Goal: Task Accomplishment & Management: Complete application form

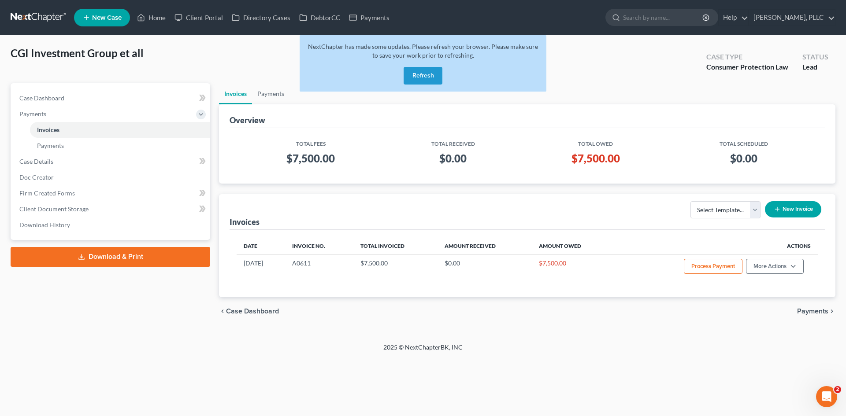
click at [420, 77] on button "Refresh" at bounding box center [422, 76] width 39 height 18
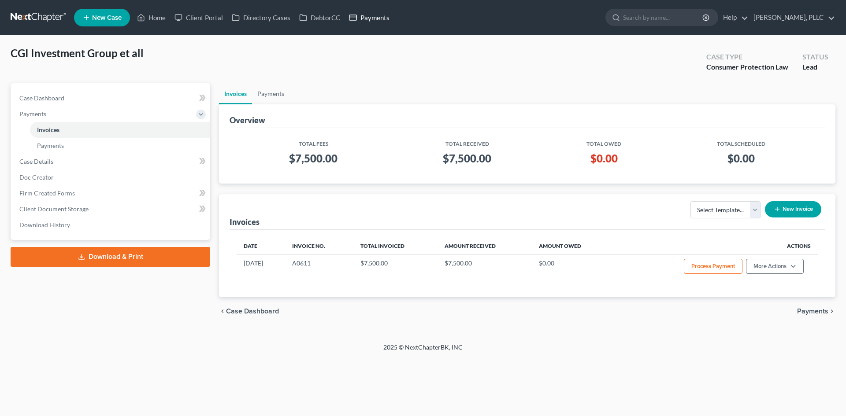
click at [380, 15] on link "Payments" at bounding box center [368, 18] width 49 height 16
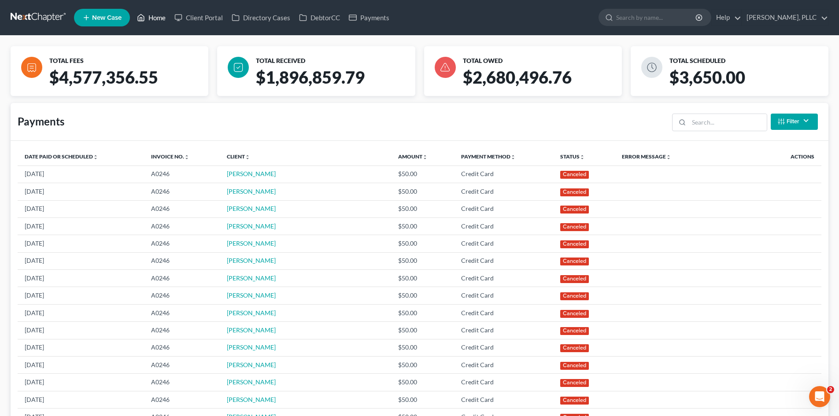
click at [158, 18] on link "Home" at bounding box center [151, 18] width 37 height 16
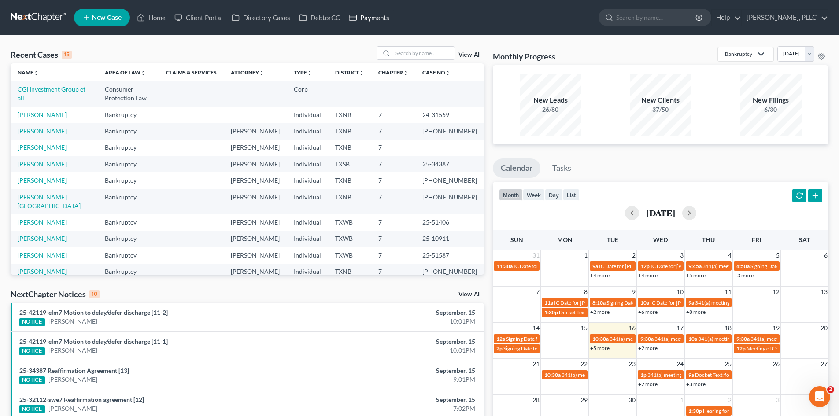
click at [373, 21] on link "Payments" at bounding box center [368, 18] width 49 height 16
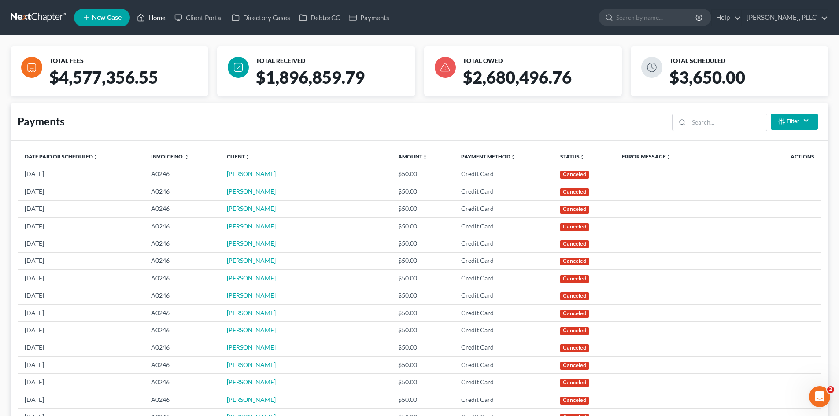
click at [155, 19] on link "Home" at bounding box center [151, 18] width 37 height 16
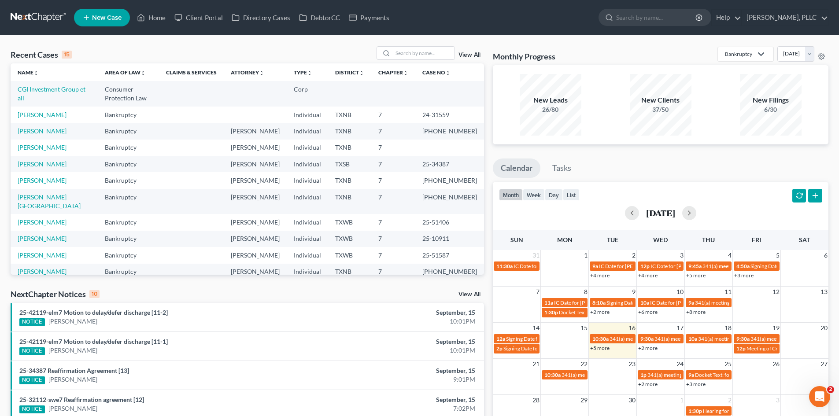
click at [7, 80] on div "Recent Cases 15 View All Name unfold_more expand_more expand_less Area of Law u…" at bounding box center [247, 326] width 482 height 561
click at [128, 66] on th "Area of Law unfold_more expand_more expand_less" at bounding box center [128, 72] width 61 height 18
click at [380, 14] on link "Payments" at bounding box center [368, 18] width 49 height 16
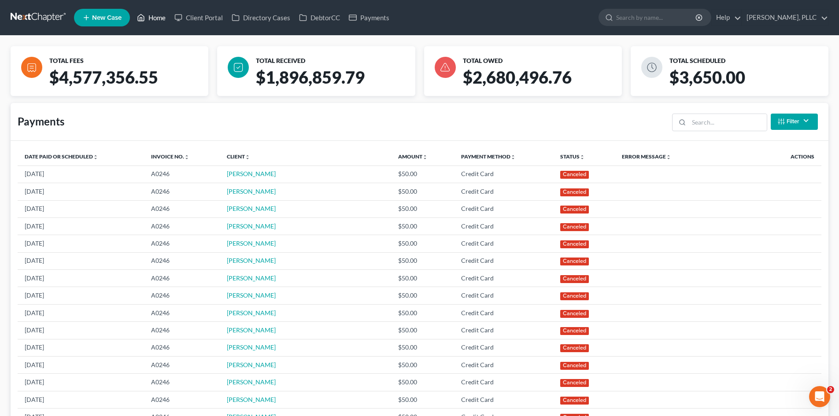
click at [157, 19] on link "Home" at bounding box center [151, 18] width 37 height 16
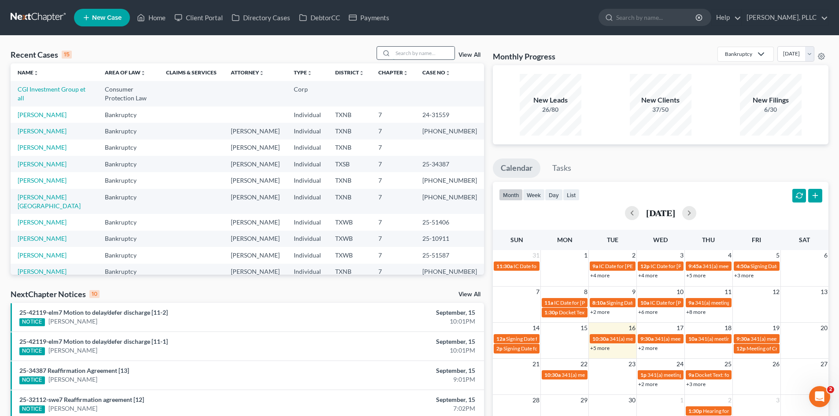
click at [416, 52] on input "search" at bounding box center [424, 53] width 62 height 13
type input "morrow"
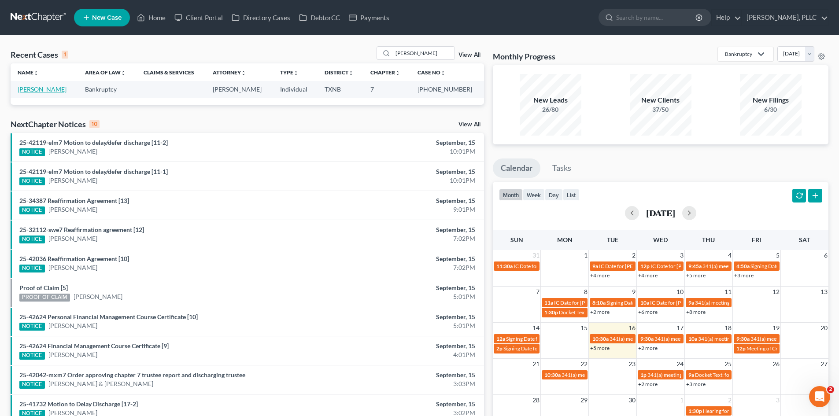
click at [29, 89] on link "Morrow, Ryan" at bounding box center [42, 88] width 49 height 7
select select "3"
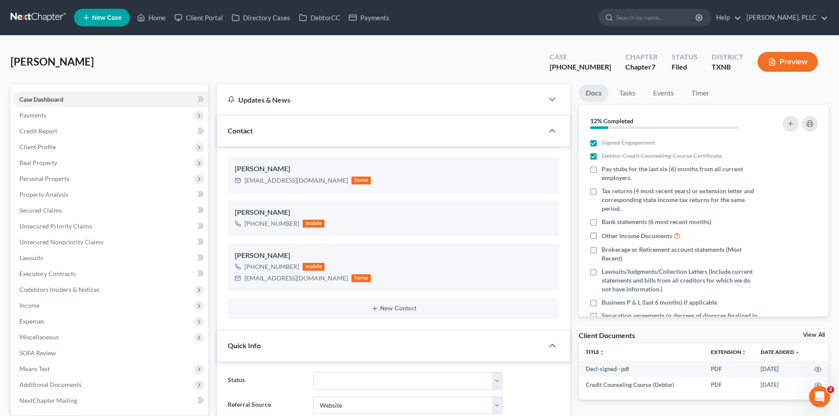
scroll to position [1050, 0]
click at [60, 236] on link "Unsecured Nonpriority Claims" at bounding box center [110, 242] width 196 height 16
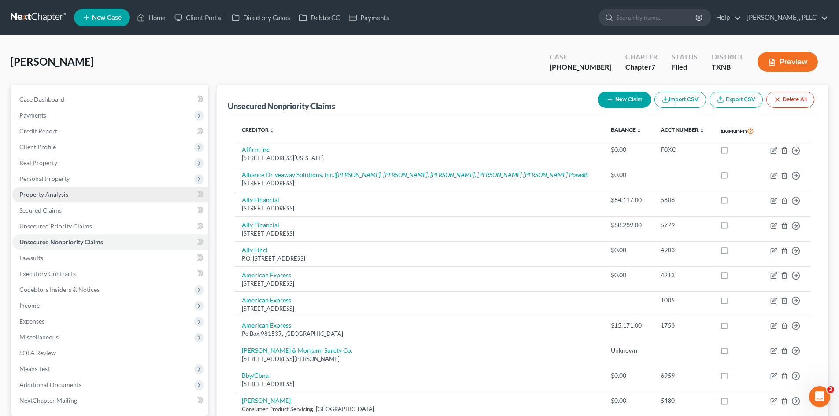
click at [57, 193] on span "Property Analysis" at bounding box center [43, 194] width 49 height 7
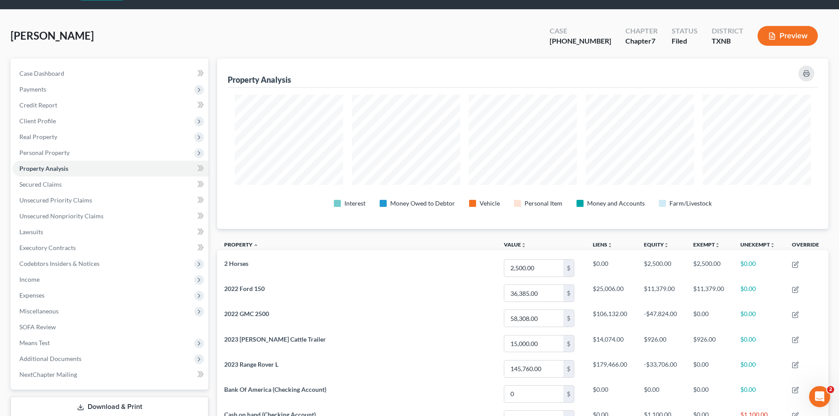
scroll to position [21, 0]
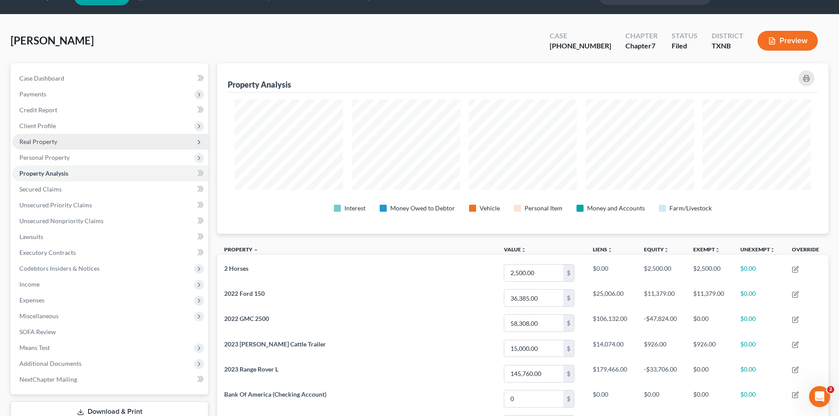
click at [63, 144] on span "Real Property" at bounding box center [110, 142] width 196 height 16
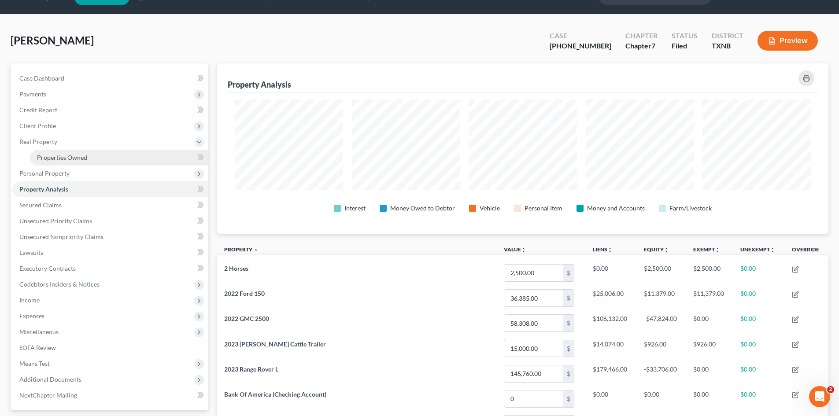
click at [78, 155] on span "Properties Owned" at bounding box center [62, 157] width 50 height 7
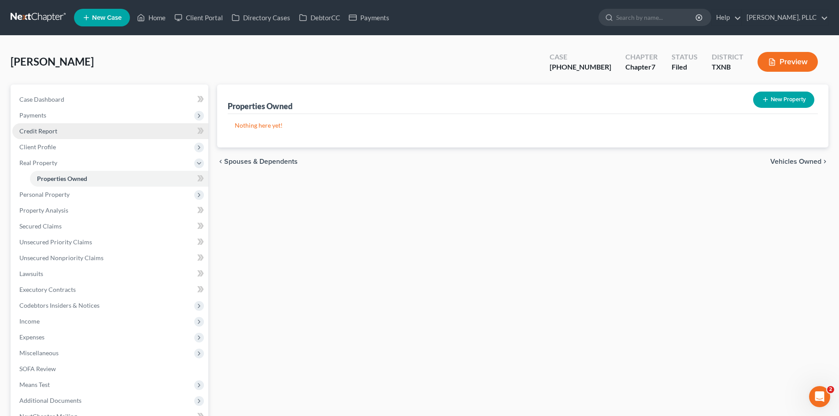
click at [62, 137] on link "Credit Report" at bounding box center [110, 131] width 196 height 16
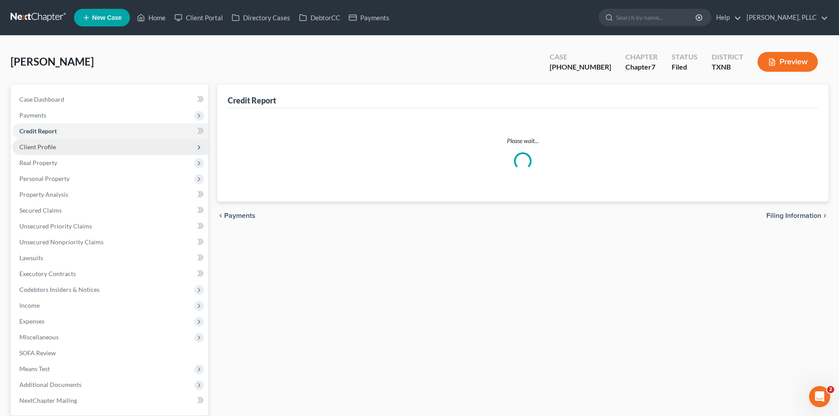
click at [66, 154] on span "Client Profile" at bounding box center [110, 147] width 196 height 16
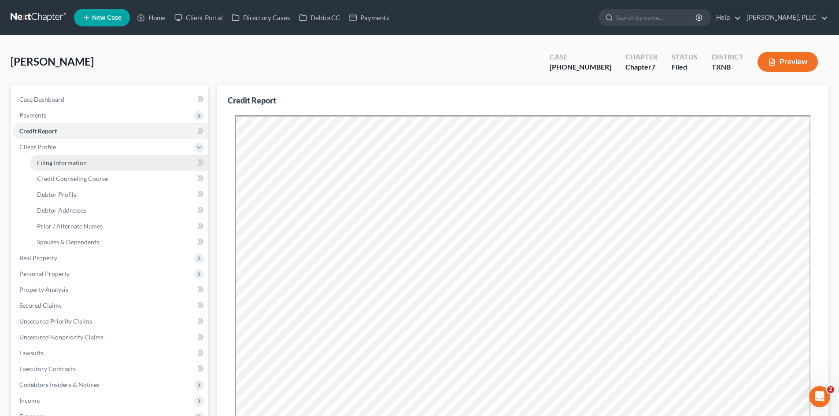
click at [74, 162] on span "Filing Information" at bounding box center [62, 162] width 50 height 7
select select "1"
select select "0"
select select "45"
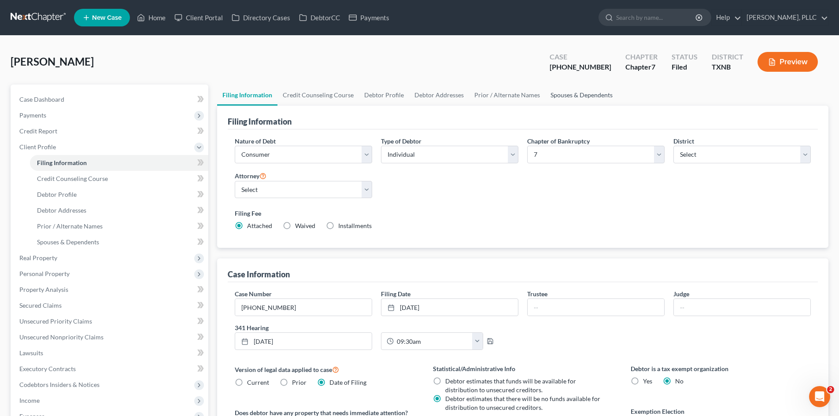
click at [572, 99] on link "Spouses & Dependents" at bounding box center [581, 95] width 73 height 21
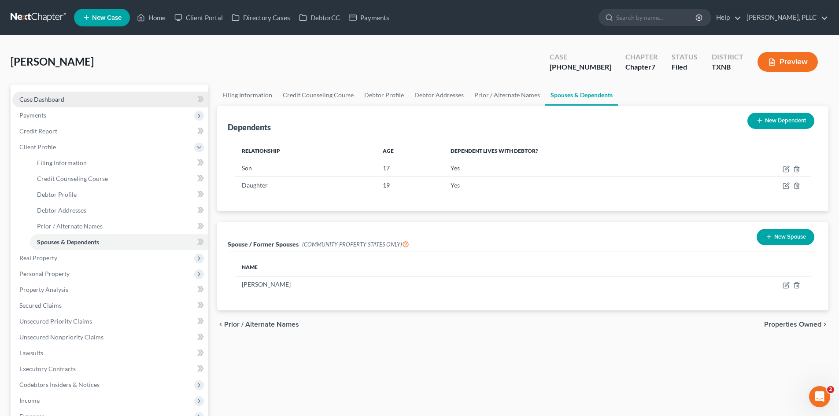
click at [41, 94] on link "Case Dashboard" at bounding box center [110, 100] width 196 height 16
select select "3"
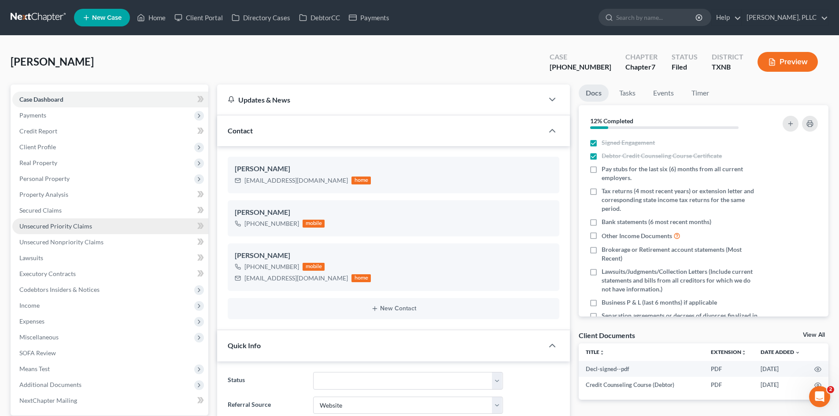
click at [118, 231] on link "Unsecured Priority Claims" at bounding box center [110, 226] width 196 height 16
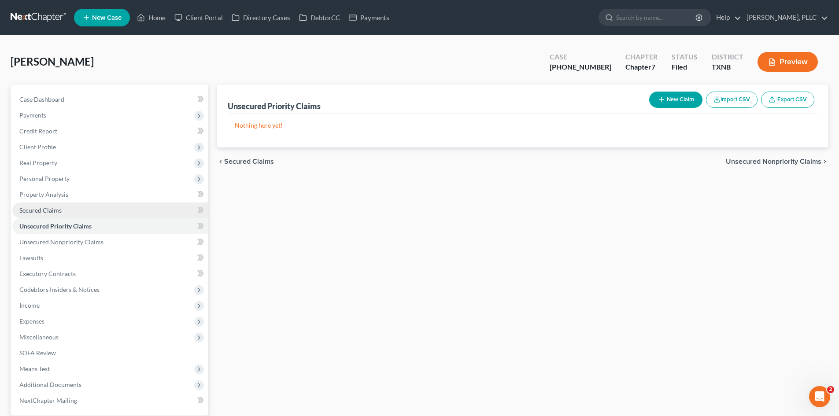
click at [106, 214] on link "Secured Claims" at bounding box center [110, 211] width 196 height 16
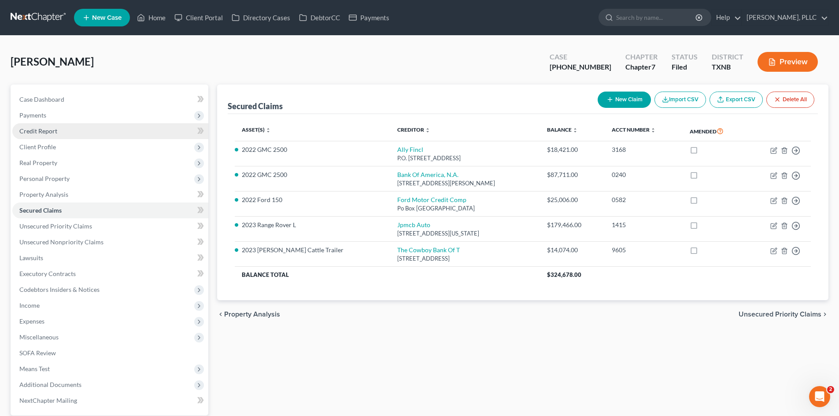
click at [63, 125] on link "Credit Report" at bounding box center [110, 131] width 196 height 16
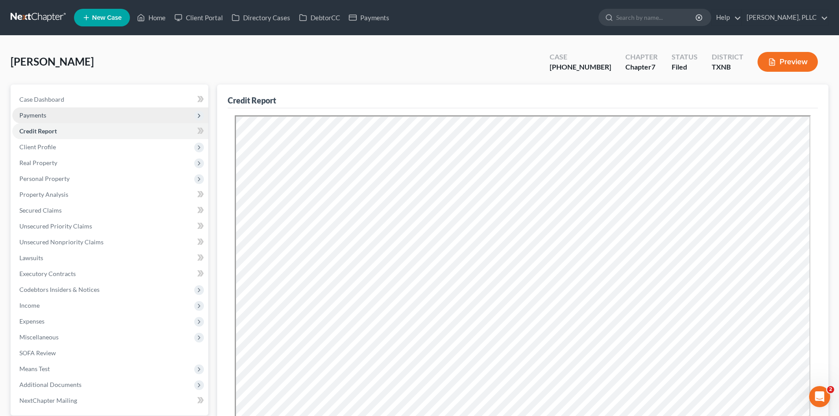
click at [60, 117] on span "Payments" at bounding box center [110, 115] width 196 height 16
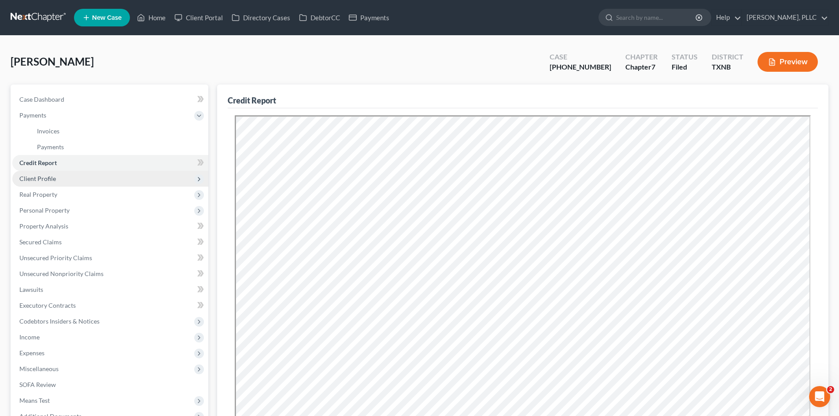
click at [79, 172] on span "Client Profile" at bounding box center [110, 179] width 196 height 16
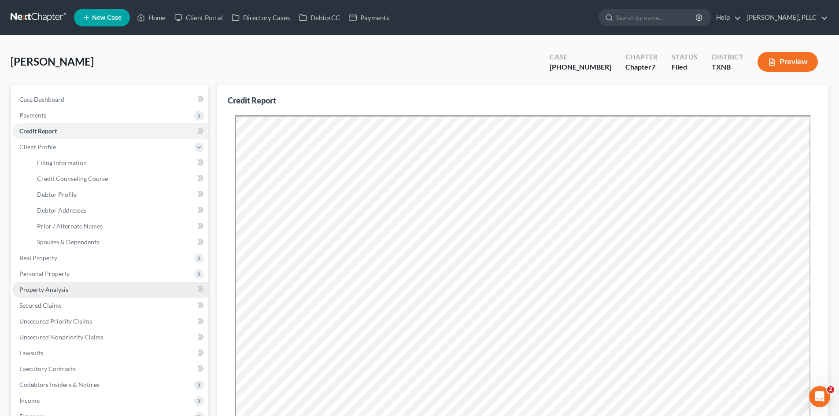
click at [69, 296] on link "Property Analysis" at bounding box center [110, 290] width 196 height 16
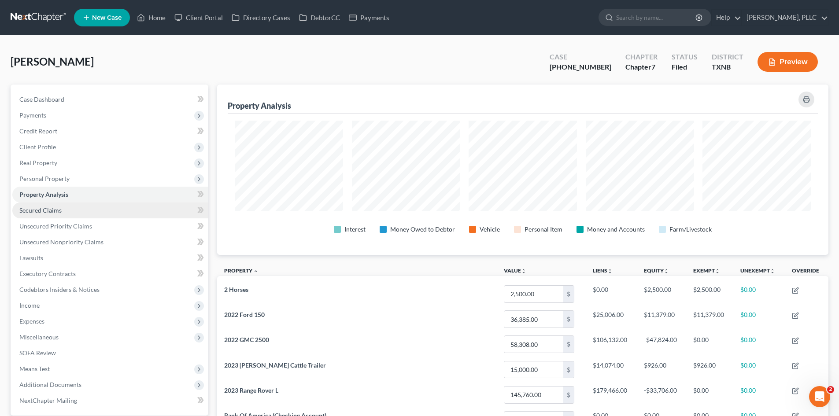
scroll to position [170, 611]
click at [56, 211] on span "Secured Claims" at bounding box center [40, 210] width 42 height 7
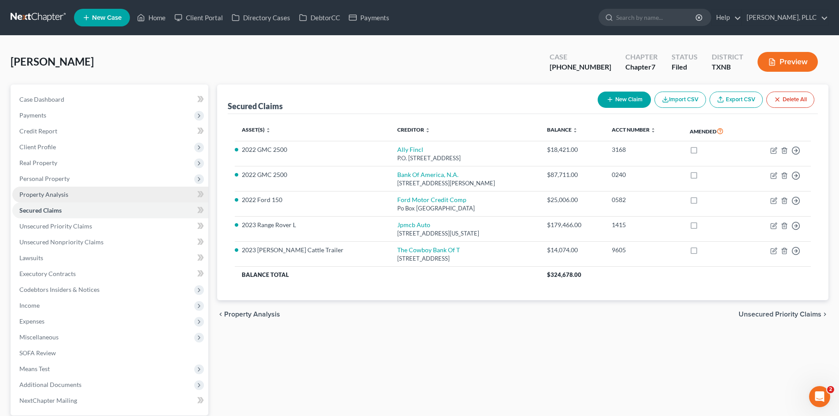
click at [45, 195] on span "Property Analysis" at bounding box center [43, 194] width 49 height 7
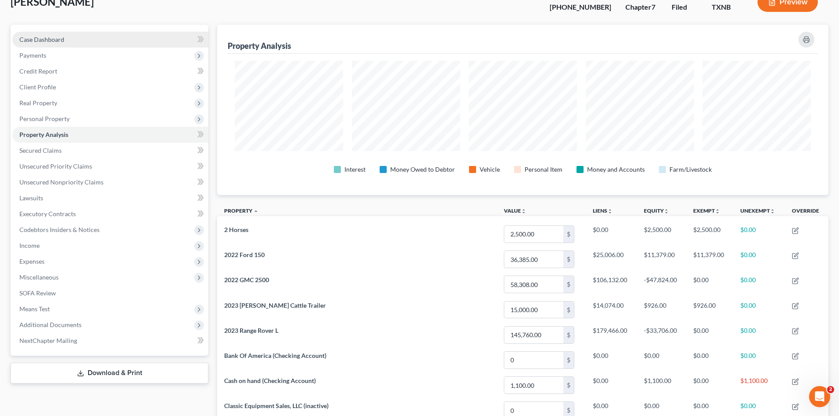
scroll to position [44, 0]
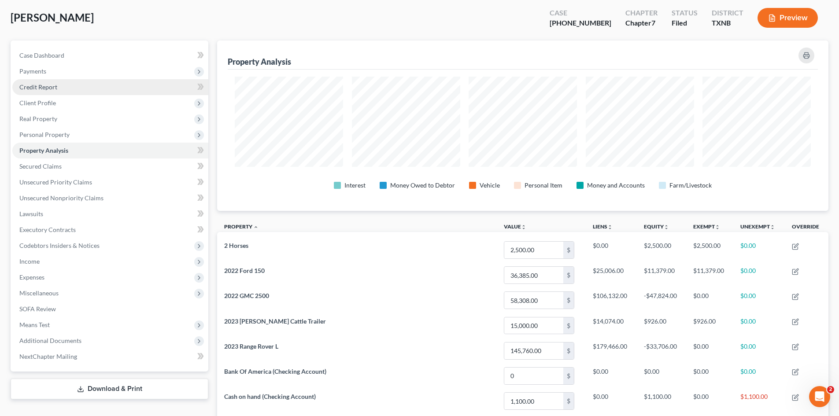
drag, startPoint x: 86, startPoint y: 88, endPoint x: 93, endPoint y: 88, distance: 6.6
click at [86, 88] on link "Credit Report" at bounding box center [110, 87] width 196 height 16
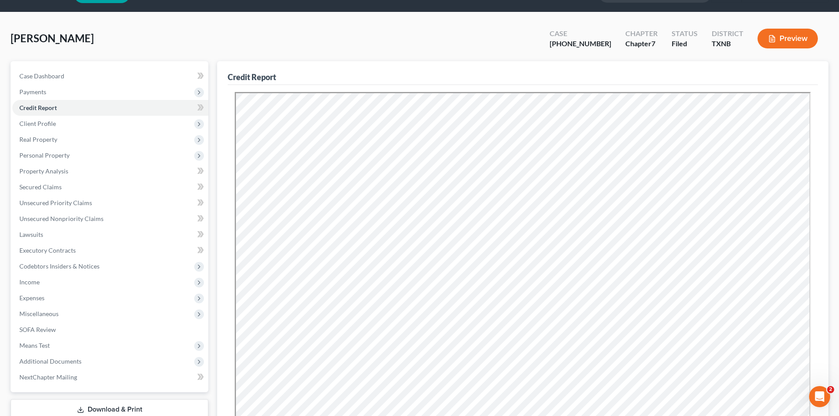
scroll to position [44, 0]
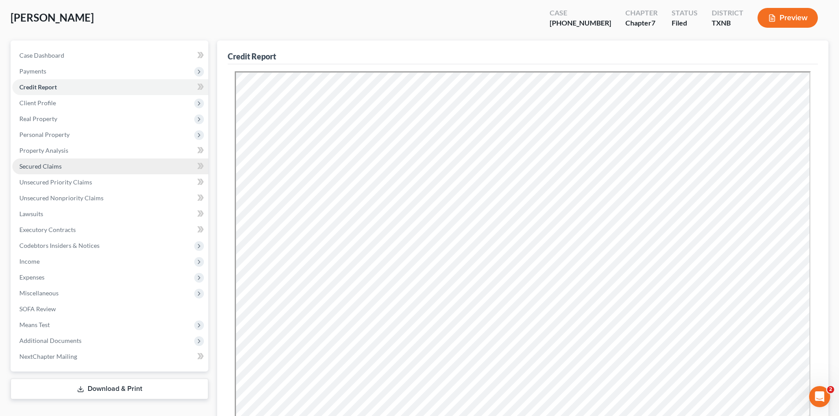
click at [66, 165] on link "Secured Claims" at bounding box center [110, 167] width 196 height 16
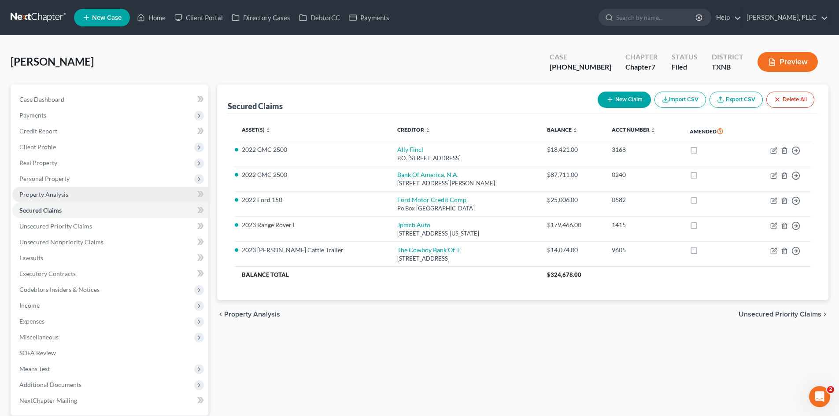
click at [80, 195] on link "Property Analysis" at bounding box center [110, 195] width 196 height 16
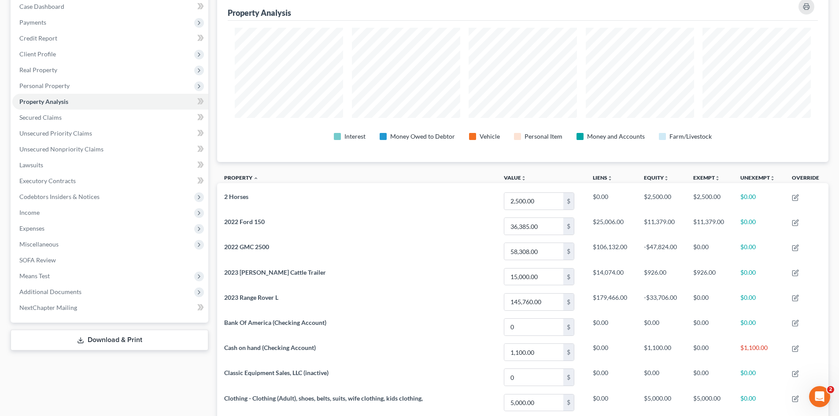
scroll to position [65, 0]
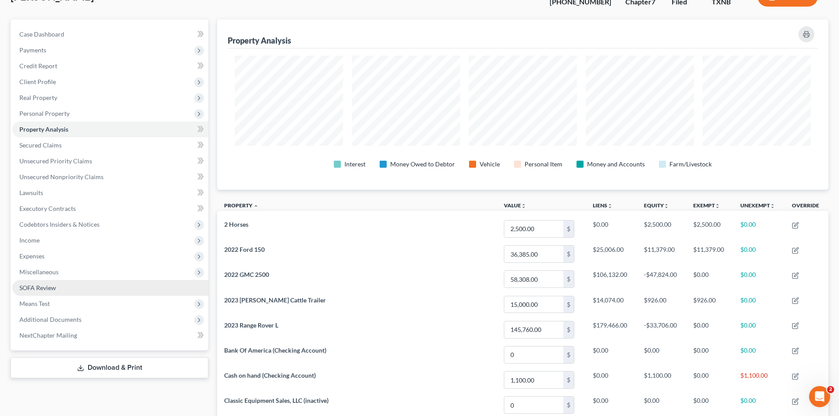
click at [66, 293] on link "SOFA Review" at bounding box center [110, 288] width 196 height 16
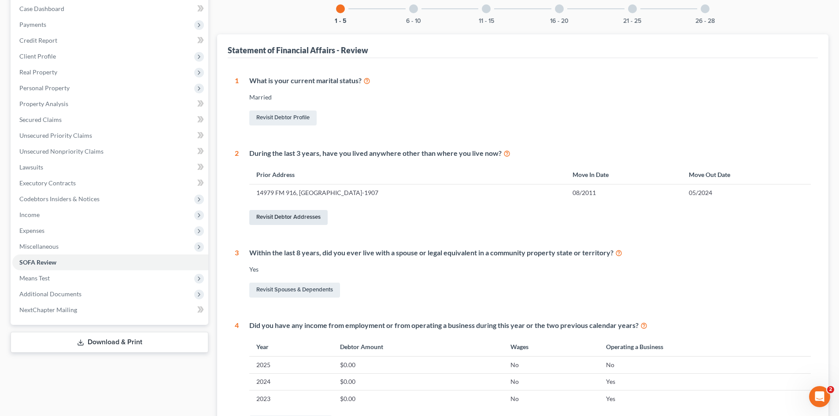
scroll to position [44, 0]
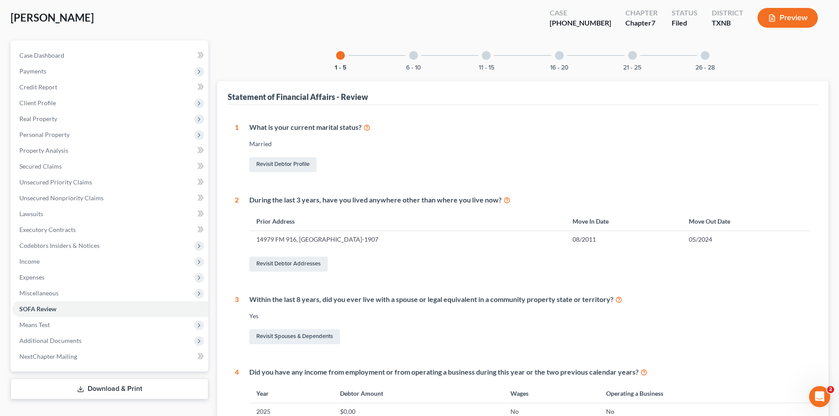
click at [422, 53] on div "6 - 10" at bounding box center [414, 56] width 30 height 30
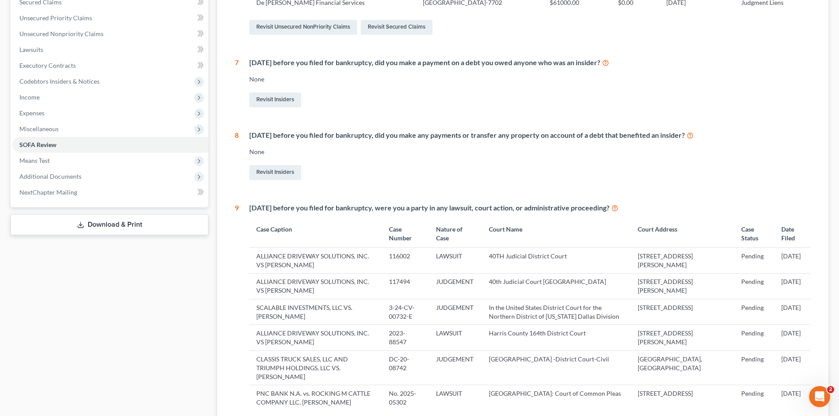
scroll to position [59, 0]
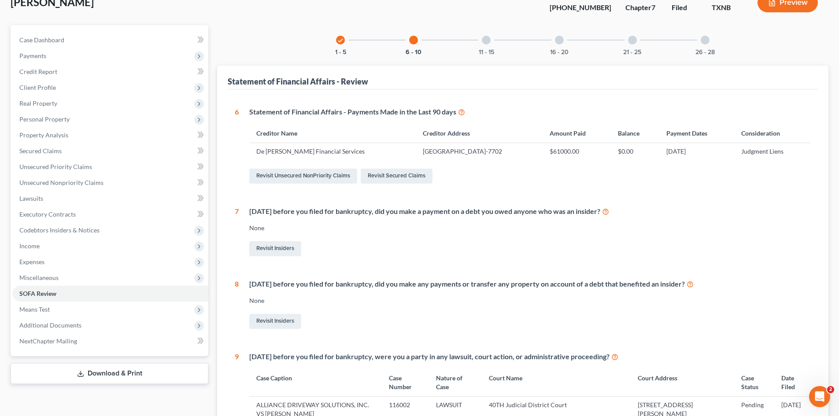
click at [486, 43] on div at bounding box center [486, 40] width 9 height 9
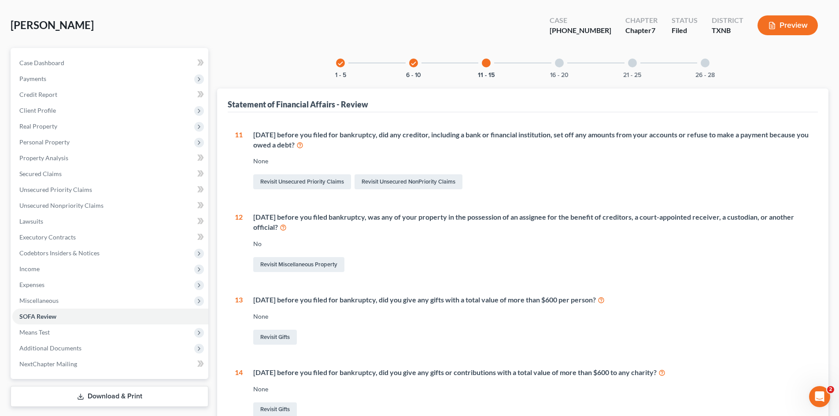
scroll to position [15, 0]
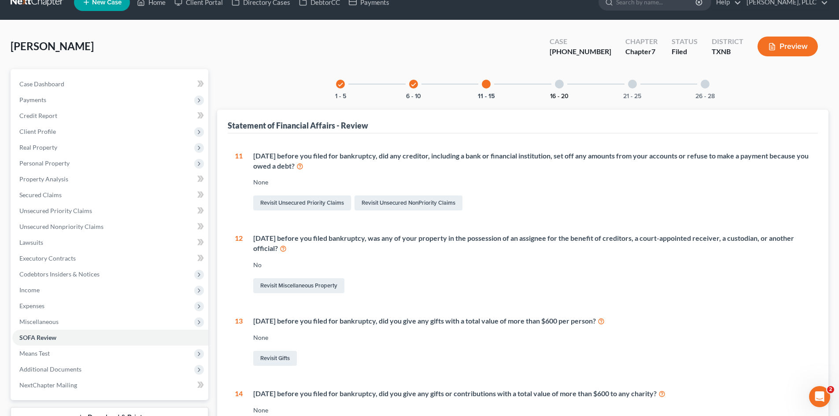
click at [558, 93] on button "16 - 20" at bounding box center [559, 96] width 18 height 6
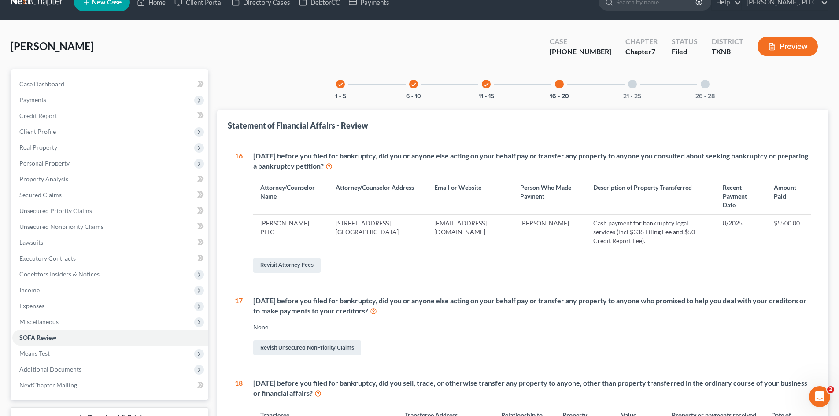
click at [638, 89] on div "21 - 25" at bounding box center [632, 84] width 30 height 30
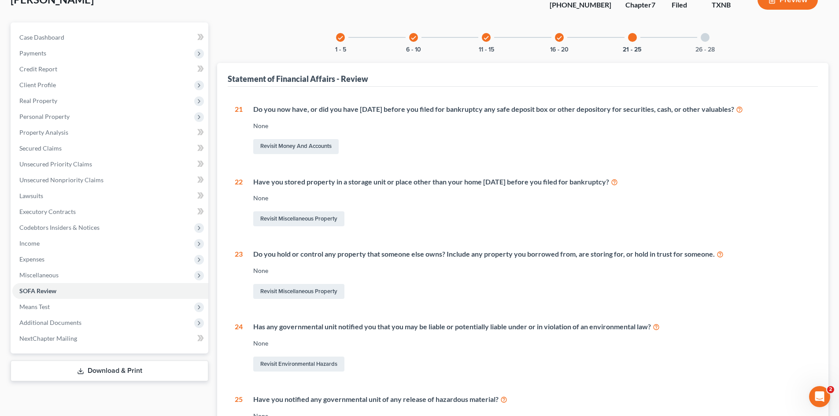
scroll to position [53, 0]
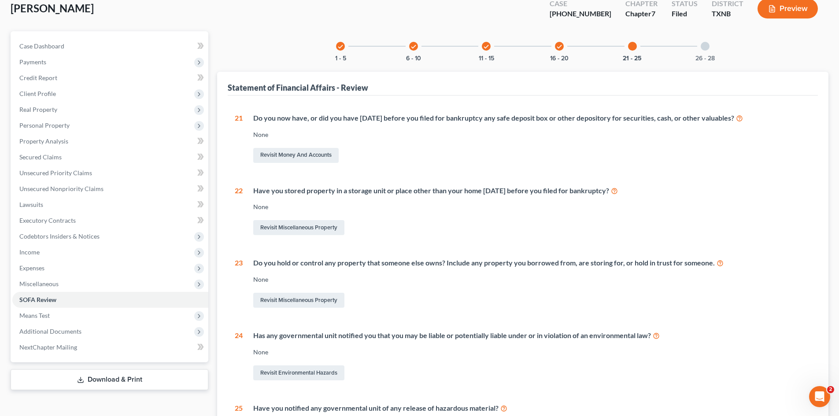
click at [705, 49] on div at bounding box center [705, 46] width 9 height 9
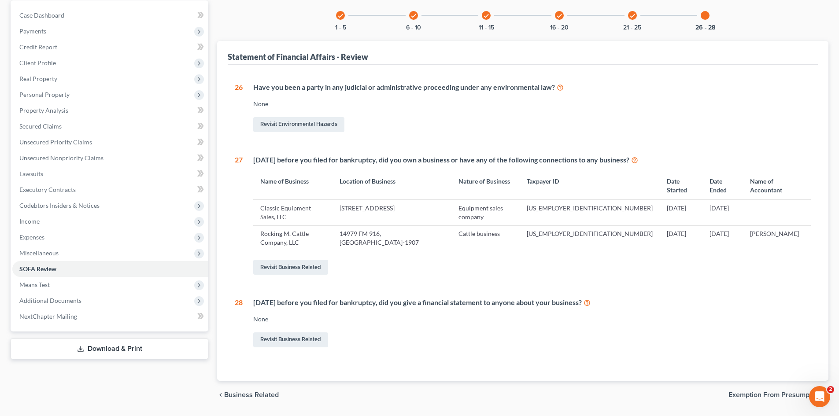
scroll to position [0, 0]
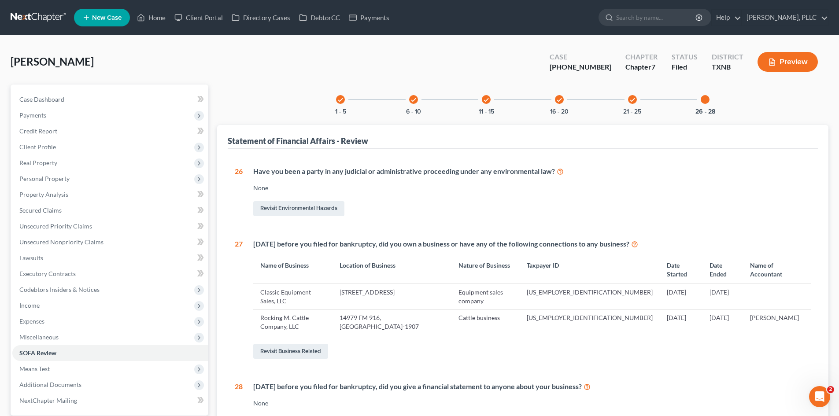
drag, startPoint x: 8, startPoint y: 152, endPoint x: 774, endPoint y: 144, distance: 765.8
click at [30, 152] on div "Case Dashboard Payments Invoices Payments Payments Credit Report Client Profile" at bounding box center [109, 289] width 207 height 409
drag, startPoint x: 0, startPoint y: 106, endPoint x: 6, endPoint y: 106, distance: 6.2
click at [0, 106] on div "Morrow, Ryan Upgraded Case 25-42998-7 Chapter Chapter 7 Status Filed District T…" at bounding box center [419, 273] width 839 height 475
drag, startPoint x: 0, startPoint y: 168, endPoint x: 9, endPoint y: 166, distance: 9.2
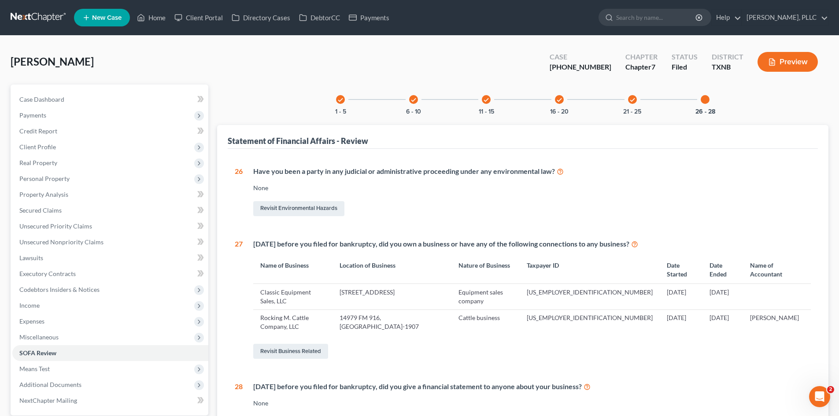
click at [0, 169] on div "Morrow, Ryan Upgraded Case 25-42998-7 Chapter Chapter 7 Status Filed District T…" at bounding box center [419, 273] width 839 height 475
click at [176, 40] on div "Morrow, Ryan Upgraded Case 25-42998-7 Chapter Chapter 7 Status Filed District T…" at bounding box center [419, 273] width 839 height 475
click at [153, 19] on link "Home" at bounding box center [151, 18] width 37 height 16
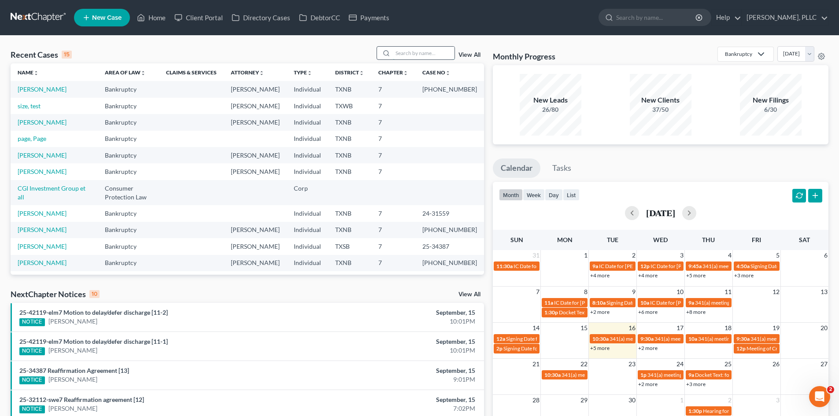
click at [404, 59] on input "search" at bounding box center [424, 53] width 62 height 13
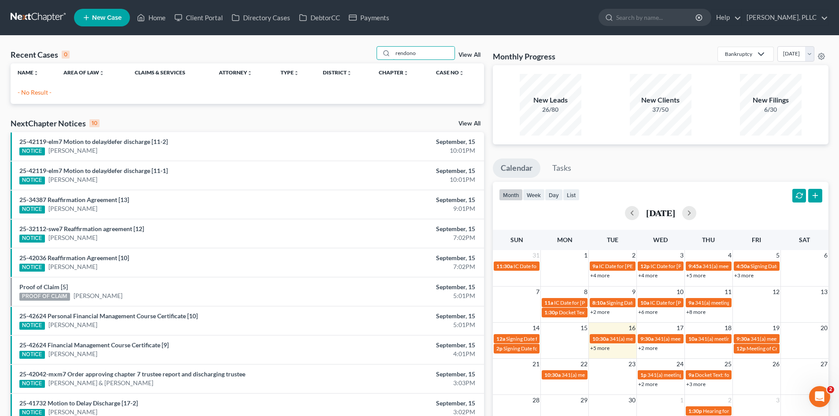
type input "rendono"
click at [371, 22] on link "Payments" at bounding box center [368, 18] width 49 height 16
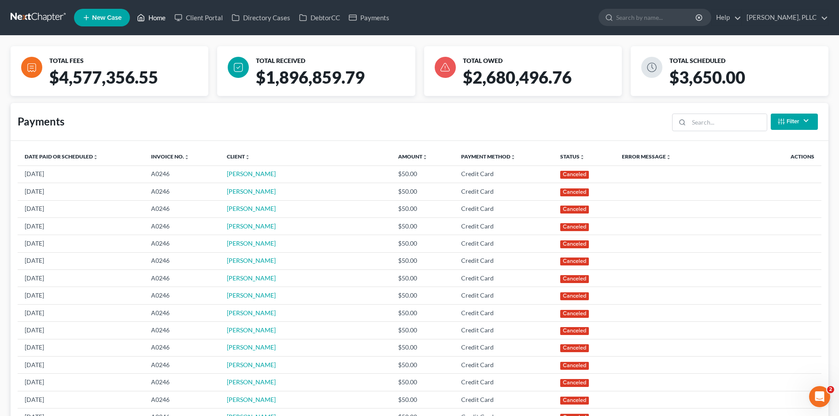
click at [161, 17] on link "Home" at bounding box center [151, 18] width 37 height 16
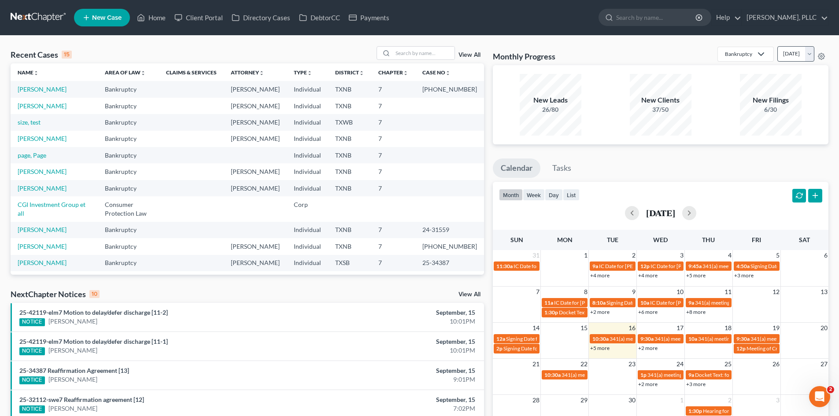
drag, startPoint x: 26, startPoint y: 43, endPoint x: 784, endPoint y: 54, distance: 758.4
click at [100, 38] on div "Recent Cases 15 View All Name unfold_more expand_more expand_less Area of Law u…" at bounding box center [419, 327] width 839 height 582
click at [375, 16] on link "Payments" at bounding box center [368, 18] width 49 height 16
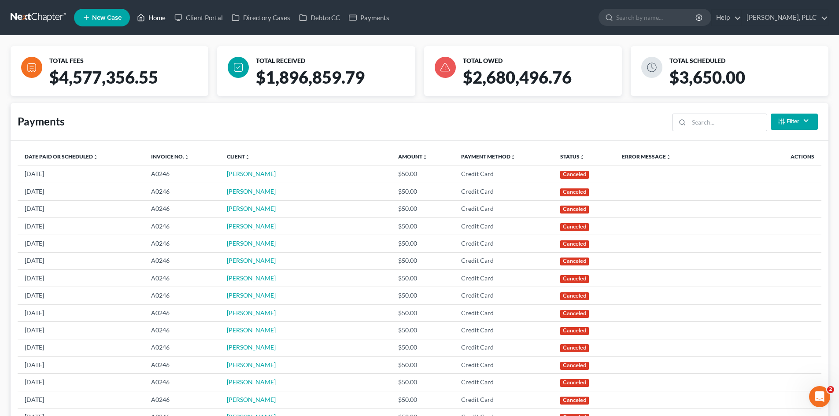
click at [159, 22] on link "Home" at bounding box center [151, 18] width 37 height 16
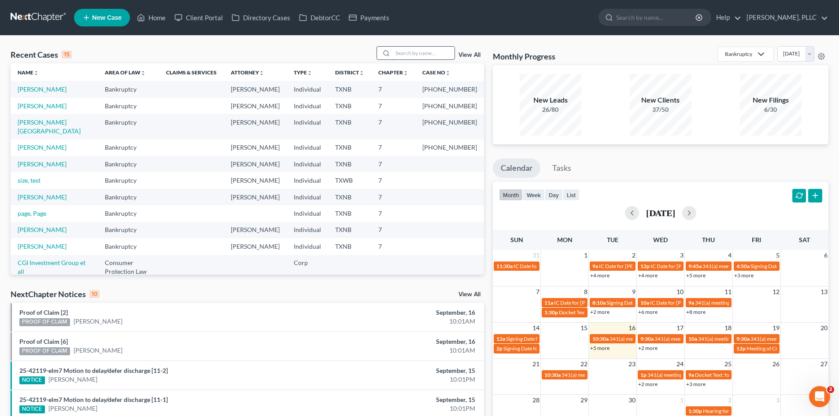
click at [423, 49] on input "search" at bounding box center [424, 53] width 62 height 13
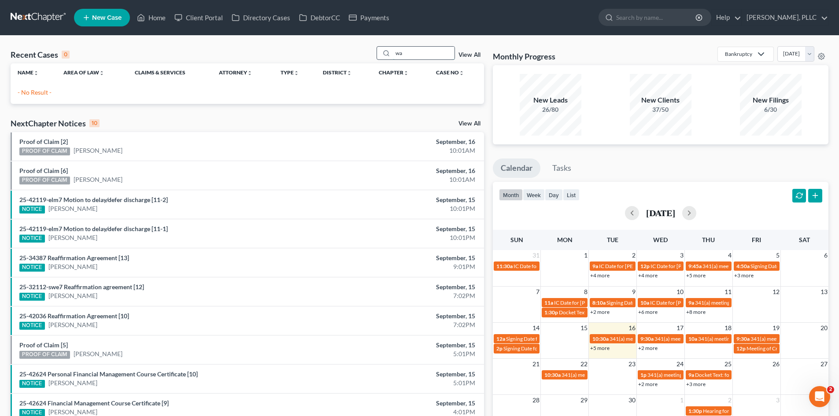
type input "w"
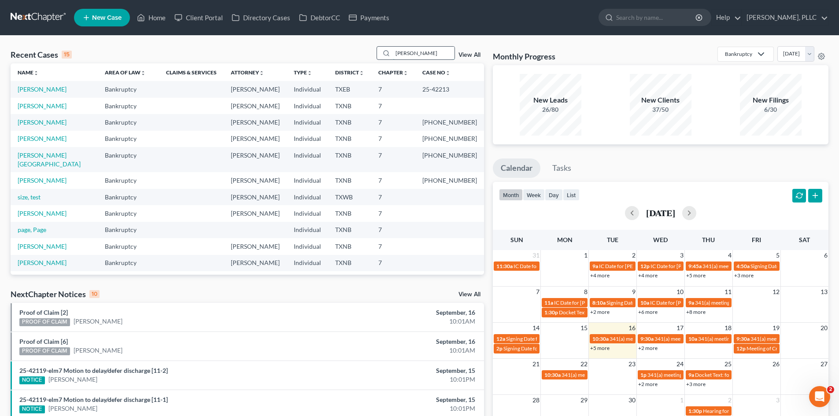
type input "lorena"
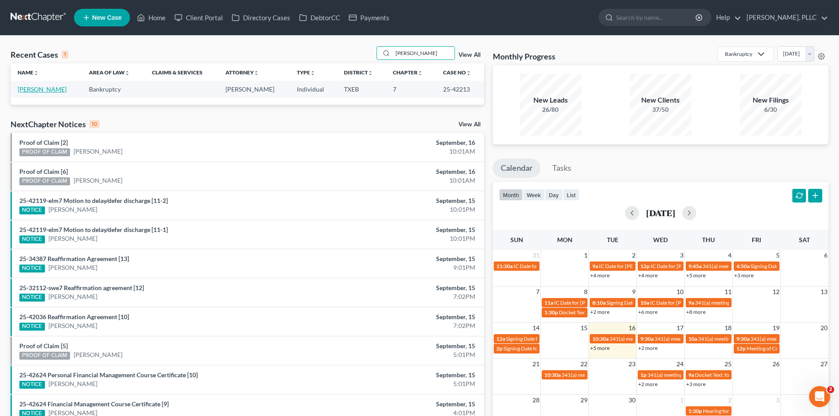
click at [32, 85] on link "Willsey, Lorena" at bounding box center [42, 88] width 49 height 7
select select "4"
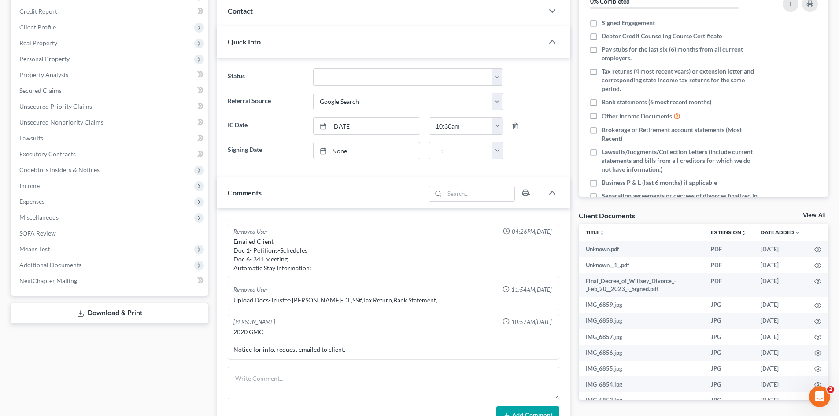
scroll to position [132, 0]
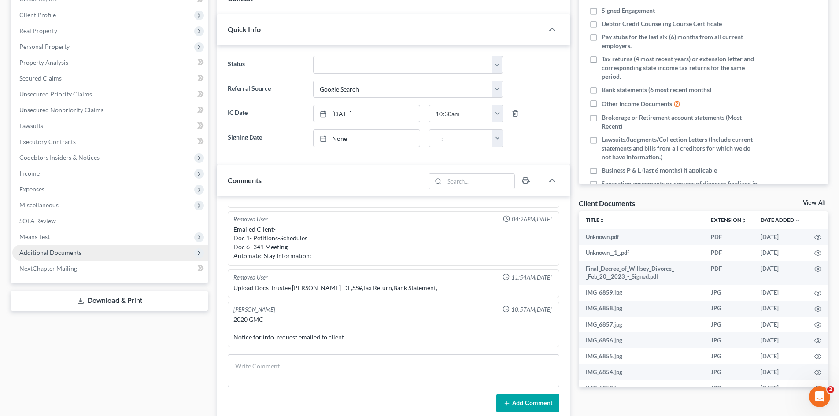
click at [62, 254] on span "Additional Documents" at bounding box center [50, 252] width 62 height 7
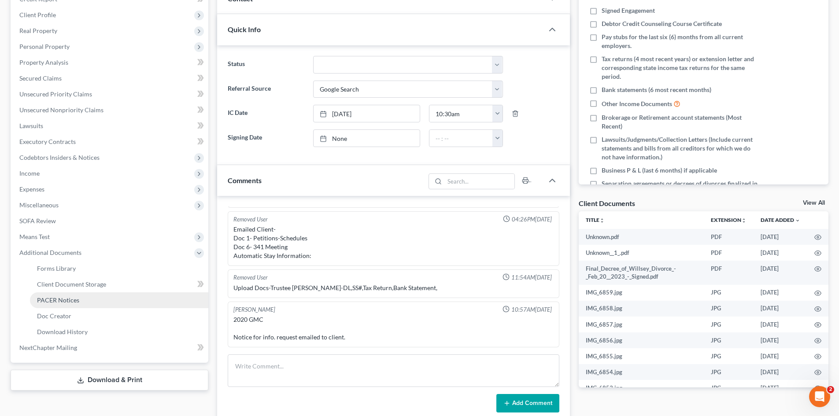
click at [105, 292] on link "PACER Notices" at bounding box center [119, 300] width 178 height 16
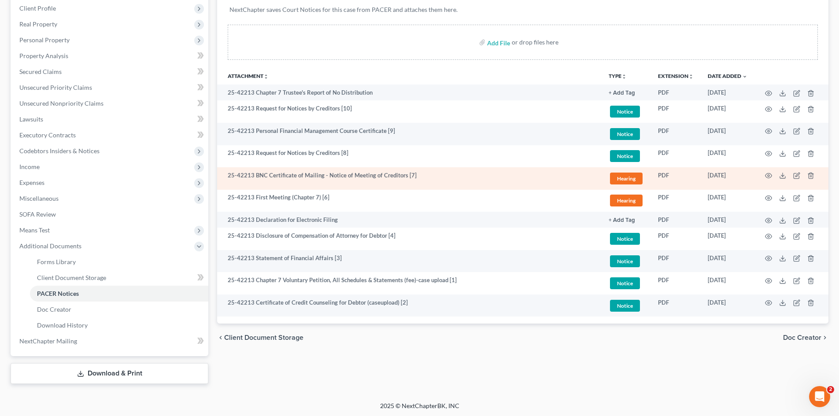
scroll to position [140, 0]
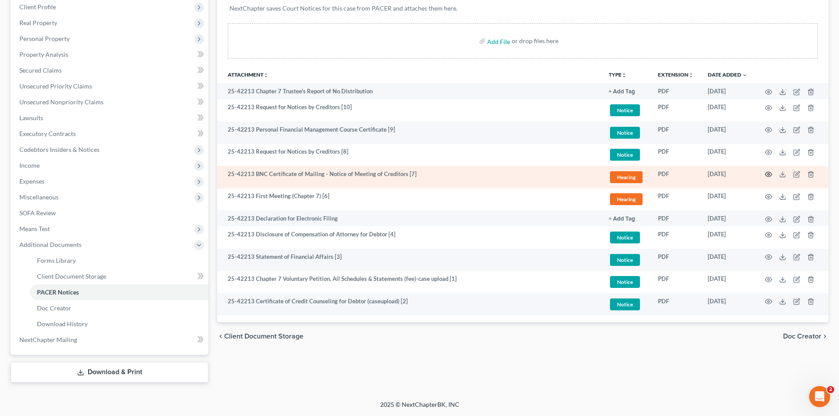
click at [768, 172] on icon "button" at bounding box center [768, 174] width 7 height 7
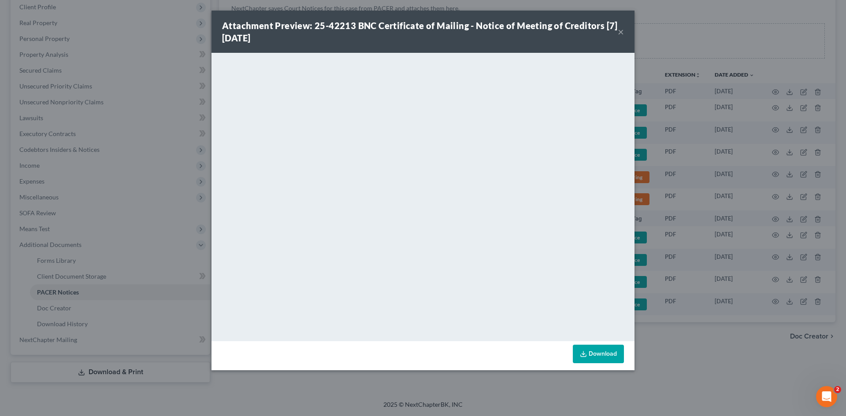
click at [619, 33] on button "×" at bounding box center [620, 31] width 6 height 11
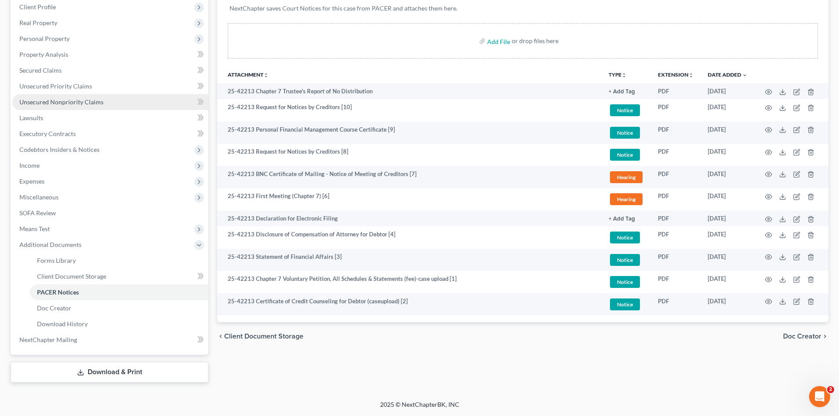
click at [64, 103] on span "Unsecured Nonpriority Claims" at bounding box center [61, 101] width 84 height 7
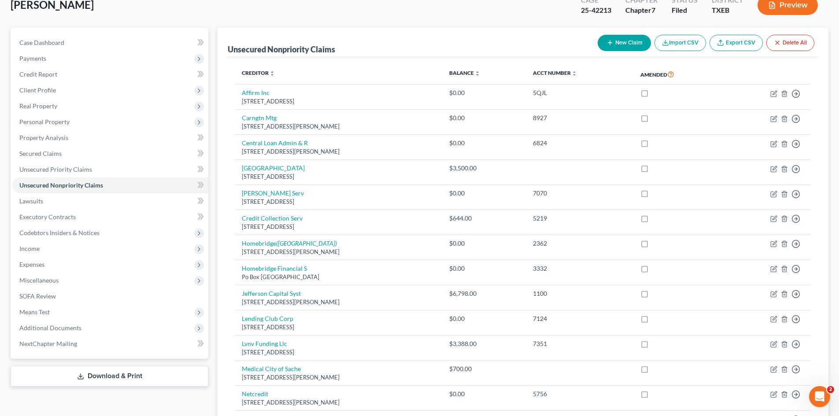
scroll to position [44, 0]
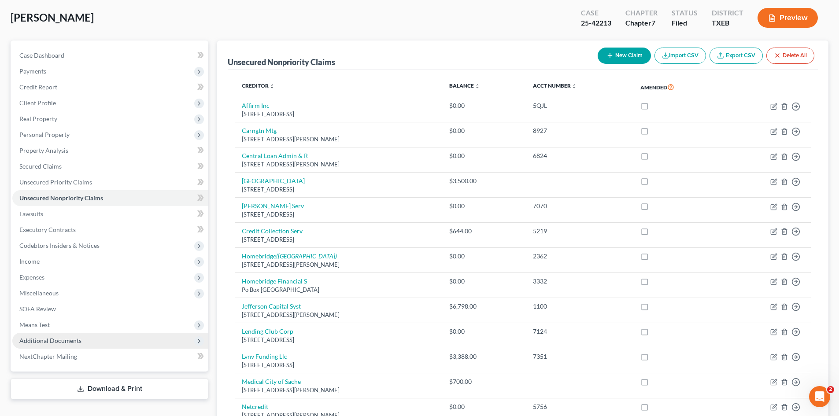
click at [49, 339] on span "Additional Documents" at bounding box center [50, 340] width 62 height 7
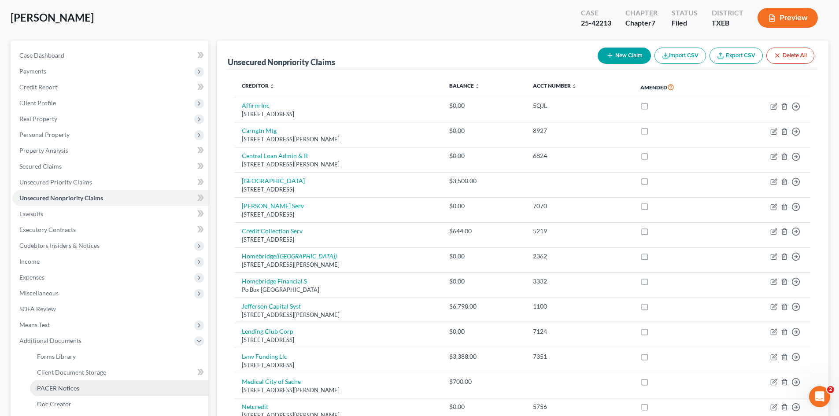
click at [72, 387] on span "PACER Notices" at bounding box center [58, 387] width 42 height 7
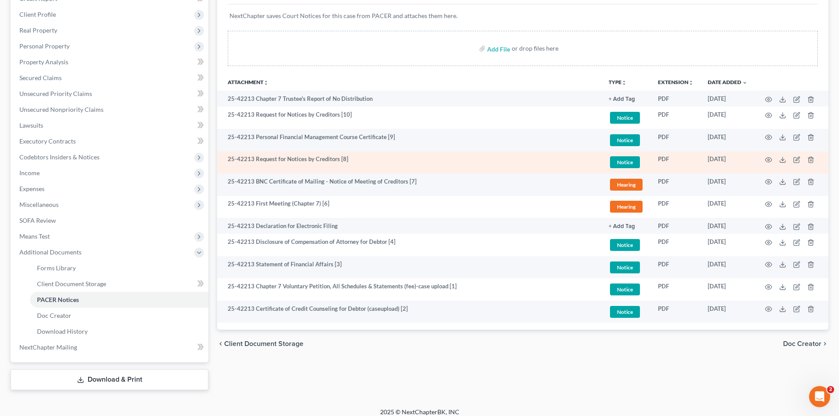
scroll to position [140, 0]
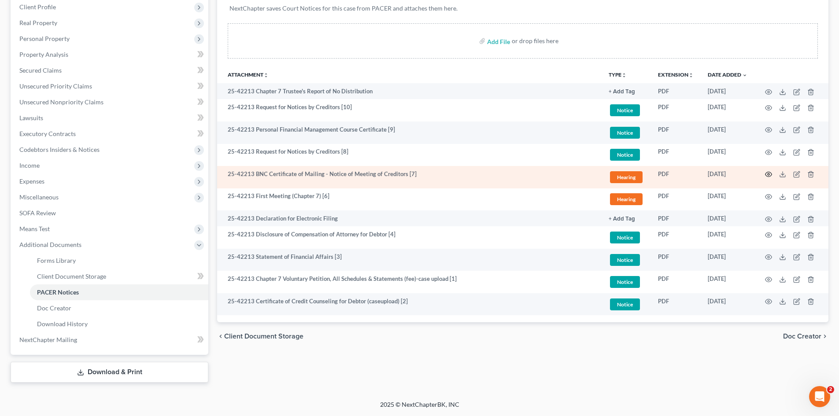
click at [767, 174] on icon "button" at bounding box center [768, 174] width 7 height 7
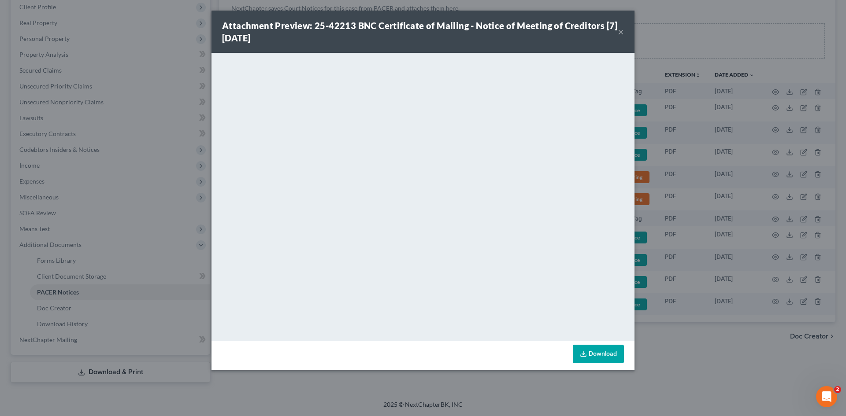
click at [620, 29] on button "×" at bounding box center [620, 31] width 6 height 11
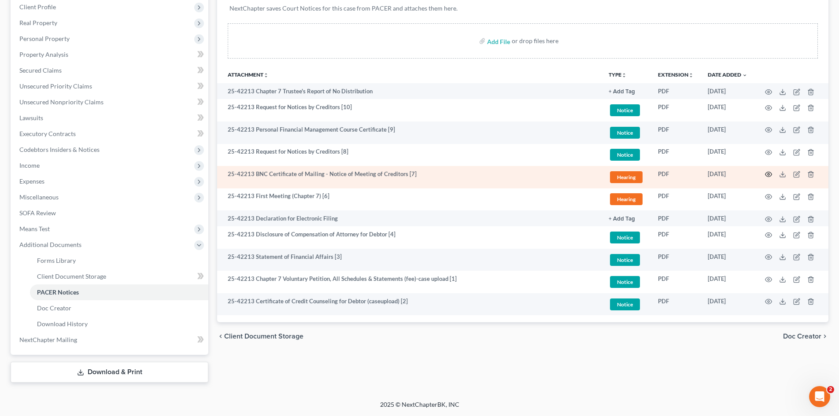
click at [770, 175] on icon "button" at bounding box center [768, 174] width 7 height 7
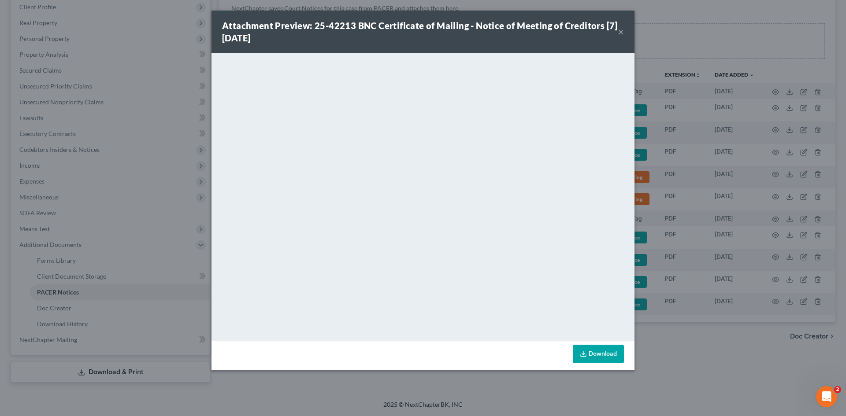
click at [623, 32] on button "×" at bounding box center [620, 31] width 6 height 11
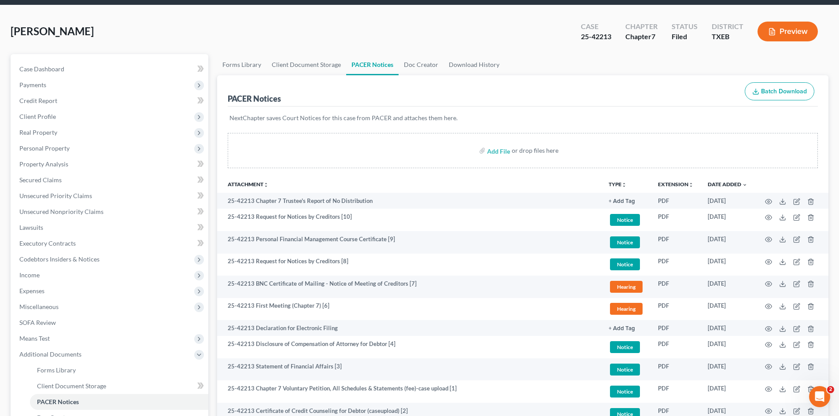
scroll to position [0, 0]
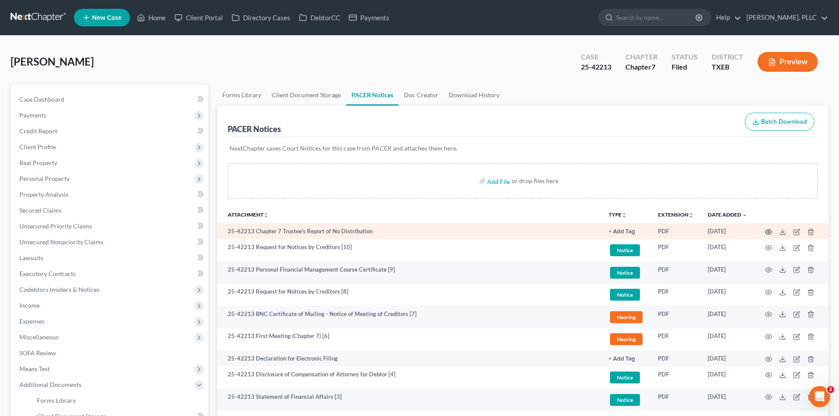
click at [768, 229] on icon "button" at bounding box center [768, 232] width 7 height 7
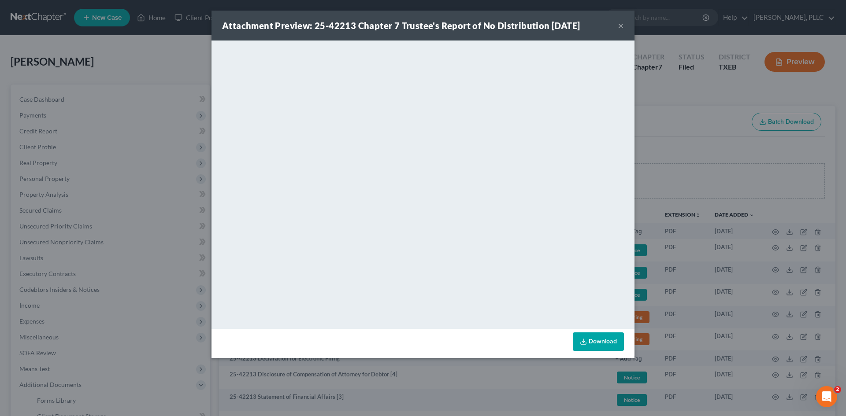
drag, startPoint x: 618, startPoint y: 26, endPoint x: 647, endPoint y: 48, distance: 37.0
click at [619, 26] on button "×" at bounding box center [620, 25] width 6 height 11
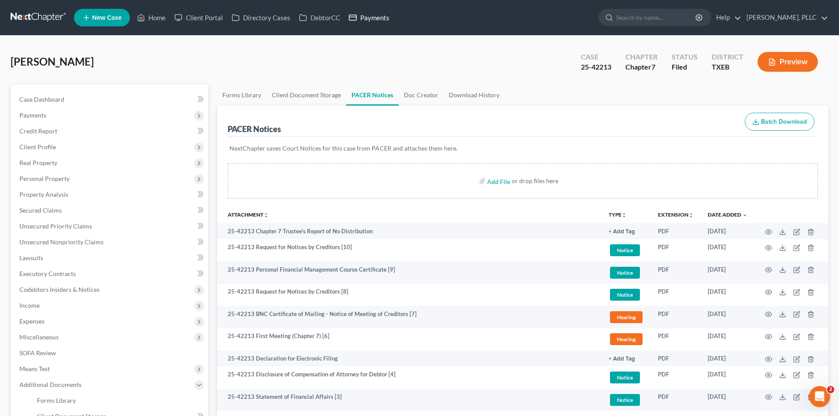
click at [378, 24] on link "Payments" at bounding box center [368, 18] width 49 height 16
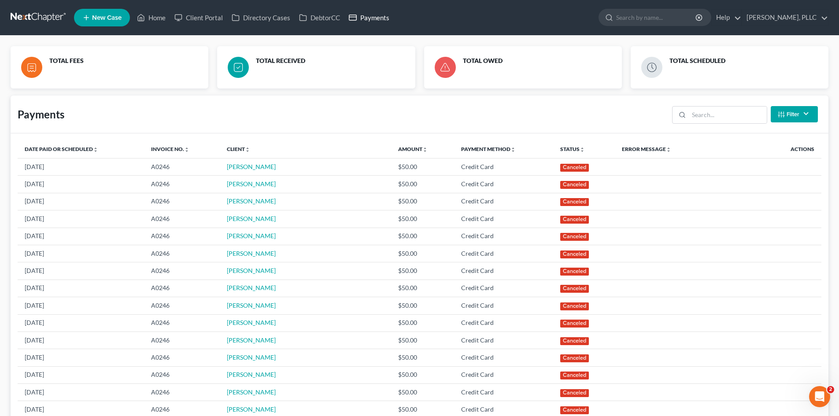
click at [375, 19] on link "Payments" at bounding box center [368, 18] width 49 height 16
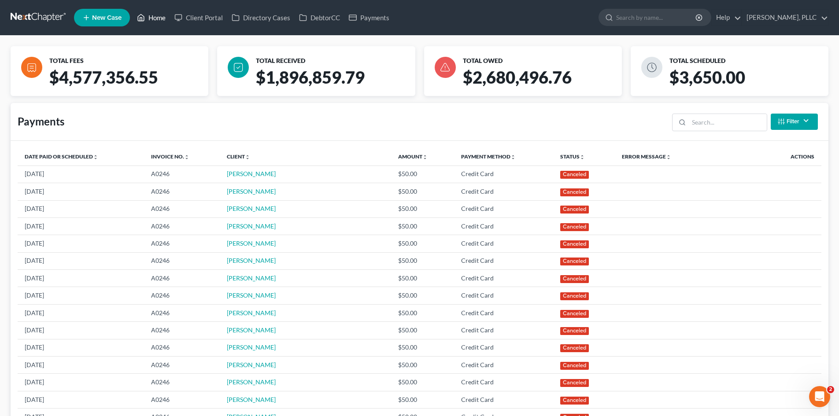
click at [165, 17] on link "Home" at bounding box center [151, 18] width 37 height 16
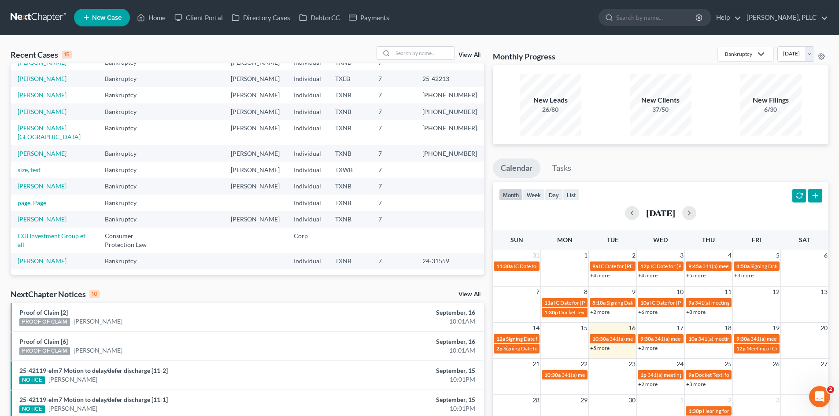
scroll to position [44, 0]
click at [415, 55] on input "search" at bounding box center [424, 53] width 62 height 13
type input "myles"
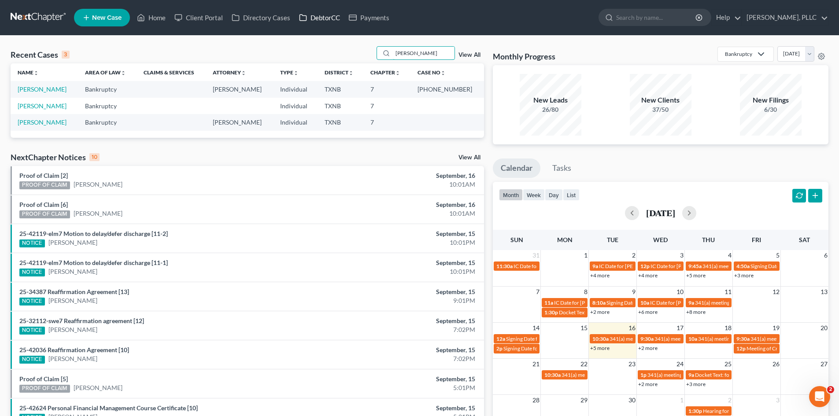
scroll to position [0, 0]
click at [37, 88] on link "Harris, Myles" at bounding box center [42, 88] width 49 height 7
select select "4"
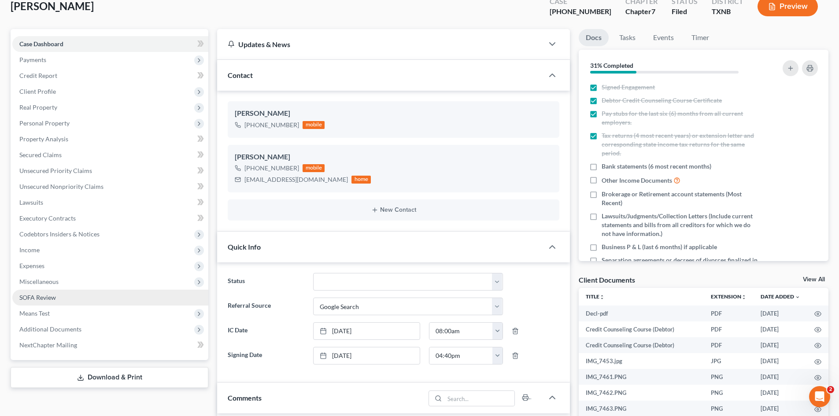
scroll to position [44, 0]
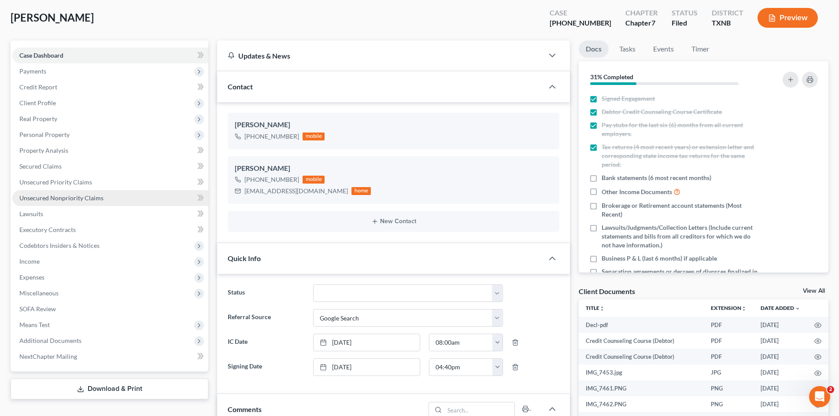
drag, startPoint x: 81, startPoint y: 197, endPoint x: 68, endPoint y: 192, distance: 13.7
click at [68, 193] on link "Unsecured Nonpriority Claims" at bounding box center [110, 198] width 196 height 16
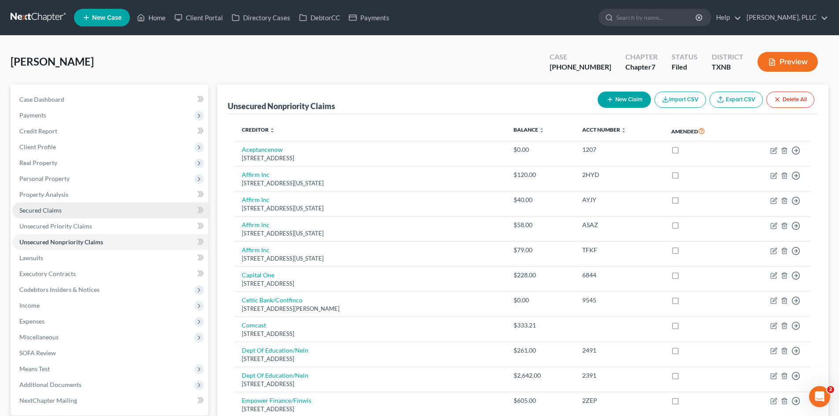
click at [79, 214] on link "Secured Claims" at bounding box center [110, 211] width 196 height 16
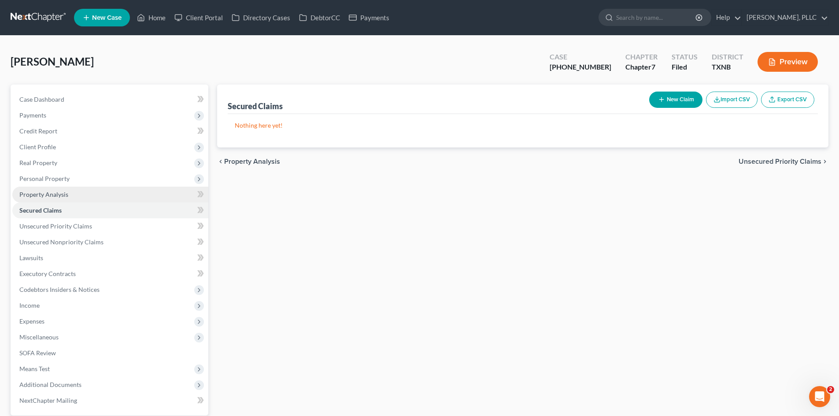
click at [75, 195] on link "Property Analysis" at bounding box center [110, 195] width 196 height 16
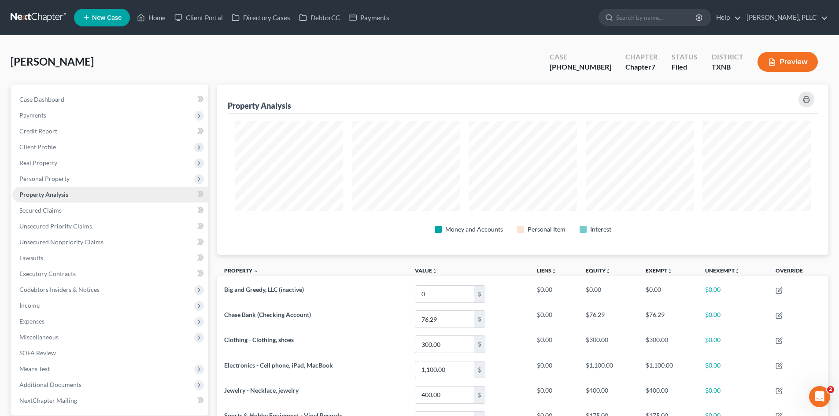
scroll to position [170, 611]
click at [63, 165] on span "Real Property" at bounding box center [110, 163] width 196 height 16
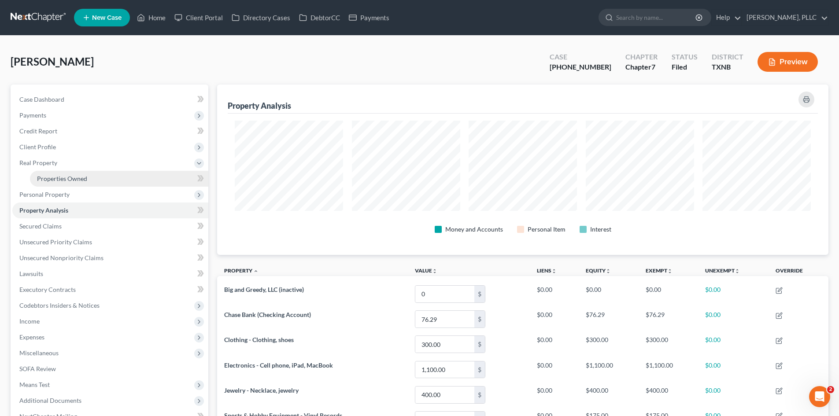
click at [64, 177] on span "Properties Owned" at bounding box center [62, 178] width 50 height 7
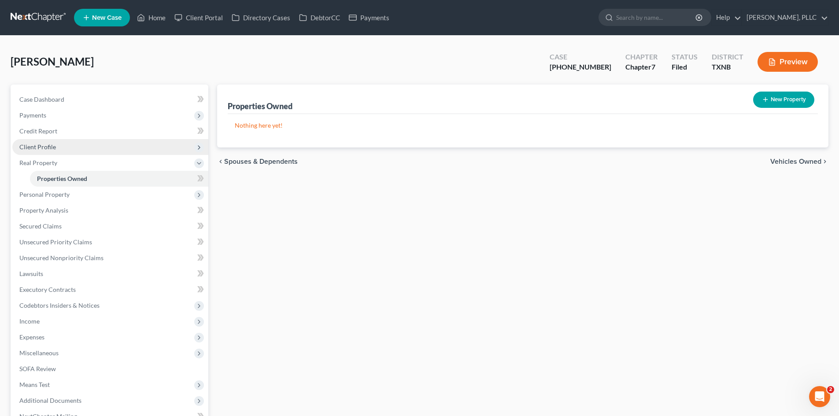
click at [70, 142] on span "Client Profile" at bounding box center [110, 147] width 196 height 16
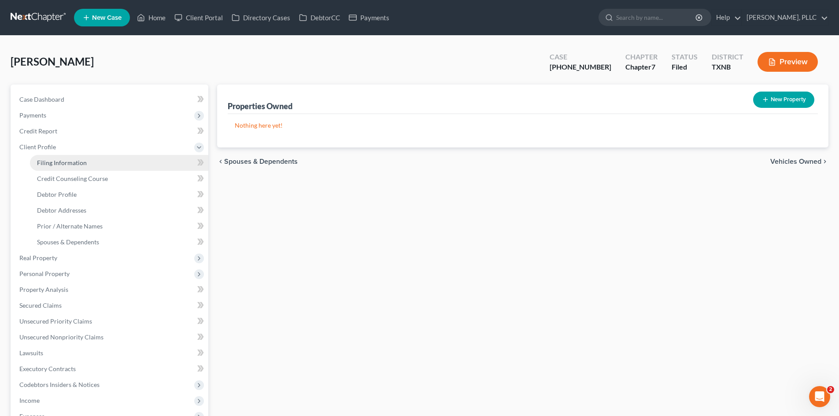
click at [79, 158] on link "Filing Information" at bounding box center [119, 163] width 178 height 16
select select "1"
select select "0"
select select "78"
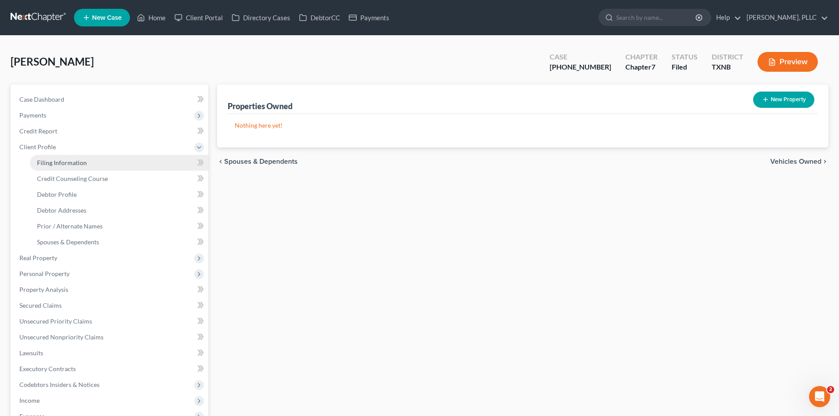
select select "1"
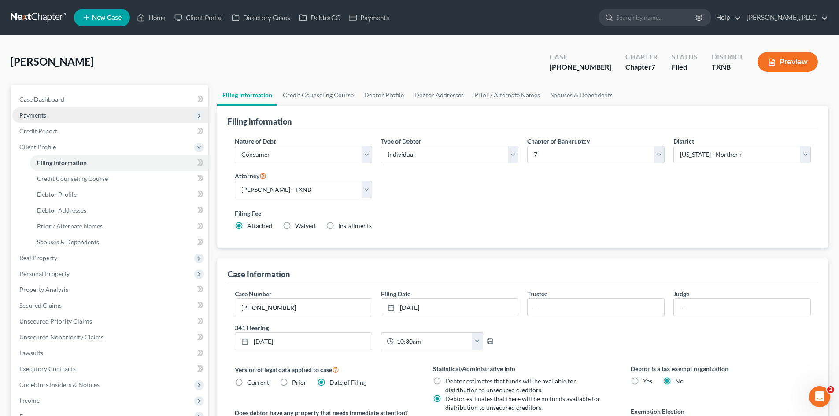
click at [63, 117] on span "Payments" at bounding box center [110, 115] width 196 height 16
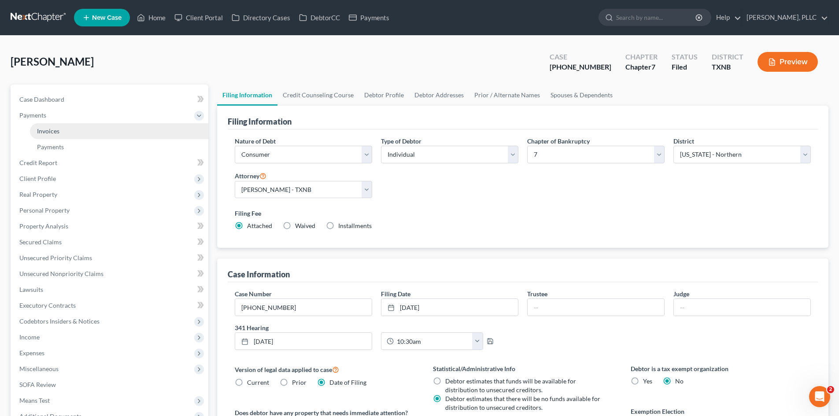
click at [67, 128] on link "Invoices" at bounding box center [119, 131] width 178 height 16
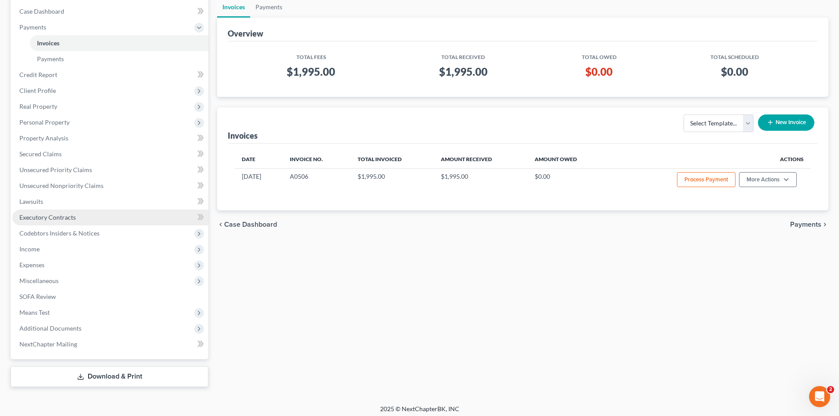
click at [51, 222] on link "Executory Contracts" at bounding box center [110, 218] width 196 height 16
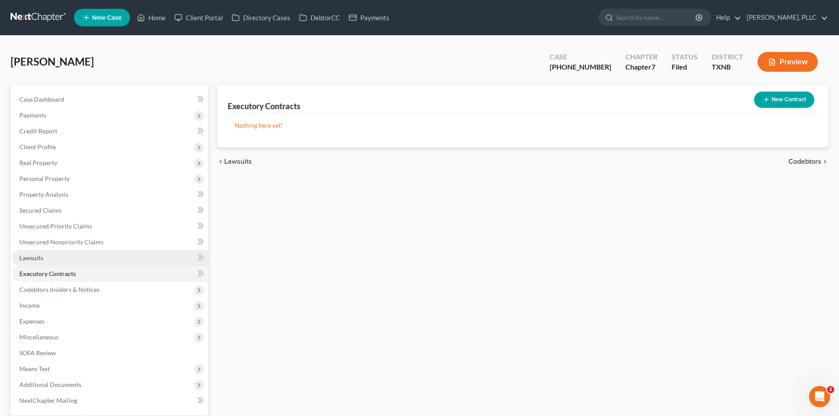
click at [46, 254] on link "Lawsuits" at bounding box center [110, 258] width 196 height 16
click at [81, 281] on link "Executory Contracts" at bounding box center [110, 274] width 196 height 16
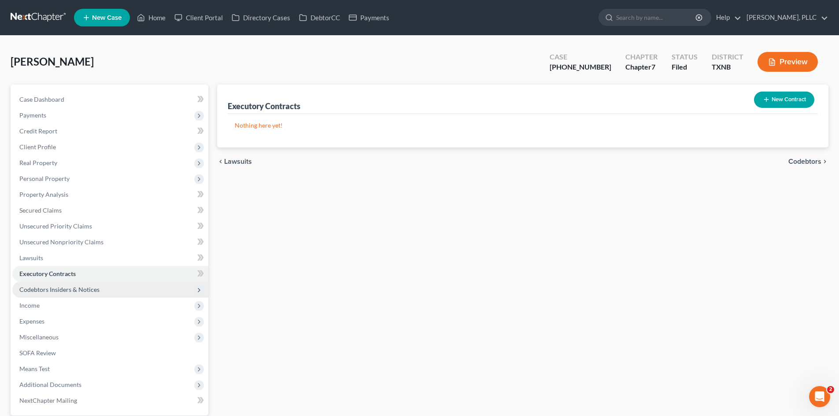
click at [83, 295] on span "Codebtors Insiders & Notices" at bounding box center [110, 290] width 196 height 16
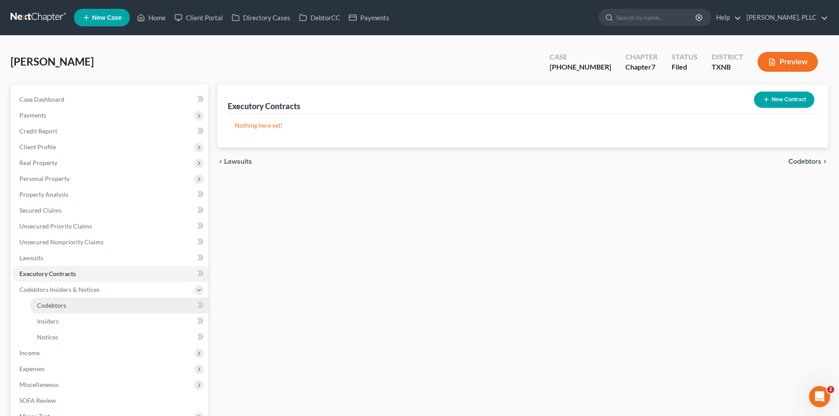
click at [63, 307] on span "Codebtors" at bounding box center [51, 305] width 29 height 7
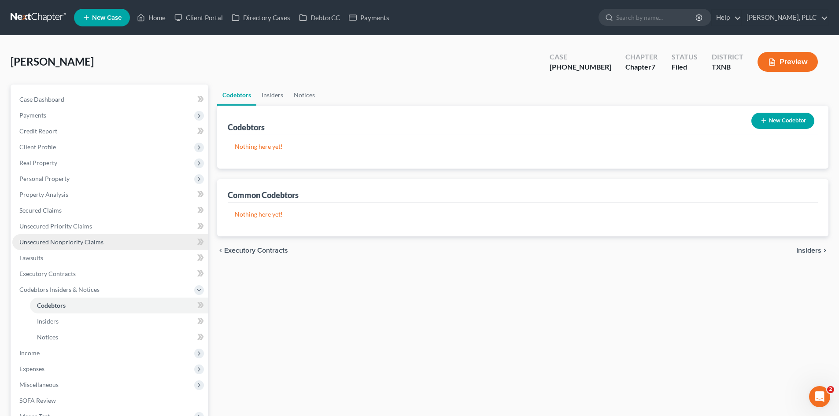
click at [83, 237] on link "Unsecured Nonpriority Claims" at bounding box center [110, 242] width 196 height 16
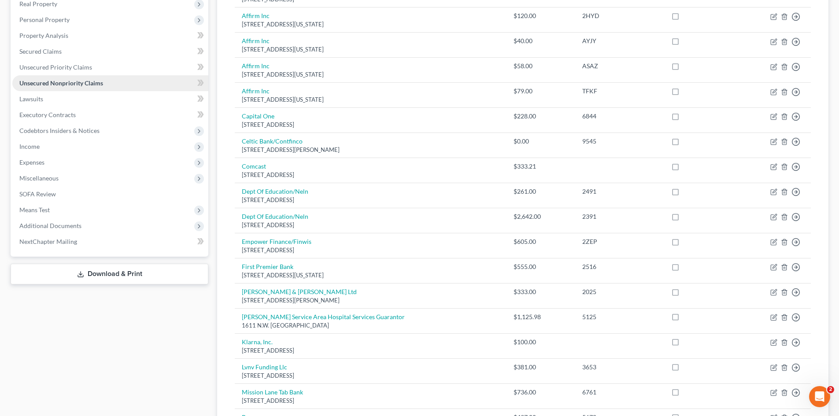
scroll to position [176, 0]
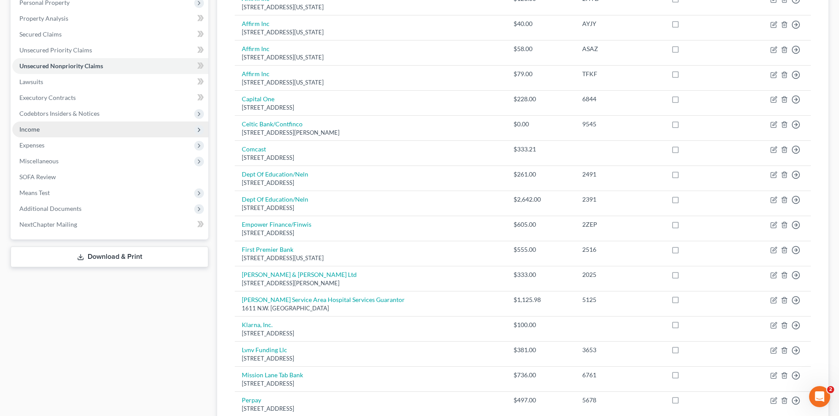
click at [43, 132] on span "Income" at bounding box center [110, 130] width 196 height 16
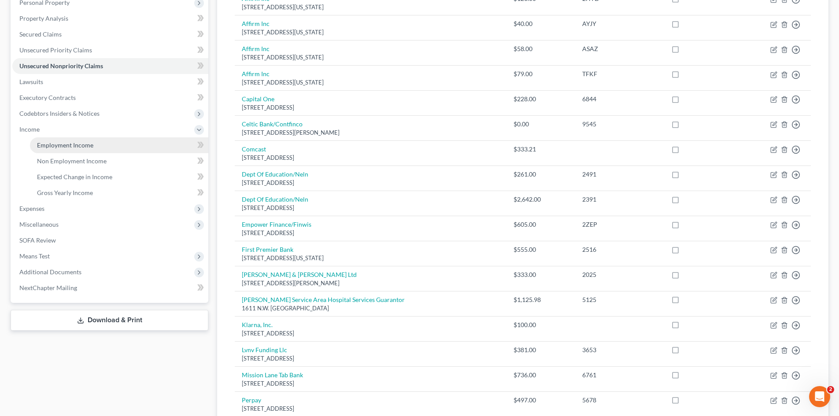
click at [63, 145] on span "Employment Income" at bounding box center [65, 144] width 56 height 7
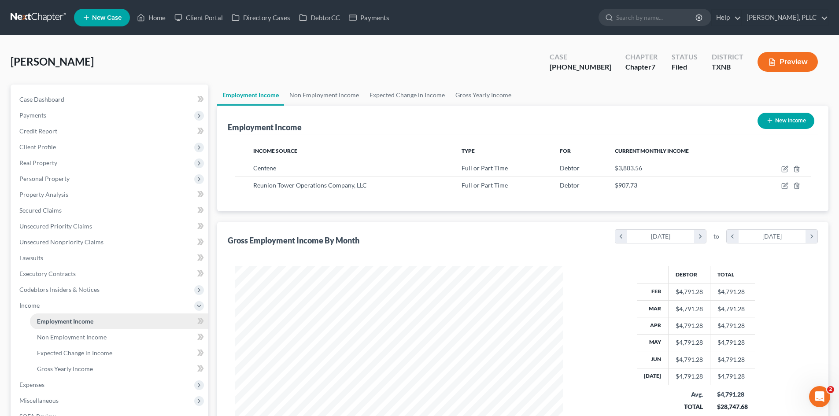
scroll to position [164, 346]
click at [43, 103] on link "Case Dashboard" at bounding box center [110, 100] width 196 height 16
select select "4"
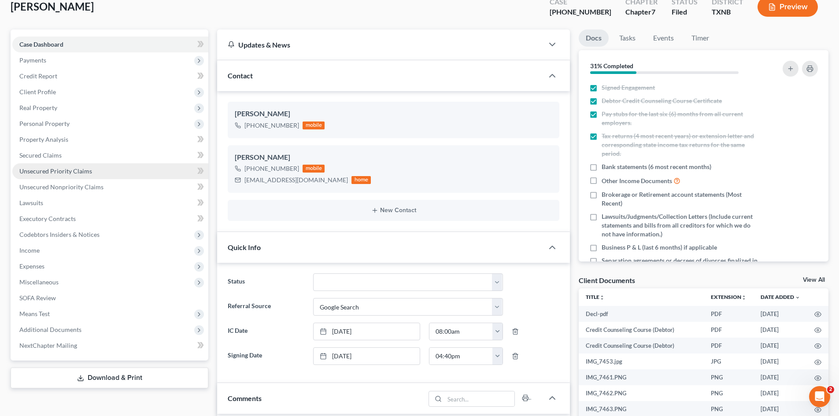
scroll to position [176, 0]
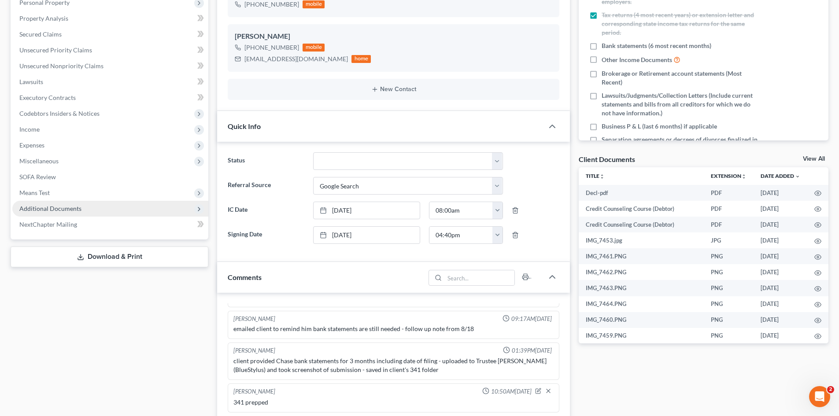
click at [60, 211] on span "Additional Documents" at bounding box center [50, 208] width 62 height 7
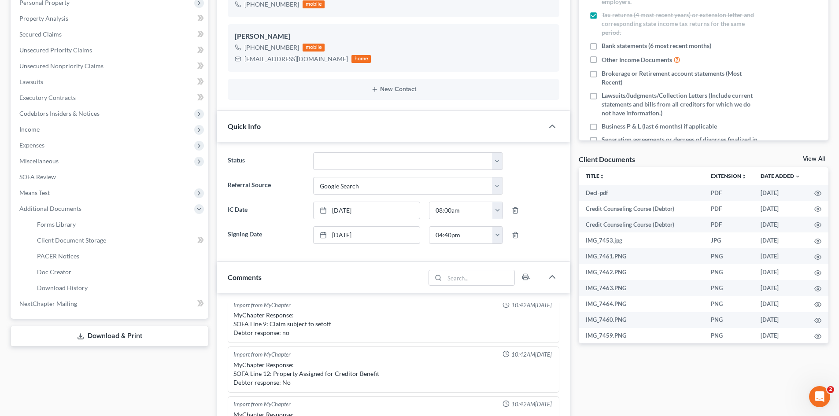
scroll to position [0, 0]
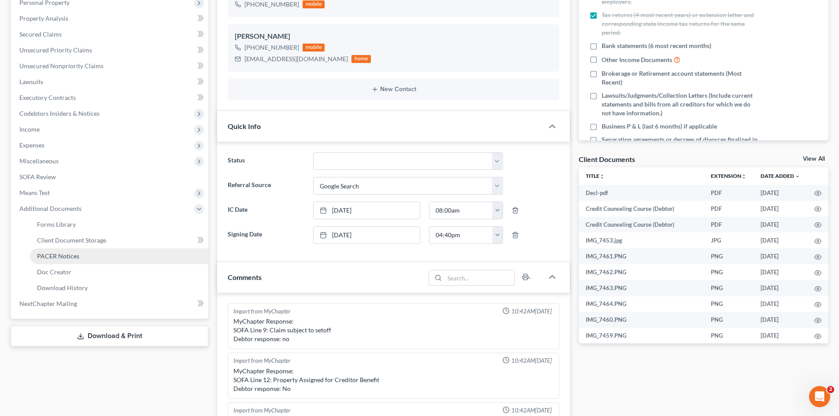
click at [67, 257] on span "PACER Notices" at bounding box center [58, 255] width 42 height 7
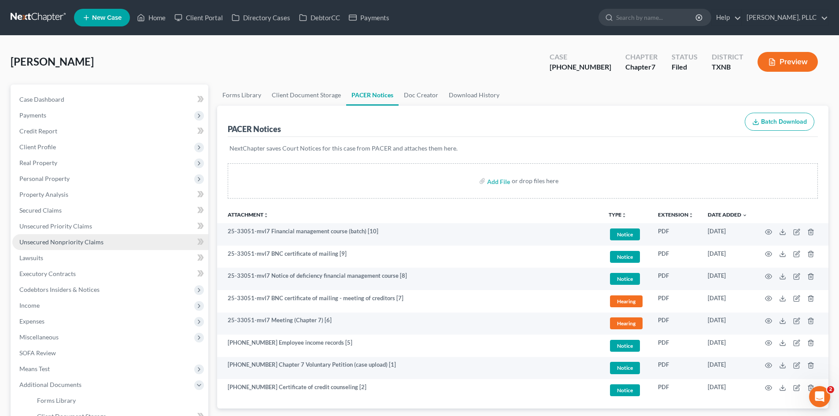
click at [114, 245] on link "Unsecured Nonpriority Claims" at bounding box center [110, 242] width 196 height 16
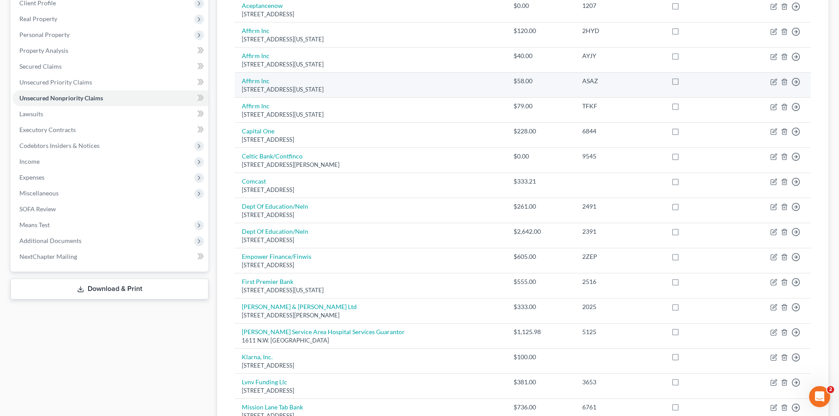
scroll to position [70, 0]
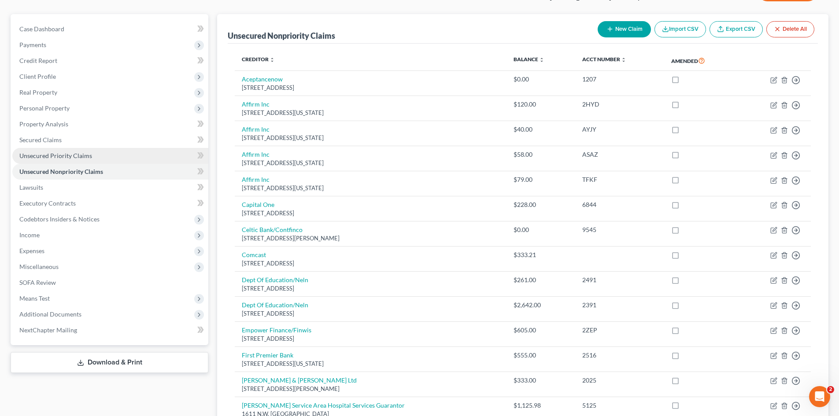
click at [64, 158] on span "Unsecured Priority Claims" at bounding box center [55, 155] width 73 height 7
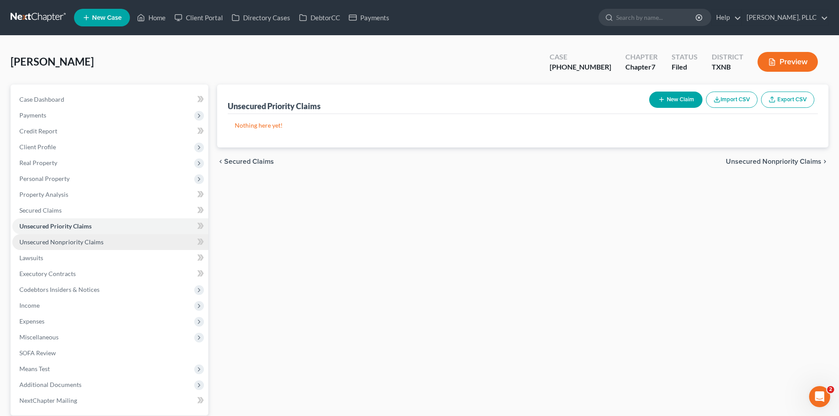
click at [129, 240] on link "Unsecured Nonpriority Claims" at bounding box center [110, 242] width 196 height 16
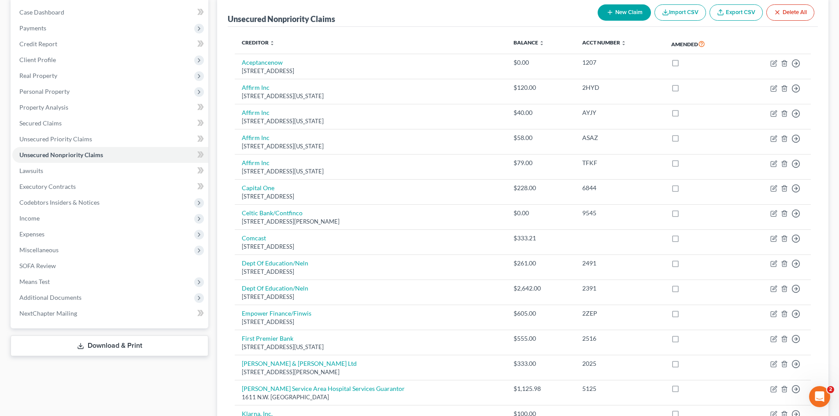
scroll to position [70, 0]
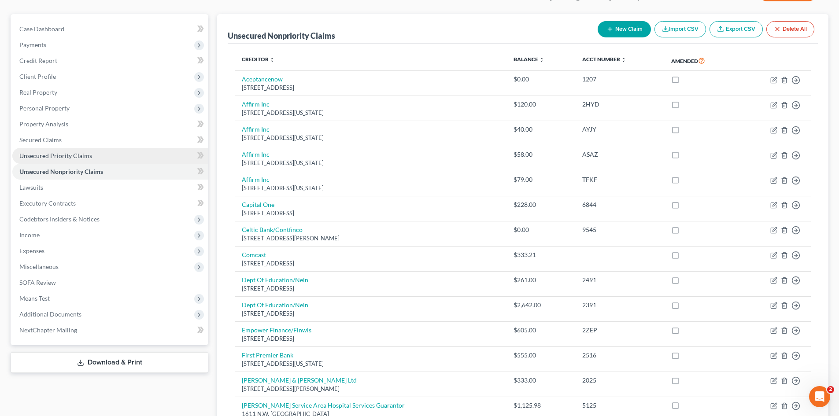
click at [65, 153] on span "Unsecured Priority Claims" at bounding box center [55, 155] width 73 height 7
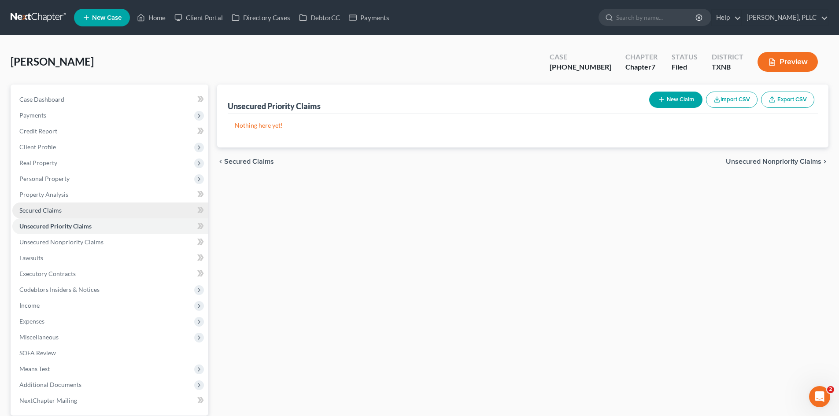
click at [80, 210] on link "Secured Claims" at bounding box center [110, 211] width 196 height 16
click at [161, 18] on link "Home" at bounding box center [151, 18] width 37 height 16
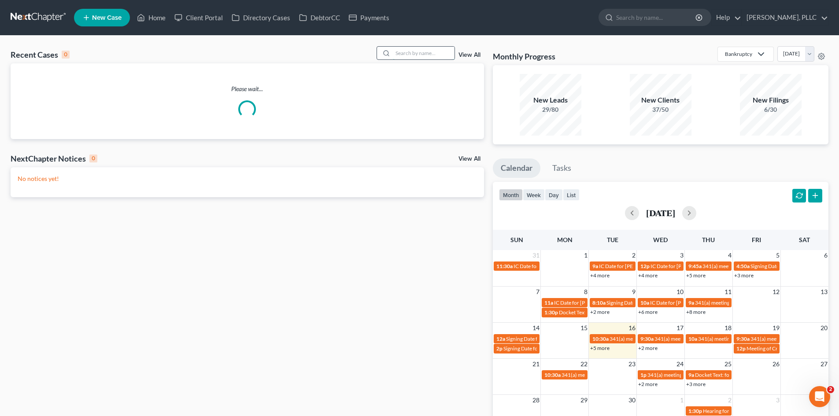
click at [426, 57] on input "search" at bounding box center [424, 53] width 62 height 13
type input "a"
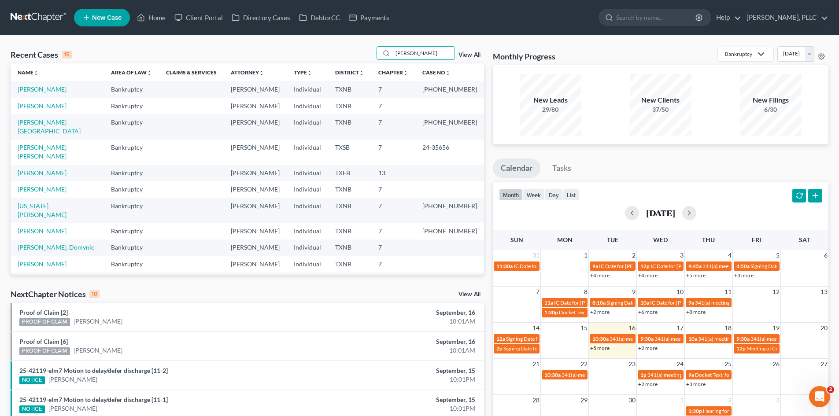
drag, startPoint x: 421, startPoint y: 55, endPoint x: 369, endPoint y: 55, distance: 51.5
click at [369, 55] on div "Recent Cases 15 williams View All" at bounding box center [247, 54] width 473 height 17
type input "andre"
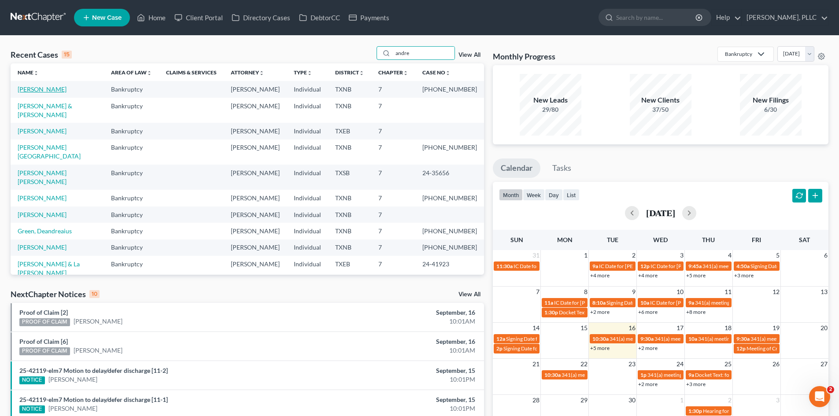
click at [40, 88] on link "Williams, Andre" at bounding box center [42, 88] width 49 height 7
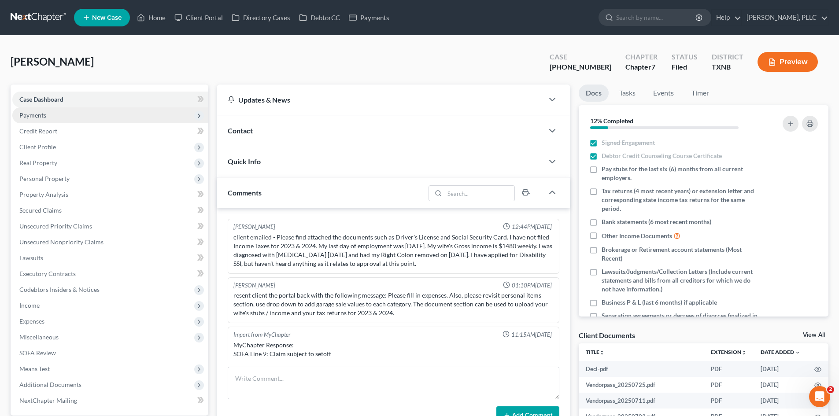
click at [80, 113] on span "Payments" at bounding box center [110, 115] width 196 height 16
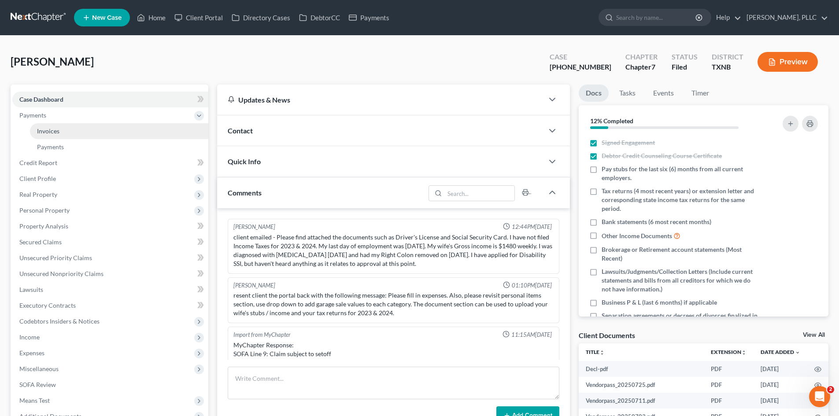
scroll to position [705, 0]
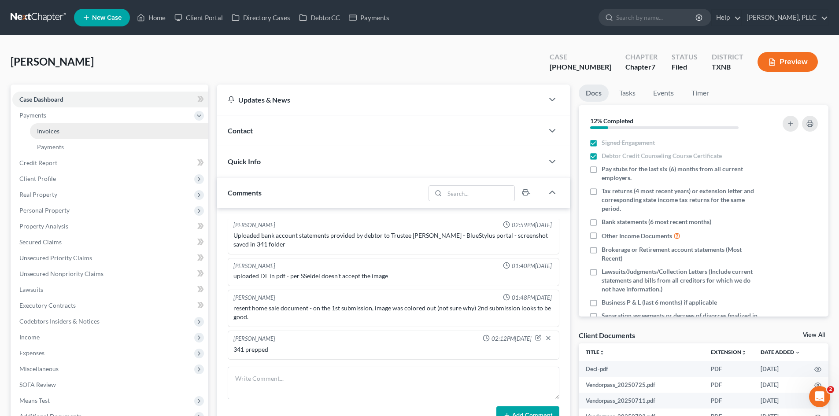
click at [87, 130] on link "Invoices" at bounding box center [119, 131] width 178 height 16
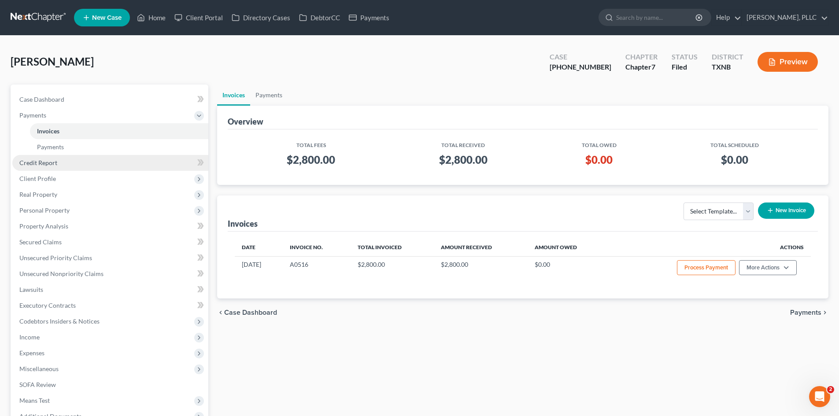
click at [83, 166] on link "Credit Report" at bounding box center [110, 163] width 196 height 16
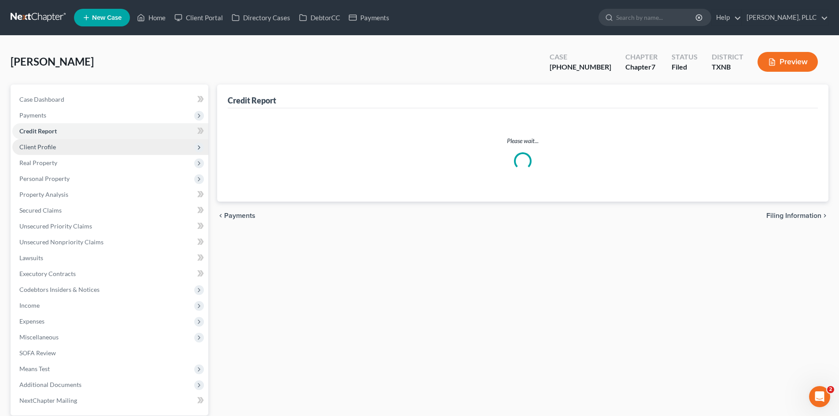
click at [76, 155] on span "Client Profile" at bounding box center [110, 147] width 196 height 16
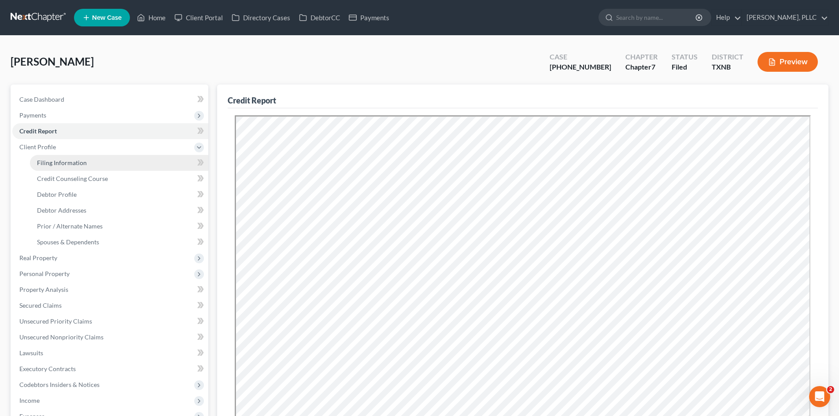
click at [71, 159] on span "Filing Information" at bounding box center [62, 162] width 50 height 7
select select "1"
select select "0"
select select "78"
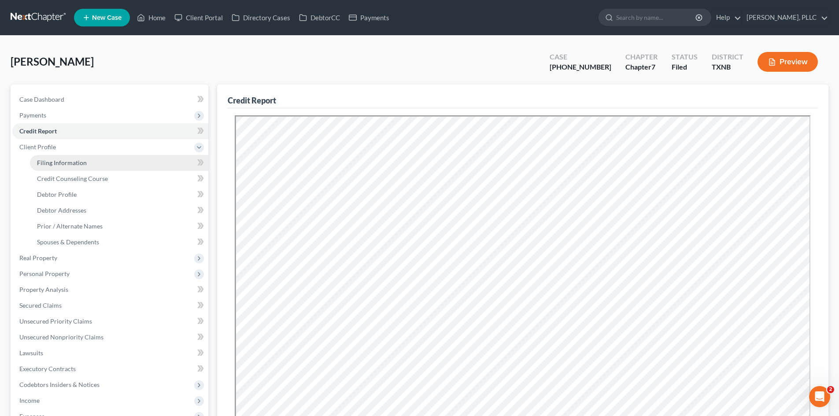
select select "1"
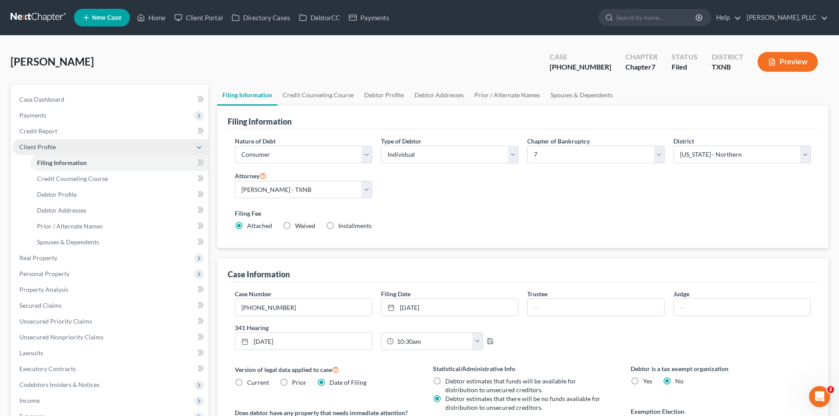
click at [44, 142] on span "Client Profile" at bounding box center [110, 147] width 196 height 16
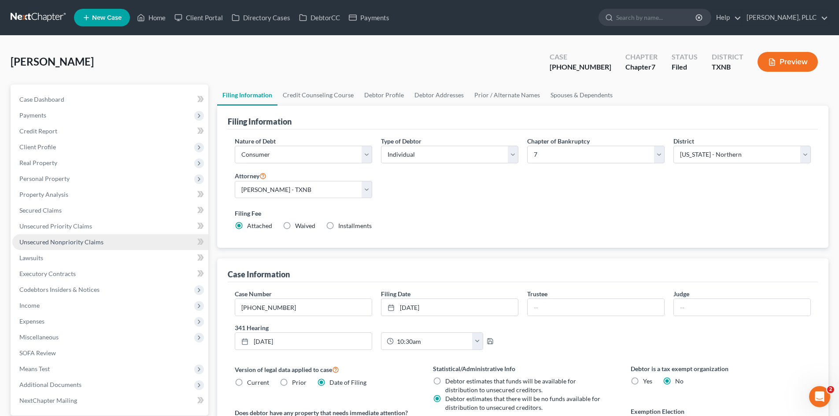
click at [77, 244] on span "Unsecured Nonpriority Claims" at bounding box center [61, 241] width 84 height 7
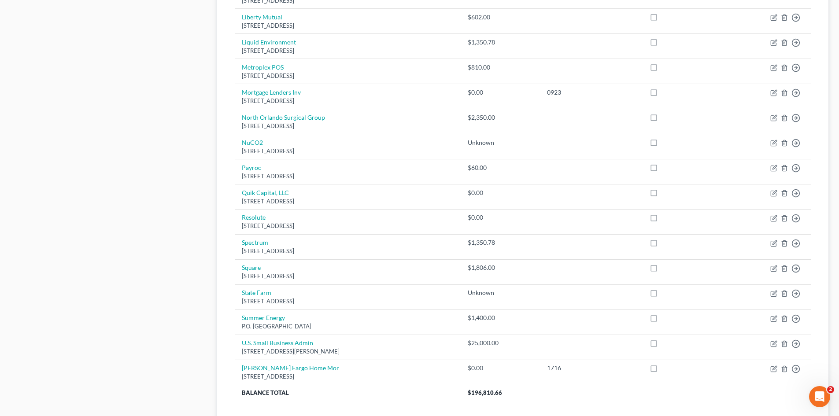
scroll to position [484, 0]
click at [104, 249] on div "Case Dashboard Payments Invoices Payments Payments Credit Report Client Profile" at bounding box center [109, 23] width 207 height 846
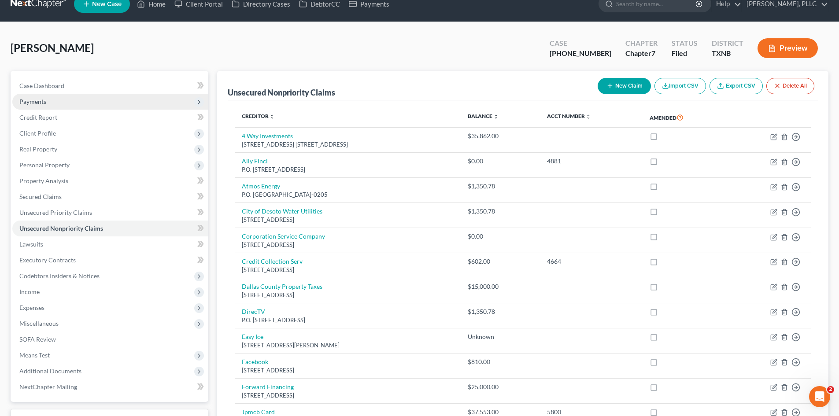
scroll to position [0, 0]
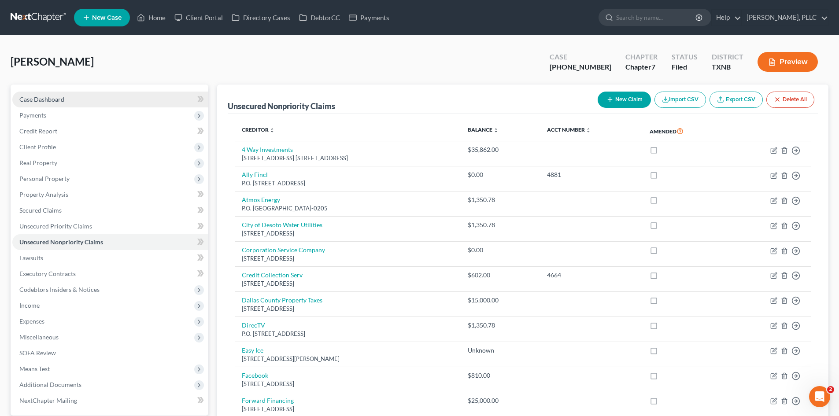
click at [66, 93] on link "Case Dashboard" at bounding box center [110, 100] width 196 height 16
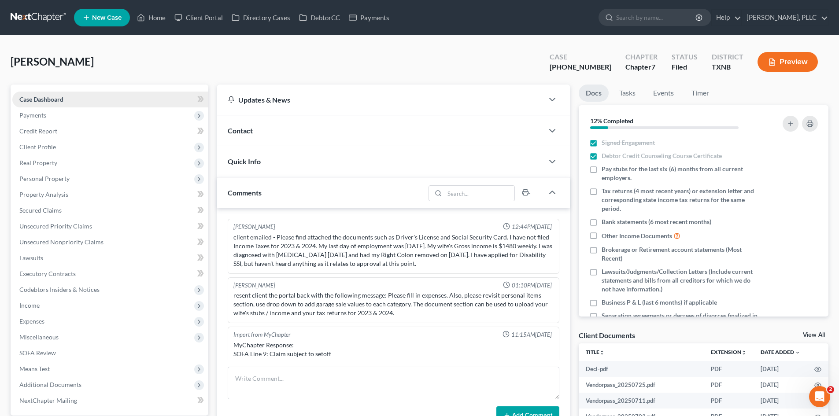
scroll to position [705, 0]
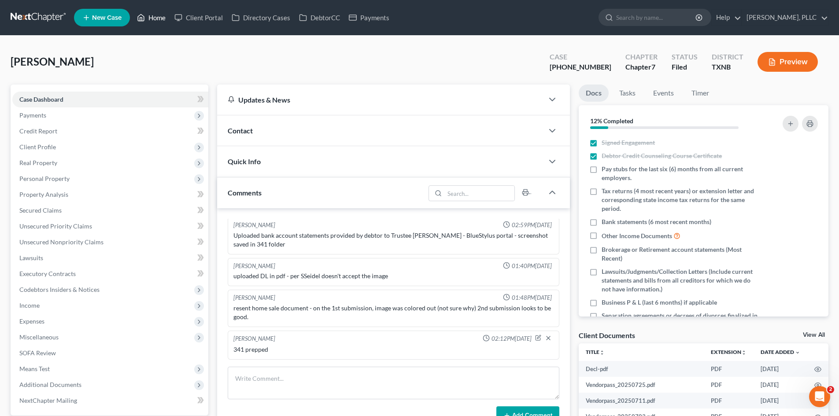
click at [158, 18] on link "Home" at bounding box center [151, 18] width 37 height 16
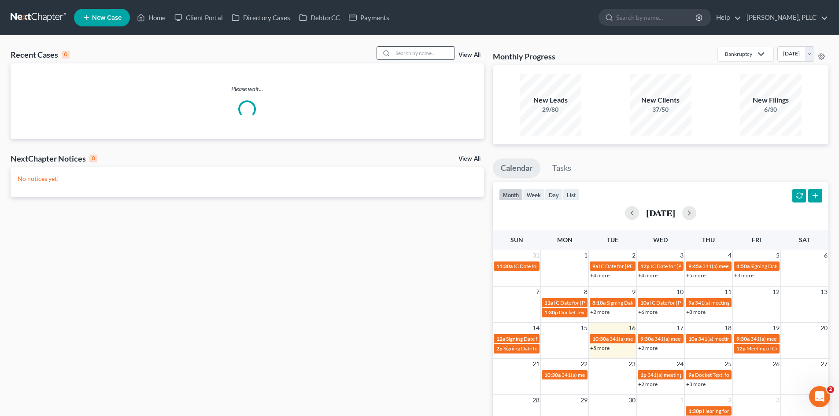
click at [416, 57] on input "search" at bounding box center [424, 53] width 62 height 13
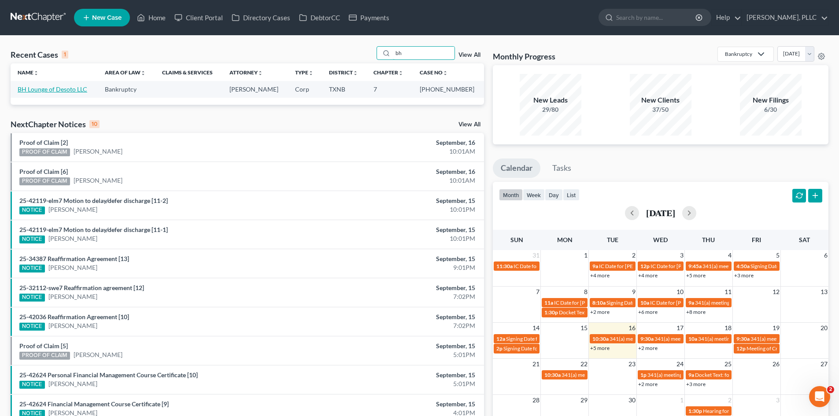
type input "bh"
click at [62, 89] on link "BH Lounge of Desoto LLC" at bounding box center [53, 88] width 70 height 7
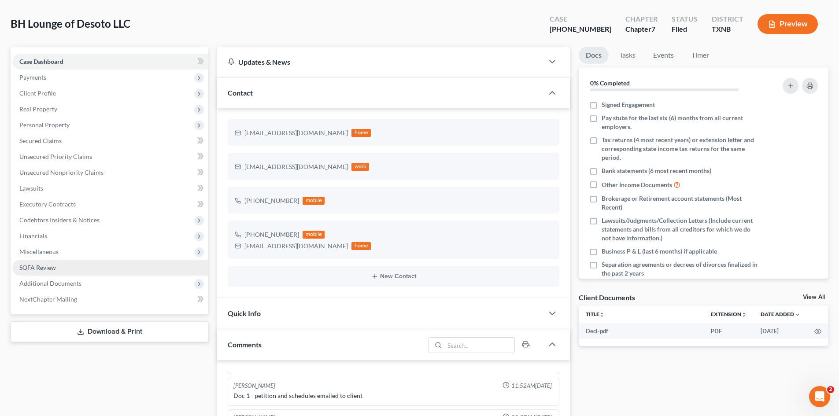
scroll to position [88, 0]
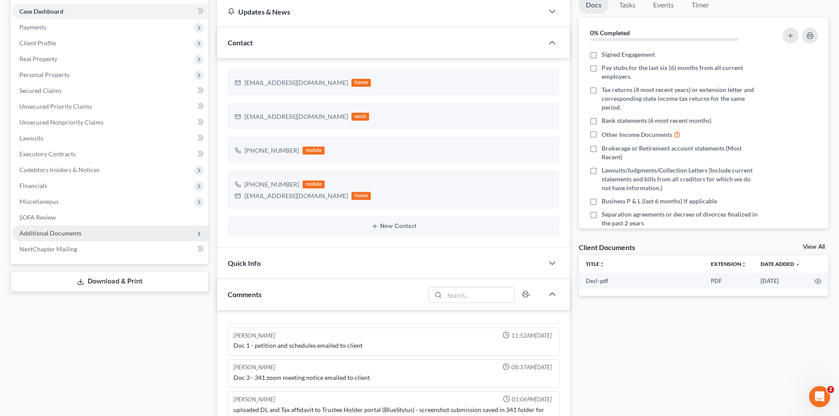
click at [99, 233] on span "Additional Documents" at bounding box center [110, 233] width 196 height 16
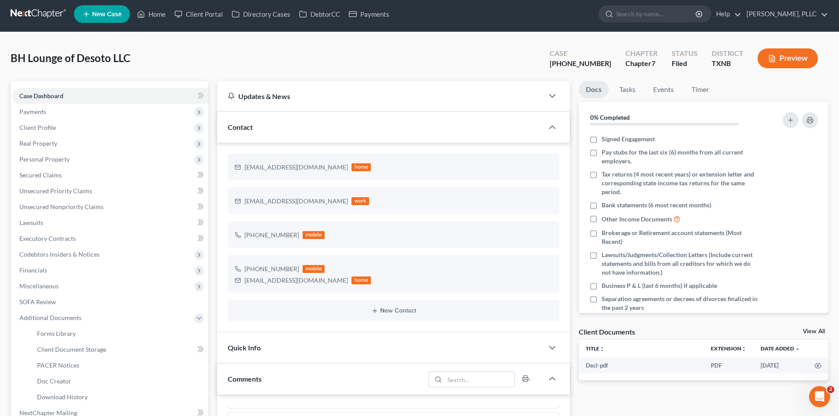
scroll to position [0, 0]
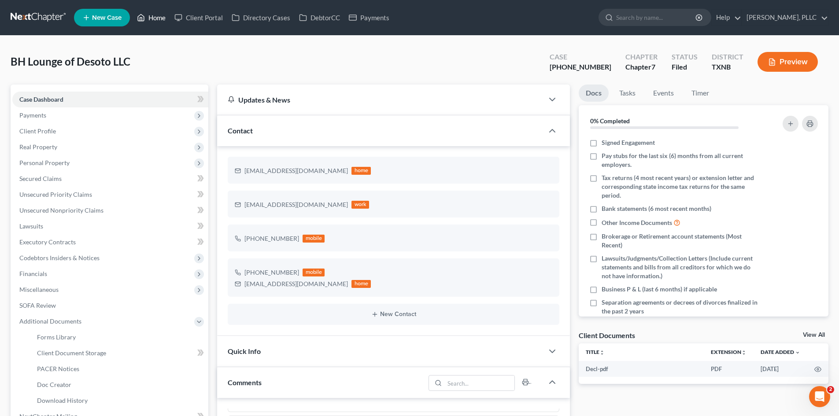
click at [150, 16] on link "Home" at bounding box center [151, 18] width 37 height 16
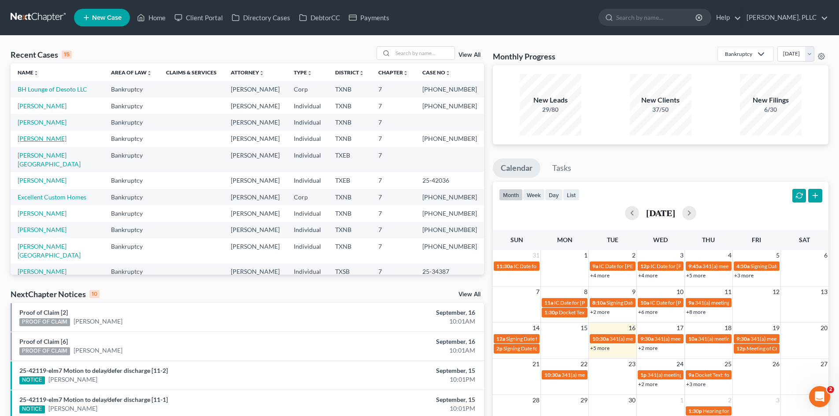
click at [47, 140] on link "Williams, Andre" at bounding box center [42, 138] width 49 height 7
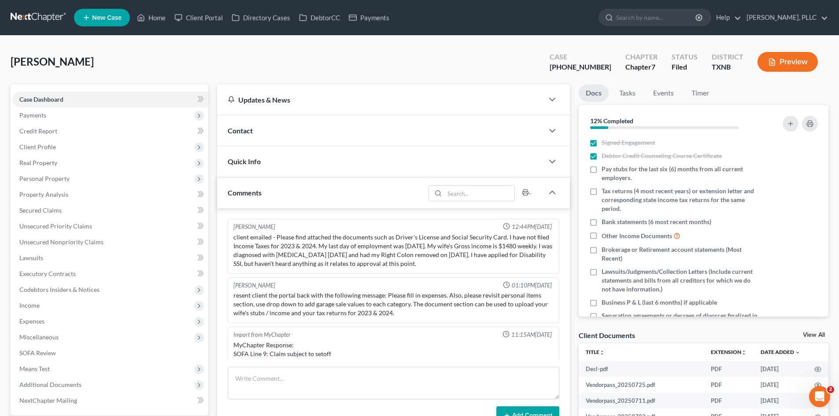
scroll to position [705, 0]
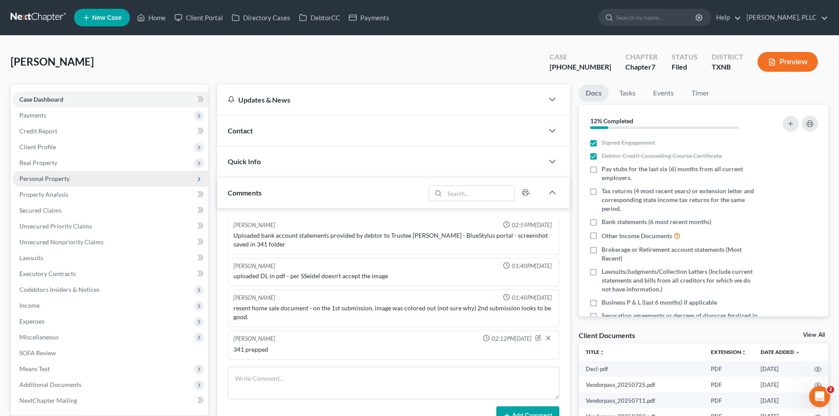
click at [48, 177] on span "Personal Property" at bounding box center [44, 178] width 50 height 7
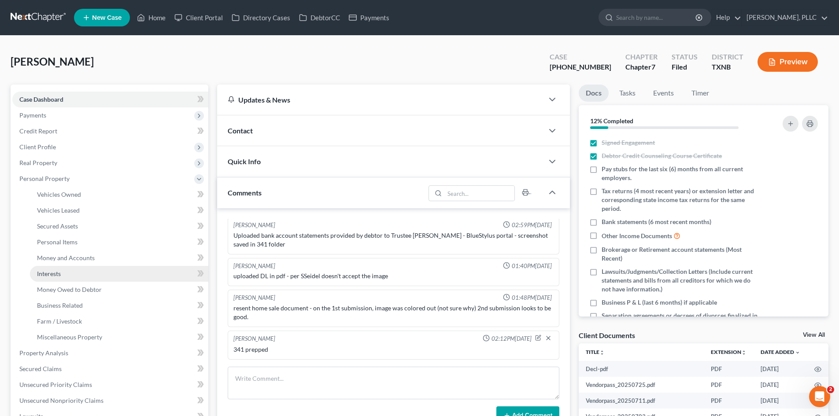
click at [69, 273] on link "Interests" at bounding box center [119, 274] width 178 height 16
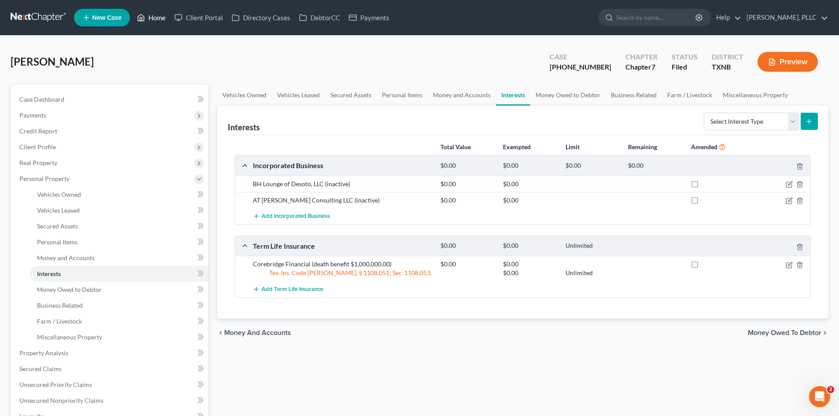
click at [161, 19] on link "Home" at bounding box center [151, 18] width 37 height 16
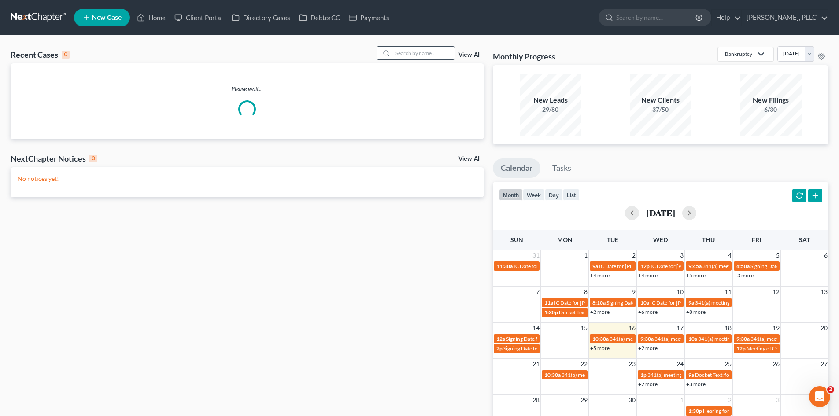
click at [417, 50] on input "search" at bounding box center [424, 53] width 62 height 13
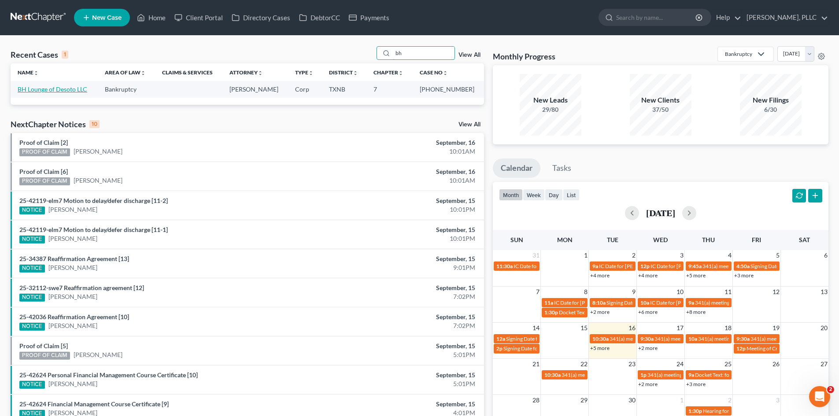
type input "bh"
click at [32, 88] on link "BH Lounge of Desoto LLC" at bounding box center [53, 88] width 70 height 7
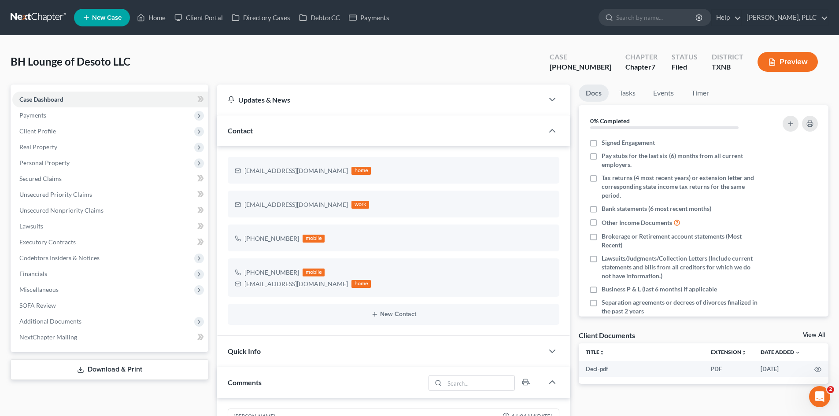
scroll to position [262, 0]
click at [156, 18] on link "Home" at bounding box center [151, 18] width 37 height 16
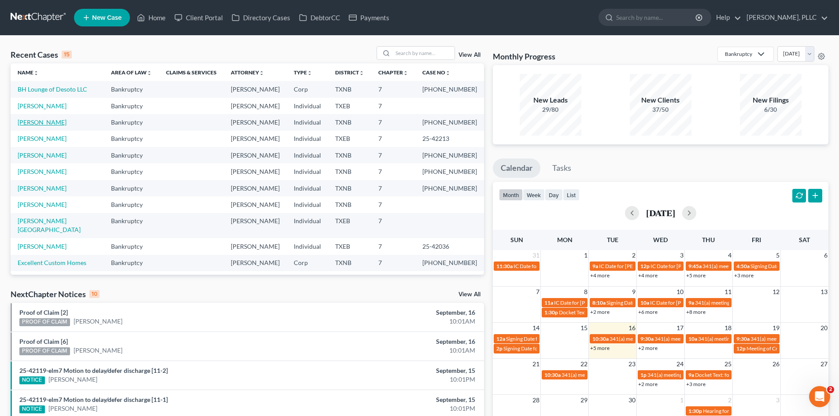
click at [45, 119] on link "Williams, Andre" at bounding box center [42, 121] width 49 height 7
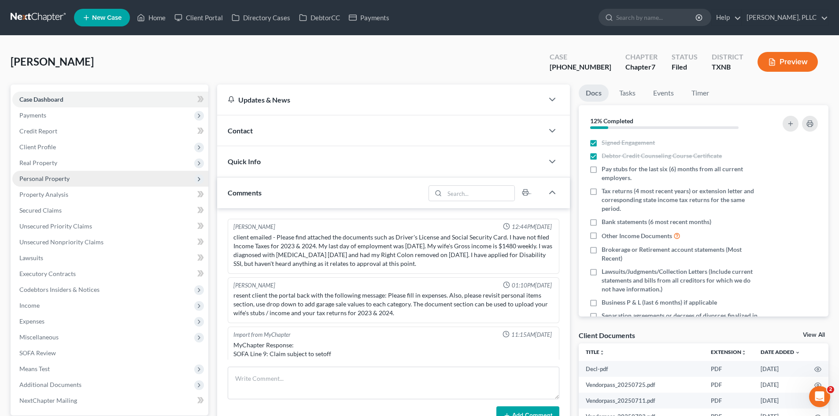
scroll to position [705, 0]
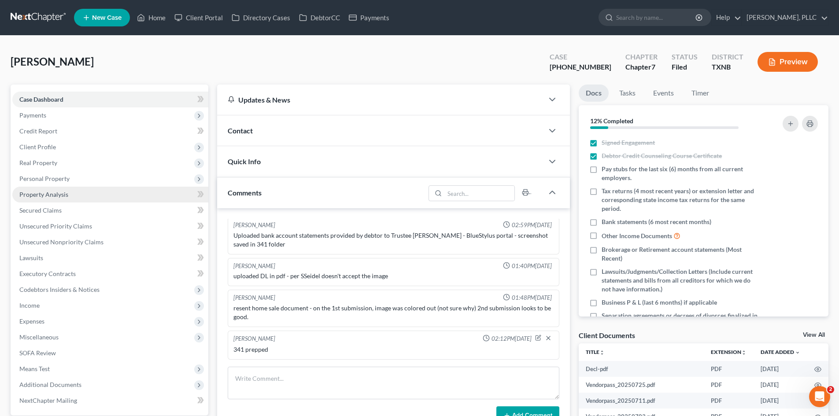
click at [60, 195] on span "Property Analysis" at bounding box center [43, 194] width 49 height 7
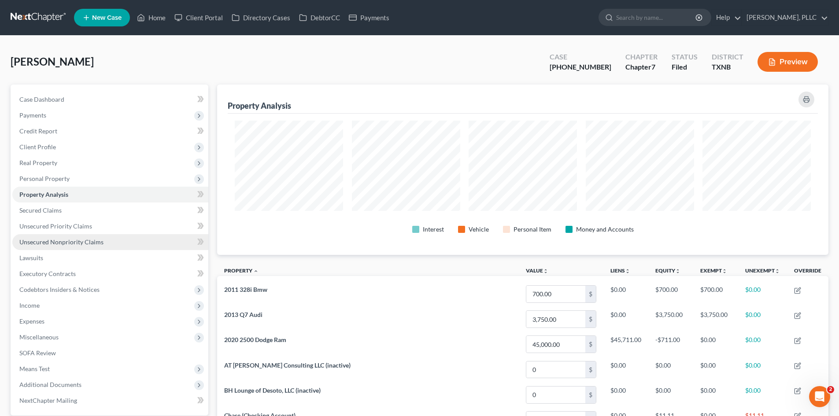
scroll to position [170, 611]
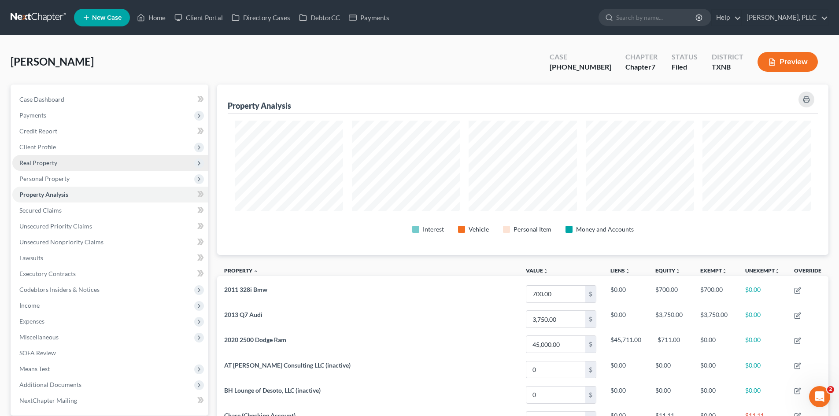
click at [56, 160] on span "Real Property" at bounding box center [38, 162] width 38 height 7
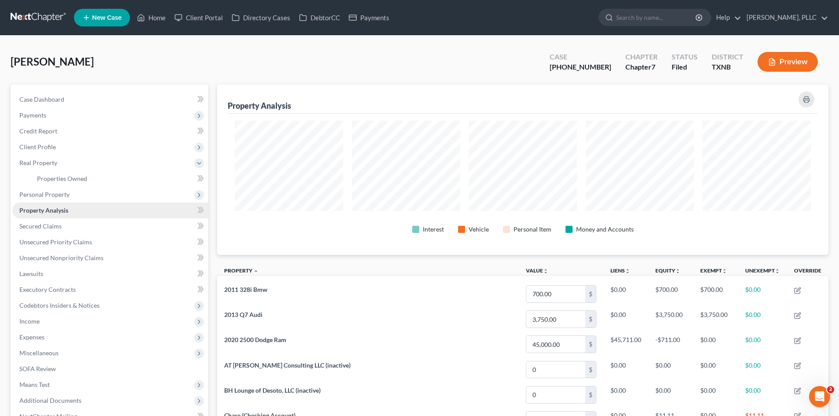
click at [65, 203] on link "Property Analysis" at bounding box center [110, 211] width 196 height 16
click at [67, 195] on span "Personal Property" at bounding box center [44, 194] width 50 height 7
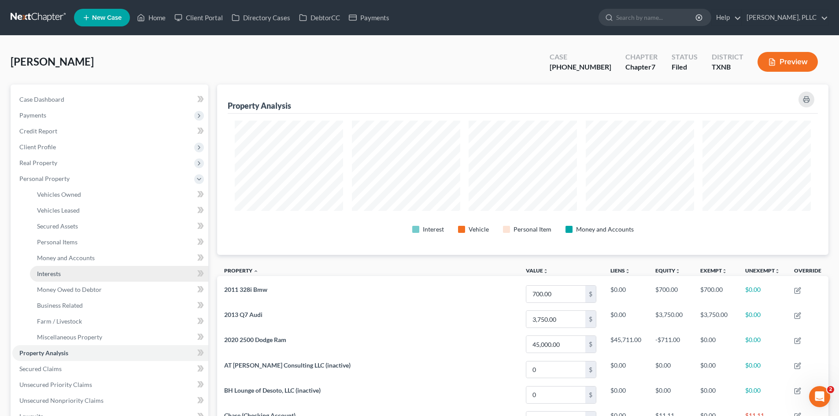
click at [67, 274] on link "Interests" at bounding box center [119, 274] width 178 height 16
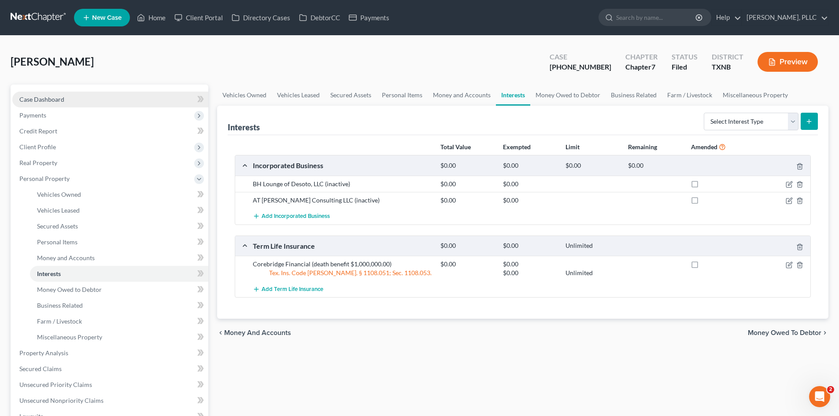
click at [49, 100] on span "Case Dashboard" at bounding box center [41, 99] width 45 height 7
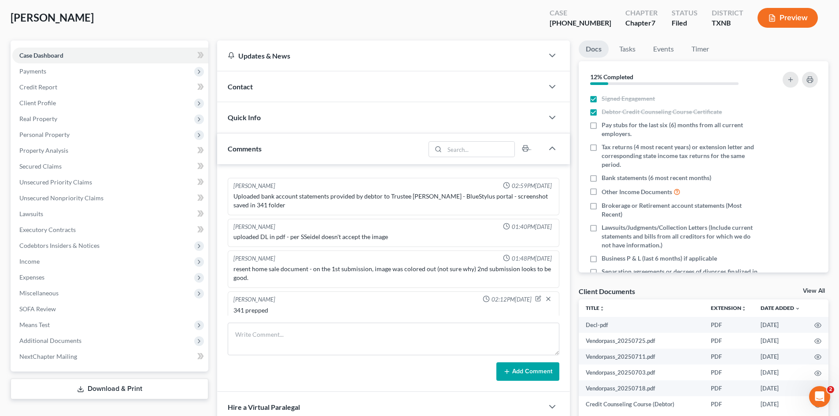
scroll to position [703, 0]
click at [335, 19] on div "Williams, Andre Upgraded Case 25-33044-7 Chapter Chapter 7 Status Filed Distric…" at bounding box center [420, 21] width 818 height 38
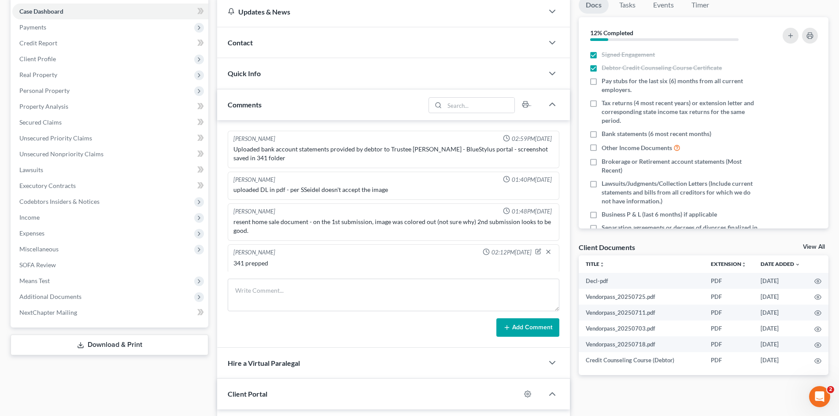
scroll to position [44, 0]
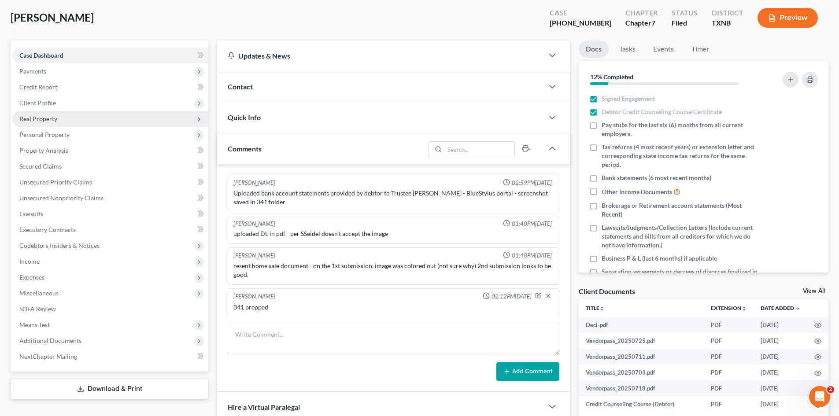
click at [60, 120] on span "Real Property" at bounding box center [110, 119] width 196 height 16
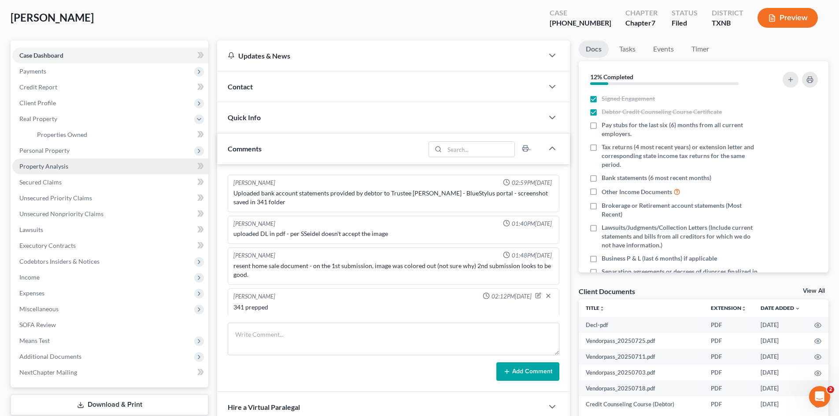
click at [65, 166] on span "Property Analysis" at bounding box center [43, 165] width 49 height 7
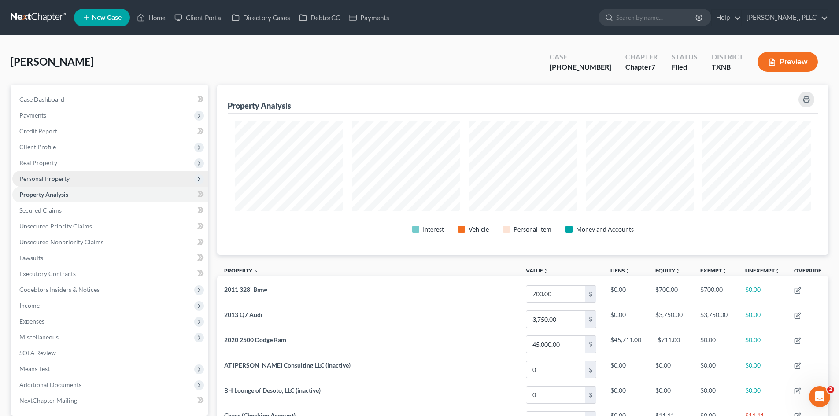
scroll to position [440195, 439754]
click at [69, 179] on span "Personal Property" at bounding box center [110, 179] width 196 height 16
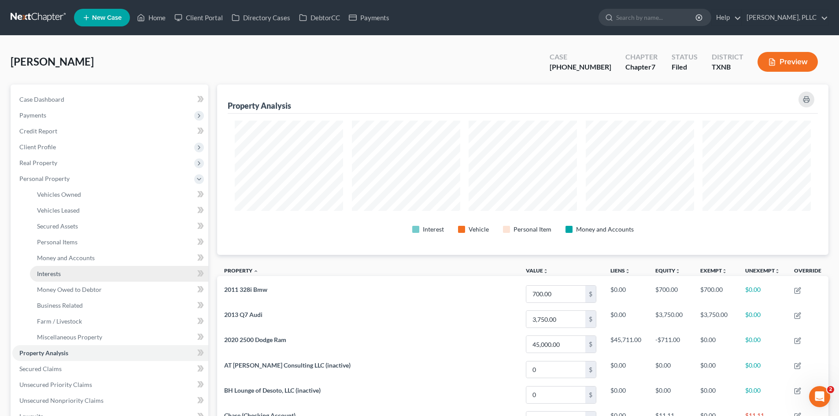
click at [57, 279] on link "Interests" at bounding box center [119, 274] width 178 height 16
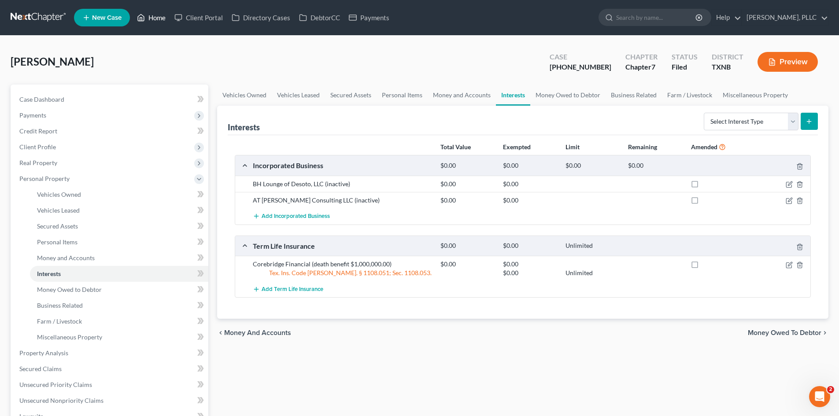
click at [166, 18] on link "Home" at bounding box center [151, 18] width 37 height 16
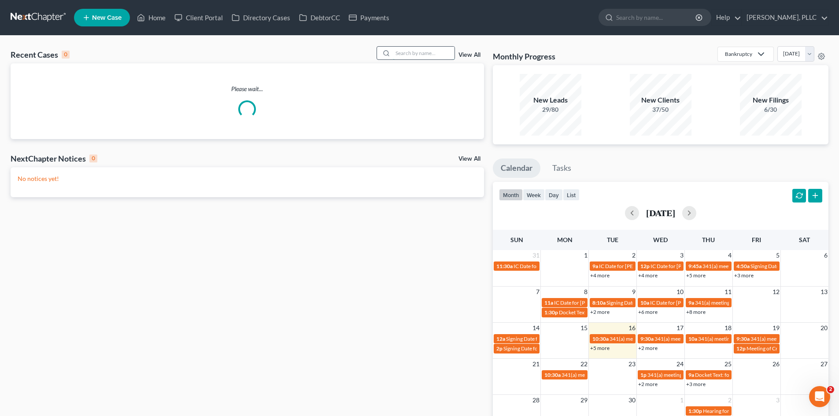
click at [400, 55] on input "search" at bounding box center [424, 53] width 62 height 13
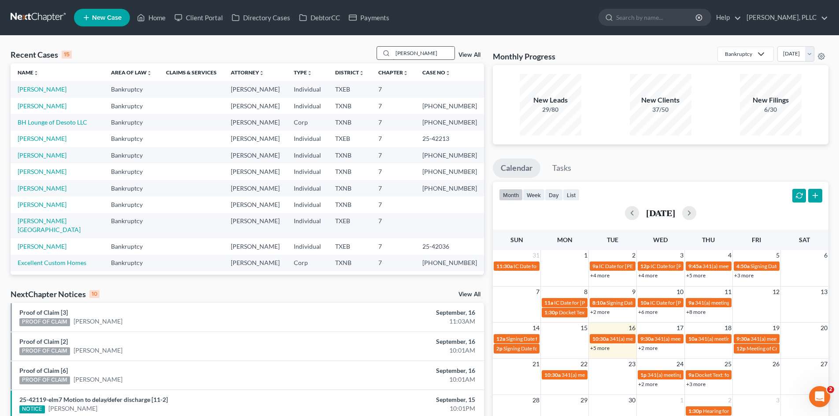
type input "myles"
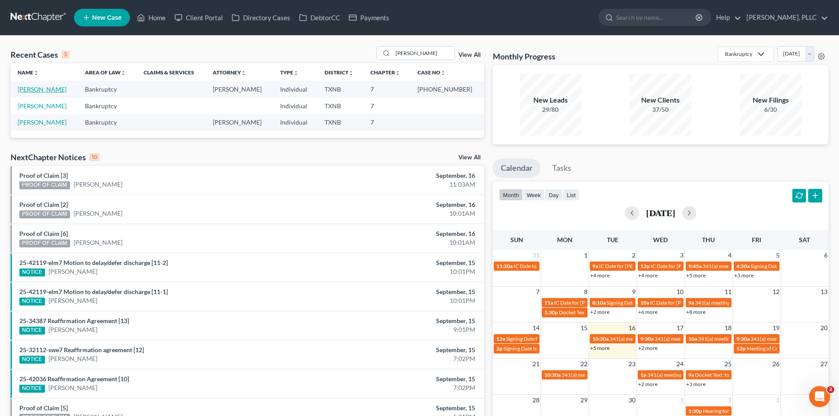
click at [48, 88] on link "Harris, Myles" at bounding box center [42, 88] width 49 height 7
select select "4"
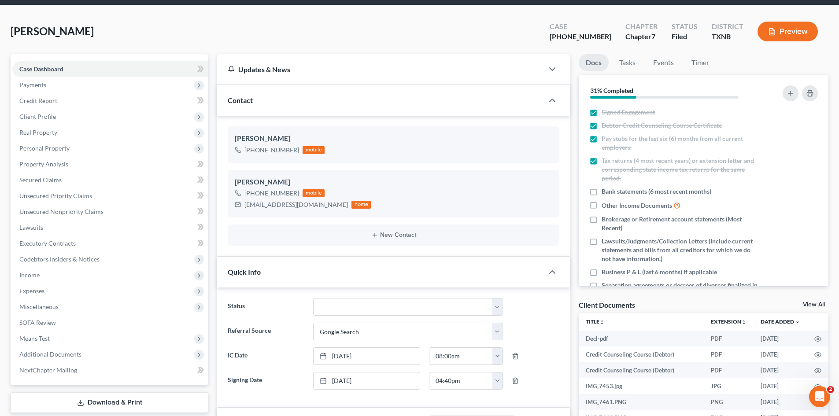
scroll to position [44, 0]
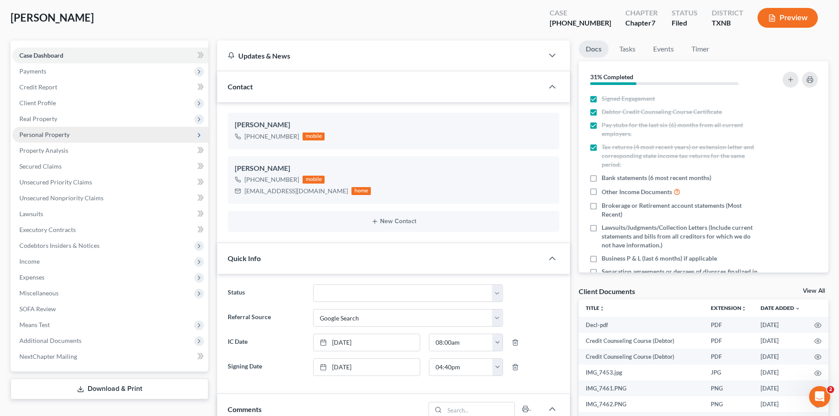
click at [89, 129] on span "Personal Property" at bounding box center [110, 135] width 196 height 16
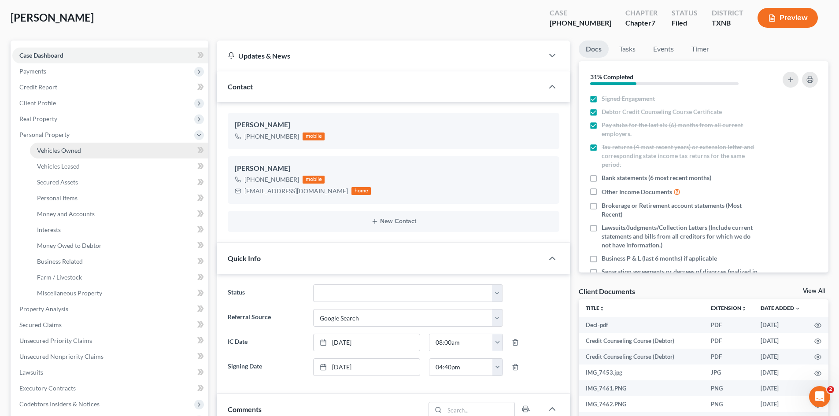
click at [89, 148] on link "Vehicles Owned" at bounding box center [119, 151] width 178 height 16
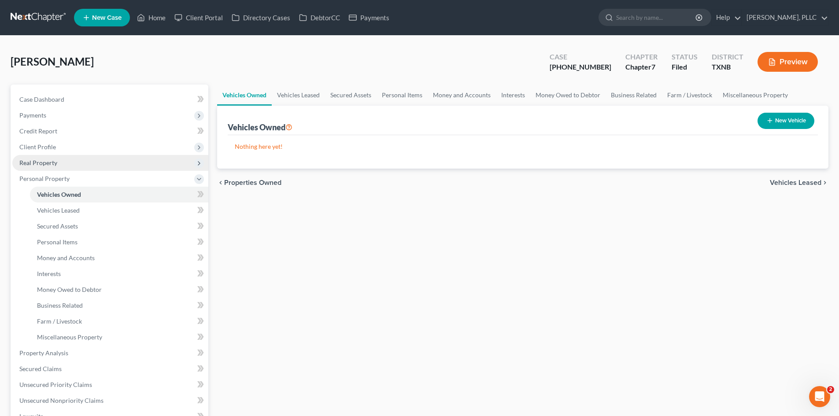
click at [51, 163] on span "Real Property" at bounding box center [38, 162] width 38 height 7
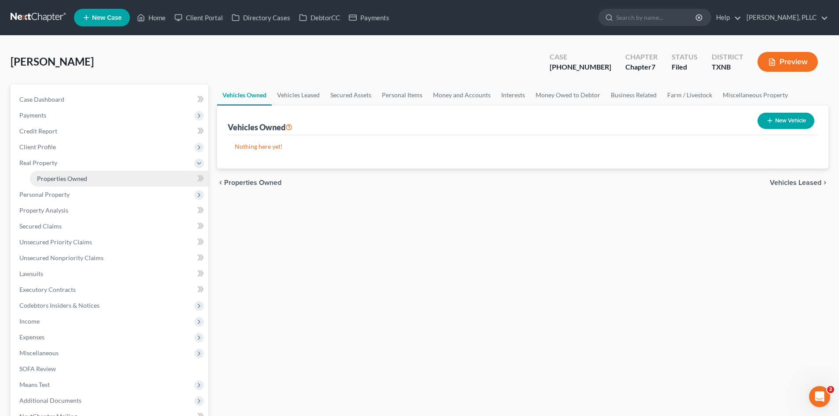
click at [103, 179] on link "Properties Owned" at bounding box center [119, 179] width 178 height 16
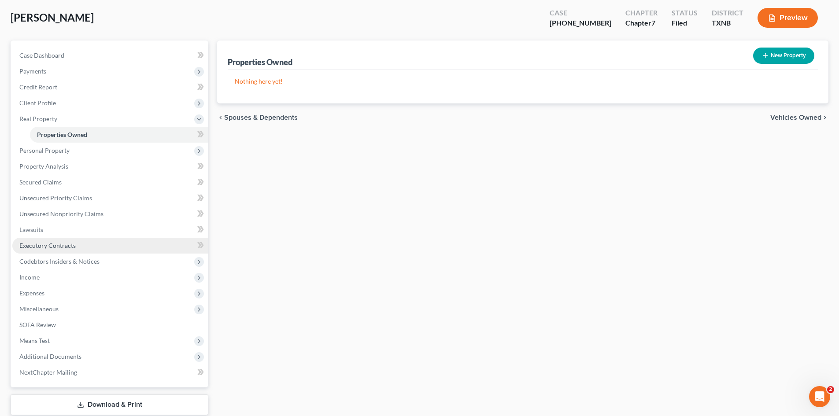
scroll to position [77, 0]
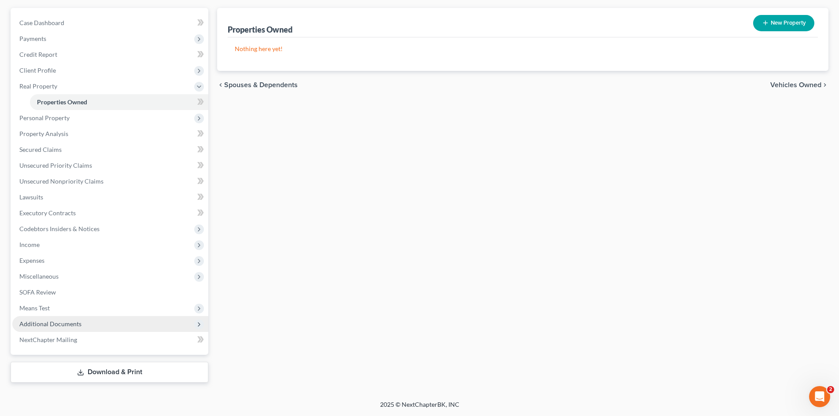
click at [70, 331] on span "Additional Documents" at bounding box center [110, 324] width 196 height 16
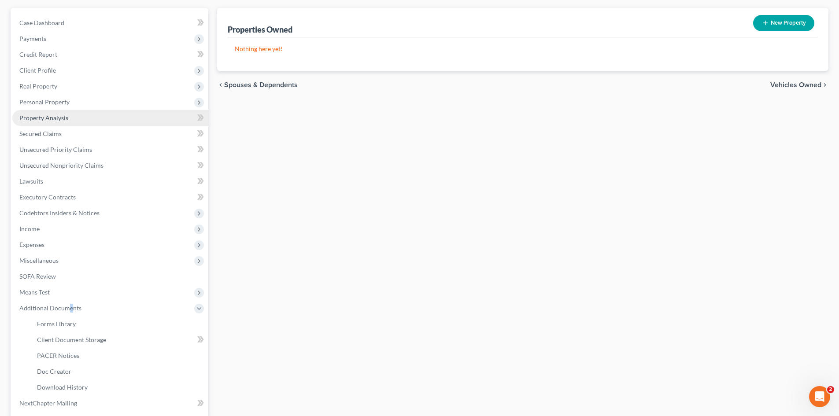
click at [40, 118] on span "Property Analysis" at bounding box center [43, 117] width 49 height 7
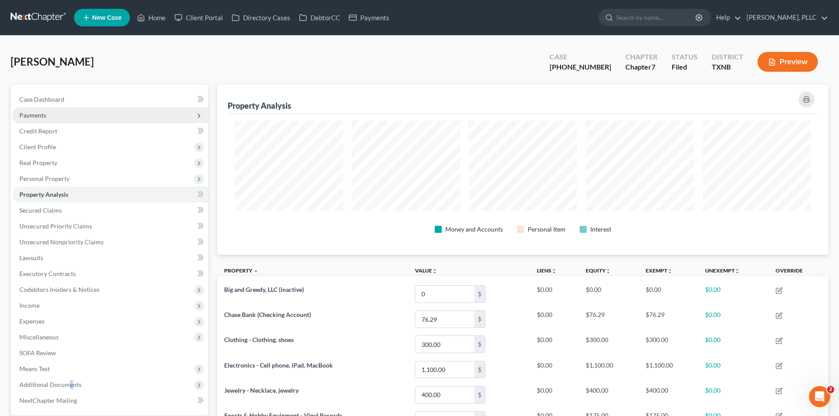
scroll to position [170, 611]
click at [70, 103] on link "Case Dashboard" at bounding box center [110, 100] width 196 height 16
select select "4"
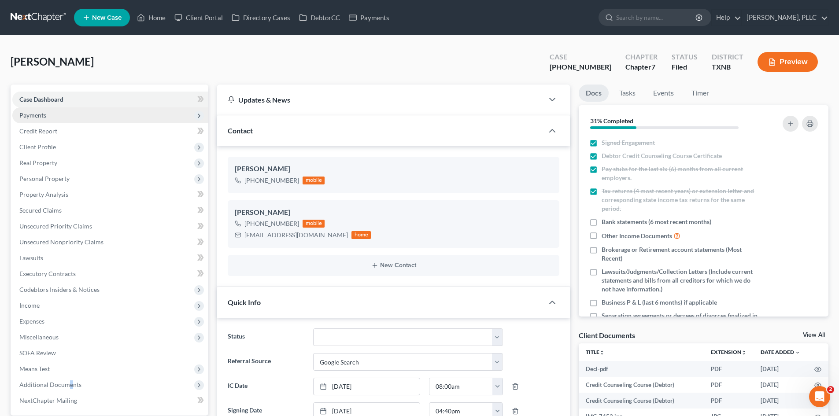
scroll to position [587, 0]
click at [91, 118] on span "Payments" at bounding box center [110, 115] width 196 height 16
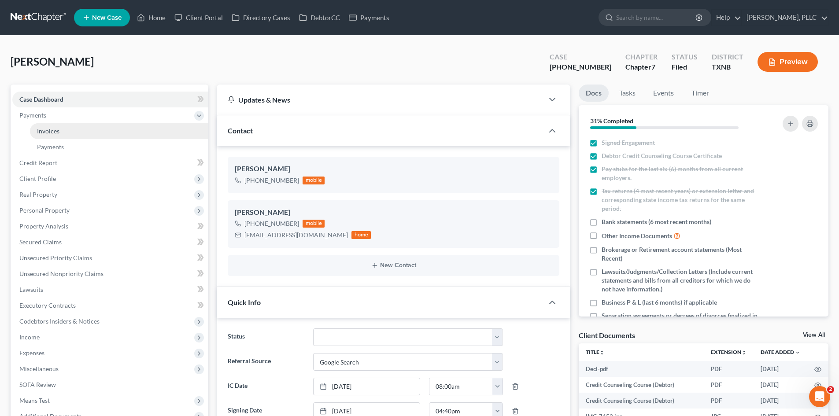
click at [100, 130] on link "Invoices" at bounding box center [119, 131] width 178 height 16
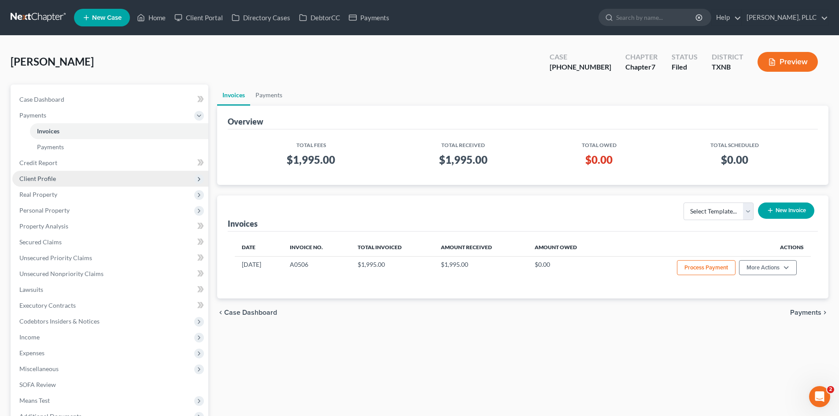
click at [39, 181] on span "Client Profile" at bounding box center [37, 178] width 37 height 7
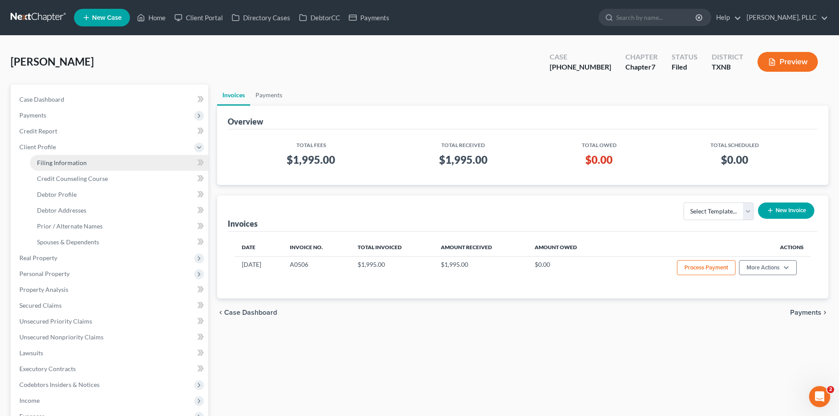
click at [79, 158] on link "Filing Information" at bounding box center [119, 163] width 178 height 16
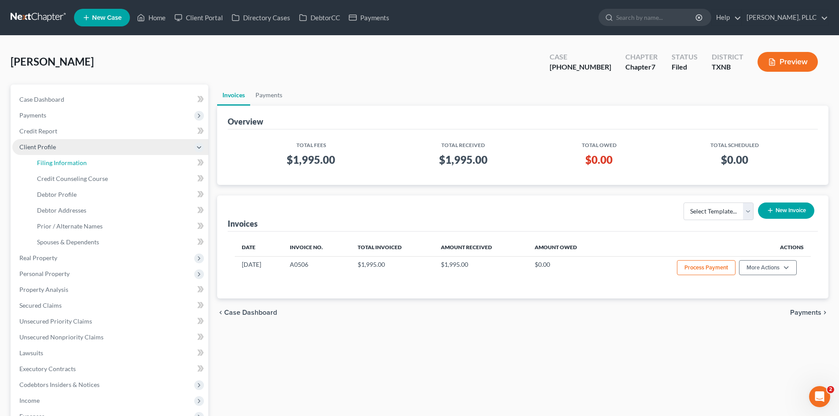
select select "1"
select select "0"
select select "78"
select select "1"
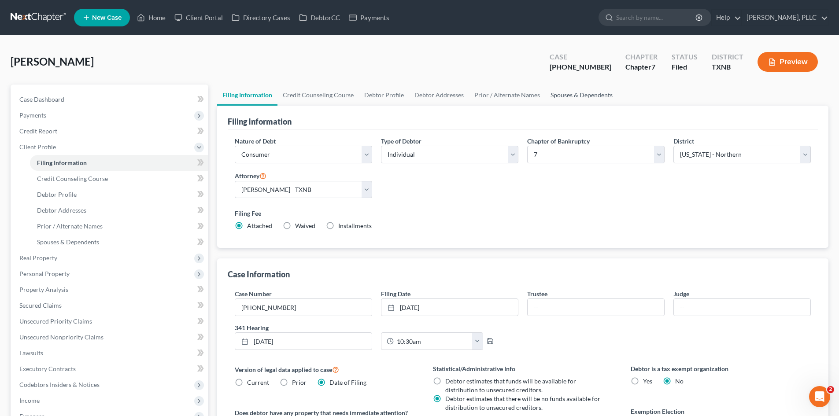
drag, startPoint x: 590, startPoint y: 93, endPoint x: 583, endPoint y: 93, distance: 7.0
click at [589, 93] on link "Spouses & Dependents" at bounding box center [581, 95] width 73 height 21
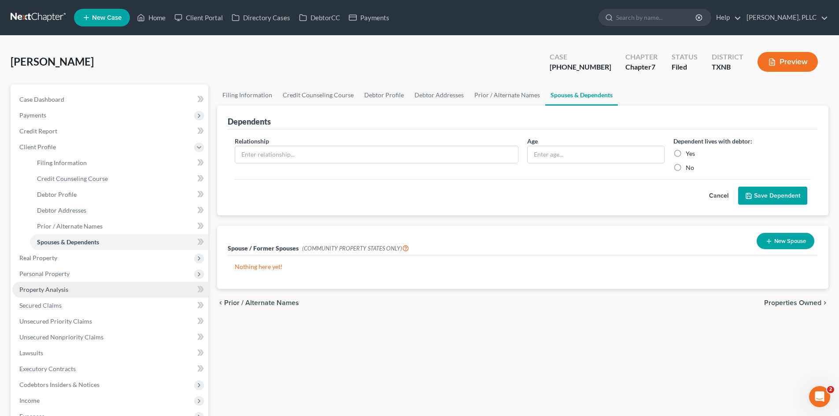
click at [101, 286] on link "Property Analysis" at bounding box center [110, 290] width 196 height 16
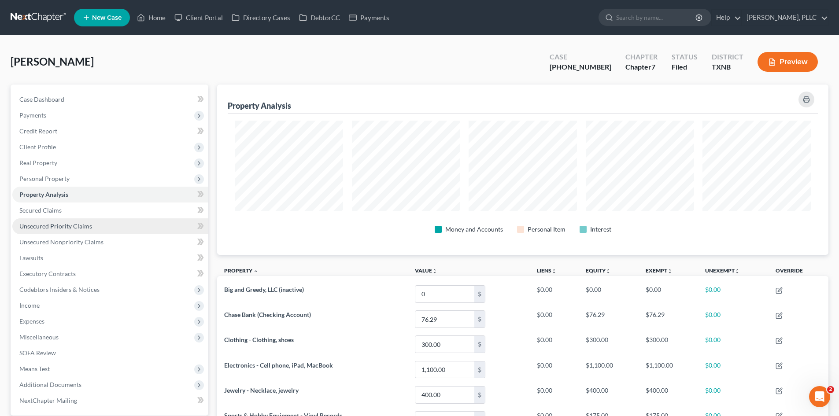
scroll to position [170, 611]
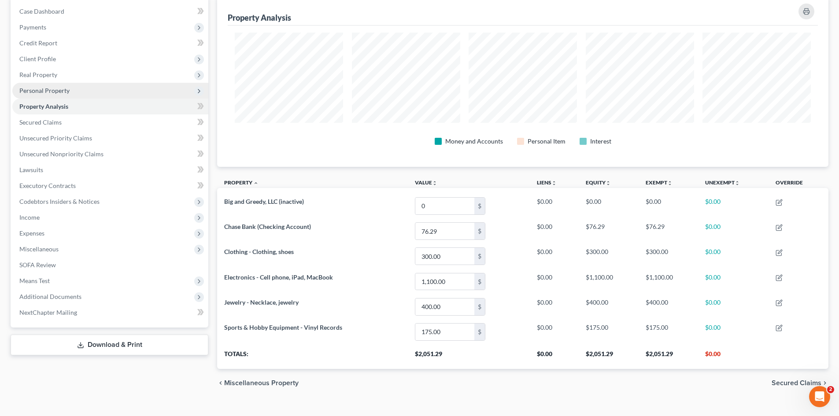
click at [75, 83] on span "Personal Property" at bounding box center [110, 91] width 196 height 16
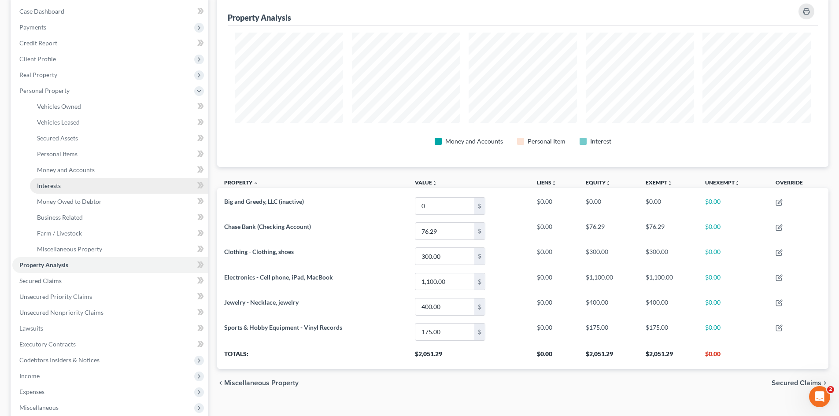
click at [76, 181] on link "Interests" at bounding box center [119, 186] width 178 height 16
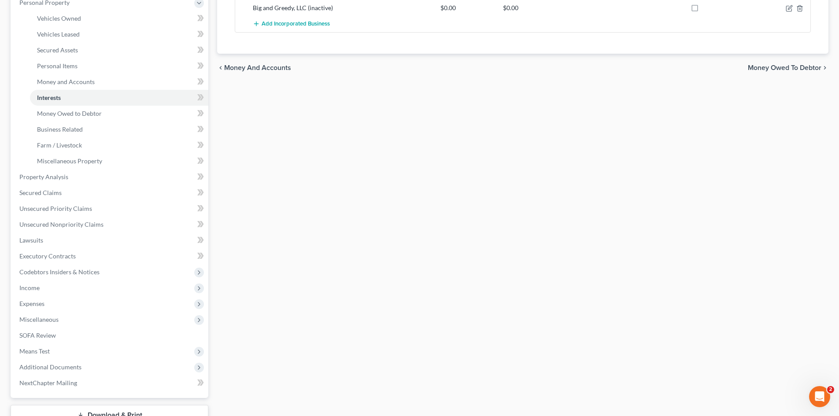
scroll to position [132, 0]
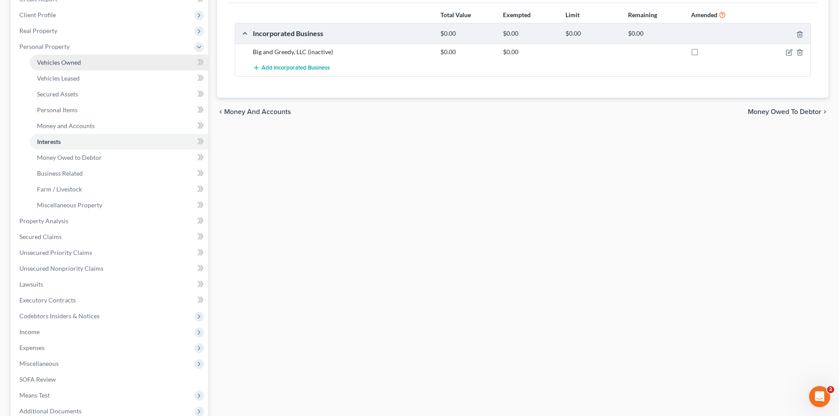
click at [71, 59] on span "Vehicles Owned" at bounding box center [59, 62] width 44 height 7
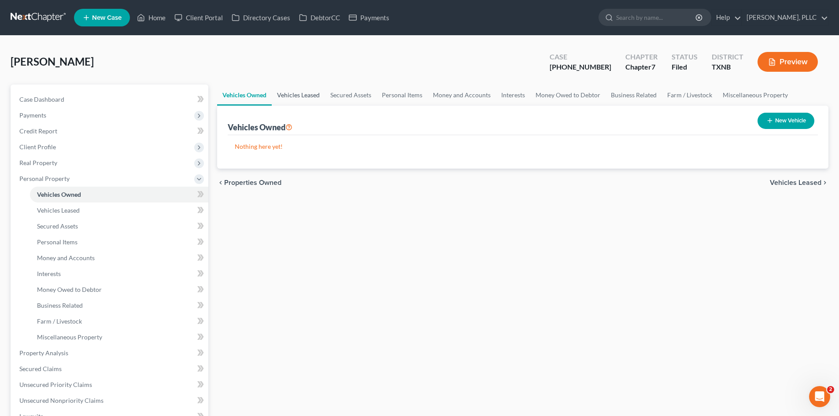
click at [311, 90] on link "Vehicles Leased" at bounding box center [298, 95] width 53 height 21
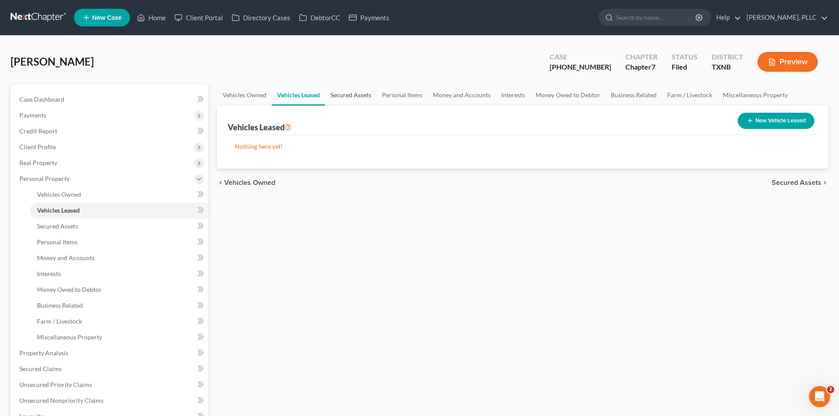
click at [365, 96] on link "Secured Assets" at bounding box center [351, 95] width 52 height 21
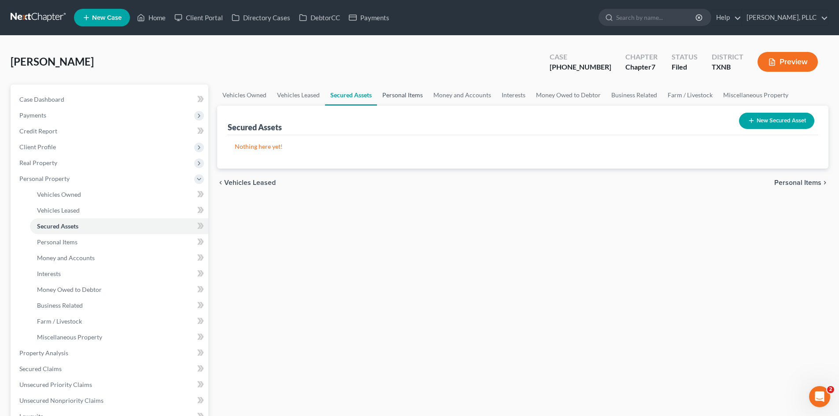
click at [403, 97] on link "Personal Items" at bounding box center [402, 95] width 51 height 21
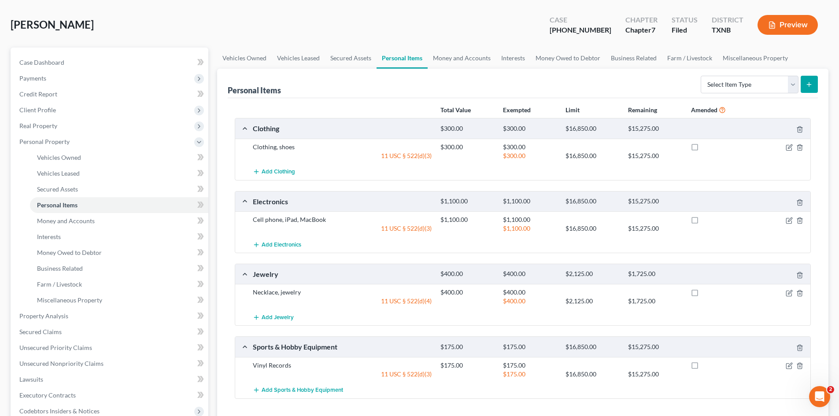
scroll to position [88, 0]
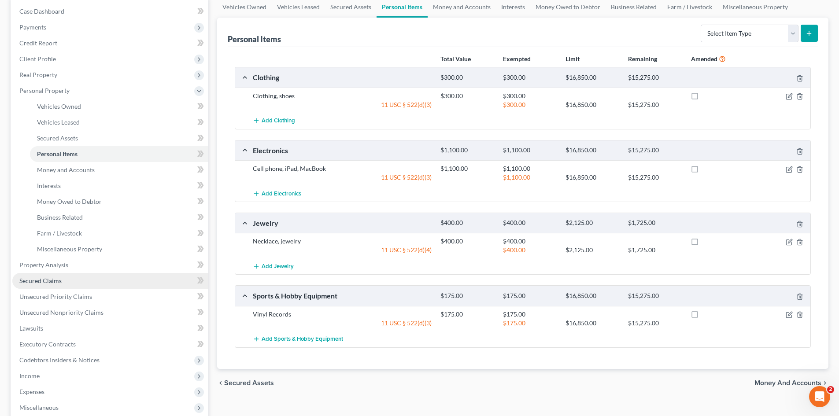
click at [118, 284] on link "Secured Claims" at bounding box center [110, 281] width 196 height 16
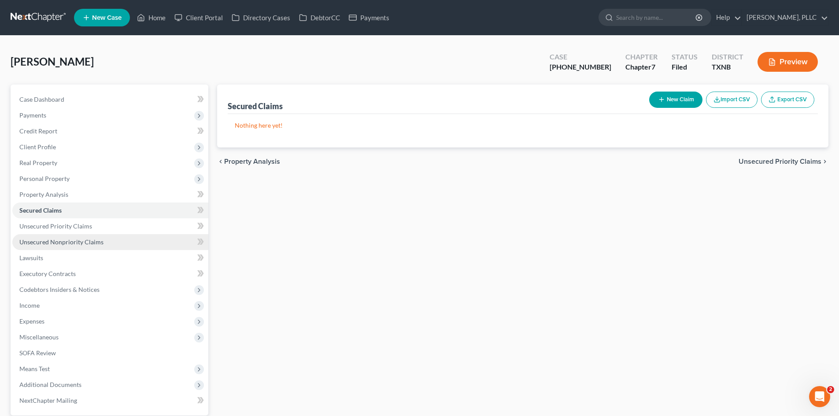
click at [96, 236] on link "Unsecured Nonpriority Claims" at bounding box center [110, 242] width 196 height 16
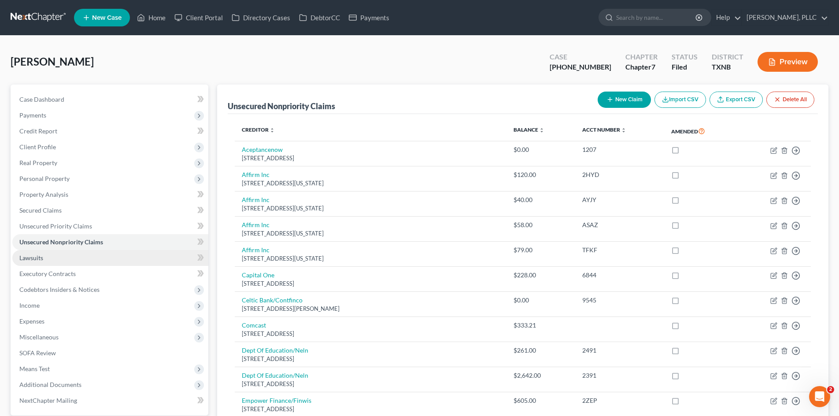
click at [99, 258] on link "Lawsuits" at bounding box center [110, 258] width 196 height 16
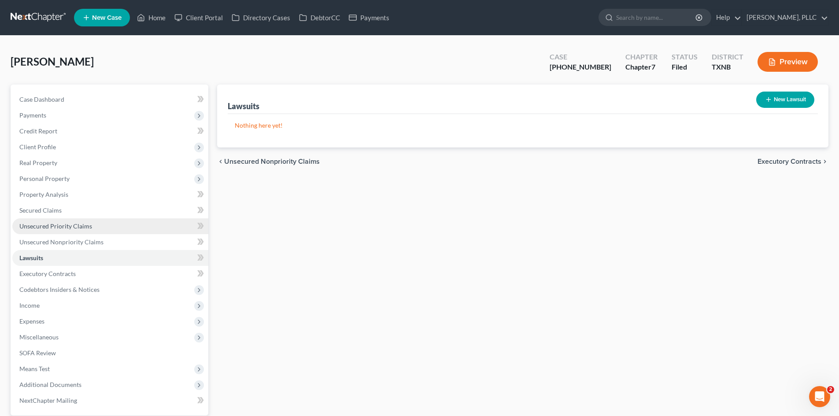
click at [100, 224] on link "Unsecured Priority Claims" at bounding box center [110, 226] width 196 height 16
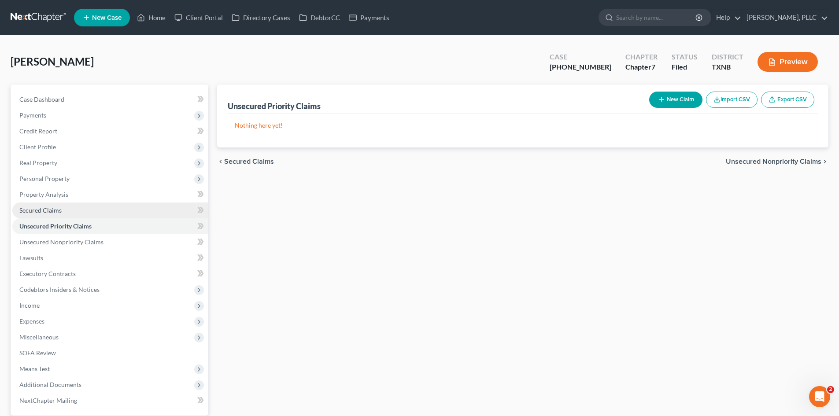
click at [105, 210] on link "Secured Claims" at bounding box center [110, 211] width 196 height 16
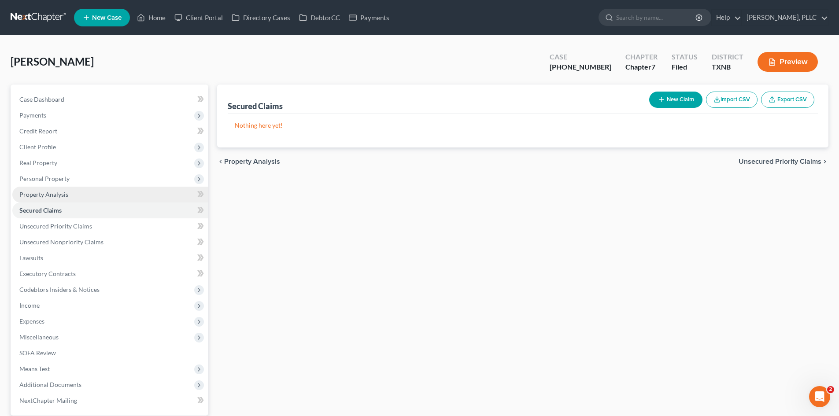
click at [113, 196] on link "Property Analysis" at bounding box center [110, 195] width 196 height 16
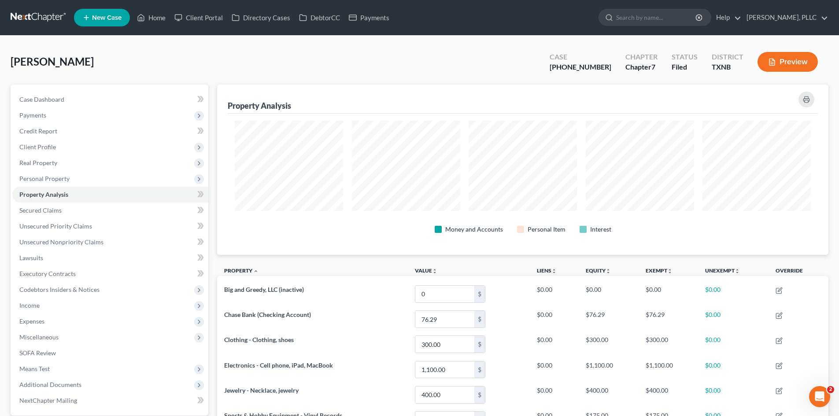
scroll to position [170, 611]
click at [59, 176] on span "Personal Property" at bounding box center [44, 178] width 50 height 7
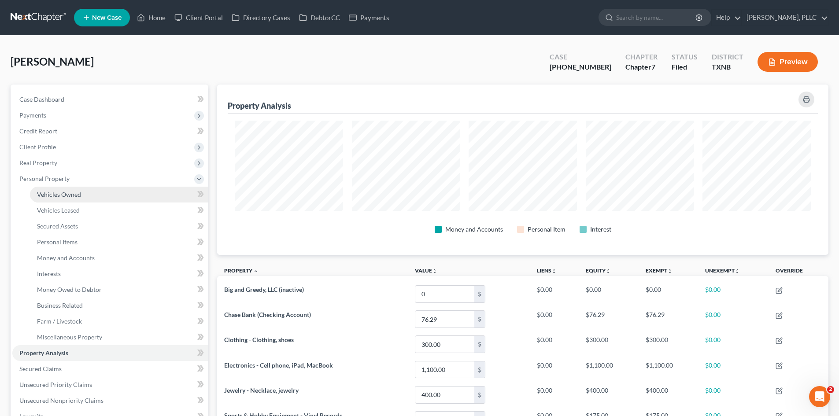
click at [70, 197] on span "Vehicles Owned" at bounding box center [59, 194] width 44 height 7
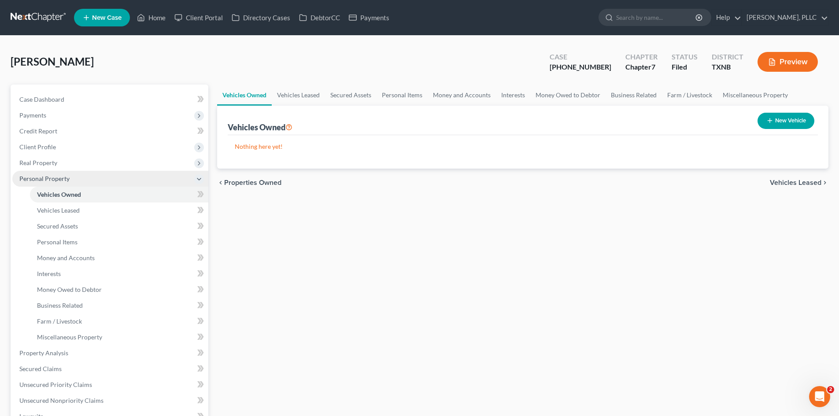
click at [36, 182] on span "Personal Property" at bounding box center [110, 179] width 196 height 16
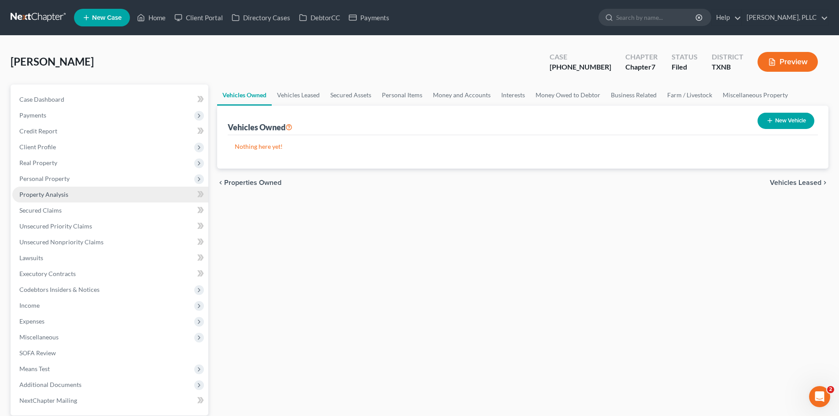
click at [53, 194] on span "Property Analysis" at bounding box center [43, 194] width 49 height 7
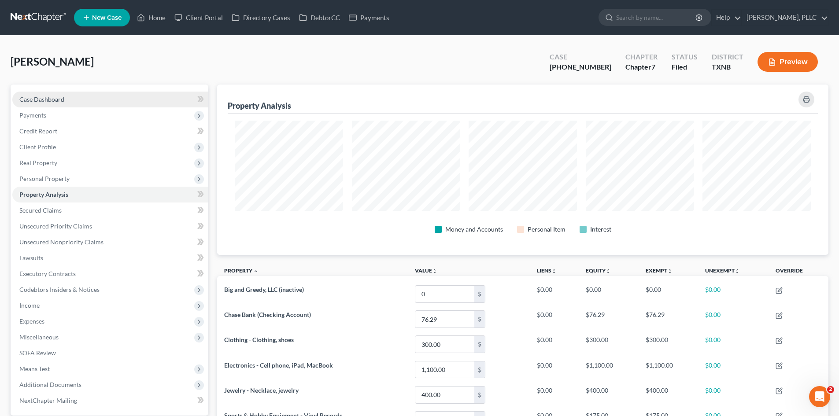
click at [93, 100] on link "Case Dashboard" at bounding box center [110, 100] width 196 height 16
select select "4"
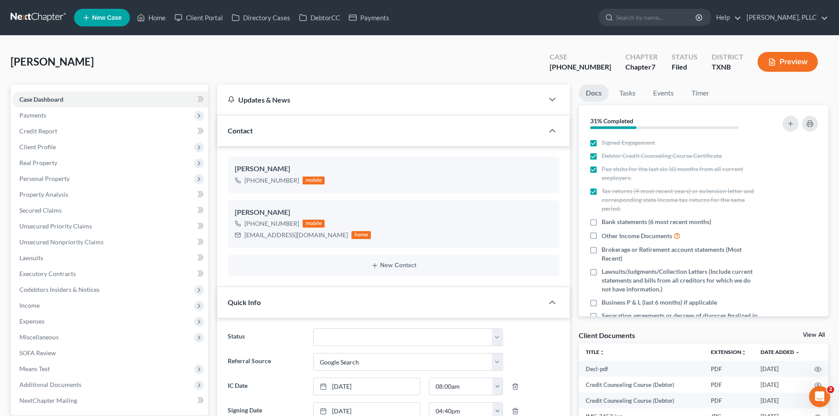
scroll to position [587, 0]
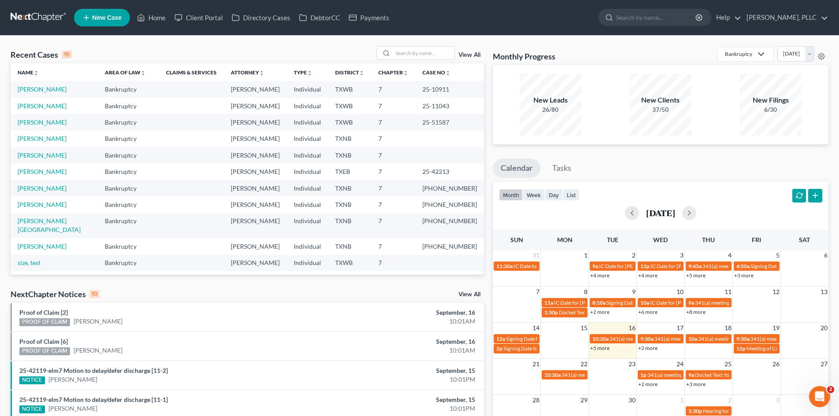
click at [94, 20] on span "New Case" at bounding box center [107, 18] width 30 height 7
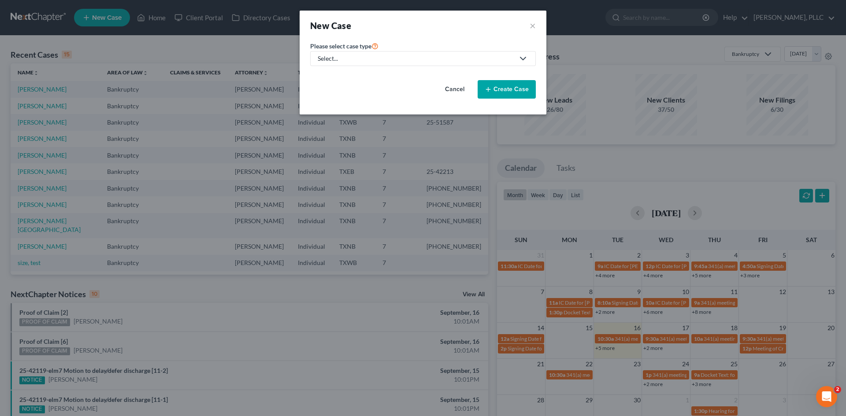
click at [392, 56] on div "Select..." at bounding box center [416, 58] width 196 height 9
click at [357, 77] on div "Bankruptcy" at bounding box center [354, 76] width 72 height 9
select select "78"
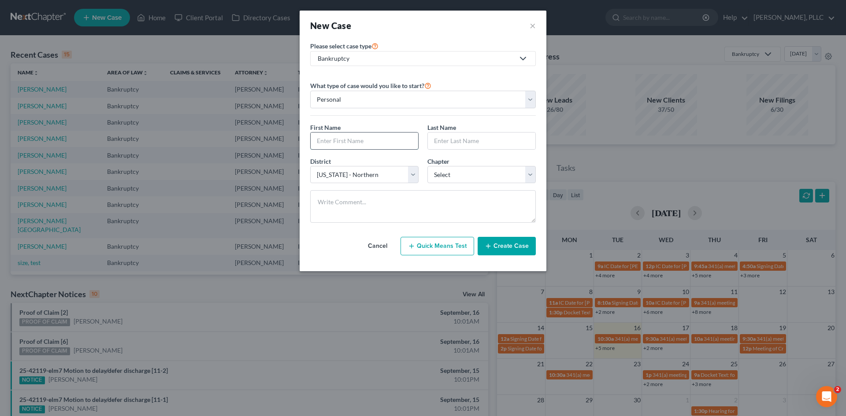
click at [377, 145] on input "text" at bounding box center [363, 141] width 107 height 17
type input "Monica"
click at [460, 142] on input "text" at bounding box center [481, 141] width 107 height 17
type input "Banks-Caldwell"
click at [458, 173] on select "Select 7 11 12 13" at bounding box center [481, 175] width 108 height 18
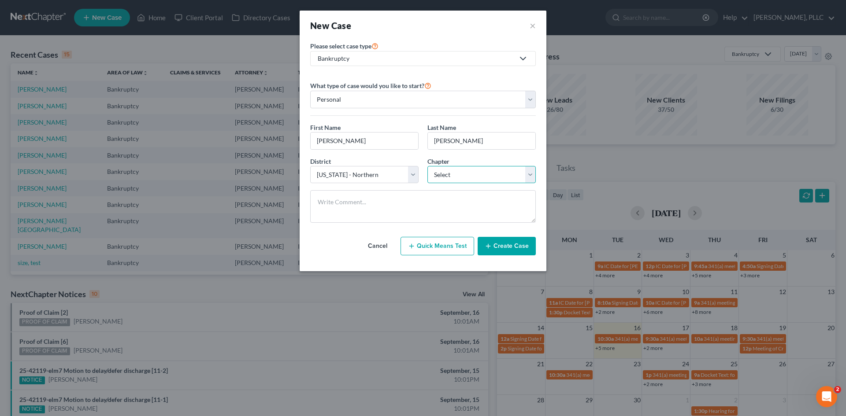
select select "0"
click at [427, 166] on select "Select 7 11 12 13" at bounding box center [481, 175] width 108 height 18
click at [512, 254] on button "Create Case" at bounding box center [506, 246] width 58 height 18
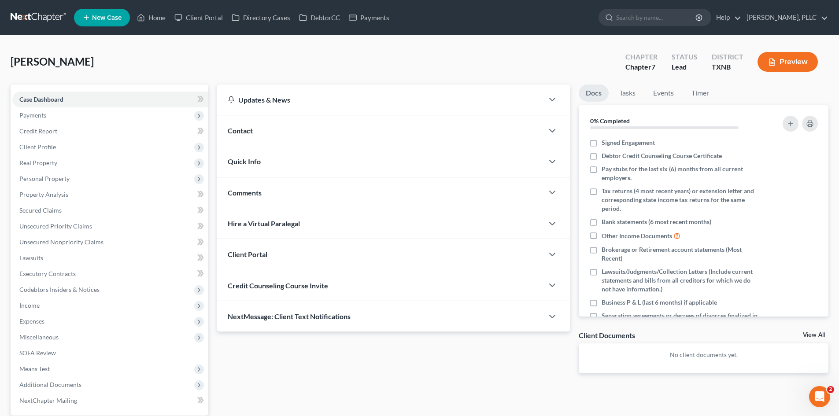
click at [262, 129] on div "Contact" at bounding box center [380, 130] width 326 height 30
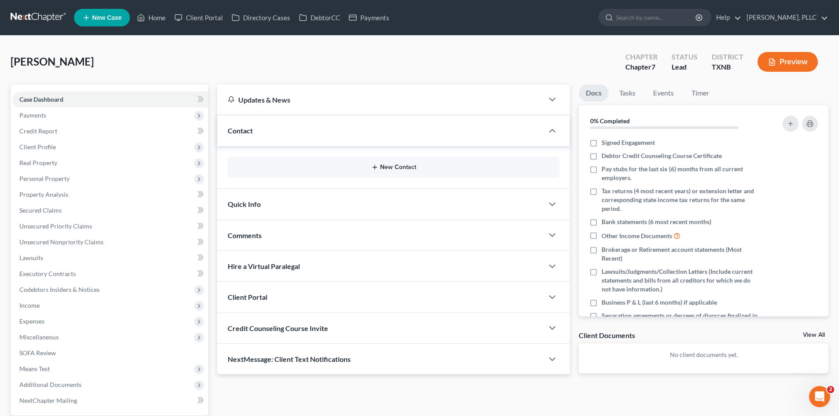
click at [413, 167] on button "New Contact" at bounding box center [394, 167] width 318 height 7
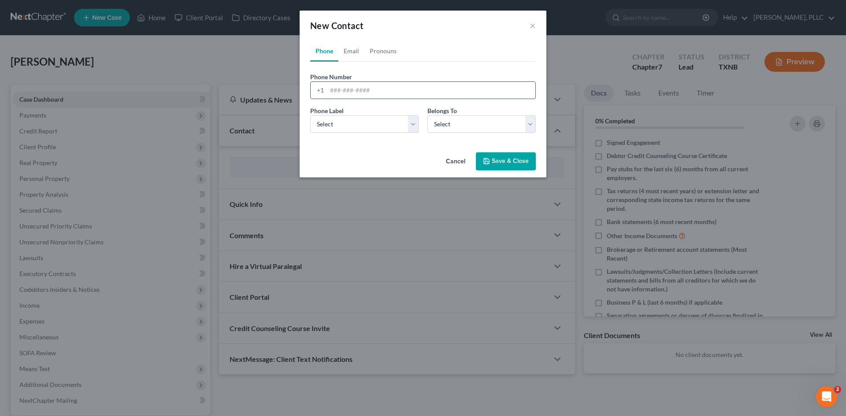
click at [377, 92] on input "tel" at bounding box center [431, 90] width 208 height 17
type input "972-670-6817"
click at [378, 127] on select "Select Mobile Home Work Other" at bounding box center [364, 124] width 108 height 18
select select "0"
click at [310, 115] on select "Select Mobile Home Work Other" at bounding box center [364, 124] width 108 height 18
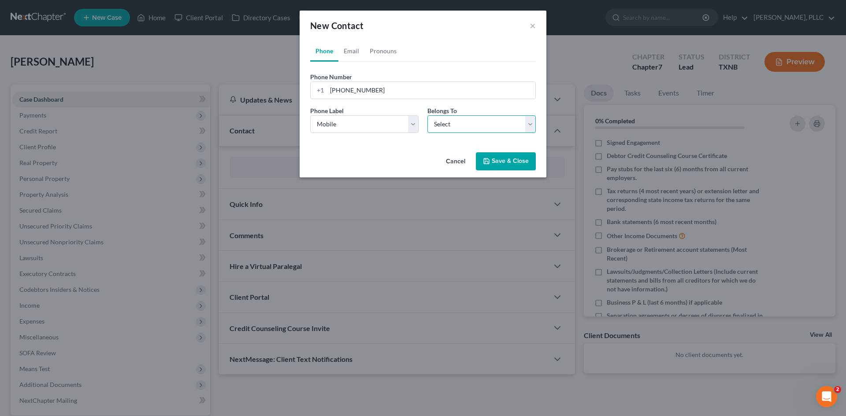
drag, startPoint x: 469, startPoint y: 121, endPoint x: 466, endPoint y: 132, distance: 11.6
click at [469, 121] on select "Select Client Other" at bounding box center [481, 124] width 108 height 18
select select "0"
click at [427, 115] on select "Select Client Other" at bounding box center [481, 124] width 108 height 18
select select "0"
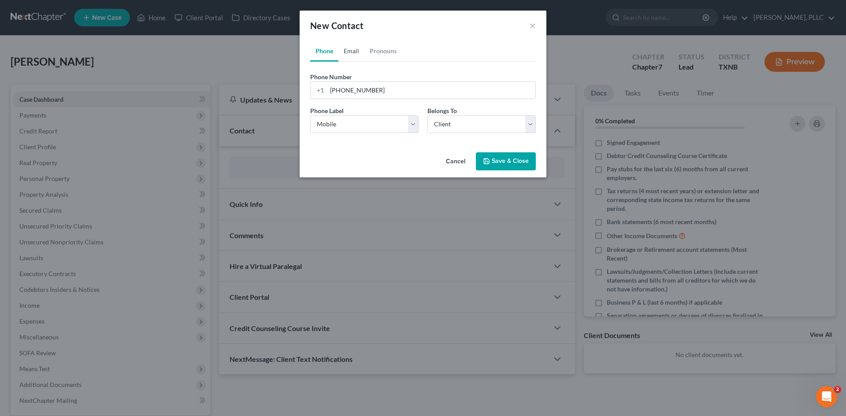
click at [356, 51] on link "Email" at bounding box center [351, 51] width 26 height 21
click at [373, 88] on input "email" at bounding box center [431, 90] width 208 height 17
type input "caldwellwrites.21@gmail.com"
click at [386, 130] on select "Select Home Work Other" at bounding box center [364, 124] width 108 height 18
click at [310, 115] on select "Select Home Work Other" at bounding box center [364, 124] width 108 height 18
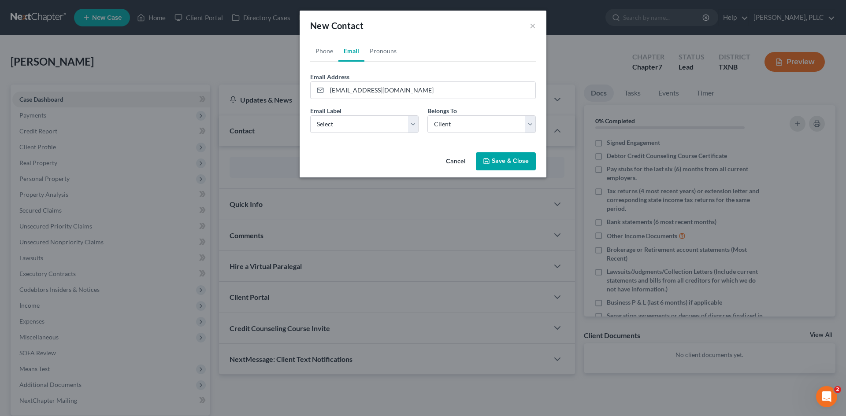
drag, startPoint x: 509, startPoint y: 157, endPoint x: 505, endPoint y: 155, distance: 4.9
click at [509, 157] on button "Save & Close" at bounding box center [506, 161] width 60 height 18
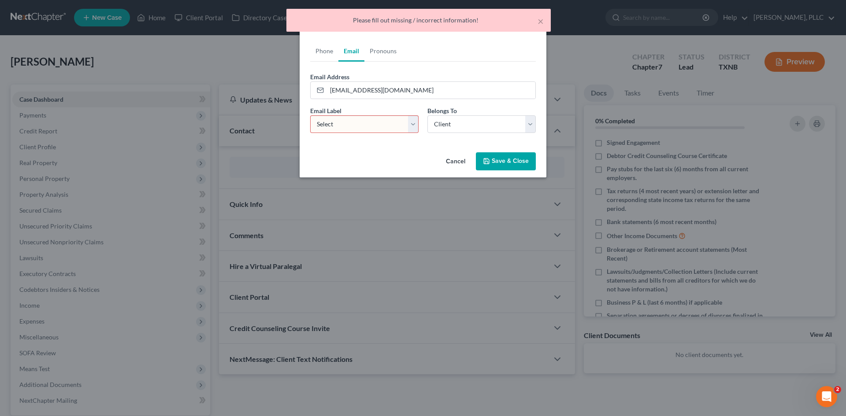
click at [373, 129] on select "Select Home Work Other" at bounding box center [364, 124] width 108 height 18
select select "0"
click at [310, 115] on select "Select Home Work Other" at bounding box center [364, 124] width 108 height 18
click at [496, 174] on div "Cancel Save & Close" at bounding box center [422, 163] width 247 height 29
click at [505, 163] on button "Save & Close" at bounding box center [506, 161] width 60 height 18
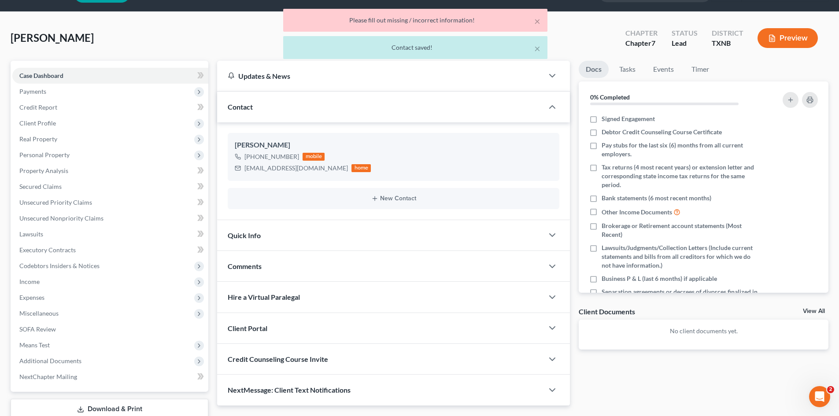
scroll to position [61, 0]
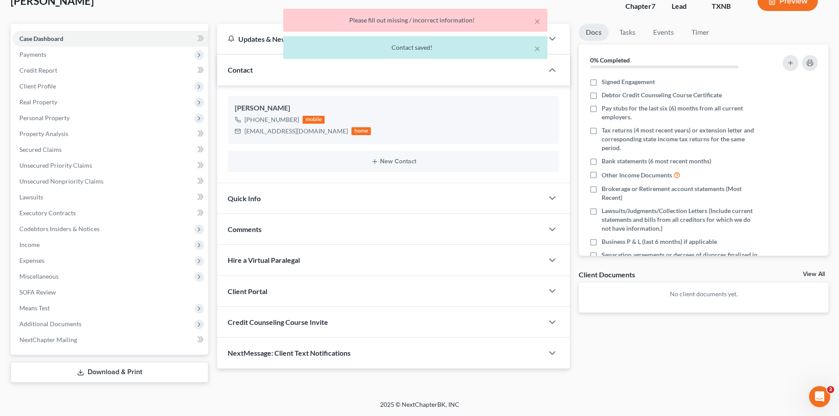
click at [304, 205] on div "Quick Info" at bounding box center [380, 198] width 326 height 30
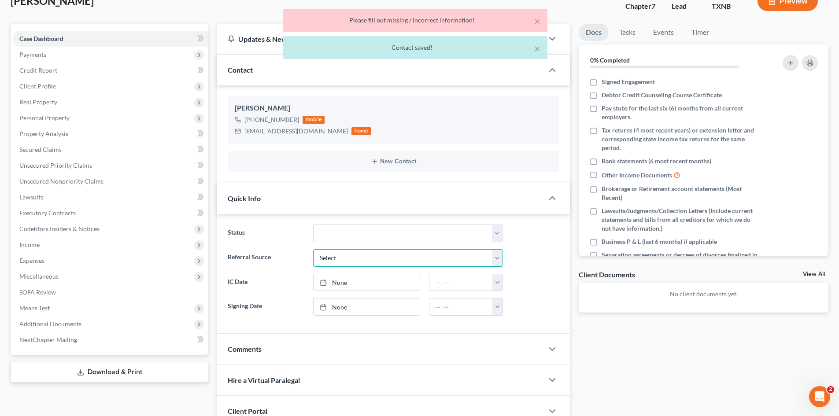
click at [357, 262] on select "Select Word Of Mouth Previous Clients Direct Mail Website Google Search Modern …" at bounding box center [408, 258] width 190 height 18
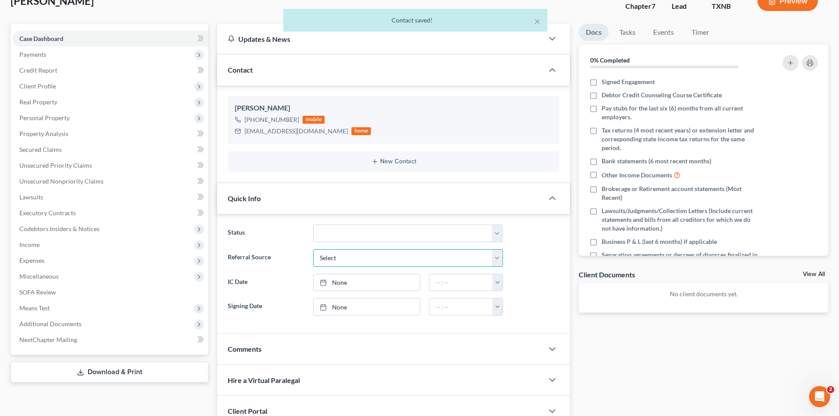
select select "4"
click at [313, 249] on select "Select Word Of Mouth Previous Clients Direct Mail Website Google Search Modern …" at bounding box center [408, 258] width 190 height 18
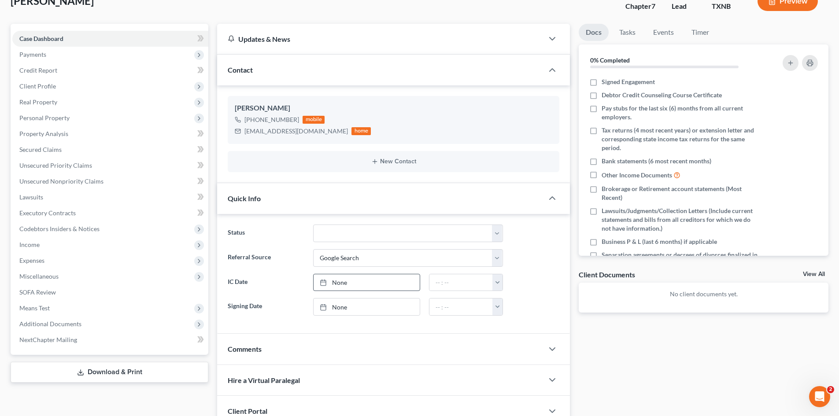
type input "9/16/2025"
drag, startPoint x: 368, startPoint y: 277, endPoint x: 379, endPoint y: 273, distance: 12.1
click at [368, 277] on link "None" at bounding box center [367, 282] width 106 height 17
click at [499, 282] on button "button" at bounding box center [497, 282] width 10 height 17
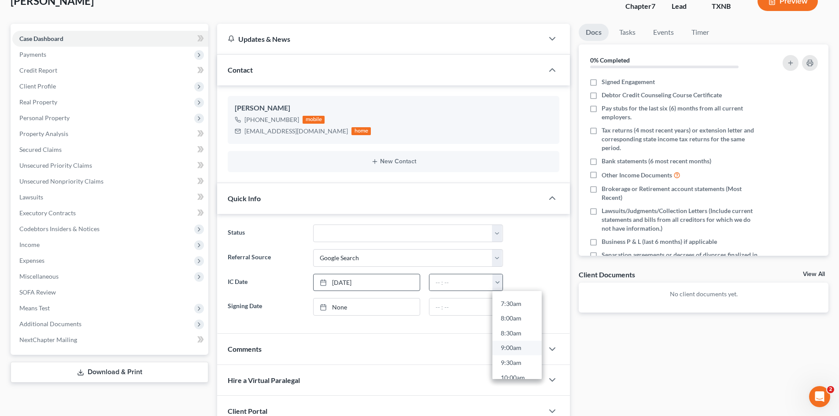
click at [516, 351] on link "9:00am" at bounding box center [516, 347] width 49 height 15
type input "9:00am"
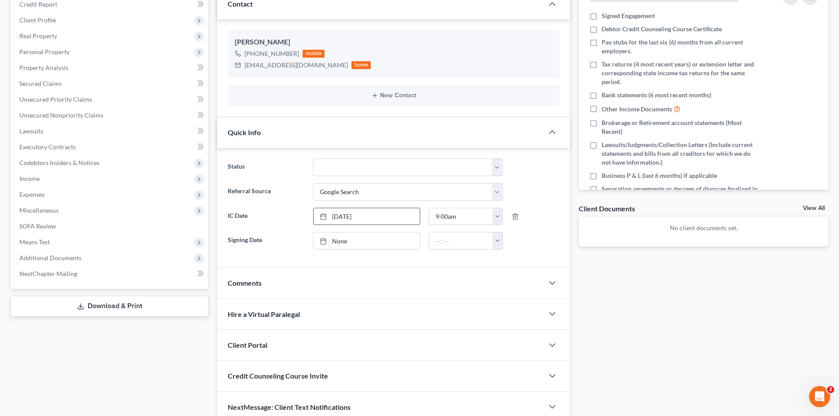
scroll to position [167, 0]
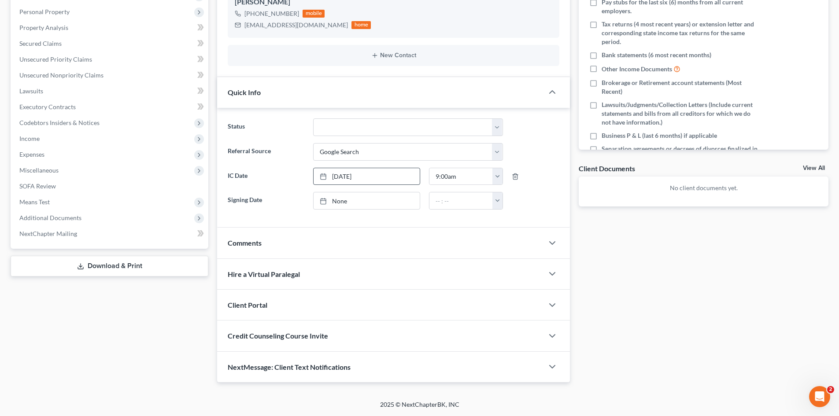
click at [351, 308] on div "Client Portal" at bounding box center [380, 305] width 326 height 30
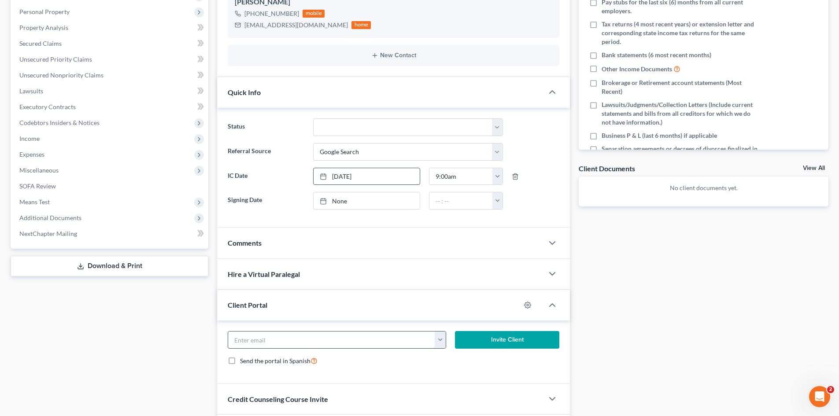
click at [319, 334] on input "email" at bounding box center [331, 340] width 207 height 17
paste input "5939858754"
type input "5939858754"
drag, startPoint x: 357, startPoint y: 342, endPoint x: 215, endPoint y: 345, distance: 141.8
click at [217, 343] on div "5939858754 caldwellwrites.21@gmail.com Invite Client Send the portal in Spanish" at bounding box center [393, 352] width 353 height 63
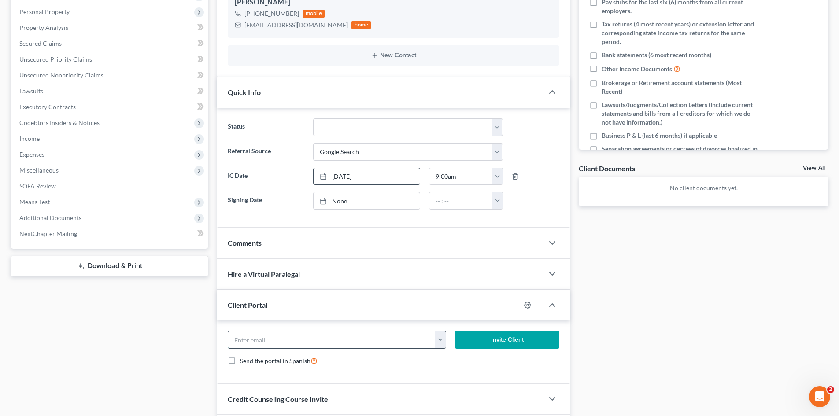
click at [385, 332] on input "email" at bounding box center [331, 340] width 207 height 17
paste input "caldwellwrites.21@gmail.com"
type input "caldwellwrites.21@gmail.com"
click at [535, 336] on button "Invite Client" at bounding box center [507, 340] width 105 height 18
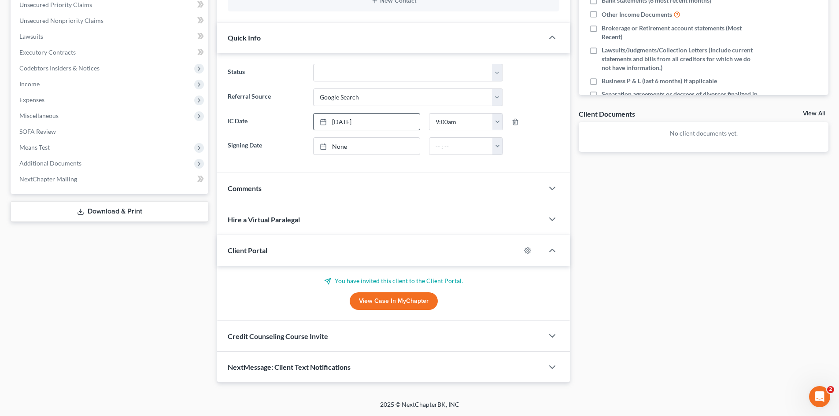
click at [341, 327] on div "Credit Counseling Course Invite" at bounding box center [380, 336] width 326 height 30
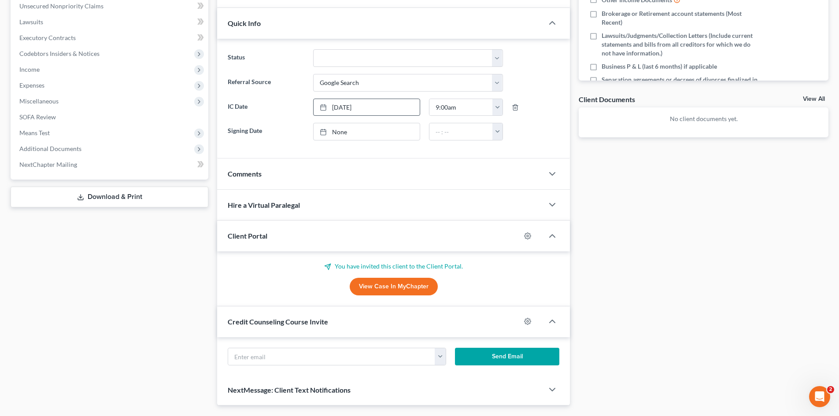
scroll to position [264, 0]
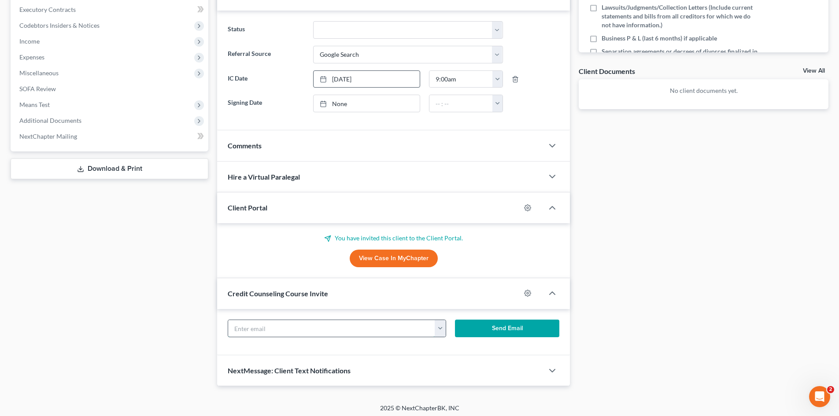
click at [338, 328] on input "text" at bounding box center [331, 328] width 207 height 17
paste input "caldwellwrites.21@gmail.com"
type input "caldwellwrites.21@gmail.com"
click at [523, 331] on button "Send Email" at bounding box center [507, 329] width 105 height 18
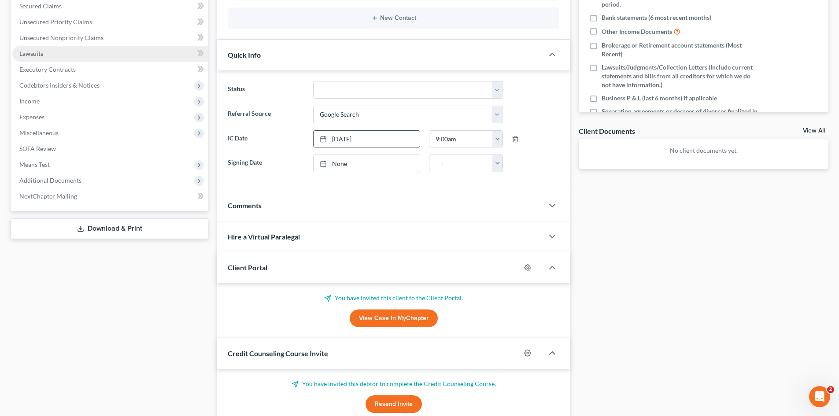
scroll to position [44, 0]
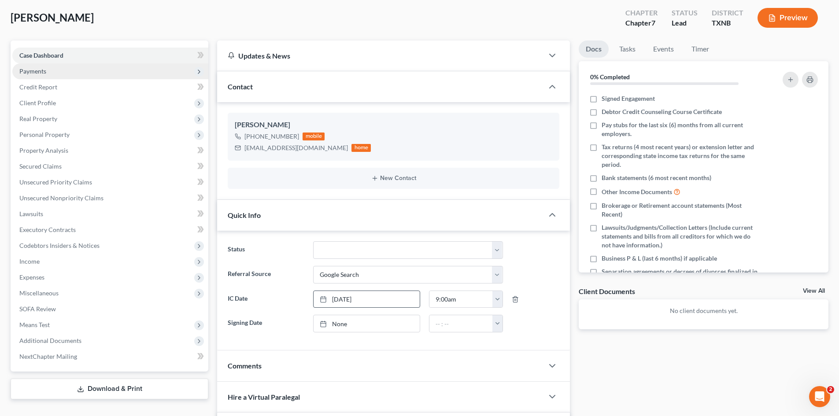
click at [79, 72] on span "Payments" at bounding box center [110, 71] width 196 height 16
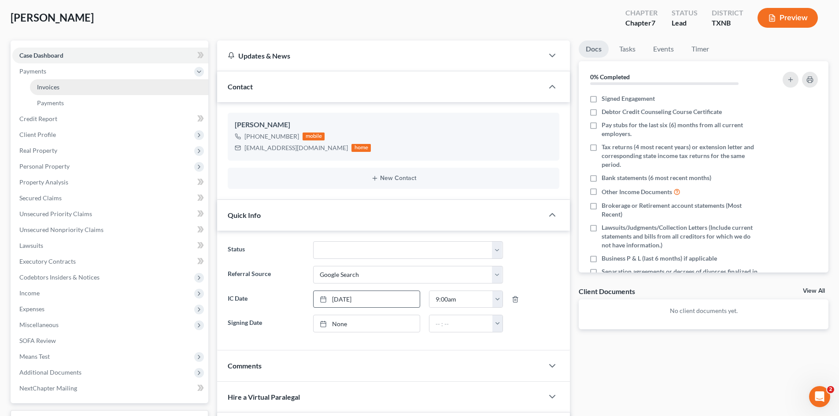
click at [80, 86] on link "Invoices" at bounding box center [119, 87] width 178 height 16
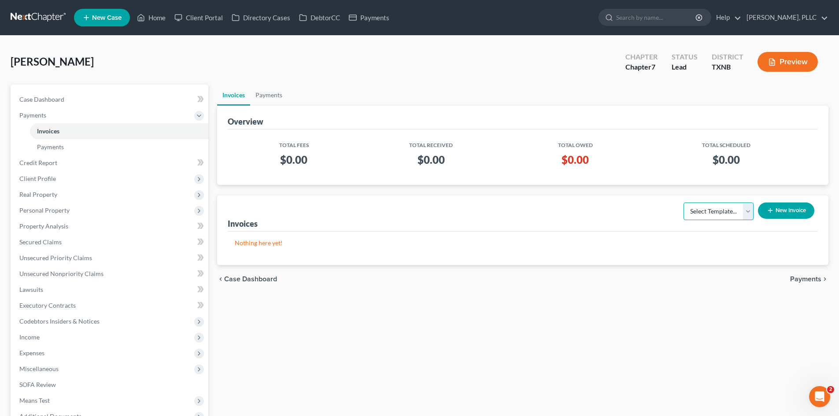
click at [703, 210] on select "Select Template... Invoice" at bounding box center [718, 212] width 70 height 18
select select "0"
click at [683, 203] on select "Select Template... Invoice" at bounding box center [718, 212] width 70 height 18
click at [783, 214] on button "New Invoice" at bounding box center [786, 211] width 56 height 16
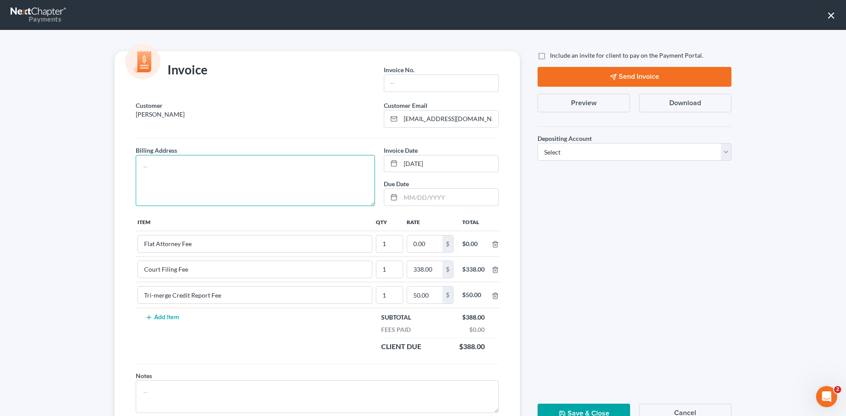
click at [216, 176] on textarea at bounding box center [255, 180] width 239 height 51
type textarea "To be provided."
click at [405, 81] on input "text" at bounding box center [441, 83] width 114 height 17
drag, startPoint x: 405, startPoint y: 81, endPoint x: 450, endPoint y: 52, distance: 53.7
click at [450, 52] on div "Invoice Invoice No. * A0612" at bounding box center [317, 76] width 414 height 50
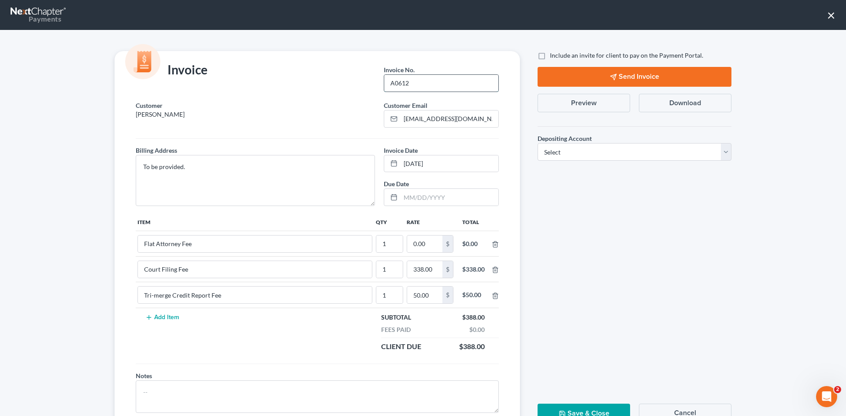
click at [445, 76] on input "A0612" at bounding box center [441, 83] width 114 height 17
type input "A0612"
click at [425, 247] on input "0.00" at bounding box center [424, 244] width 35 height 17
type input "2,112.00"
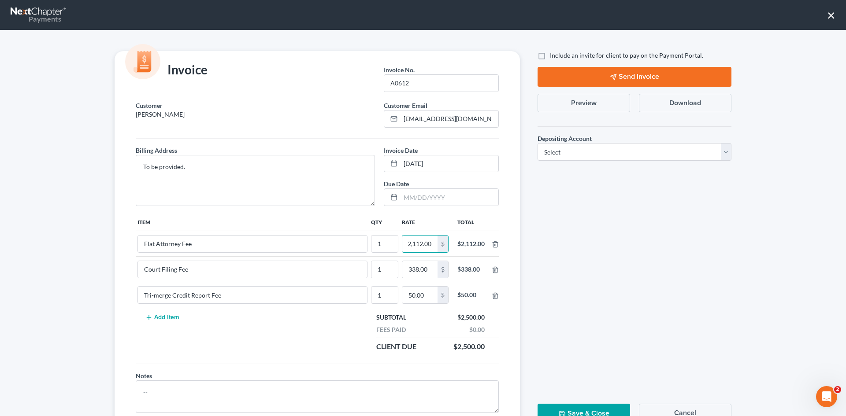
click at [550, 51] on label "Include an invite for client to pay on the Payment Portal." at bounding box center [626, 55] width 153 height 9
click at [553, 51] on input "Include an invite for client to pay on the Payment Portal." at bounding box center [556, 54] width 6 height 6
checkbox input "true"
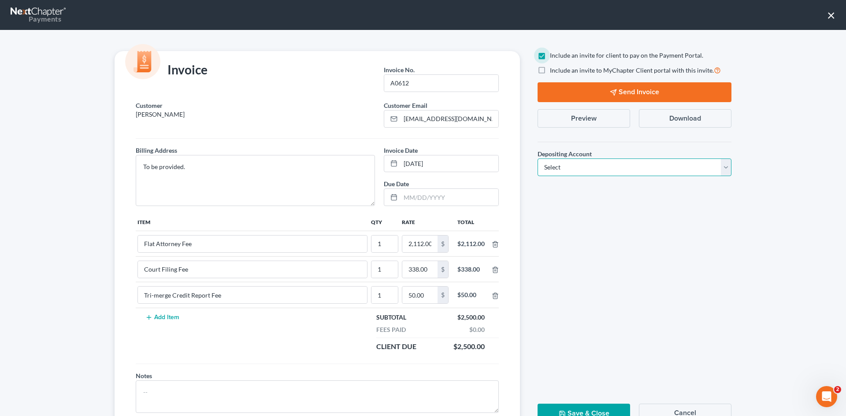
click at [574, 162] on select "Select Operation Trust" at bounding box center [634, 168] width 194 height 18
select select "1"
click at [537, 159] on select "Select Operation Trust" at bounding box center [634, 168] width 194 height 18
click at [644, 89] on button "Send Invoice" at bounding box center [634, 92] width 194 height 20
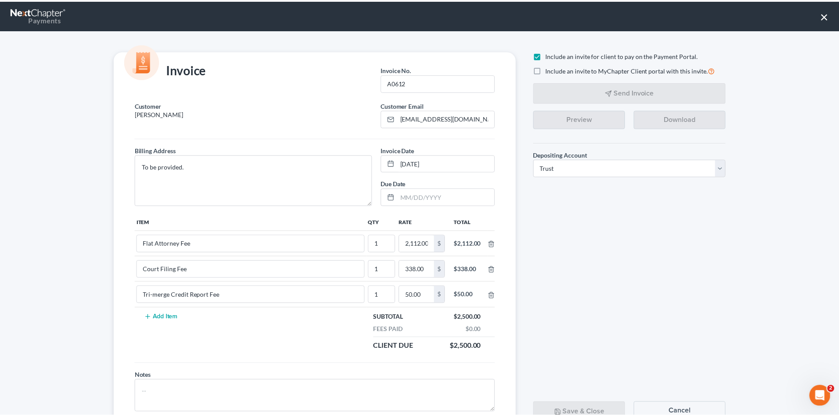
scroll to position [36, 0]
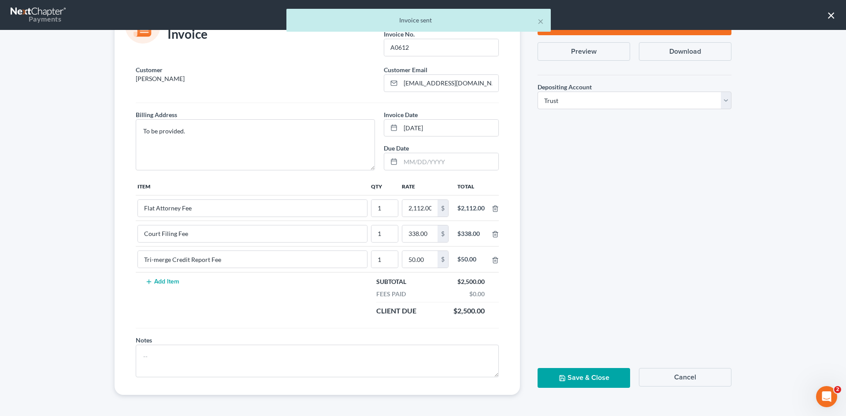
click at [578, 383] on button "Save & Close" at bounding box center [583, 378] width 92 height 20
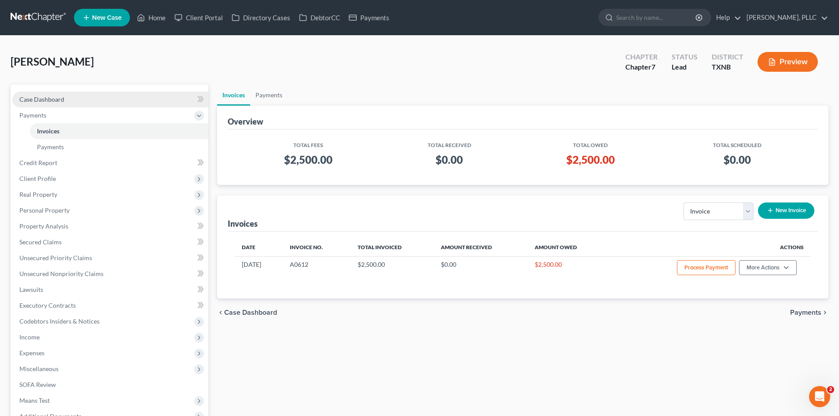
click at [36, 98] on span "Case Dashboard" at bounding box center [41, 99] width 45 height 7
select select "4"
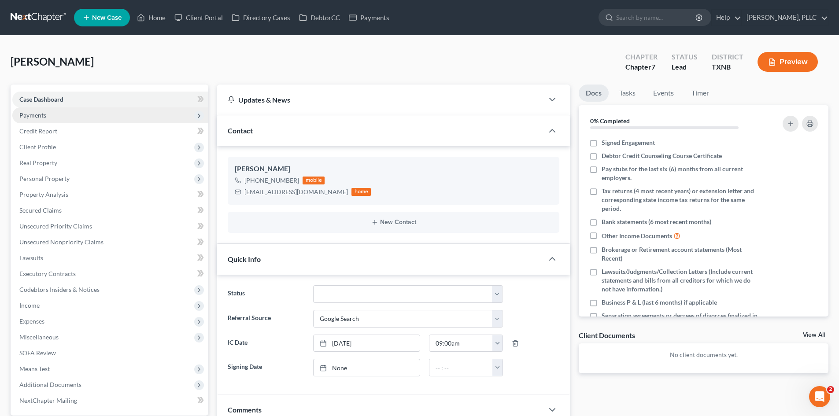
click at [59, 116] on span "Payments" at bounding box center [110, 115] width 196 height 16
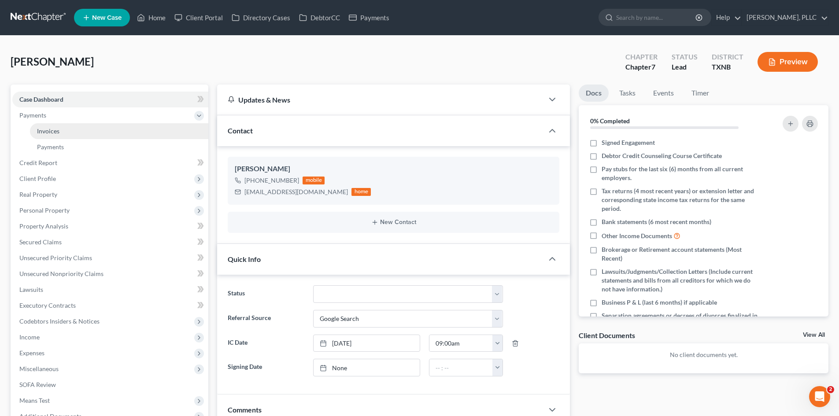
click at [66, 133] on link "Invoices" at bounding box center [119, 131] width 178 height 16
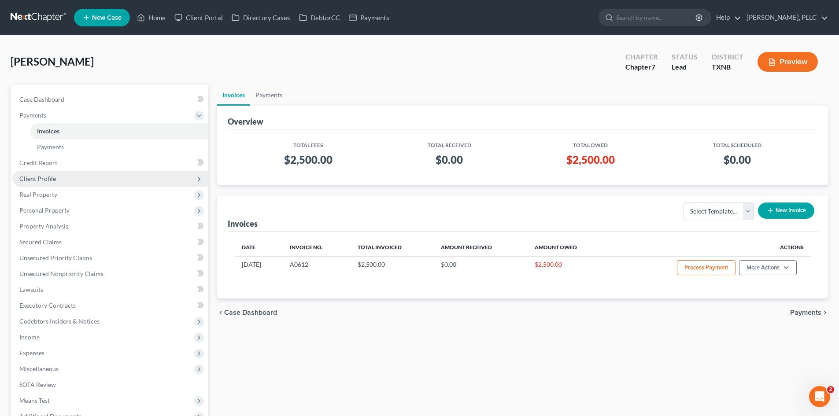
click at [60, 176] on span "Client Profile" at bounding box center [110, 179] width 196 height 16
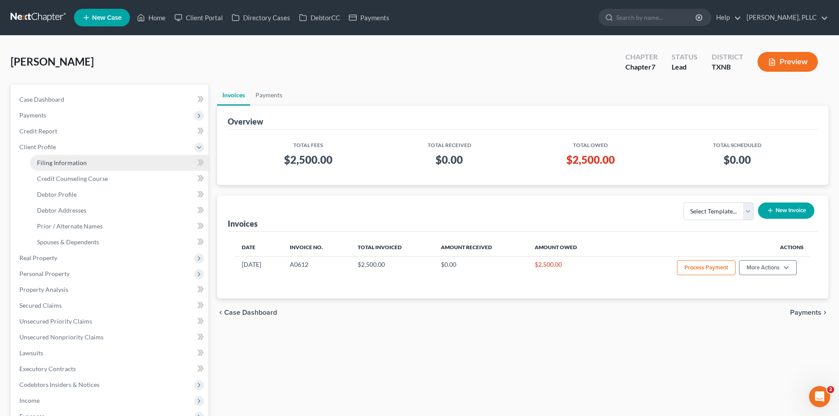
click at [87, 162] on link "Filing Information" at bounding box center [119, 163] width 178 height 16
select select "1"
select select "0"
select select "78"
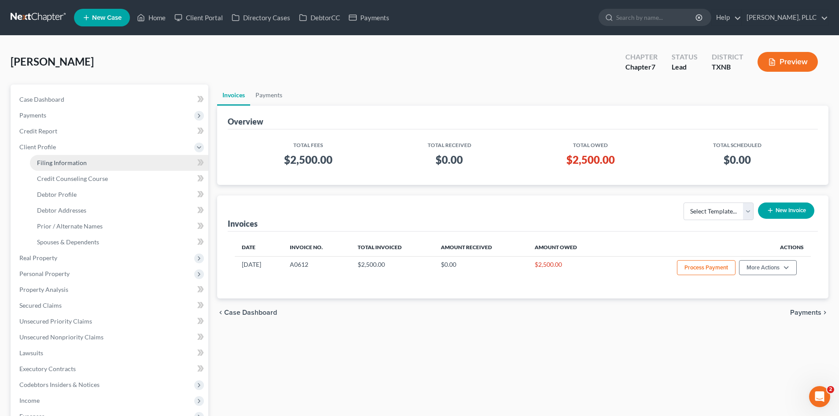
select select "45"
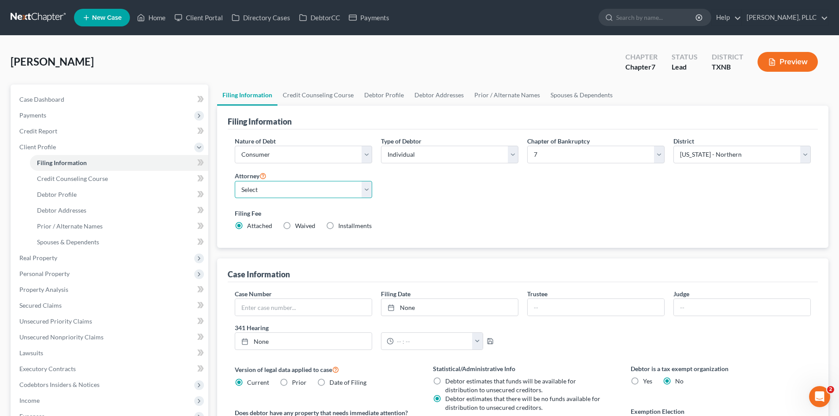
click at [320, 193] on select "Select Guy Holman - TXEB Guy Holman - TXNB Guy Holman - TXSB Guy Holman - TXWB …" at bounding box center [303, 190] width 137 height 18
select select "1"
click at [235, 181] on select "Select Guy Holman - TXEB Guy Holman - TXNB Guy Holman - TXSB Guy Holman - TXWB …" at bounding box center [303, 190] width 137 height 18
click at [291, 76] on div "Banks-Caldwell, Monica Upgraded Chapter Chapter 7 Status Lead District TXNB Pre…" at bounding box center [420, 65] width 818 height 38
click at [156, 18] on link "Home" at bounding box center [151, 18] width 37 height 16
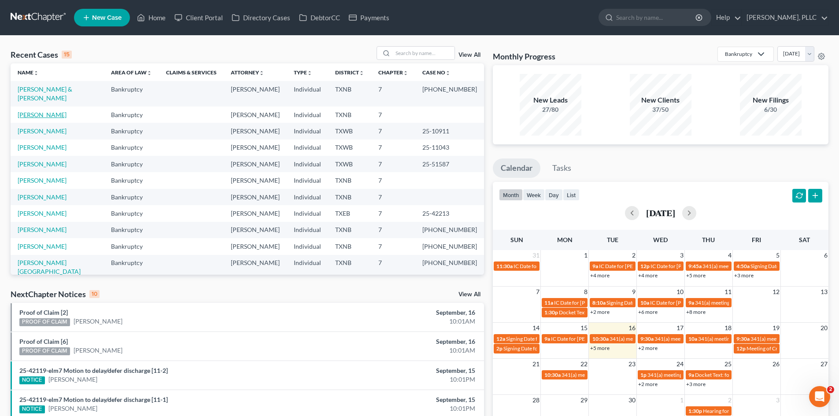
click at [55, 111] on link "Banks-Caldwell, Monica" at bounding box center [42, 114] width 49 height 7
select select "4"
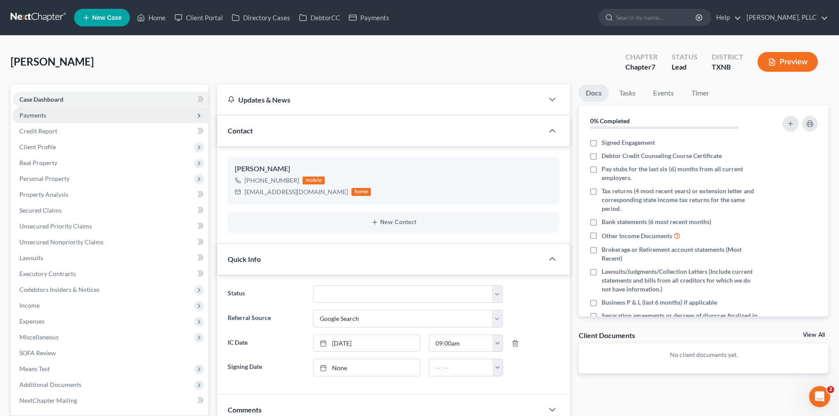
click at [57, 117] on span "Payments" at bounding box center [110, 115] width 196 height 16
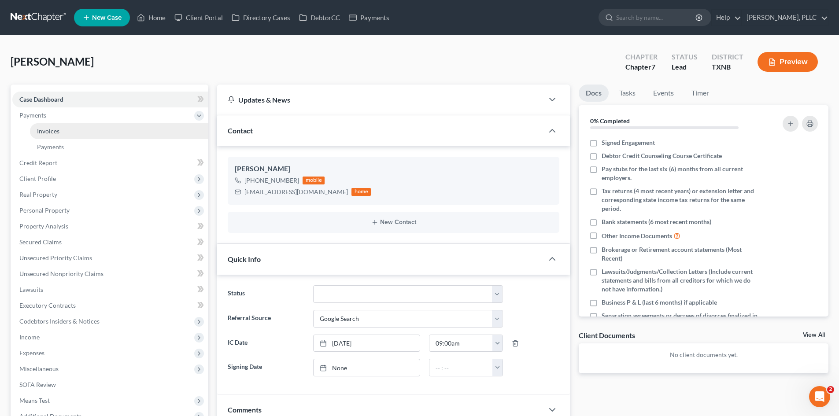
click at [75, 131] on link "Invoices" at bounding box center [119, 131] width 178 height 16
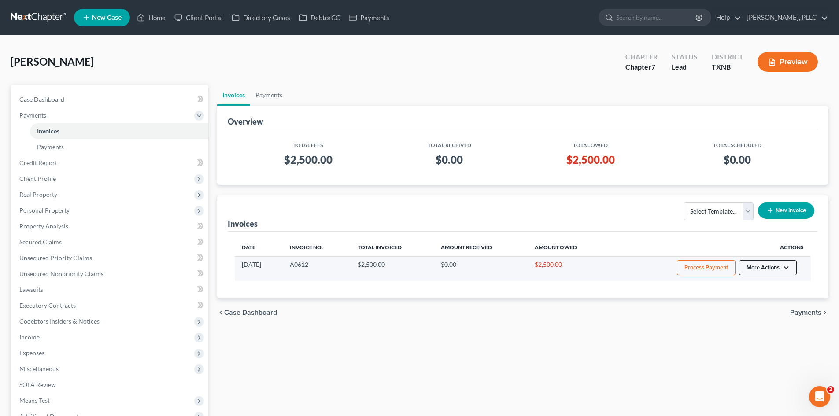
click at [760, 269] on button "More Actions" at bounding box center [768, 267] width 58 height 15
click at [756, 281] on link "View/Edit" at bounding box center [779, 286] width 103 height 15
select select "1"
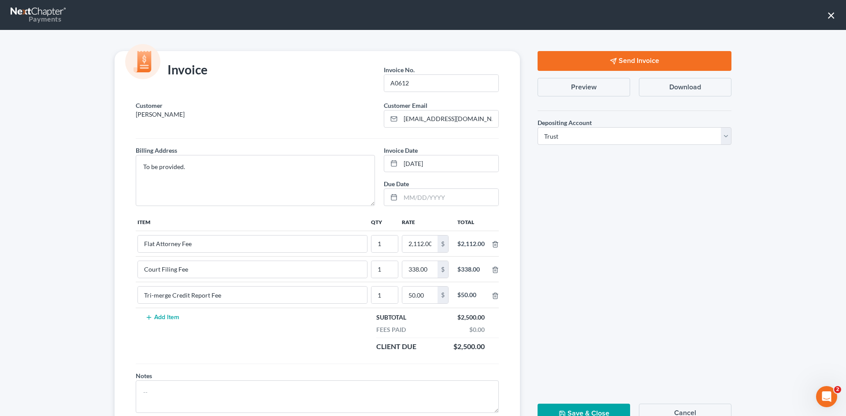
click at [834, 13] on button "×" at bounding box center [831, 15] width 8 height 14
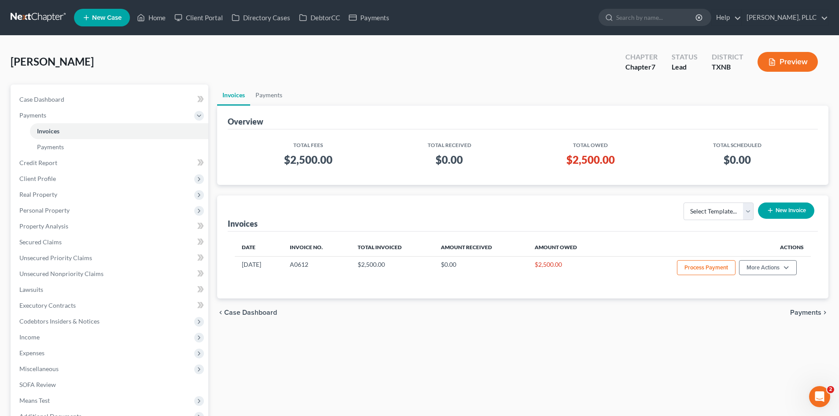
click at [93, 17] on span "New Case" at bounding box center [107, 18] width 30 height 7
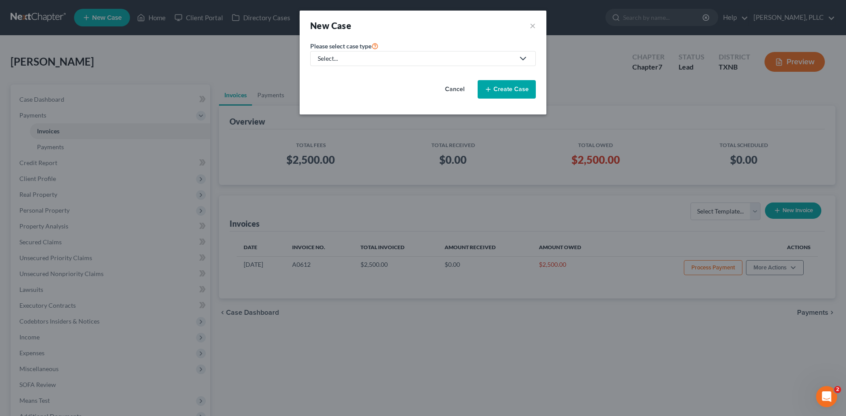
click at [336, 59] on div "Select..." at bounding box center [416, 58] width 196 height 9
click at [339, 77] on div "Bankruptcy" at bounding box center [354, 76] width 72 height 9
select select "78"
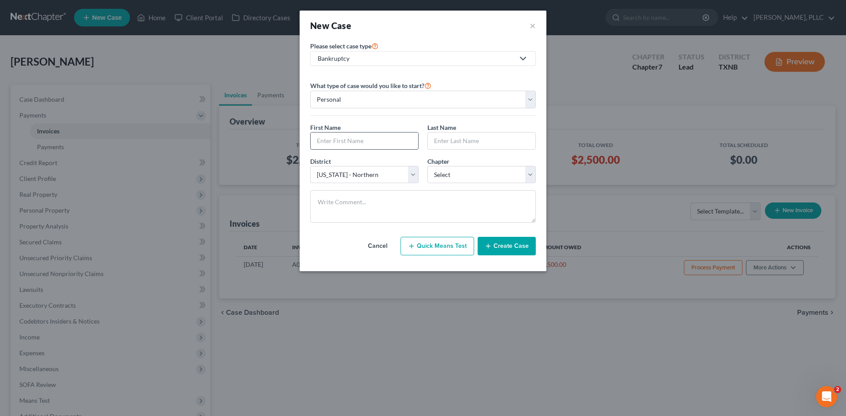
click at [350, 140] on input "text" at bounding box center [363, 141] width 107 height 17
type input "Michael"
click at [484, 144] on input "text" at bounding box center [481, 141] width 107 height 17
type input "Powell"
click at [460, 177] on select "Select 7 11 12 13" at bounding box center [481, 175] width 108 height 18
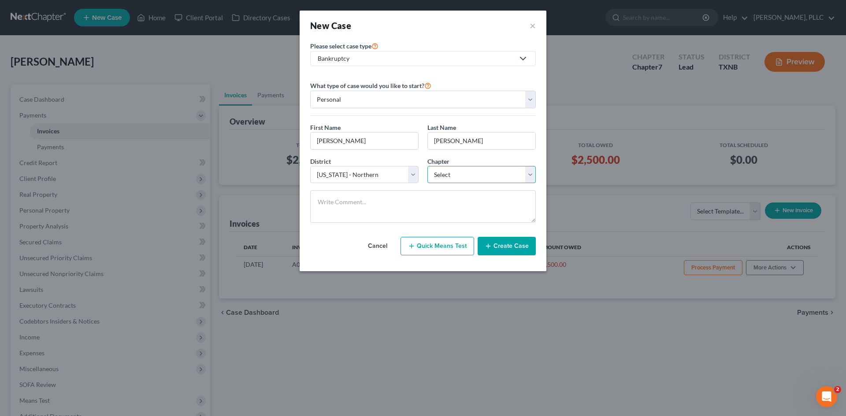
select select "0"
click at [427, 166] on select "Select 7 11 12 13" at bounding box center [481, 175] width 108 height 18
click at [504, 244] on button "Create Case" at bounding box center [506, 246] width 58 height 18
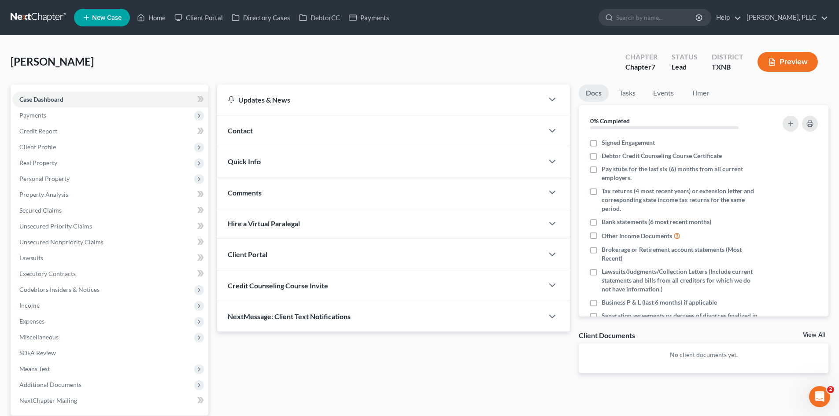
click at [245, 142] on div "Contact" at bounding box center [380, 130] width 326 height 30
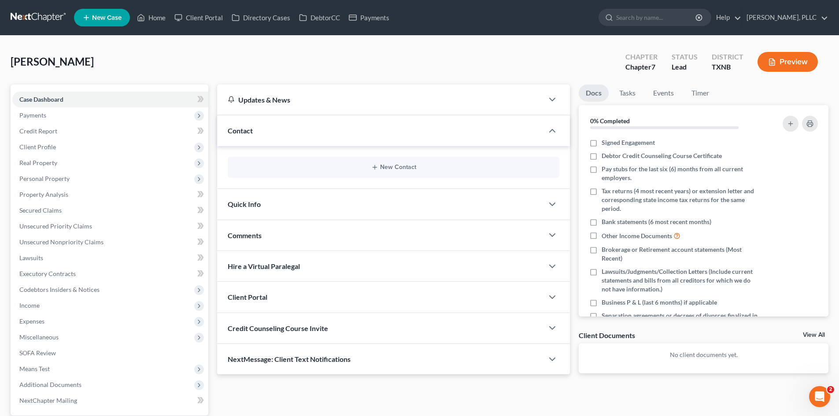
click at [390, 172] on div "New Contact" at bounding box center [394, 167] width 332 height 21
click at [388, 167] on button "New Contact" at bounding box center [394, 167] width 318 height 7
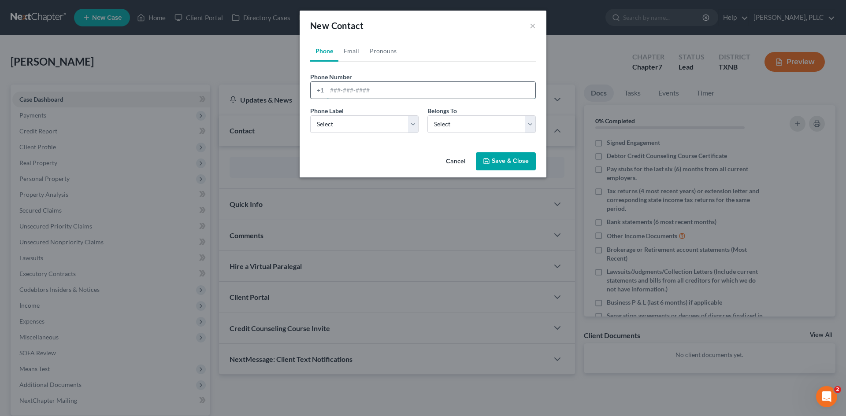
click at [342, 93] on input "tel" at bounding box center [431, 90] width 208 height 17
type input "214-661-0056"
click at [387, 127] on select "Select Mobile Home Work Other" at bounding box center [364, 124] width 108 height 18
select select "0"
click at [310, 115] on select "Select Mobile Home Work Other" at bounding box center [364, 124] width 108 height 18
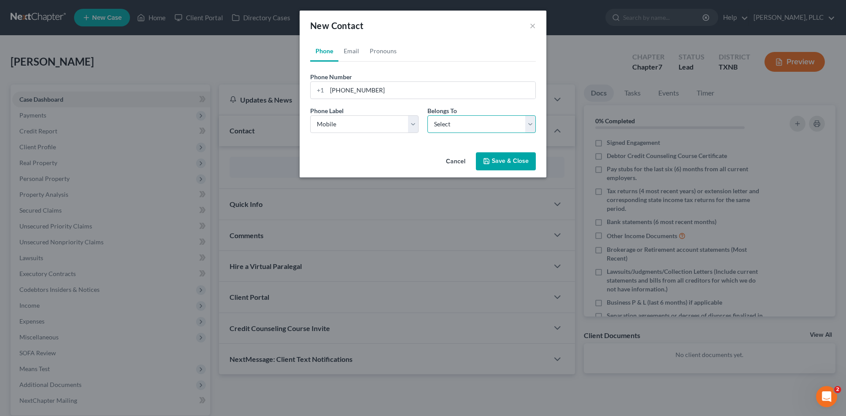
click at [451, 123] on select "Select Client Other" at bounding box center [481, 124] width 108 height 18
select select "0"
click at [427, 115] on select "Select Client Other" at bounding box center [481, 124] width 108 height 18
select select "0"
click at [363, 48] on link "Email" at bounding box center [351, 51] width 26 height 21
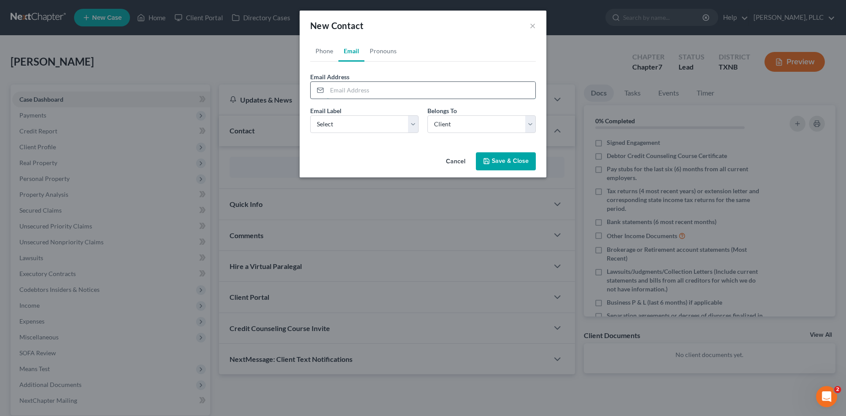
click at [361, 92] on input "email" at bounding box center [431, 90] width 208 height 17
type input "michael_c_powell@outlook.com"
drag, startPoint x: 373, startPoint y: 126, endPoint x: 372, endPoint y: 132, distance: 5.9
click at [373, 129] on select "Select Home Work Other" at bounding box center [364, 124] width 108 height 18
select select "0"
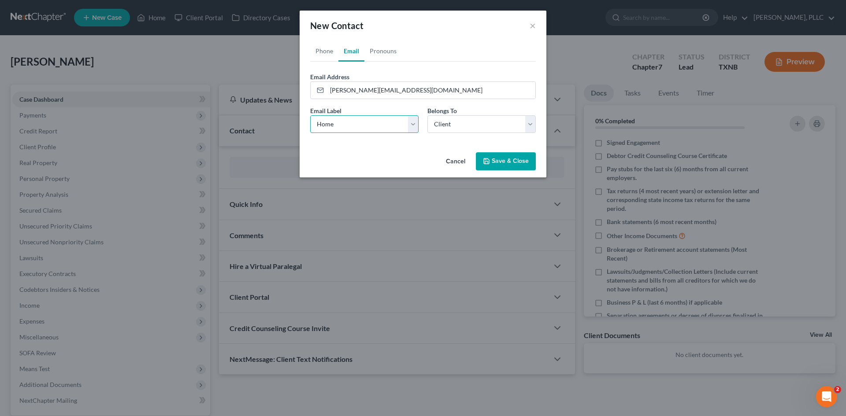
click at [310, 115] on select "Select Home Work Other" at bounding box center [364, 124] width 108 height 18
click at [514, 158] on button "Save & Close" at bounding box center [506, 161] width 60 height 18
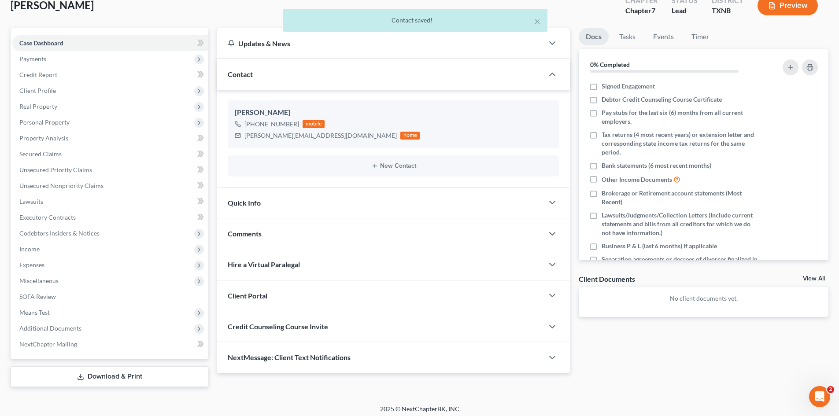
scroll to position [61, 0]
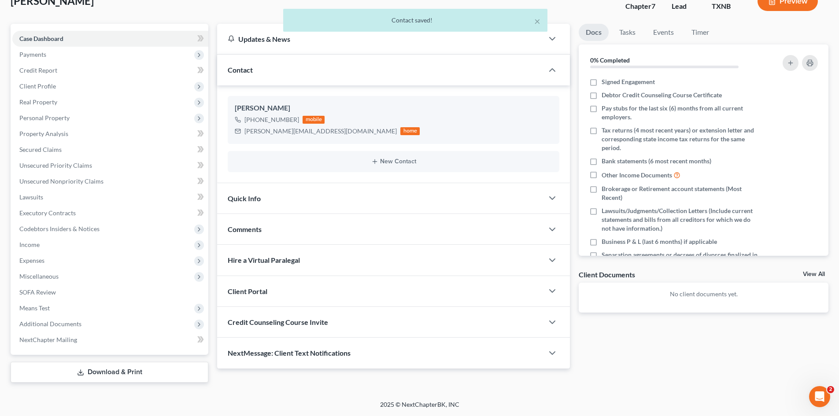
click at [302, 203] on div "Quick Info" at bounding box center [380, 198] width 326 height 30
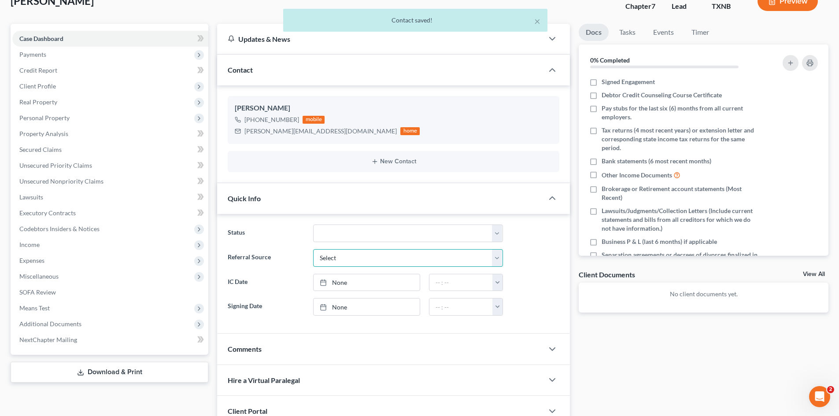
click at [369, 253] on select "Select Word Of Mouth Previous Clients Direct Mail Website Google Search Modern …" at bounding box center [408, 258] width 190 height 18
select select "4"
click at [313, 249] on select "Select Word Of Mouth Previous Clients Direct Mail Website Google Search Modern …" at bounding box center [408, 258] width 190 height 18
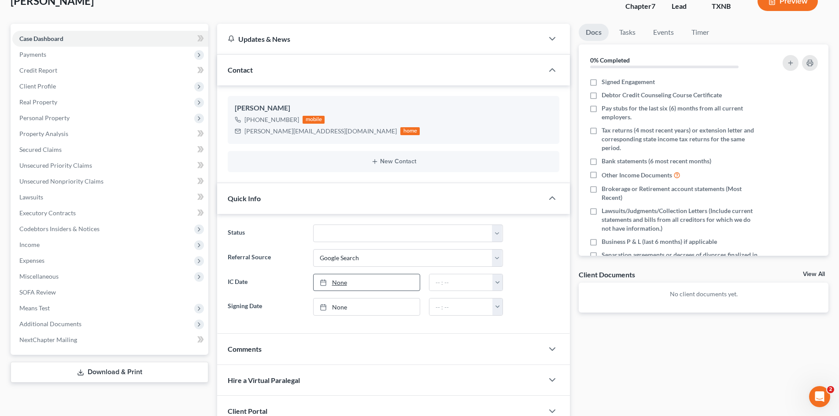
type input "[DATE]"
click at [369, 289] on link "None" at bounding box center [367, 282] width 106 height 17
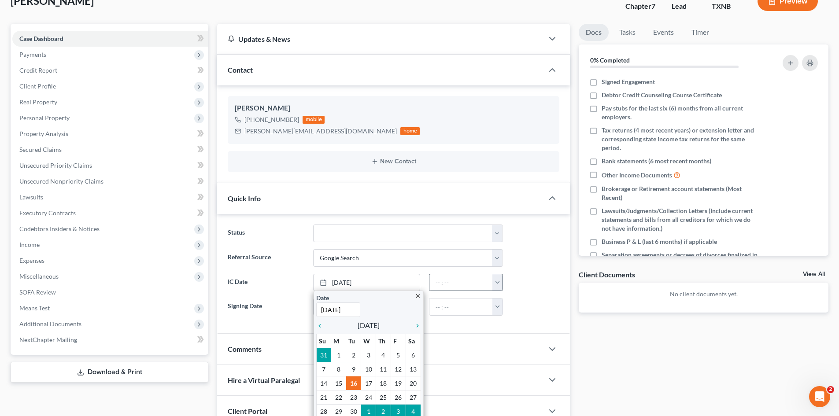
click at [500, 281] on button "button" at bounding box center [497, 282] width 10 height 17
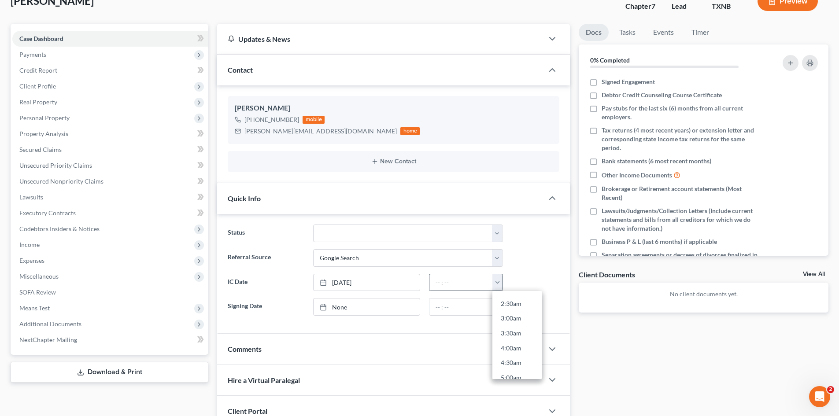
scroll to position [264, 0]
click at [517, 351] on link "10:30am" at bounding box center [516, 348] width 49 height 15
type input "10:30am"
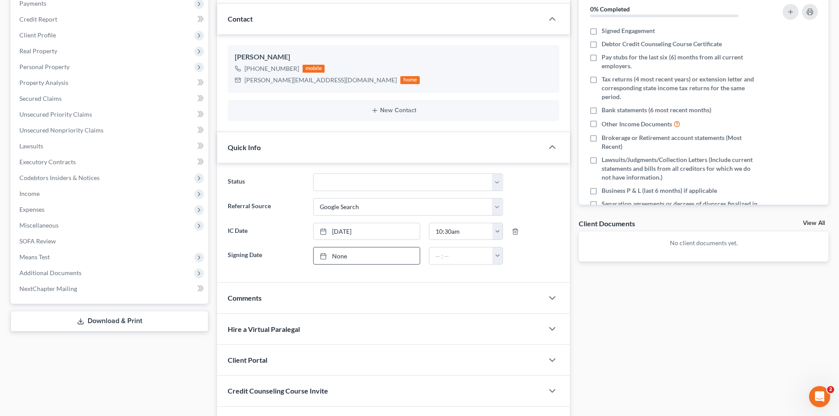
scroll to position [167, 0]
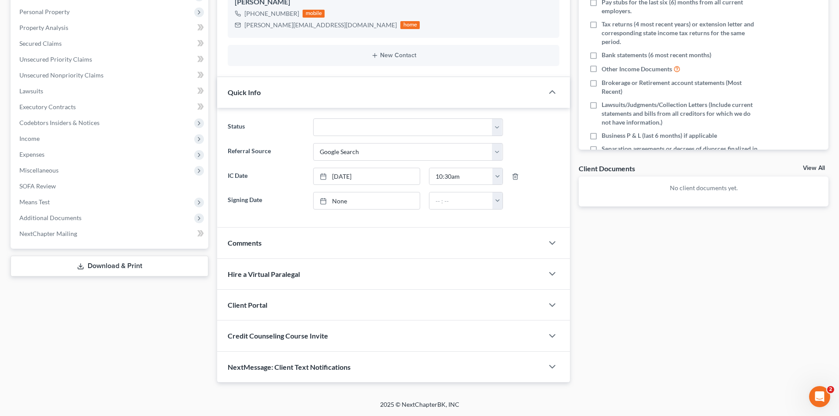
click at [304, 313] on div "Client Portal" at bounding box center [380, 305] width 326 height 30
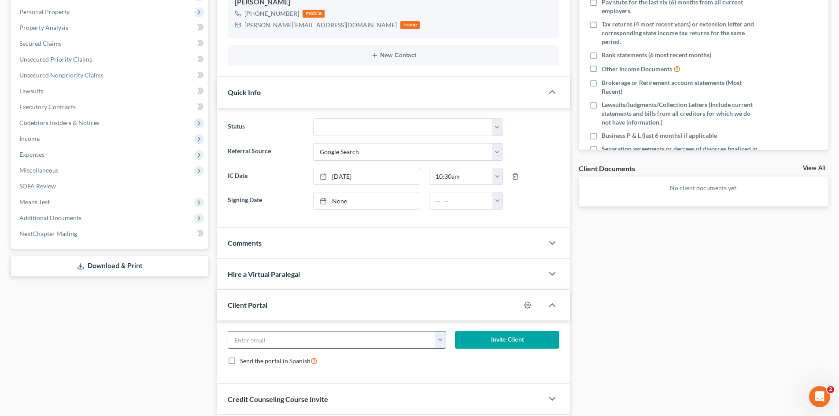
click at [322, 344] on input "email" at bounding box center [331, 340] width 207 height 17
drag, startPoint x: 330, startPoint y: 27, endPoint x: 244, endPoint y: 23, distance: 86.0
click at [244, 23] on div "michael_c_powell@outlook.com home" at bounding box center [327, 24] width 185 height 11
copy div "michael_c_powell@outlook.com"
click at [306, 338] on input "email" at bounding box center [331, 340] width 207 height 17
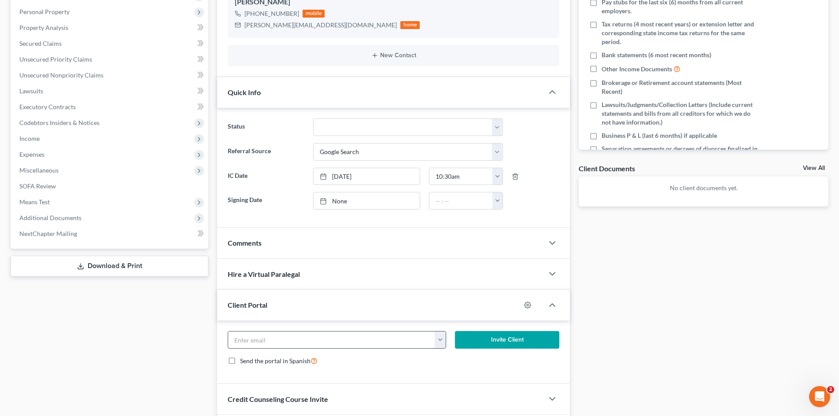
paste input "michael_c_powell@outlook.com"
type input "michael_c_powell@outlook.com"
click at [519, 347] on button "Invite Client" at bounding box center [507, 340] width 105 height 18
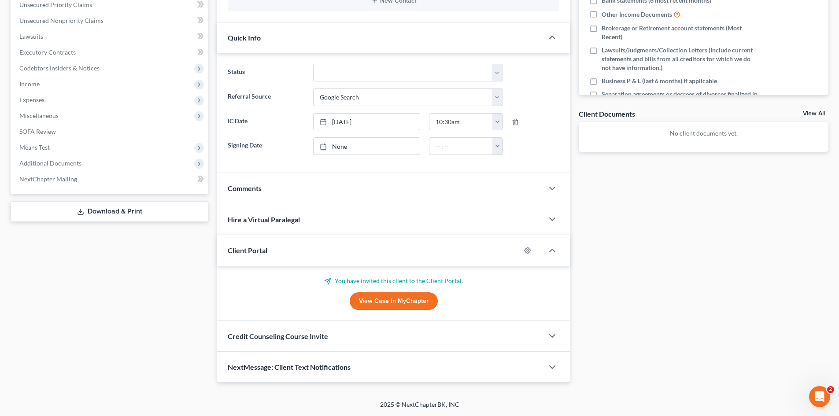
click at [353, 339] on div "Credit Counseling Course Invite" at bounding box center [380, 336] width 326 height 30
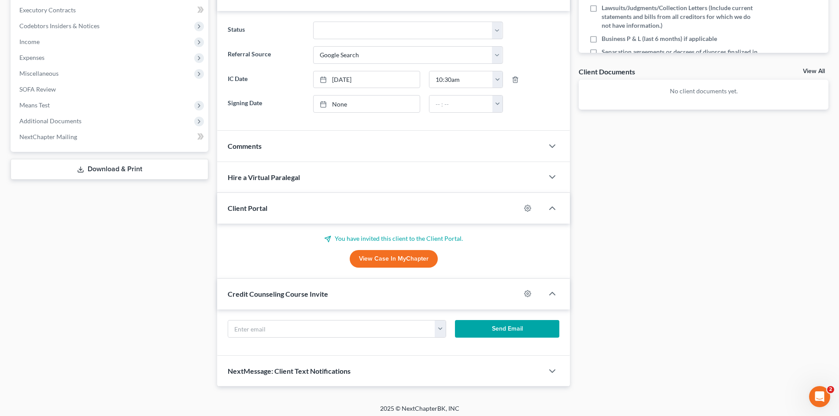
scroll to position [264, 0]
click at [328, 334] on input "text" at bounding box center [331, 328] width 207 height 17
paste input "michael_c_powell@outlook.com"
type input "michael_c_powell@outlook.com"
click at [501, 329] on button "Send Email" at bounding box center [507, 329] width 105 height 18
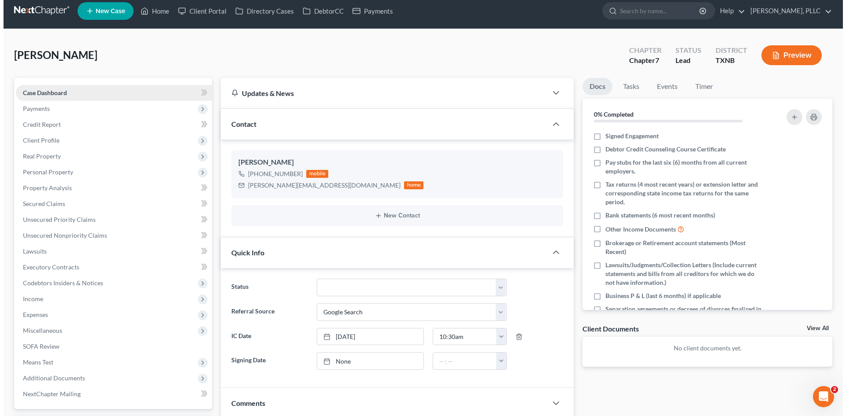
scroll to position [0, 0]
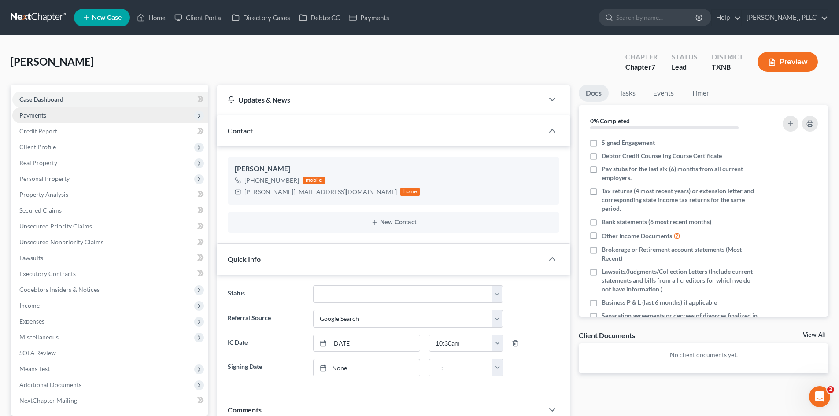
click at [79, 114] on span "Payments" at bounding box center [110, 115] width 196 height 16
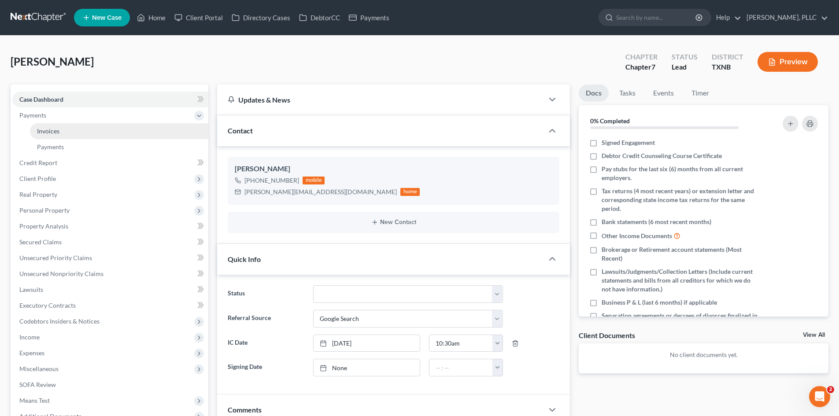
drag, startPoint x: 78, startPoint y: 132, endPoint x: 96, endPoint y: 131, distance: 18.1
click at [78, 132] on link "Invoices" at bounding box center [119, 131] width 178 height 16
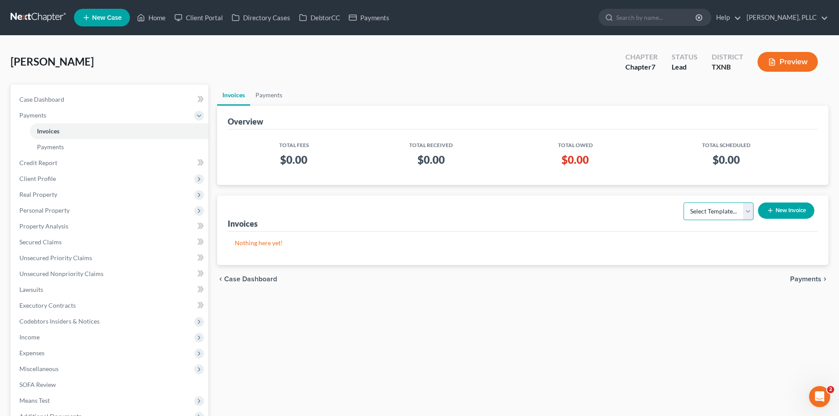
click at [725, 215] on select "Select Template... Invoice" at bounding box center [718, 212] width 70 height 18
select select "0"
click at [683, 203] on select "Select Template... Invoice" at bounding box center [718, 212] width 70 height 18
click at [775, 211] on button "New Invoice" at bounding box center [786, 211] width 56 height 16
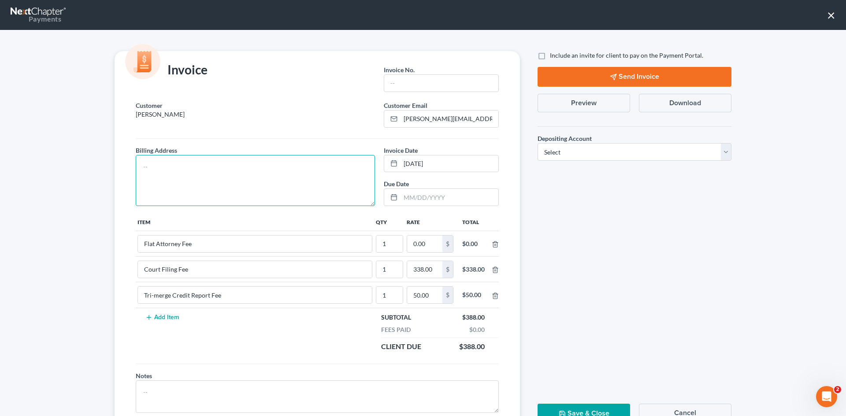
click at [266, 189] on textarea at bounding box center [255, 180] width 239 height 51
type textarea "To be provided."
click at [422, 81] on input "text" at bounding box center [441, 83] width 114 height 17
type input "A0613"
click at [426, 242] on input "0.00" at bounding box center [424, 244] width 35 height 17
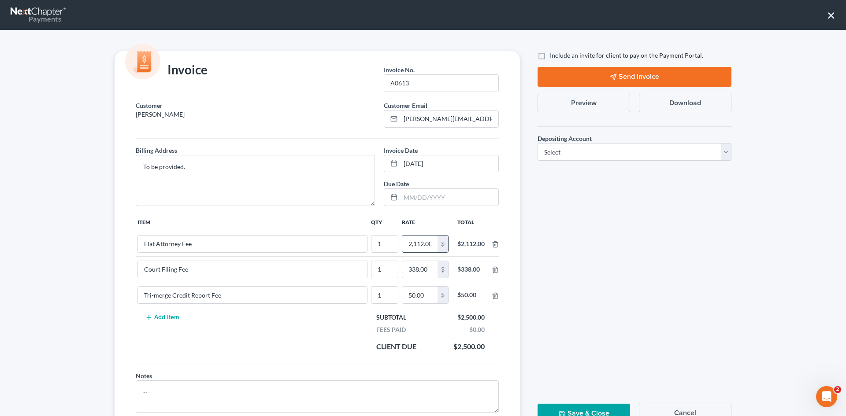
scroll to position [0, 1]
type input "2,112.00"
click at [538, 45] on div "Invoice Invoice No. * A0613 Customer Powell, Michael Customer Email * michael_c…" at bounding box center [423, 223] width 846 height 386
click at [550, 55] on label "Include an invite for client to pay on the Payment Portal." at bounding box center [626, 55] width 153 height 9
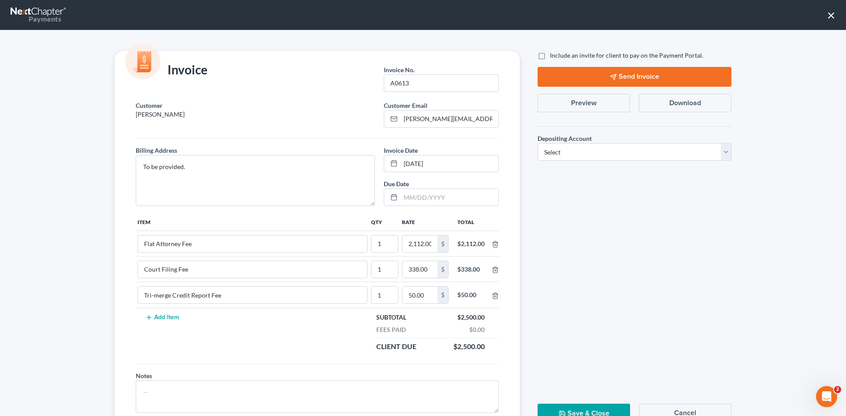
click at [553, 55] on input "Include an invite for client to pay on the Payment Portal." at bounding box center [556, 54] width 6 height 6
checkbox input "true"
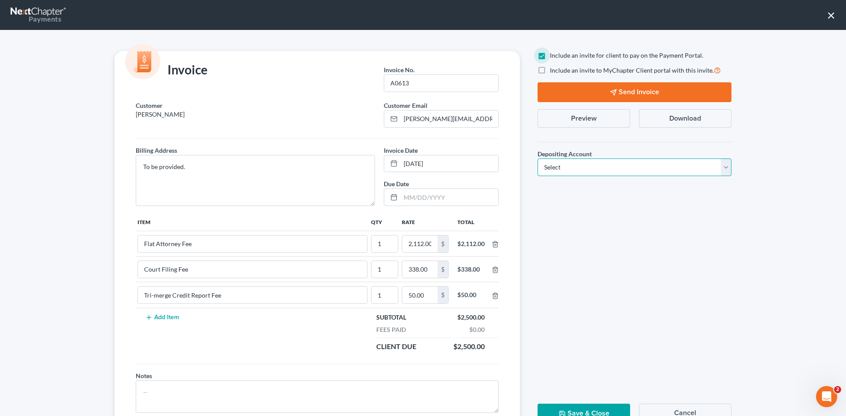
click at [615, 167] on select "Select Operation Trust" at bounding box center [634, 168] width 194 height 18
select select "1"
click at [537, 159] on select "Select Operation Trust" at bounding box center [634, 168] width 194 height 18
click at [619, 90] on button "Send Invoice" at bounding box center [634, 92] width 194 height 20
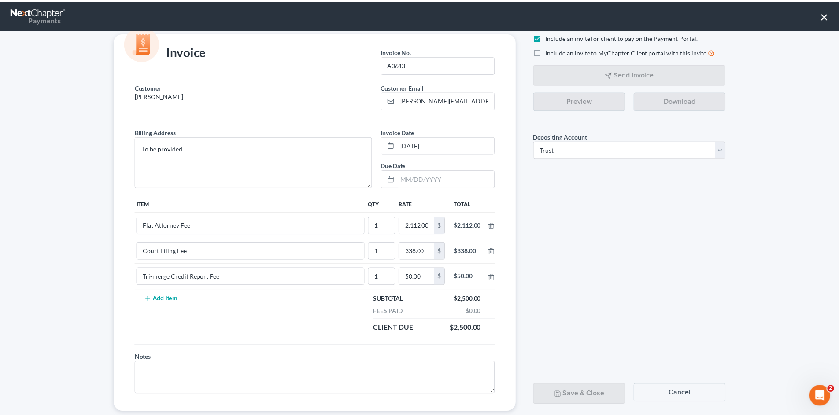
scroll to position [36, 0]
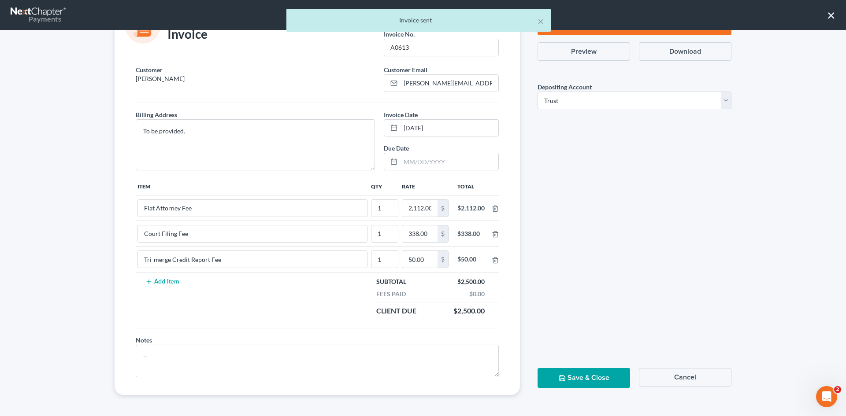
click at [602, 380] on button "Save & Close" at bounding box center [583, 378] width 92 height 20
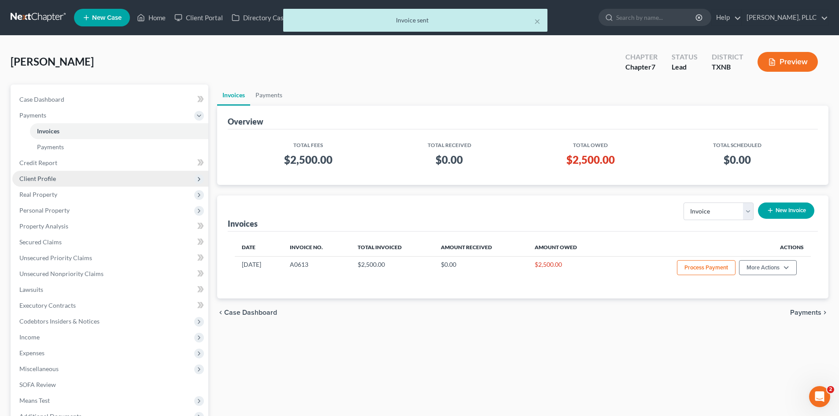
click at [62, 177] on span "Client Profile" at bounding box center [110, 179] width 196 height 16
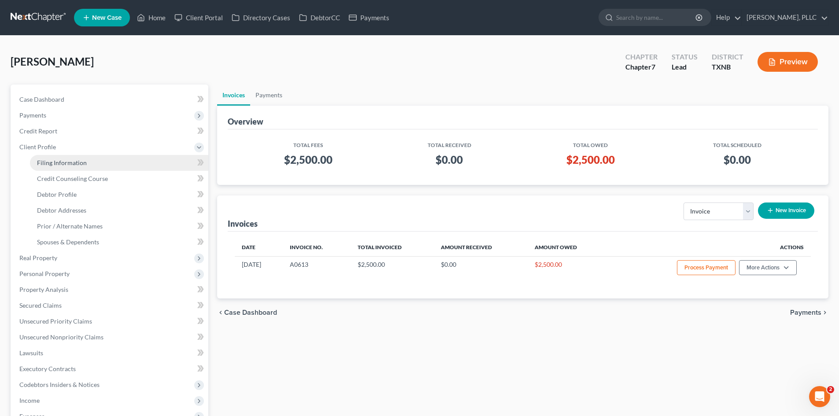
click at [81, 169] on link "Filing Information" at bounding box center [119, 163] width 178 height 16
select select "1"
select select "0"
select select "78"
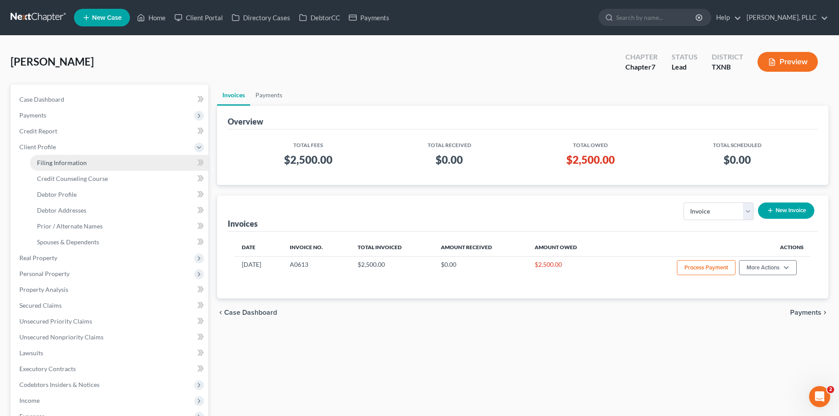
select select "45"
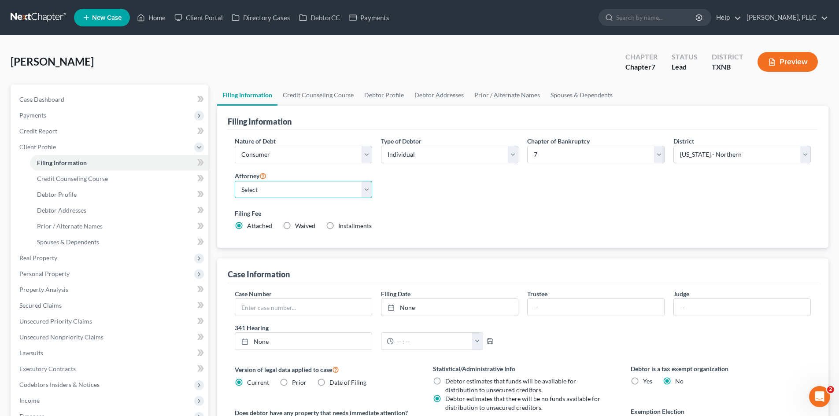
click at [341, 188] on select "Select Guy Holman - TXEB Guy Holman - TXNB Guy Holman - TXSB Guy Holman - TXWB …" at bounding box center [303, 190] width 137 height 18
select select "1"
click at [235, 181] on select "Select Guy Holman - TXEB Guy Holman - TXNB Guy Holman - TXSB Guy Holman - TXWB …" at bounding box center [303, 190] width 137 height 18
click at [253, 80] on div "Powell, Michael Upgraded Chapter Chapter 7 Status Lead District TXNB Preview" at bounding box center [420, 65] width 818 height 38
click at [114, 22] on link "New Case" at bounding box center [102, 18] width 56 height 18
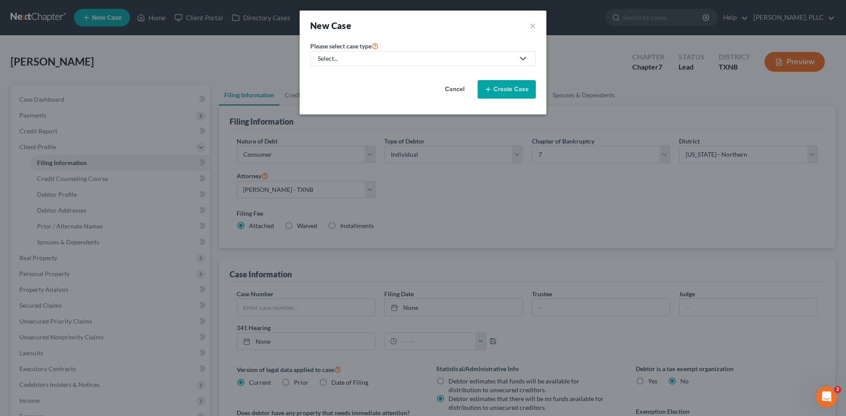
click at [393, 60] on div "Select..." at bounding box center [416, 58] width 196 height 9
click at [352, 74] on div "Bankruptcy" at bounding box center [354, 76] width 72 height 9
select select "78"
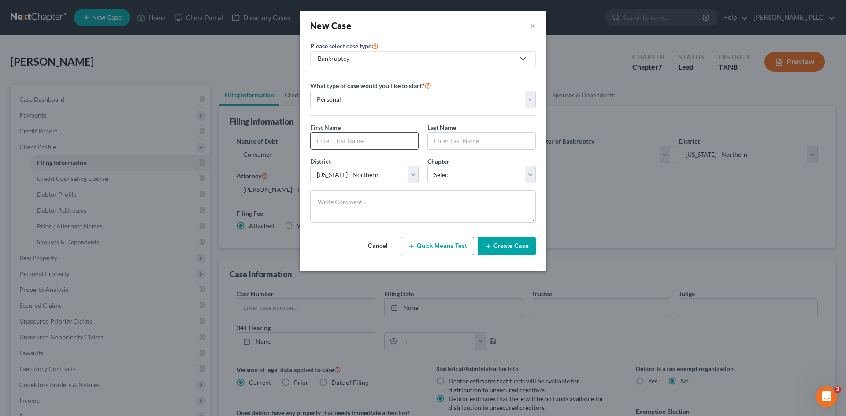
click at [378, 142] on input "text" at bounding box center [363, 141] width 107 height 17
type input "Lakeshia"
click at [474, 143] on input "text" at bounding box center [481, 141] width 107 height 17
type input "Jones"
click at [462, 177] on select "Select 7 11 12 13" at bounding box center [481, 175] width 108 height 18
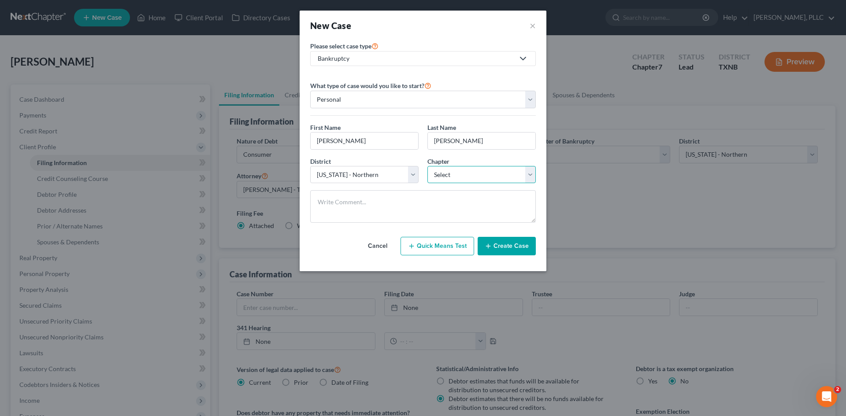
select select "0"
click at [427, 166] on select "Select 7 11 12 13" at bounding box center [481, 175] width 108 height 18
click at [336, 177] on select "Select Alabama - Middle Alabama - Northern Alabama - Southern Alaska Arizona Ar…" at bounding box center [364, 175] width 108 height 18
select select "77"
click at [310, 166] on select "Select Alabama - Middle Alabama - Northern Alabama - Southern Alaska Arizona Ar…" at bounding box center [364, 175] width 108 height 18
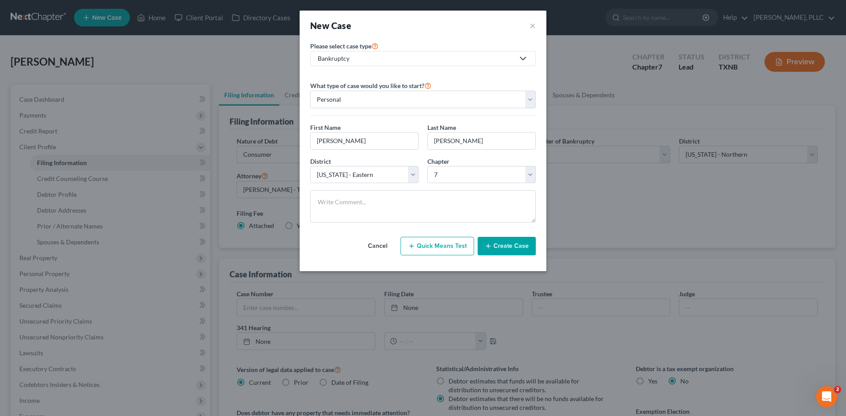
drag, startPoint x: 515, startPoint y: 250, endPoint x: 468, endPoint y: 244, distance: 47.9
click at [515, 250] on button "Create Case" at bounding box center [506, 246] width 58 height 18
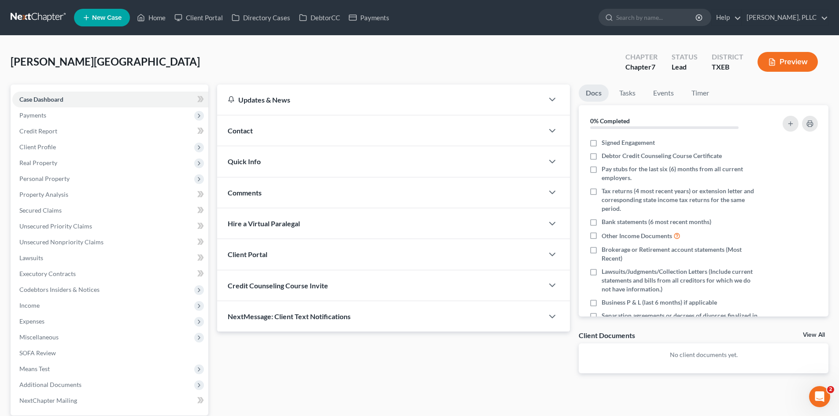
drag, startPoint x: 259, startPoint y: 122, endPoint x: 355, endPoint y: 125, distance: 96.0
click at [260, 122] on div "Contact" at bounding box center [380, 130] width 326 height 30
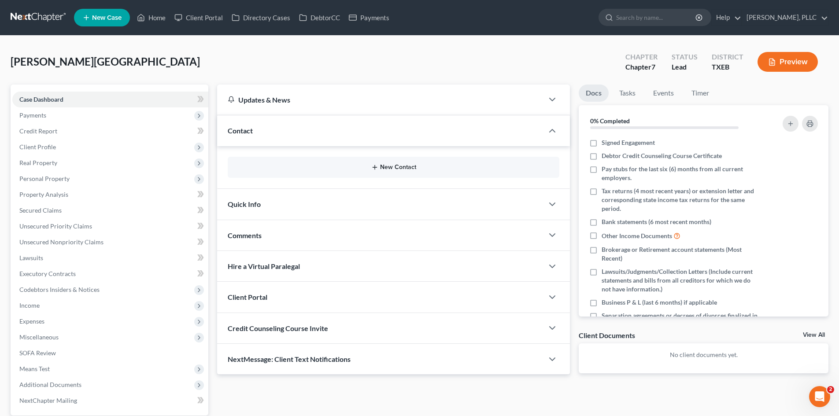
click at [417, 167] on button "New Contact" at bounding box center [394, 167] width 318 height 7
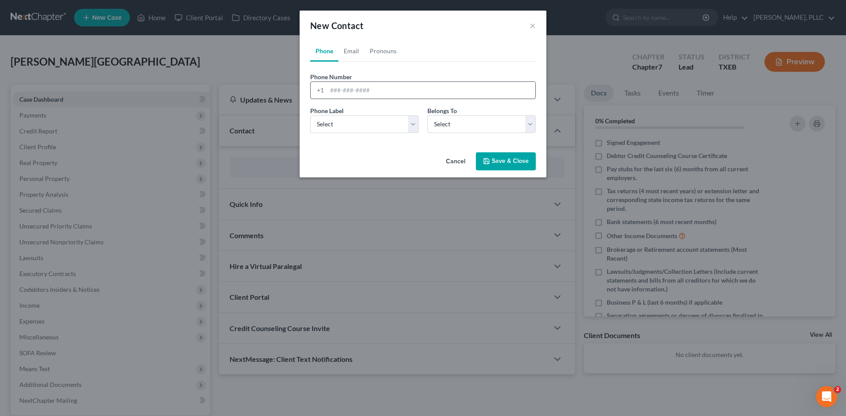
click at [361, 89] on input "tel" at bounding box center [431, 90] width 208 height 17
type input "972-821-9227"
click at [360, 130] on select "Select Mobile Home Work Other" at bounding box center [364, 124] width 108 height 18
select select "0"
click at [310, 115] on select "Select Mobile Home Work Other" at bounding box center [364, 124] width 108 height 18
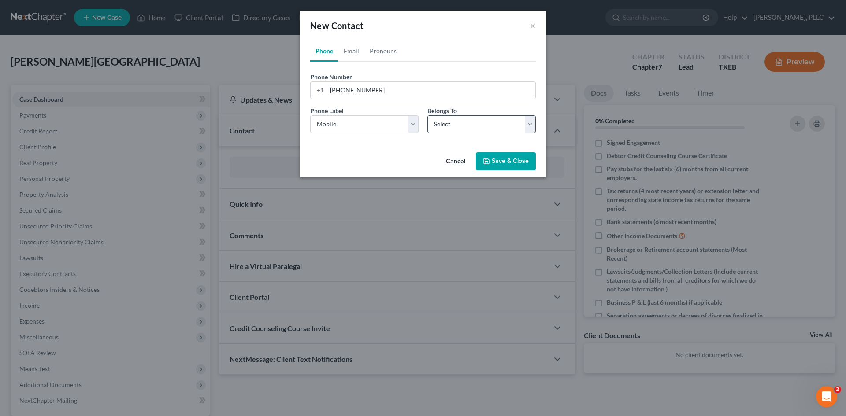
click at [466, 113] on div "Belongs To * Select Client Other" at bounding box center [481, 119] width 117 height 27
drag, startPoint x: 464, startPoint y: 122, endPoint x: 457, endPoint y: 132, distance: 11.4
click at [464, 122] on select "Select Client Other" at bounding box center [481, 124] width 108 height 18
click at [427, 115] on select "Select Client Other" at bounding box center [481, 124] width 108 height 18
click at [355, 53] on link "Email" at bounding box center [351, 51] width 26 height 21
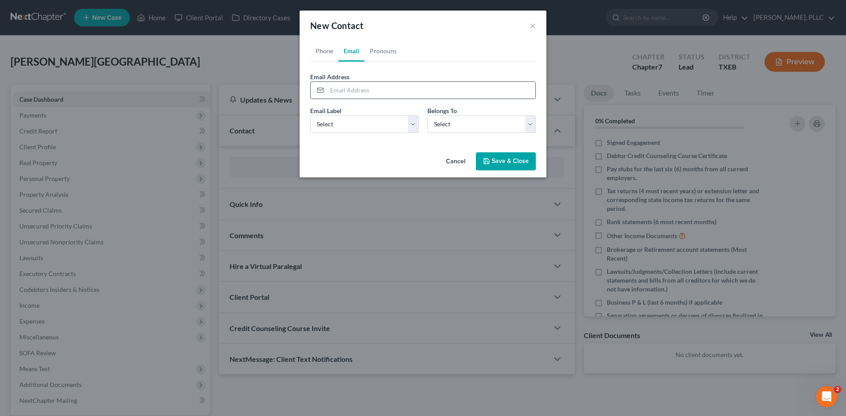
click at [348, 90] on input "email" at bounding box center [431, 90] width 208 height 17
type input "joneslakeshia@myyahoo.com"
drag, startPoint x: 384, startPoint y: 123, endPoint x: 372, endPoint y: 132, distance: 14.8
click at [384, 123] on select "Select Home Work Other" at bounding box center [364, 124] width 108 height 18
select select "0"
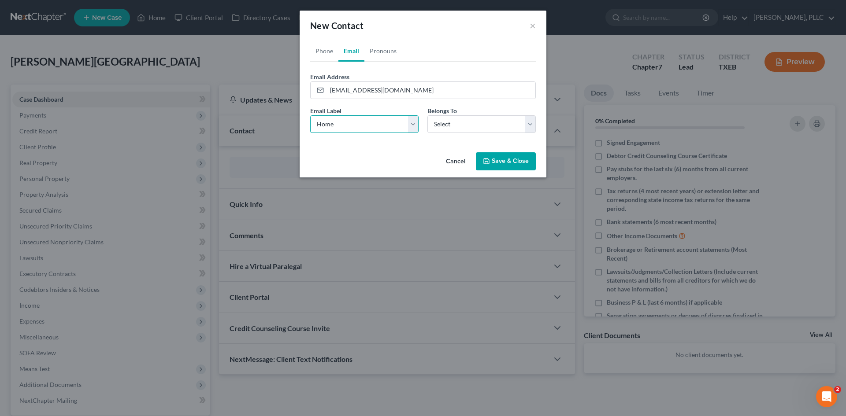
click at [310, 115] on select "Select Home Work Other" at bounding box center [364, 124] width 108 height 18
drag, startPoint x: 475, startPoint y: 115, endPoint x: 466, endPoint y: 123, distance: 12.1
click at [475, 115] on select "Select Client Other" at bounding box center [481, 124] width 108 height 18
select select "0"
click at [427, 115] on select "Select Client Other" at bounding box center [481, 124] width 108 height 18
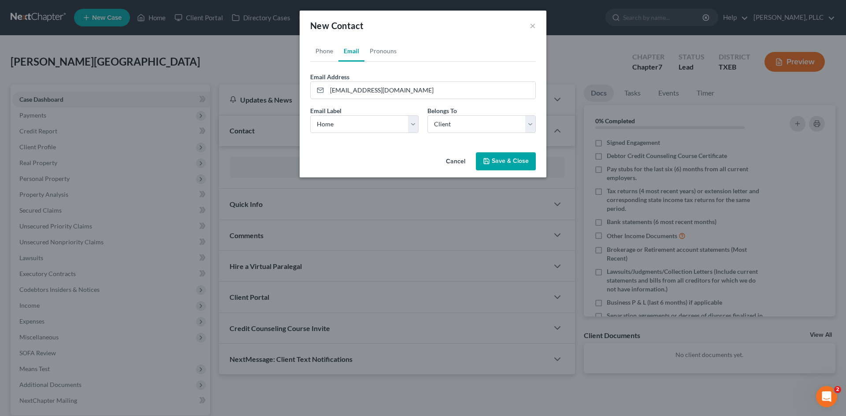
click at [502, 160] on button "Save & Close" at bounding box center [506, 161] width 60 height 18
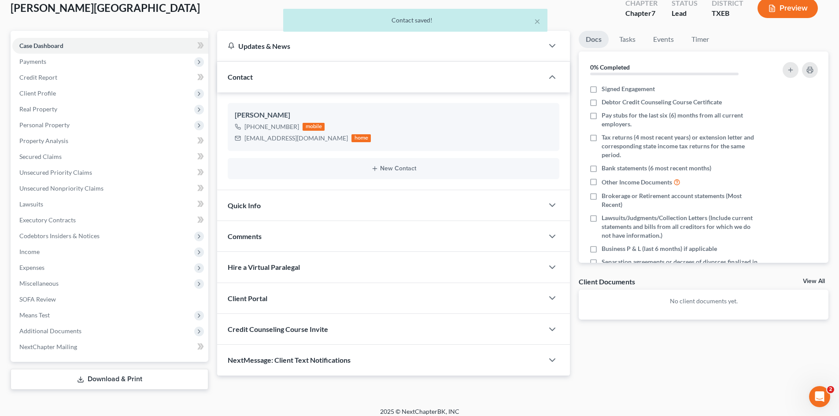
scroll to position [61, 0]
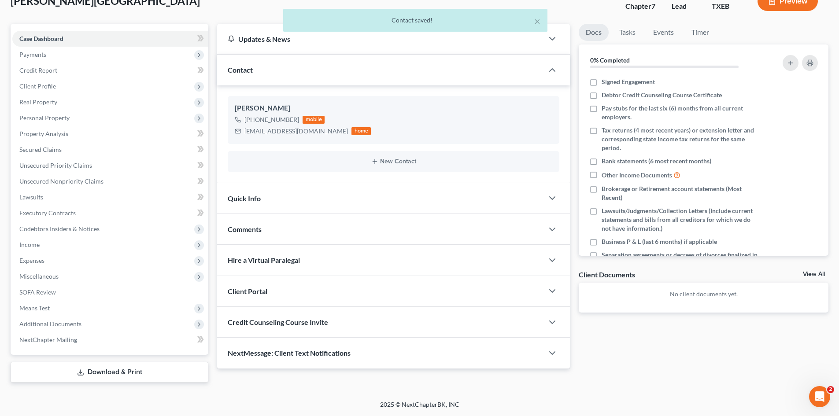
click at [262, 197] on div "Quick Info" at bounding box center [380, 198] width 326 height 30
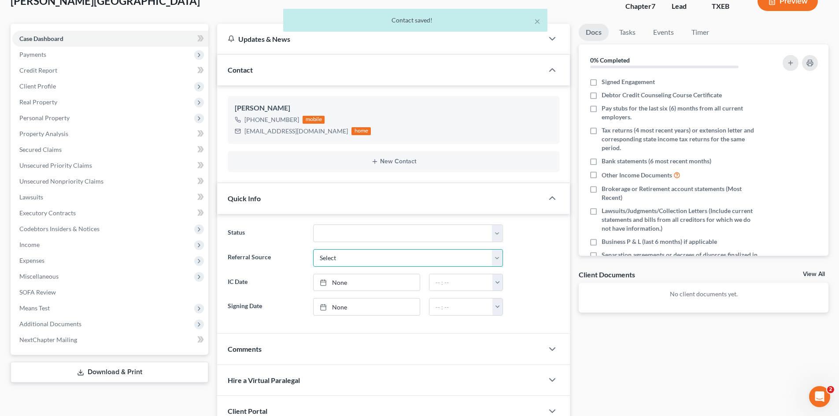
click at [349, 252] on select "Select Word Of Mouth Previous Clients Direct Mail Website Google Search Modern …" at bounding box center [408, 258] width 190 height 18
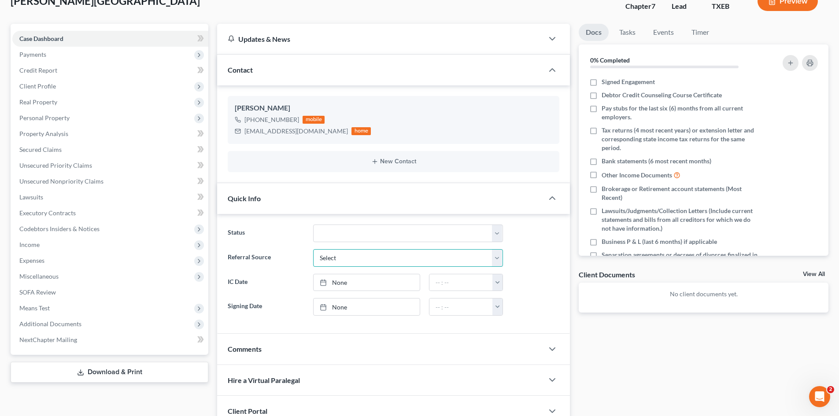
select select "4"
click at [313, 249] on select "Select Word Of Mouth Previous Clients Direct Mail Website Google Search Modern …" at bounding box center [408, 258] width 190 height 18
drag, startPoint x: 356, startPoint y: 287, endPoint x: 406, endPoint y: 276, distance: 51.7
click at [361, 284] on link "None" at bounding box center [367, 282] width 106 height 17
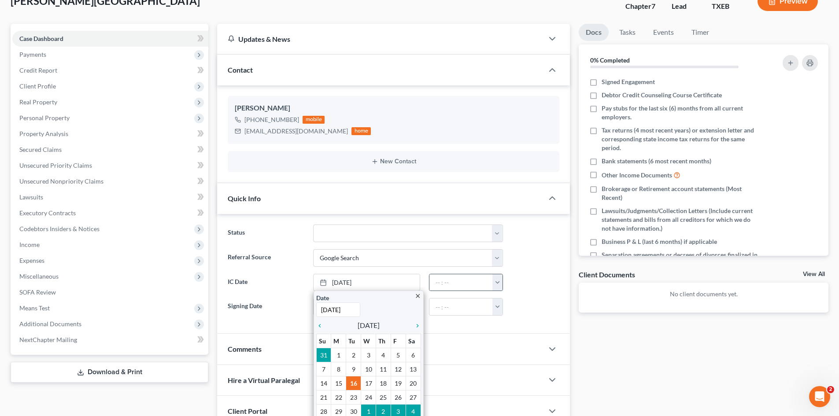
click at [499, 288] on button "button" at bounding box center [497, 282] width 10 height 17
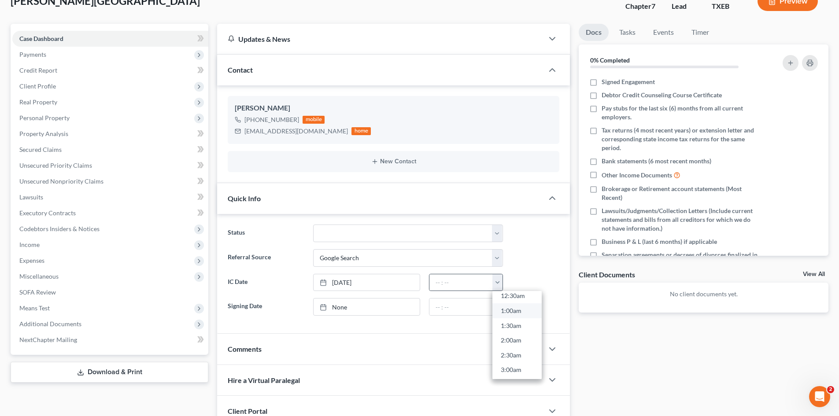
scroll to position [0, 0]
click at [354, 285] on link "[DATE]" at bounding box center [367, 282] width 106 height 17
click at [499, 283] on button "button" at bounding box center [497, 282] width 10 height 17
click at [521, 361] on link "11:00am" at bounding box center [516, 363] width 49 height 15
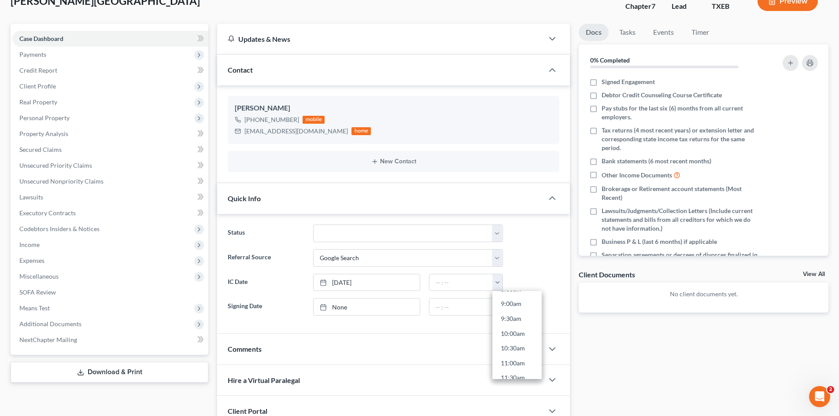
type input "11:00am"
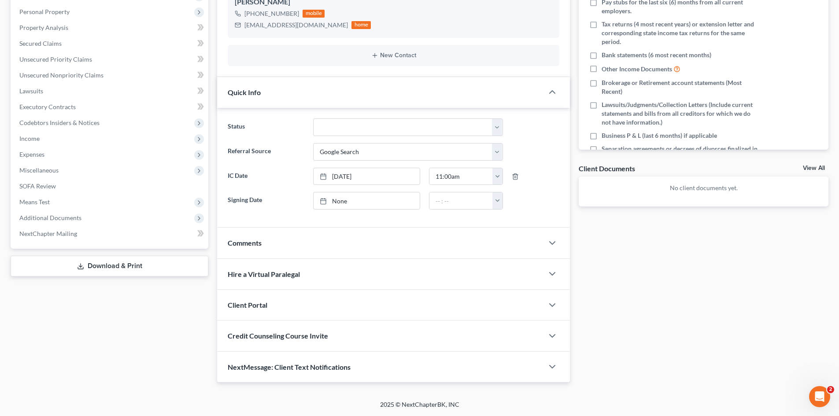
click at [281, 299] on div "Client Portal" at bounding box center [380, 305] width 326 height 30
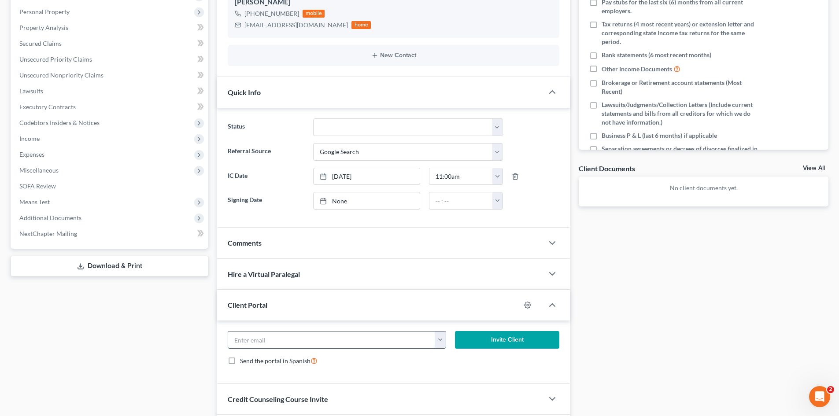
click at [294, 341] on input "email" at bounding box center [331, 340] width 207 height 17
paste input "michael_c_powell@outlook.com"
type input "michael_c_powell@outlook.com"
click at [493, 332] on button "Invite Client" at bounding box center [507, 340] width 105 height 18
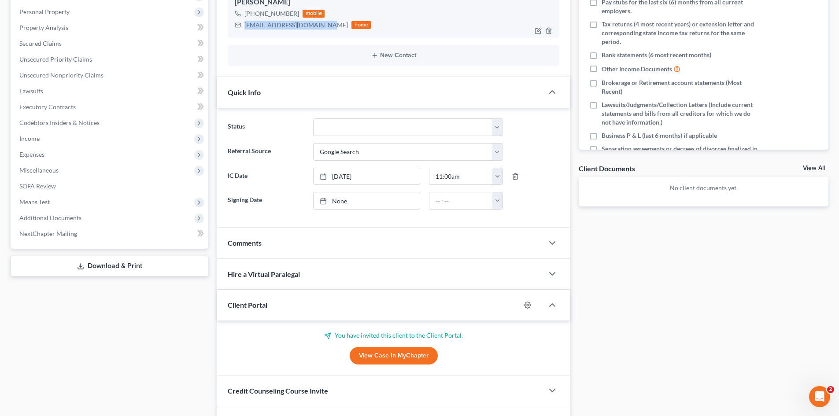
drag, startPoint x: 322, startPoint y: 28, endPoint x: 239, endPoint y: 29, distance: 83.2
click at [239, 29] on div "joneslakeshia@myyahoo.com home" at bounding box center [303, 24] width 136 height 11
copy div "joneslakeshia@myyahoo.com"
click at [525, 305] on icon "button" at bounding box center [527, 305] width 7 height 7
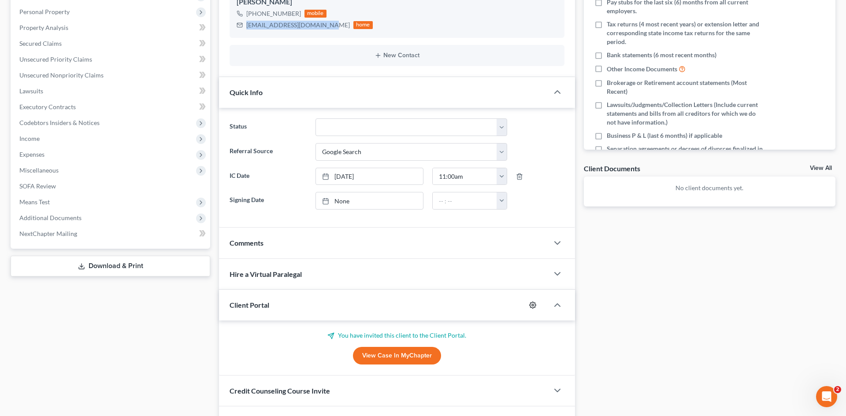
select select "0"
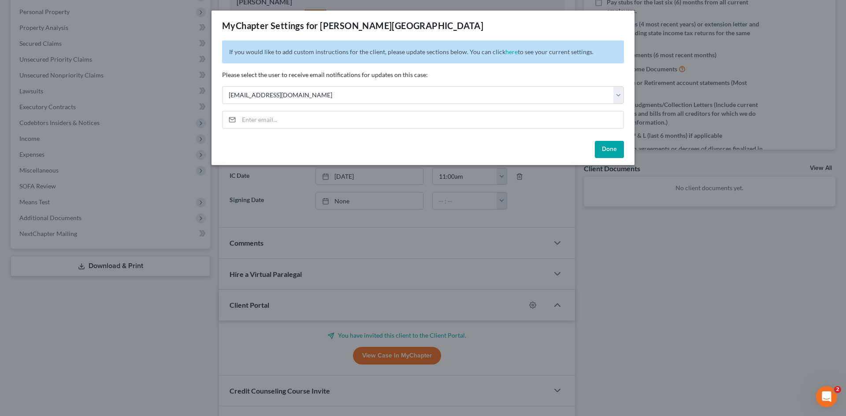
click at [603, 155] on button "Done" at bounding box center [608, 150] width 29 height 18
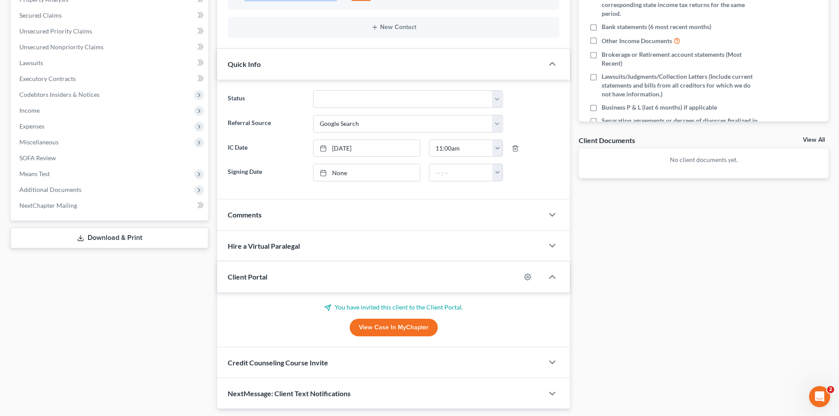
scroll to position [222, 0]
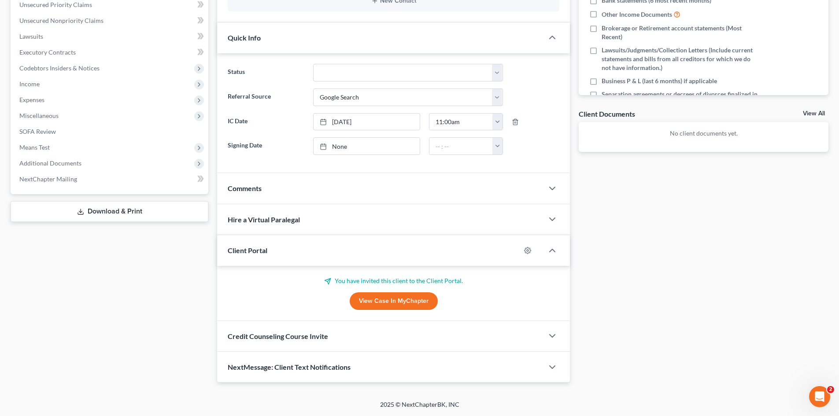
click at [293, 342] on div "Credit Counseling Course Invite" at bounding box center [380, 336] width 326 height 30
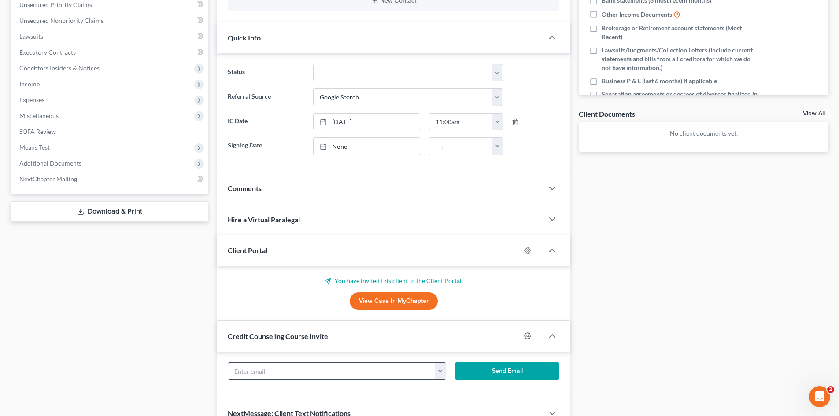
click at [308, 372] on input "text" at bounding box center [331, 371] width 207 height 17
paste input "joneslakeshia@myyahoo.com"
type input "joneslakeshia@myyahoo.com"
drag, startPoint x: 495, startPoint y: 369, endPoint x: 488, endPoint y: 365, distance: 7.7
click at [495, 369] on button "Send Email" at bounding box center [507, 371] width 105 height 18
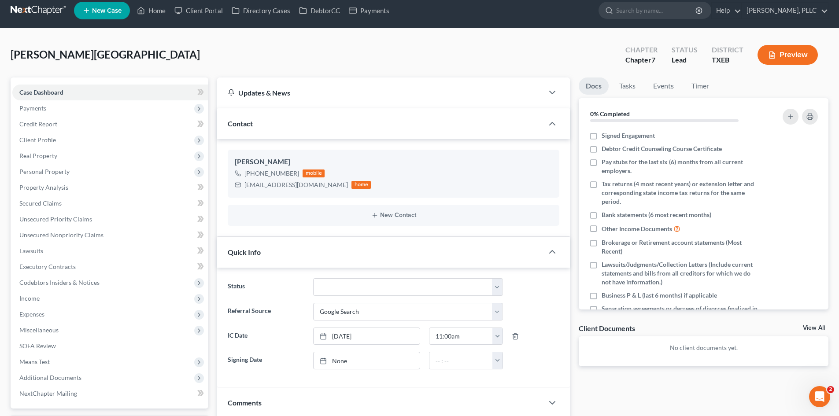
scroll to position [1, 0]
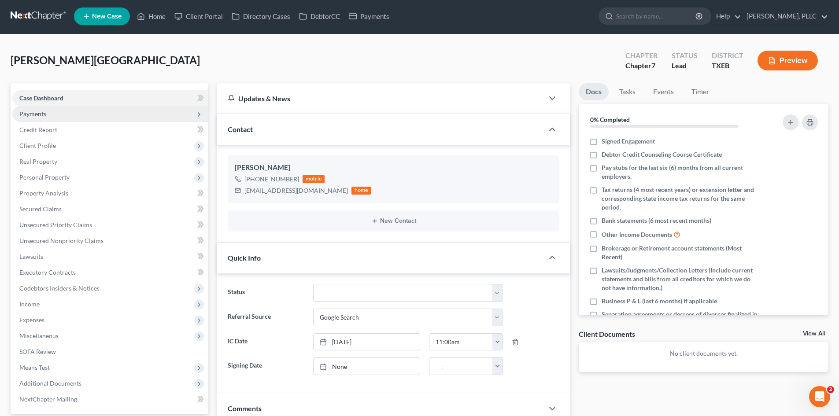
click at [42, 112] on span "Payments" at bounding box center [32, 113] width 27 height 7
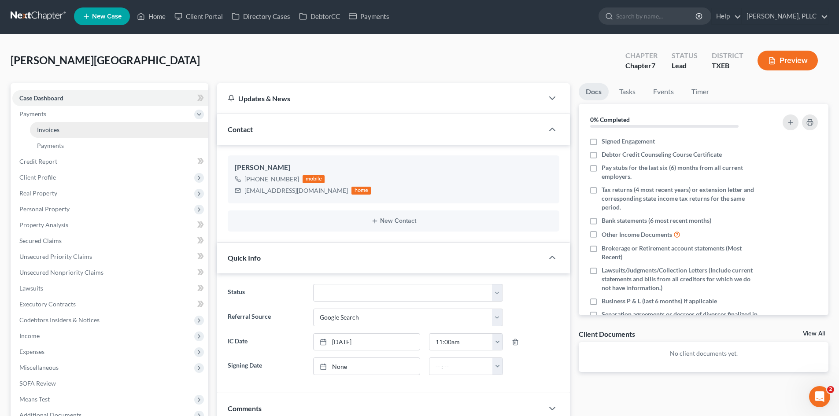
drag, startPoint x: 67, startPoint y: 132, endPoint x: 80, endPoint y: 133, distance: 12.8
click at [67, 132] on link "Invoices" at bounding box center [119, 130] width 178 height 16
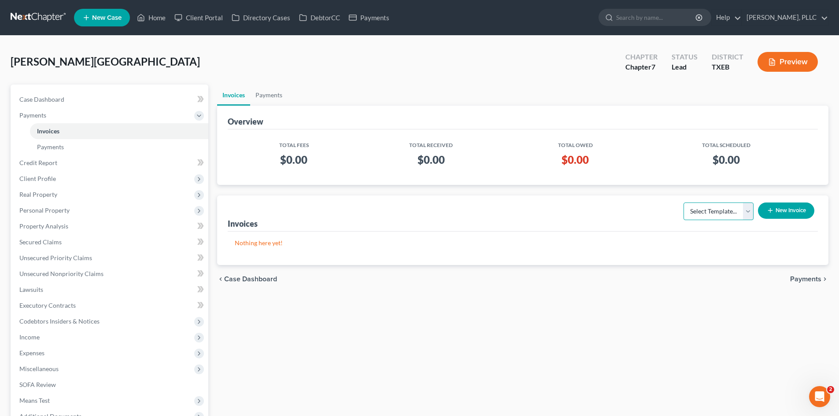
drag, startPoint x: 704, startPoint y: 214, endPoint x: 704, endPoint y: 220, distance: 5.3
click at [704, 214] on select "Select Template... Invoice" at bounding box center [718, 212] width 70 height 18
select select "0"
click at [683, 203] on select "Select Template... Invoice" at bounding box center [718, 212] width 70 height 18
click at [769, 212] on icon "button" at bounding box center [770, 210] width 7 height 7
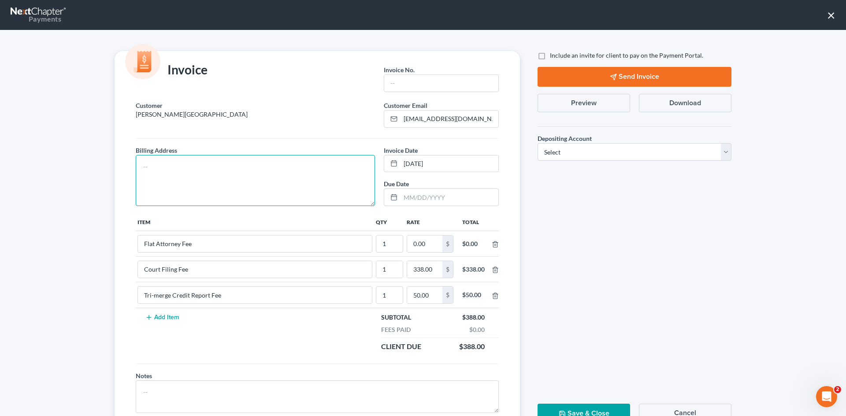
click at [243, 199] on textarea at bounding box center [255, 180] width 239 height 51
type textarea "To be provided."
click at [421, 77] on input "text" at bounding box center [441, 83] width 114 height 17
type input "A0613"
click at [428, 244] on input "0.00" at bounding box center [424, 244] width 35 height 17
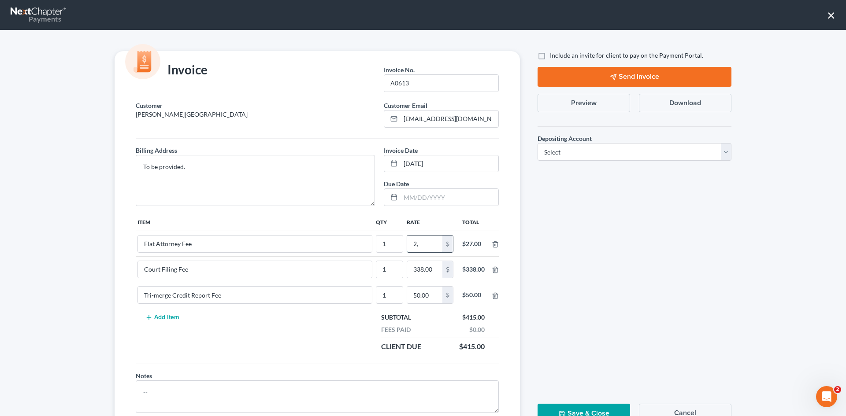
type input "2"
type input "2,612.00"
click at [550, 54] on label "Include an invite for client to pay on the Payment Portal." at bounding box center [626, 55] width 153 height 9
click at [553, 54] on input "Include an invite for client to pay on the Payment Portal." at bounding box center [556, 54] width 6 height 6
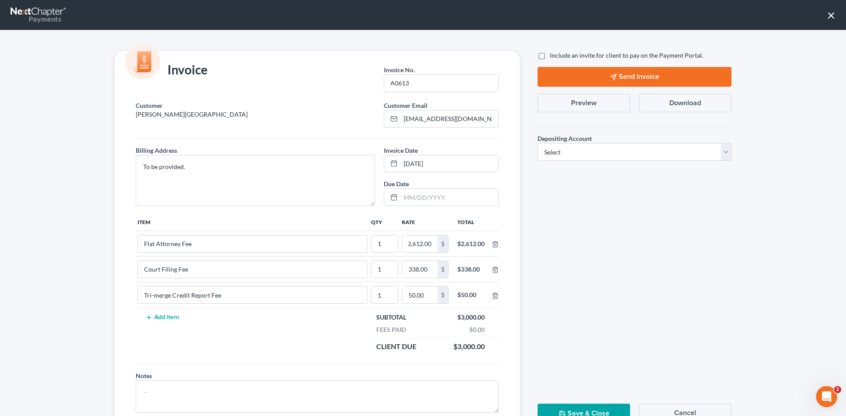
checkbox input "true"
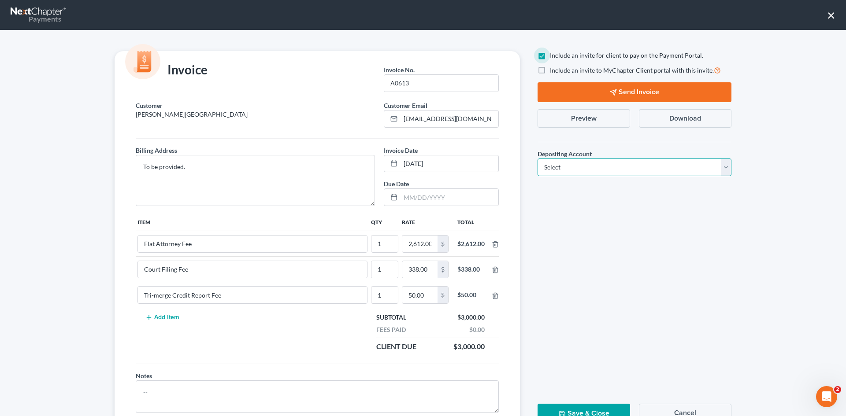
click at [588, 166] on select "Select Operation Trust" at bounding box center [634, 168] width 194 height 18
select select "1"
click at [537, 159] on select "Select Operation Trust" at bounding box center [634, 168] width 194 height 18
click at [625, 94] on button "Send Invoice" at bounding box center [634, 92] width 194 height 20
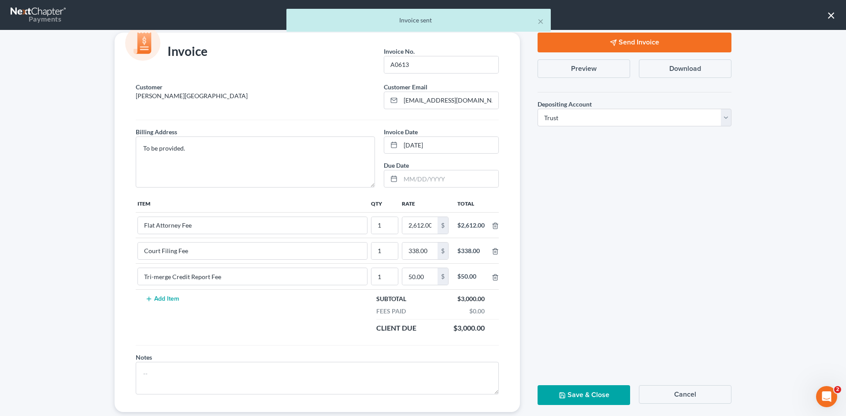
scroll to position [36, 0]
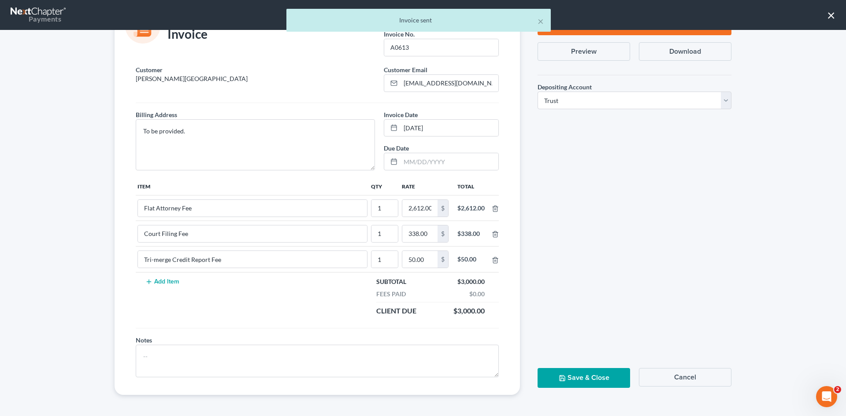
click at [592, 374] on button "Save & Close" at bounding box center [583, 378] width 92 height 20
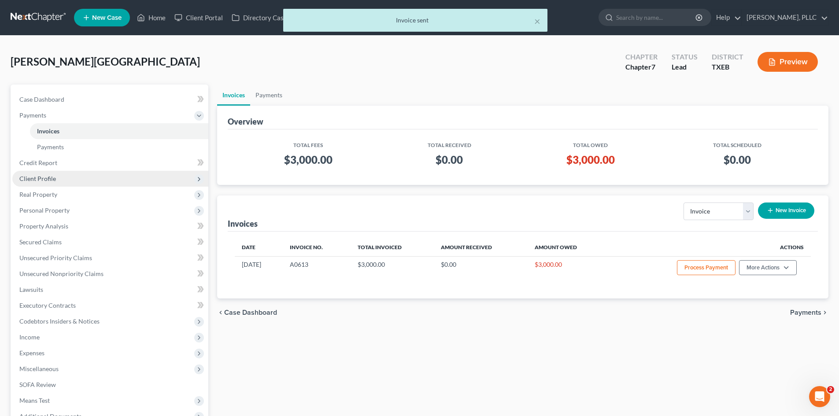
click at [56, 178] on span "Client Profile" at bounding box center [110, 179] width 196 height 16
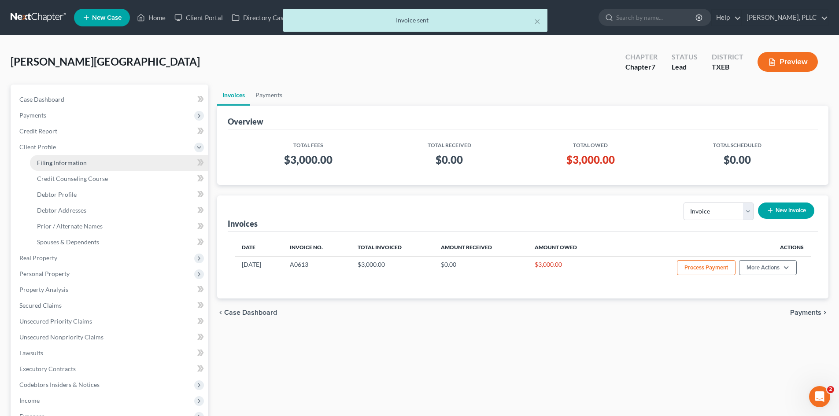
click at [58, 166] on link "Filing Information" at bounding box center [119, 163] width 178 height 16
select select "1"
select select "0"
select select "77"
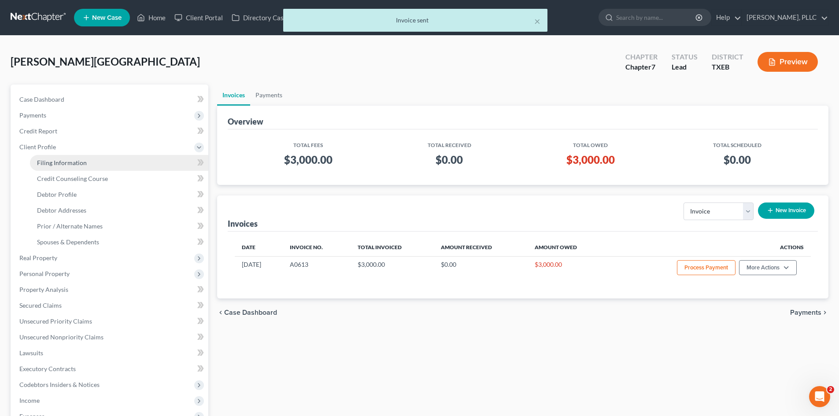
select select "45"
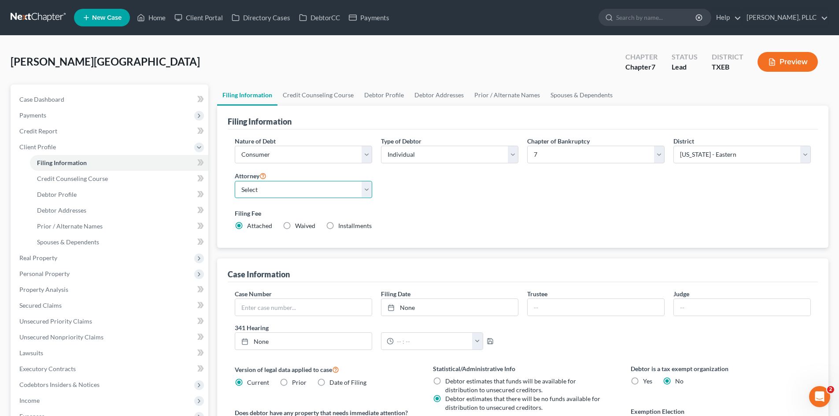
click at [279, 194] on select "Select Guy Holman - TXEB Guy Holman - TXNB Guy Holman - TXSB Guy Holman - TXWB …" at bounding box center [303, 190] width 137 height 18
select select "0"
click at [235, 181] on select "Select Guy Holman - TXEB Guy Holman - TXNB Guy Holman - TXSB Guy Holman - TXWB …" at bounding box center [303, 190] width 137 height 18
click at [266, 70] on div "Jones, Lakeshia Upgraded Chapter Chapter 7 Status Lead District TXEB Preview" at bounding box center [420, 65] width 818 height 38
click at [196, 18] on link "Client Portal" at bounding box center [198, 18] width 57 height 16
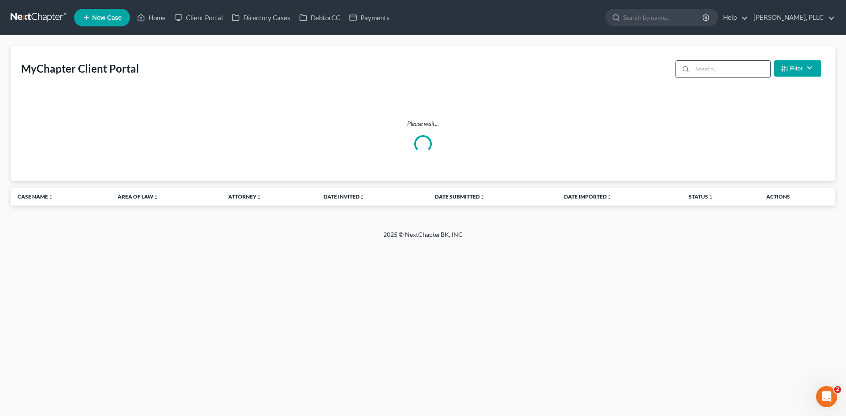
click at [717, 68] on input "search" at bounding box center [731, 69] width 78 height 17
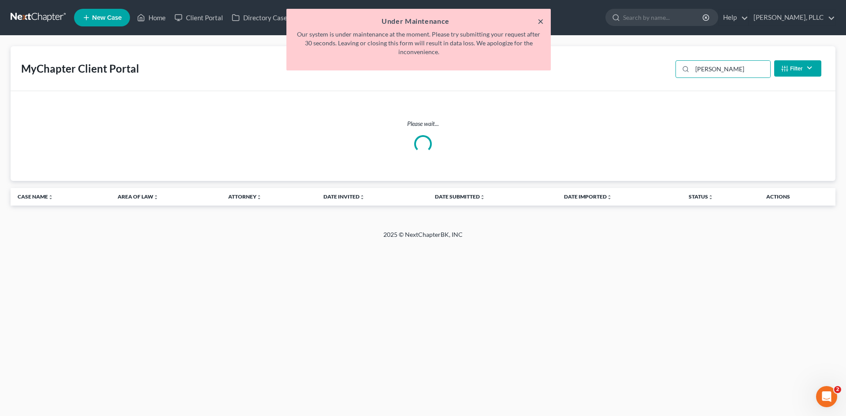
click at [539, 18] on button "×" at bounding box center [540, 21] width 6 height 11
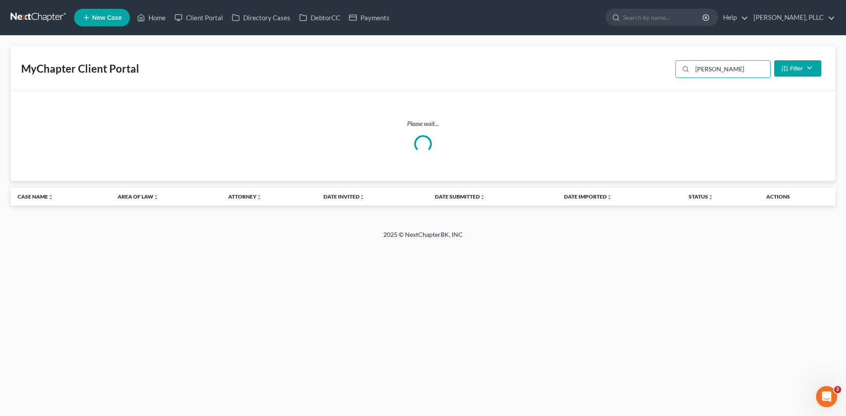
drag, startPoint x: 726, startPoint y: 71, endPoint x: 658, endPoint y: 70, distance: 67.4
click at [658, 70] on div "MyChapter Client Portal jones Filter Status Filter... Invited With Payment Invi…" at bounding box center [423, 68] width 824 height 45
type input "lakeshia"
click at [722, 68] on input "search" at bounding box center [731, 69] width 78 height 17
type input "[PERSON_NAME]"
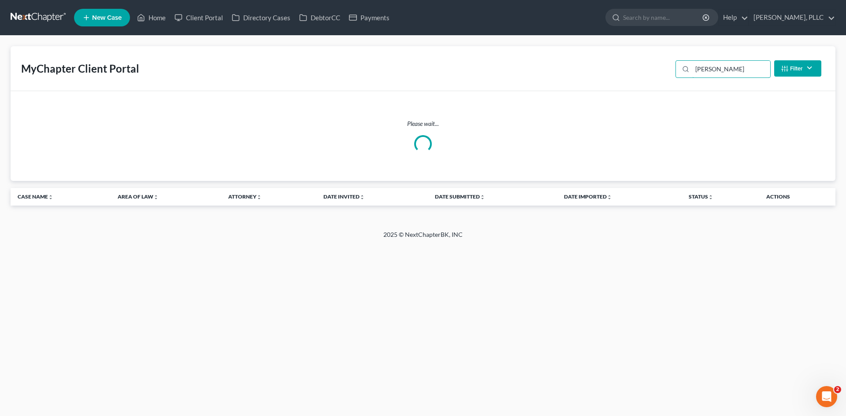
drag, startPoint x: 745, startPoint y: 66, endPoint x: 664, endPoint y: 72, distance: 81.3
click at [664, 72] on div "MyChapter Client Portal lakeshia Filter Status Filter... Invited With Payment I…" at bounding box center [423, 68] width 824 height 45
click at [160, 19] on link "Home" at bounding box center [151, 18] width 37 height 16
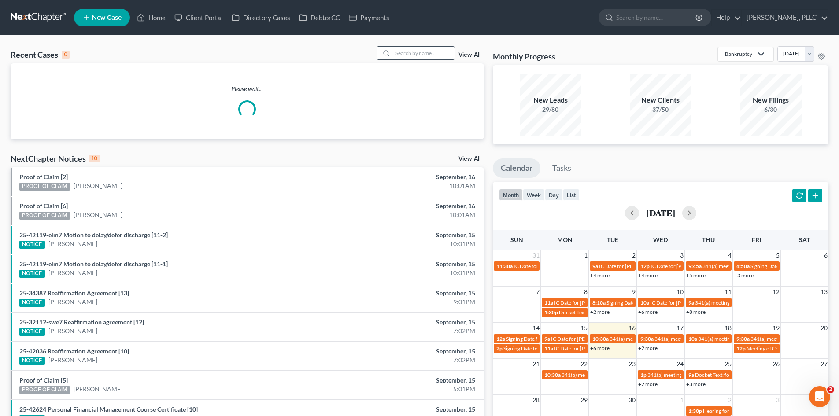
click at [393, 50] on div at bounding box center [385, 53] width 16 height 13
click at [406, 52] on input "search" at bounding box center [424, 53] width 62 height 13
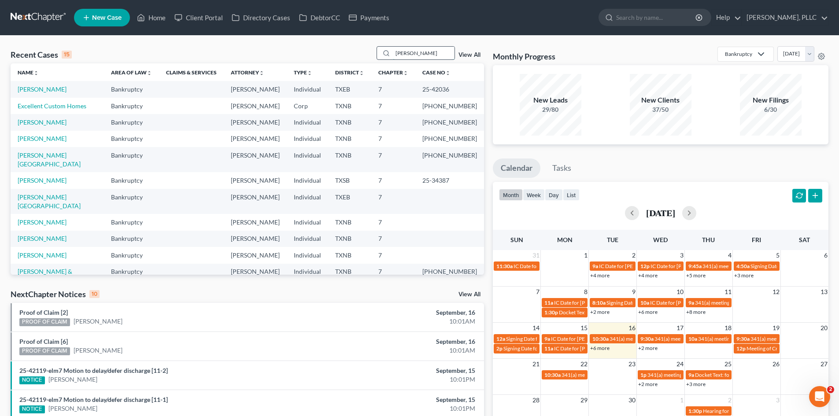
type input "jones"
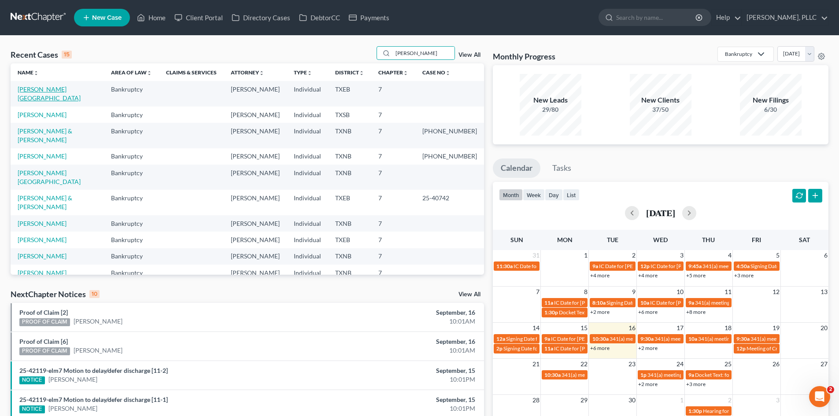
click at [24, 89] on link "[PERSON_NAME][GEOGRAPHIC_DATA]" at bounding box center [49, 93] width 63 height 16
select select "4"
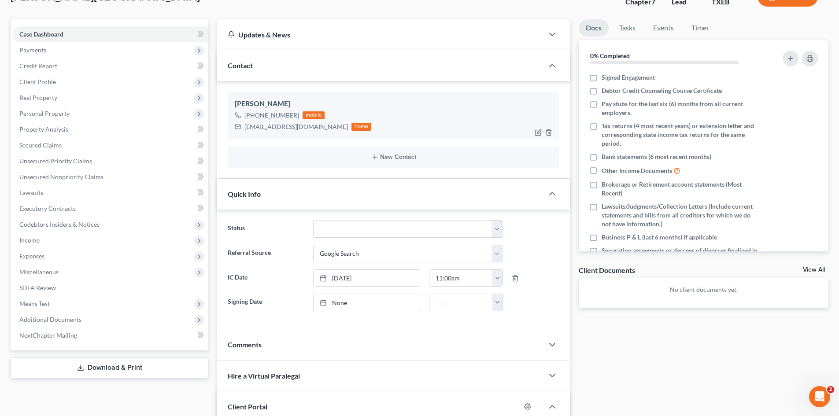
scroll to position [65, 0]
drag, startPoint x: 323, startPoint y: 128, endPoint x: 240, endPoint y: 130, distance: 82.8
click at [240, 130] on div "joneslakeshia@myyahoo.com home" at bounding box center [303, 127] width 136 height 11
copy div "[EMAIL_ADDRESS][DOMAIN_NAME]"
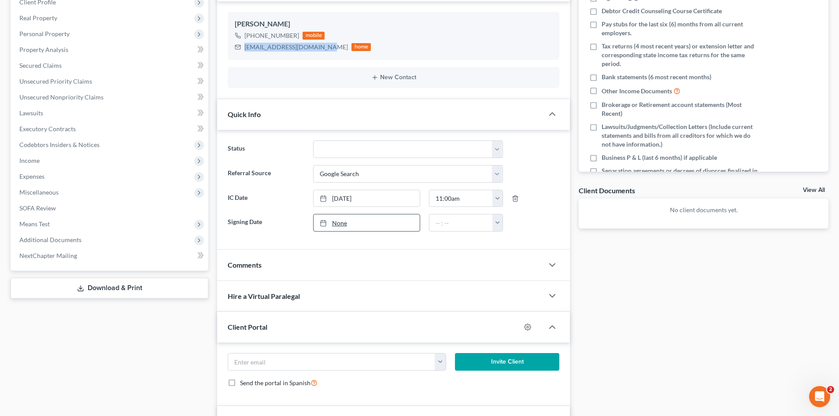
scroll to position [285, 0]
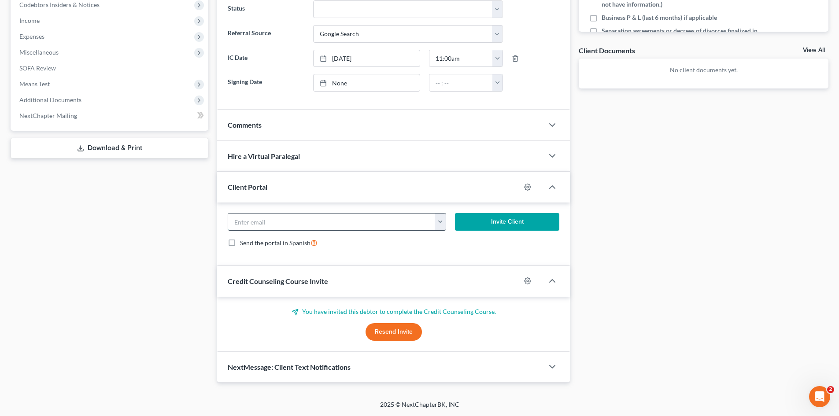
paste input "[EMAIL_ADDRESS][DOMAIN_NAME]"
type input "[EMAIL_ADDRESS][DOMAIN_NAME]"
click at [502, 215] on button "Invite Client" at bounding box center [507, 222] width 105 height 18
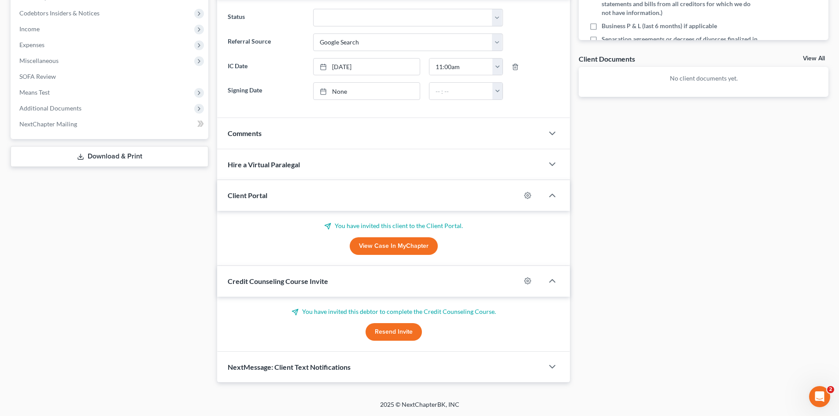
scroll to position [277, 0]
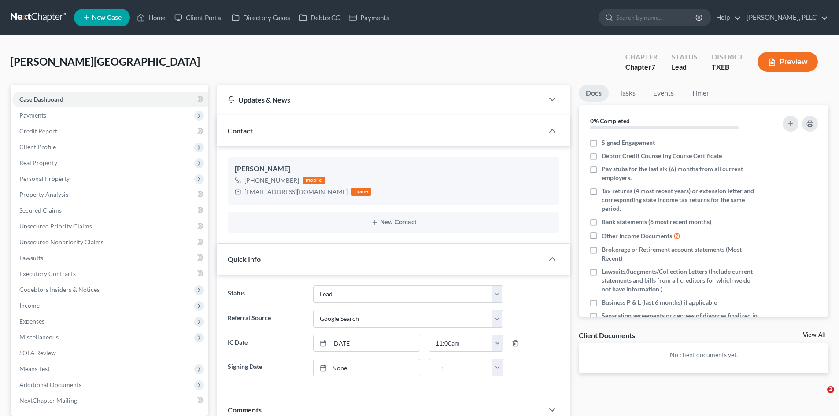
select select "14"
select select "4"
click at [149, 21] on link "Home" at bounding box center [151, 18] width 37 height 16
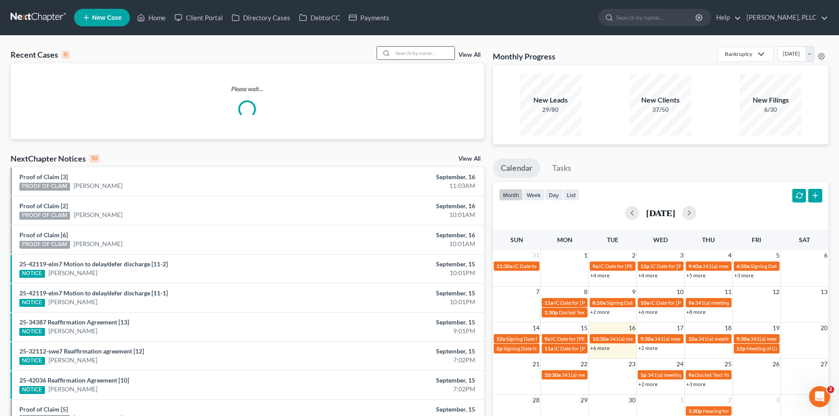
click at [417, 54] on input "search" at bounding box center [424, 53] width 62 height 13
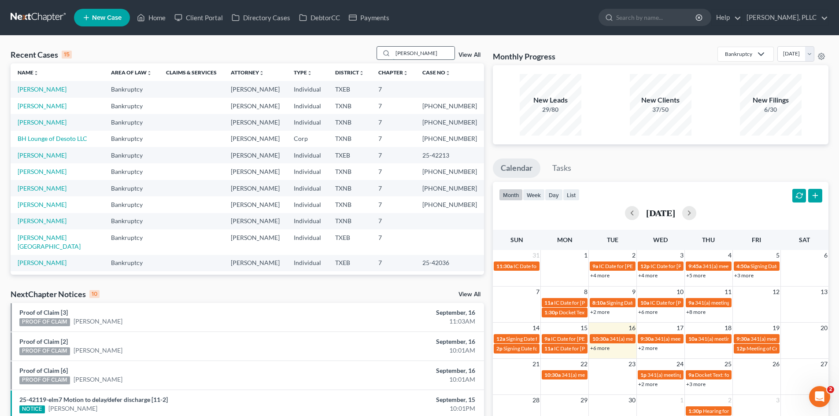
type input "[PERSON_NAME]"
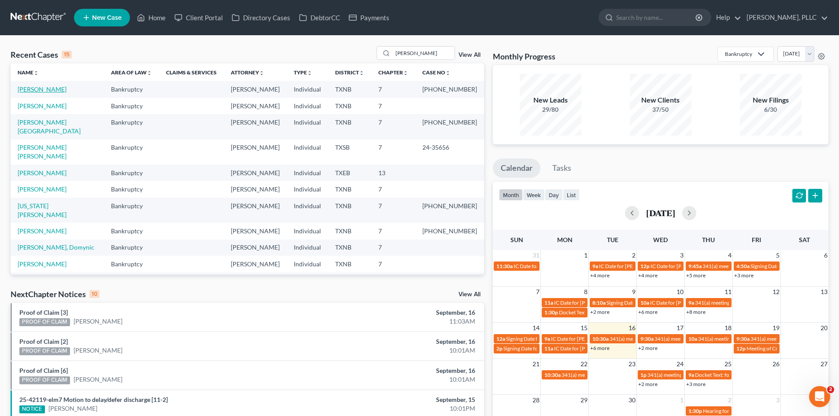
click at [33, 88] on link "Williams, Andre" at bounding box center [42, 88] width 49 height 7
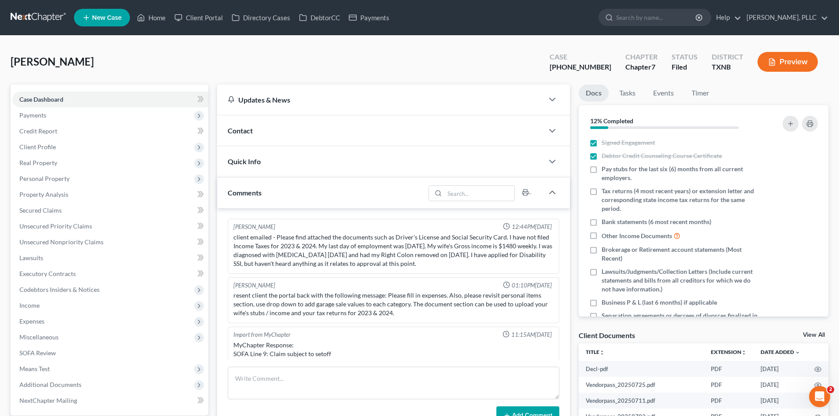
scroll to position [705, 0]
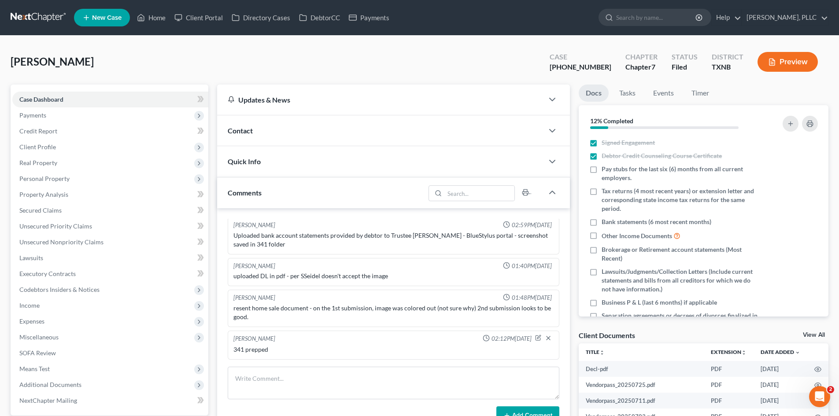
click at [285, 134] on div "Contact" at bounding box center [380, 130] width 326 height 30
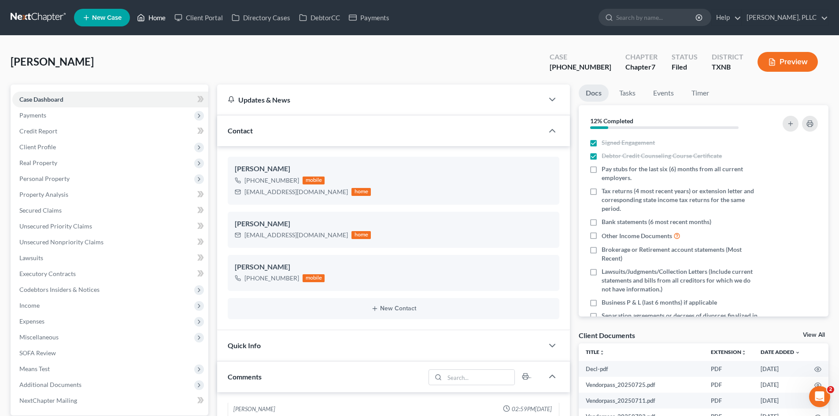
click at [155, 19] on link "Home" at bounding box center [151, 18] width 37 height 16
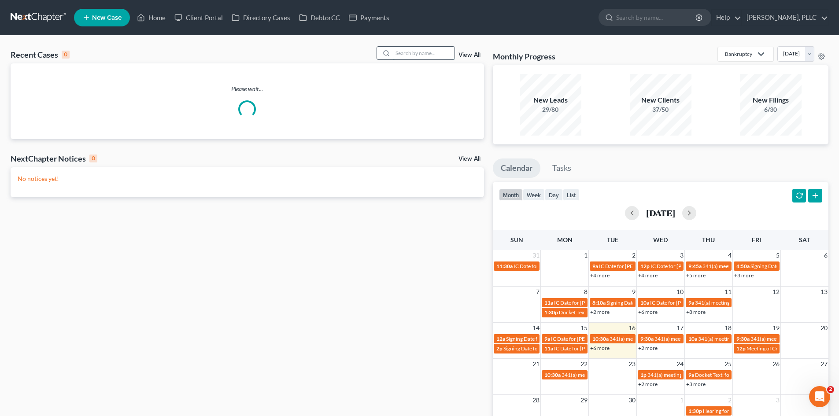
click at [408, 54] on input "search" at bounding box center [424, 53] width 62 height 13
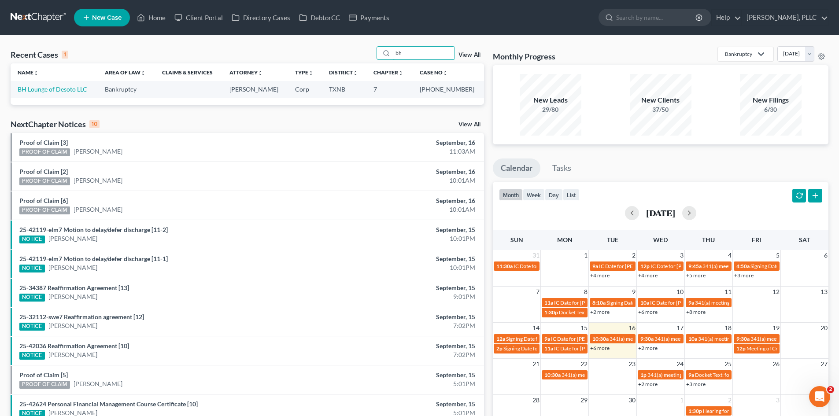
type input "bh"
click at [59, 84] on td "BH Lounge of Desoto LLC" at bounding box center [54, 89] width 87 height 16
click at [65, 91] on link "BH Lounge of Desoto LLC" at bounding box center [53, 88] width 70 height 7
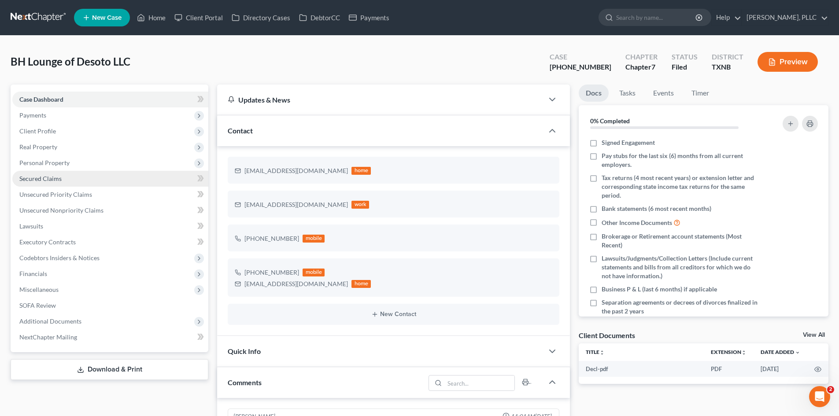
scroll to position [262, 0]
click at [90, 177] on link "Secured Claims" at bounding box center [110, 179] width 196 height 16
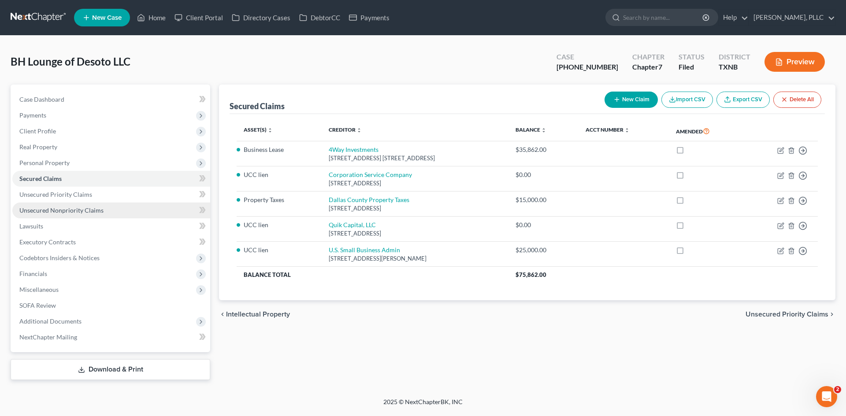
click at [67, 204] on link "Unsecured Nonpriority Claims" at bounding box center [111, 211] width 198 height 16
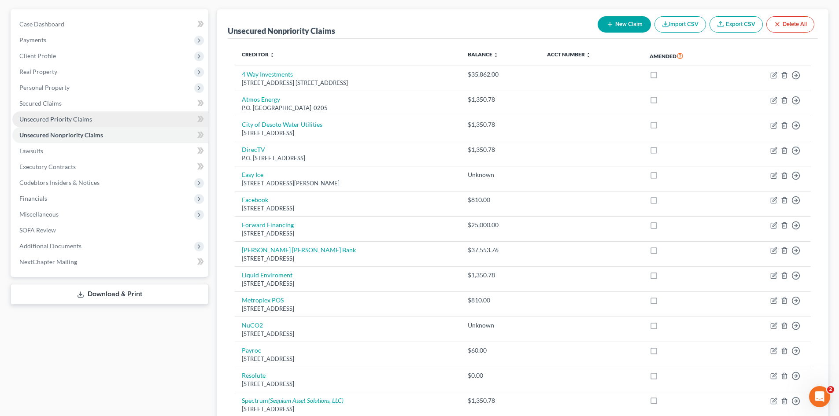
scroll to position [71, 0]
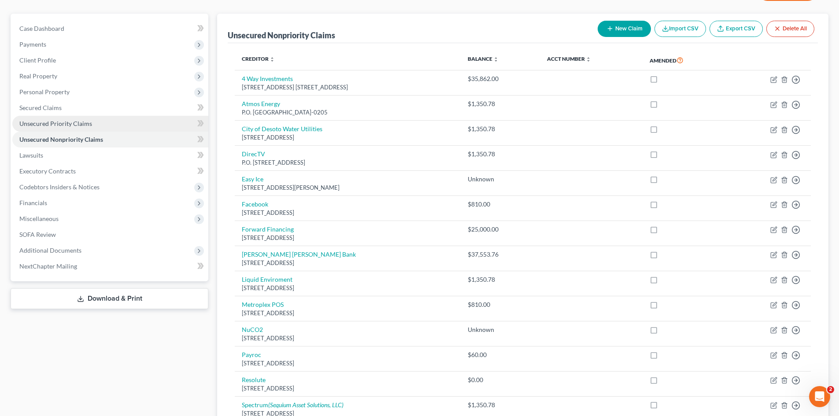
click at [126, 128] on link "Unsecured Priority Claims" at bounding box center [110, 124] width 196 height 16
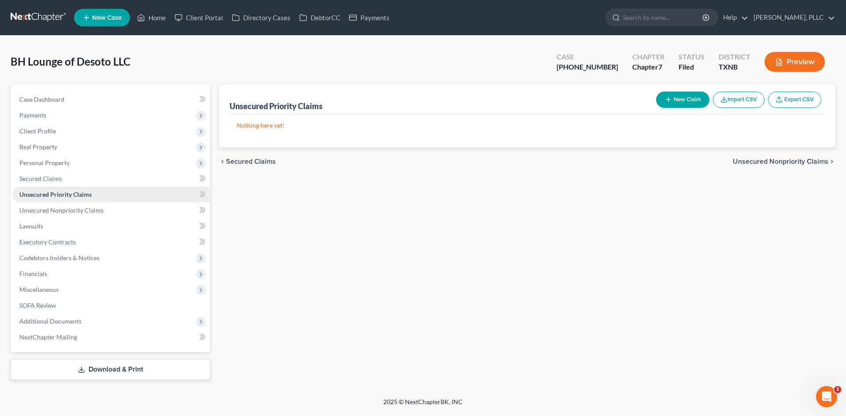
click at [84, 197] on span "Unsecured Priority Claims" at bounding box center [55, 194] width 72 height 7
click at [74, 177] on link "Secured Claims" at bounding box center [111, 179] width 198 height 16
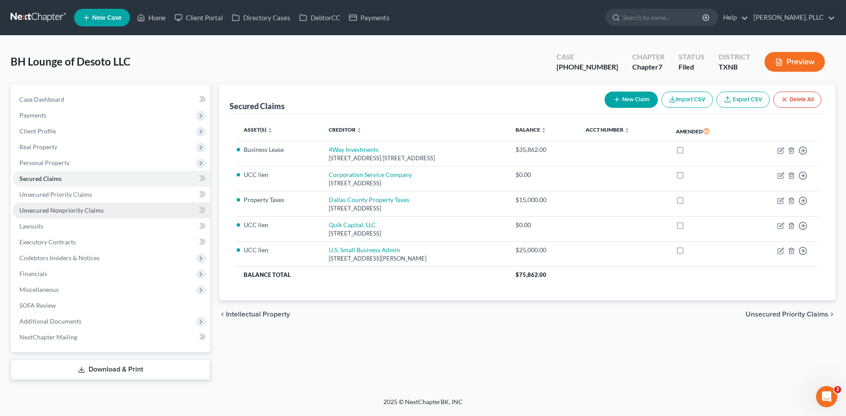
click at [98, 215] on link "Unsecured Nonpriority Claims" at bounding box center [111, 211] width 198 height 16
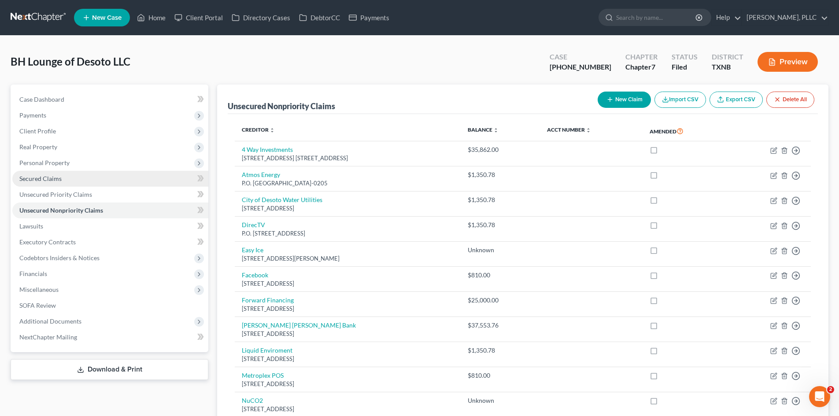
click at [69, 174] on link "Secured Claims" at bounding box center [110, 179] width 196 height 16
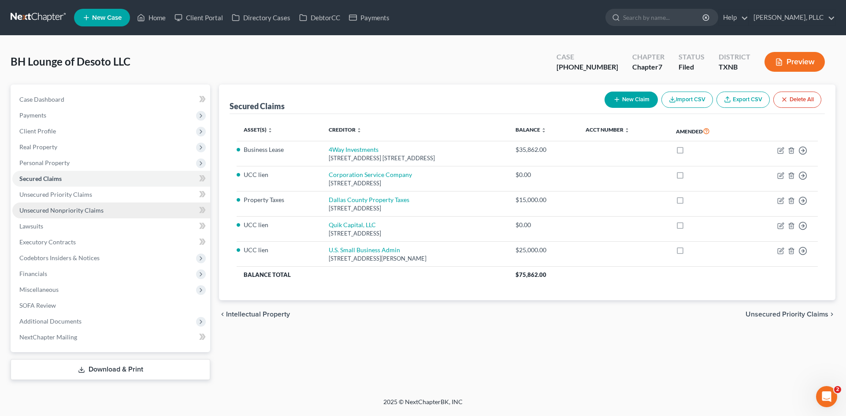
click at [67, 204] on link "Unsecured Nonpriority Claims" at bounding box center [111, 211] width 198 height 16
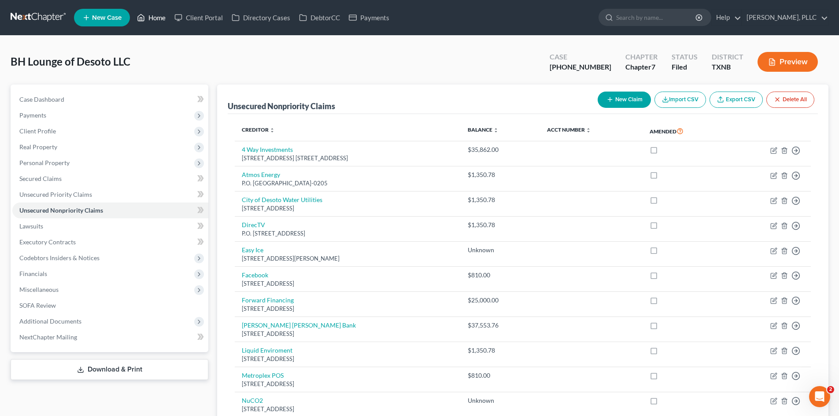
click at [157, 18] on link "Home" at bounding box center [151, 18] width 37 height 16
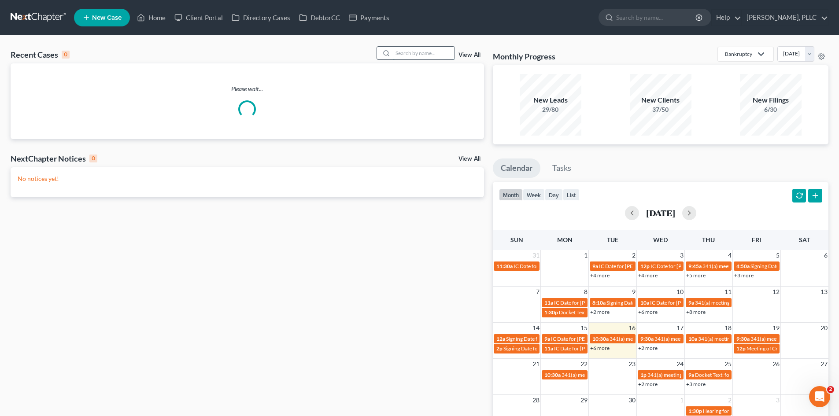
click at [440, 58] on input "search" at bounding box center [424, 53] width 62 height 13
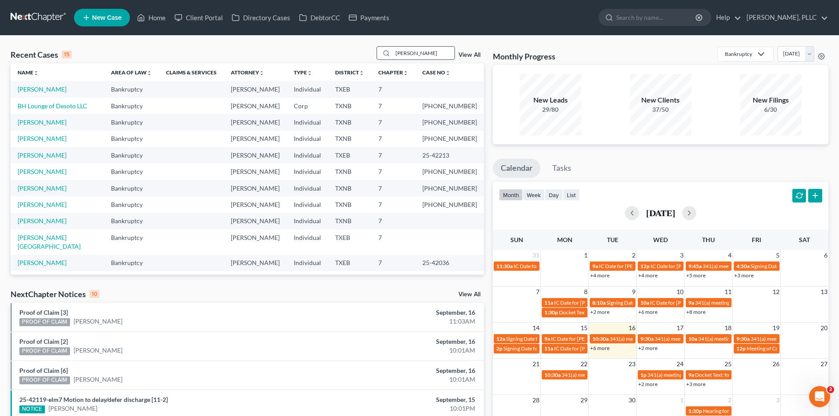
type input "smallwood"
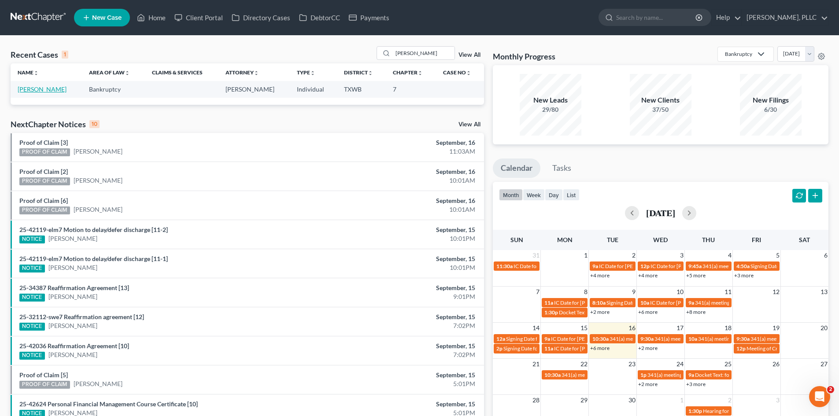
click at [34, 91] on link "Smallwood, Robert" at bounding box center [42, 88] width 49 height 7
select select "4"
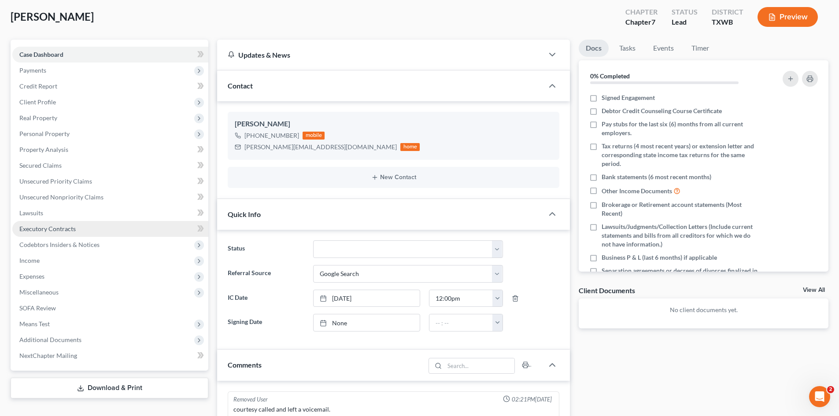
scroll to position [44, 0]
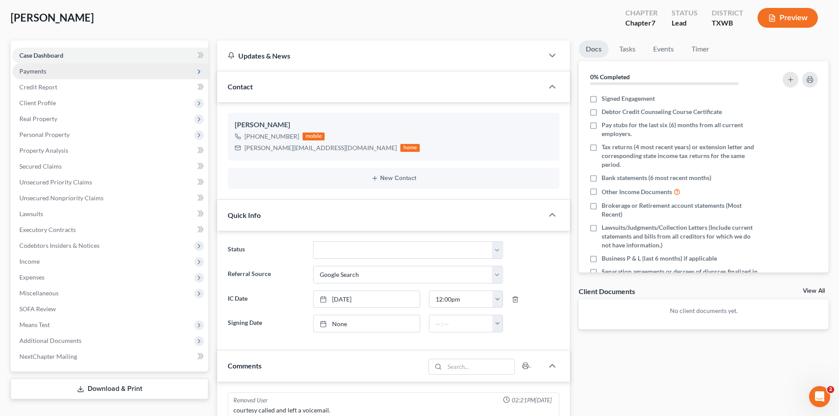
click at [64, 74] on span "Payments" at bounding box center [110, 71] width 196 height 16
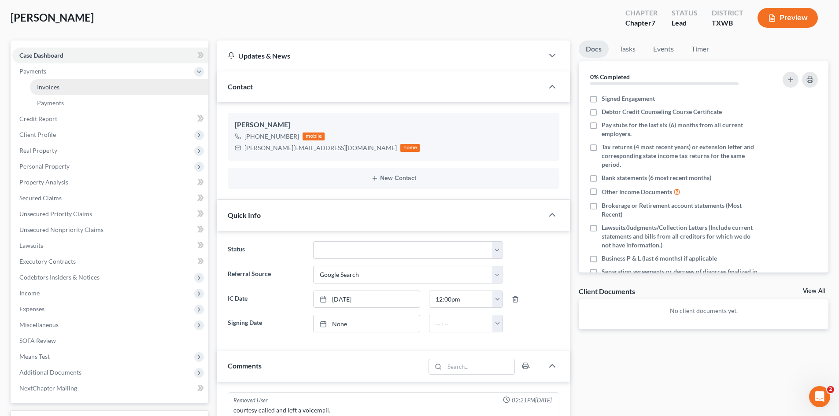
click at [70, 85] on link "Invoices" at bounding box center [119, 87] width 178 height 16
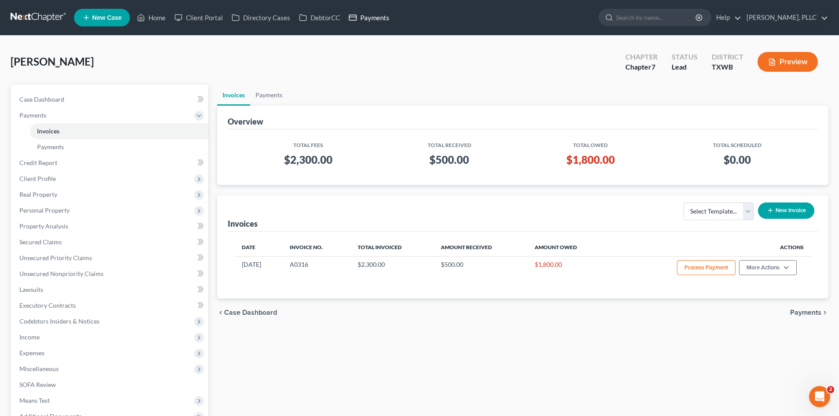
click at [366, 19] on link "Payments" at bounding box center [368, 18] width 49 height 16
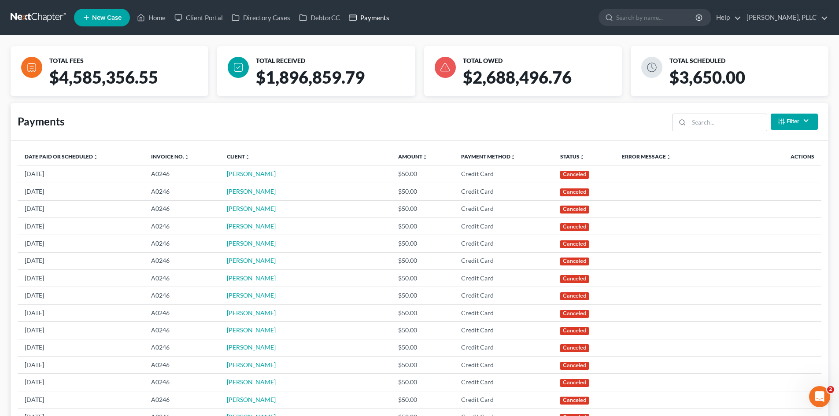
click at [372, 14] on link "Payments" at bounding box center [368, 18] width 49 height 16
click at [145, 19] on icon at bounding box center [141, 17] width 8 height 11
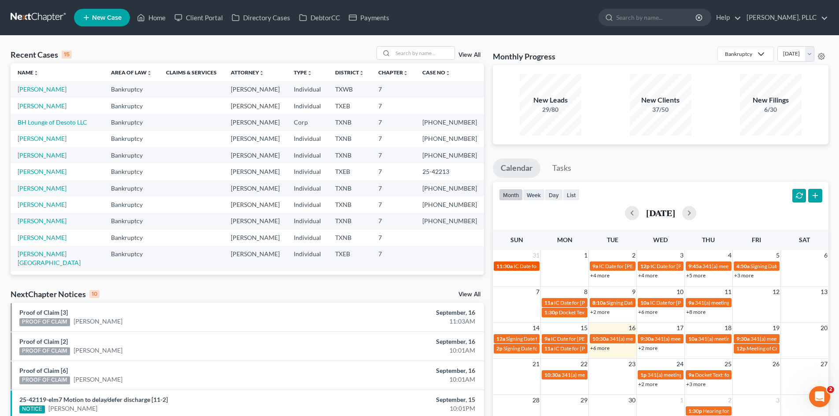
click at [442, 260] on tr "Jones, Lakeshia Bankruptcy Guy Holman Individual TXEB 7" at bounding box center [247, 258] width 473 height 25
drag, startPoint x: 0, startPoint y: 159, endPoint x: 427, endPoint y: 159, distance: 426.7
click at [23, 160] on div "Recent Cases 15 View All Name unfold_more expand_more expand_less Area of Law u…" at bounding box center [419, 327] width 839 height 582
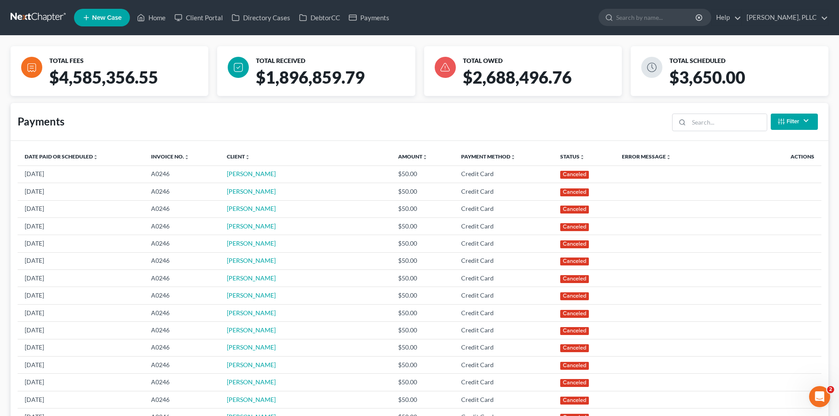
click at [0, 122] on div "TOTAL FEES $4,585,356.55 TOTAL RECEIVED $1,896,859.79 TOTAL OWED $2,688,496.76 …" at bounding box center [419, 420] width 839 height 768
drag, startPoint x: 155, startPoint y: 16, endPoint x: 241, endPoint y: 0, distance: 87.3
click at [155, 16] on link "Home" at bounding box center [151, 18] width 37 height 16
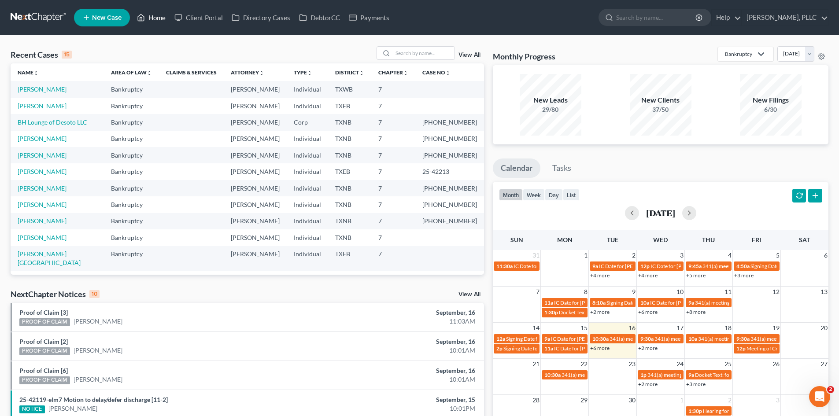
click at [162, 18] on link "Home" at bounding box center [151, 18] width 37 height 16
click at [404, 59] on input "search" at bounding box center [424, 53] width 62 height 13
type input "reed"
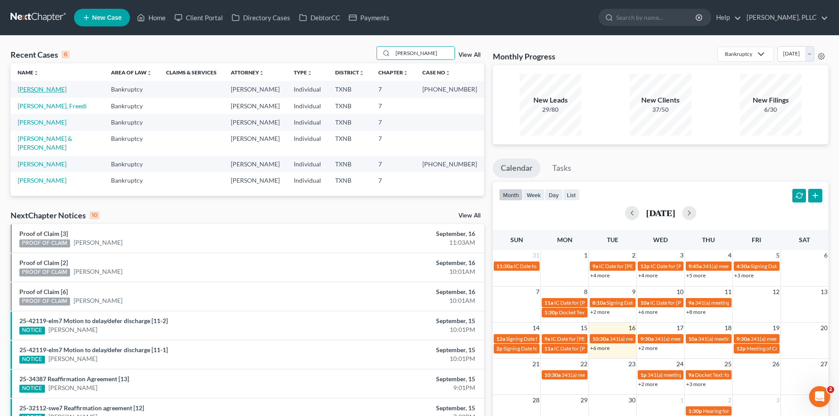
click at [33, 91] on link "Reed, Stephanie" at bounding box center [42, 88] width 49 height 7
select select "4"
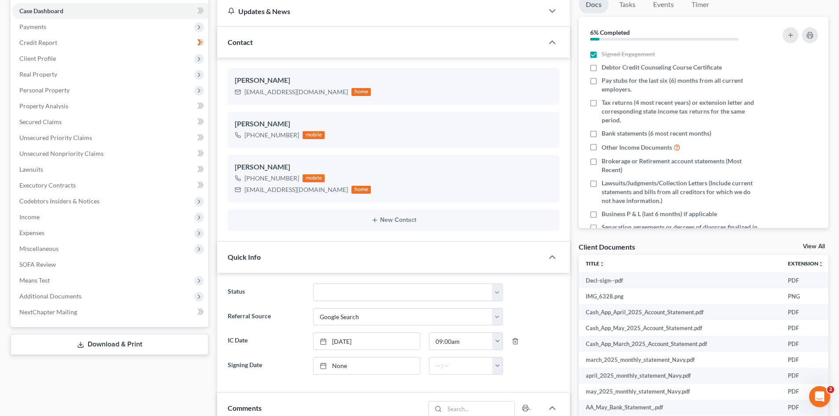
scroll to position [88, 0]
click at [41, 94] on span "Personal Property" at bounding box center [44, 90] width 50 height 7
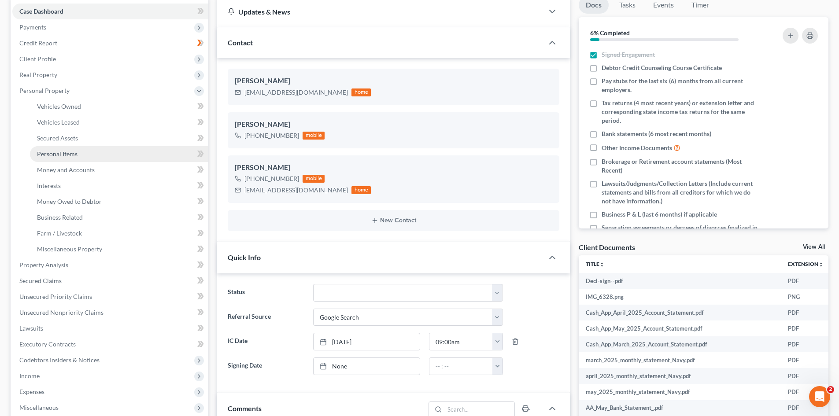
click at [64, 160] on link "Personal Items" at bounding box center [119, 154] width 178 height 16
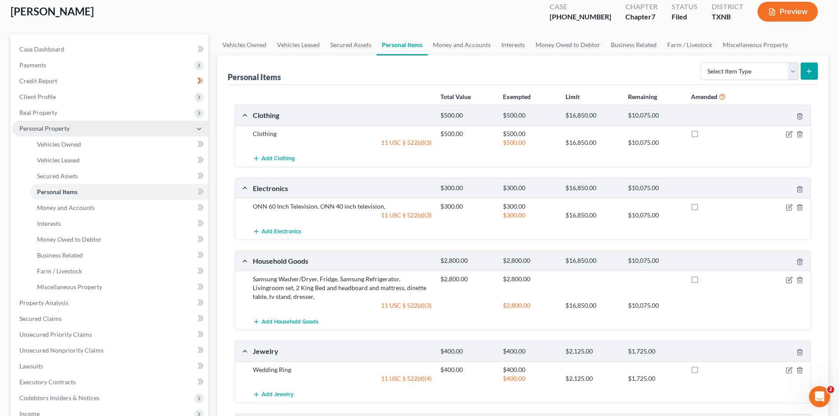
scroll to position [176, 0]
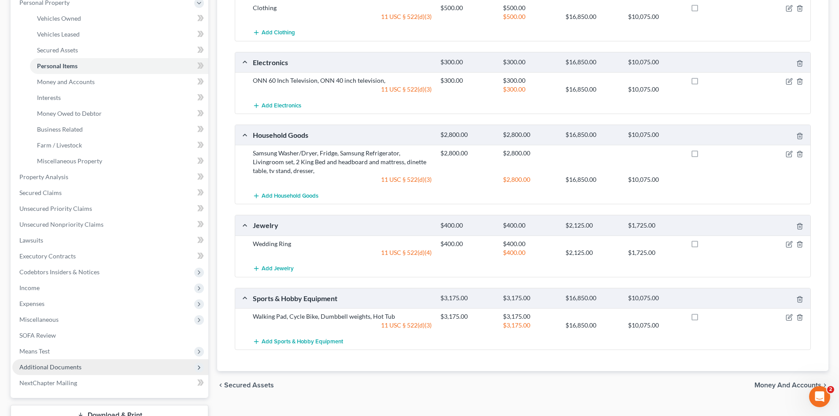
click at [88, 370] on span "Additional Documents" at bounding box center [110, 367] width 196 height 16
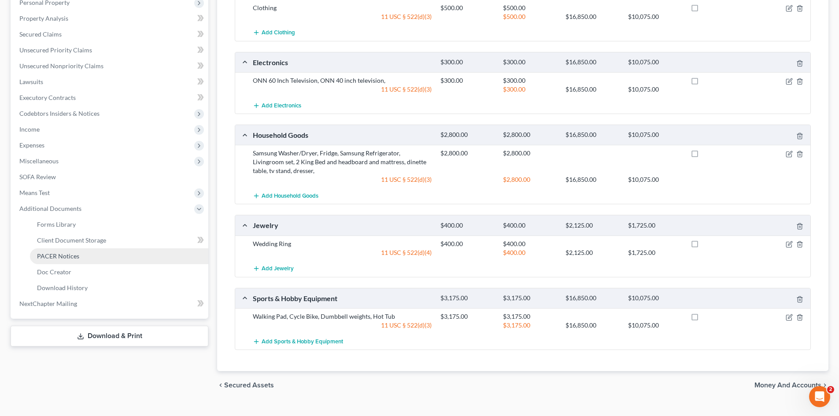
click at [96, 249] on link "PACER Notices" at bounding box center [119, 256] width 178 height 16
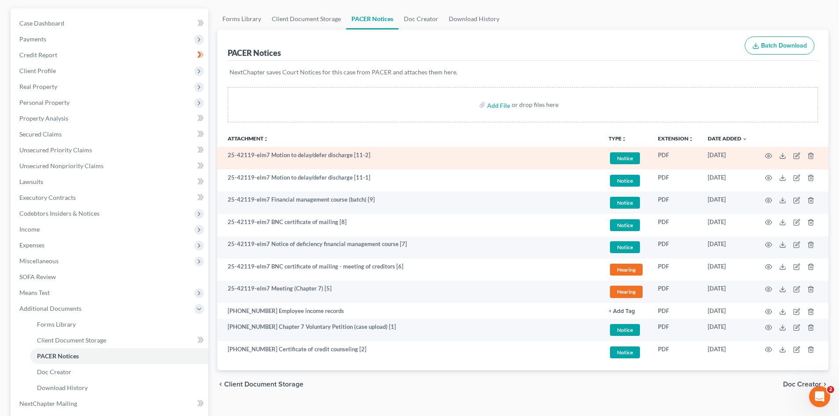
scroll to position [88, 0]
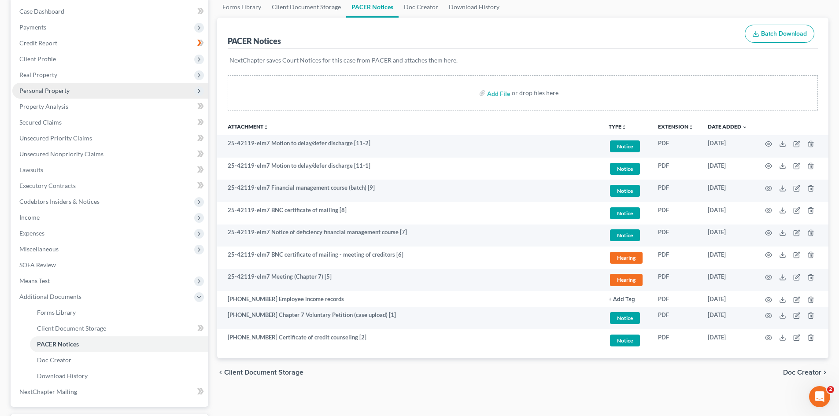
click at [52, 89] on span "Personal Property" at bounding box center [44, 90] width 50 height 7
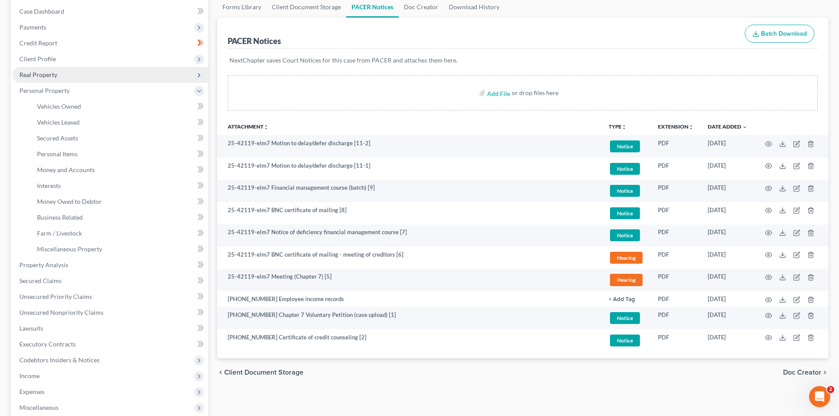
click at [45, 72] on span "Real Property" at bounding box center [38, 74] width 38 height 7
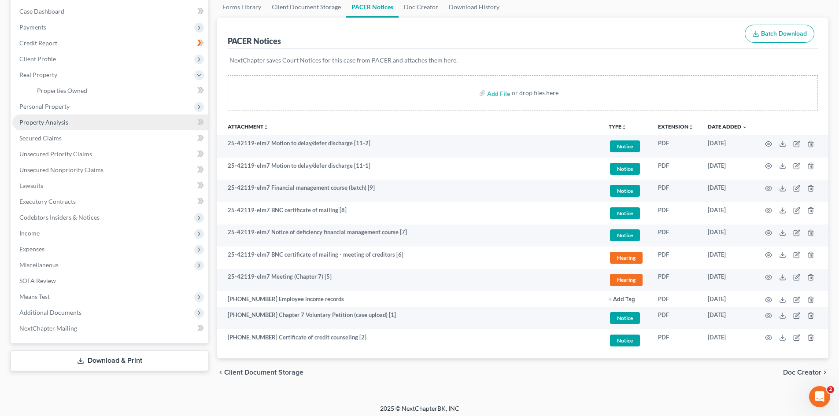
click at [38, 124] on span "Property Analysis" at bounding box center [43, 121] width 49 height 7
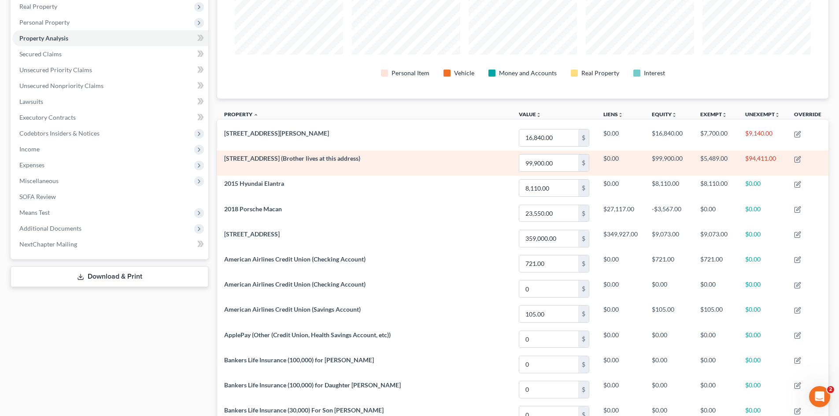
scroll to position [176, 0]
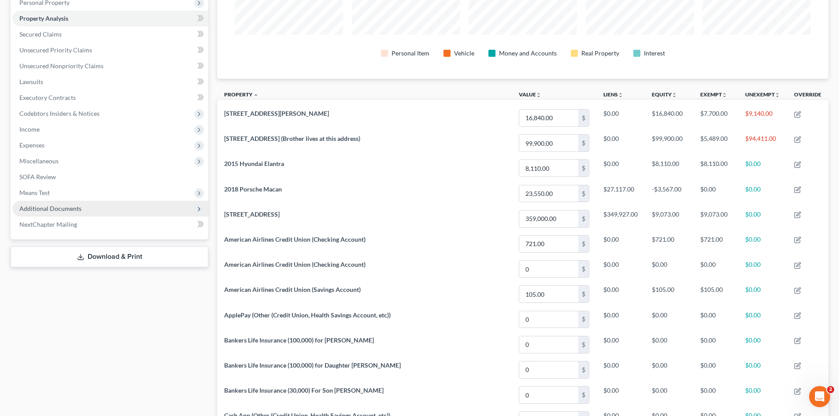
click at [88, 203] on span "Additional Documents" at bounding box center [110, 209] width 196 height 16
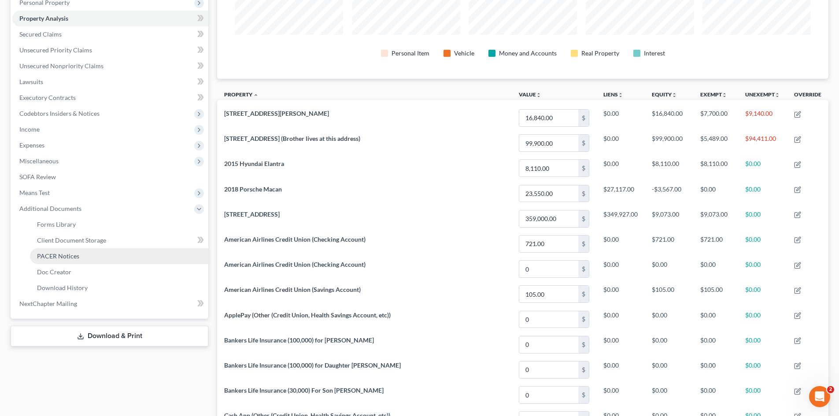
click at [75, 254] on span "PACER Notices" at bounding box center [58, 255] width 42 height 7
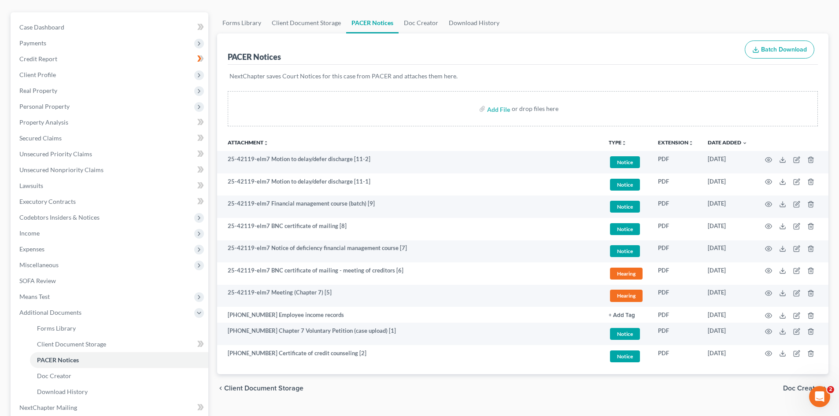
scroll to position [132, 0]
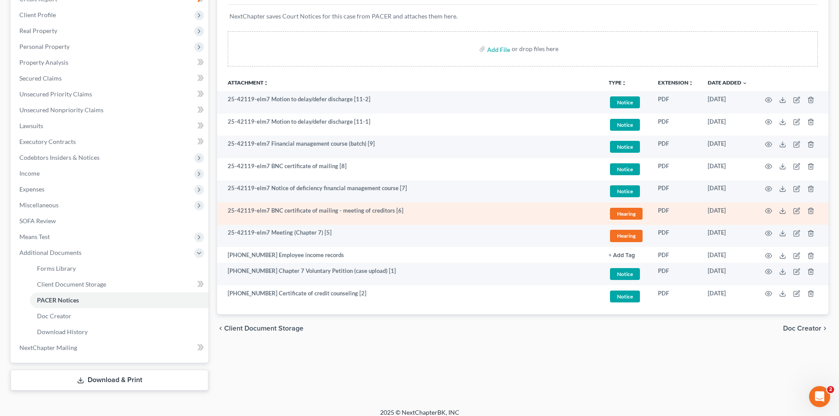
click at [772, 209] on td at bounding box center [791, 214] width 74 height 22
click at [768, 209] on icon "button" at bounding box center [768, 211] width 7 height 5
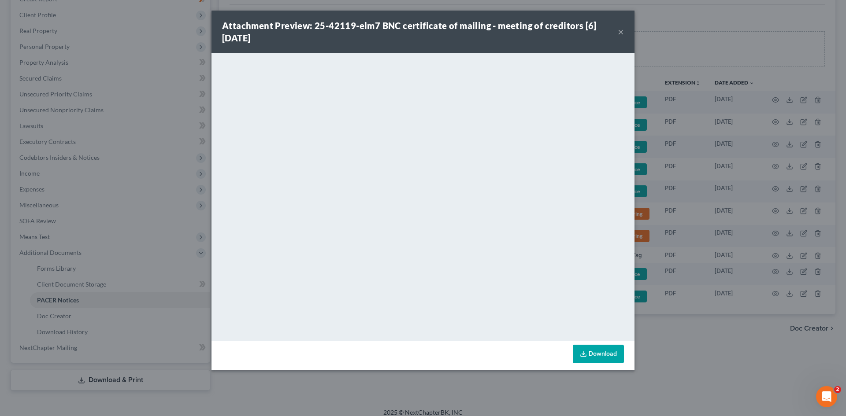
click at [621, 35] on button "×" at bounding box center [620, 31] width 6 height 11
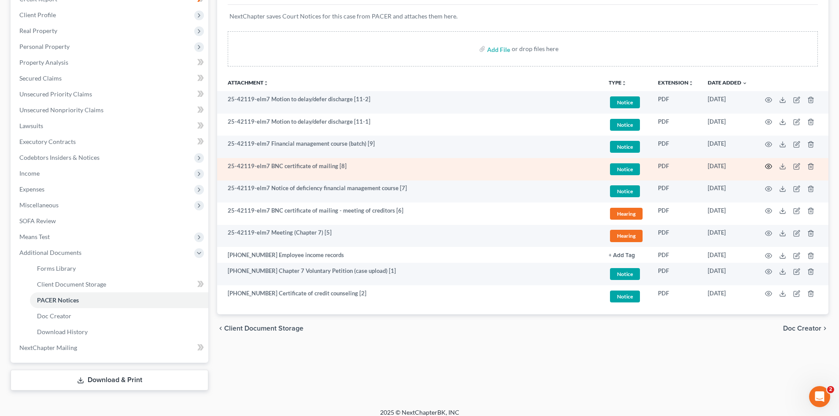
click at [767, 167] on icon "button" at bounding box center [768, 166] width 7 height 7
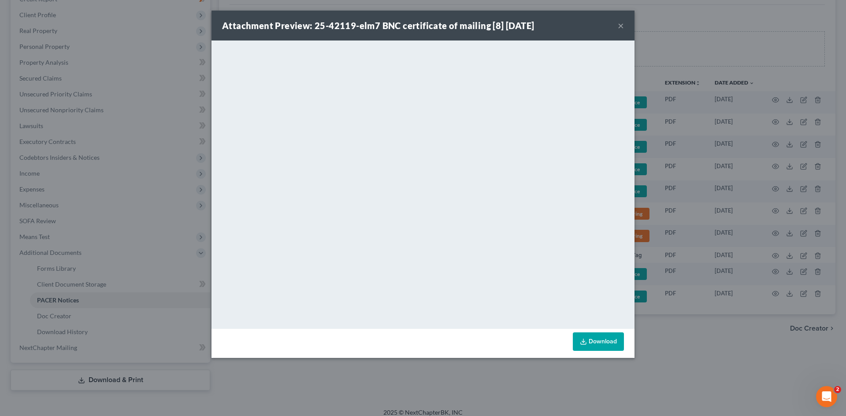
click at [617, 18] on div "Attachment Preview: 25-42119-elm7 BNC certificate of mailing [8] 06/20/2025 ×" at bounding box center [422, 26] width 423 height 30
click at [617, 21] on div "Attachment Preview: 25-42119-elm7 BNC certificate of mailing [8] 06/20/2025 ×" at bounding box center [422, 26] width 423 height 30
click at [623, 29] on button "×" at bounding box center [620, 25] width 6 height 11
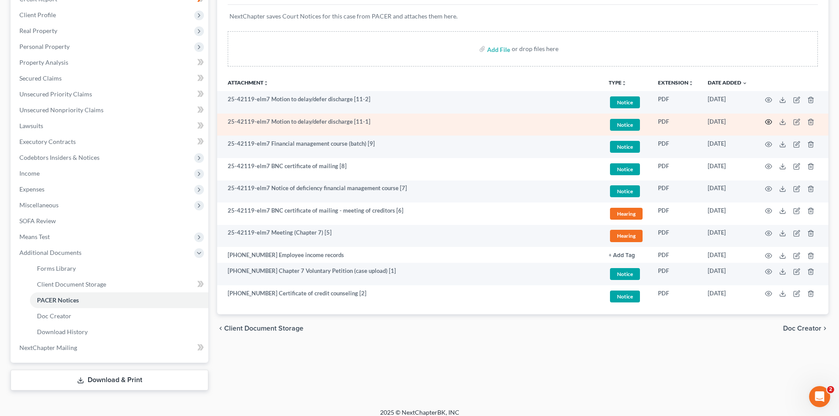
click at [767, 122] on icon "button" at bounding box center [768, 121] width 7 height 7
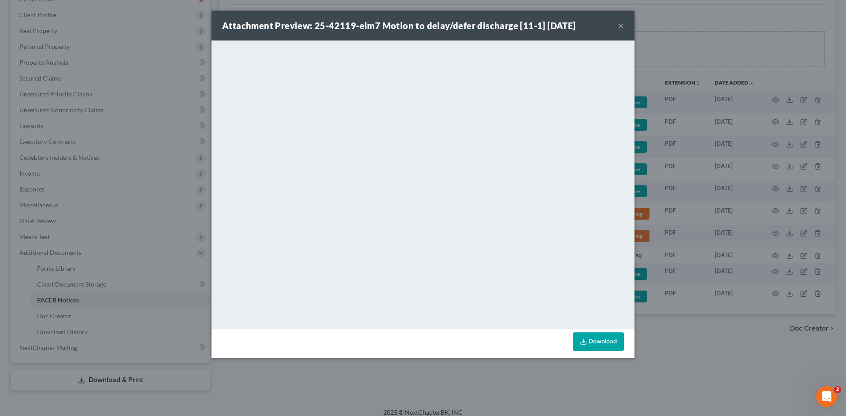
click at [620, 25] on button "×" at bounding box center [620, 25] width 6 height 11
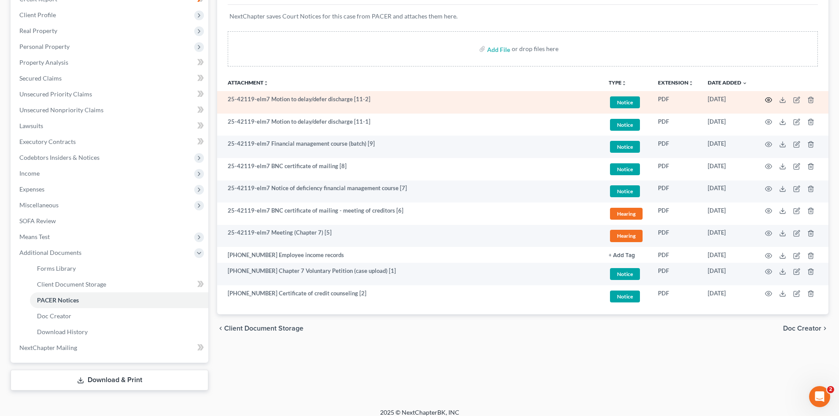
click at [769, 99] on circle "button" at bounding box center [769, 100] width 2 height 2
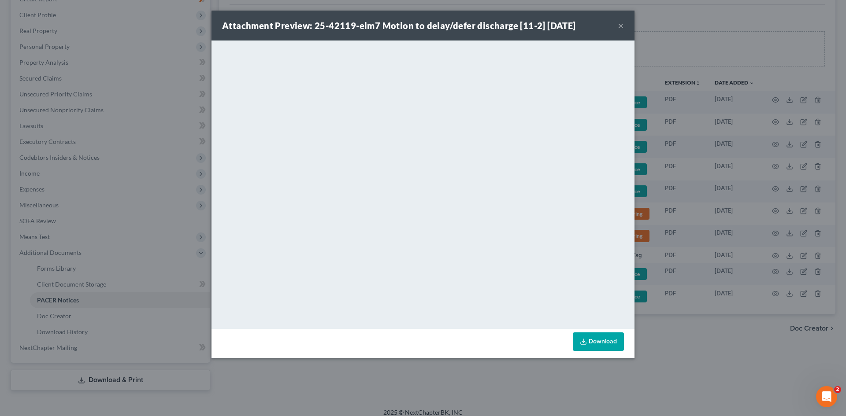
click at [620, 22] on button "×" at bounding box center [620, 25] width 6 height 11
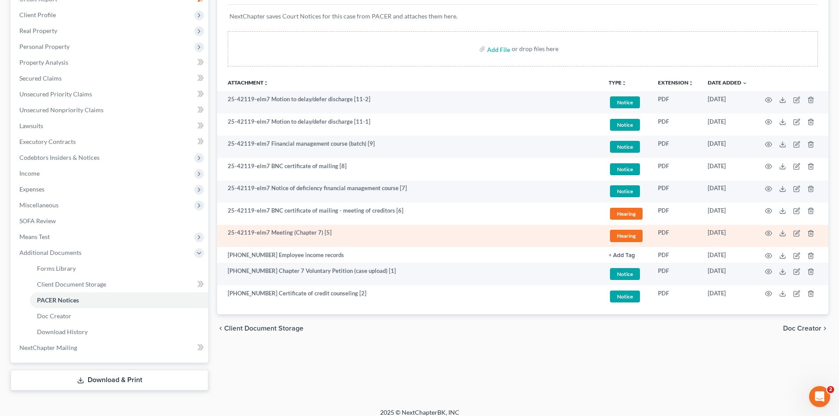
click at [764, 231] on td at bounding box center [791, 236] width 74 height 22
click at [768, 233] on icon "button" at bounding box center [768, 233] width 7 height 7
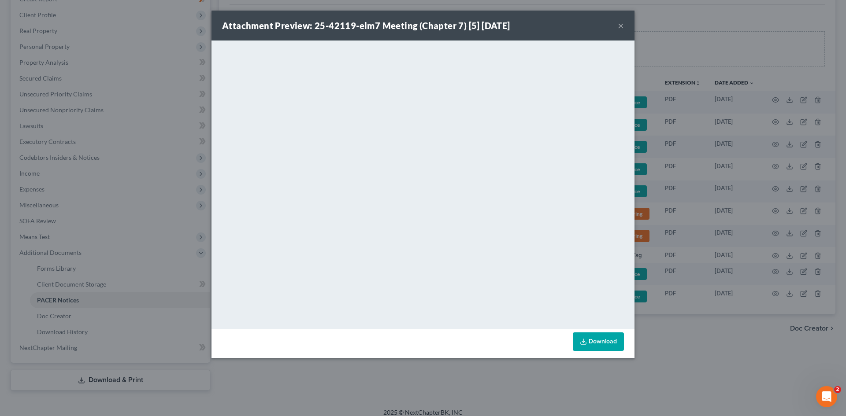
click at [620, 25] on button "×" at bounding box center [620, 25] width 6 height 11
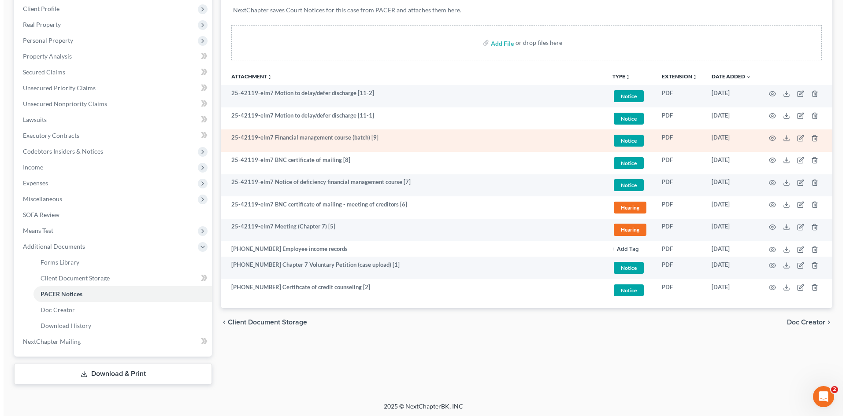
scroll to position [140, 0]
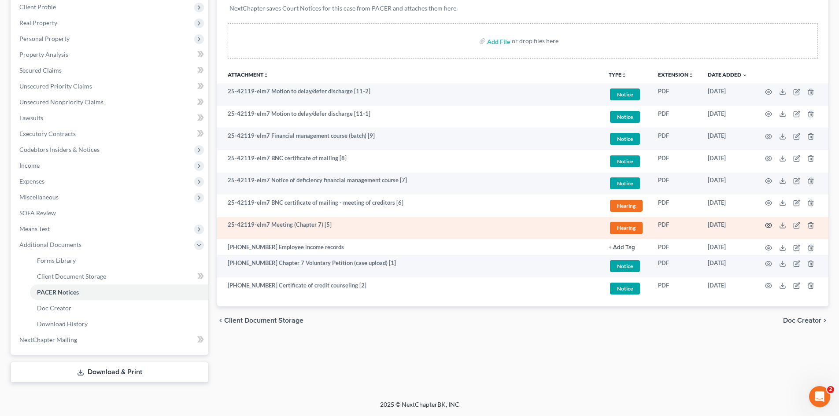
click at [766, 225] on icon "button" at bounding box center [768, 225] width 7 height 7
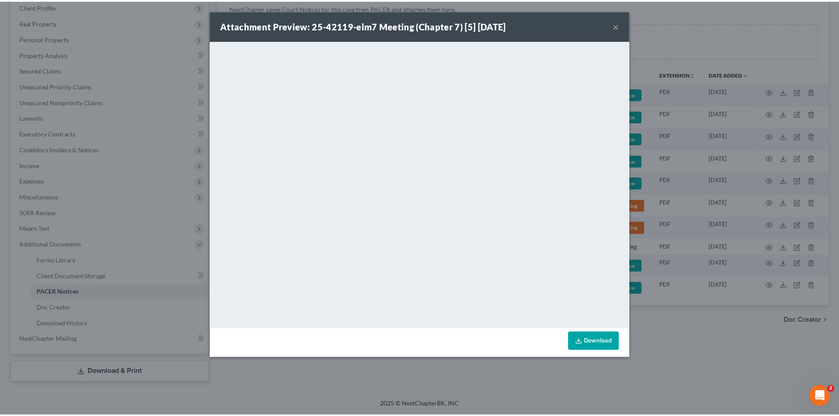
scroll to position [114, 0]
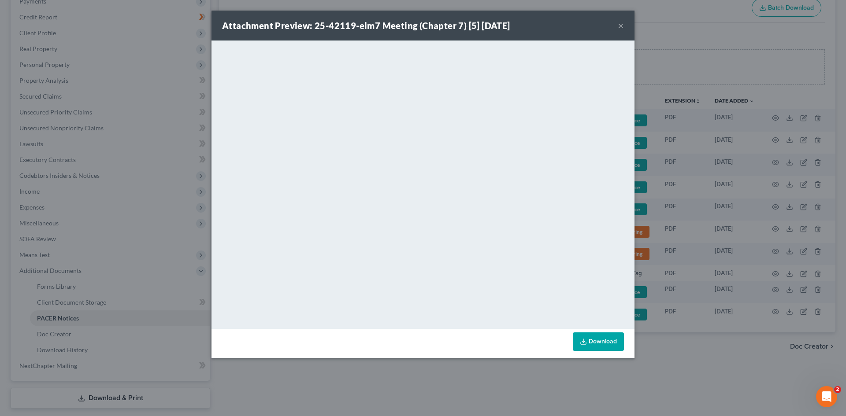
click at [619, 28] on button "×" at bounding box center [620, 25] width 6 height 11
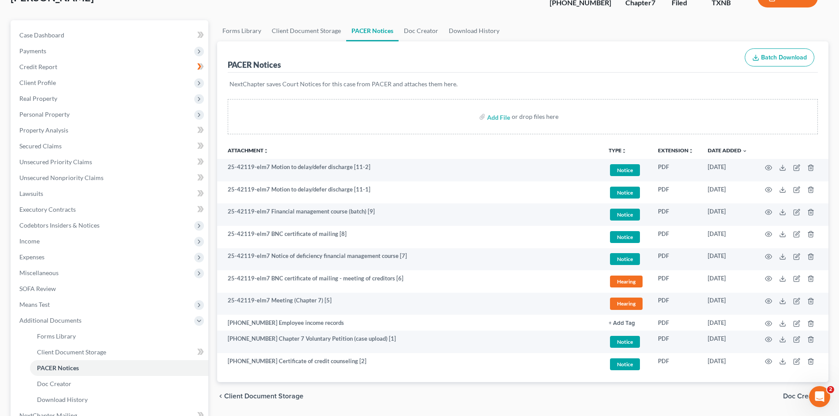
scroll to position [0, 0]
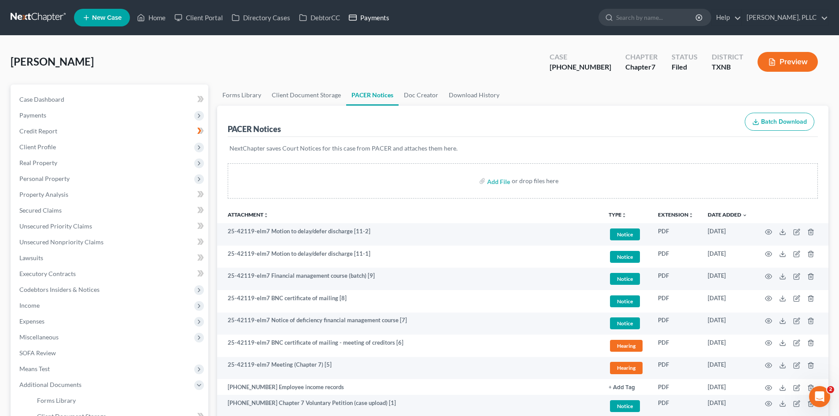
click at [369, 19] on link "Payments" at bounding box center [368, 18] width 49 height 16
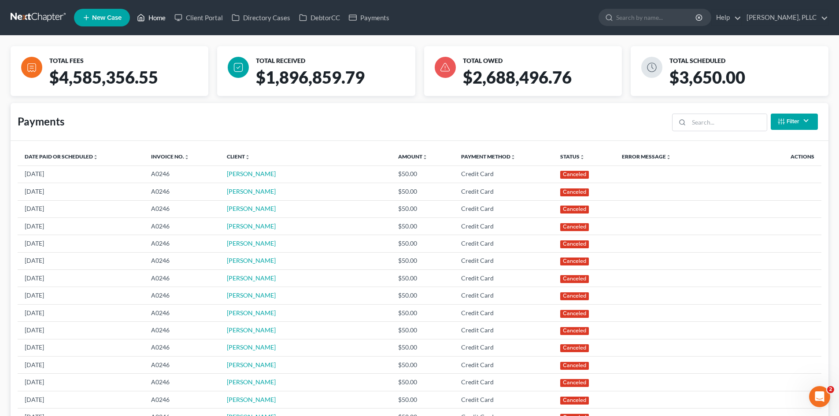
click at [158, 18] on link "Home" at bounding box center [151, 18] width 37 height 16
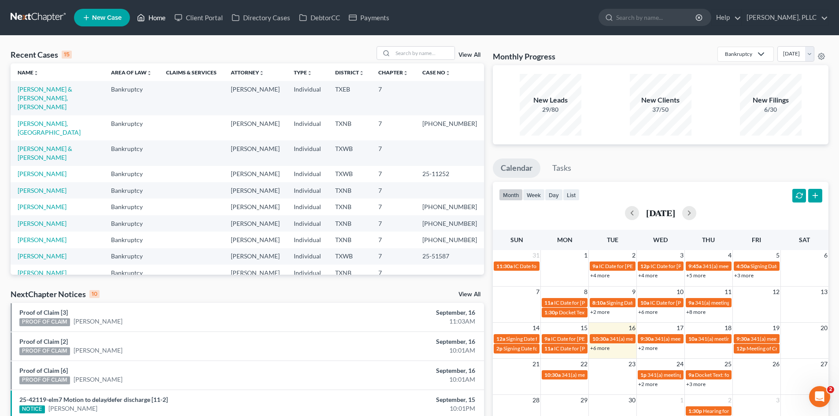
click at [157, 13] on link "Home" at bounding box center [151, 18] width 37 height 16
click at [373, 15] on link "Payments" at bounding box center [368, 18] width 49 height 16
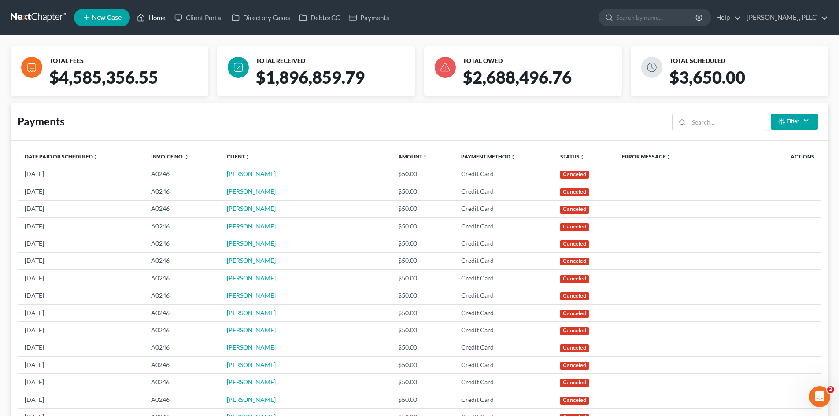
click at [159, 19] on link "Home" at bounding box center [151, 18] width 37 height 16
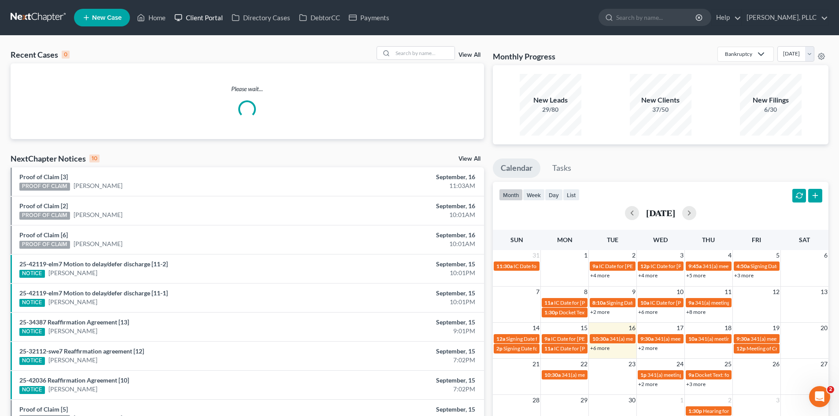
click at [203, 18] on link "Client Portal" at bounding box center [198, 18] width 57 height 16
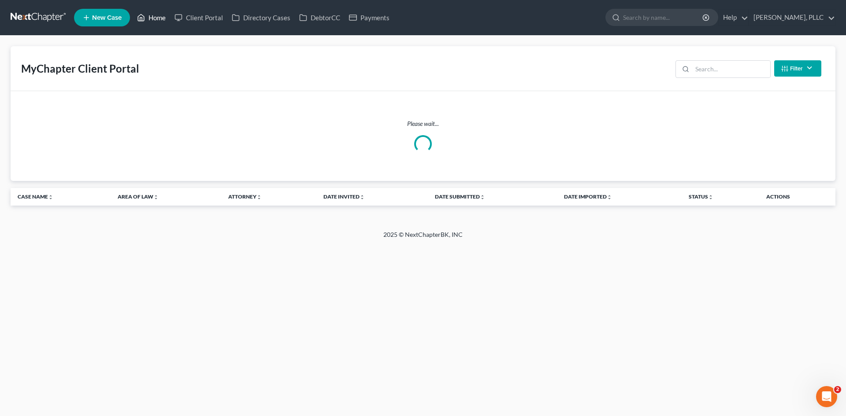
click at [159, 15] on link "Home" at bounding box center [151, 18] width 37 height 16
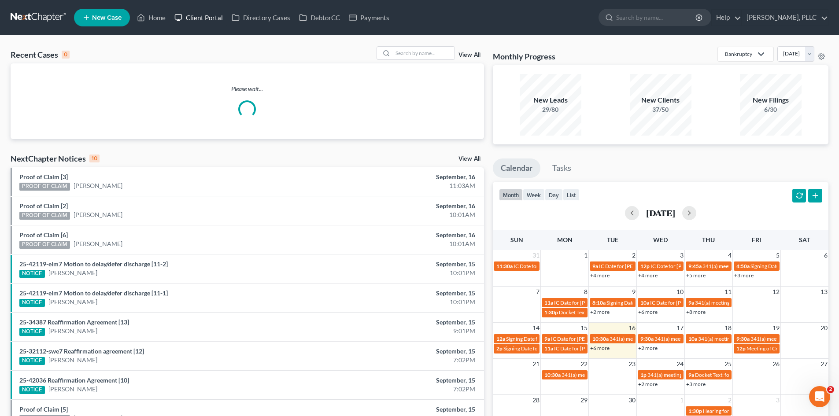
click at [194, 21] on link "Client Portal" at bounding box center [198, 18] width 57 height 16
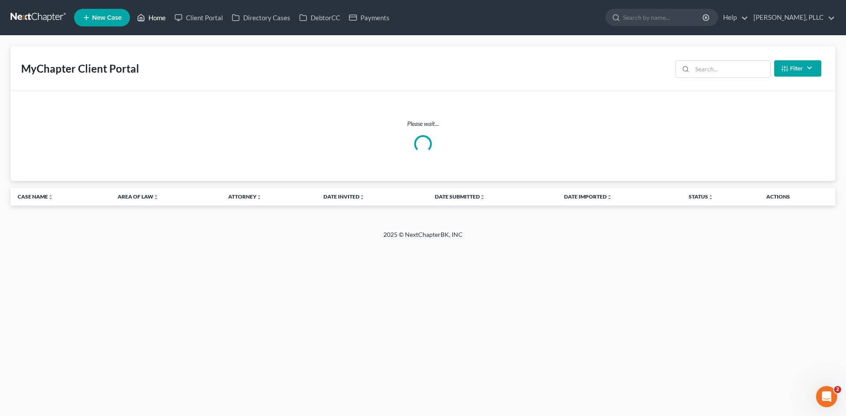
click at [156, 22] on link "Home" at bounding box center [151, 18] width 37 height 16
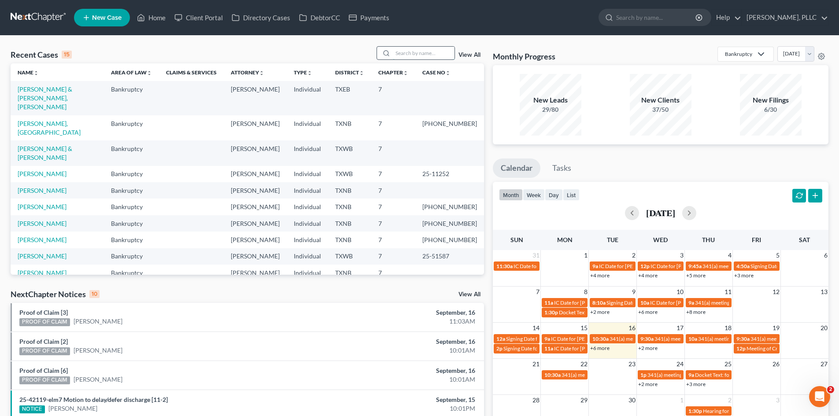
click at [406, 59] on input "search" at bounding box center [424, 53] width 62 height 13
type input "pickering"
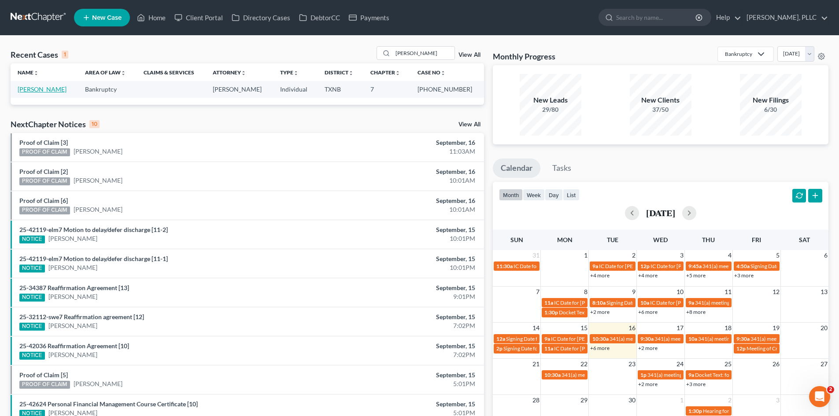
click at [60, 91] on link "Pickering, Julieann" at bounding box center [42, 88] width 49 height 7
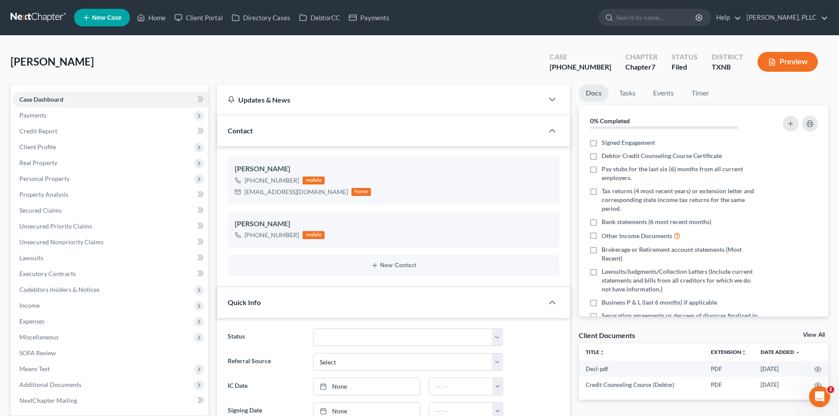
scroll to position [1448, 0]
drag, startPoint x: 61, startPoint y: 240, endPoint x: 362, endPoint y: 199, distance: 303.6
click at [61, 240] on span "Unsecured Nonpriority Claims" at bounding box center [61, 241] width 84 height 7
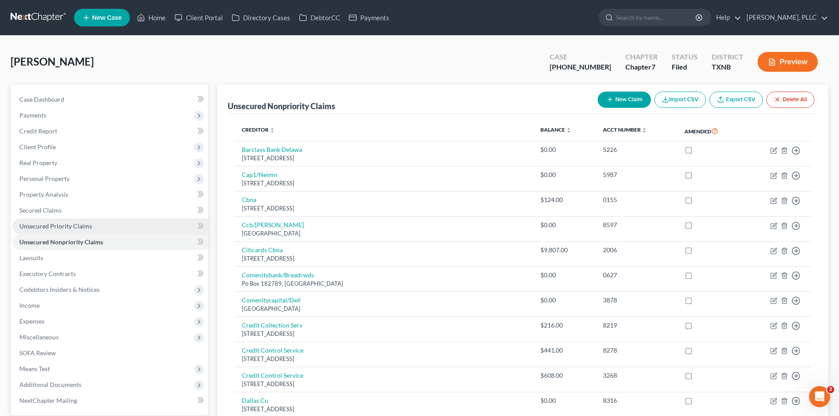
click at [107, 227] on link "Unsecured Priority Claims" at bounding box center [110, 226] width 196 height 16
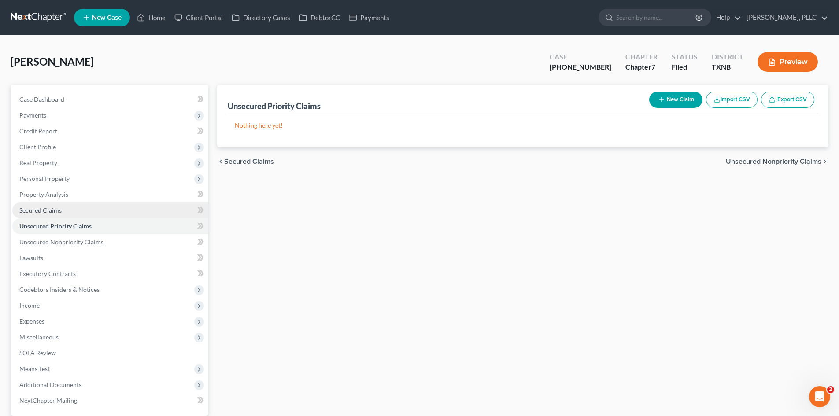
click at [96, 213] on link "Secured Claims" at bounding box center [110, 211] width 196 height 16
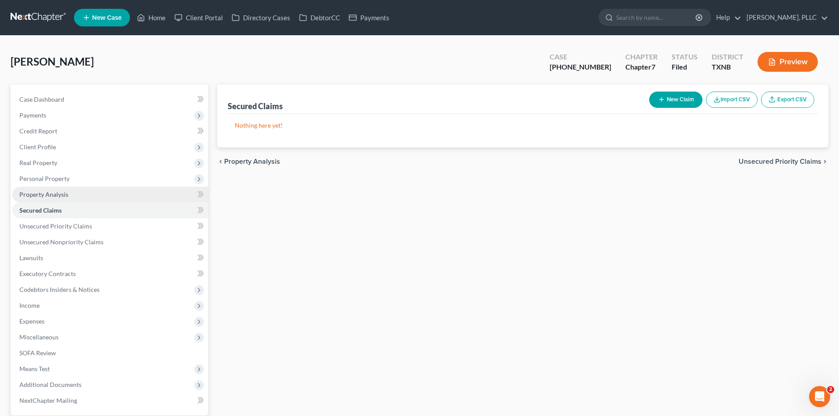
click at [78, 194] on link "Property Analysis" at bounding box center [110, 195] width 196 height 16
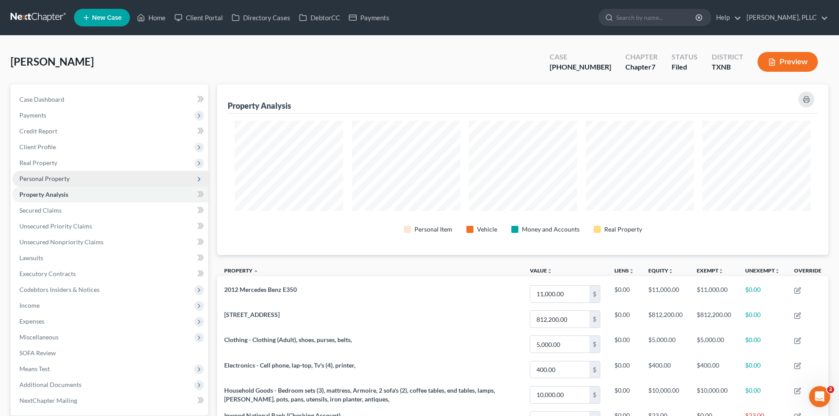
scroll to position [170, 611]
click at [65, 179] on span "Personal Property" at bounding box center [44, 178] width 50 height 7
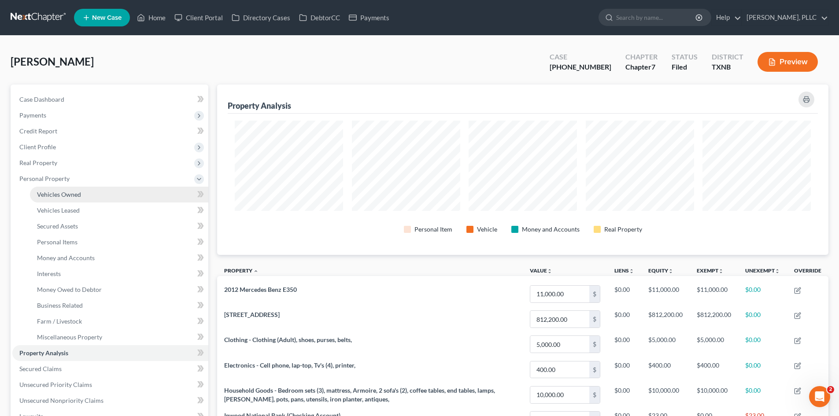
click at [72, 192] on span "Vehicles Owned" at bounding box center [59, 194] width 44 height 7
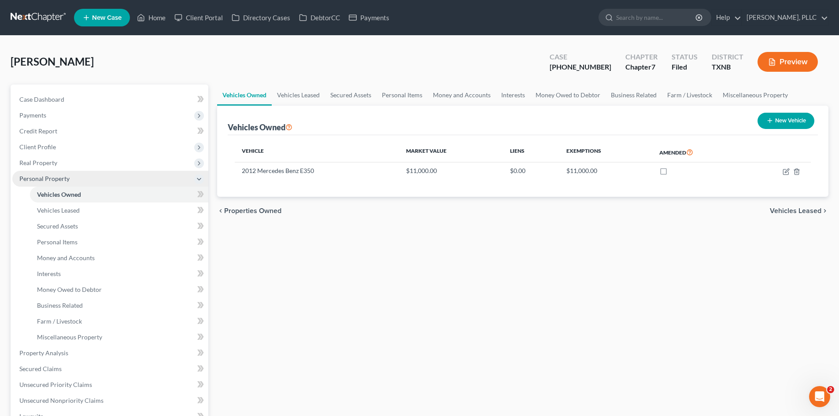
click at [59, 181] on span "Personal Property" at bounding box center [44, 178] width 50 height 7
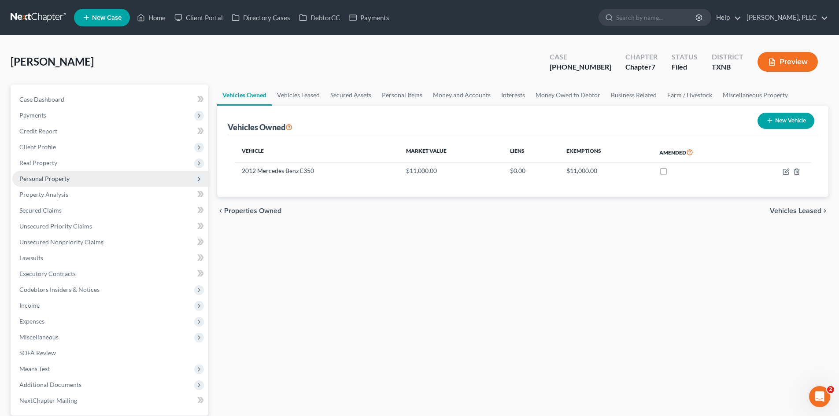
click at [58, 183] on span "Personal Property" at bounding box center [110, 179] width 196 height 16
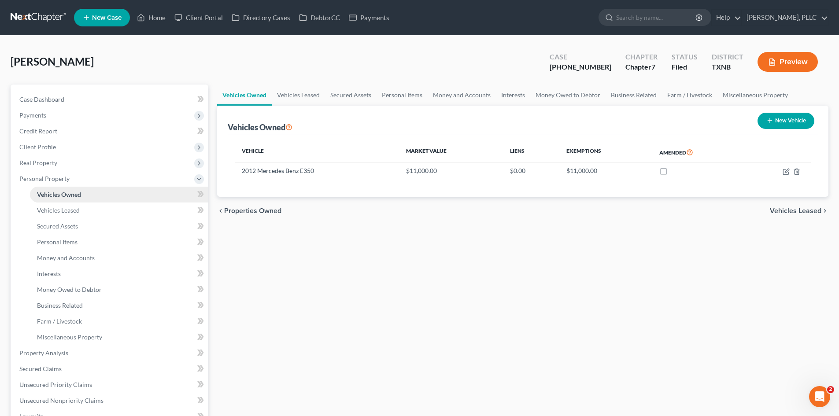
click at [63, 190] on link "Vehicles Owned" at bounding box center [119, 195] width 178 height 16
click at [109, 52] on div "Pickering, Julieann Upgraded Case 25-33081-7 Chapter Chapter 7 Status Filed Dis…" at bounding box center [420, 65] width 818 height 38
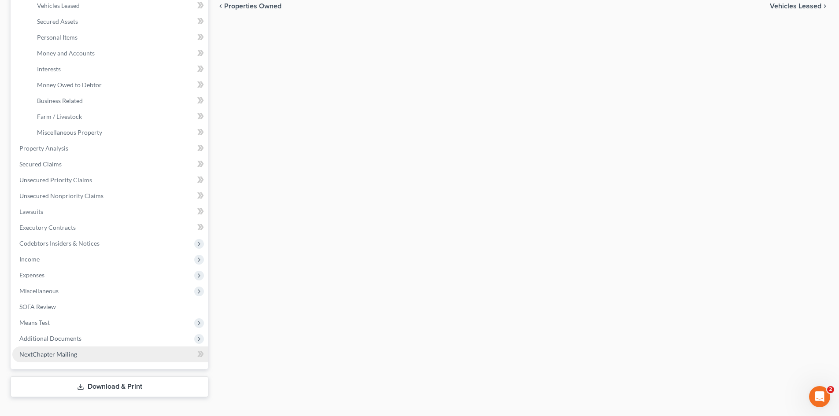
scroll to position [219, 0]
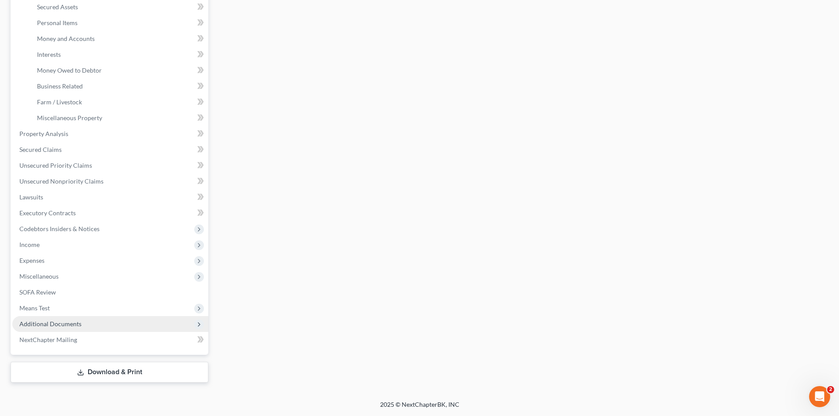
click at [63, 326] on span "Additional Documents" at bounding box center [50, 323] width 62 height 7
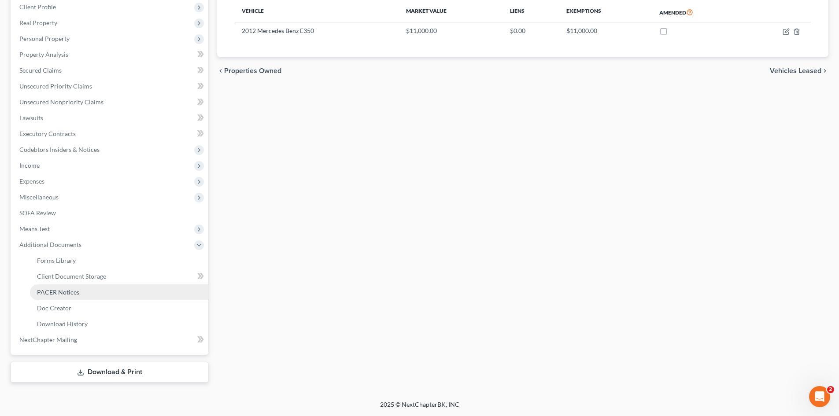
click at [57, 295] on span "PACER Notices" at bounding box center [58, 291] width 42 height 7
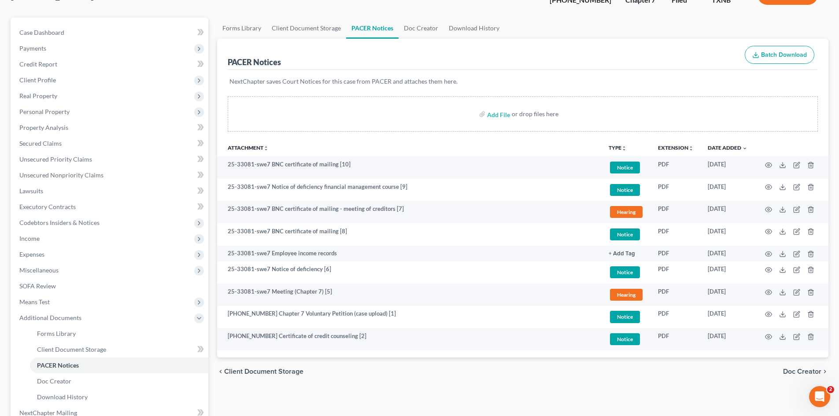
scroll to position [132, 0]
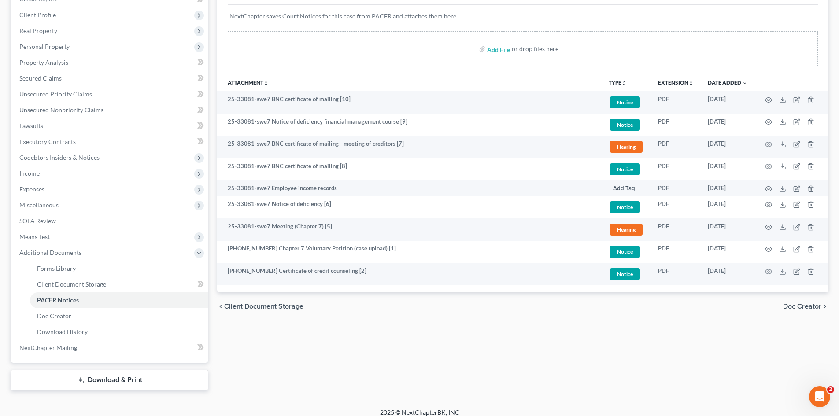
drag, startPoint x: 454, startPoint y: 41, endPoint x: 818, endPoint y: 45, distance: 364.2
click at [565, 40] on div "Add File or drop files here" at bounding box center [523, 48] width 590 height 35
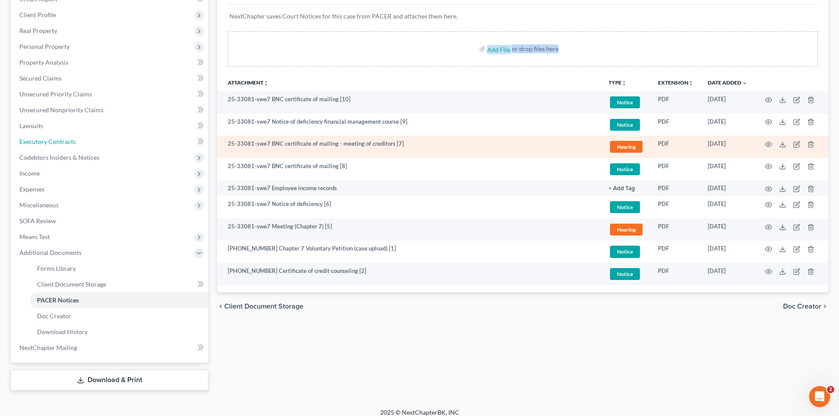
drag, startPoint x: 58, startPoint y: 139, endPoint x: 254, endPoint y: 156, distance: 196.7
click at [59, 139] on span "Executory Contracts" at bounding box center [47, 141] width 56 height 7
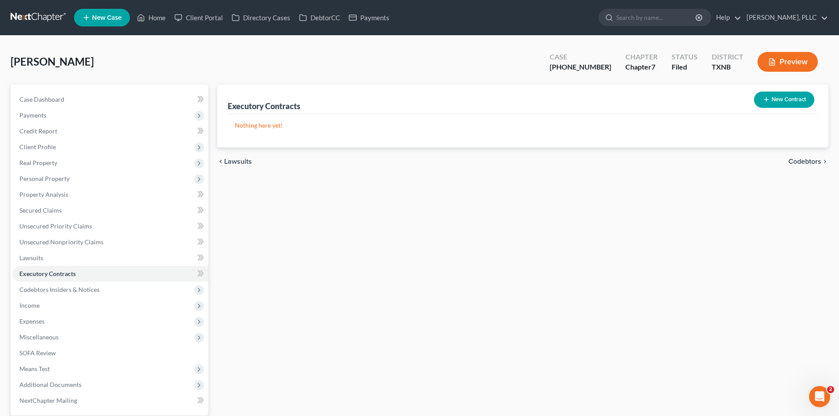
drag, startPoint x: 0, startPoint y: 212, endPoint x: 103, endPoint y: 213, distance: 103.0
click at [5, 212] on div "Pickering, Julieann Upgraded Case 25-33081-7 Chapter Chapter 7 Status Filed Dis…" at bounding box center [419, 248] width 839 height 425
click at [85, 249] on link "Unsecured Nonpriority Claims" at bounding box center [110, 242] width 196 height 16
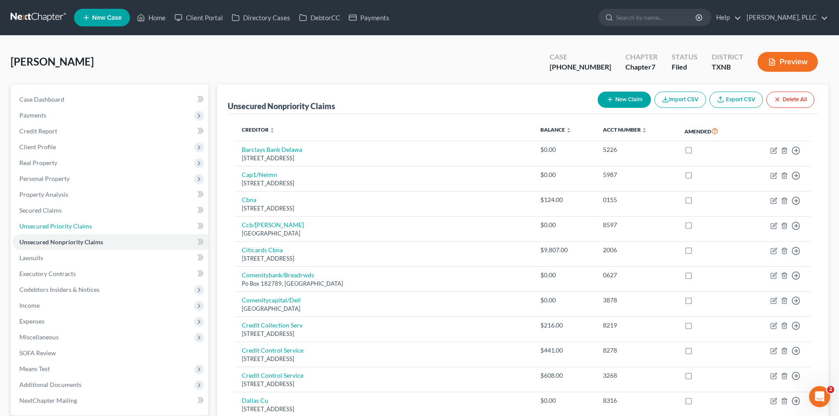
drag, startPoint x: 143, startPoint y: 229, endPoint x: 454, endPoint y: 230, distance: 311.8
click at [143, 229] on link "Unsecured Priority Claims" at bounding box center [110, 226] width 196 height 16
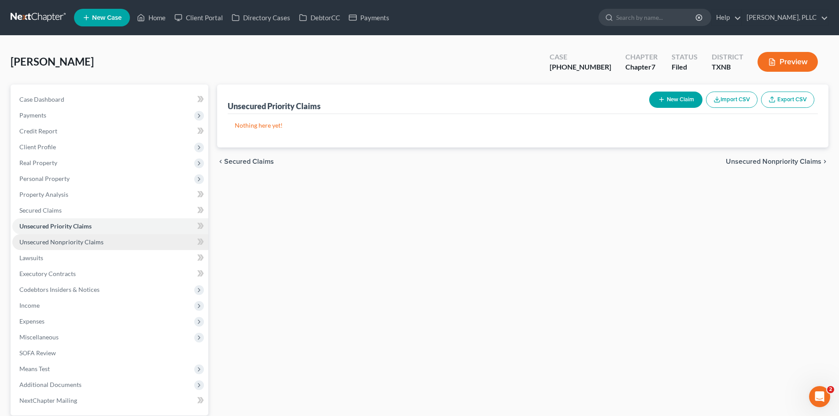
click at [59, 238] on span "Unsecured Nonpriority Claims" at bounding box center [61, 241] width 84 height 7
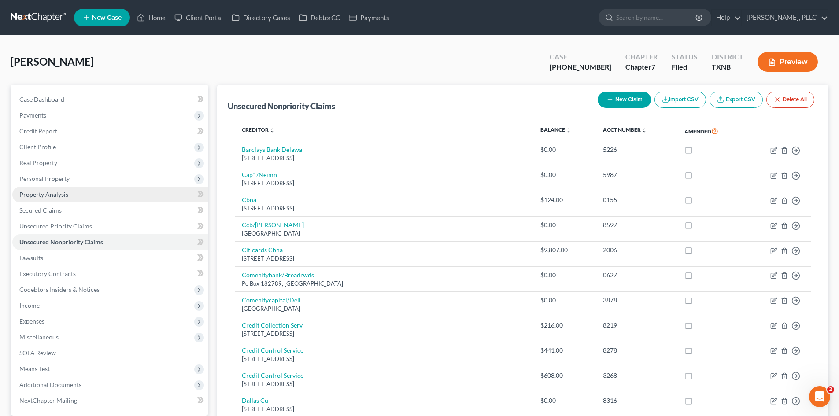
click at [45, 196] on span "Property Analysis" at bounding box center [43, 194] width 49 height 7
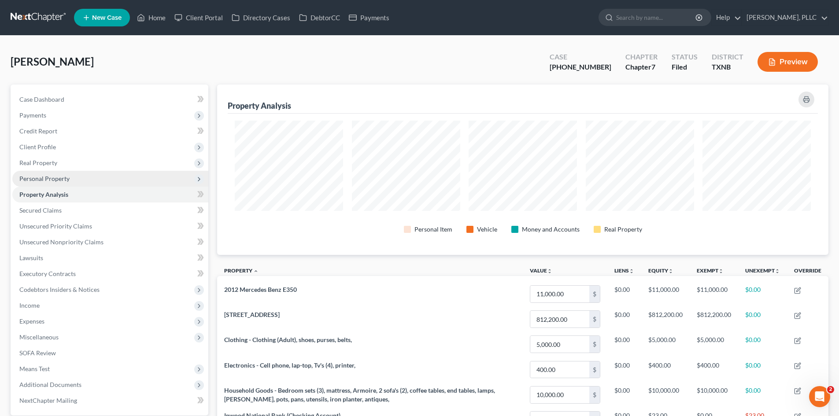
click at [73, 173] on span "Personal Property" at bounding box center [110, 179] width 196 height 16
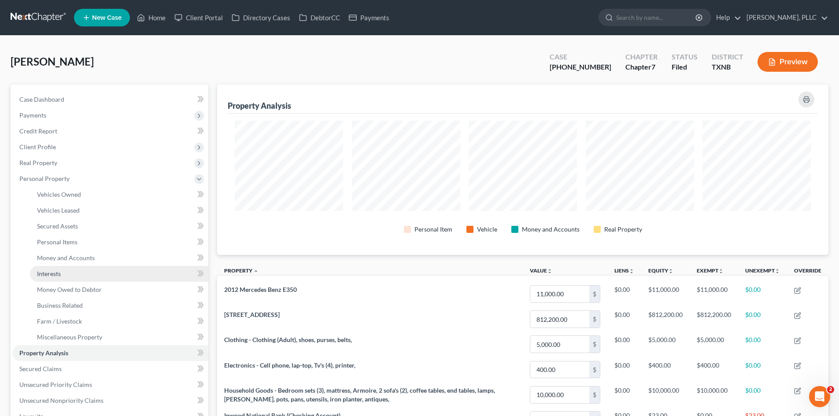
click at [77, 269] on link "Interests" at bounding box center [119, 274] width 178 height 16
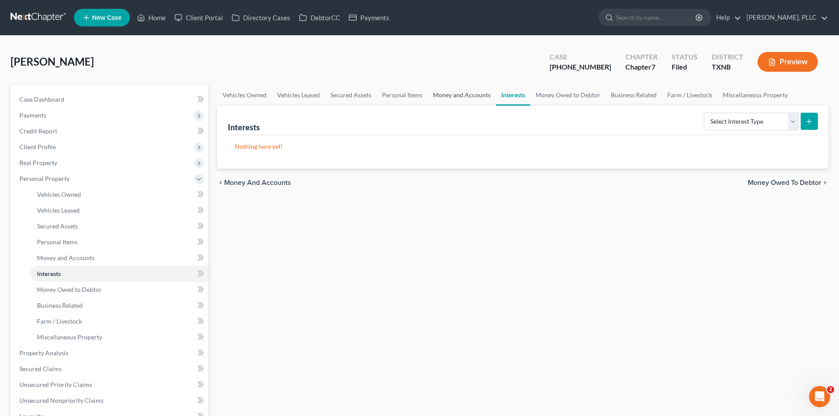
click at [450, 97] on link "Money and Accounts" at bounding box center [462, 95] width 68 height 21
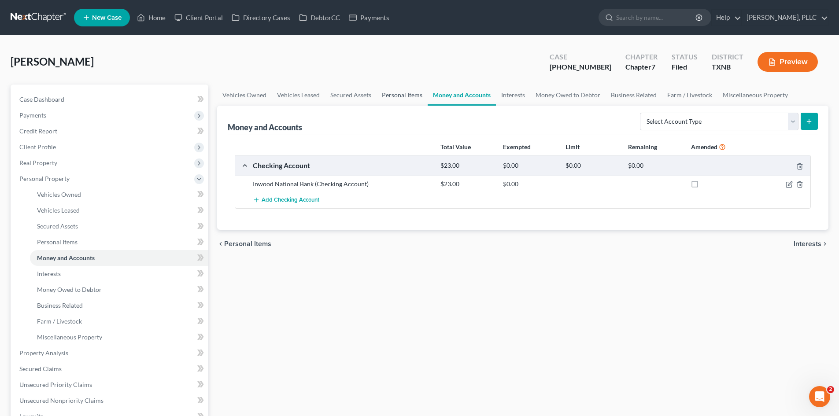
click at [397, 95] on link "Personal Items" at bounding box center [402, 95] width 51 height 21
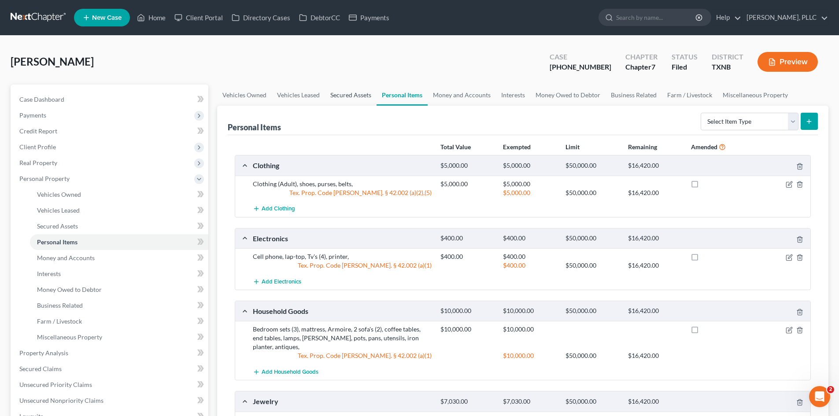
click at [336, 92] on link "Secured Assets" at bounding box center [351, 95] width 52 height 21
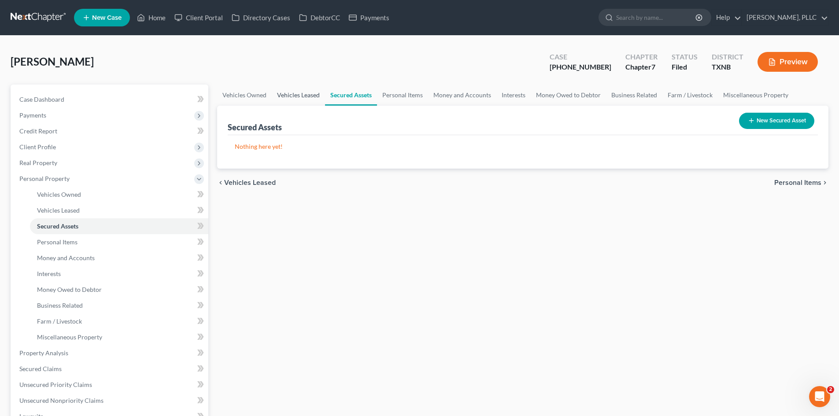
click at [310, 97] on link "Vehicles Leased" at bounding box center [298, 95] width 53 height 21
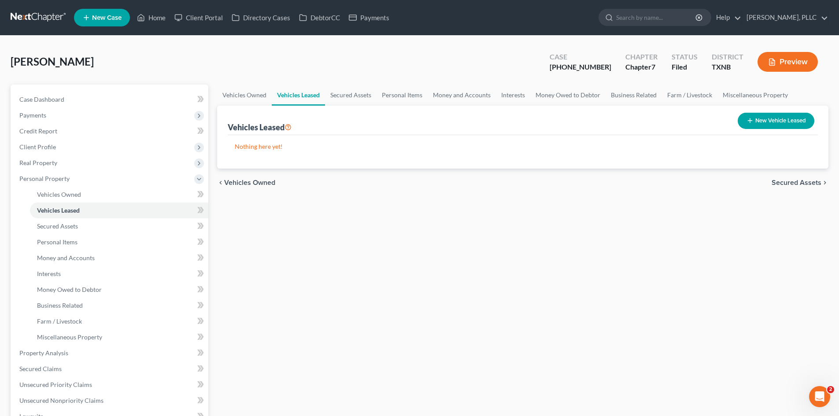
drag, startPoint x: 233, startPoint y: 106, endPoint x: 339, endPoint y: 89, distance: 107.9
click at [233, 106] on div "Vehicles Leased New Vehicle Leased" at bounding box center [523, 121] width 590 height 30
click at [583, 96] on link "Money Owed to Debtor" at bounding box center [567, 95] width 75 height 21
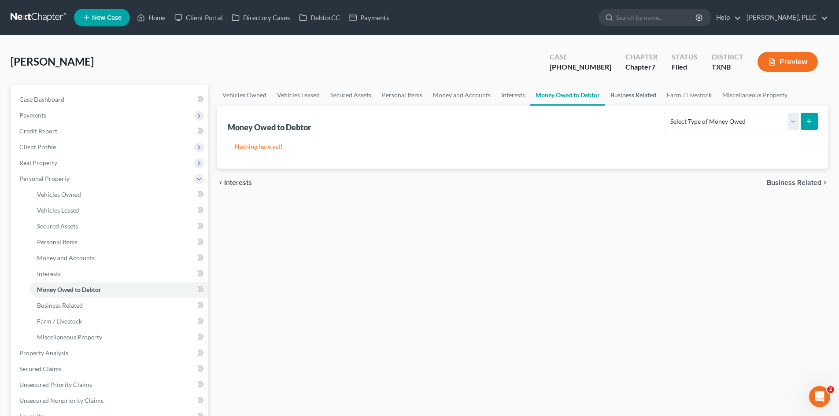
click at [626, 92] on link "Business Related" at bounding box center [633, 95] width 56 height 21
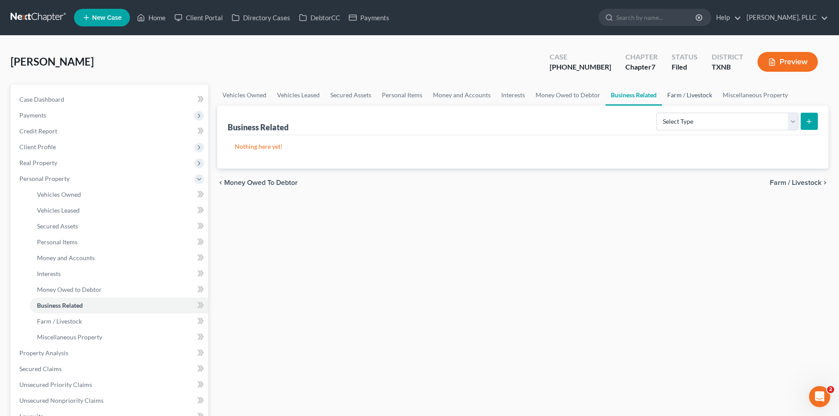
click at [712, 88] on link "Farm / Livestock" at bounding box center [689, 95] width 55 height 21
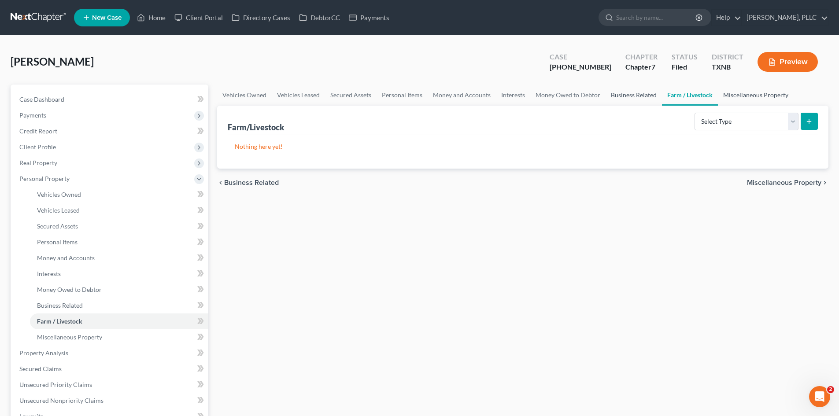
drag, startPoint x: 735, startPoint y: 93, endPoint x: 632, endPoint y: 98, distance: 102.7
click at [735, 94] on link "Miscellaneous Property" at bounding box center [756, 95] width 76 height 21
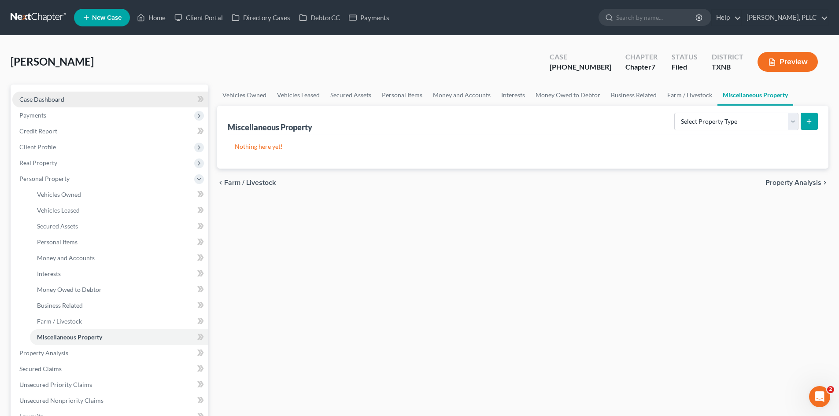
click at [56, 99] on span "Case Dashboard" at bounding box center [41, 99] width 45 height 7
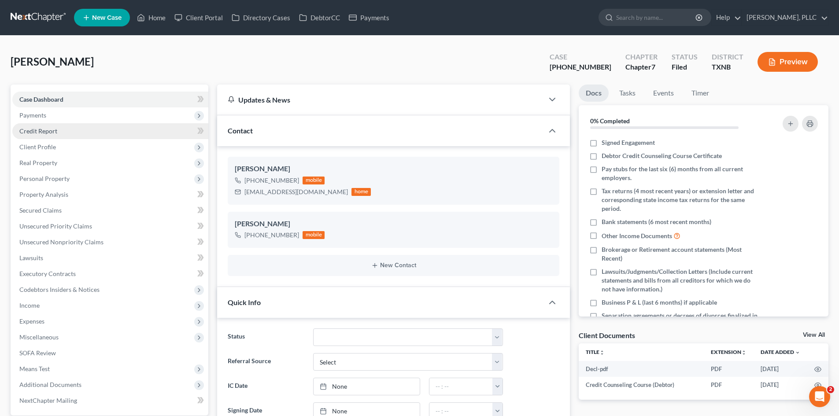
drag, startPoint x: 78, startPoint y: 119, endPoint x: 74, endPoint y: 124, distance: 6.0
click at [78, 119] on span "Payments" at bounding box center [110, 115] width 196 height 16
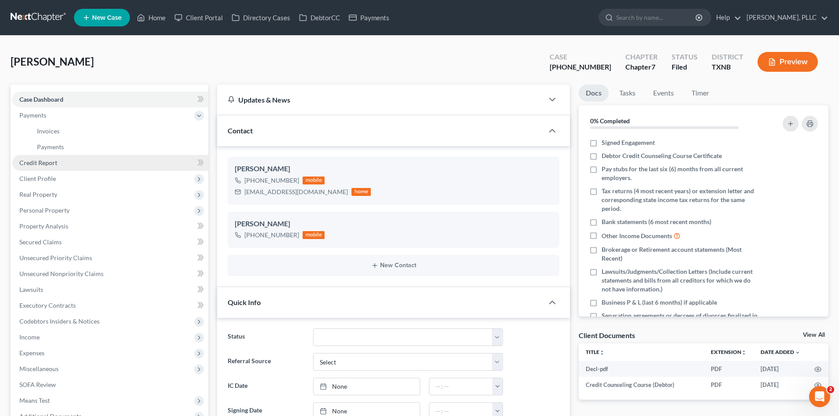
scroll to position [1448, 0]
click at [61, 180] on span "Client Profile" at bounding box center [110, 179] width 196 height 16
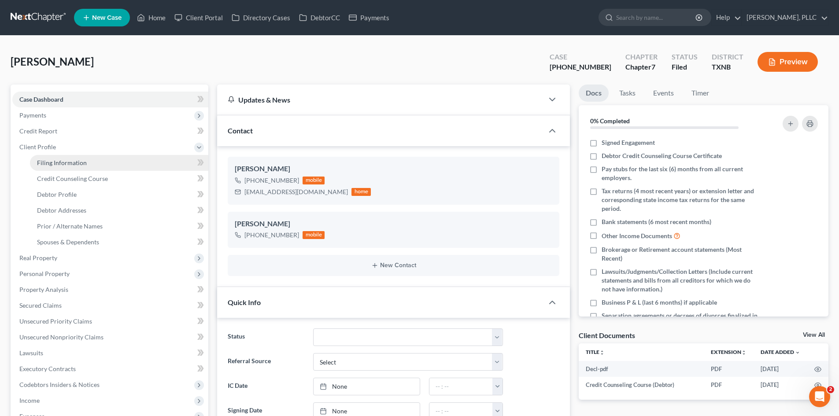
click at [59, 159] on span "Filing Information" at bounding box center [62, 162] width 50 height 7
select select "1"
select select "0"
select select "45"
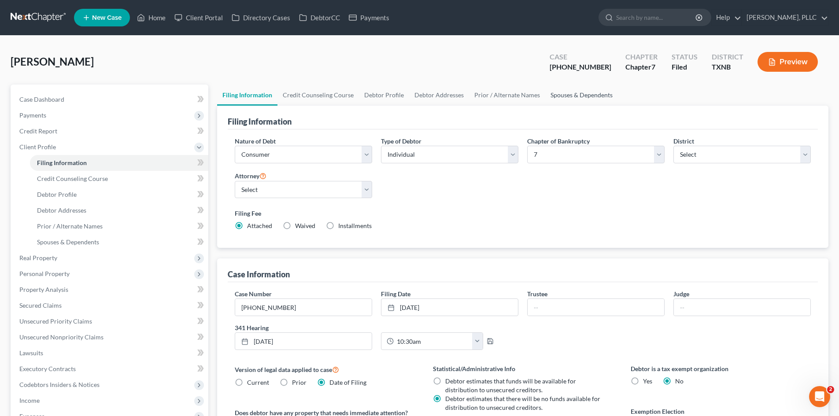
click at [603, 92] on link "Spouses & Dependents" at bounding box center [581, 95] width 73 height 21
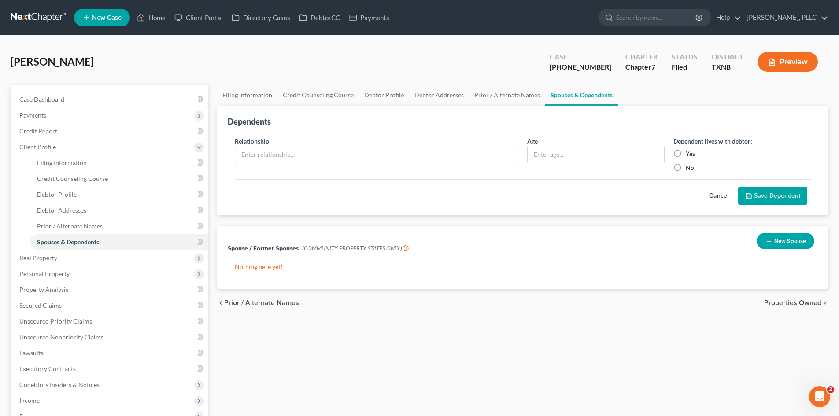
click at [545, 99] on link "Spouses & Dependents" at bounding box center [581, 95] width 73 height 21
click at [528, 96] on link "Prior / Alternate Names" at bounding box center [507, 95] width 76 height 21
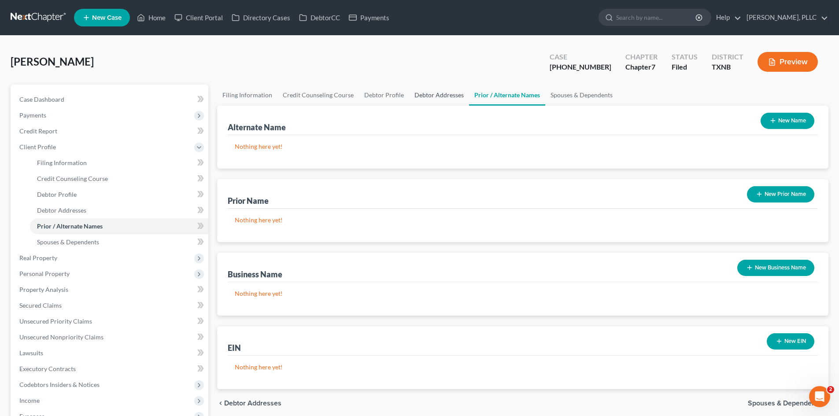
click at [436, 89] on link "Debtor Addresses" at bounding box center [439, 95] width 60 height 21
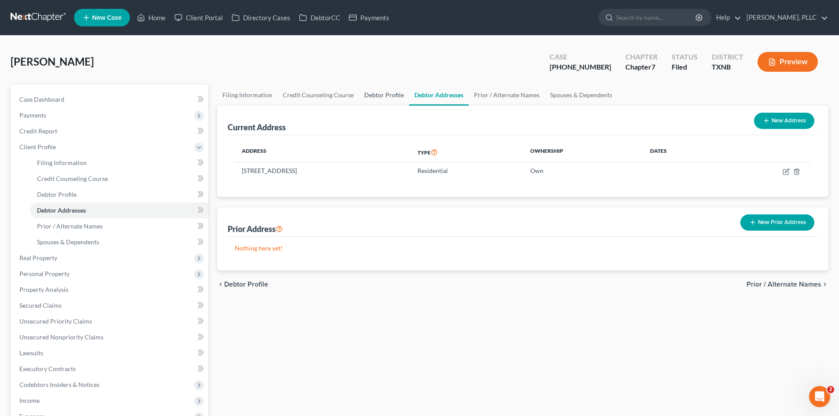
click at [389, 90] on link "Debtor Profile" at bounding box center [384, 95] width 50 height 21
select select "0"
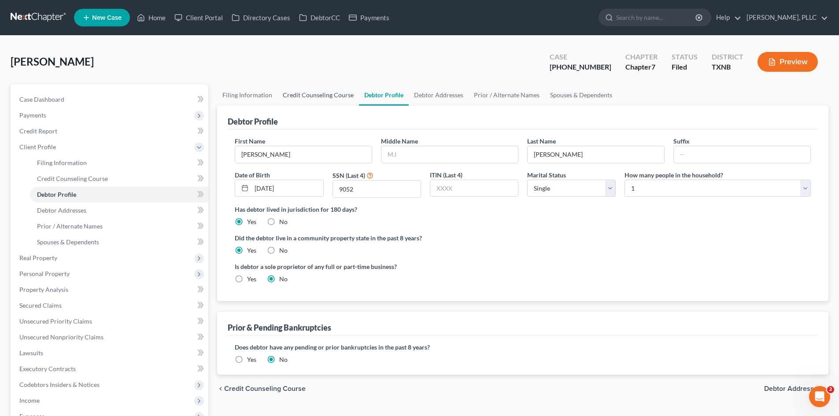
radio input "true"
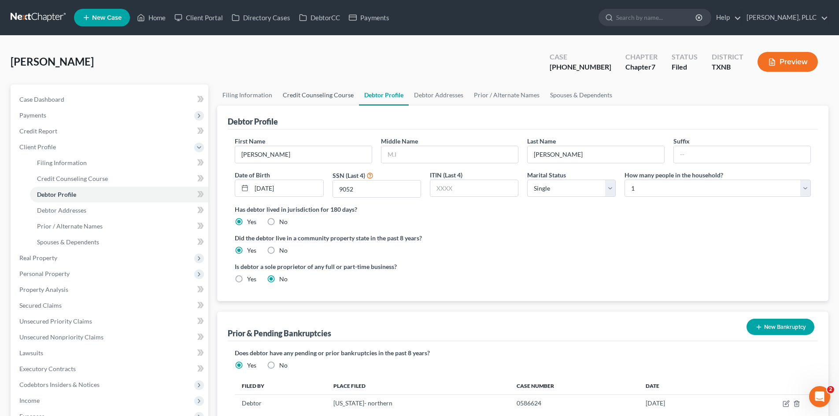
click at [315, 92] on link "Credit Counseling Course" at bounding box center [317, 95] width 81 height 21
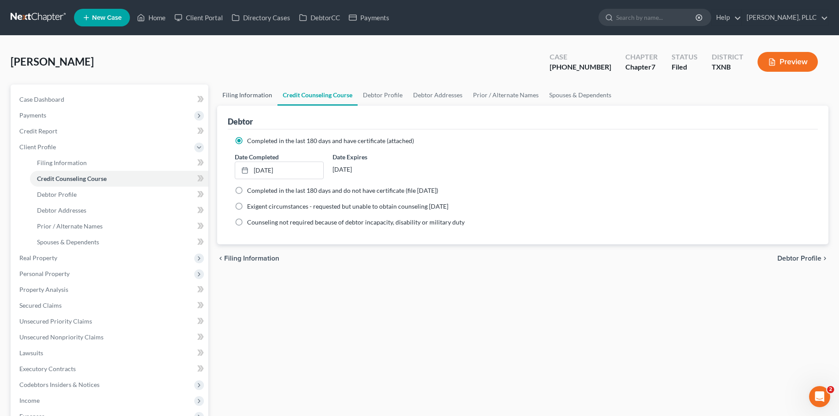
click at [249, 101] on link "Filing Information" at bounding box center [247, 95] width 60 height 21
select select "1"
select select "0"
select select "78"
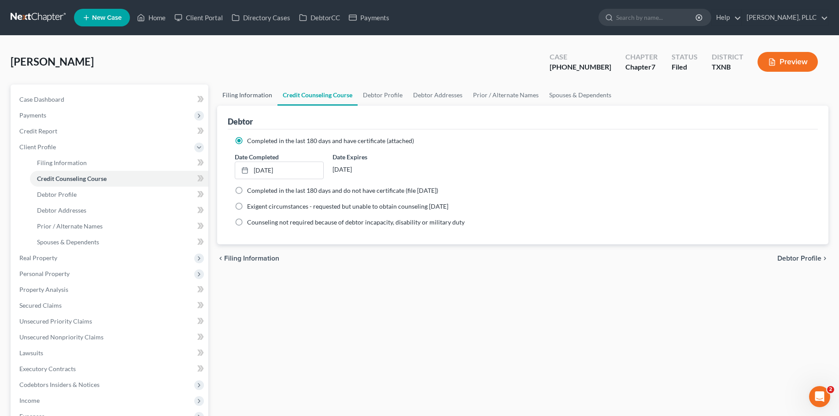
select select "1"
select select "45"
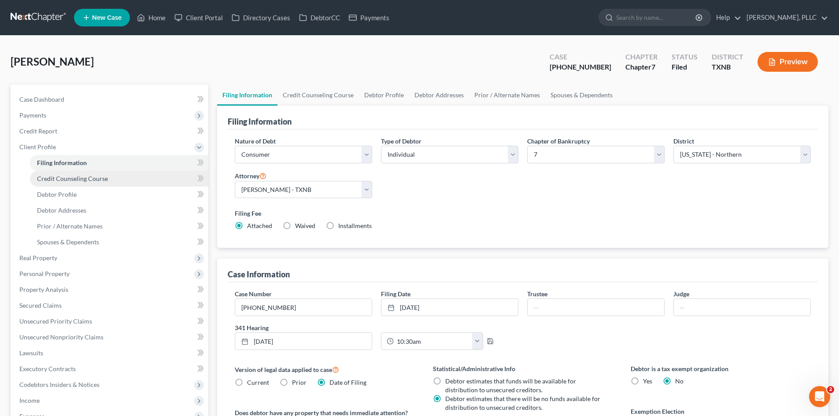
click at [84, 180] on span "Credit Counseling Course" at bounding box center [72, 178] width 71 height 7
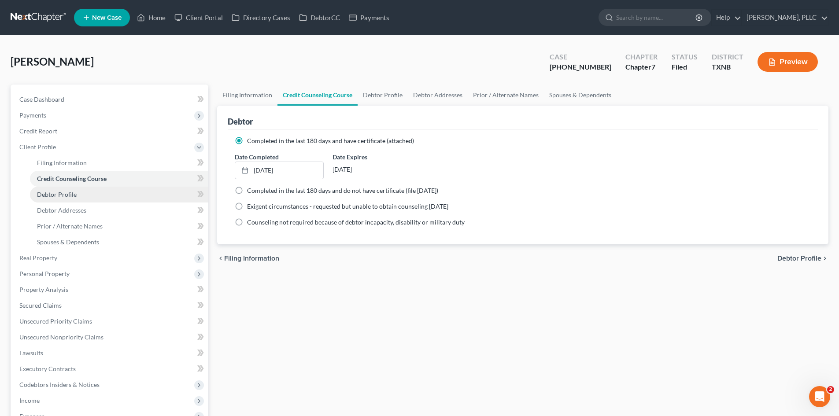
click at [89, 192] on link "Debtor Profile" at bounding box center [119, 195] width 178 height 16
select select "0"
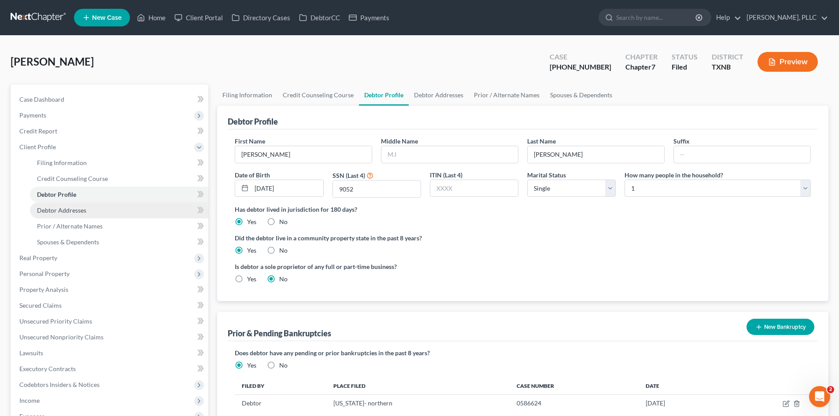
click at [86, 211] on link "Debtor Addresses" at bounding box center [119, 211] width 178 height 16
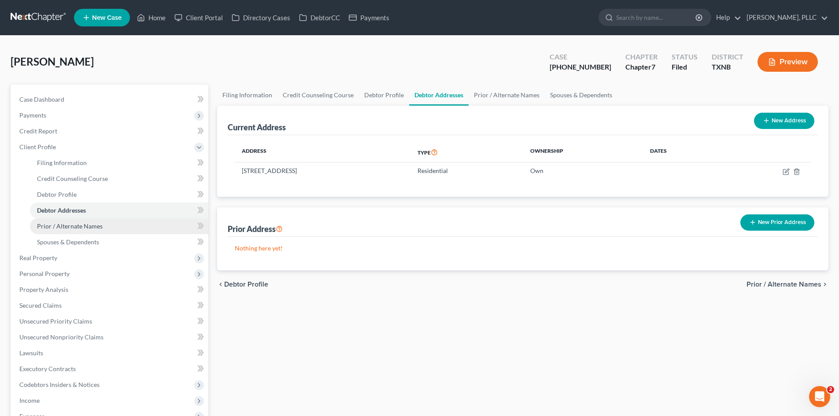
click at [104, 227] on link "Prior / Alternate Names" at bounding box center [119, 226] width 178 height 16
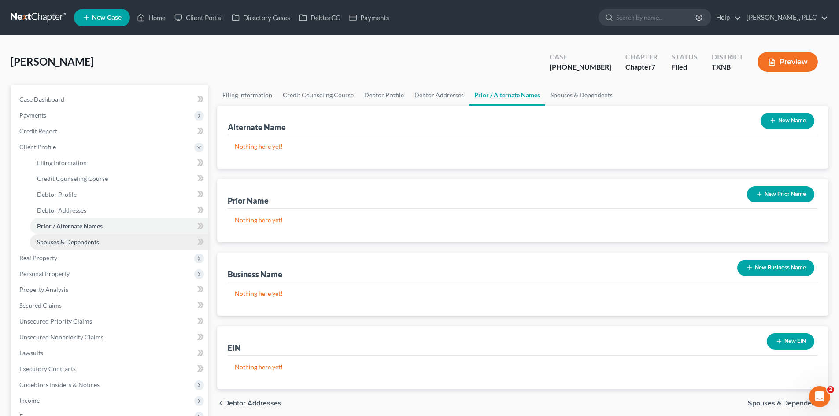
click at [93, 243] on span "Spouses & Dependents" at bounding box center [68, 241] width 62 height 7
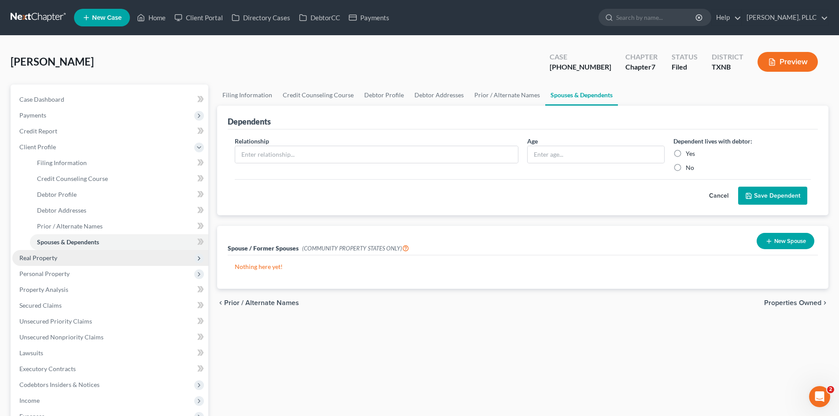
click at [57, 262] on span "Real Property" at bounding box center [110, 258] width 196 height 16
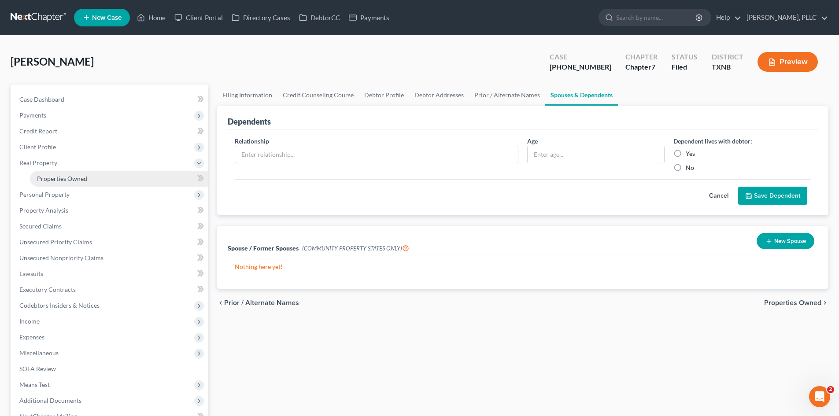
click at [73, 173] on link "Properties Owned" at bounding box center [119, 179] width 178 height 16
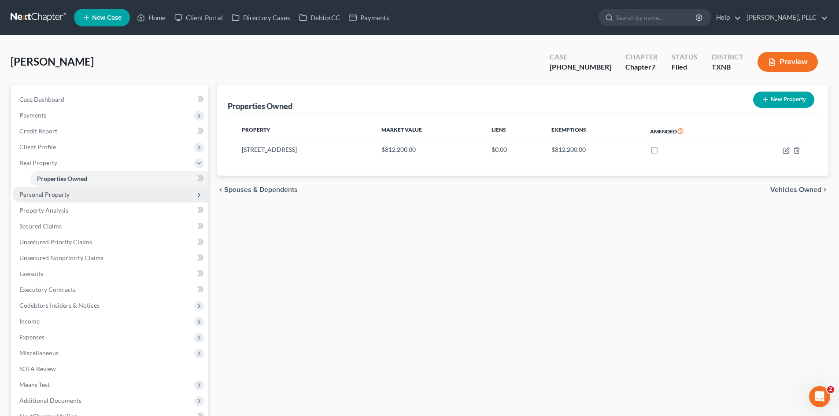
click at [80, 188] on span "Personal Property" at bounding box center [110, 195] width 196 height 16
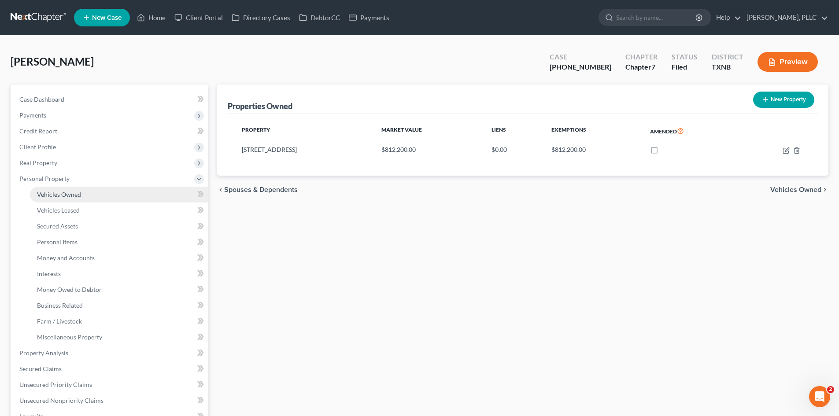
click at [83, 198] on link "Vehicles Owned" at bounding box center [119, 195] width 178 height 16
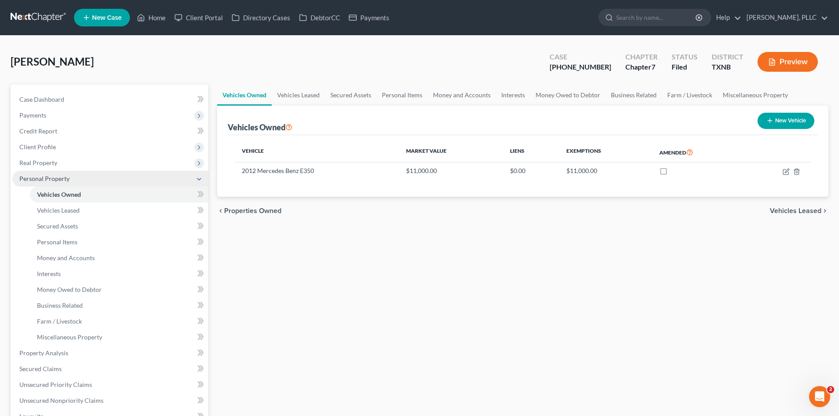
click at [93, 178] on span "Personal Property" at bounding box center [110, 179] width 196 height 16
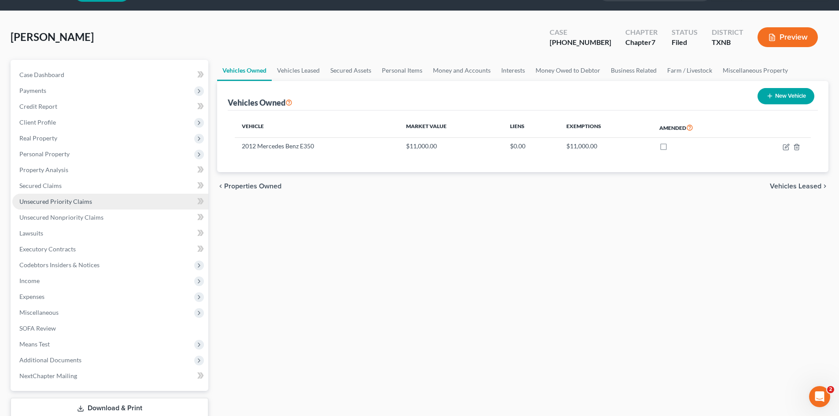
scroll to position [44, 0]
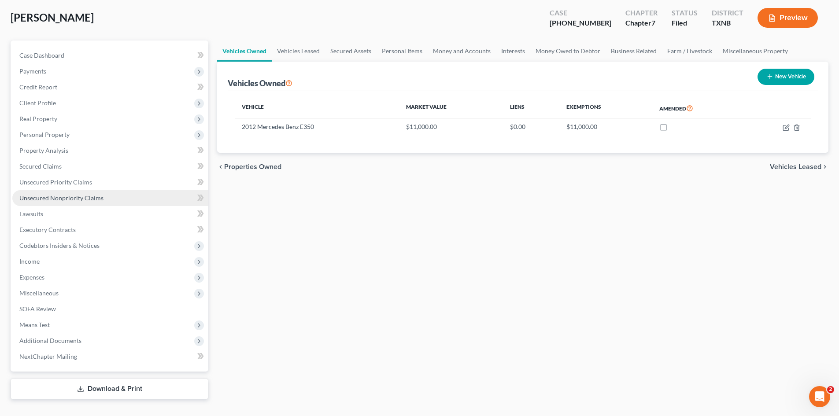
click at [102, 196] on link "Unsecured Nonpriority Claims" at bounding box center [110, 198] width 196 height 16
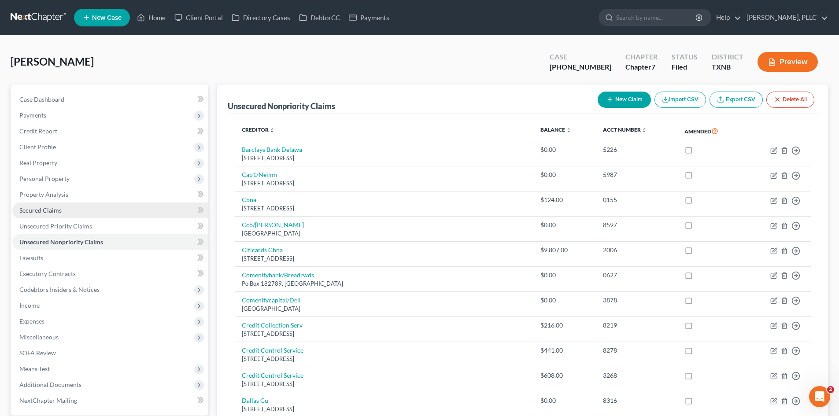
click at [118, 210] on link "Secured Claims" at bounding box center [110, 211] width 196 height 16
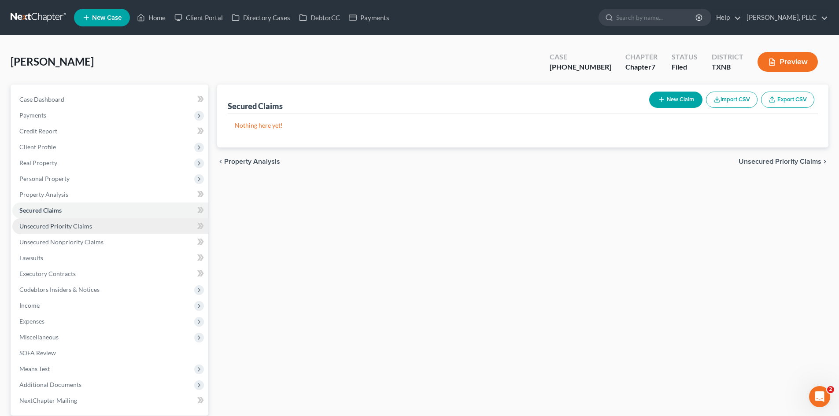
click at [105, 223] on link "Unsecured Priority Claims" at bounding box center [110, 226] width 196 height 16
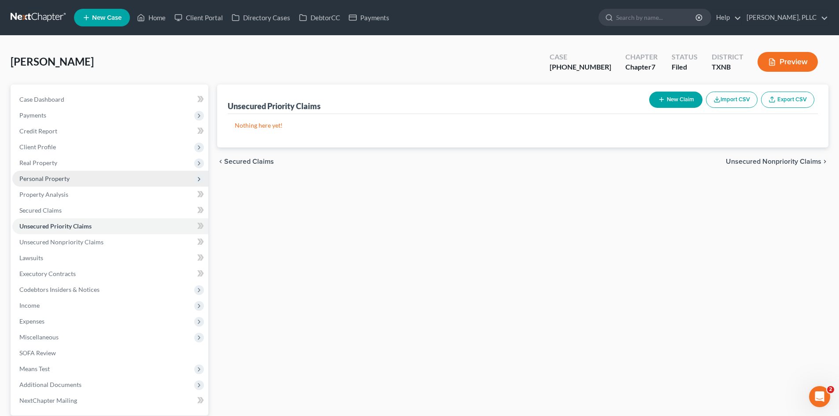
click at [63, 177] on span "Personal Property" at bounding box center [44, 178] width 50 height 7
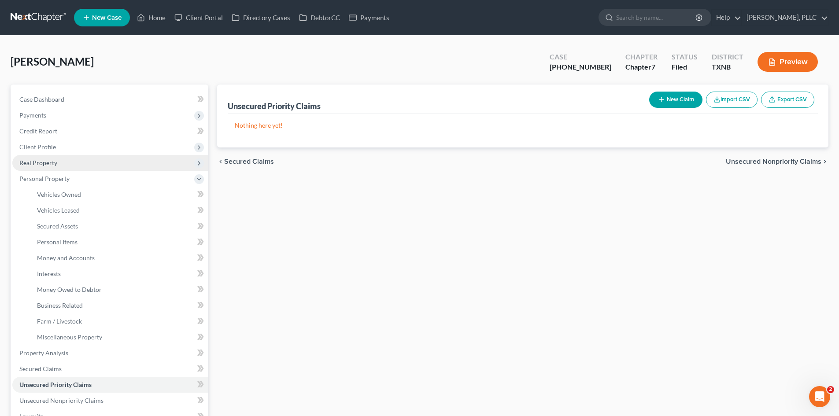
click at [36, 167] on span "Real Property" at bounding box center [110, 163] width 196 height 16
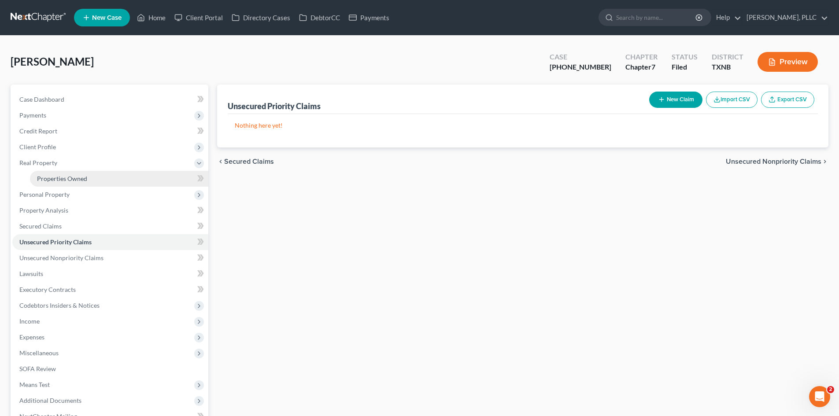
click at [80, 176] on span "Properties Owned" at bounding box center [62, 178] width 50 height 7
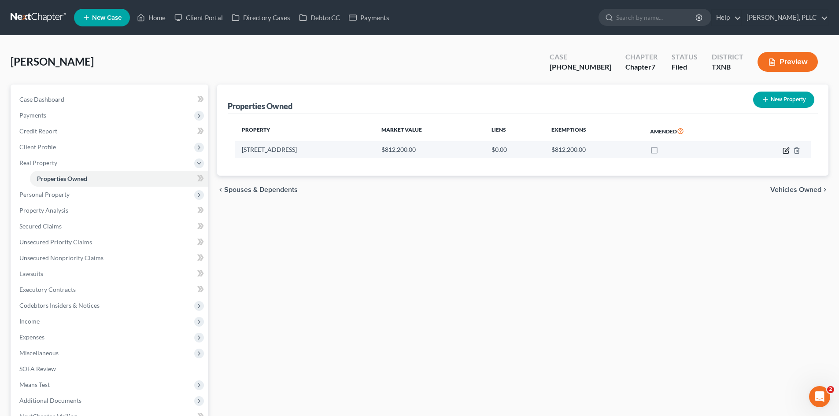
click at [786, 153] on icon "button" at bounding box center [785, 150] width 5 height 5
select select "45"
select select "0"
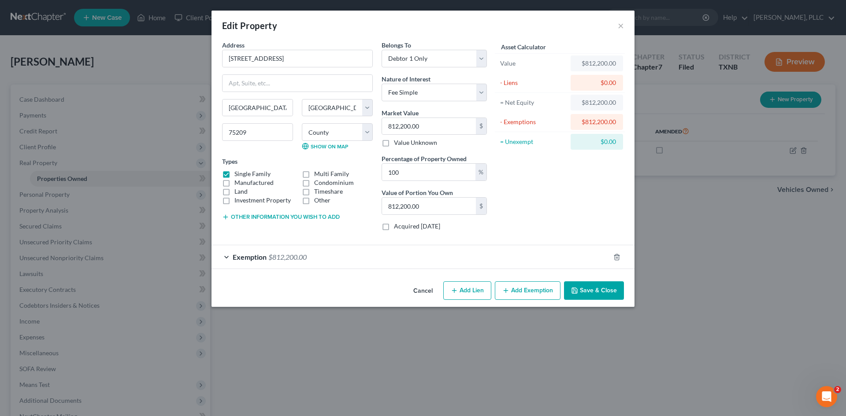
click at [304, 265] on div "Exemption $812,200.00" at bounding box center [410, 256] width 398 height 23
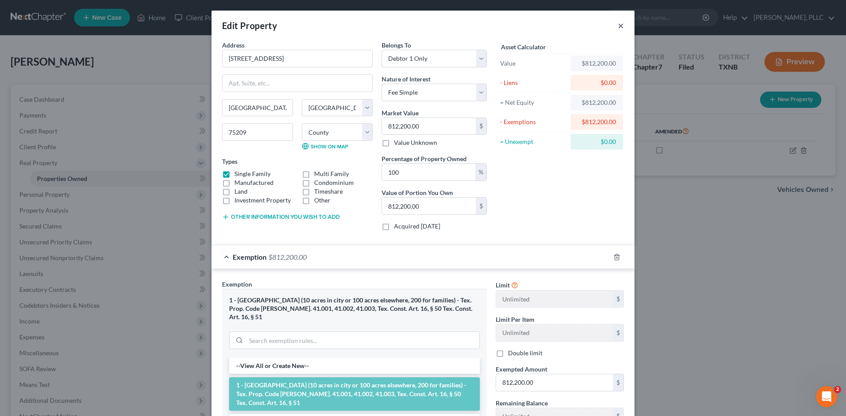
click at [619, 25] on button "×" at bounding box center [620, 25] width 6 height 11
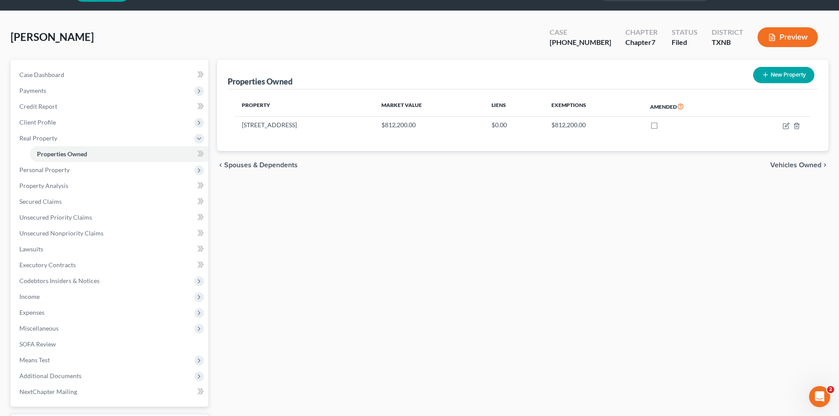
scroll to position [77, 0]
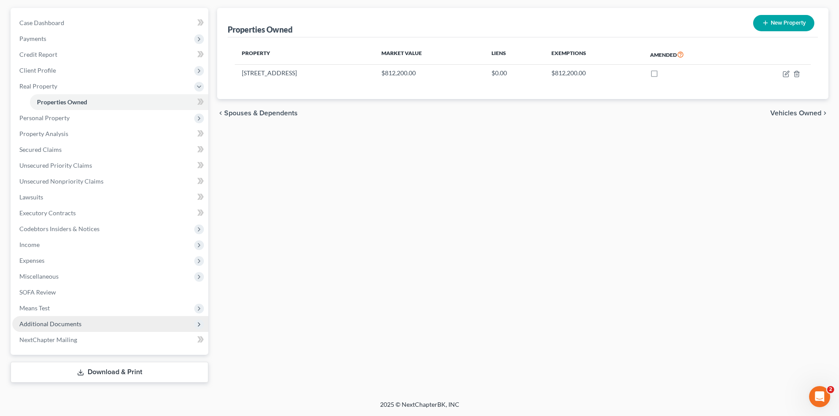
click at [88, 321] on span "Additional Documents" at bounding box center [110, 324] width 196 height 16
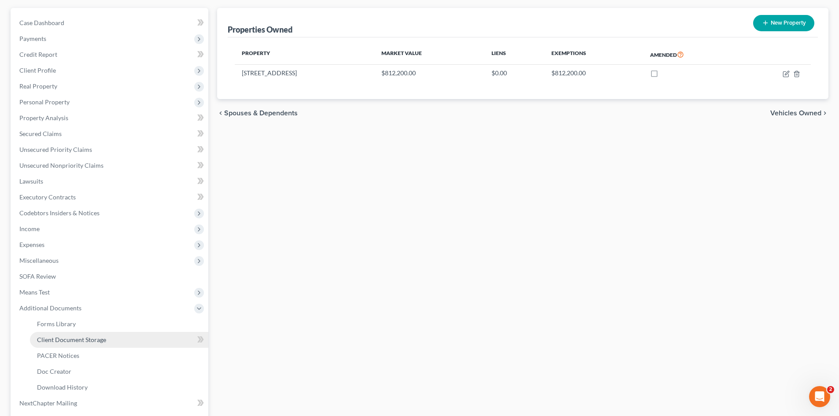
scroll to position [140, 0]
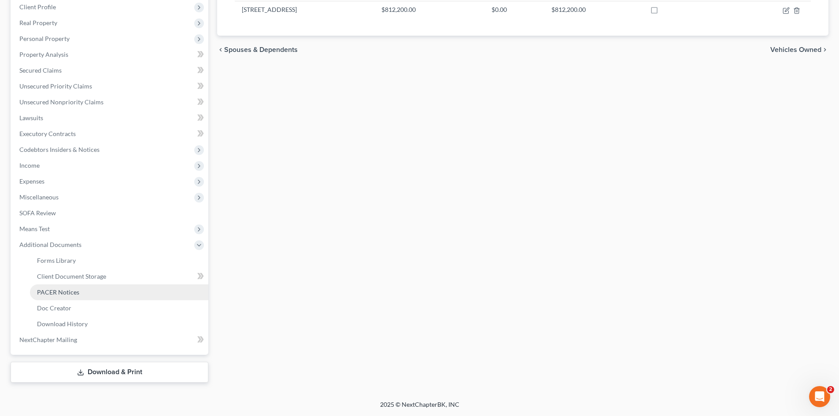
drag, startPoint x: 77, startPoint y: 292, endPoint x: 181, endPoint y: 269, distance: 106.8
click at [77, 292] on span "PACER Notices" at bounding box center [58, 291] width 42 height 7
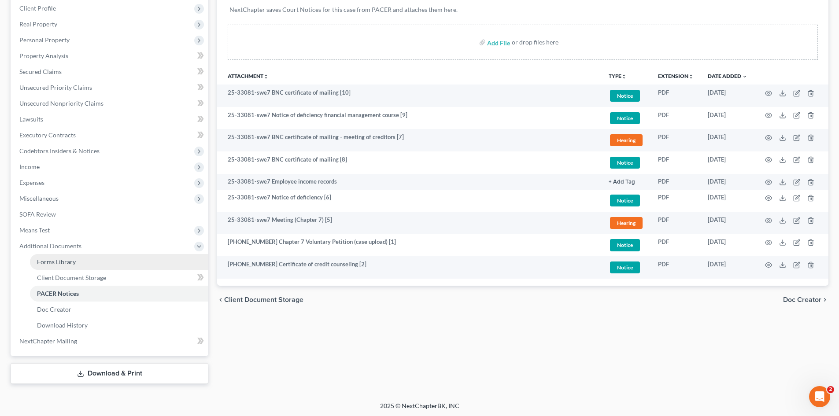
scroll to position [140, 0]
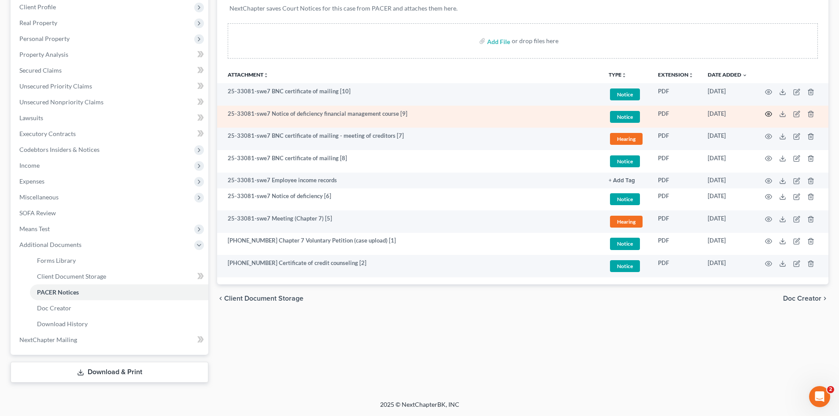
click at [772, 112] on icon "button" at bounding box center [768, 114] width 7 height 7
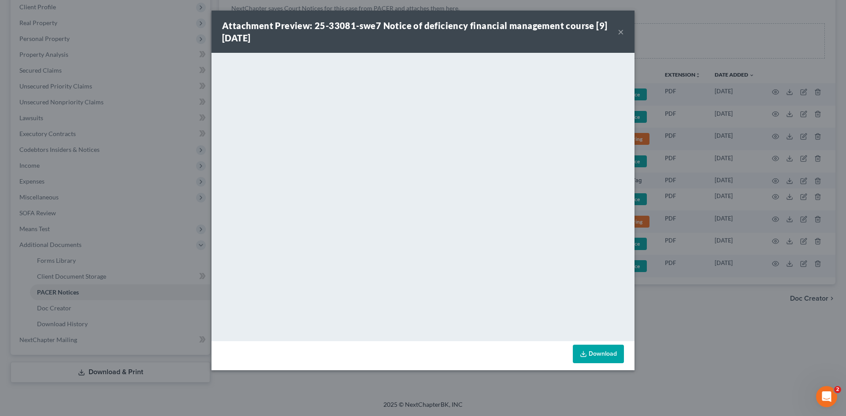
click at [620, 31] on button "×" at bounding box center [620, 31] width 6 height 11
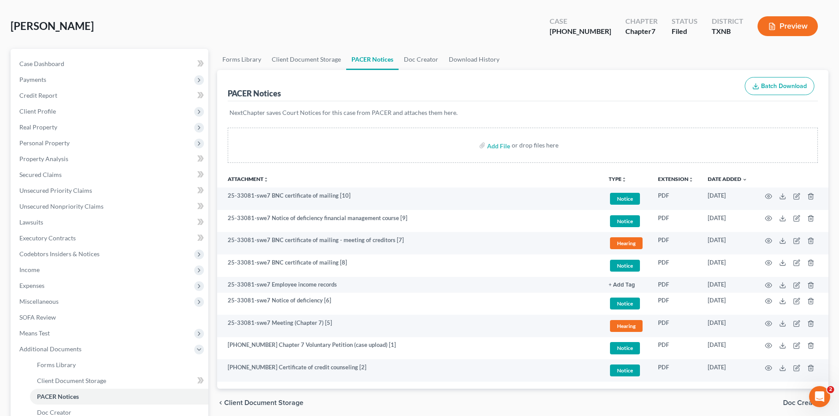
scroll to position [89, 0]
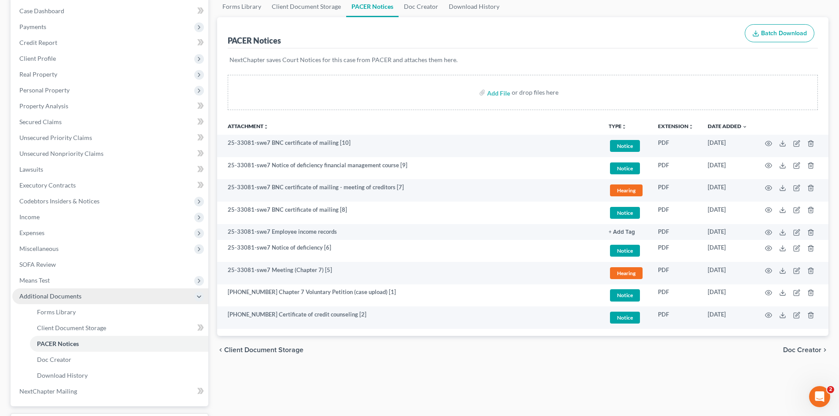
click at [64, 294] on span "Additional Documents" at bounding box center [50, 295] width 62 height 7
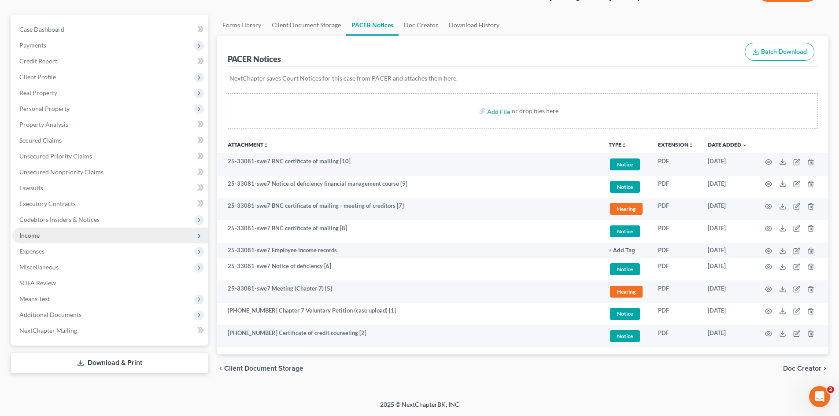
scroll to position [70, 0]
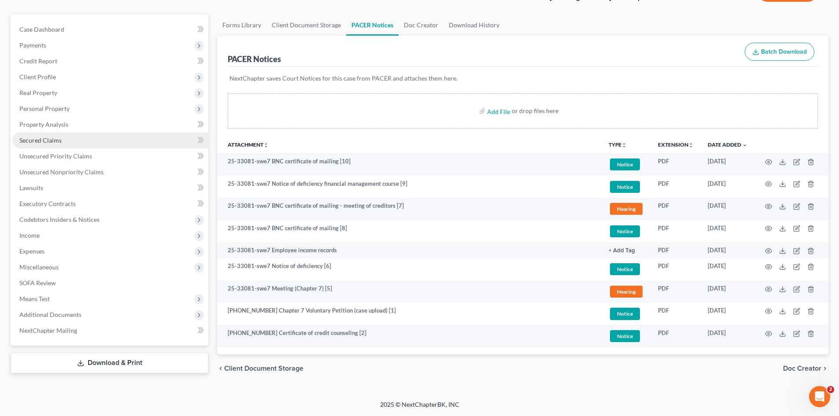
click at [63, 135] on link "Secured Claims" at bounding box center [110, 141] width 196 height 16
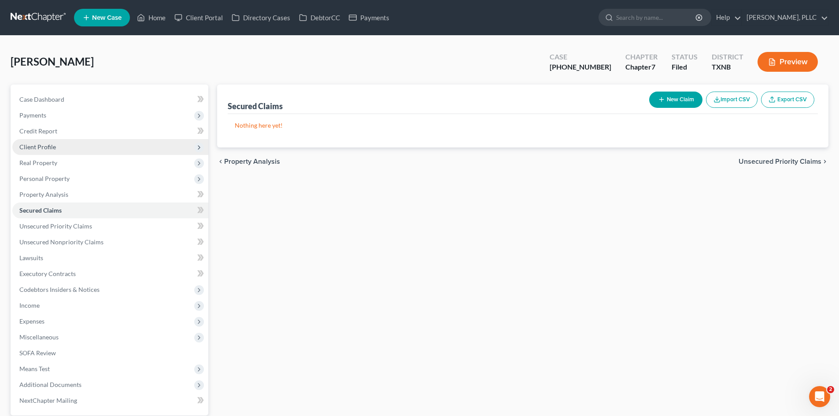
click at [79, 145] on span "Client Profile" at bounding box center [110, 147] width 196 height 16
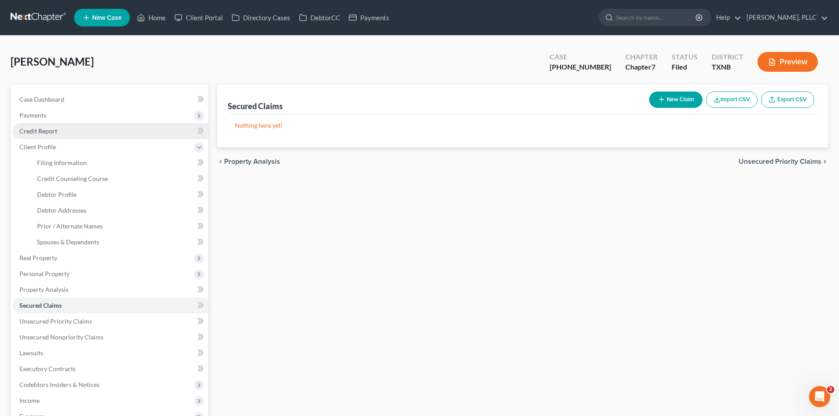
click at [80, 126] on link "Credit Report" at bounding box center [110, 131] width 196 height 16
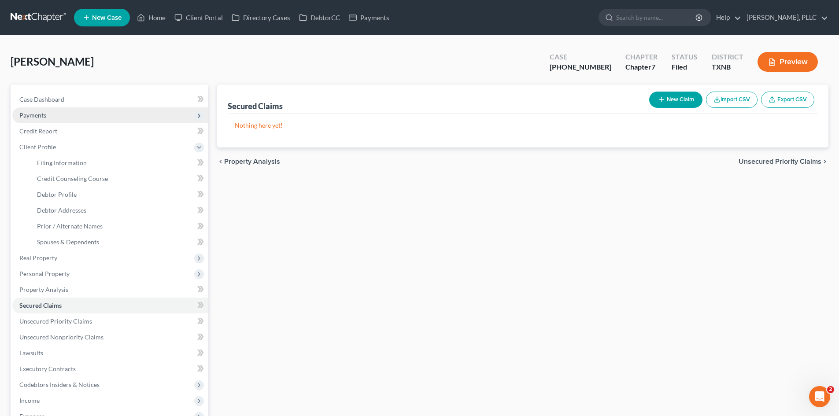
click at [74, 118] on span "Payments" at bounding box center [110, 115] width 196 height 16
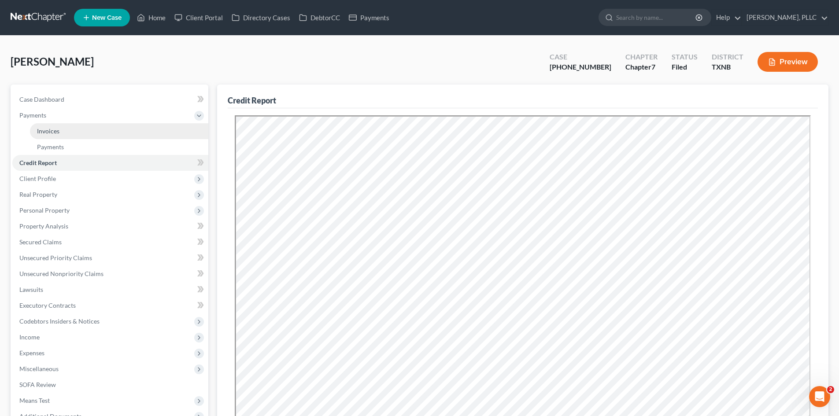
click at [66, 133] on link "Invoices" at bounding box center [119, 131] width 178 height 16
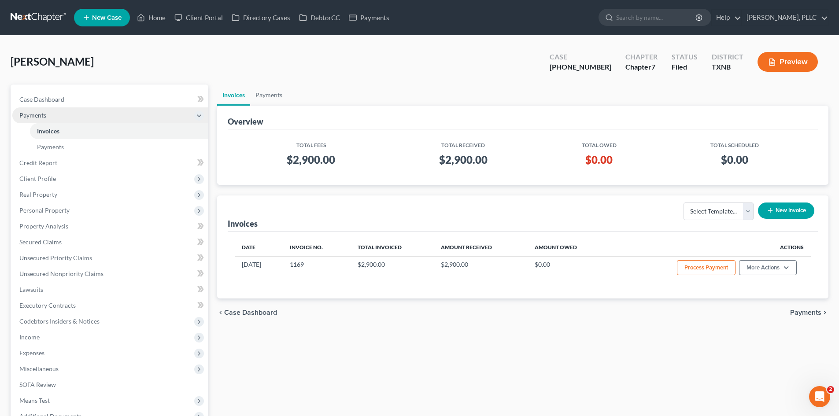
click at [55, 118] on span "Payments" at bounding box center [110, 115] width 196 height 16
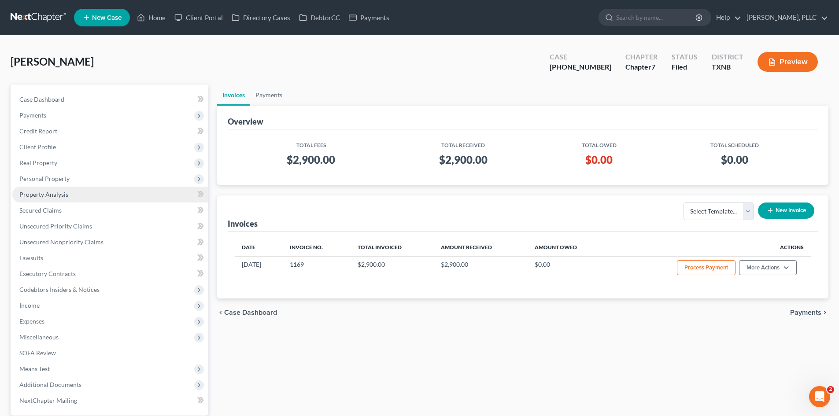
click at [51, 198] on link "Property Analysis" at bounding box center [110, 195] width 196 height 16
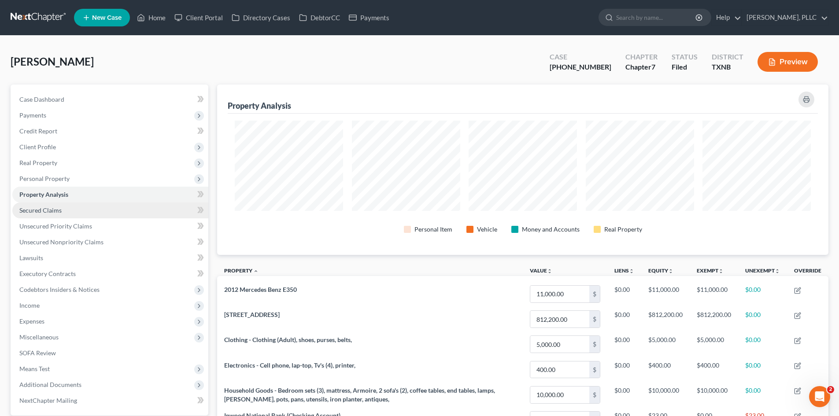
scroll to position [170, 611]
click at [87, 210] on link "Secured Claims" at bounding box center [110, 211] width 196 height 16
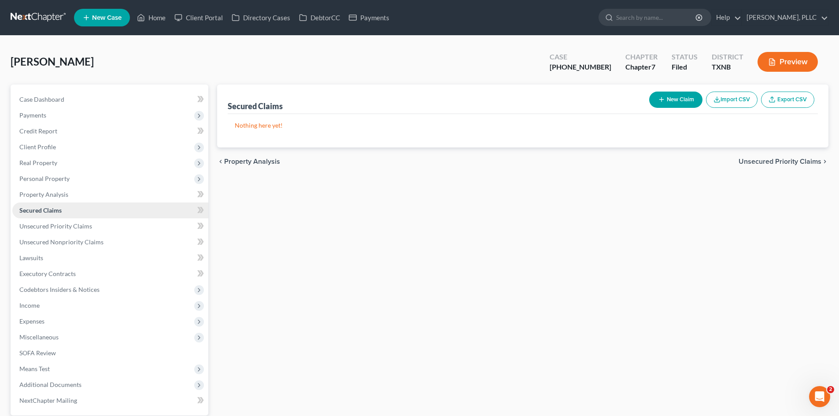
click at [79, 213] on link "Secured Claims" at bounding box center [110, 211] width 196 height 16
click at [66, 243] on span "Unsecured Nonpriority Claims" at bounding box center [61, 241] width 84 height 7
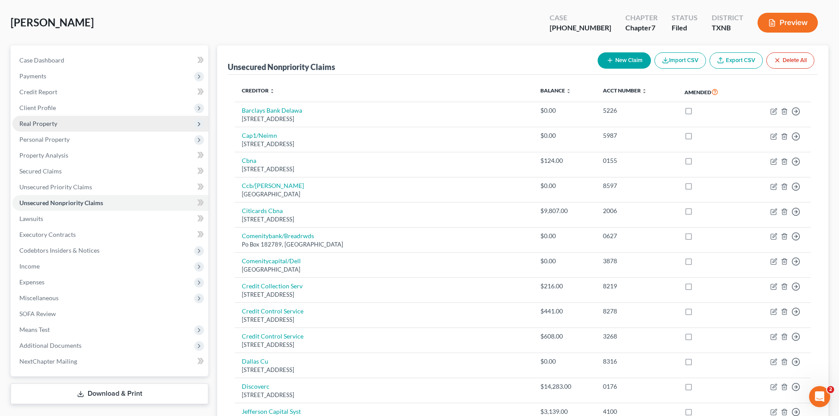
scroll to position [39, 0]
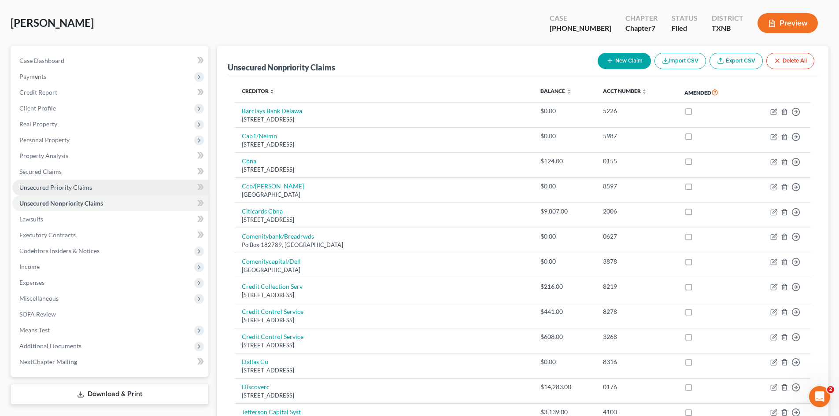
click at [77, 184] on span "Unsecured Priority Claims" at bounding box center [55, 187] width 73 height 7
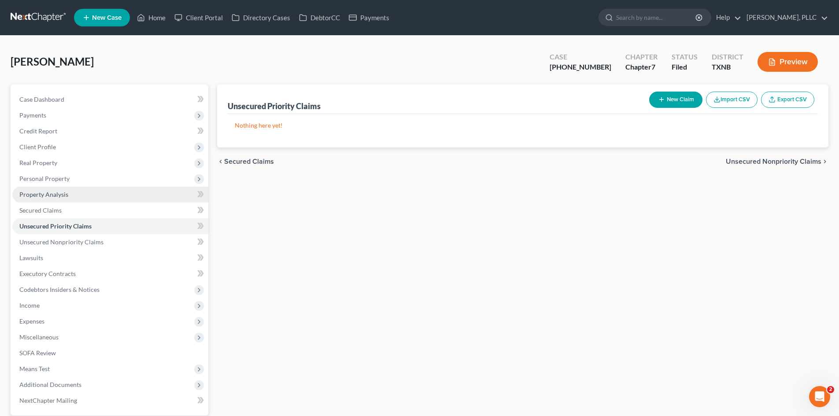
click at [65, 189] on link "Property Analysis" at bounding box center [110, 195] width 196 height 16
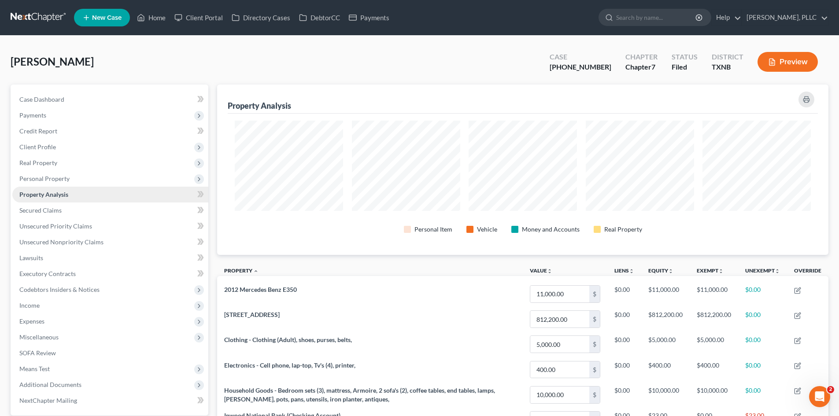
scroll to position [170, 611]
click at [55, 98] on span "Case Dashboard" at bounding box center [41, 99] width 45 height 7
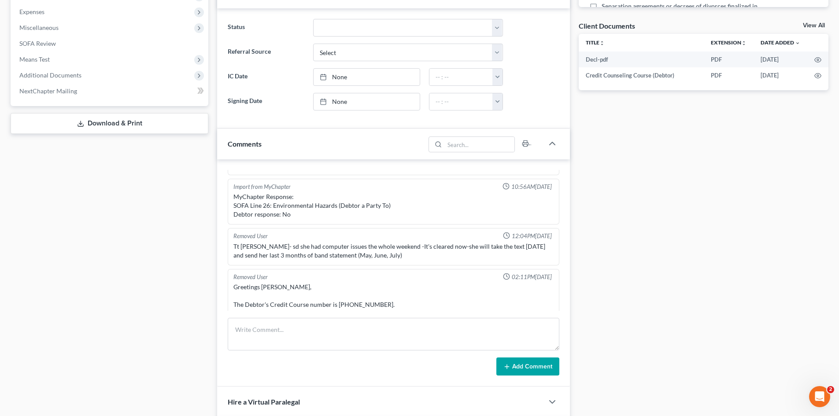
scroll to position [655, 0]
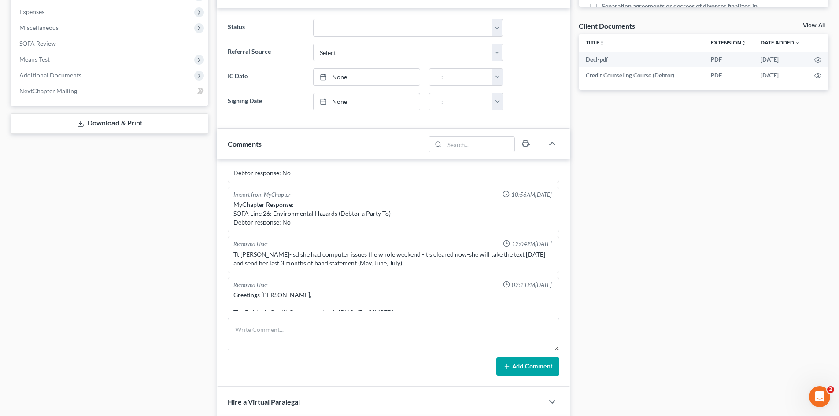
drag, startPoint x: 172, startPoint y: 245, endPoint x: 726, endPoint y: 271, distance: 554.6
click at [172, 245] on div "Case Dashboard Payments Invoices Payments Payments Credit Report Client Profile" at bounding box center [109, 189] width 207 height 828
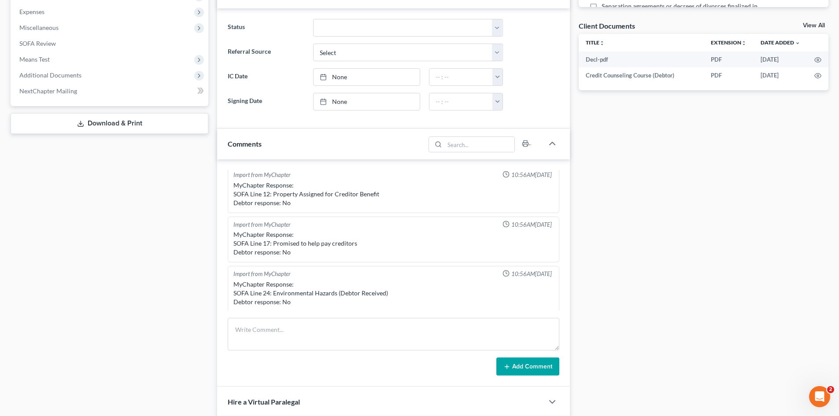
scroll to position [435, 0]
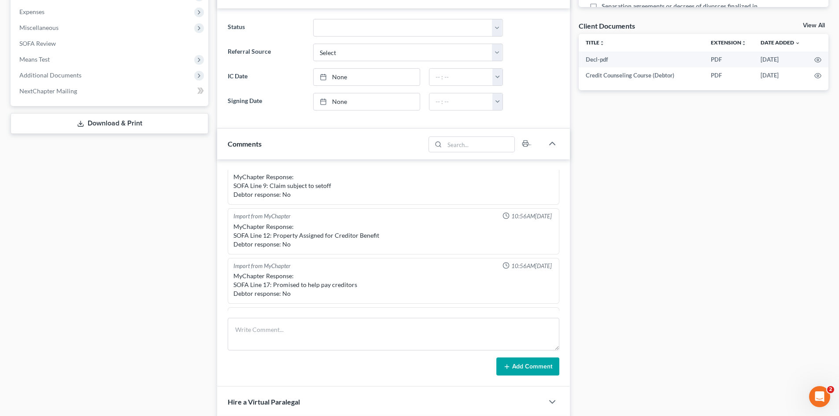
drag, startPoint x: 635, startPoint y: 208, endPoint x: 606, endPoint y: 219, distance: 31.1
click at [631, 208] on div "Docs Tasks Events Timer 0% Completed Nothing here yet! Signed Engagement Debtor…" at bounding box center [703, 189] width 258 height 828
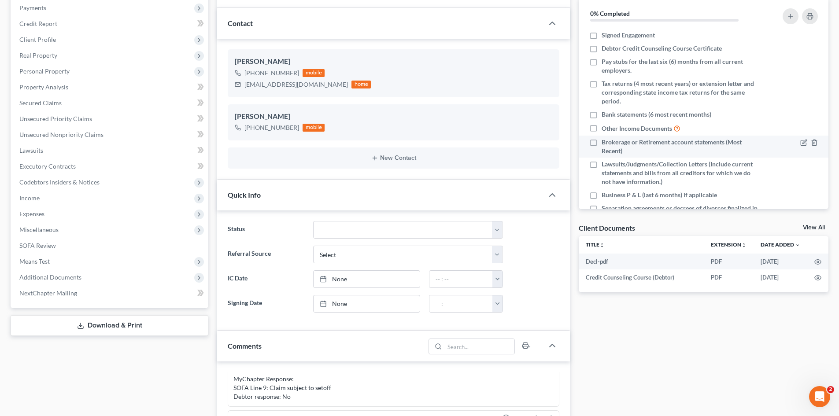
scroll to position [45, 0]
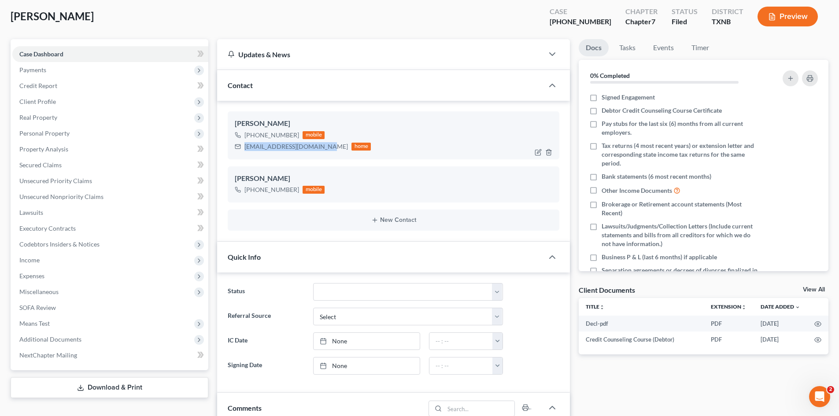
drag, startPoint x: 314, startPoint y: 149, endPoint x: 244, endPoint y: 146, distance: 70.1
click at [244, 146] on div "juliesellstexas@gmail.com home" at bounding box center [303, 146] width 136 height 11
copy div "juliesellstexas@gmail.com"
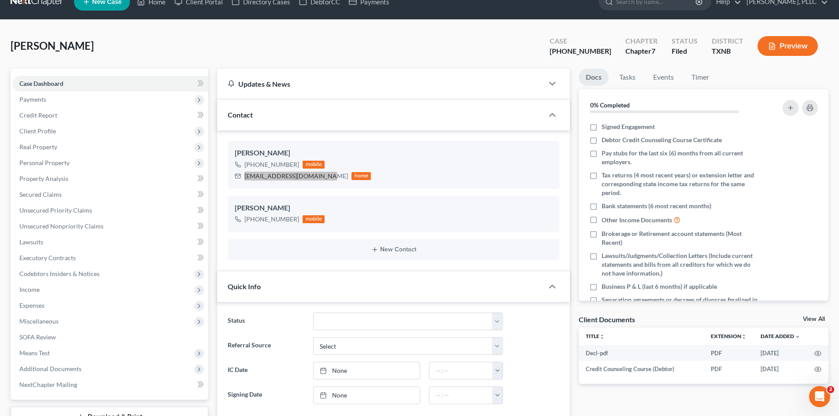
scroll to position [0, 0]
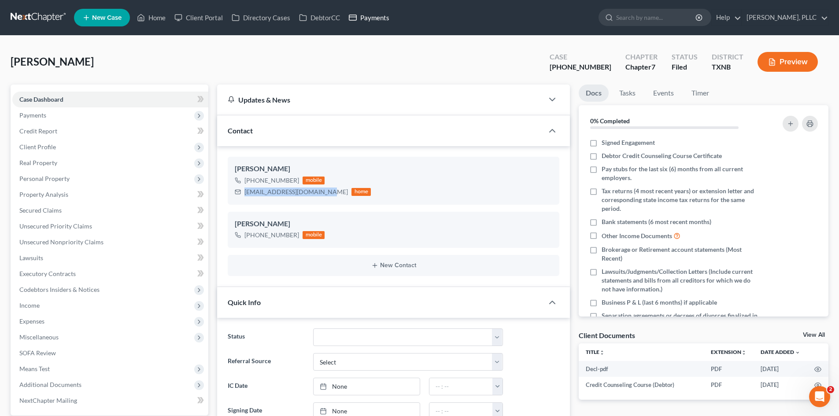
click at [362, 20] on link "Payments" at bounding box center [368, 18] width 49 height 16
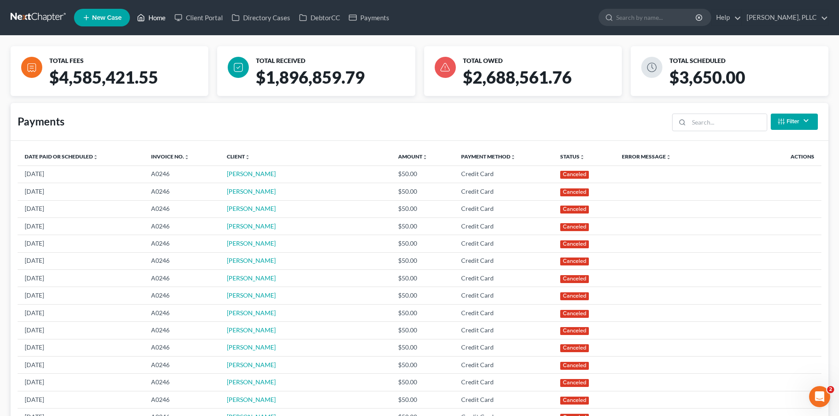
click at [157, 17] on link "Home" at bounding box center [151, 18] width 37 height 16
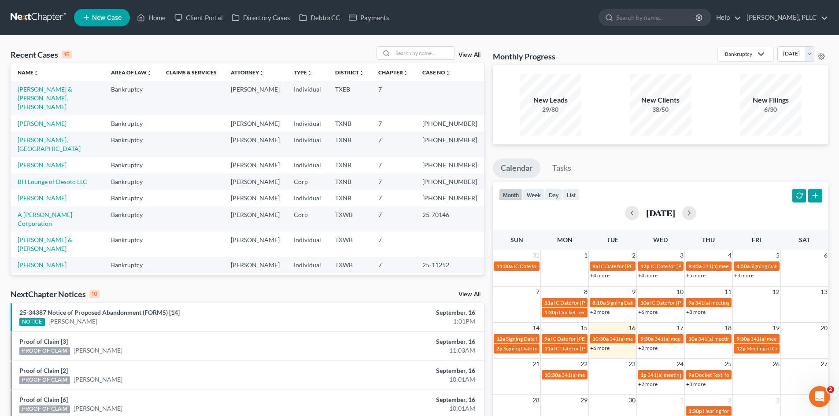
click at [594, 159] on ul "Calendar Tasks" at bounding box center [661, 170] width 336 height 23
click at [385, 18] on link "Payments" at bounding box center [368, 18] width 49 height 16
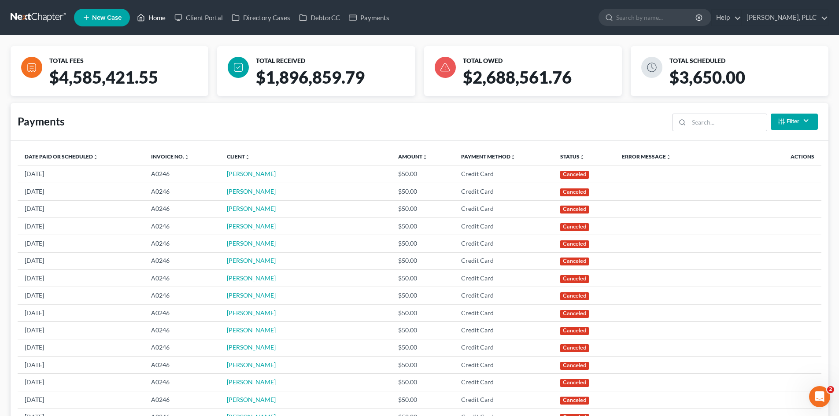
drag, startPoint x: 163, startPoint y: 11, endPoint x: 189, endPoint y: 4, distance: 27.0
click at [163, 11] on link "Home" at bounding box center [151, 18] width 37 height 16
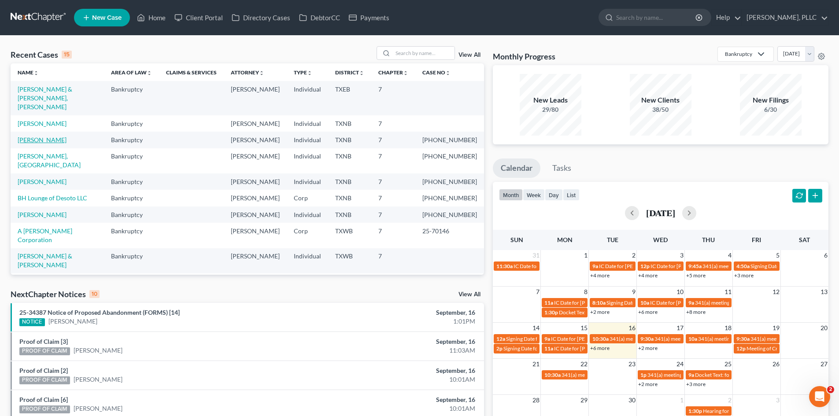
click at [29, 136] on link "Pickering, Julieann" at bounding box center [42, 139] width 49 height 7
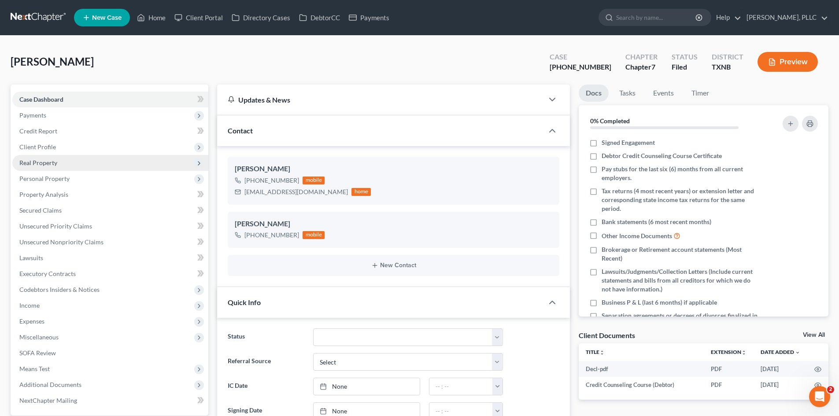
scroll to position [1448, 0]
click at [58, 197] on span "Property Analysis" at bounding box center [43, 194] width 49 height 7
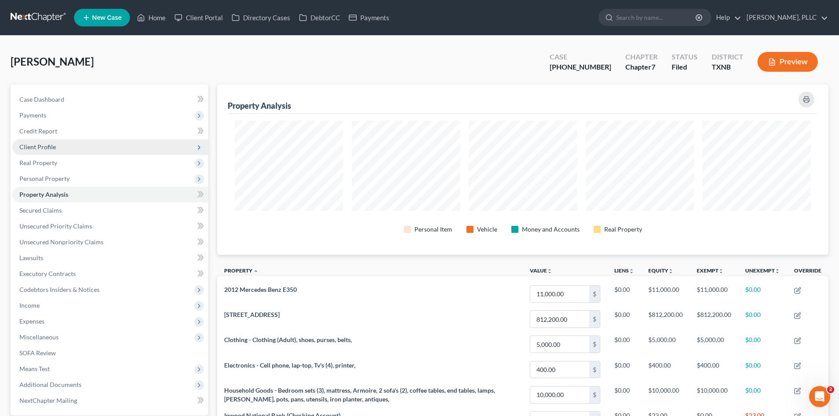
scroll to position [170, 611]
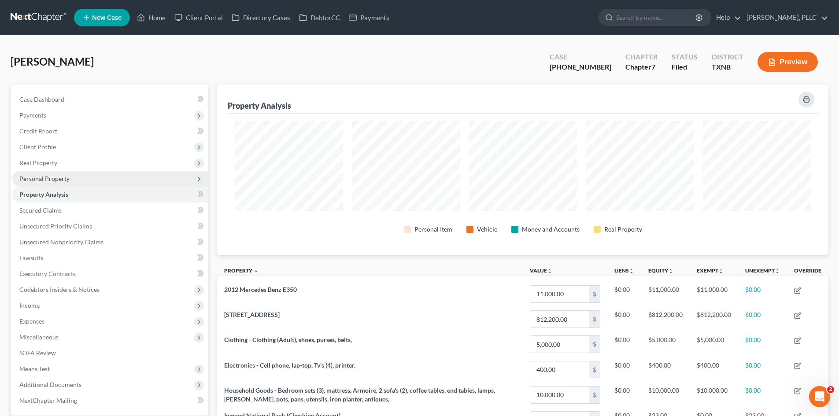
click at [59, 171] on span "Personal Property" at bounding box center [110, 179] width 196 height 16
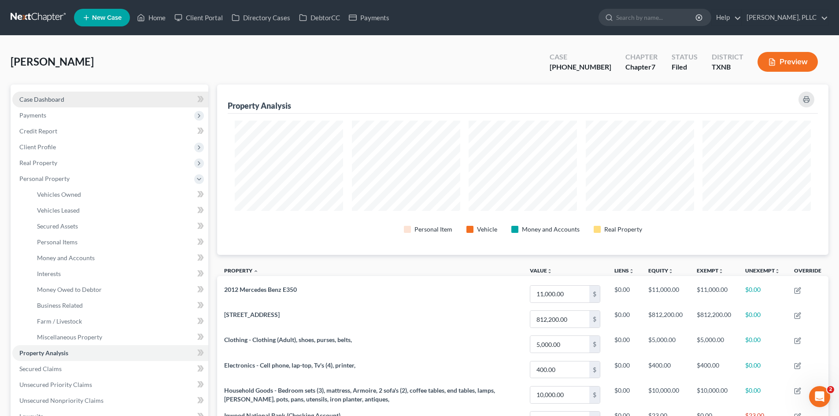
click at [40, 104] on link "Case Dashboard" at bounding box center [110, 100] width 196 height 16
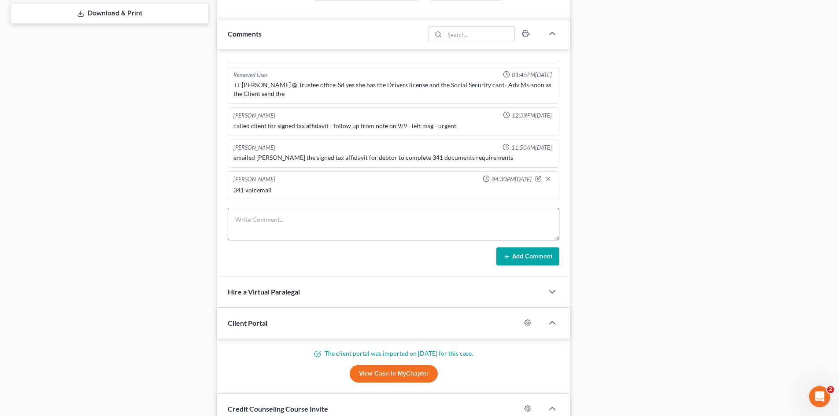
scroll to position [440, 0]
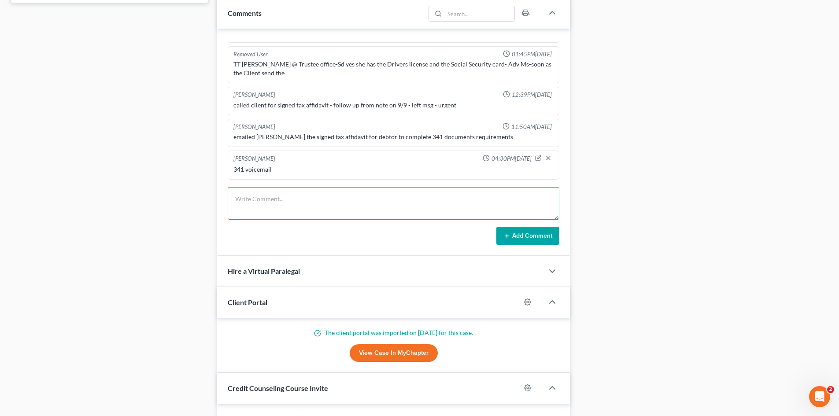
click at [301, 191] on textarea at bounding box center [394, 203] width 332 height 33
type textarea "341 prepped"
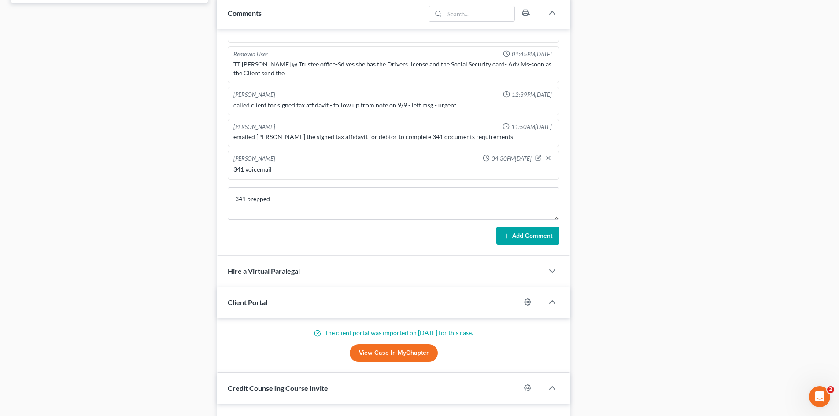
drag, startPoint x: 502, startPoint y: 232, endPoint x: 47, endPoint y: 274, distance: 457.3
click at [503, 232] on button "Add Comment" at bounding box center [527, 236] width 63 height 18
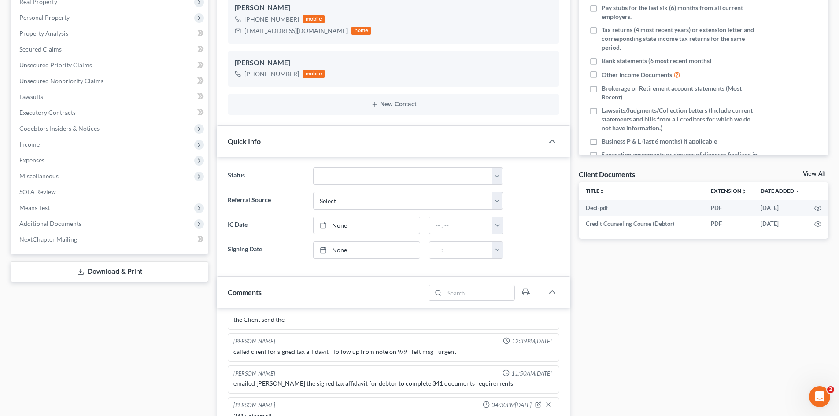
scroll to position [0, 0]
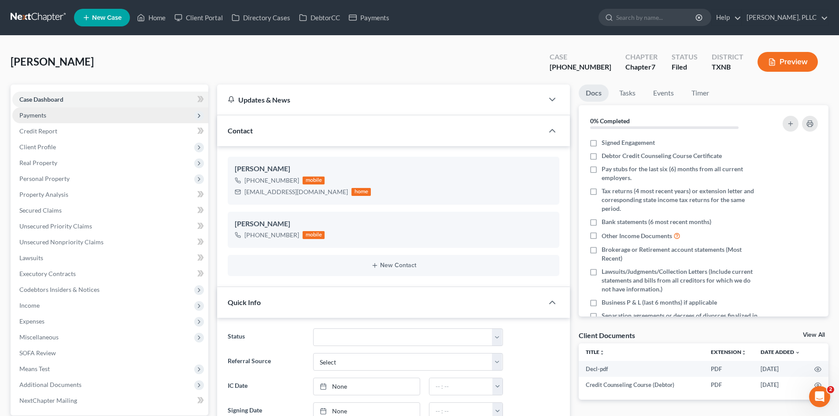
click at [75, 122] on span "Payments" at bounding box center [110, 115] width 196 height 16
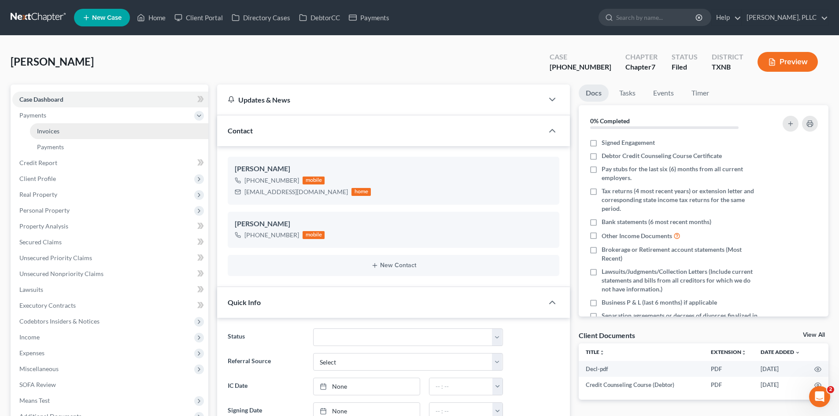
click at [87, 134] on link "Invoices" at bounding box center [119, 131] width 178 height 16
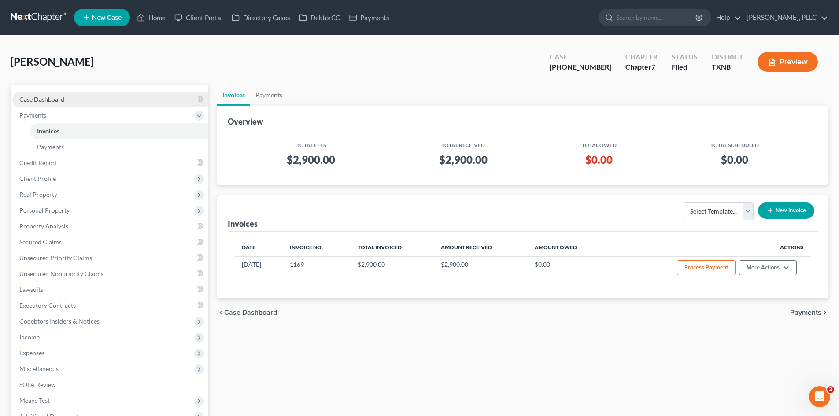
click at [69, 97] on link "Case Dashboard" at bounding box center [110, 100] width 196 height 16
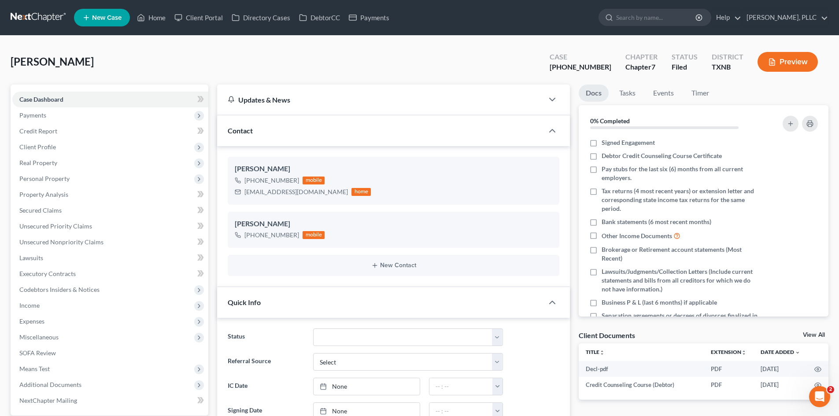
scroll to position [1481, 0]
click at [64, 152] on span "Client Profile" at bounding box center [110, 147] width 196 height 16
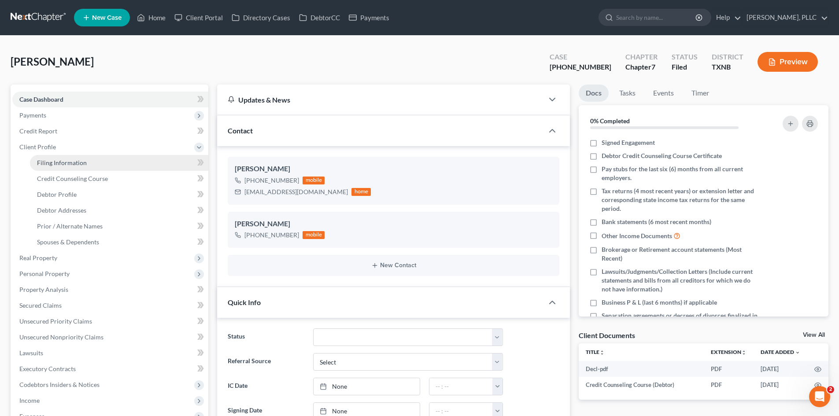
click at [70, 164] on span "Filing Information" at bounding box center [62, 162] width 50 height 7
select select "1"
select select "0"
select select "78"
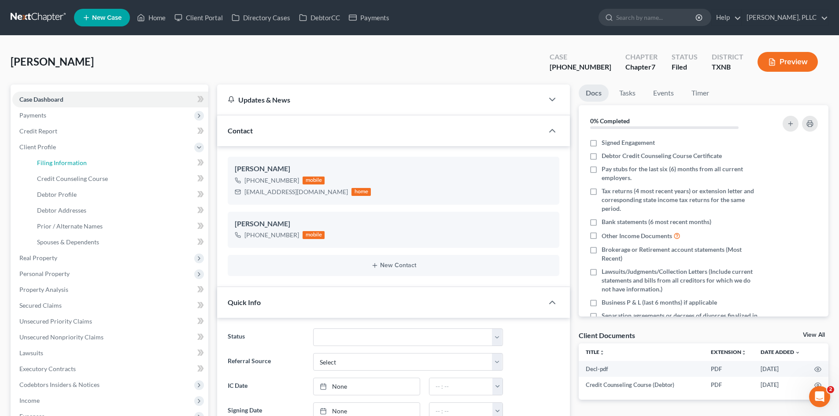
select select "1"
select select "45"
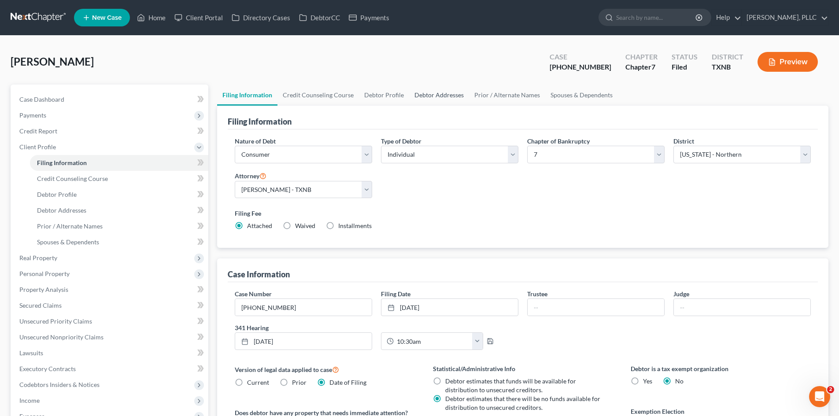
click at [438, 96] on link "Debtor Addresses" at bounding box center [439, 95] width 60 height 21
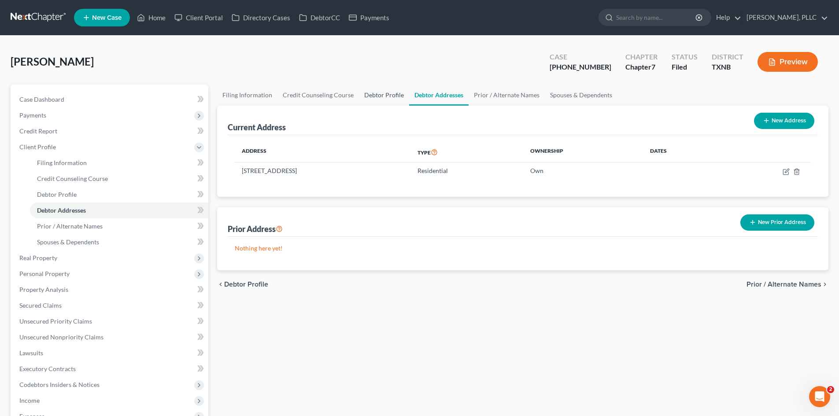
click at [370, 98] on link "Debtor Profile" at bounding box center [384, 95] width 50 height 21
select select "0"
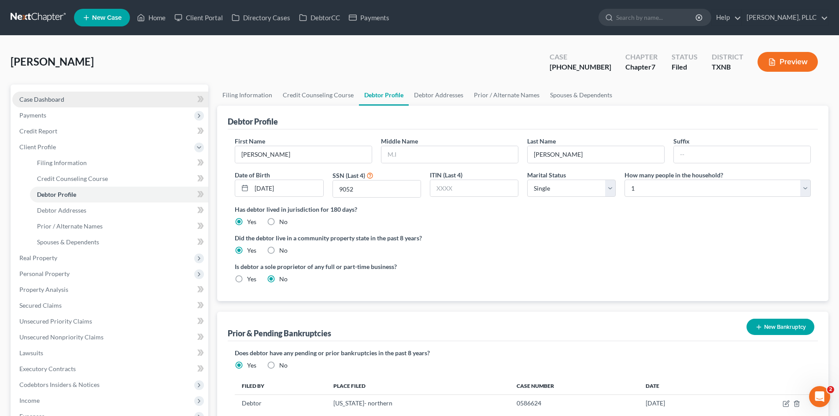
click at [45, 105] on link "Case Dashboard" at bounding box center [110, 100] width 196 height 16
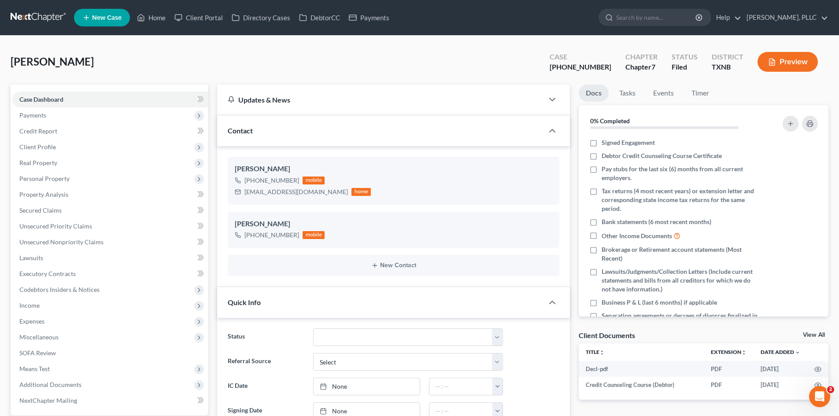
scroll to position [1481, 0]
click at [374, 18] on link "Payments" at bounding box center [368, 18] width 49 height 16
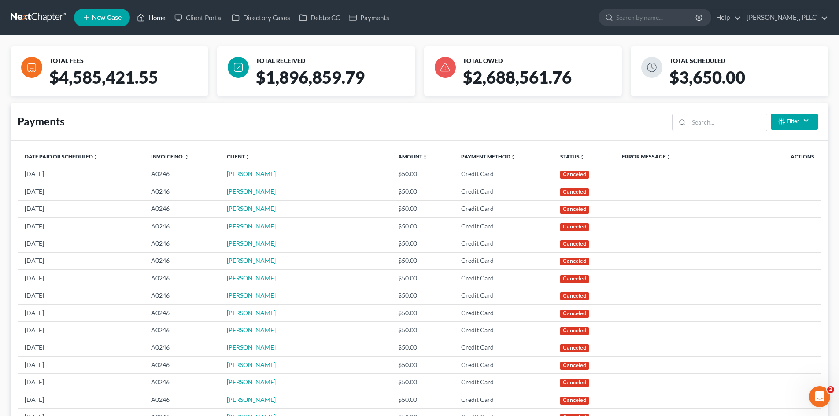
click at [159, 18] on link "Home" at bounding box center [151, 18] width 37 height 16
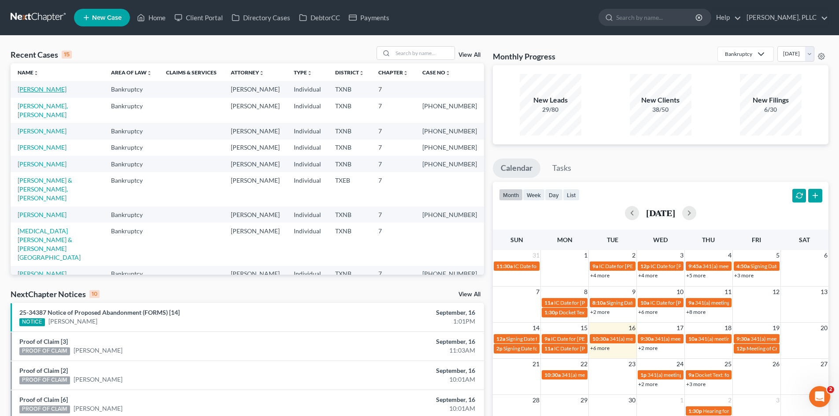
click at [55, 89] on link "[PERSON_NAME]" at bounding box center [42, 88] width 49 height 7
select select "4"
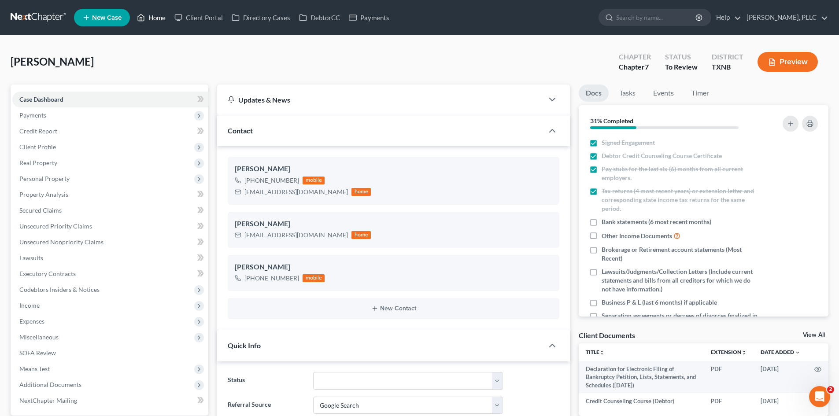
click at [157, 18] on link "Home" at bounding box center [151, 18] width 37 height 16
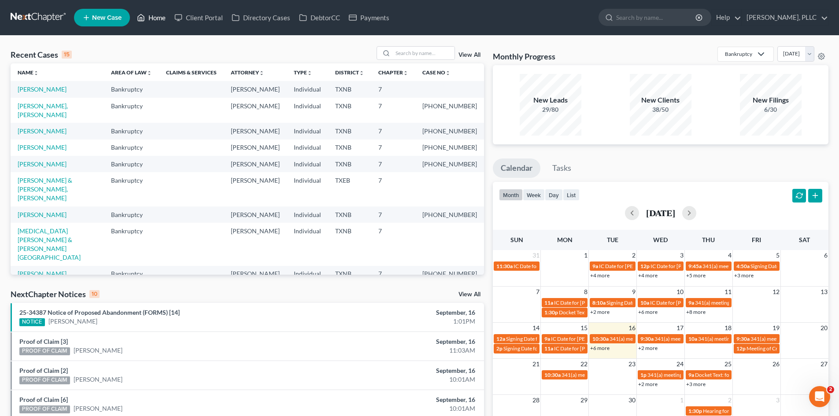
click at [146, 18] on link "Home" at bounding box center [151, 18] width 37 height 16
click at [374, 20] on link "Payments" at bounding box center [368, 18] width 49 height 16
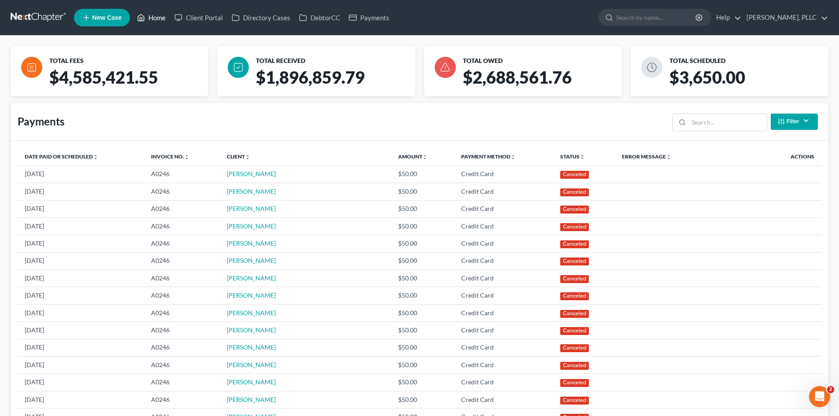
click at [163, 25] on link "Home" at bounding box center [151, 18] width 37 height 16
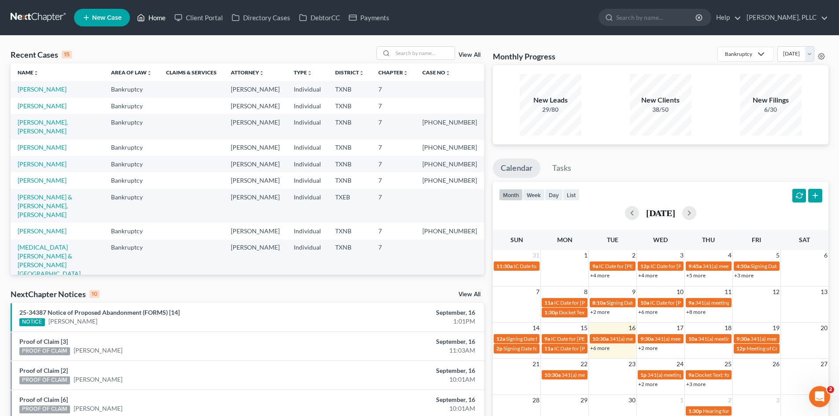
click at [159, 22] on link "Home" at bounding box center [151, 18] width 37 height 16
click at [203, 19] on link "Client Portal" at bounding box center [198, 18] width 57 height 16
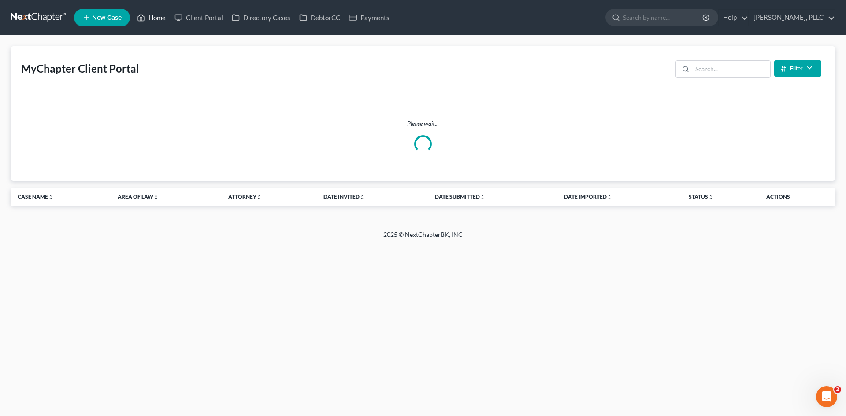
click at [152, 19] on link "Home" at bounding box center [151, 18] width 37 height 16
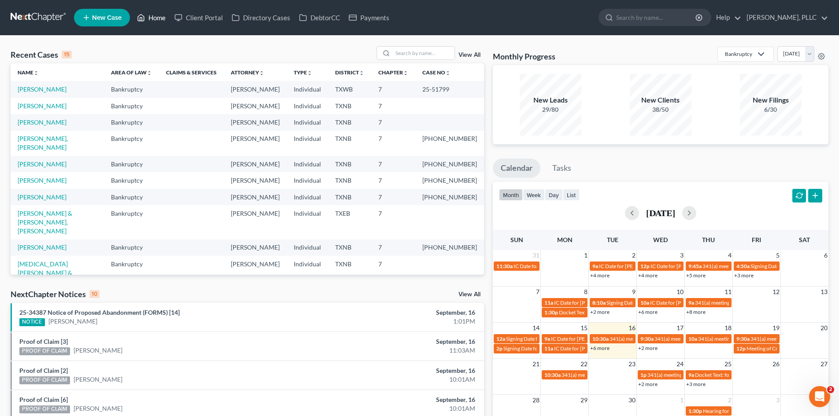
click at [152, 20] on link "Home" at bounding box center [151, 18] width 37 height 16
click at [39, 107] on link "[PERSON_NAME]" at bounding box center [42, 105] width 49 height 7
select select "4"
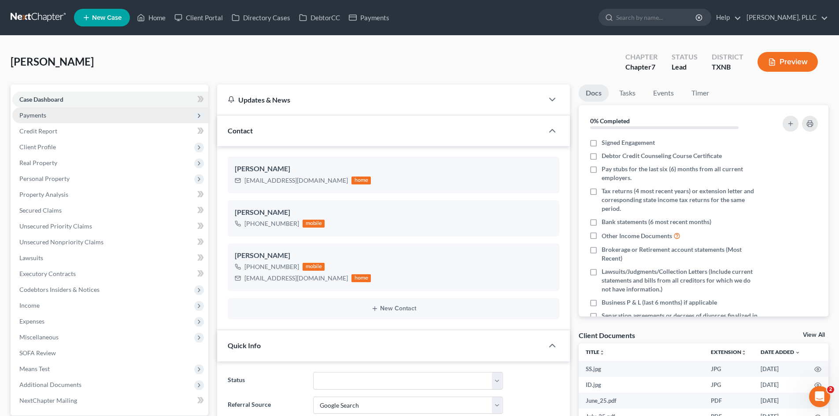
scroll to position [153, 0]
click at [82, 109] on span "Payments" at bounding box center [110, 115] width 196 height 16
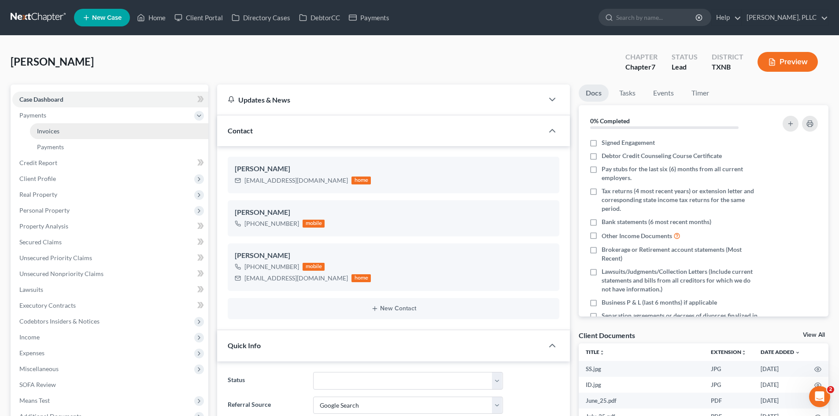
click at [86, 126] on link "Invoices" at bounding box center [119, 131] width 178 height 16
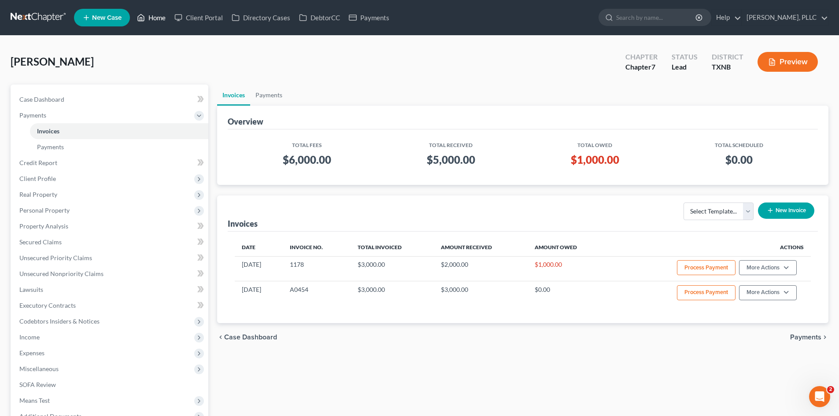
click at [149, 18] on link "Home" at bounding box center [151, 18] width 37 height 16
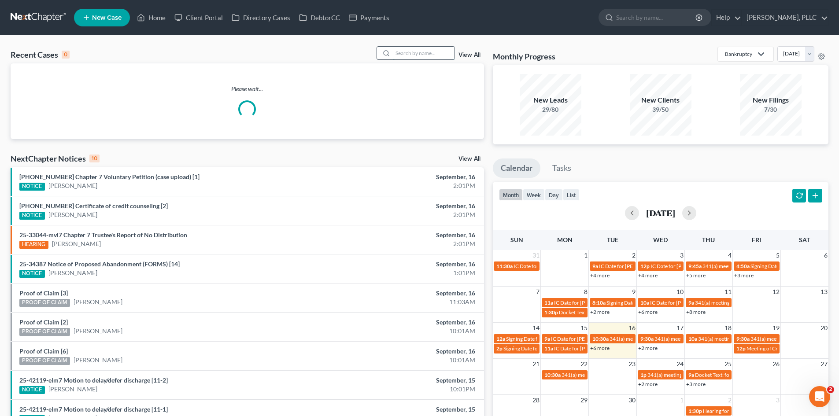
click at [432, 51] on input "search" at bounding box center [424, 53] width 62 height 13
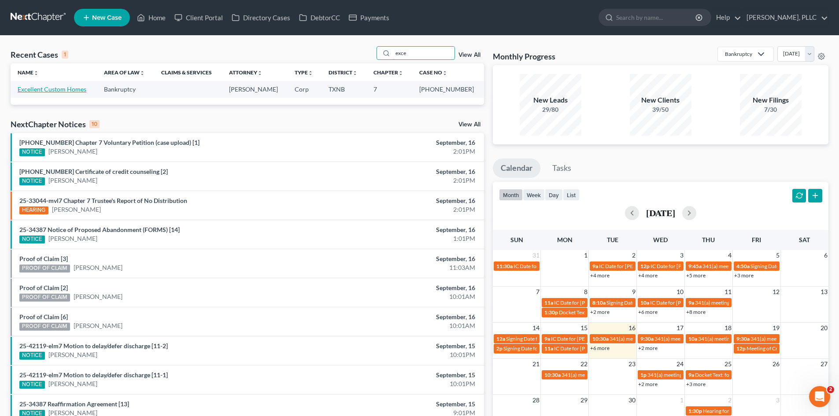
type input "exce"
click at [31, 89] on link "Excellent Custom Homes" at bounding box center [52, 88] width 69 height 7
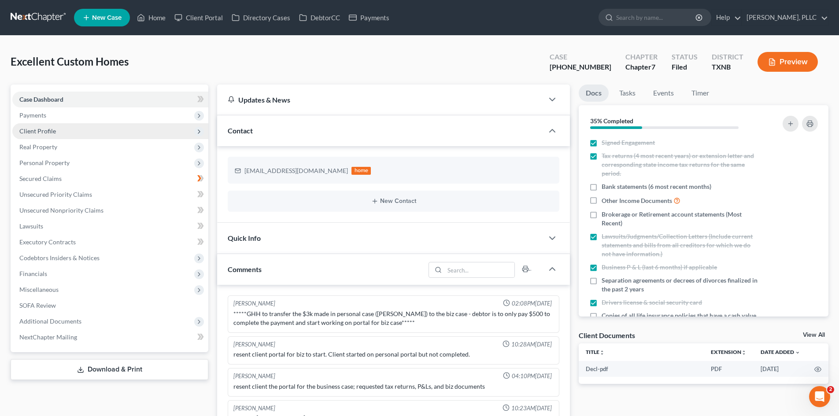
scroll to position [244, 0]
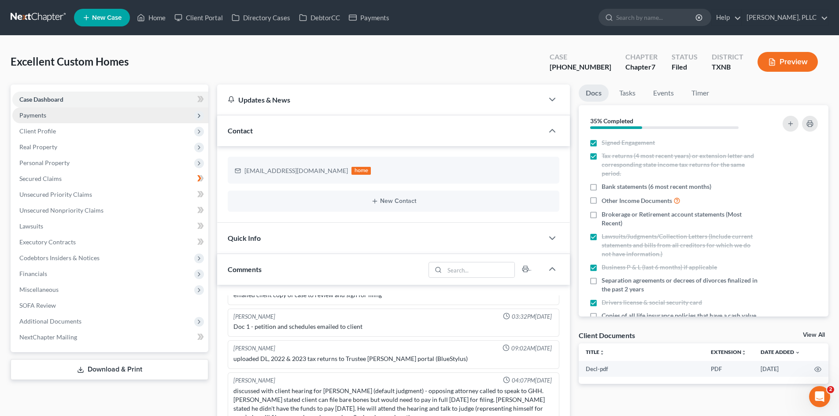
click at [36, 114] on span "Payments" at bounding box center [32, 114] width 27 height 7
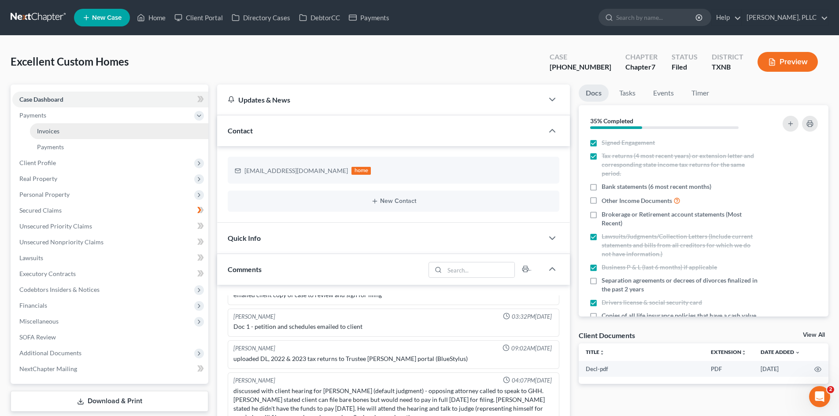
click at [103, 131] on link "Invoices" at bounding box center [119, 131] width 178 height 16
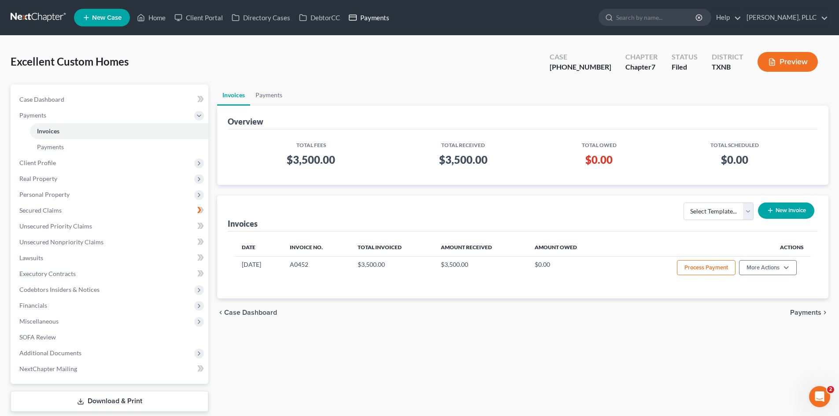
click at [373, 21] on link "Payments" at bounding box center [368, 18] width 49 height 16
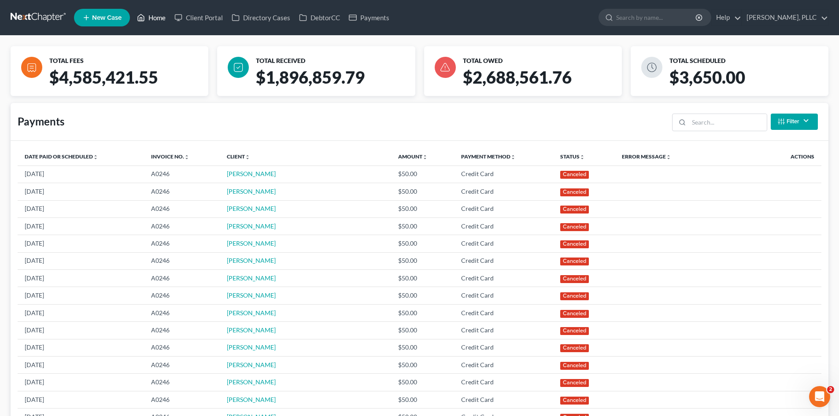
click at [163, 22] on link "Home" at bounding box center [151, 18] width 37 height 16
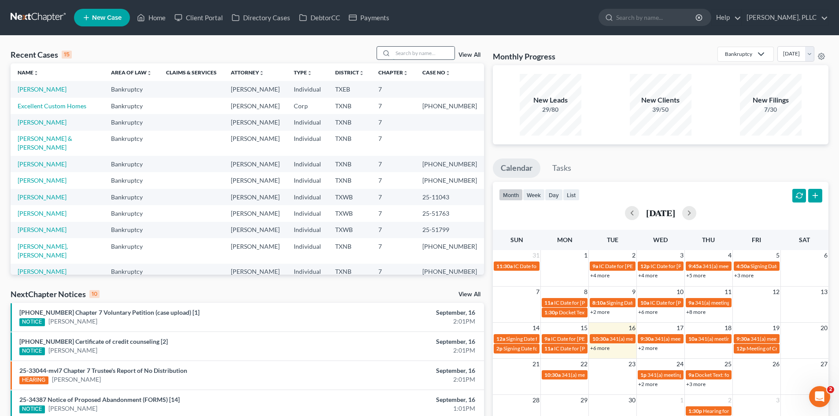
click at [411, 57] on input "search" at bounding box center [424, 53] width 62 height 13
type input "hutton"
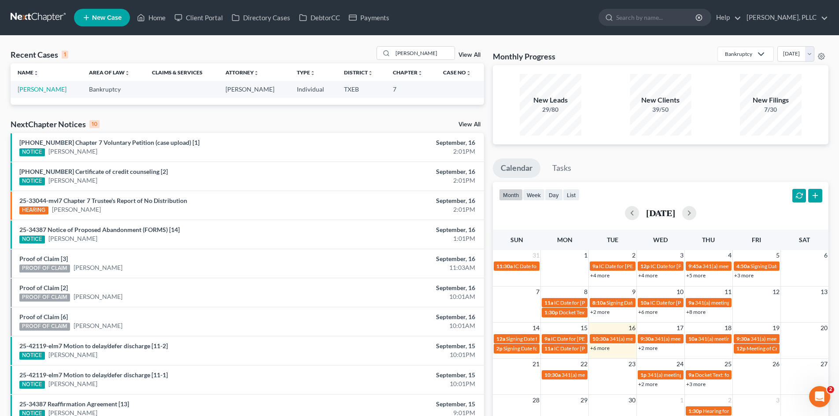
drag, startPoint x: 166, startPoint y: 95, endPoint x: 316, endPoint y: 117, distance: 151.7
click at [204, 100] on div "Name unfold_more expand_more expand_less Area of Law unfold_more expand_more ex…" at bounding box center [247, 83] width 473 height 41
click at [300, 122] on div "NextChapter Notices 10 View All" at bounding box center [247, 126] width 473 height 14
click at [384, 12] on link "Payments" at bounding box center [368, 18] width 49 height 16
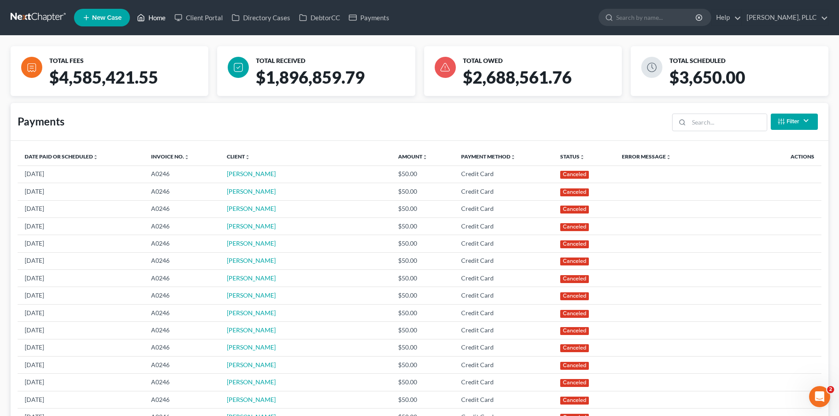
click at [150, 21] on link "Home" at bounding box center [151, 18] width 37 height 16
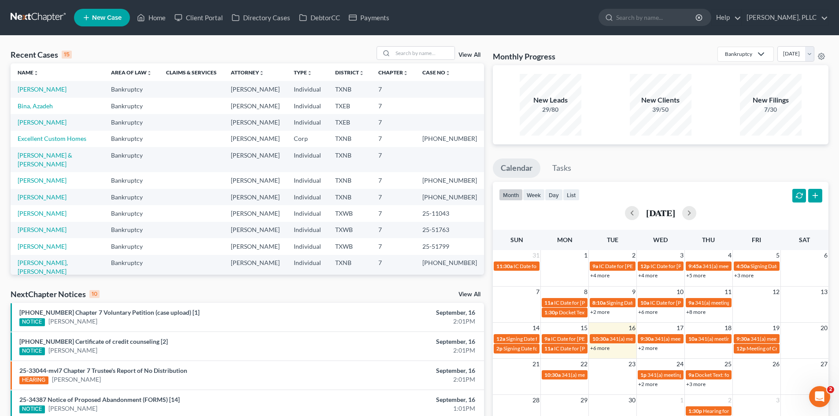
click at [418, 284] on div "Recent Cases 15 View All Name unfold_more expand_more expand_less Area of Law u…" at bounding box center [247, 326] width 482 height 561
click at [566, 174] on link "Tasks" at bounding box center [561, 168] width 35 height 19
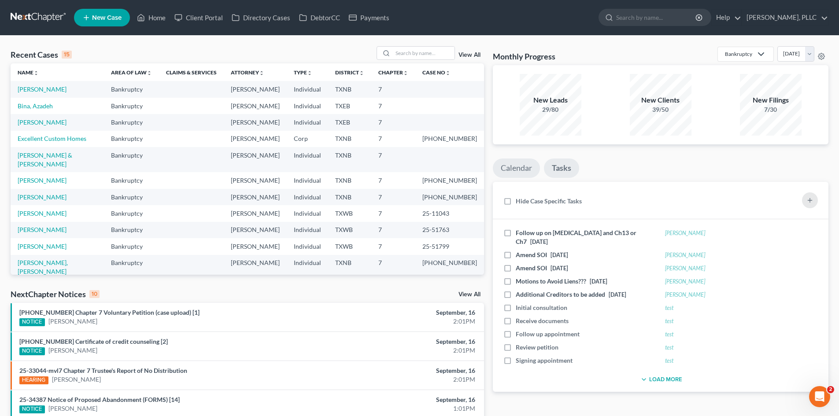
click at [528, 172] on link "Calendar" at bounding box center [516, 168] width 47 height 19
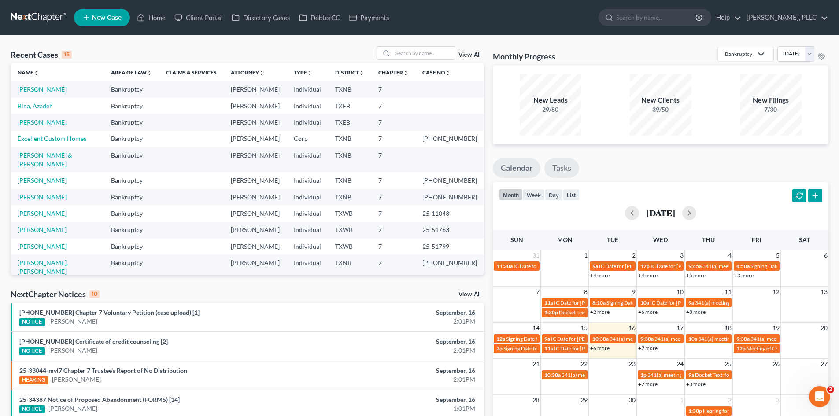
click at [572, 170] on link "Tasks" at bounding box center [561, 168] width 35 height 19
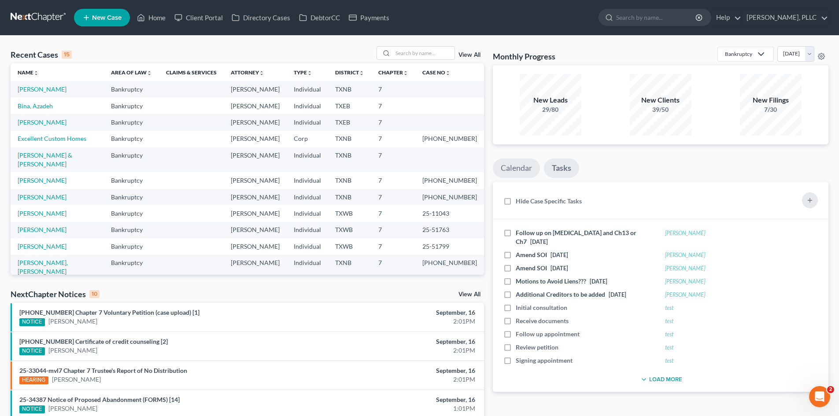
click at [513, 169] on link "Calendar" at bounding box center [516, 168] width 47 height 19
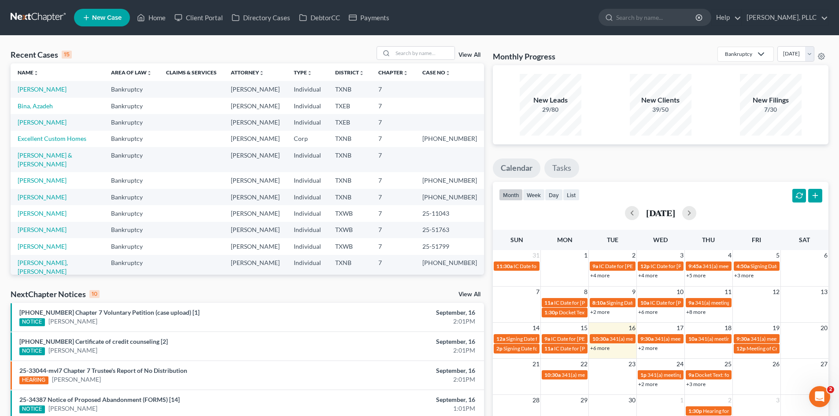
click at [559, 172] on link "Tasks" at bounding box center [561, 168] width 35 height 19
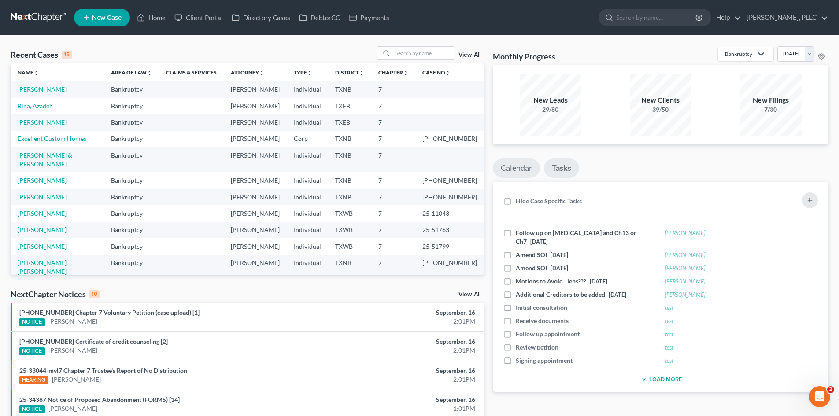
click at [513, 166] on link "Calendar" at bounding box center [516, 168] width 47 height 19
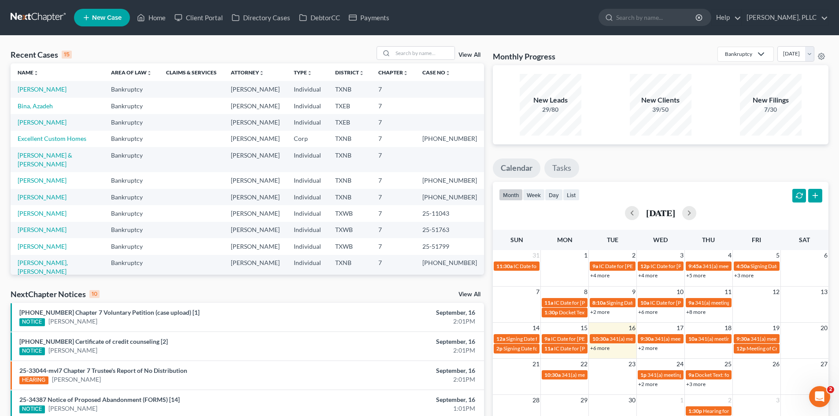
click at [564, 168] on link "Tasks" at bounding box center [561, 168] width 35 height 19
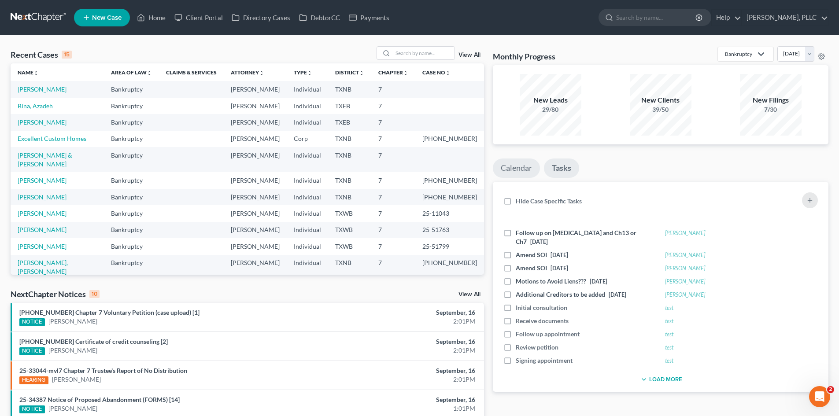
click at [498, 168] on link "Calendar" at bounding box center [516, 168] width 47 height 19
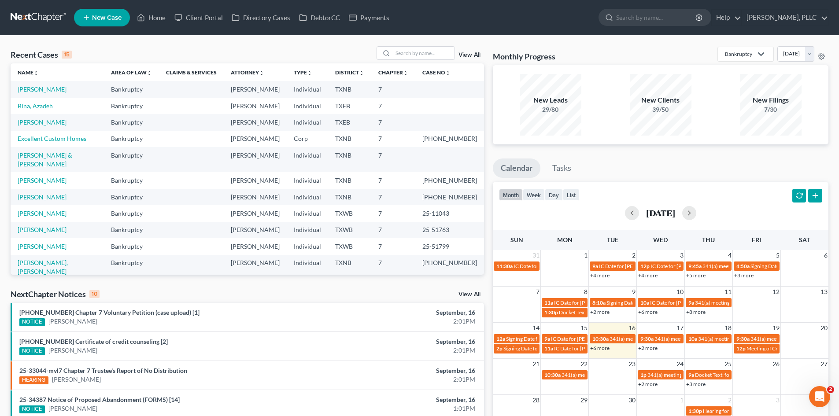
click at [157, 26] on ul "New Case Home Client Portal Directory Cases DebtorCC Payments - No Result - See…" at bounding box center [451, 17] width 754 height 23
click at [155, 15] on link "Home" at bounding box center [151, 18] width 37 height 16
click at [210, 14] on link "Client Portal" at bounding box center [198, 18] width 57 height 16
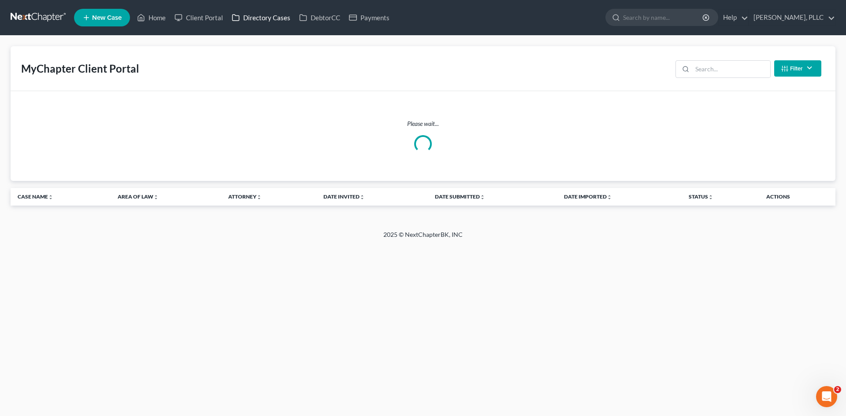
click at [272, 13] on link "Directory Cases" at bounding box center [260, 18] width 67 height 16
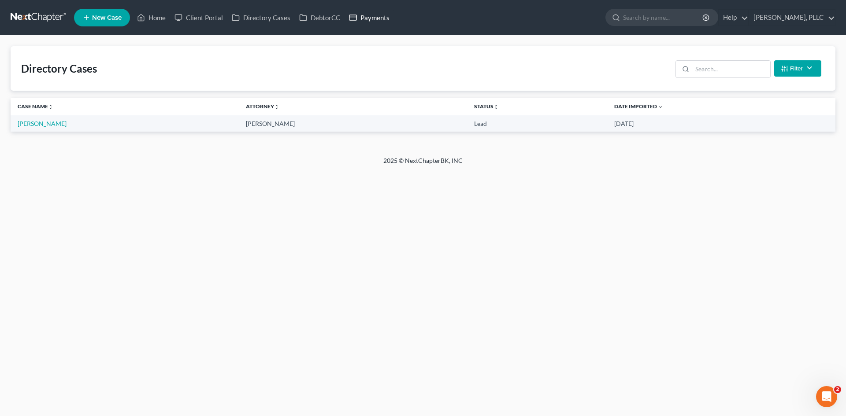
click at [359, 14] on link "Payments" at bounding box center [368, 18] width 49 height 16
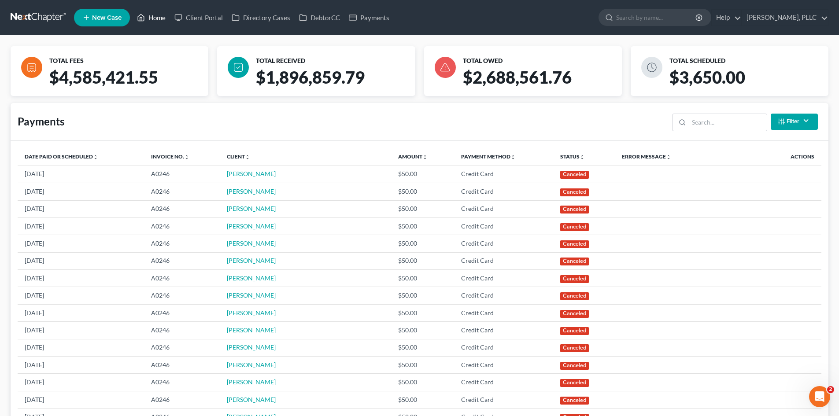
click at [151, 11] on link "Home" at bounding box center [151, 18] width 37 height 16
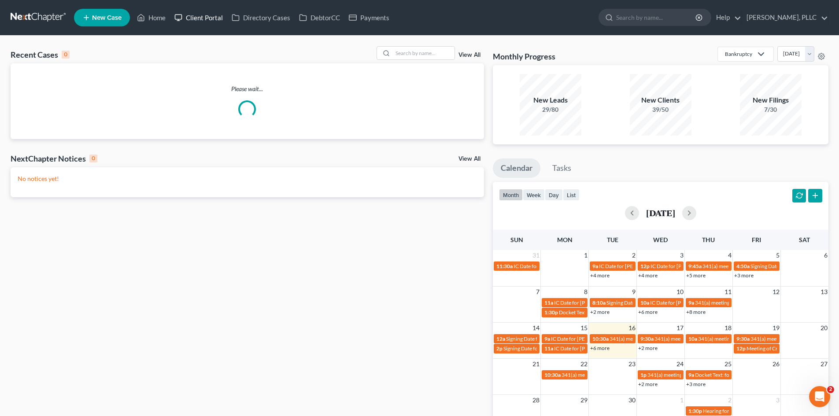
click at [211, 15] on link "Client Portal" at bounding box center [198, 18] width 57 height 16
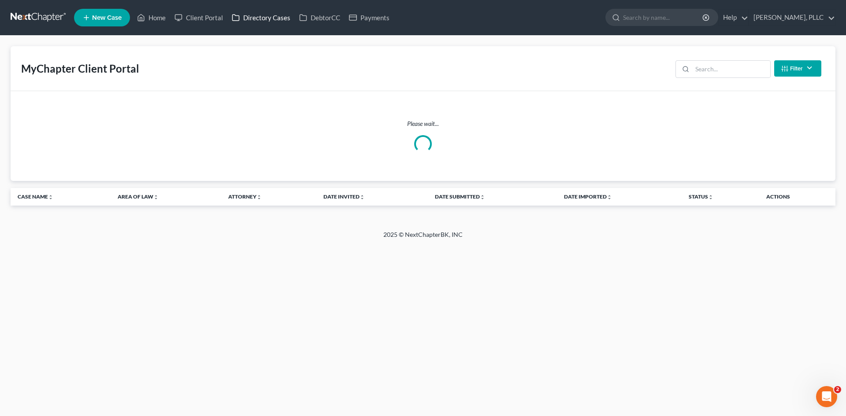
click at [274, 12] on link "Directory Cases" at bounding box center [260, 18] width 67 height 16
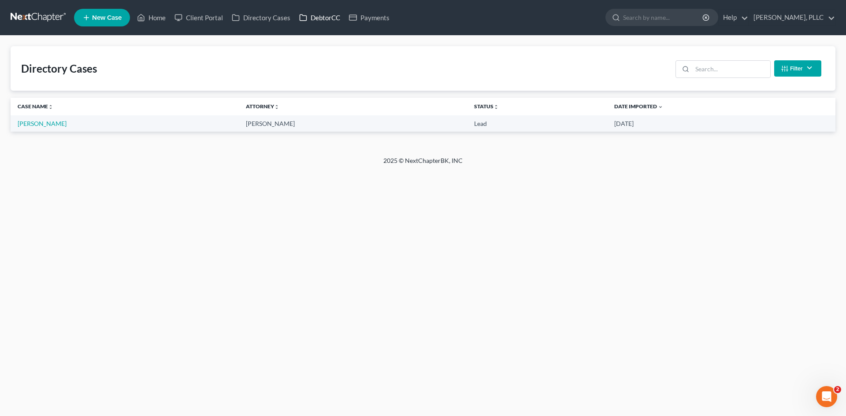
click at [321, 15] on link "DebtorCC" at bounding box center [320, 18] width 50 height 16
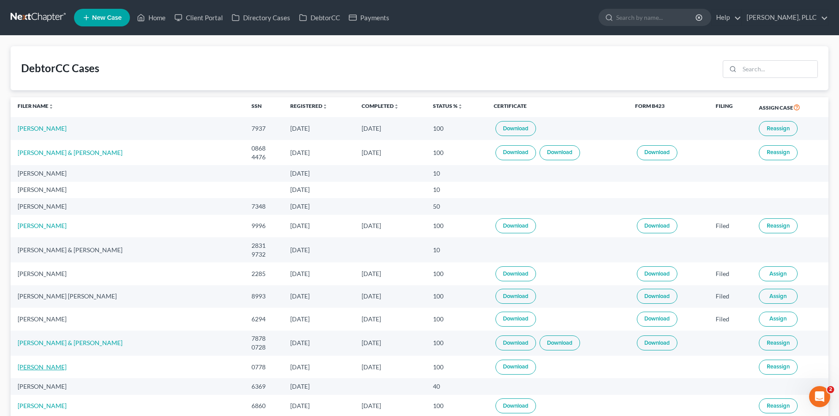
drag, startPoint x: 19, startPoint y: 363, endPoint x: 65, endPoint y: 354, distance: 46.7
click at [20, 363] on link "[PERSON_NAME]" at bounding box center [42, 366] width 49 height 7
select select "4"
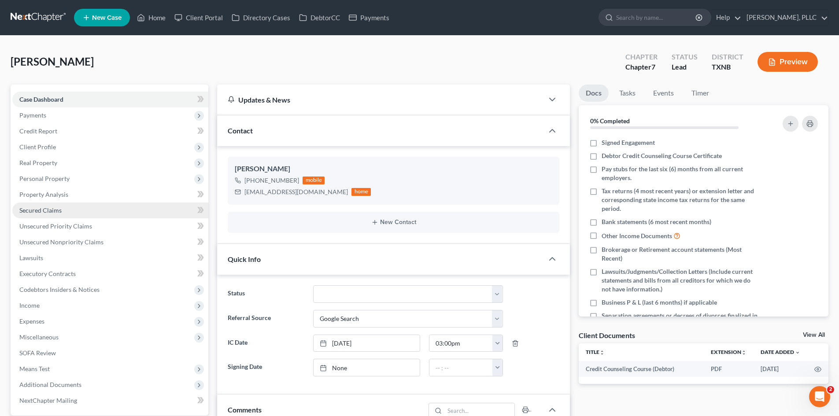
click at [109, 204] on link "Secured Claims" at bounding box center [110, 211] width 196 height 16
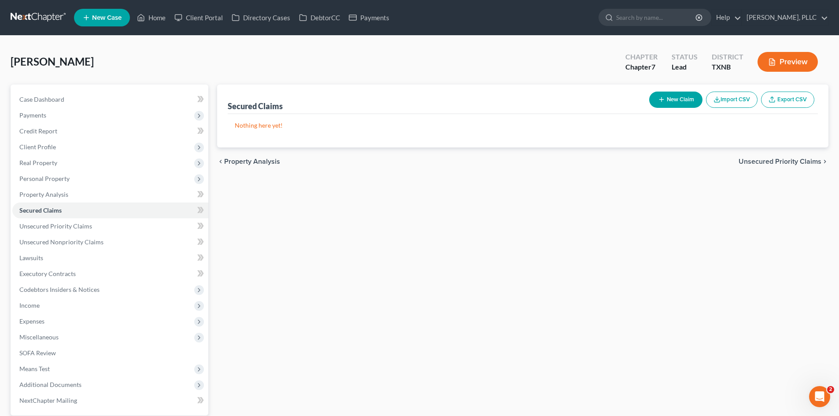
click at [169, 54] on div "Nichols, Yolanda Upgraded Chapter Chapter 7 Status Lead District TXNB Preview" at bounding box center [420, 65] width 818 height 38
click at [146, 22] on link "Home" at bounding box center [151, 18] width 37 height 16
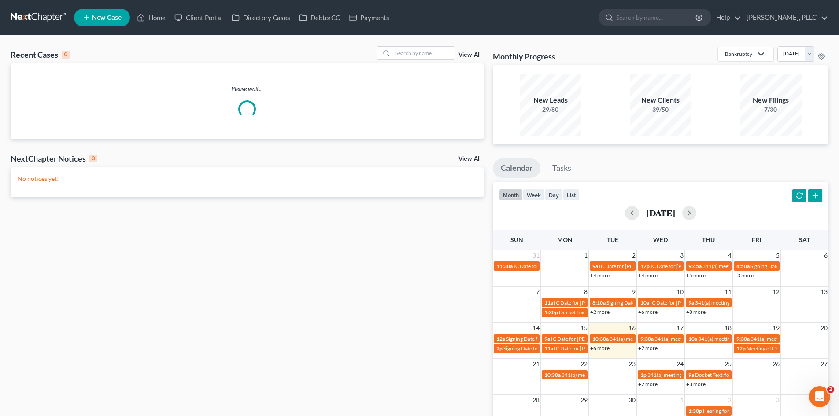
click at [114, 18] on span "New Case" at bounding box center [107, 18] width 30 height 7
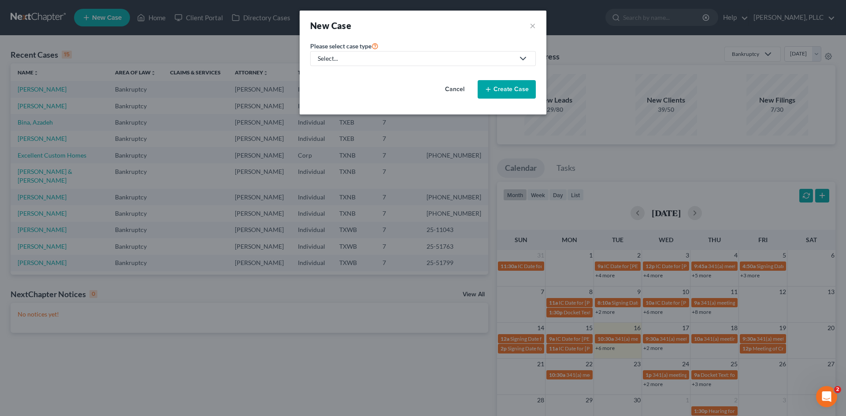
click at [368, 54] on link "Select..." at bounding box center [422, 58] width 225 height 15
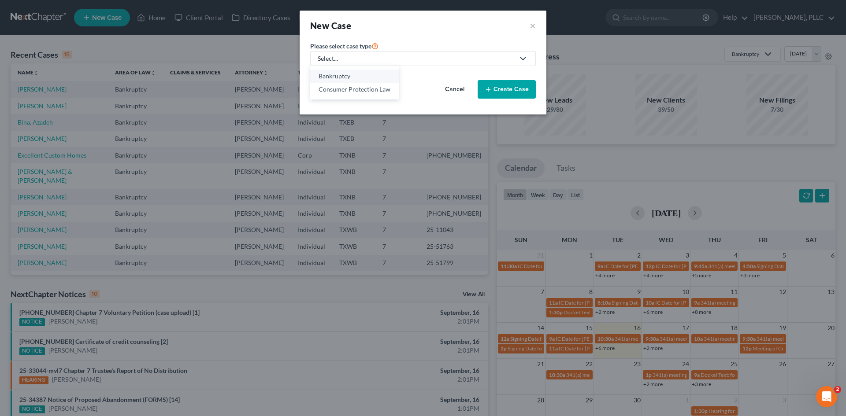
click at [361, 73] on div "Bankruptcy" at bounding box center [354, 76] width 72 height 9
select select "78"
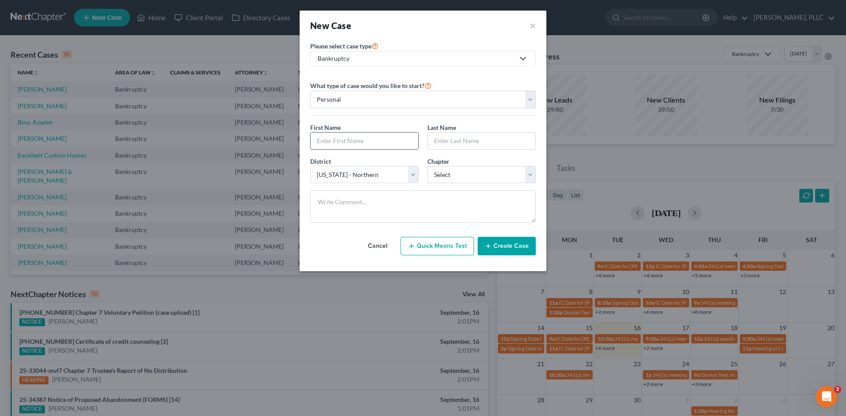
click at [366, 141] on input "text" at bounding box center [363, 141] width 107 height 17
type input "Jennifer"
click at [446, 144] on input "text" at bounding box center [481, 141] width 107 height 17
type input "A"
type input "Williams"
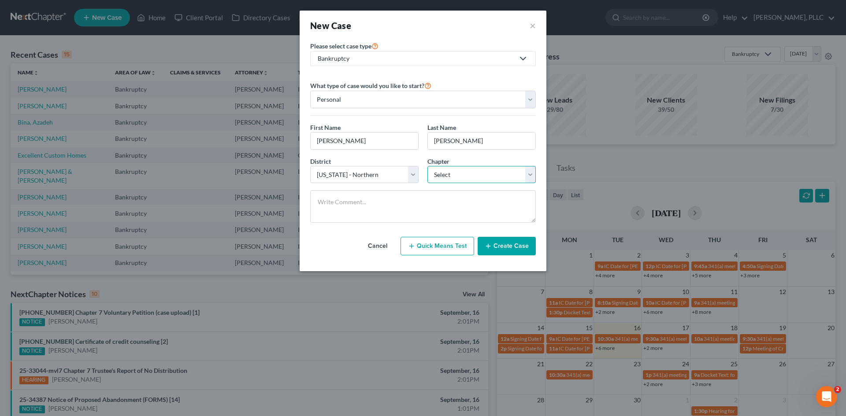
click at [439, 172] on select "Select 7 11 12 13" at bounding box center [481, 175] width 108 height 18
select select "0"
click at [427, 166] on select "Select 7 11 12 13" at bounding box center [481, 175] width 108 height 18
click at [495, 247] on button "Create Case" at bounding box center [506, 246] width 58 height 18
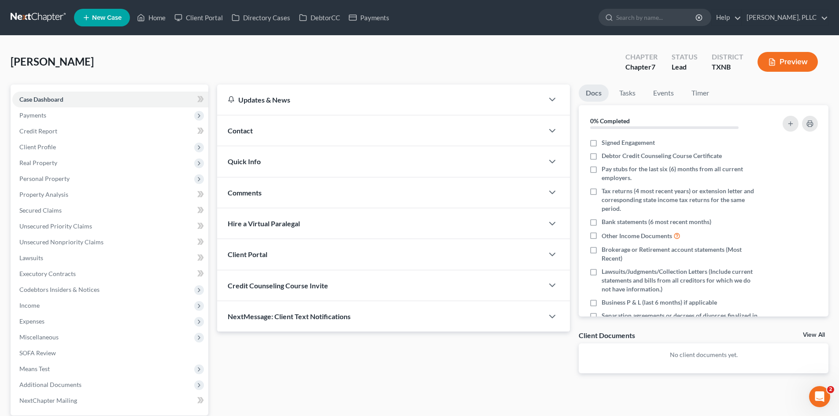
click at [286, 134] on div "Contact" at bounding box center [380, 130] width 326 height 30
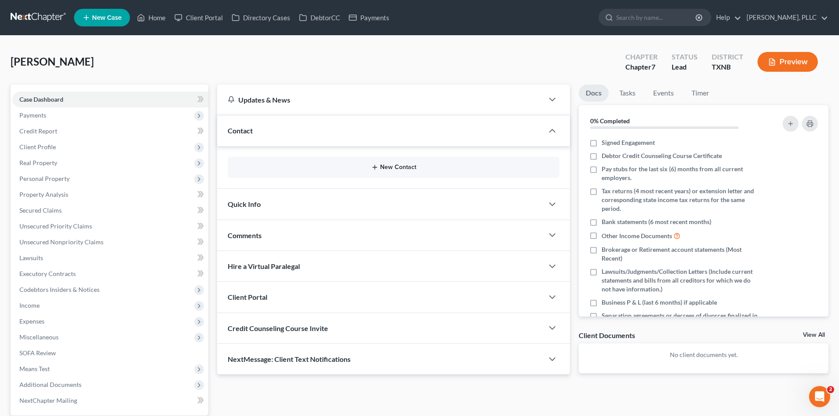
click at [386, 170] on button "New Contact" at bounding box center [394, 167] width 318 height 7
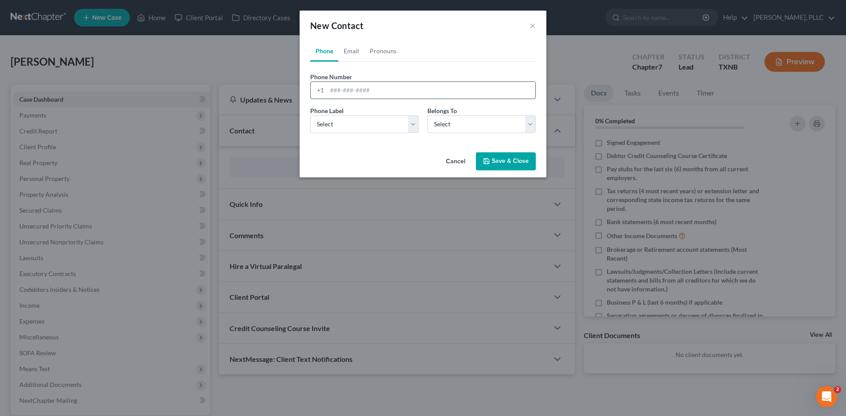
click at [340, 92] on input "tel" at bounding box center [431, 90] width 208 height 17
type input "214-392-8605"
drag, startPoint x: 353, startPoint y: 124, endPoint x: 353, endPoint y: 130, distance: 6.2
click at [353, 124] on select "Select Mobile Home Work Other" at bounding box center [364, 124] width 108 height 18
select select "0"
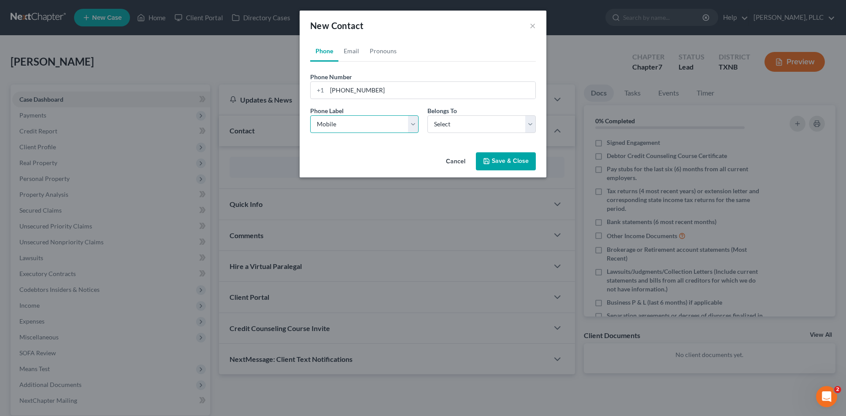
click at [310, 115] on select "Select Mobile Home Work Other" at bounding box center [364, 124] width 108 height 18
click at [455, 127] on select "Select Client Other" at bounding box center [481, 124] width 108 height 18
select select "0"
click at [427, 115] on select "Select Client Other" at bounding box center [481, 124] width 108 height 18
select select "0"
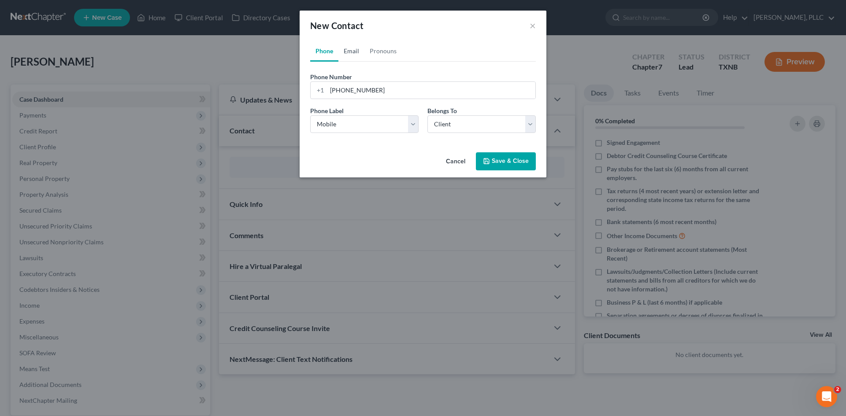
drag, startPoint x: 356, startPoint y: 56, endPoint x: 350, endPoint y: 91, distance: 35.8
click at [356, 56] on link "Email" at bounding box center [351, 51] width 26 height 21
click at [345, 88] on input "email" at bounding box center [431, 90] width 208 height 17
type input "jcw5897@gmail.com"
drag, startPoint x: 348, startPoint y: 115, endPoint x: 346, endPoint y: 131, distance: 15.6
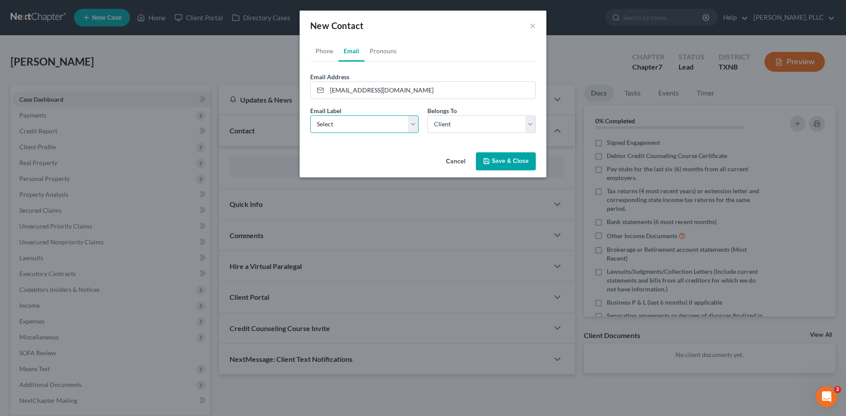
click at [348, 115] on select "Select Home Work Other" at bounding box center [364, 124] width 108 height 18
select select "0"
click at [310, 115] on select "Select Home Work Other" at bounding box center [364, 124] width 108 height 18
click at [487, 158] on icon "button" at bounding box center [486, 161] width 7 height 7
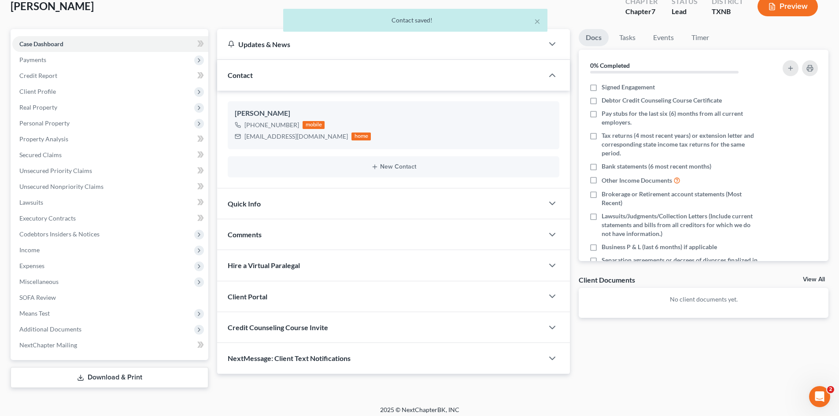
scroll to position [61, 0]
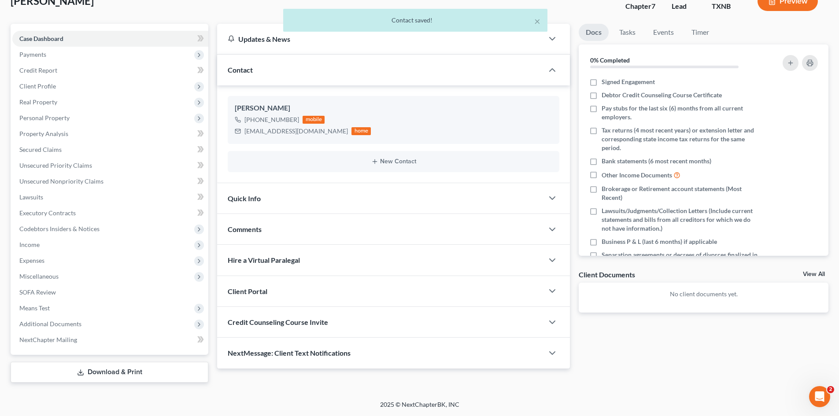
click at [278, 190] on div "Quick Info" at bounding box center [380, 198] width 326 height 30
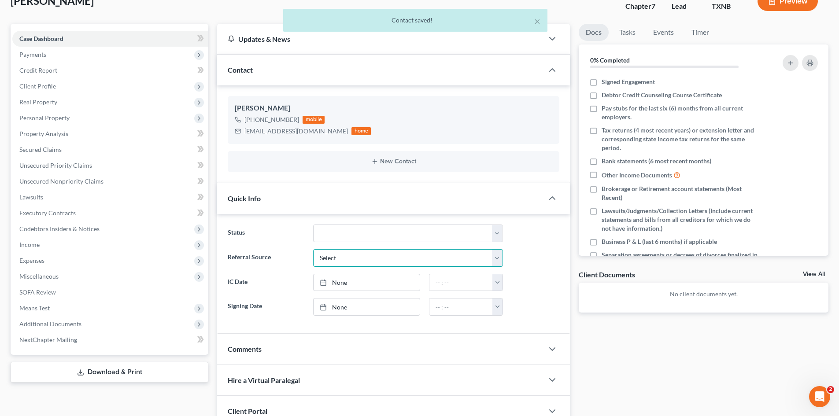
drag, startPoint x: 376, startPoint y: 253, endPoint x: 378, endPoint y: 264, distance: 10.8
click at [376, 253] on select "Select Word Of Mouth Previous Clients Direct Mail Website Google Search Modern …" at bounding box center [408, 258] width 190 height 18
select select "4"
click at [313, 249] on select "Select Word Of Mouth Previous Clients Direct Mail Website Google Search Modern …" at bounding box center [408, 258] width 190 height 18
type input "[DATE]"
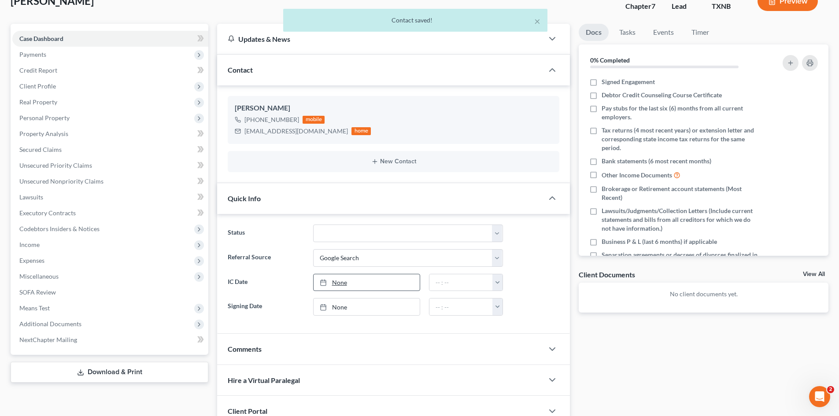
click at [363, 287] on link "None" at bounding box center [367, 282] width 106 height 17
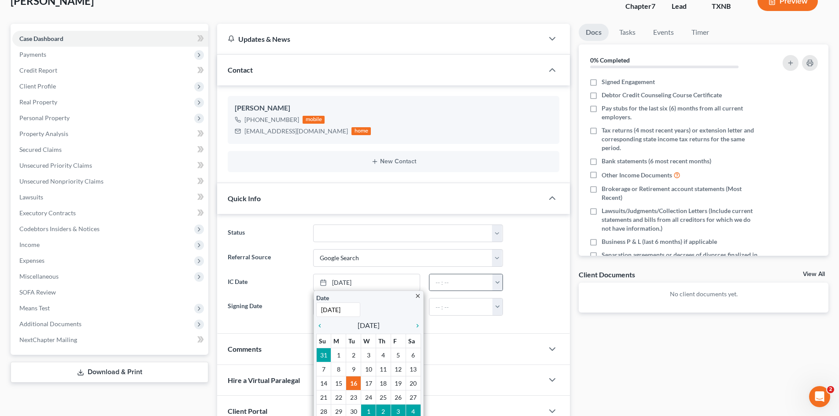
drag, startPoint x: 498, startPoint y: 285, endPoint x: 503, endPoint y: 292, distance: 7.6
click at [498, 285] on button "button" at bounding box center [497, 282] width 10 height 17
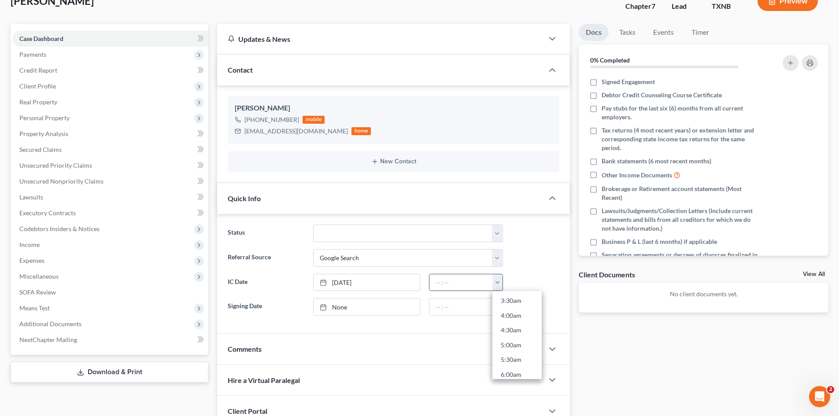
scroll to position [220, 0]
click at [328, 279] on div at bounding box center [326, 282] width 12 height 7
click at [499, 279] on button "button" at bounding box center [497, 282] width 10 height 17
click at [513, 309] on link "3:00pm" at bounding box center [516, 305] width 49 height 15
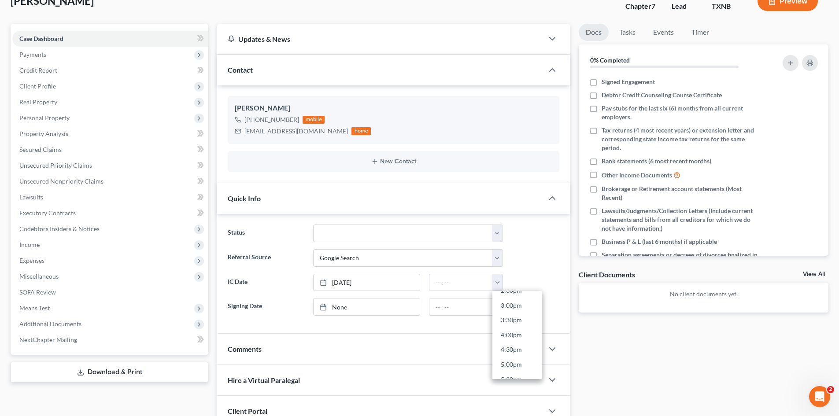
type input "3:00pm"
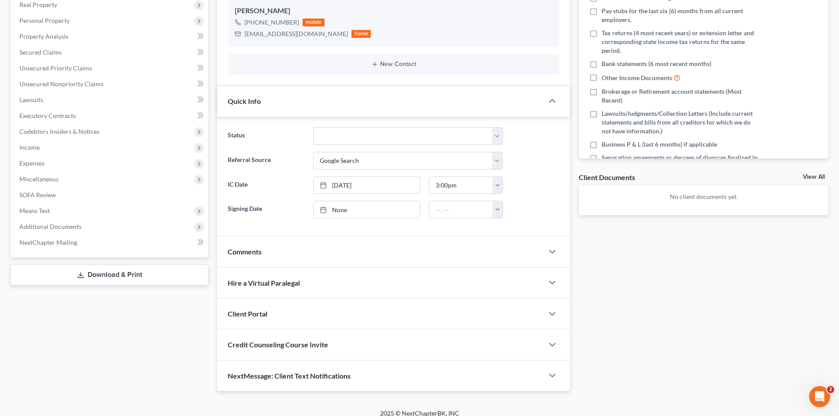
scroll to position [167, 0]
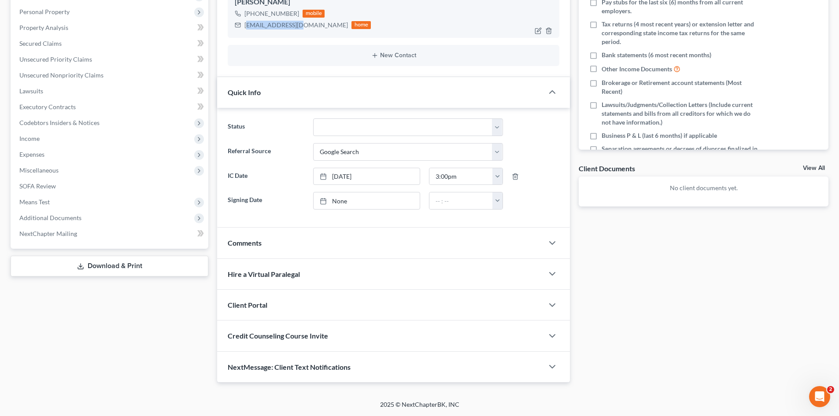
drag, startPoint x: 299, startPoint y: 26, endPoint x: 246, endPoint y: 26, distance: 52.8
click at [246, 26] on div "jcw5897@gmail.com" at bounding box center [295, 25] width 103 height 9
click at [244, 25] on div "jcw5897@gmail.com home" at bounding box center [303, 24] width 136 height 11
drag, startPoint x: 244, startPoint y: 25, endPoint x: 297, endPoint y: 26, distance: 53.3
click at [297, 26] on div "jcw5897@gmail.com home" at bounding box center [303, 24] width 136 height 11
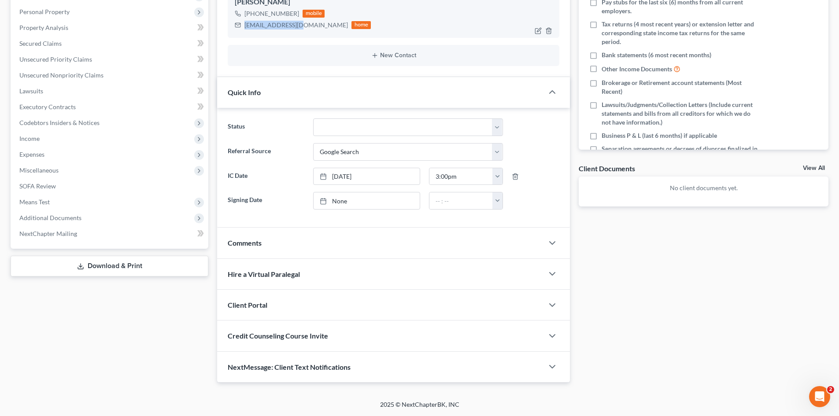
copy div "jcw5897@gmail.com"
click at [288, 291] on div "Client Portal" at bounding box center [380, 305] width 326 height 30
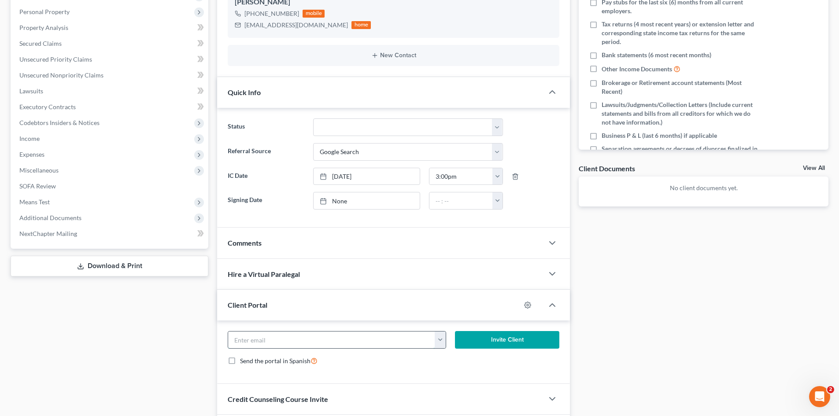
click at [304, 342] on input "email" at bounding box center [331, 340] width 207 height 17
paste input "jcw5897@gmail.com"
type input "jcw5897@gmail.com"
click at [506, 340] on button "Invite Client" at bounding box center [507, 340] width 105 height 18
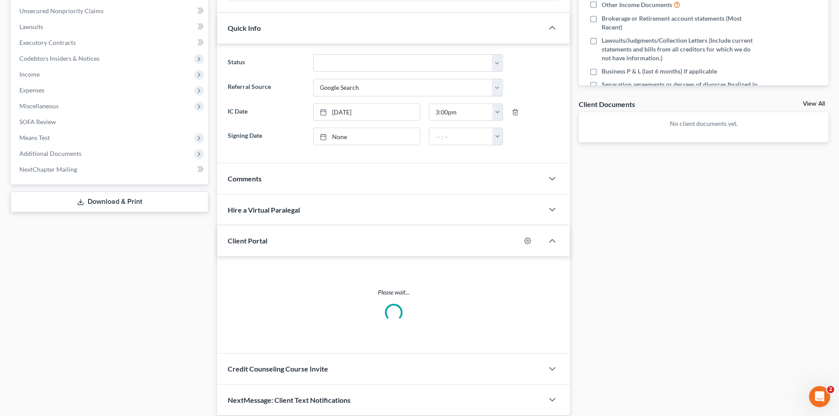
scroll to position [264, 0]
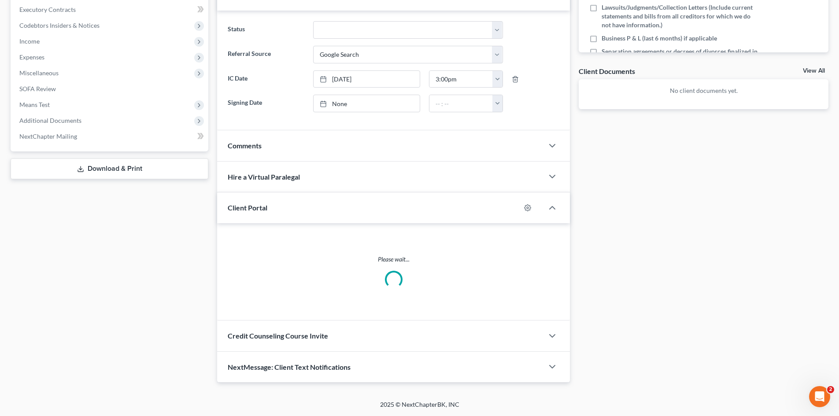
click at [334, 327] on div "Credit Counseling Course Invite" at bounding box center [380, 336] width 326 height 30
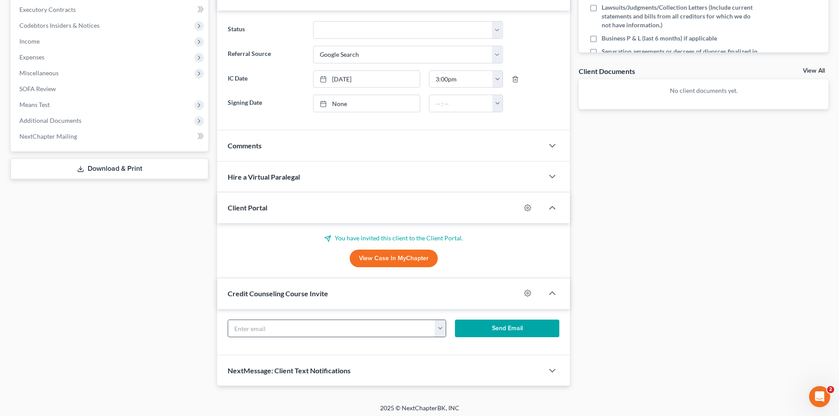
click at [322, 332] on input "text" at bounding box center [331, 328] width 207 height 17
paste input "jcw5897@gmail.com"
type input "jcw5897@gmail.com"
click at [507, 329] on button "Send Email" at bounding box center [507, 329] width 105 height 18
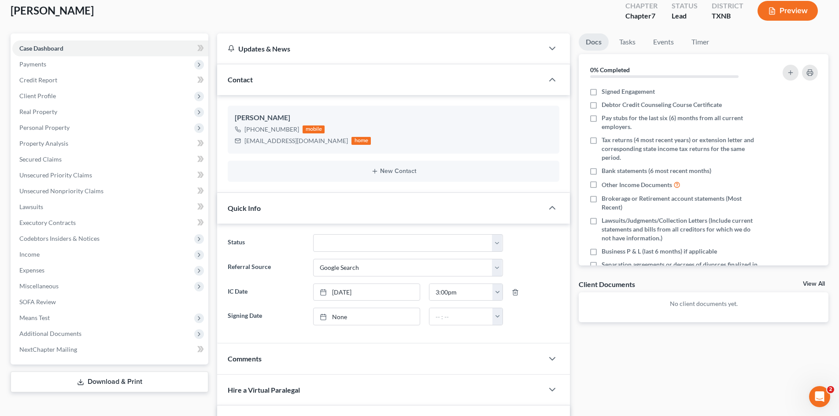
scroll to position [44, 0]
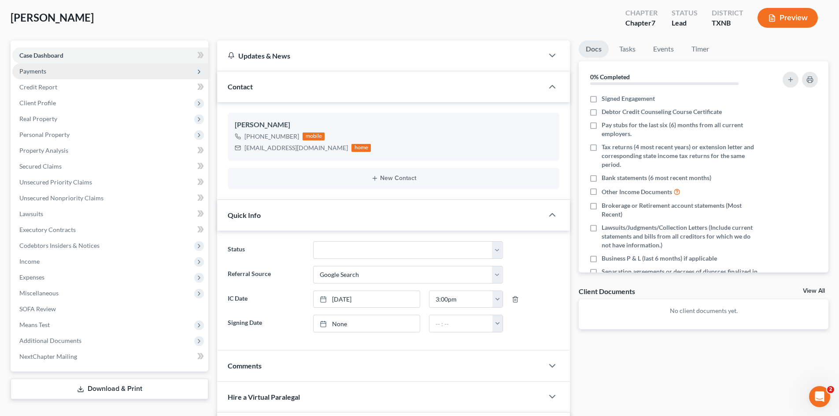
click at [54, 74] on span "Payments" at bounding box center [110, 71] width 196 height 16
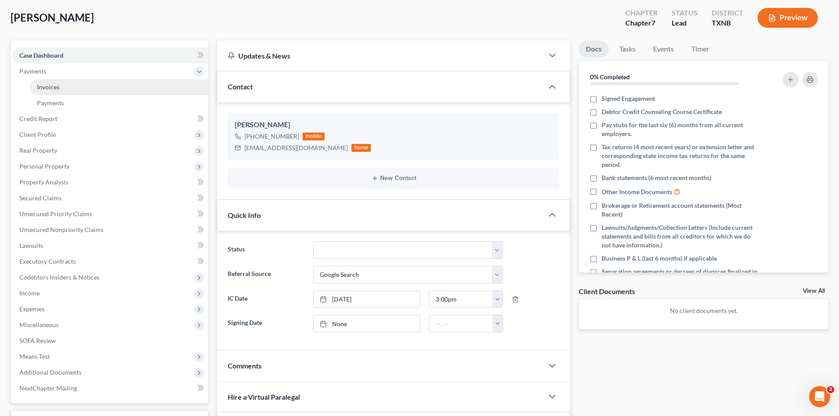
click at [93, 86] on link "Invoices" at bounding box center [119, 87] width 178 height 16
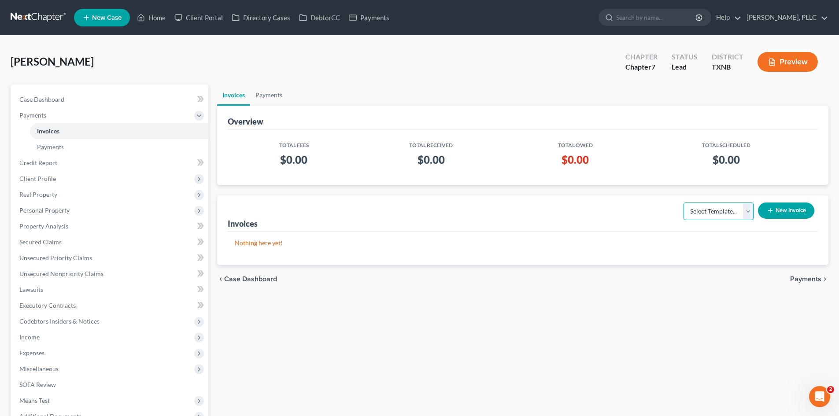
click at [726, 218] on select "Select Template... Invoice" at bounding box center [718, 212] width 70 height 18
select select "0"
click at [683, 203] on select "Select Template... Invoice" at bounding box center [718, 212] width 70 height 18
click at [783, 213] on button "New Invoice" at bounding box center [786, 211] width 56 height 16
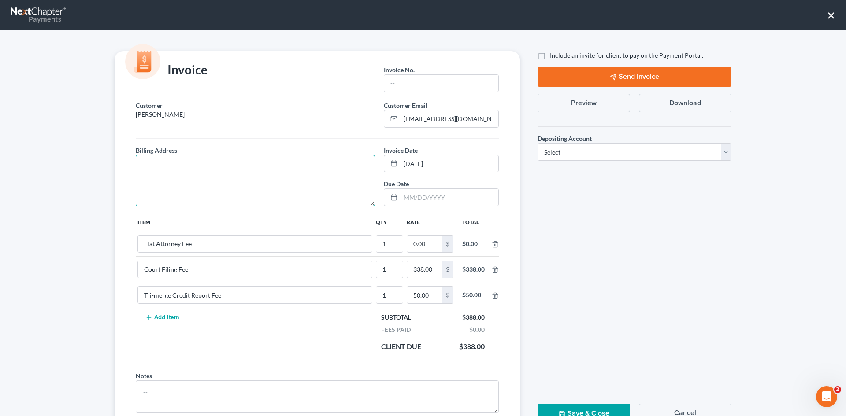
click at [242, 181] on textarea at bounding box center [255, 180] width 239 height 51
type textarea "To be provided."
click at [402, 84] on input "text" at bounding box center [441, 83] width 114 height 17
type input "A0614"
click at [426, 246] on input "0.00" at bounding box center [424, 244] width 35 height 17
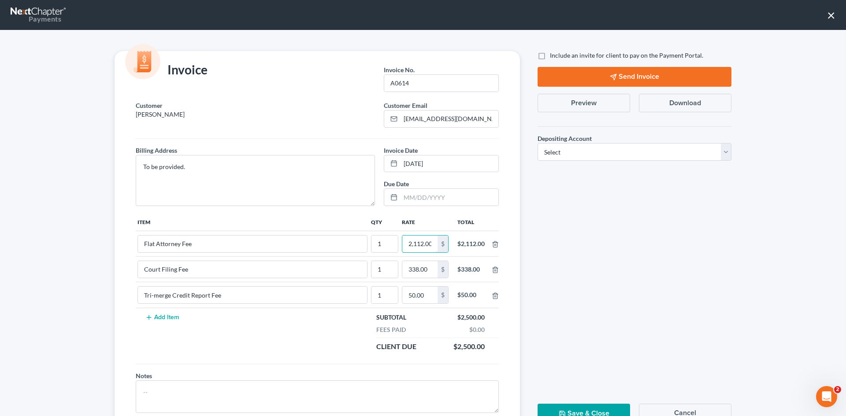
scroll to position [0, 1]
type input "2,112.00"
click at [550, 53] on label "Include an invite for client to pay on the Payment Portal." at bounding box center [626, 55] width 153 height 9
click at [553, 53] on input "Include an invite for client to pay on the Payment Portal." at bounding box center [556, 54] width 6 height 6
checkbox input "true"
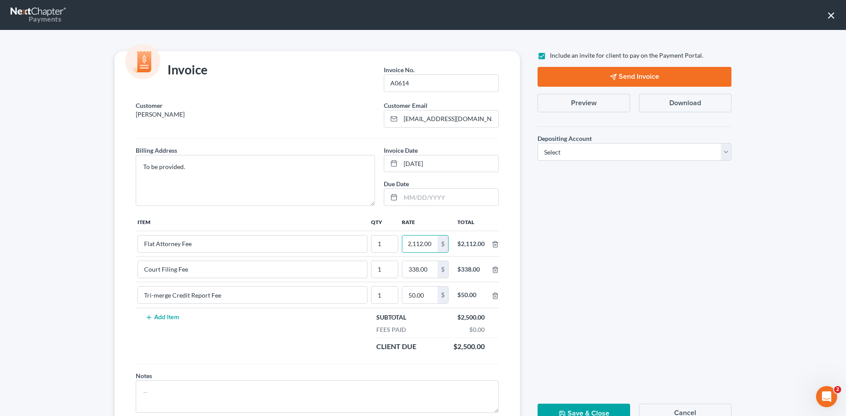
scroll to position [0, 0]
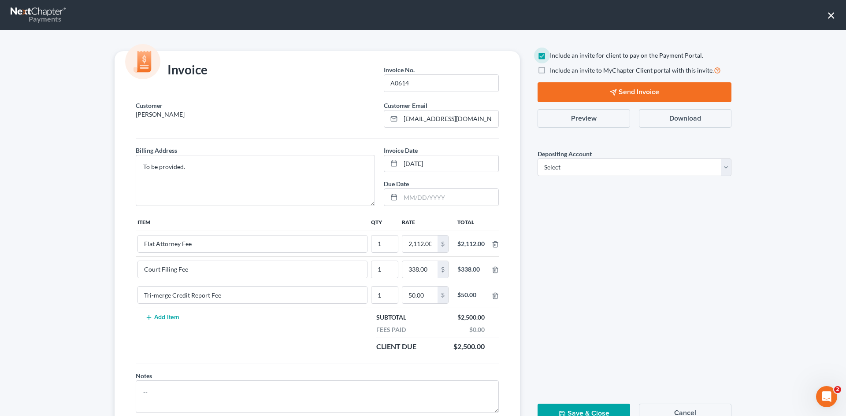
drag, startPoint x: 674, startPoint y: 177, endPoint x: 656, endPoint y: 165, distance: 22.0
click at [673, 177] on div "Depositing Account * Select Operation Trust" at bounding box center [634, 159] width 203 height 48
click at [656, 164] on select "Select Operation Trust" at bounding box center [634, 168] width 194 height 18
select select "1"
click at [537, 159] on select "Select Operation Trust" at bounding box center [634, 168] width 194 height 18
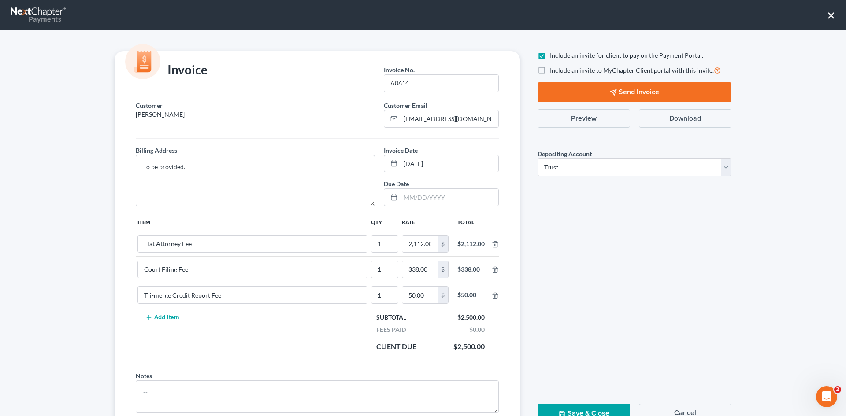
click at [632, 89] on button "Send Invoice" at bounding box center [634, 92] width 194 height 20
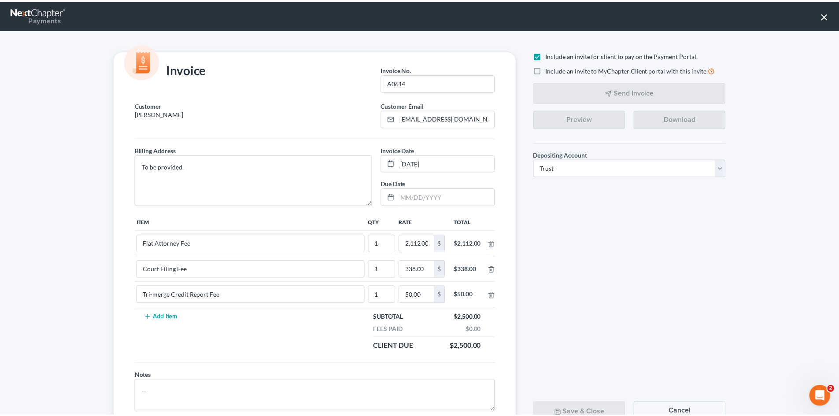
scroll to position [36, 0]
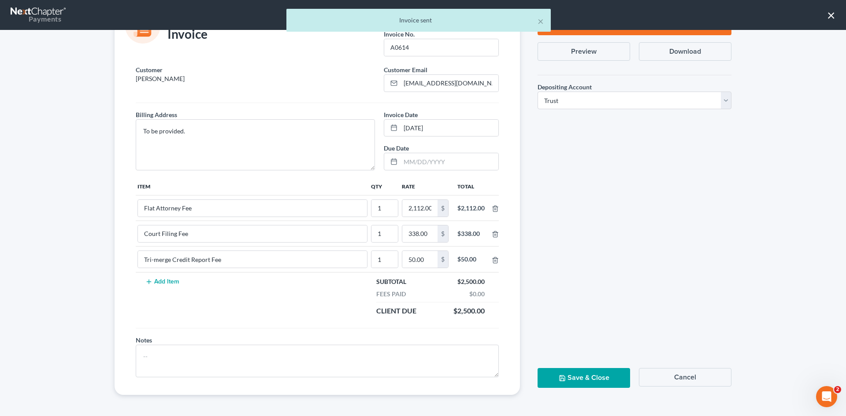
click at [572, 383] on button "Save & Close" at bounding box center [583, 378] width 92 height 20
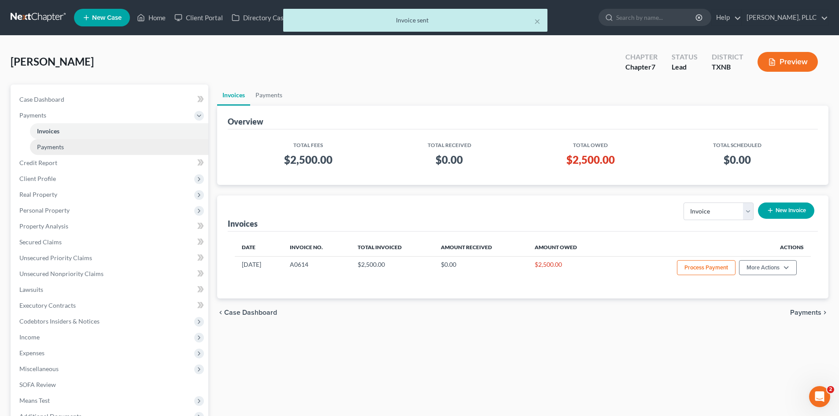
drag, startPoint x: 27, startPoint y: 182, endPoint x: 116, endPoint y: 151, distance: 94.3
click at [27, 182] on span "Client Profile" at bounding box center [110, 179] width 196 height 16
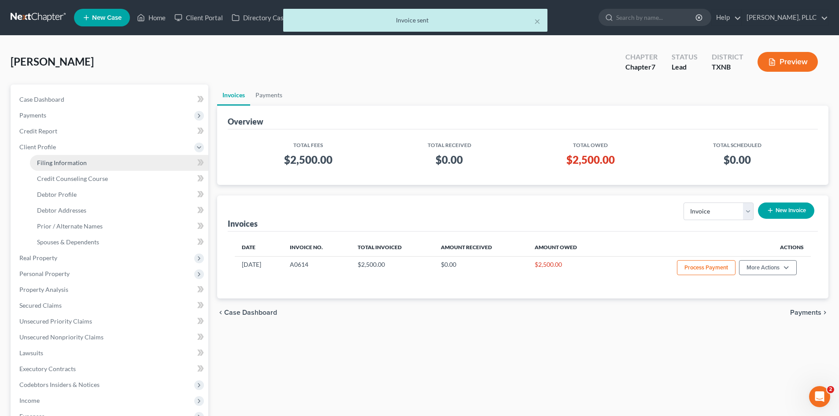
click at [41, 162] on span "Filing Information" at bounding box center [62, 162] width 50 height 7
select select "1"
select select "0"
select select "78"
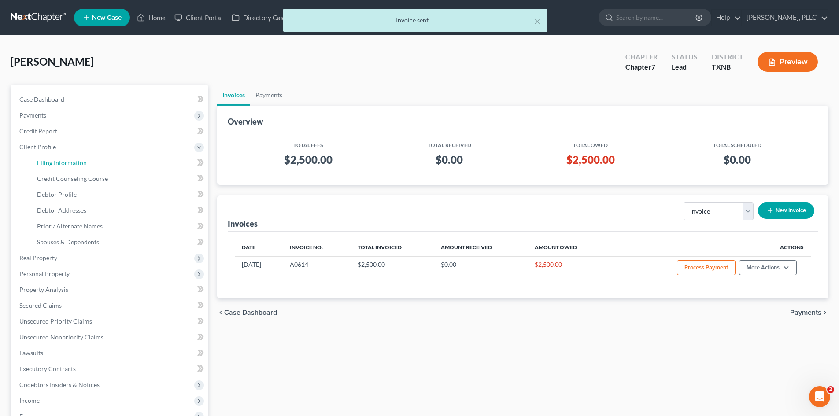
select select "45"
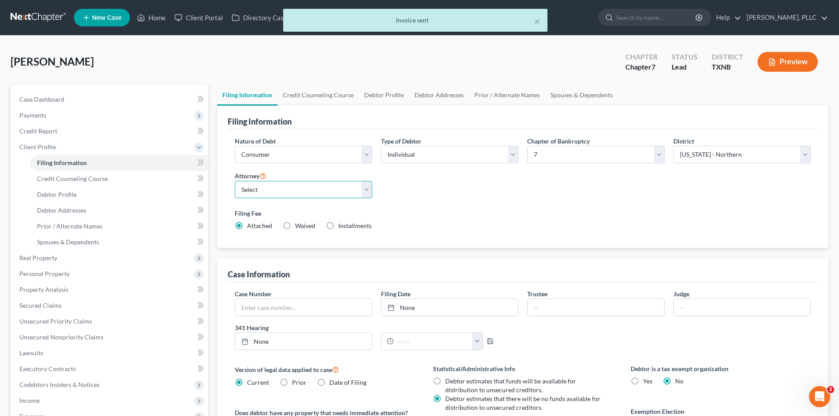
click at [304, 195] on select "Select Guy Holman - TXEB Guy Holman - TXNB Guy Holman - TXSB Guy Holman - TXWB …" at bounding box center [303, 190] width 137 height 18
select select "1"
click at [235, 181] on select "Select Guy Holman - TXEB Guy Holman - TXNB Guy Holman - TXSB Guy Holman - TXWB …" at bounding box center [303, 190] width 137 height 18
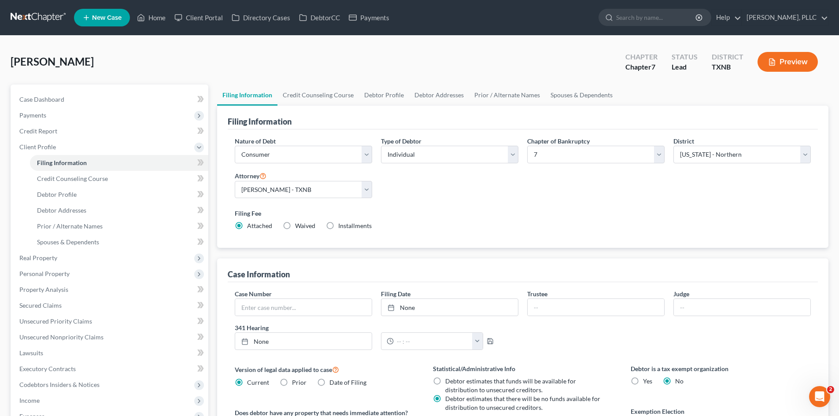
click at [206, 49] on div "Williams, Jennifer Upgraded Chapter Chapter 7 Status Lead District TXNB Preview" at bounding box center [420, 65] width 818 height 38
click at [101, 17] on span "New Case" at bounding box center [107, 18] width 30 height 7
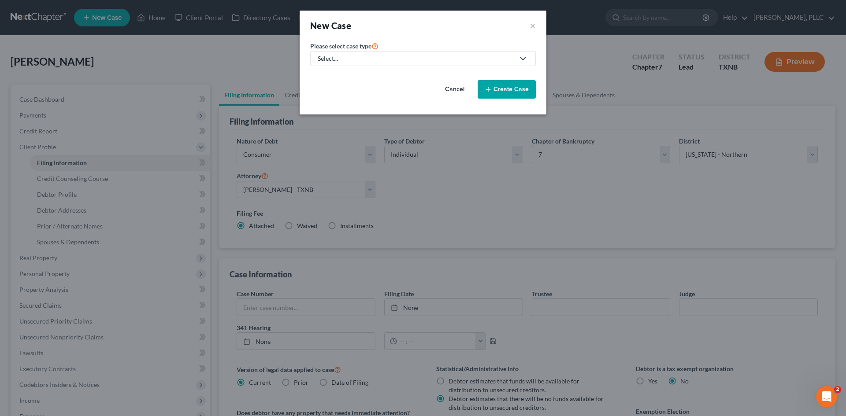
click at [408, 62] on div "Select..." at bounding box center [416, 58] width 196 height 9
click at [336, 79] on div "Bankruptcy" at bounding box center [354, 76] width 72 height 9
select select "78"
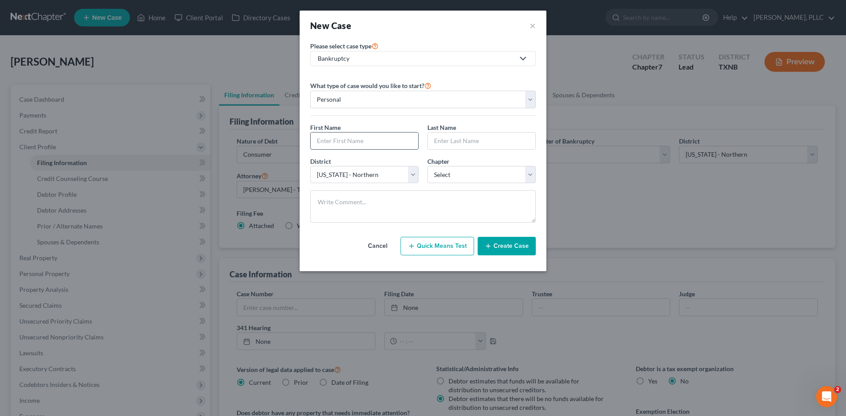
click at [355, 144] on input "text" at bounding box center [363, 141] width 107 height 17
type input "Chadi"
click at [481, 141] on input "text" at bounding box center [481, 141] width 107 height 17
type input "Khalil"
click at [489, 166] on select "Select 7 11 12 13" at bounding box center [481, 175] width 108 height 18
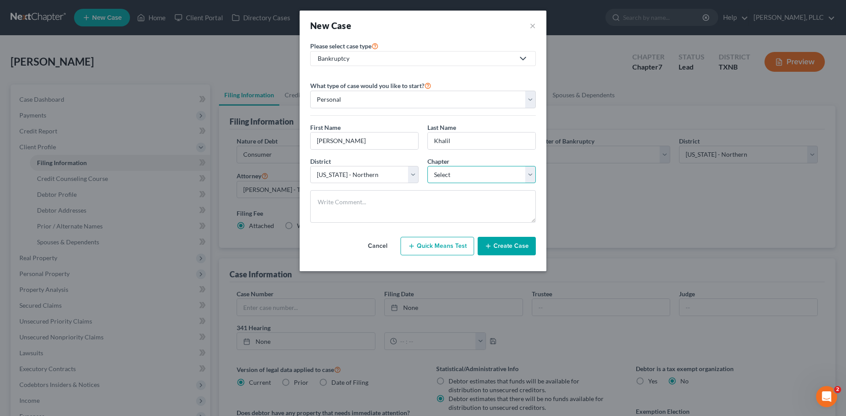
select select "0"
click at [427, 166] on select "Select 7 11 12 13" at bounding box center [481, 175] width 108 height 18
click at [516, 251] on button "Create Case" at bounding box center [506, 246] width 58 height 18
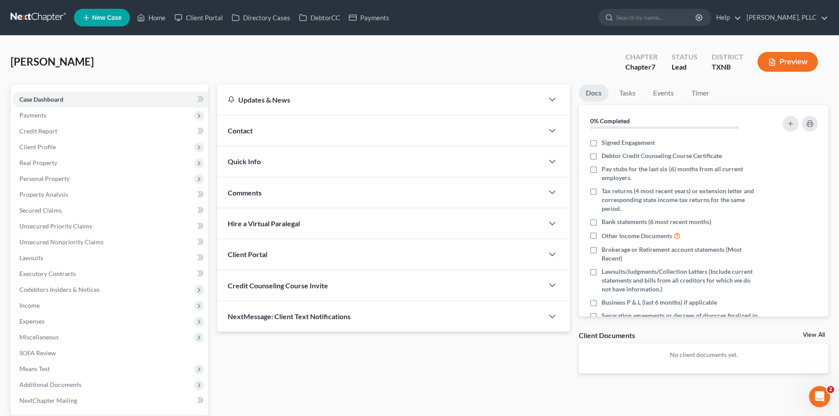
click at [245, 136] on div "Contact" at bounding box center [380, 130] width 326 height 30
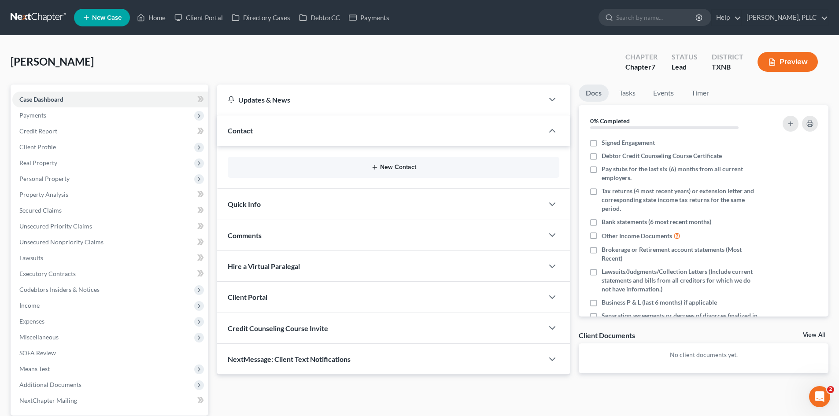
click at [408, 168] on button "New Contact" at bounding box center [394, 167] width 318 height 7
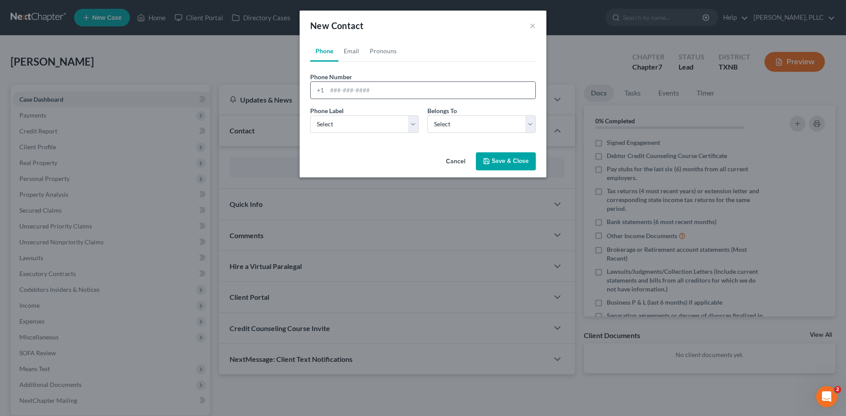
click at [349, 90] on input "tel" at bounding box center [431, 90] width 208 height 17
type input "972-804-4328"
click at [360, 131] on select "Select Mobile Home Work Other" at bounding box center [364, 124] width 108 height 18
select select "0"
click at [310, 115] on select "Select Mobile Home Work Other" at bounding box center [364, 124] width 108 height 18
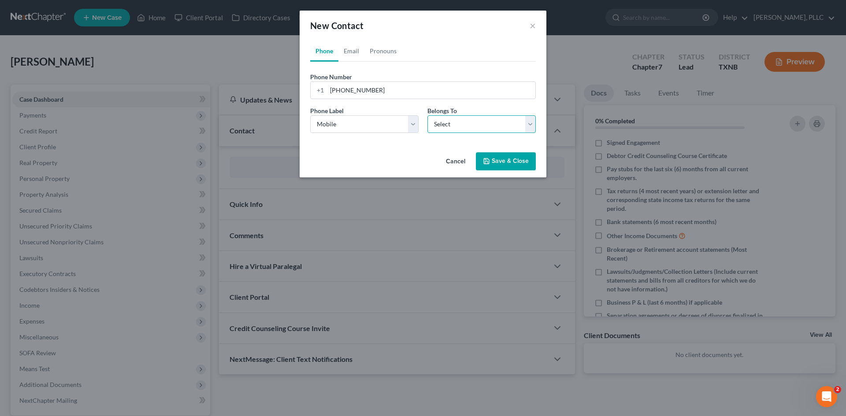
click at [450, 127] on select "Select Client Other" at bounding box center [481, 124] width 108 height 18
select select "0"
click at [427, 115] on select "Select Client Other" at bounding box center [481, 124] width 108 height 18
select select "0"
click at [348, 47] on link "Email" at bounding box center [351, 51] width 26 height 21
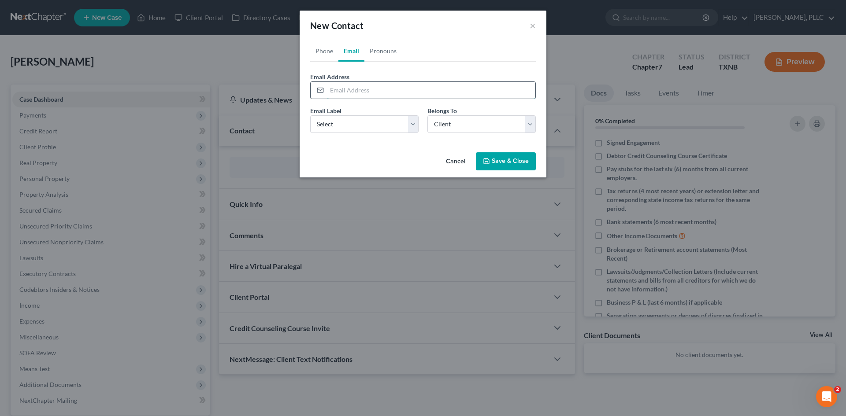
click at [382, 89] on input "email" at bounding box center [431, 90] width 208 height 17
paste input "latifakasbar@gmail.com"
type input "latifakasbar@gmail.com"
click at [369, 127] on select "Select Home Work Other" at bounding box center [364, 124] width 108 height 18
select select "0"
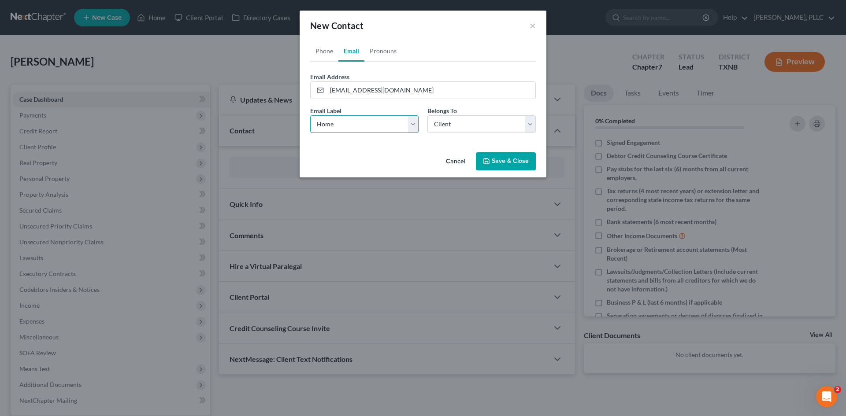
click at [310, 115] on select "Select Home Work Other" at bounding box center [364, 124] width 108 height 18
click at [489, 164] on icon "button" at bounding box center [486, 161] width 5 height 5
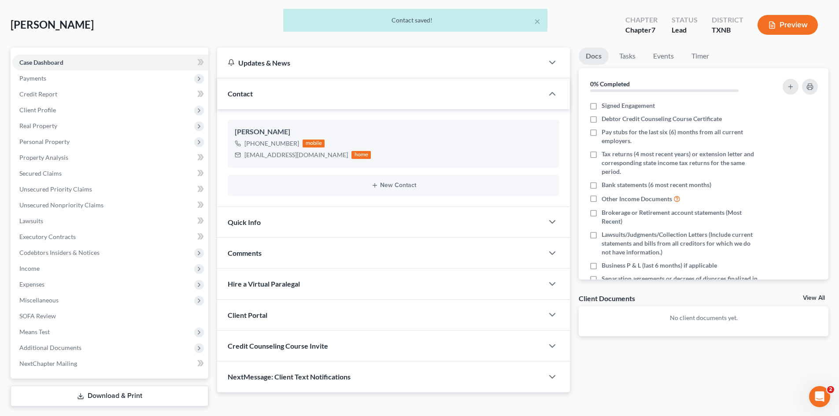
scroll to position [61, 0]
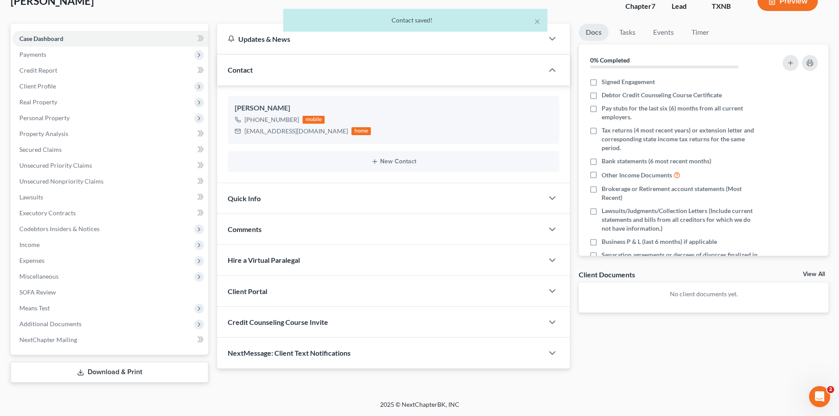
click at [259, 200] on span "Quick Info" at bounding box center [244, 198] width 33 height 8
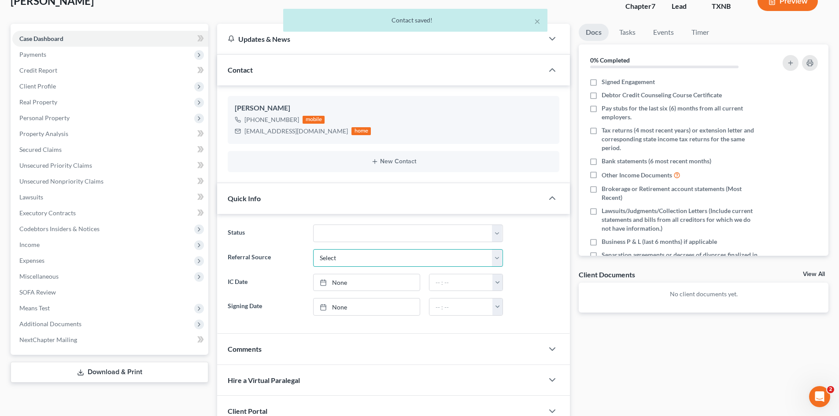
drag, startPoint x: 344, startPoint y: 255, endPoint x: 342, endPoint y: 242, distance: 12.6
click at [344, 255] on select "Select Word Of Mouth Previous Clients Direct Mail Website Google Search Modern …" at bounding box center [408, 258] width 190 height 18
select select "4"
click at [313, 249] on select "Select Word Of Mouth Previous Clients Direct Mail Website Google Search Modern …" at bounding box center [408, 258] width 190 height 18
click at [356, 281] on link "None" at bounding box center [367, 282] width 106 height 17
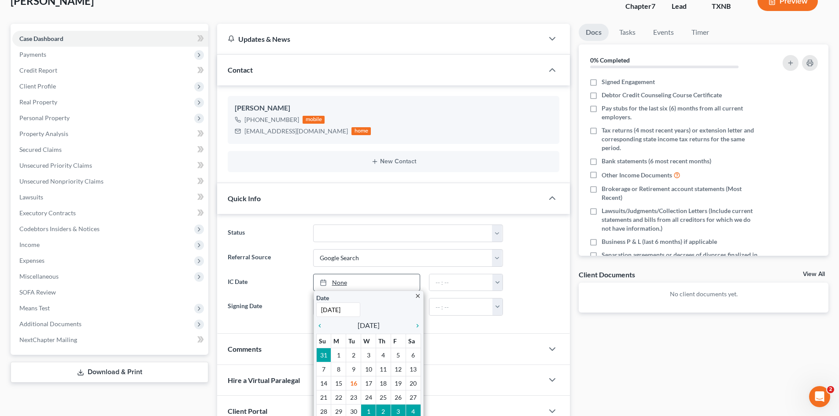
click at [363, 282] on link "None" at bounding box center [367, 282] width 106 height 17
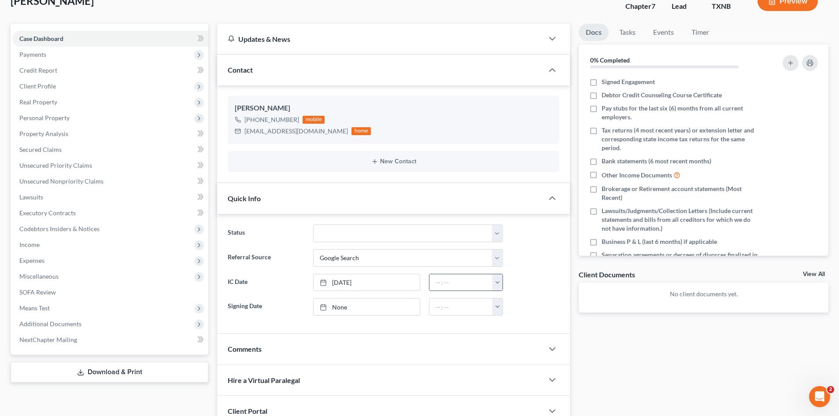
click at [496, 282] on button "button" at bounding box center [497, 282] width 10 height 17
click at [511, 317] on link "12:30pm" at bounding box center [516, 319] width 49 height 15
type input "12:30pm"
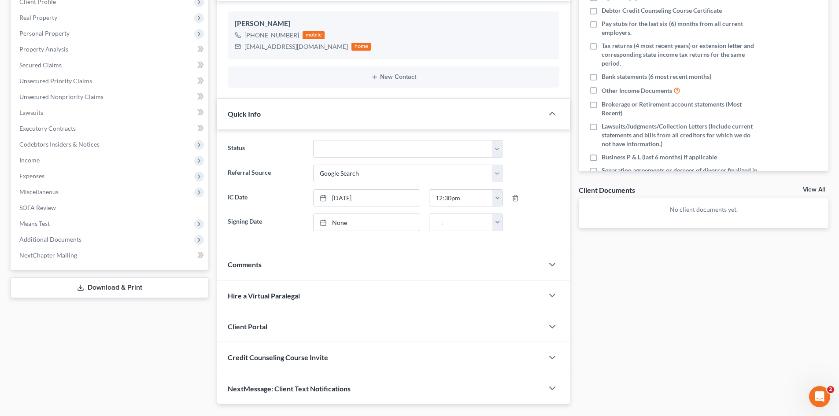
scroll to position [149, 0]
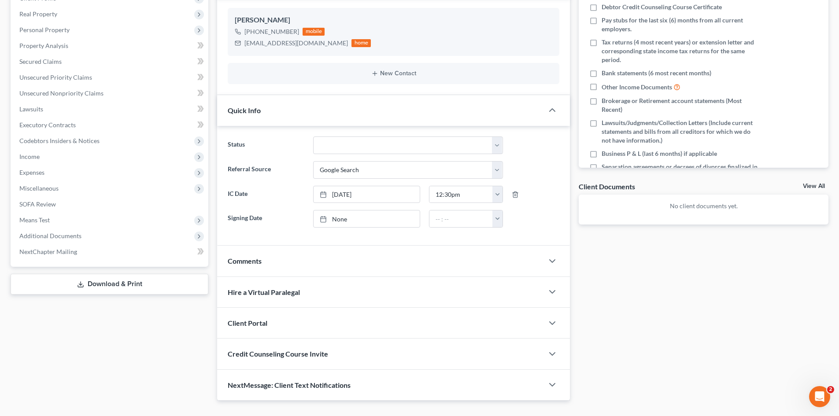
click at [287, 314] on div "Client Portal" at bounding box center [380, 323] width 326 height 30
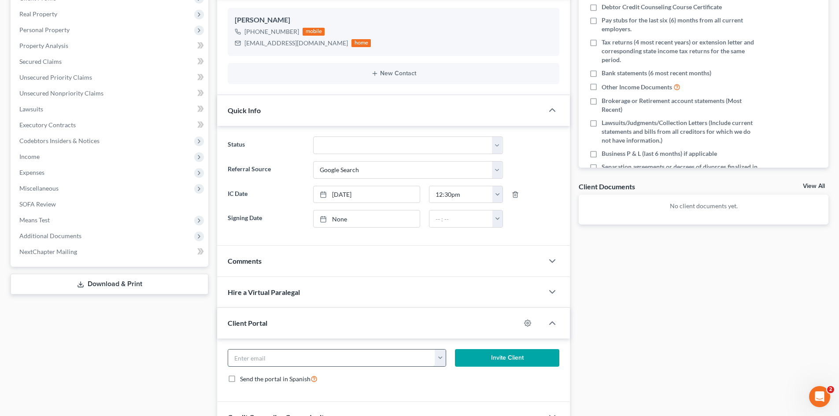
click at [296, 360] on input "email" at bounding box center [331, 358] width 207 height 17
paste input "latifakasbar@gmail.com"
type input "latifakasbar@gmail.com"
click at [509, 353] on button "Invite Client" at bounding box center [507, 358] width 105 height 18
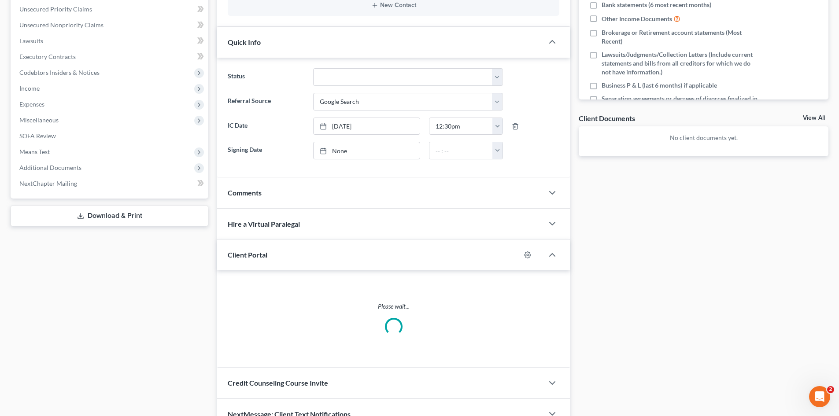
scroll to position [264, 0]
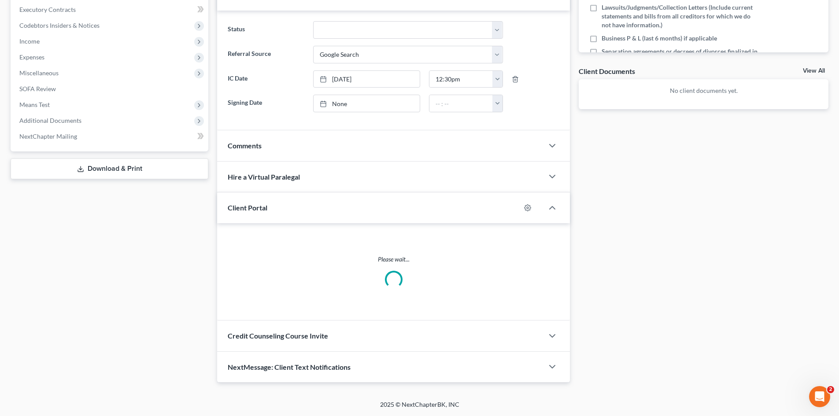
click at [333, 343] on div "Credit Counseling Course Invite" at bounding box center [380, 336] width 326 height 30
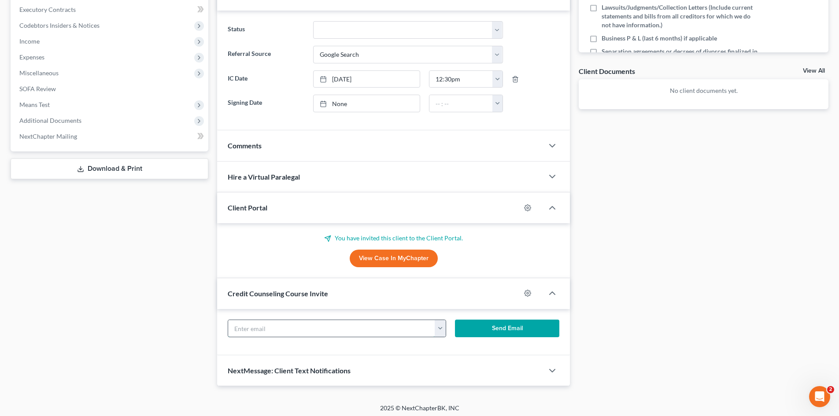
click at [330, 327] on input "text" at bounding box center [331, 328] width 207 height 17
paste input "latifakasbar@gmail.com"
type input "latifakasbar@gmail.com"
click at [524, 330] on button "Send Email" at bounding box center [507, 329] width 105 height 18
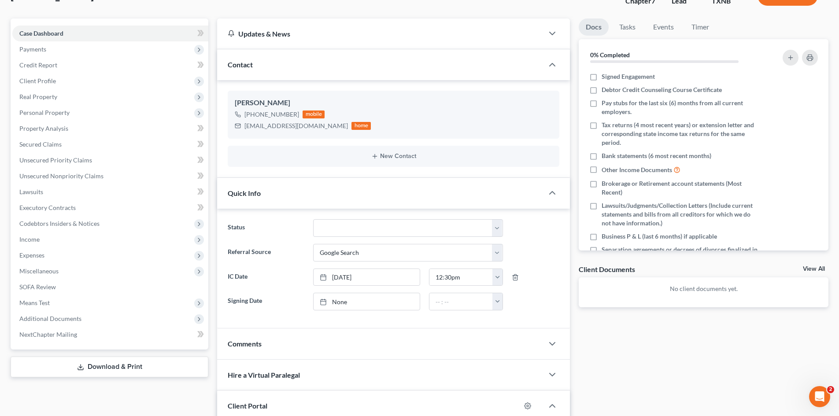
scroll to position [44, 0]
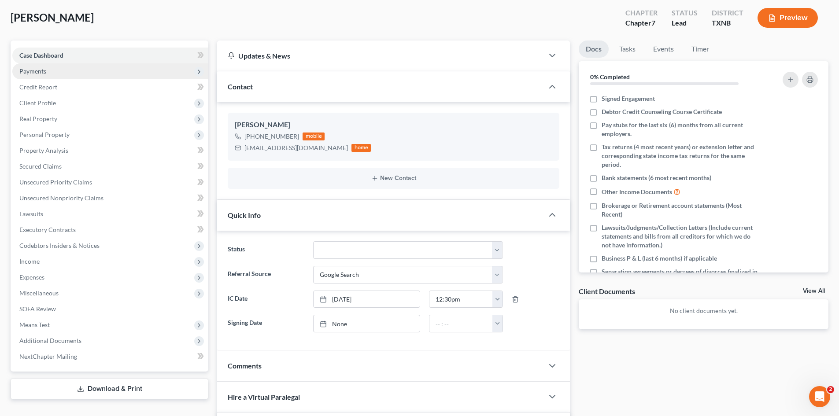
click at [55, 67] on span "Payments" at bounding box center [110, 71] width 196 height 16
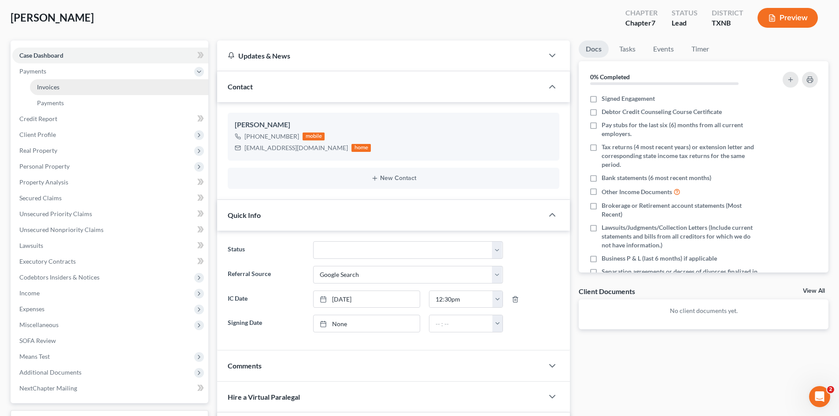
click at [93, 88] on link "Invoices" at bounding box center [119, 87] width 178 height 16
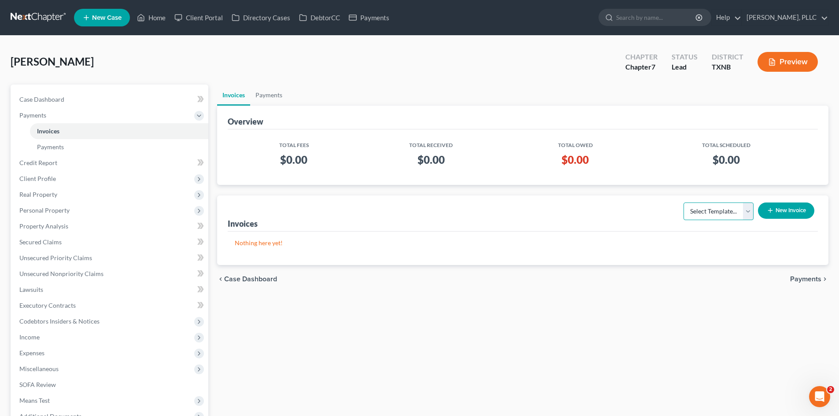
drag, startPoint x: 706, startPoint y: 207, endPoint x: 705, endPoint y: 218, distance: 10.1
click at [706, 207] on select "Select Template... Invoice" at bounding box center [718, 212] width 70 height 18
select select "0"
click at [683, 203] on select "Select Template... Invoice" at bounding box center [718, 212] width 70 height 18
click at [772, 207] on icon "button" at bounding box center [770, 210] width 7 height 7
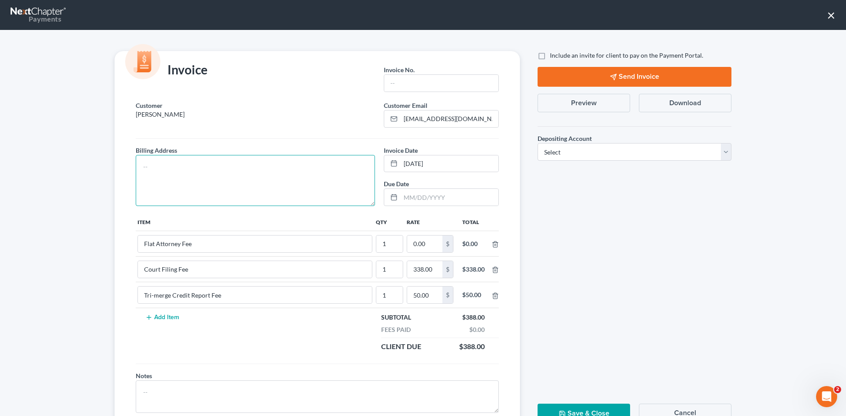
click at [234, 174] on textarea at bounding box center [255, 180] width 239 height 51
type textarea "To be provided."
click at [397, 82] on input "text" at bounding box center [441, 83] width 114 height 17
type input "A0615"
click at [425, 244] on input "0.00" at bounding box center [424, 244] width 35 height 17
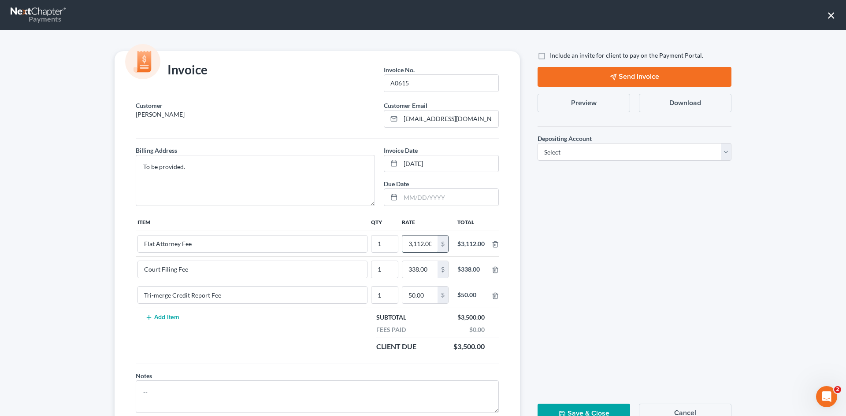
scroll to position [0, 1]
type input "3,112.00"
click at [555, 58] on span "Include an invite for client to pay on the Payment Portal." at bounding box center [626, 55] width 153 height 7
click at [555, 57] on input "Include an invite for client to pay on the Payment Portal." at bounding box center [556, 54] width 6 height 6
checkbox input "true"
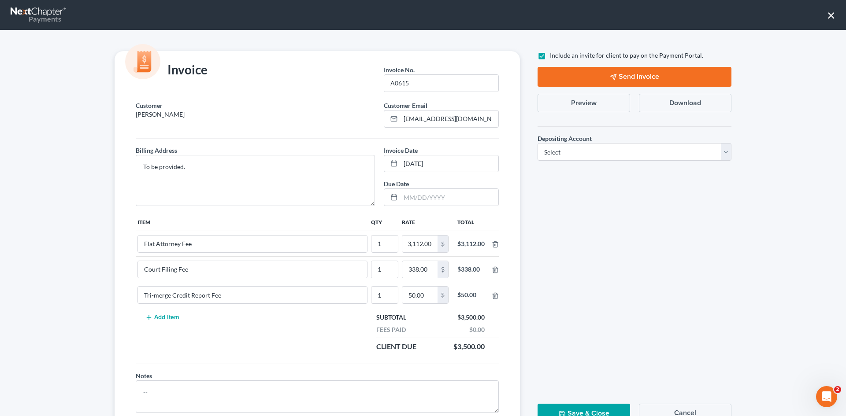
scroll to position [0, 0]
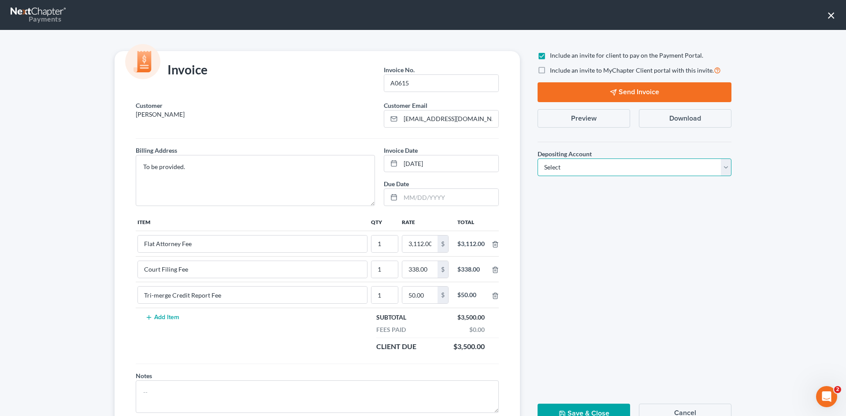
drag, startPoint x: 634, startPoint y: 174, endPoint x: 613, endPoint y: 176, distance: 20.8
click at [634, 174] on select "Select Operation Trust" at bounding box center [634, 168] width 194 height 18
select select "1"
click at [537, 159] on select "Select Operation Trust" at bounding box center [634, 168] width 194 height 18
click at [646, 89] on button "Send Invoice" at bounding box center [634, 92] width 194 height 20
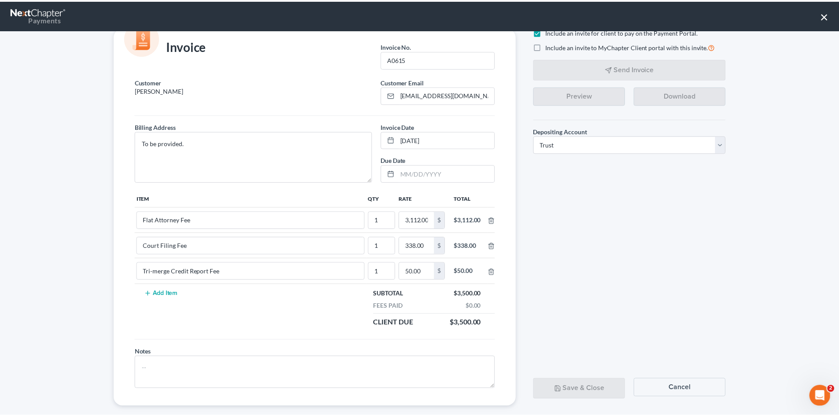
scroll to position [36, 0]
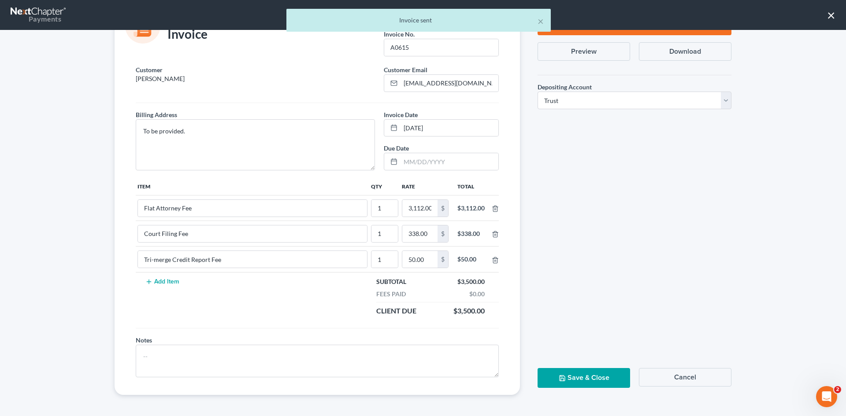
click at [595, 374] on button "Save & Close" at bounding box center [583, 378] width 92 height 20
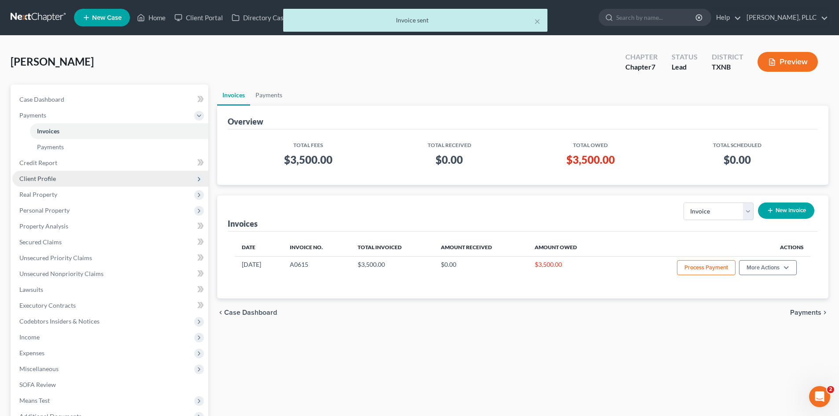
click at [53, 176] on span "Client Profile" at bounding box center [37, 178] width 37 height 7
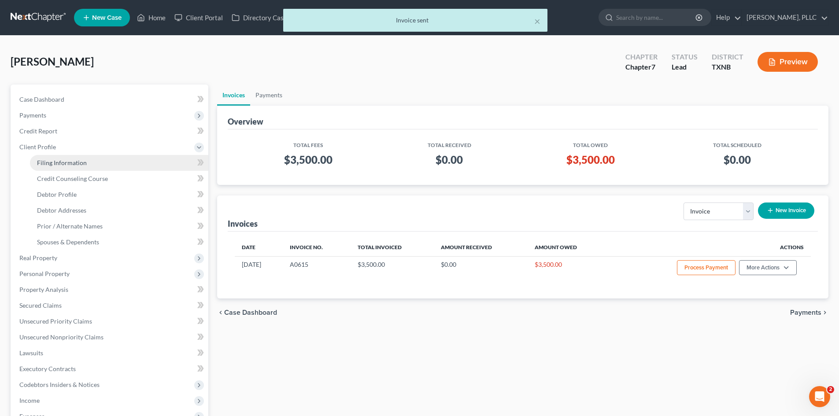
click at [63, 159] on span "Filing Information" at bounding box center [62, 162] width 50 height 7
select select "1"
select select "0"
select select "78"
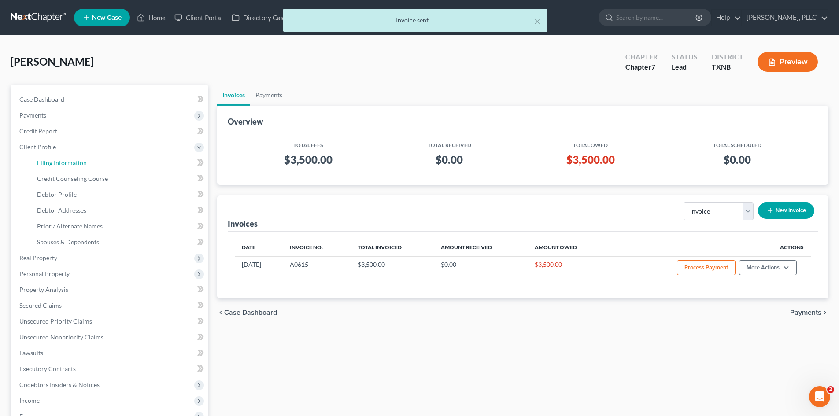
select select "45"
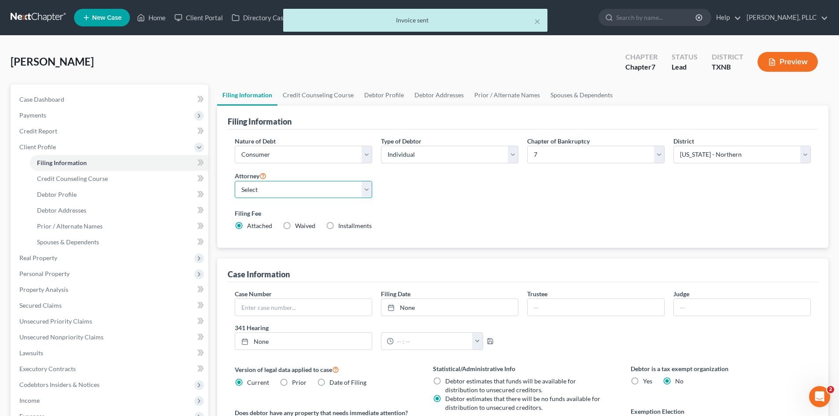
click at [301, 193] on select "Select Guy Holman - TXEB Guy Holman - TXNB Guy Holman - TXSB Guy Holman - TXWB …" at bounding box center [303, 190] width 137 height 18
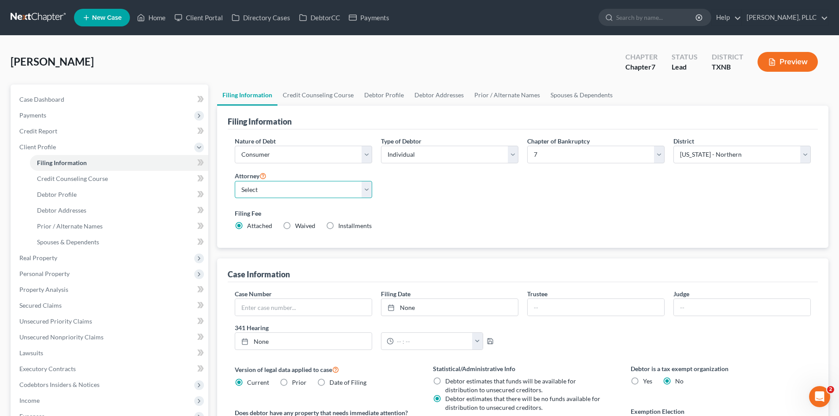
select select "1"
click at [235, 181] on select "Select Guy Holman - TXEB Guy Holman - TXNB Guy Holman - TXSB Guy Holman - TXWB …" at bounding box center [303, 190] width 137 height 18
drag, startPoint x: 426, startPoint y: 156, endPoint x: 426, endPoint y: 161, distance: 4.8
click at [426, 156] on select "Select Individual Joint" at bounding box center [449, 155] width 137 height 18
select select "1"
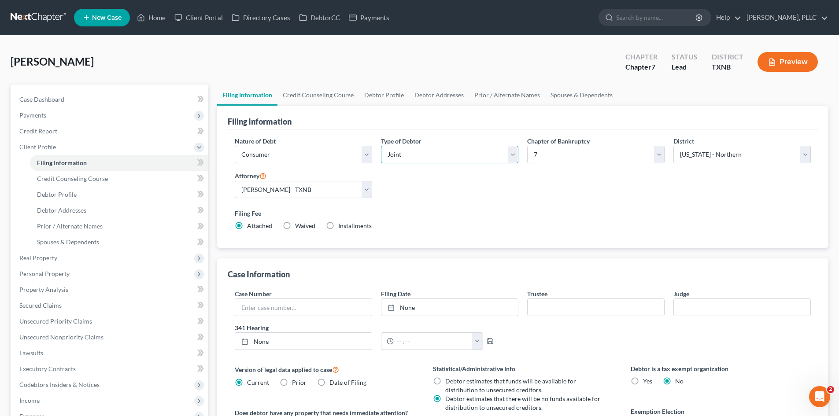
click at [381, 146] on select "Select Individual Joint" at bounding box center [449, 155] width 137 height 18
click at [476, 99] on link "Joint Debtor Profile" at bounding box center [501, 95] width 65 height 21
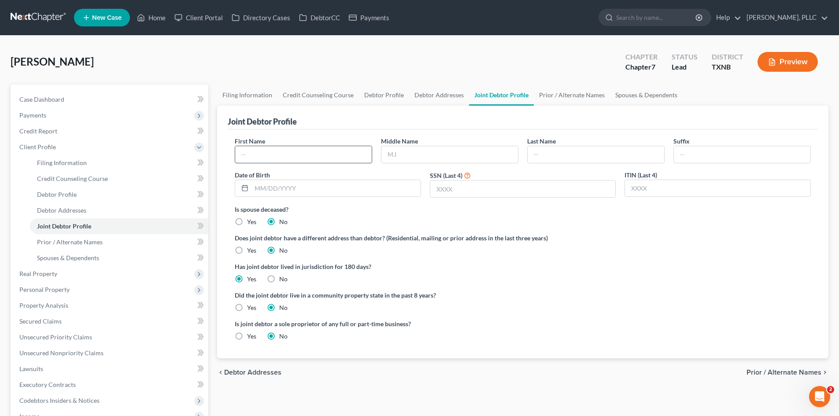
click at [273, 160] on input "text" at bounding box center [303, 154] width 137 height 17
type input "Latifa"
click at [551, 155] on input "text" at bounding box center [596, 154] width 137 height 17
type input "Kasbar"
click at [341, 72] on div "Khalil, Chadi Upgraded Chapter Chapter 7 Status Lead District TXNB Preview" at bounding box center [420, 65] width 818 height 38
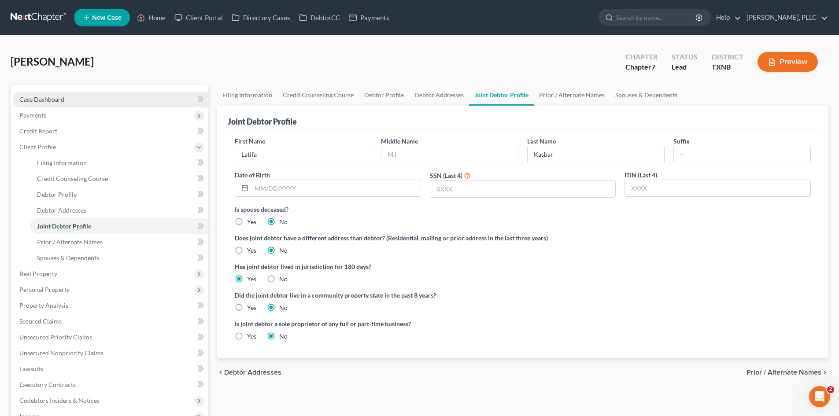
click at [27, 99] on span "Case Dashboard" at bounding box center [41, 99] width 45 height 7
select select "4"
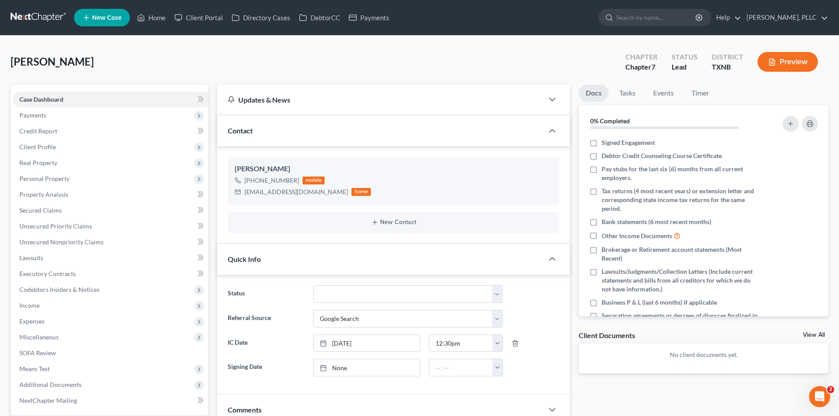
click at [88, 18] on icon at bounding box center [86, 17] width 8 height 11
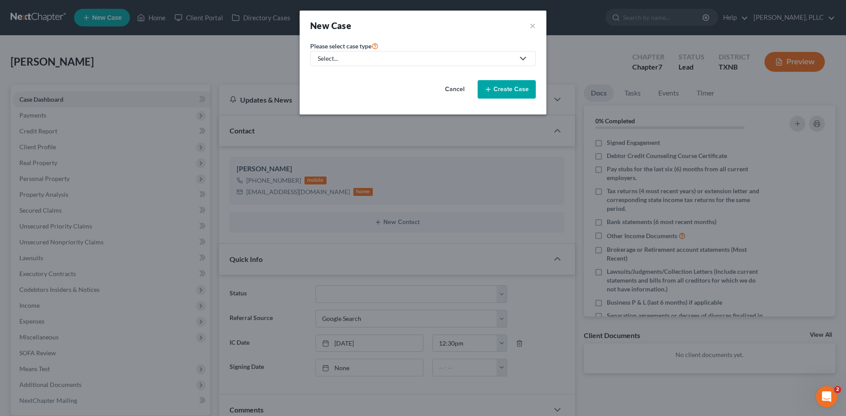
click at [344, 56] on div "Select..." at bounding box center [416, 58] width 196 height 9
click at [340, 76] on div "Bankruptcy" at bounding box center [354, 76] width 72 height 9
select select "78"
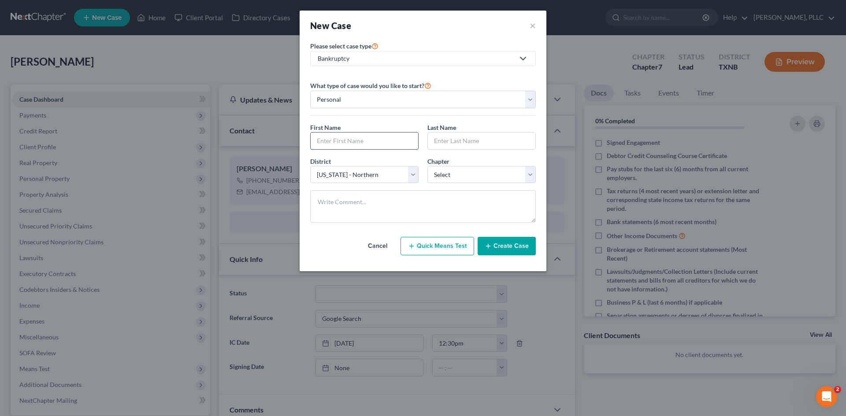
click at [341, 146] on input "text" at bounding box center [363, 141] width 107 height 17
type input "Donald"
click at [448, 144] on input "text" at bounding box center [481, 141] width 107 height 17
type input "Green"
click at [456, 179] on select "Select 7 11 12 13" at bounding box center [481, 175] width 108 height 18
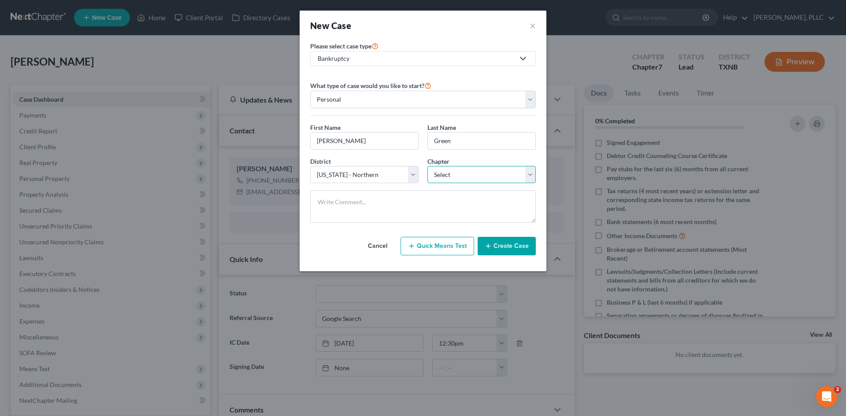
select select "0"
click at [427, 166] on select "Select 7 11 12 13" at bounding box center [481, 175] width 108 height 18
drag, startPoint x: 394, startPoint y: 173, endPoint x: 398, endPoint y: 181, distance: 8.3
click at [394, 173] on select "Select Alabama - Middle Alabama - Northern Alabama - Southern Alaska Arizona Ar…" at bounding box center [364, 175] width 108 height 18
select select "80"
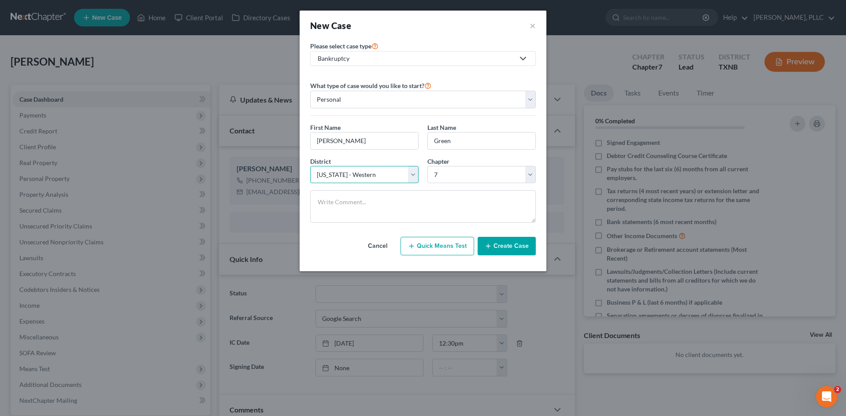
click at [310, 166] on select "Select Alabama - Middle Alabama - Northern Alabama - Southern Alaska Arizona Ar…" at bounding box center [364, 175] width 108 height 18
click at [510, 242] on button "Create Case" at bounding box center [506, 246] width 58 height 18
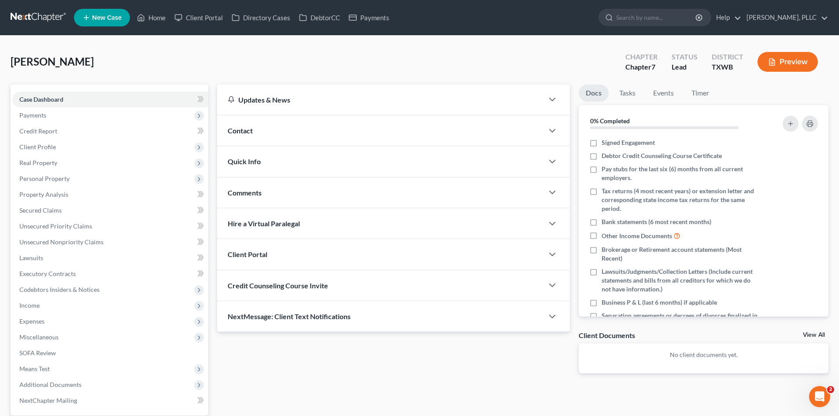
click at [266, 140] on div "Contact" at bounding box center [380, 130] width 326 height 30
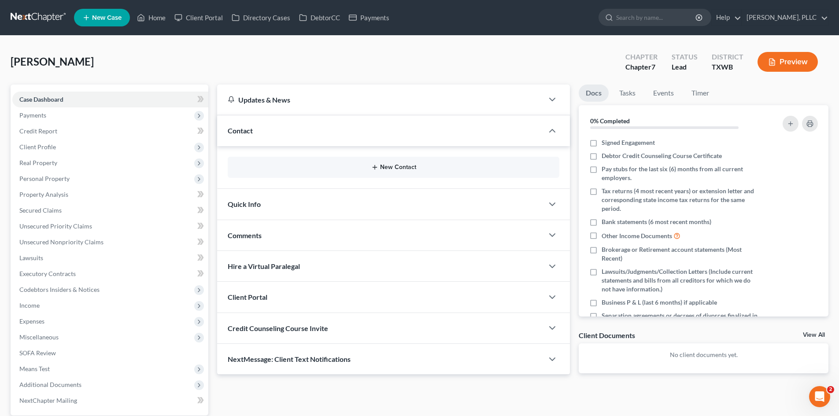
click at [359, 166] on button "New Contact" at bounding box center [394, 167] width 318 height 7
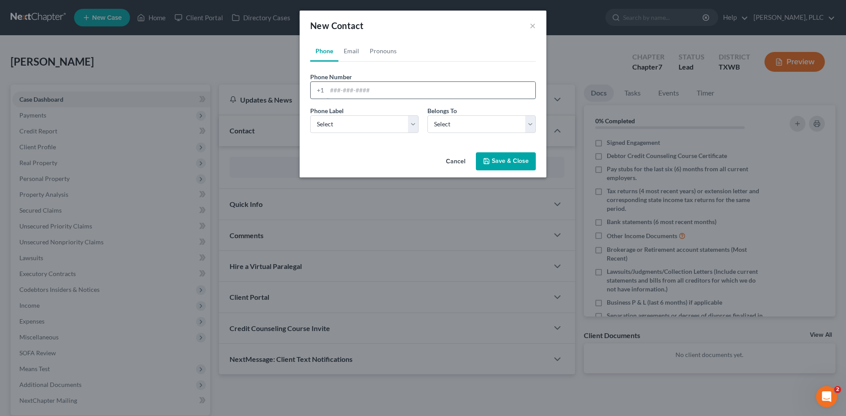
click at [346, 93] on input "tel" at bounding box center [431, 90] width 208 height 17
type input "254-43-1027"
click at [350, 123] on select "Select Mobile Home Work Other" at bounding box center [364, 124] width 108 height 18
select select "0"
click at [310, 115] on select "Select Mobile Home Work Other" at bounding box center [364, 124] width 108 height 18
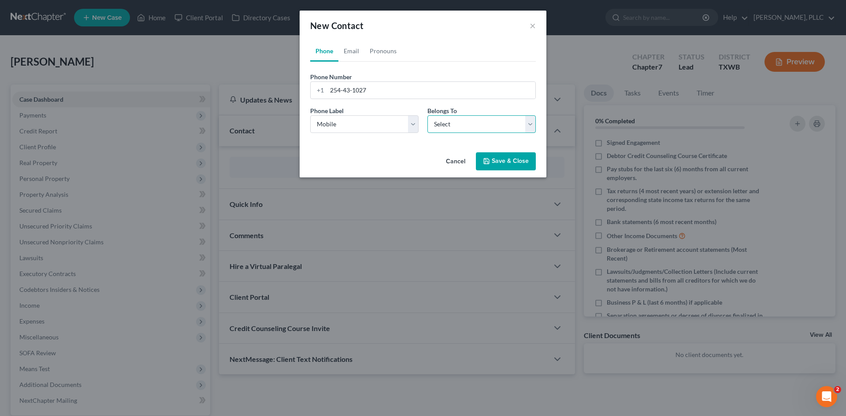
drag, startPoint x: 488, startPoint y: 126, endPoint x: 471, endPoint y: 133, distance: 18.6
click at [488, 126] on select "Select Client Other" at bounding box center [481, 124] width 108 height 18
select select "0"
click at [427, 115] on select "Select Client Other" at bounding box center [481, 124] width 108 height 18
click at [353, 53] on link "Email" at bounding box center [351, 51] width 26 height 21
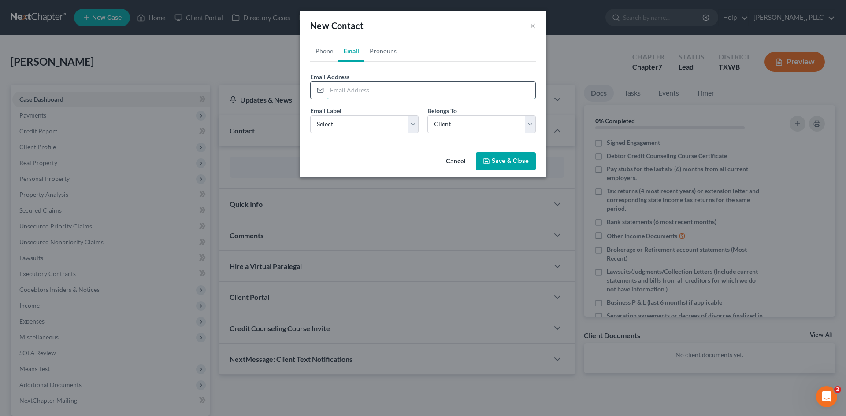
click at [363, 94] on input "email" at bounding box center [431, 90] width 208 height 17
paste input "dongreenjr@me.com"
type input "dongreenjr@me.com"
drag, startPoint x: 377, startPoint y: 127, endPoint x: 373, endPoint y: 132, distance: 6.6
click at [377, 127] on select "Select Home Work Other" at bounding box center [364, 124] width 108 height 18
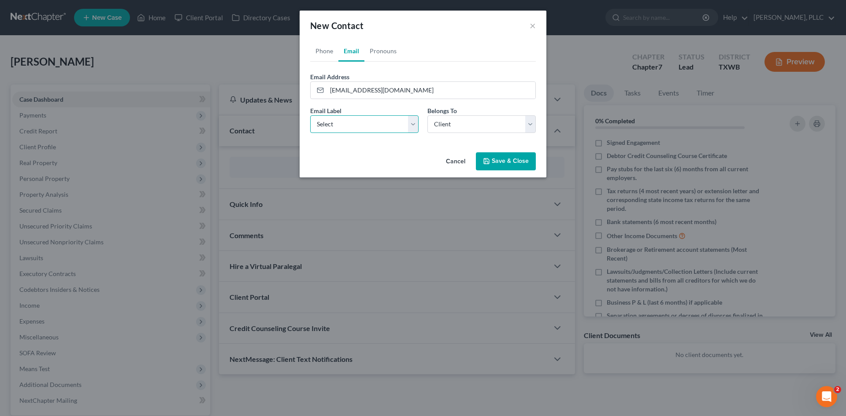
select select "0"
click at [310, 115] on select "Select Home Work Other" at bounding box center [364, 124] width 108 height 18
click at [506, 164] on button "Save & Close" at bounding box center [506, 161] width 60 height 18
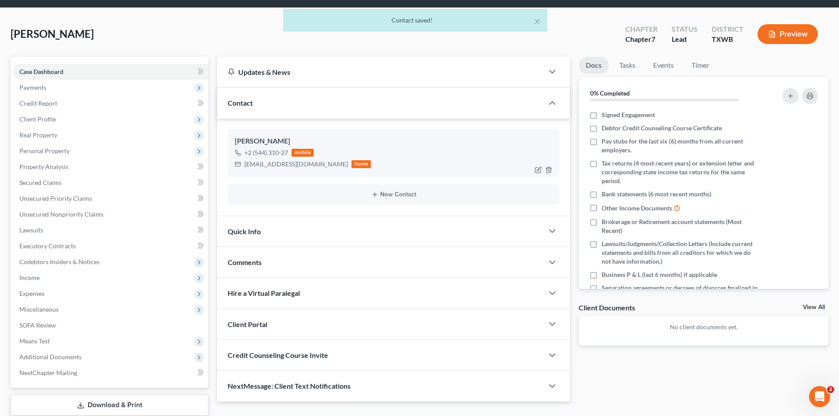
scroll to position [61, 0]
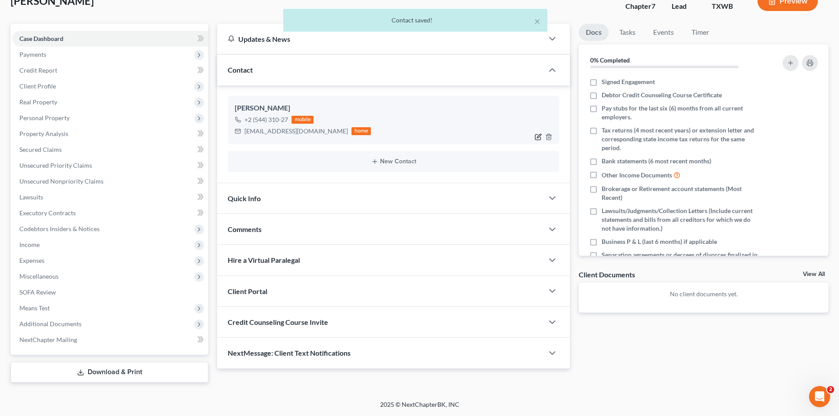
click at [536, 137] on icon "button" at bounding box center [538, 136] width 7 height 7
select select "0"
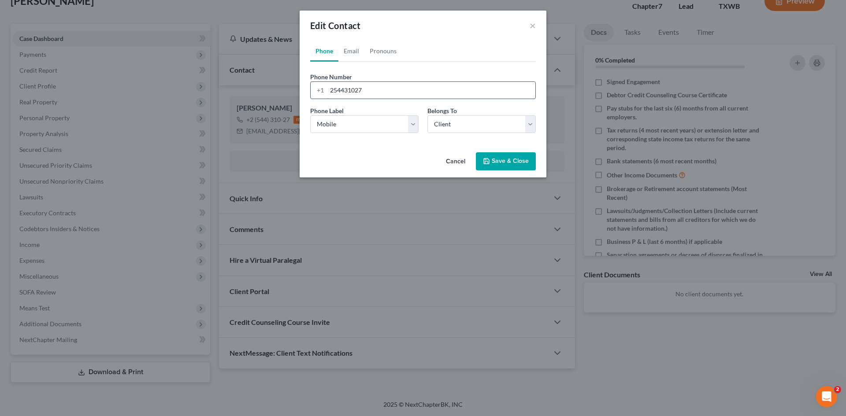
click at [344, 92] on input "254431027" at bounding box center [431, 90] width 208 height 17
type input "2544231027"
click at [506, 158] on button "Save & Close" at bounding box center [506, 161] width 60 height 18
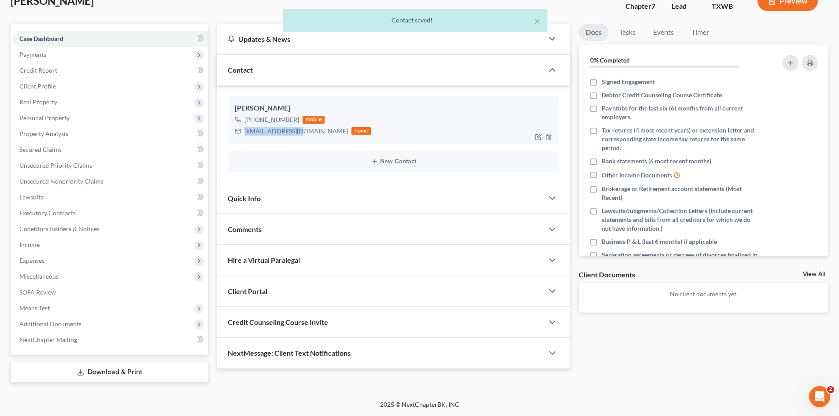
drag, startPoint x: 300, startPoint y: 130, endPoint x: 242, endPoint y: 133, distance: 57.7
click at [242, 133] on div "dongreenjr@me.com home" at bounding box center [303, 131] width 136 height 11
copy div "dongreenjr@me.com"
click at [285, 203] on div "Quick Info" at bounding box center [380, 198] width 326 height 30
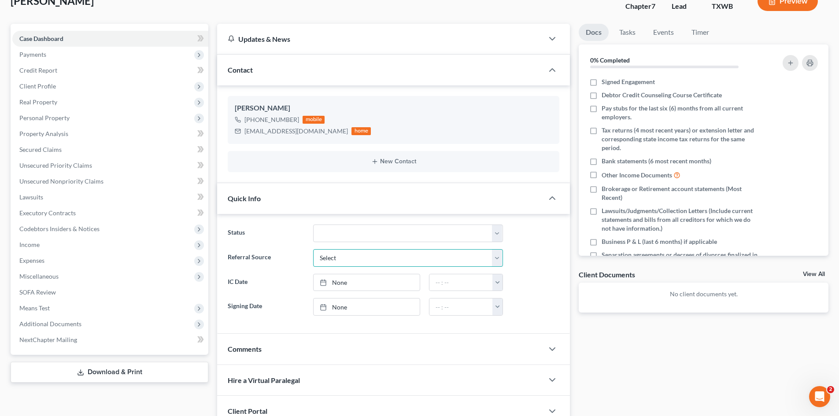
click at [350, 260] on select "Select Word Of Mouth Previous Clients Direct Mail Website Google Search Modern …" at bounding box center [408, 258] width 190 height 18
select select "4"
click at [313, 249] on select "Select Word Of Mouth Previous Clients Direct Mail Website Google Search Modern …" at bounding box center [408, 258] width 190 height 18
click at [347, 280] on link "[DATE]" at bounding box center [367, 282] width 106 height 17
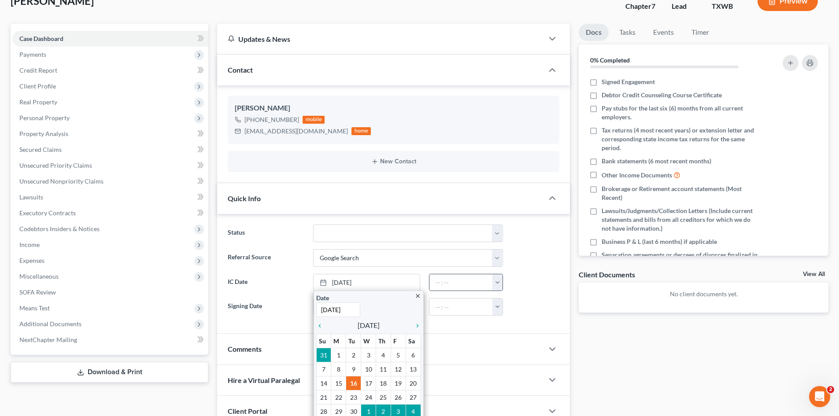
click at [498, 284] on button "button" at bounding box center [497, 282] width 10 height 17
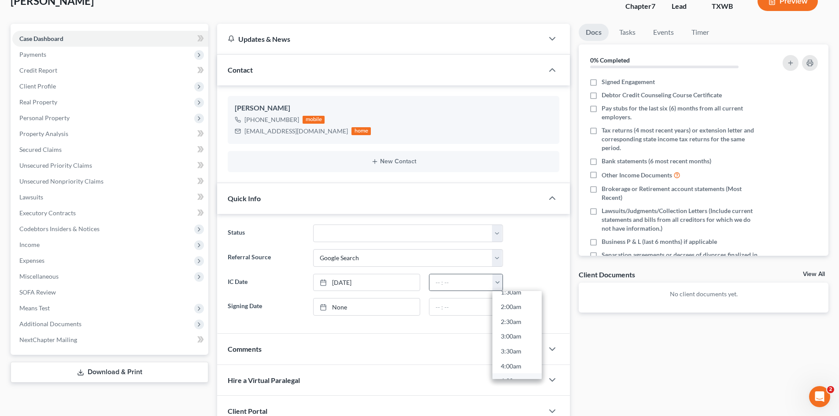
scroll to position [220, 0]
click at [512, 346] on link "9:00am" at bounding box center [516, 347] width 49 height 15
type input "9:00am"
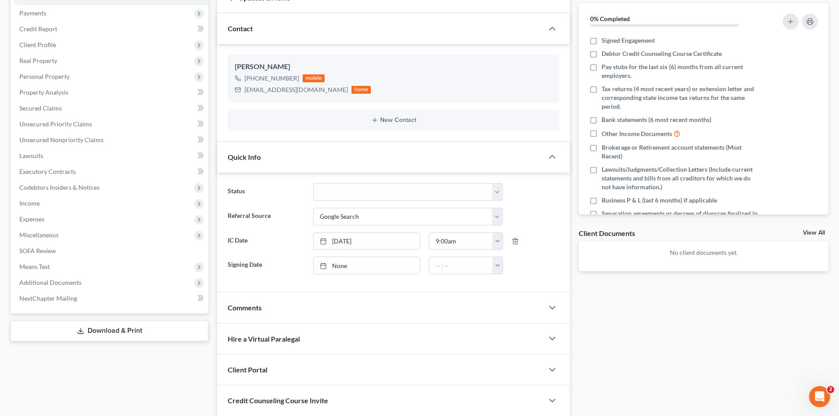
scroll to position [167, 0]
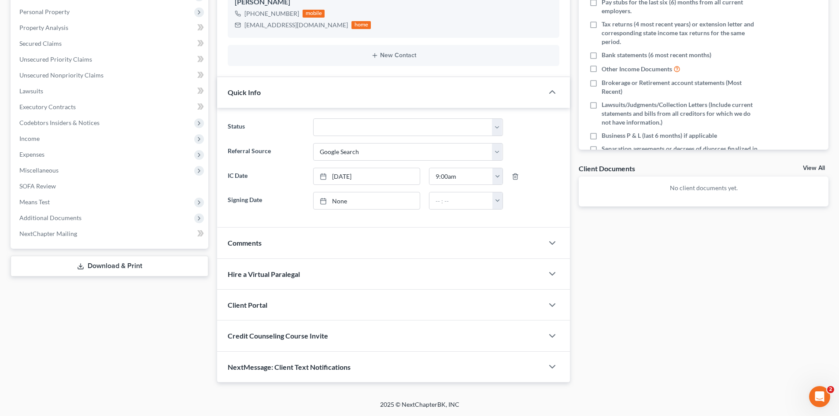
click at [256, 299] on div "Client Portal" at bounding box center [380, 305] width 326 height 30
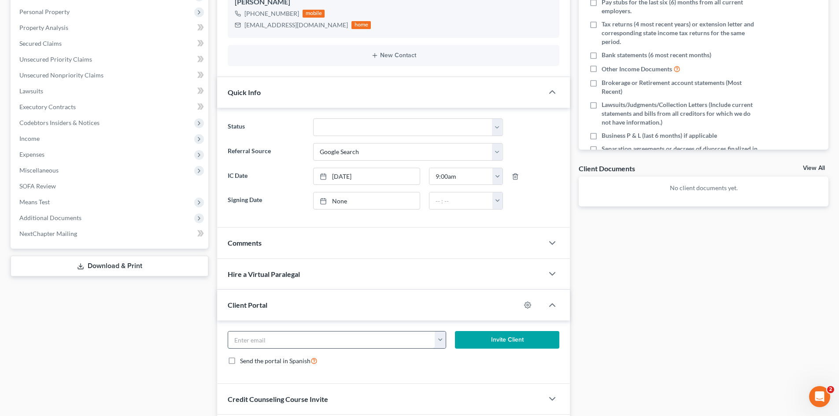
click at [297, 338] on input "email" at bounding box center [331, 340] width 207 height 17
paste input "dongreenjr@me.com"
type input "dongreenjr@me.com"
click at [491, 347] on button "Invite Client" at bounding box center [507, 340] width 105 height 18
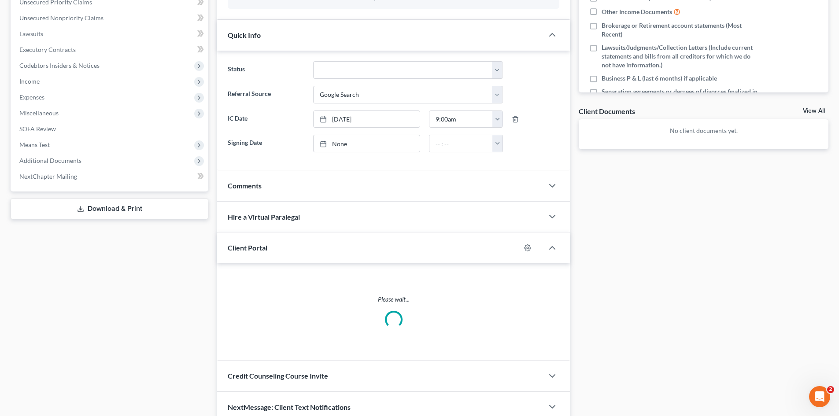
scroll to position [264, 0]
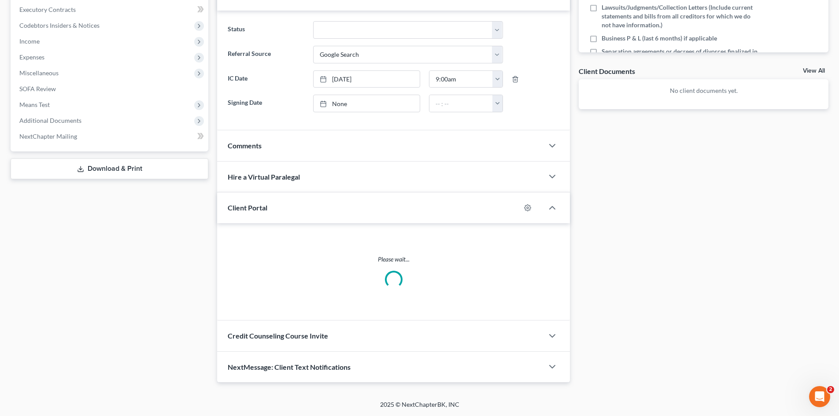
drag, startPoint x: 325, startPoint y: 338, endPoint x: 321, endPoint y: 332, distance: 7.2
click at [325, 338] on span "Credit Counseling Course Invite" at bounding box center [278, 336] width 100 height 8
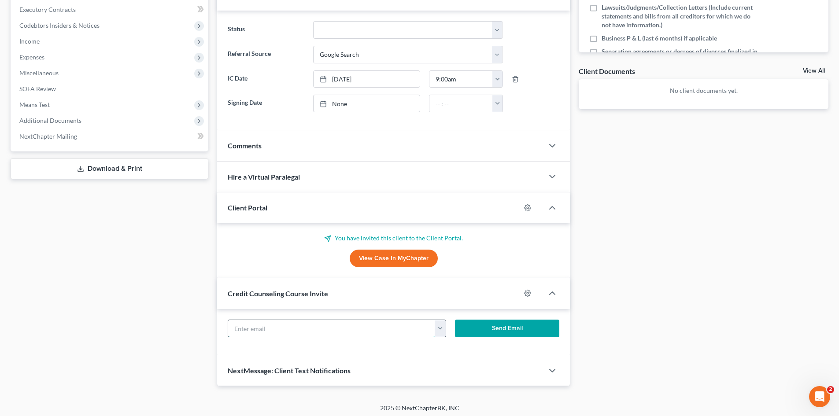
click at [319, 332] on input "text" at bounding box center [331, 328] width 207 height 17
paste input "dongreenjr@me.com"
type input "dongreenjr@me.com"
click at [539, 321] on button "Send Email" at bounding box center [507, 329] width 105 height 18
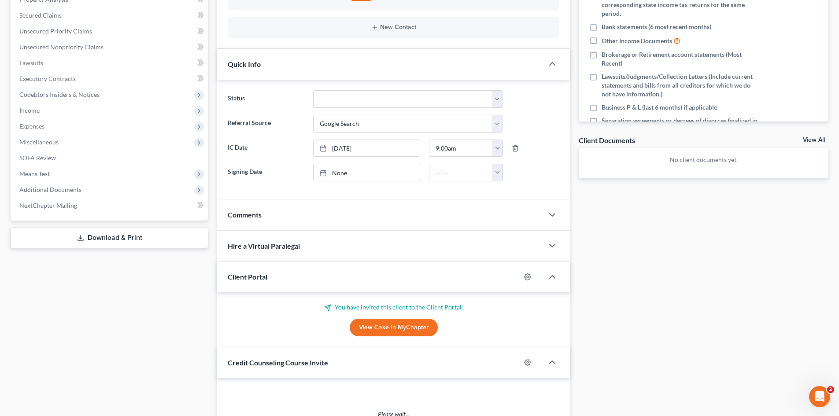
scroll to position [44, 0]
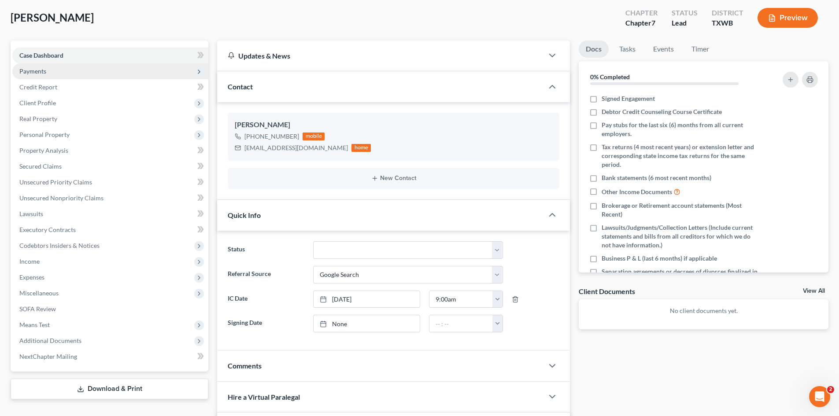
click at [63, 74] on span "Payments" at bounding box center [110, 71] width 196 height 16
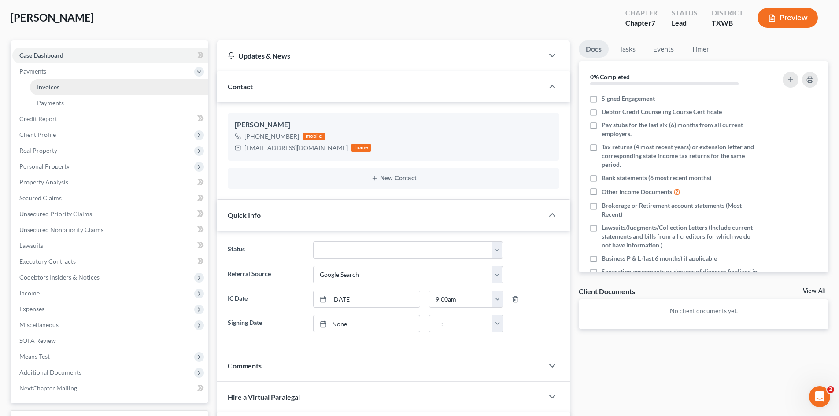
click at [56, 89] on span "Invoices" at bounding box center [48, 86] width 22 height 7
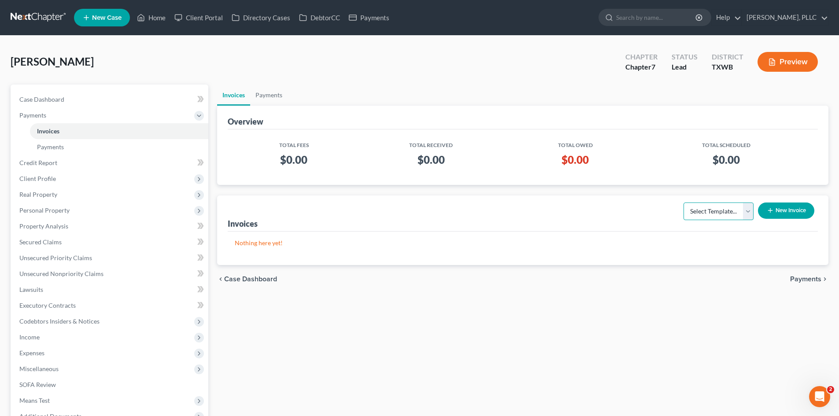
click at [719, 214] on select "Select Template... Invoice" at bounding box center [718, 212] width 70 height 18
select select "0"
click at [683, 203] on select "Select Template... Invoice" at bounding box center [718, 212] width 70 height 18
click at [776, 206] on button "New Invoice" at bounding box center [786, 211] width 56 height 16
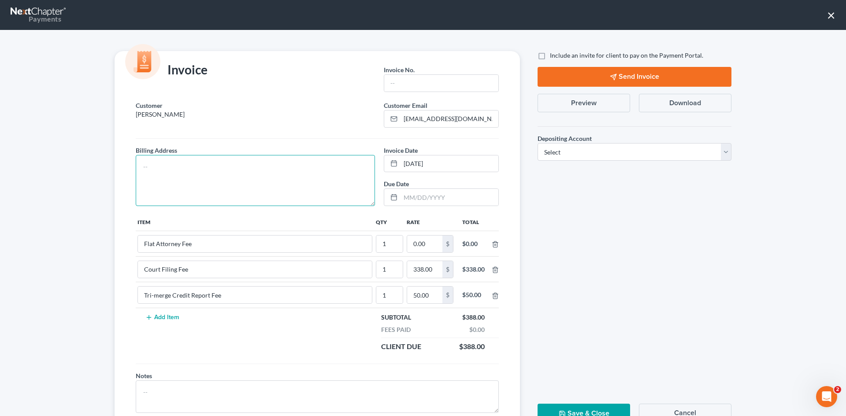
click at [182, 184] on textarea at bounding box center [255, 180] width 239 height 51
type textarea "To be provided."
click at [405, 90] on input "text" at bounding box center [441, 83] width 114 height 17
click at [405, 85] on input "text" at bounding box center [441, 83] width 114 height 17
type input "A0616"
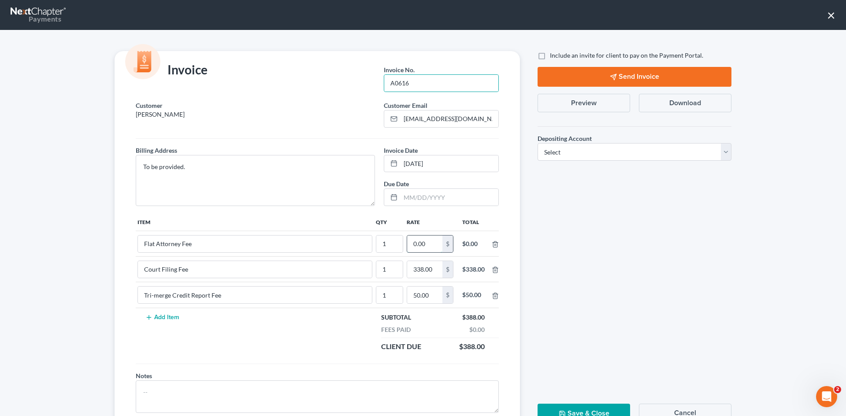
click at [423, 245] on input "0.00" at bounding box center [424, 244] width 35 height 17
type input "2,412.00"
click at [550, 55] on label "Include an invite for client to pay on the Payment Portal." at bounding box center [626, 55] width 153 height 9
click at [553, 55] on input "Include an invite for client to pay on the Payment Portal." at bounding box center [556, 54] width 6 height 6
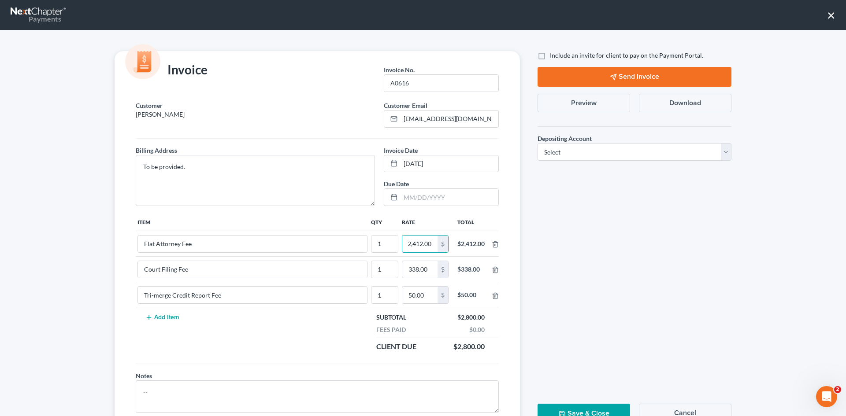
checkbox input "true"
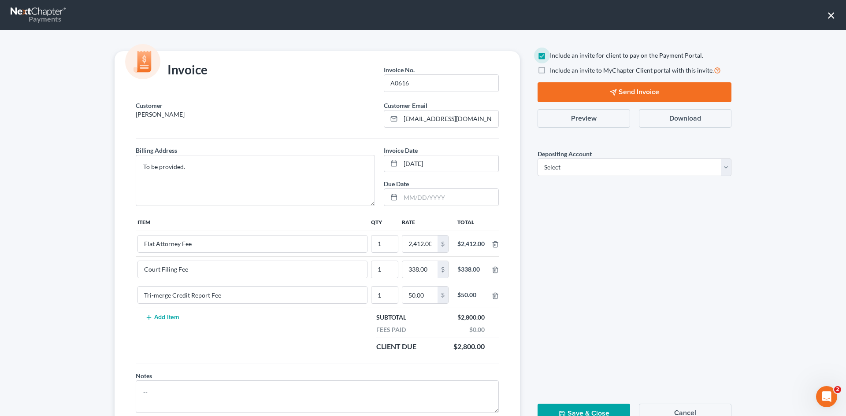
click at [586, 159] on label "Depositing Account *" at bounding box center [564, 153] width 54 height 9
click at [575, 164] on select "Select Operation Trust" at bounding box center [634, 168] width 194 height 18
select select "1"
click at [537, 159] on select "Select Operation Trust" at bounding box center [634, 168] width 194 height 18
click at [600, 90] on button "Send Invoice" at bounding box center [634, 92] width 194 height 20
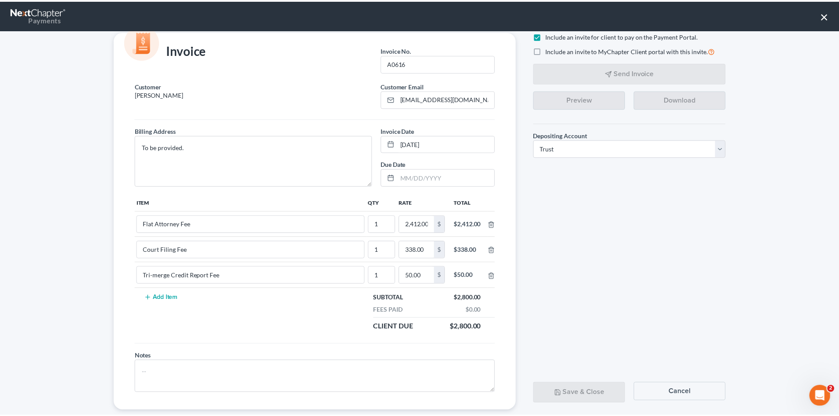
scroll to position [36, 0]
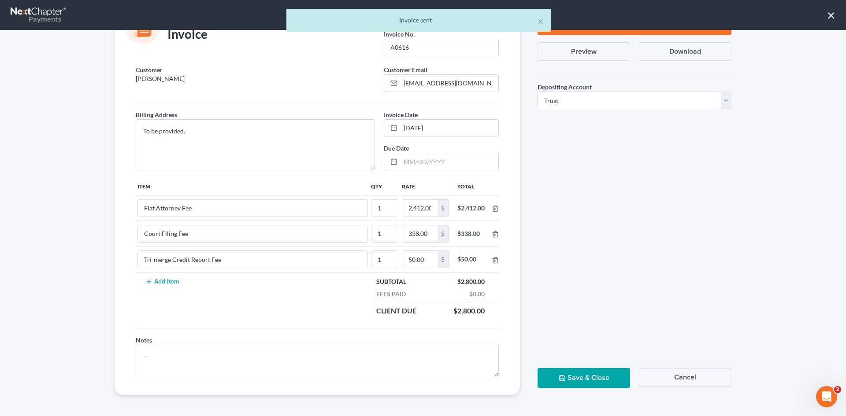
click at [590, 385] on button "Save & Close" at bounding box center [583, 378] width 92 height 20
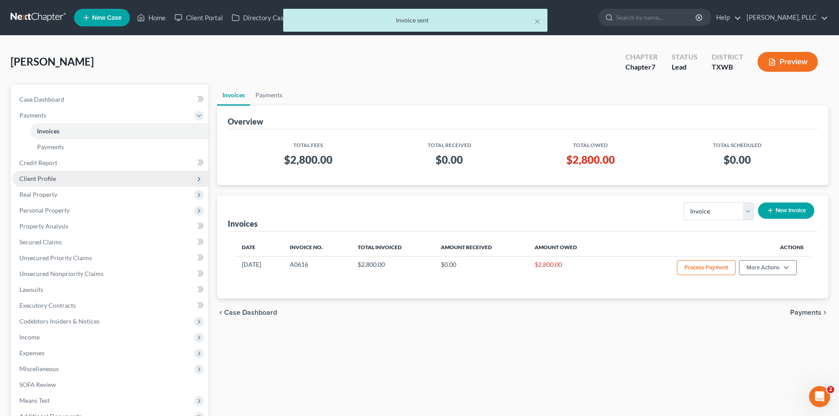
click at [79, 175] on span "Client Profile" at bounding box center [110, 179] width 196 height 16
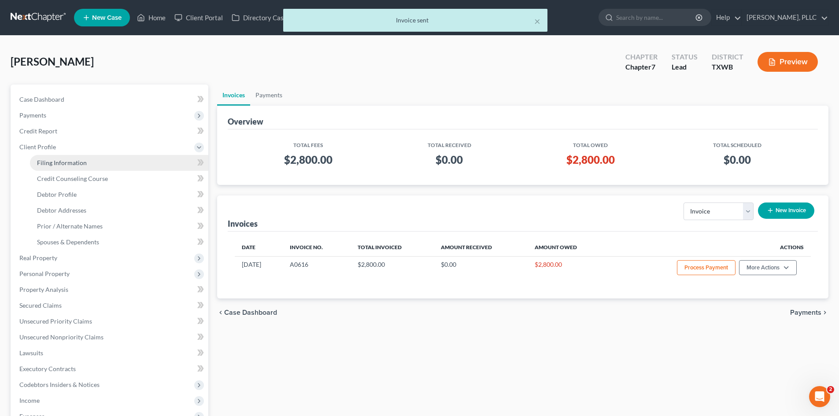
click at [74, 164] on span "Filing Information" at bounding box center [62, 162] width 50 height 7
select select "1"
select select "0"
select select "80"
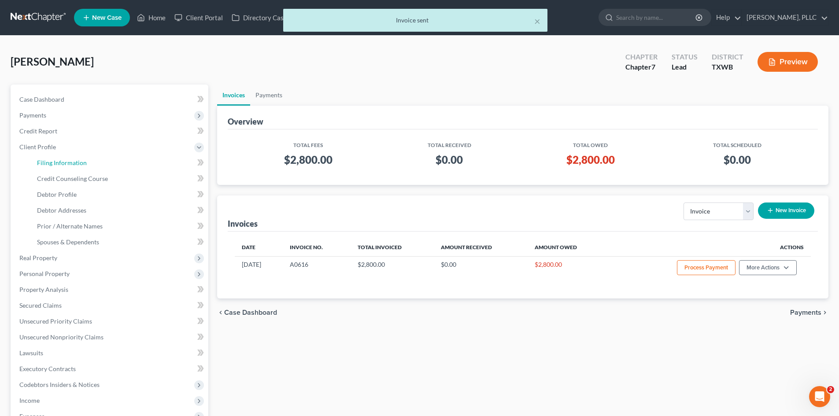
select select "45"
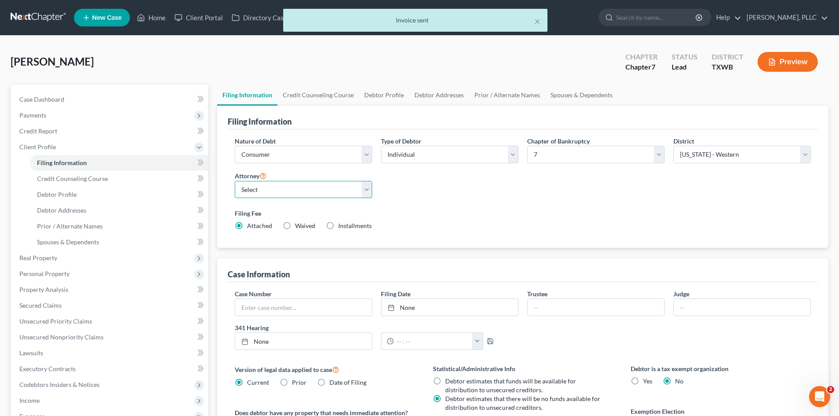
click at [316, 190] on select "Select Guy Holman - TXEB Guy Holman - TXNB Guy Holman - TXSB Guy Holman - TXWB …" at bounding box center [303, 190] width 137 height 18
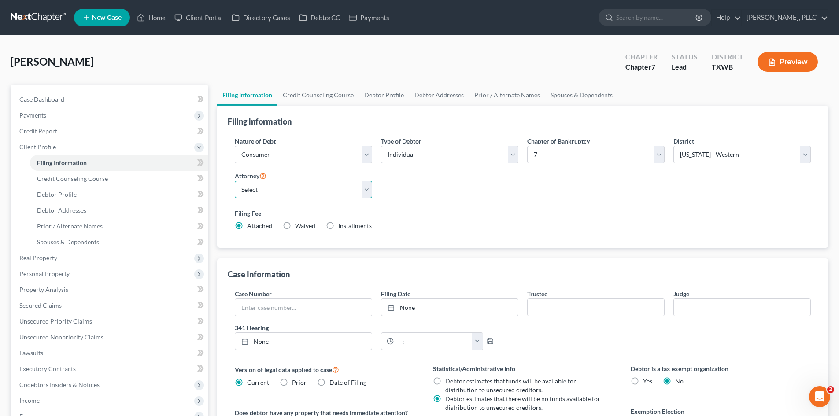
select select "3"
click at [235, 181] on select "Select Guy Holman - TXEB Guy Holman - TXNB Guy Holman - TXSB Guy Holman - TXWB …" at bounding box center [303, 190] width 137 height 18
click at [298, 66] on div "Green, Donald Upgraded Chapter Chapter 7 Status Lead District TXWB Preview" at bounding box center [420, 65] width 818 height 38
click at [155, 16] on link "Home" at bounding box center [151, 18] width 37 height 16
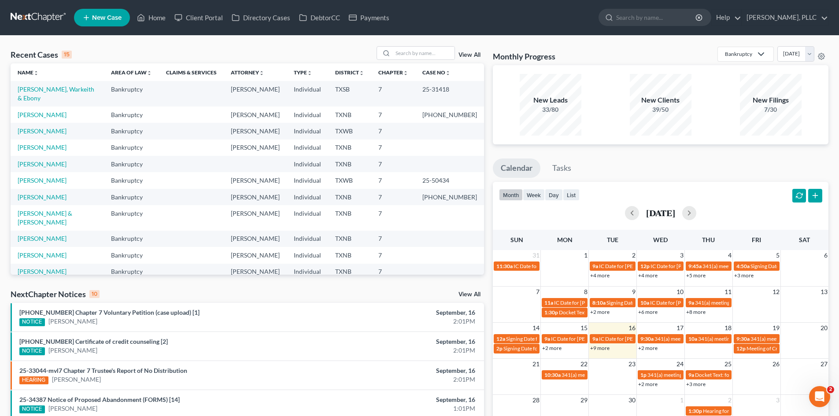
drag, startPoint x: 238, startPoint y: 51, endPoint x: 745, endPoint y: 114, distance: 511.2
click at [315, 52] on div "Recent Cases 15 View All" at bounding box center [247, 54] width 473 height 17
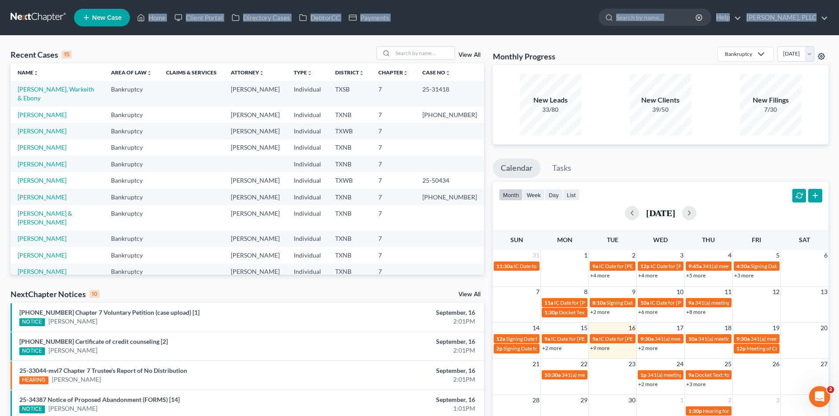
drag, startPoint x: 127, startPoint y: 35, endPoint x: 823, endPoint y: 54, distance: 695.6
click at [550, 36] on main "Recent Cases 15 View All Name unfold_more expand_more expand_less Area of Law u…" at bounding box center [419, 326] width 839 height 583
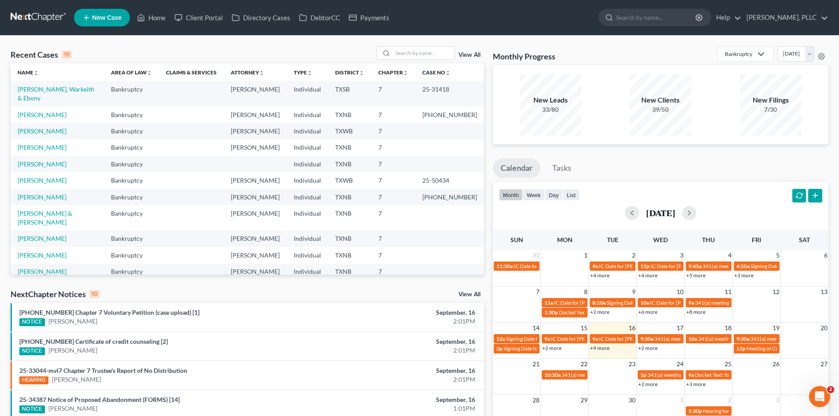
click at [606, 51] on div "Monthly Progress Bankruptcy Bankruptcy Consumer Protection Law September 2025 A…" at bounding box center [661, 55] width 336 height 19
click at [411, 53] on input "search" at bounding box center [424, 53] width 62 height 13
type input "gloria"
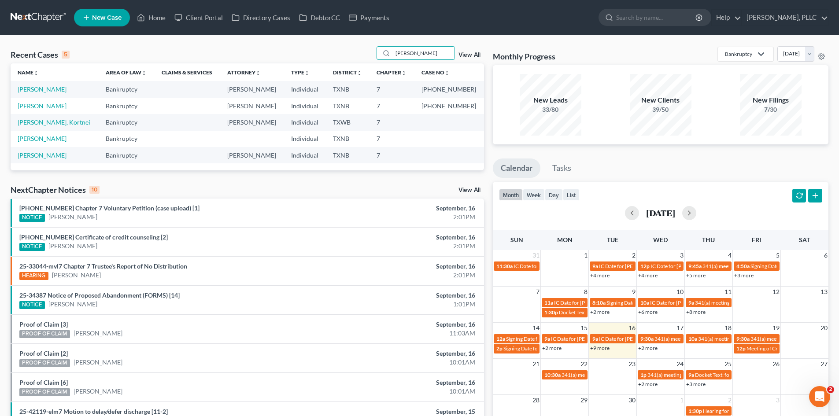
click at [39, 104] on link "Lamar, Gloria" at bounding box center [42, 105] width 49 height 7
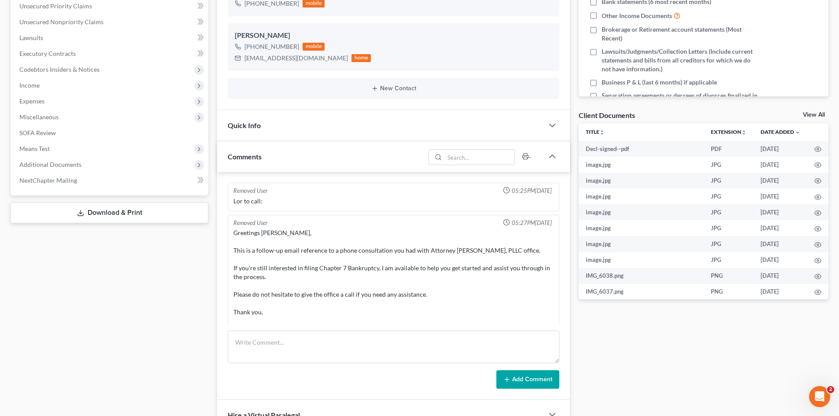
scroll to position [1511, 0]
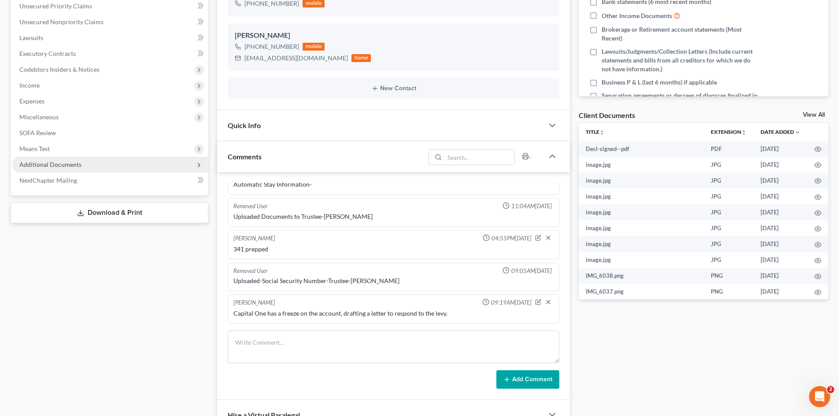
click at [91, 163] on span "Additional Documents" at bounding box center [110, 165] width 196 height 16
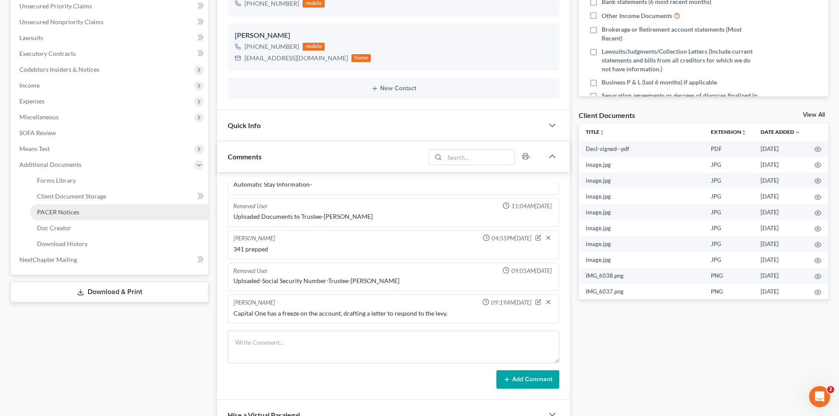
click at [105, 213] on link "PACER Notices" at bounding box center [119, 212] width 178 height 16
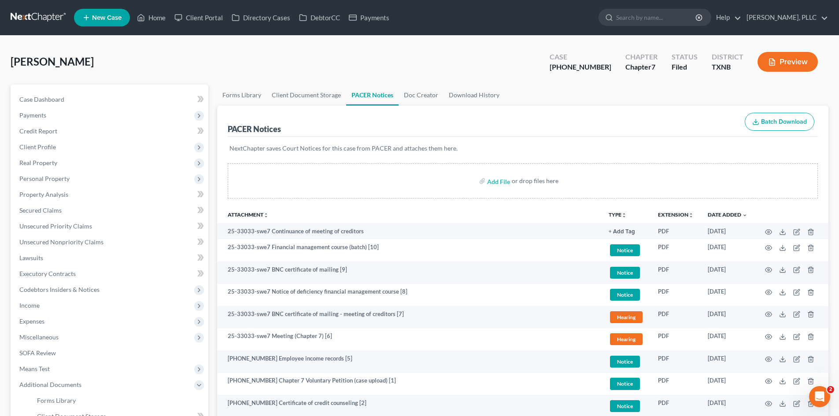
scroll to position [132, 0]
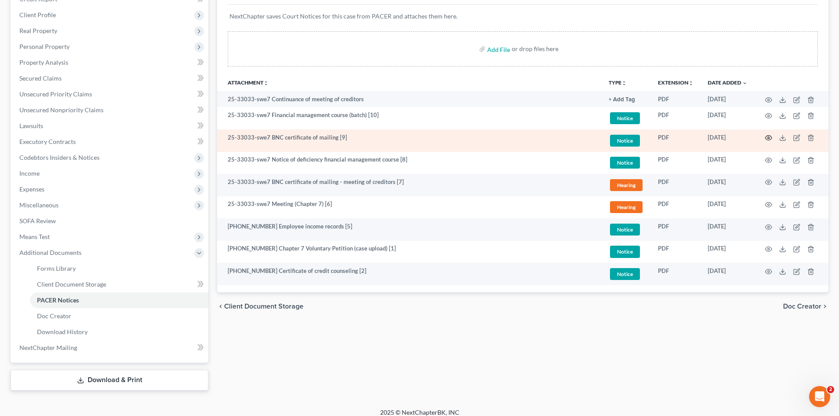
click at [765, 138] on icon "button" at bounding box center [768, 137] width 7 height 7
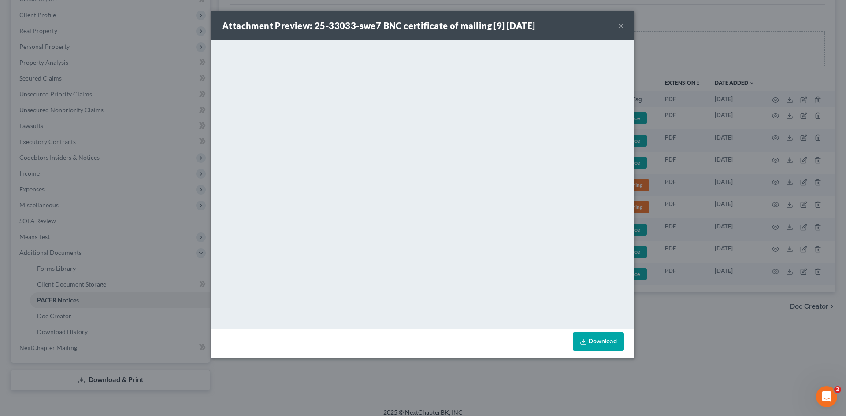
click at [620, 28] on button "×" at bounding box center [620, 25] width 6 height 11
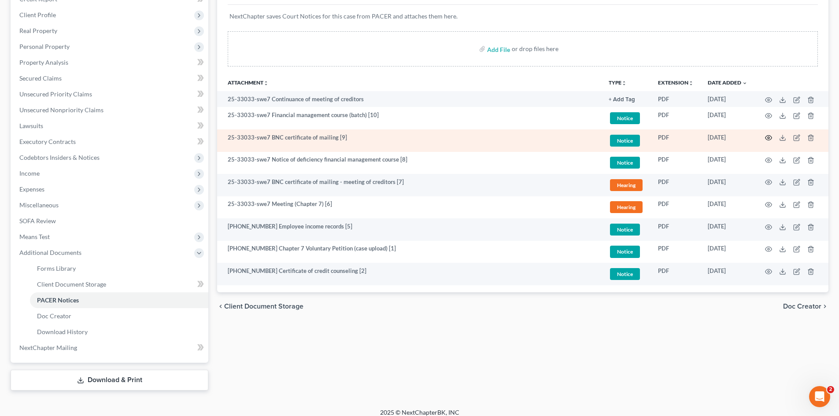
click at [770, 139] on icon "button" at bounding box center [768, 137] width 7 height 7
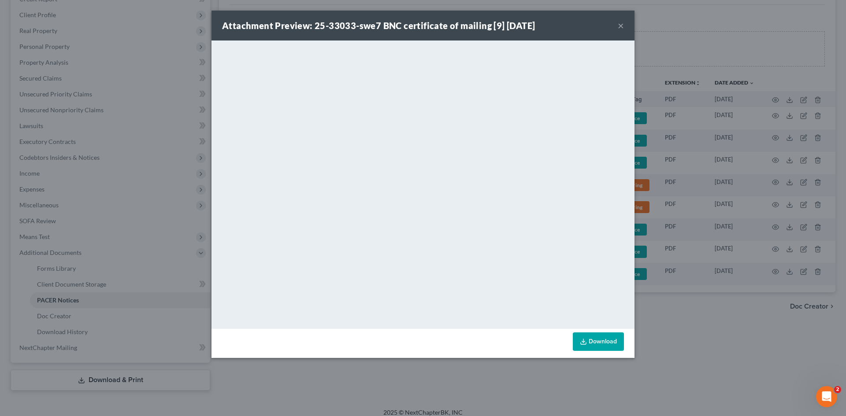
click at [620, 26] on button "×" at bounding box center [620, 25] width 6 height 11
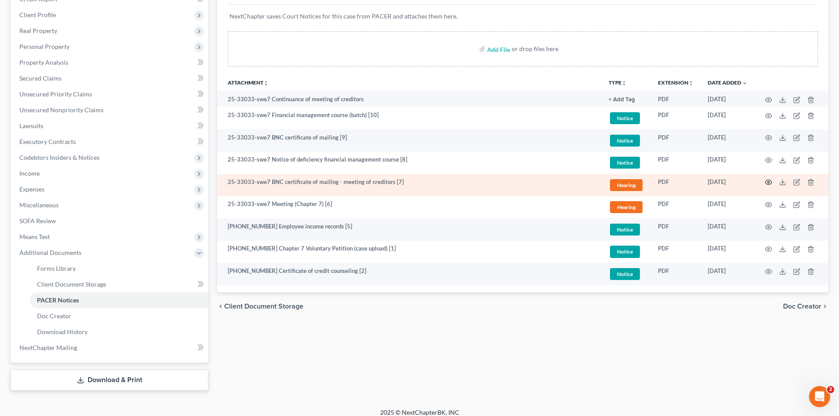
click at [765, 182] on icon "button" at bounding box center [768, 182] width 7 height 7
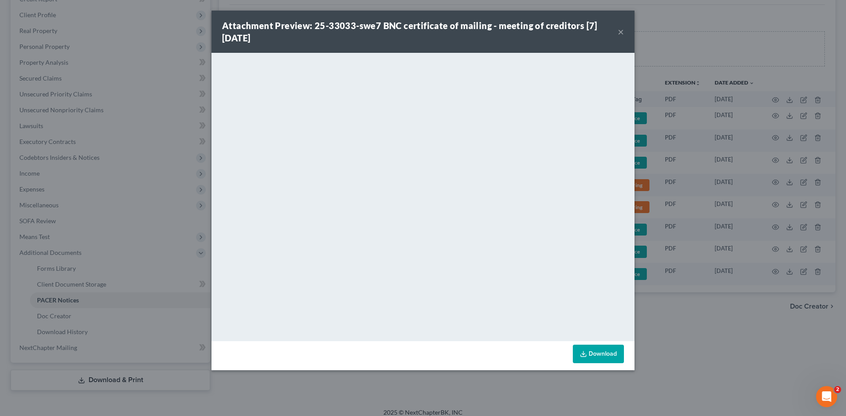
click at [620, 30] on button "×" at bounding box center [620, 31] width 6 height 11
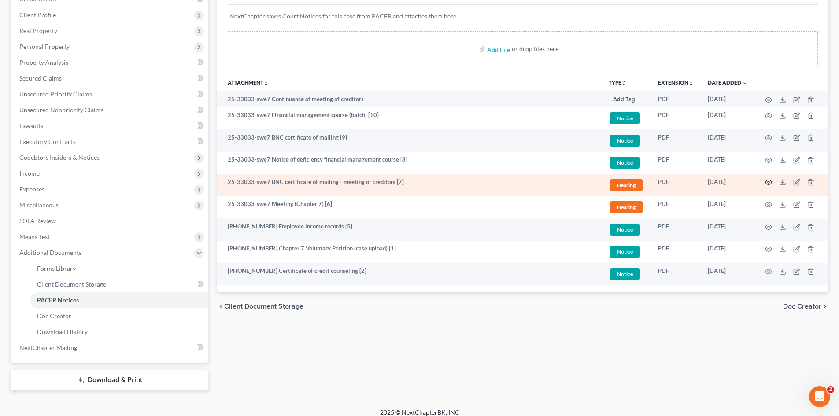
click at [768, 183] on circle "button" at bounding box center [769, 182] width 2 height 2
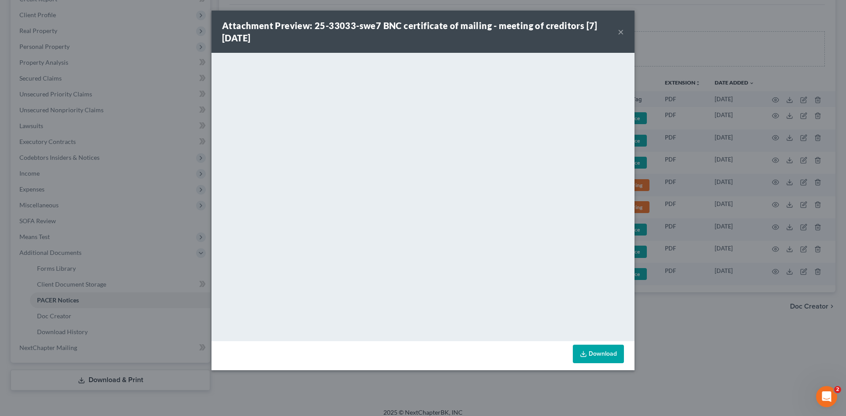
click at [621, 31] on button "×" at bounding box center [620, 31] width 6 height 11
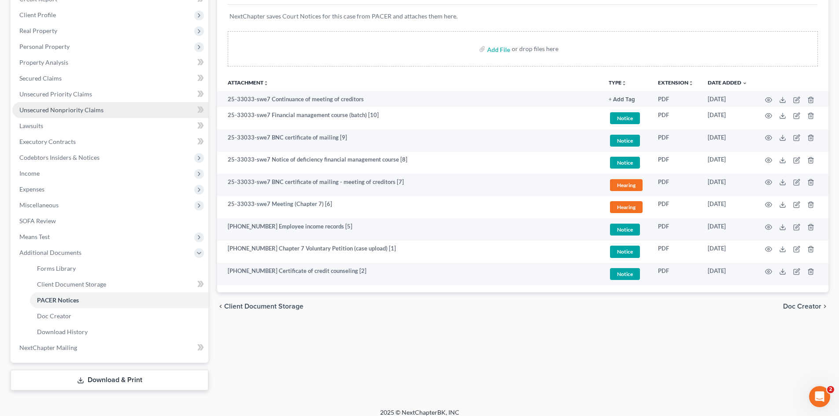
click at [44, 109] on span "Unsecured Nonpriority Claims" at bounding box center [61, 109] width 84 height 7
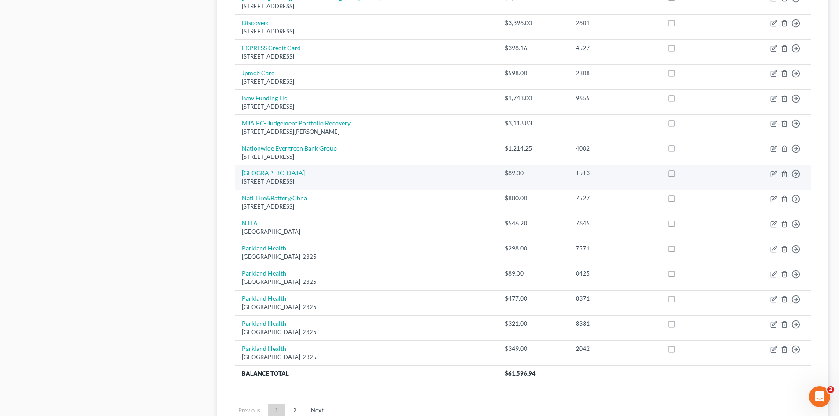
scroll to position [603, 0]
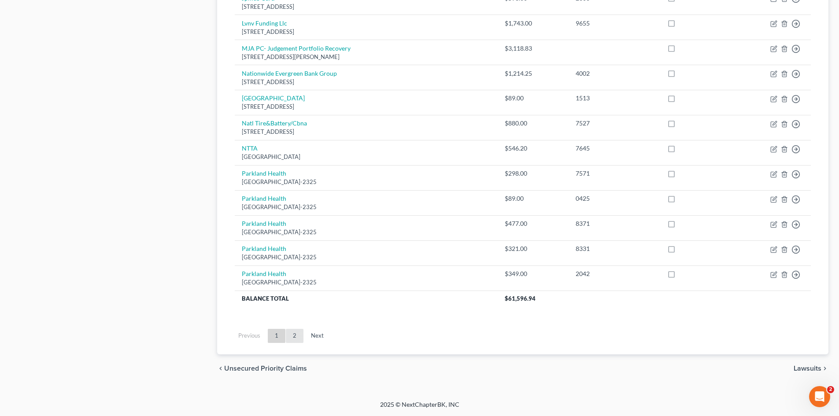
click at [298, 340] on link "2" at bounding box center [295, 336] width 18 height 14
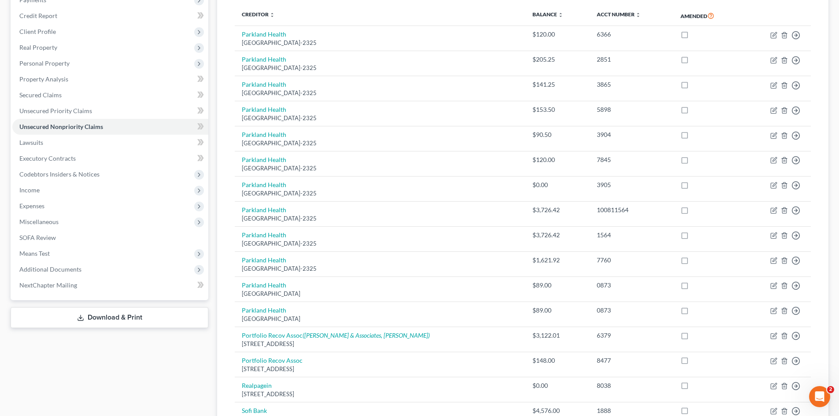
scroll to position [12, 0]
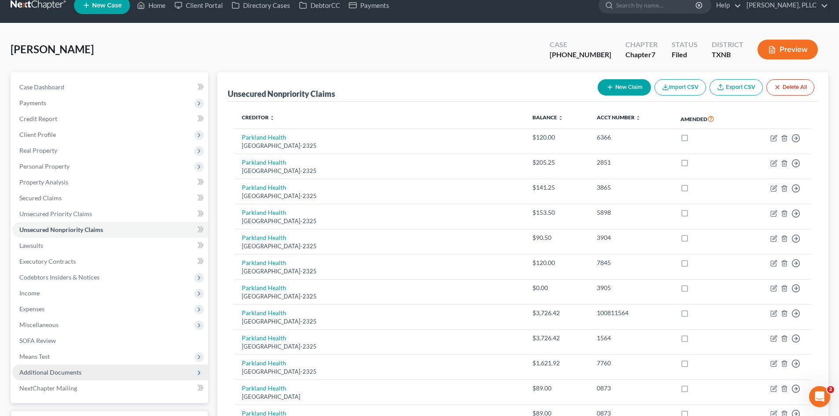
click at [103, 374] on span "Additional Documents" at bounding box center [110, 373] width 196 height 16
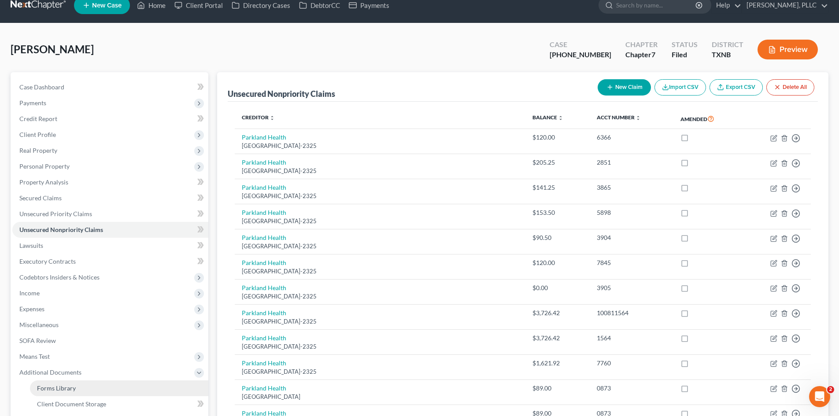
scroll to position [56, 0]
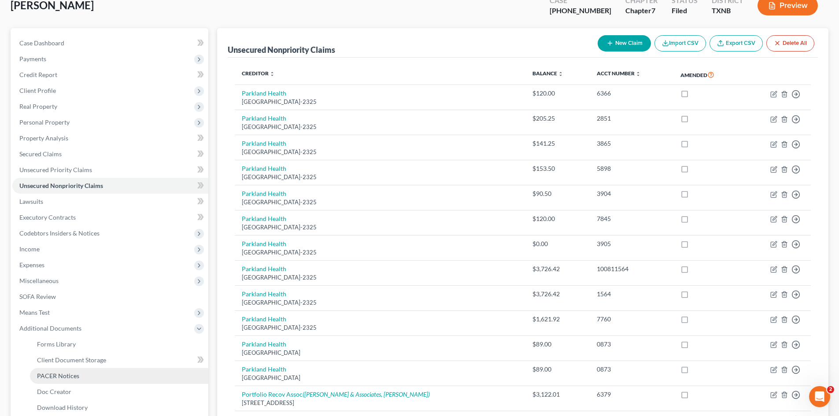
click at [108, 377] on link "PACER Notices" at bounding box center [119, 376] width 178 height 16
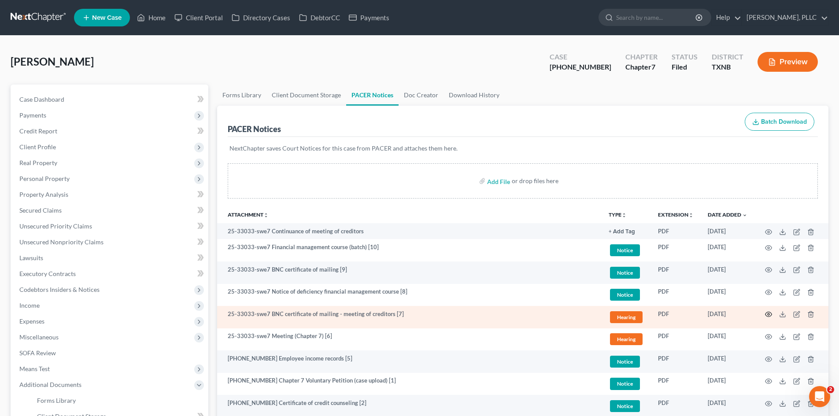
click at [767, 314] on icon "button" at bounding box center [768, 314] width 7 height 7
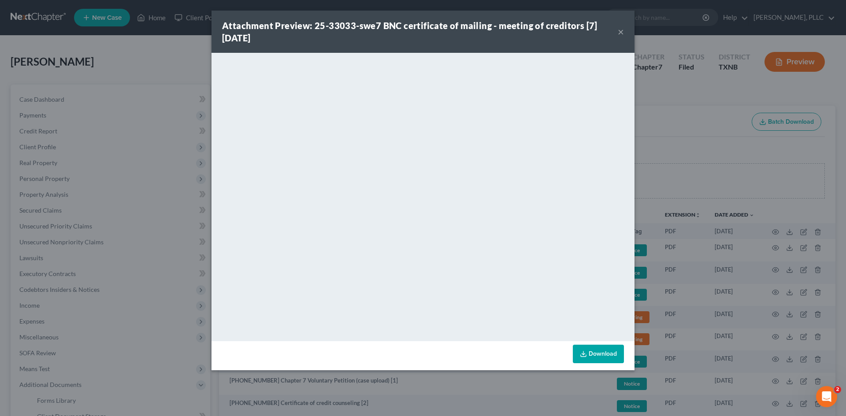
click at [620, 31] on button "×" at bounding box center [620, 31] width 6 height 11
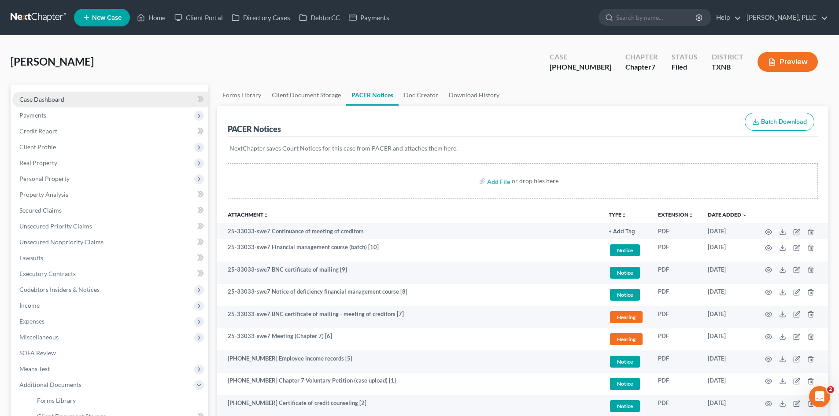
click at [41, 92] on link "Case Dashboard" at bounding box center [110, 100] width 196 height 16
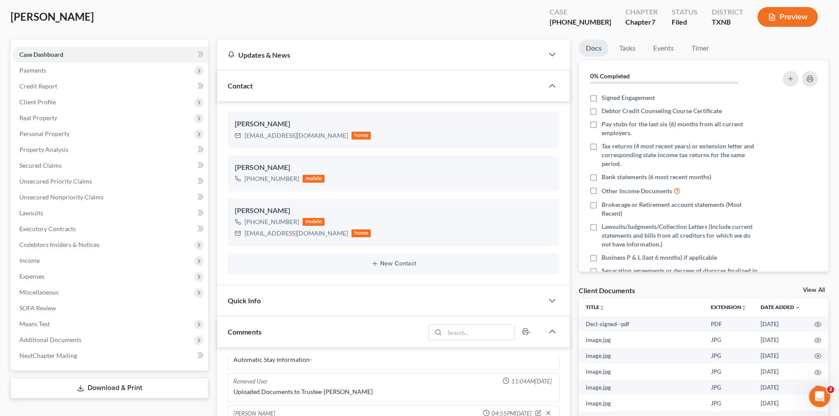
scroll to position [88, 0]
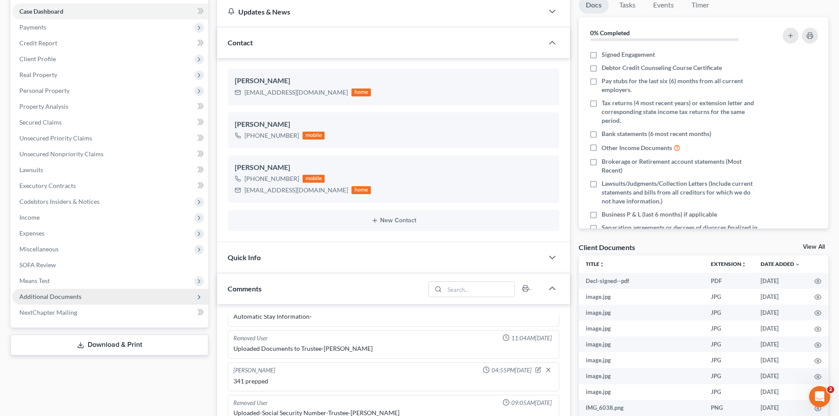
click at [103, 293] on span "Additional Documents" at bounding box center [110, 297] width 196 height 16
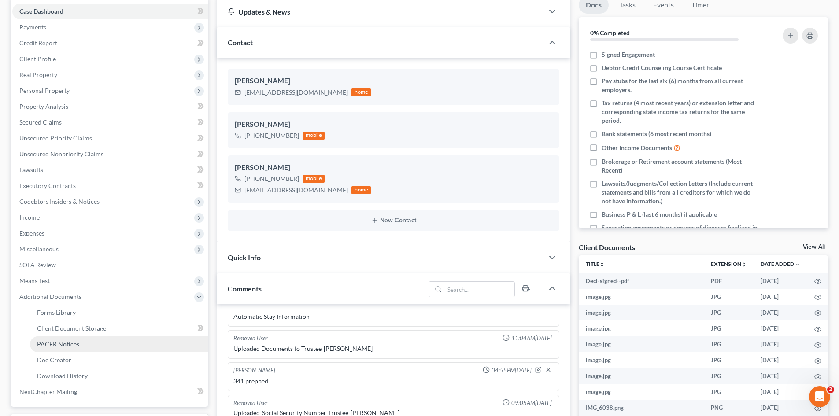
click at [85, 340] on link "PACER Notices" at bounding box center [119, 344] width 178 height 16
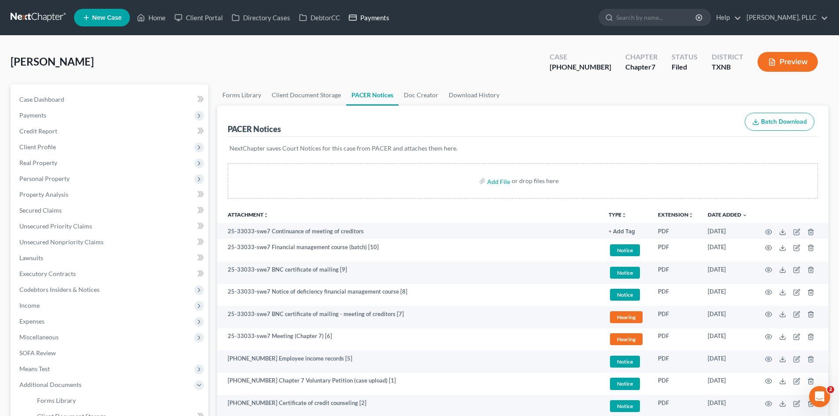
click at [384, 19] on link "Payments" at bounding box center [368, 18] width 49 height 16
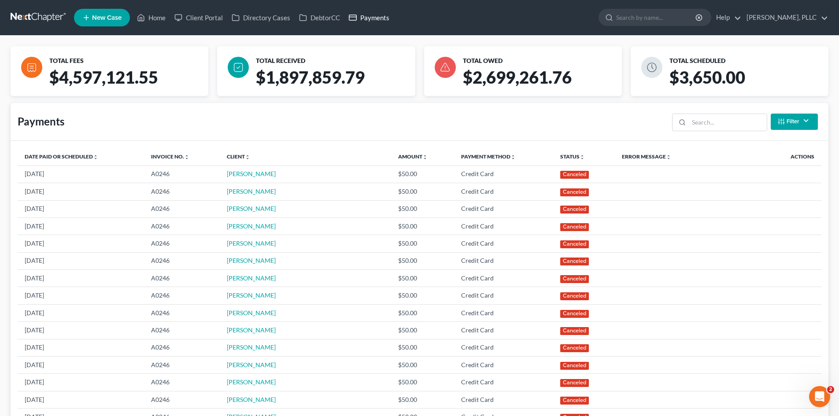
click at [366, 22] on link "Payments" at bounding box center [368, 18] width 49 height 16
click at [378, 21] on link "Payments" at bounding box center [368, 18] width 49 height 16
click at [222, 15] on link "Client Portal" at bounding box center [198, 18] width 57 height 16
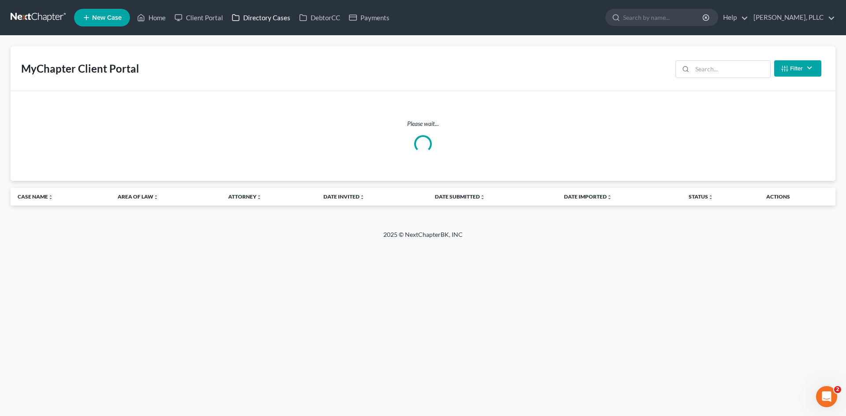
click at [266, 22] on link "Directory Cases" at bounding box center [260, 18] width 67 height 16
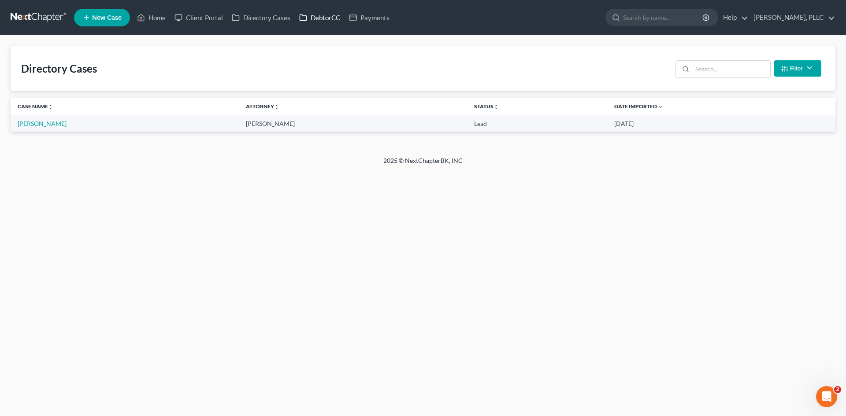
click at [336, 14] on link "DebtorCC" at bounding box center [320, 18] width 50 height 16
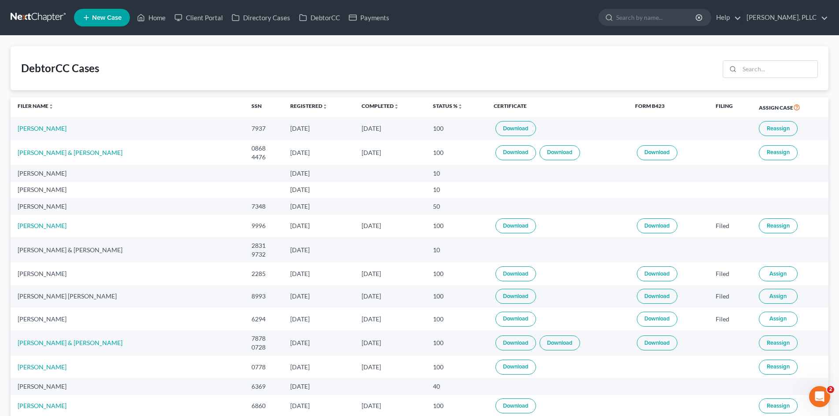
click at [114, 12] on link "New Case" at bounding box center [102, 18] width 56 height 18
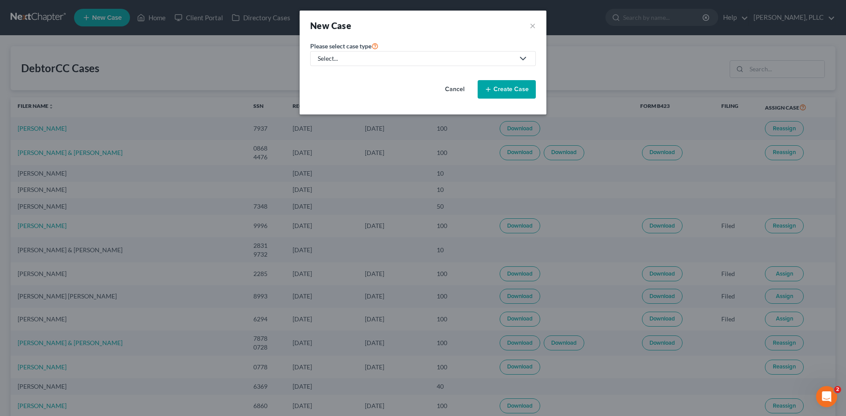
click at [399, 57] on div "Select..." at bounding box center [416, 58] width 196 height 9
click at [332, 79] on div "Bankruptcy" at bounding box center [354, 76] width 72 height 9
select select "78"
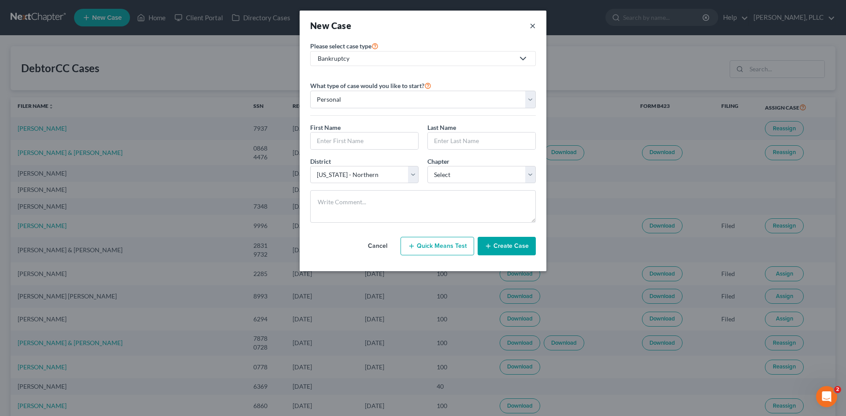
click at [533, 28] on button "×" at bounding box center [532, 25] width 6 height 12
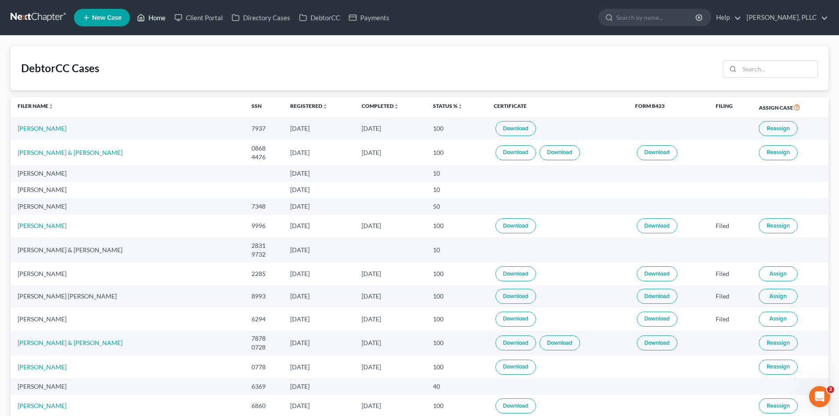
click at [153, 23] on link "Home" at bounding box center [151, 18] width 37 height 16
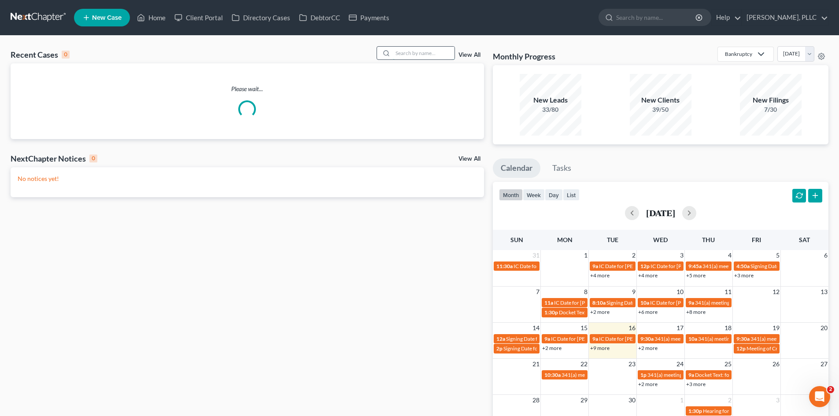
click at [410, 53] on input "search" at bounding box center [424, 53] width 62 height 13
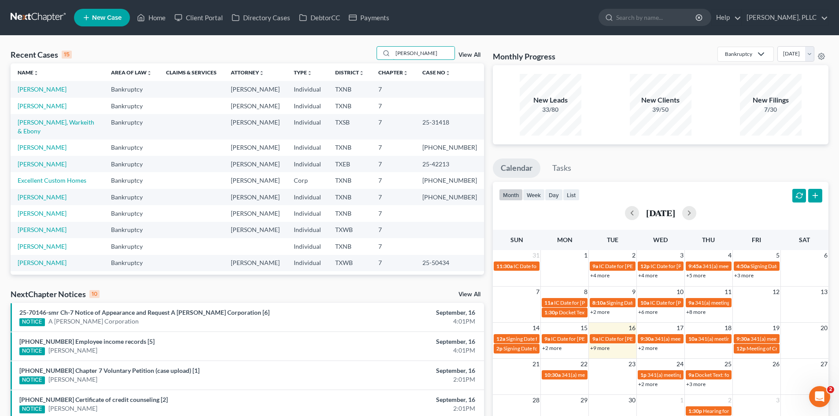
type input "morrow"
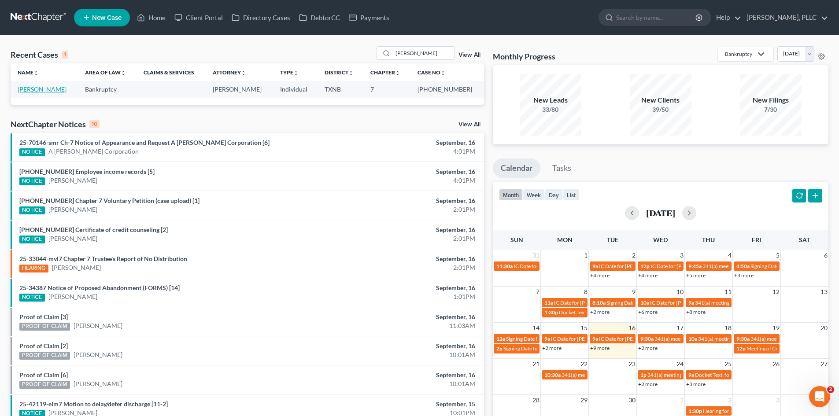
click at [18, 91] on link "Morrow, Ryan" at bounding box center [42, 88] width 49 height 7
select select "3"
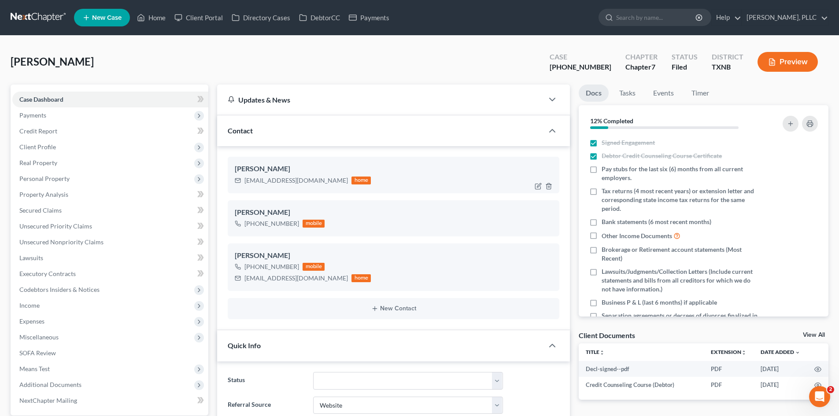
scroll to position [1050, 0]
drag, startPoint x: 302, startPoint y: 181, endPoint x: 242, endPoint y: 183, distance: 59.5
click at [242, 183] on div "r_morrow@ymail.com home" at bounding box center [303, 180] width 136 height 11
drag, startPoint x: 268, startPoint y: 174, endPoint x: 264, endPoint y: 178, distance: 5.0
copy div "r_morrow@ymail.com"
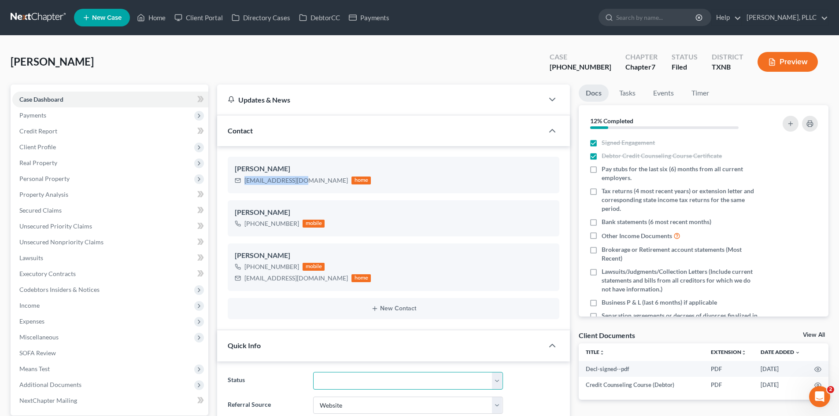
click at [480, 377] on select "Appellate Phase Case Closed Dead File Demand Letter Phase Discharged Discharge …" at bounding box center [408, 381] width 190 height 18
click at [150, 20] on link "Home" at bounding box center [151, 18] width 37 height 16
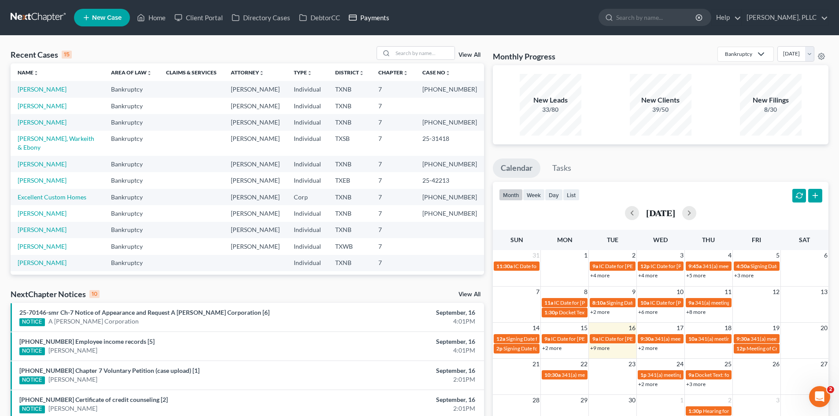
click at [359, 25] on link "Payments" at bounding box center [368, 18] width 49 height 16
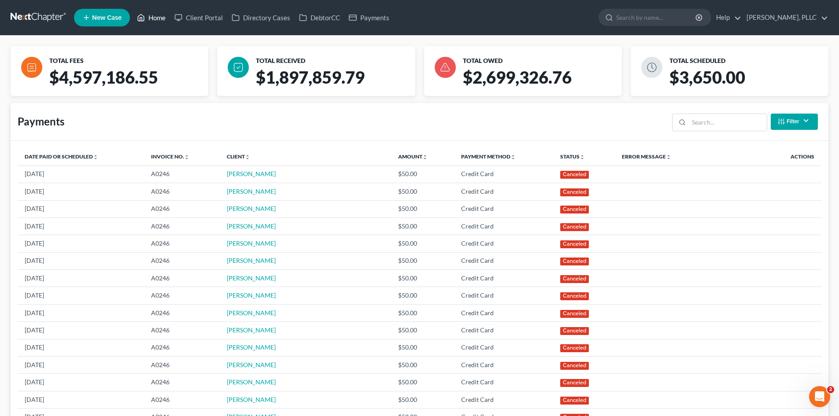
click at [157, 18] on link "Home" at bounding box center [151, 18] width 37 height 16
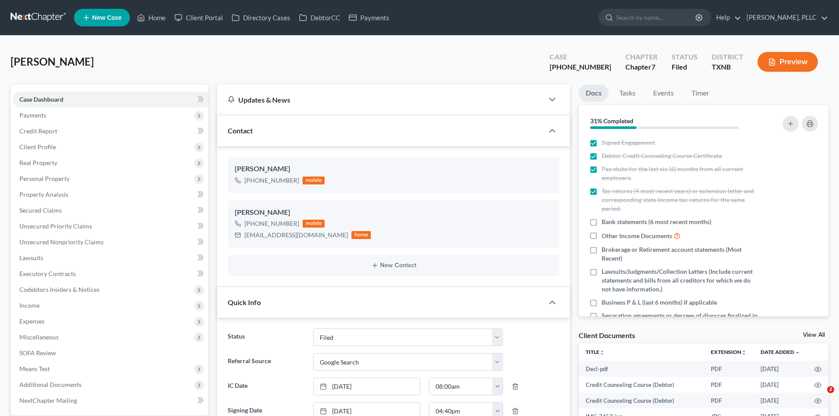
select select "10"
select select "4"
click at [380, 22] on link "Payments" at bounding box center [368, 18] width 49 height 16
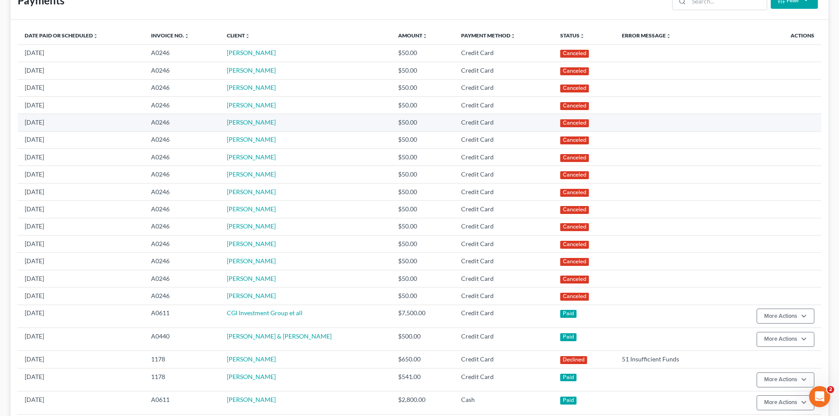
scroll to position [132, 0]
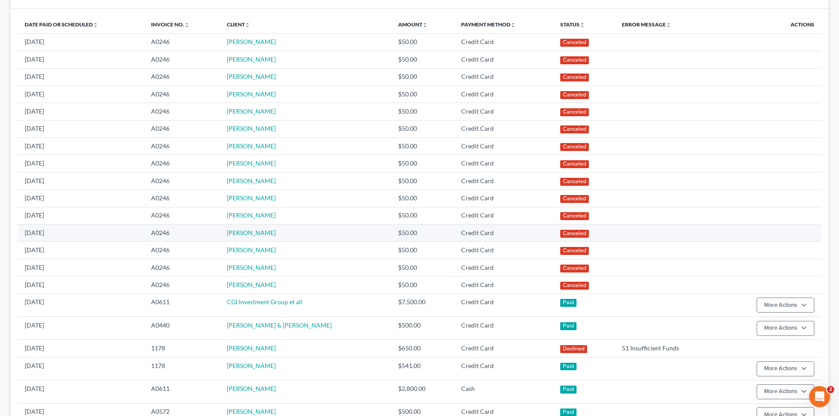
click at [389, 248] on tr "[DATE] A0246 [PERSON_NAME] $50.00 Credit Card Canceled" at bounding box center [420, 250] width 804 height 17
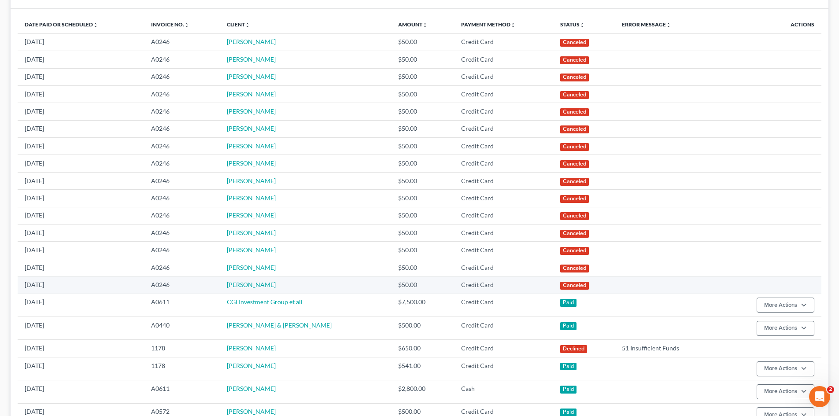
drag, startPoint x: 480, startPoint y: 284, endPoint x: 415, endPoint y: 282, distance: 64.8
click at [458, 284] on td "Credit Card" at bounding box center [503, 285] width 99 height 17
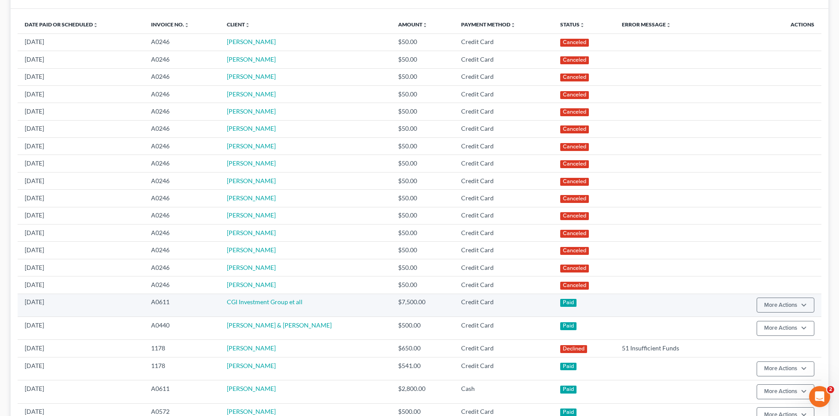
drag, startPoint x: 510, startPoint y: 307, endPoint x: 399, endPoint y: 300, distance: 110.8
click at [480, 305] on td "Credit Card" at bounding box center [503, 305] width 99 height 23
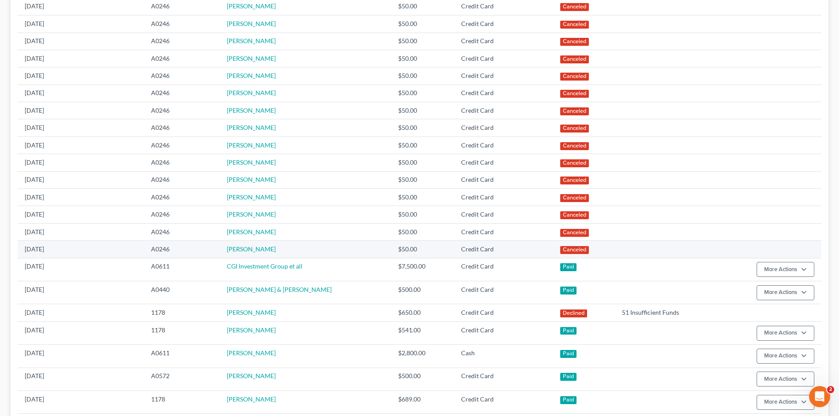
scroll to position [220, 0]
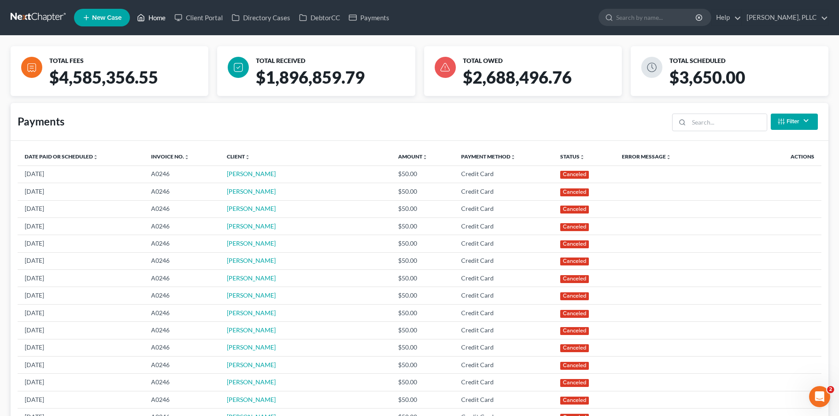
click at [160, 13] on link "Home" at bounding box center [151, 18] width 37 height 16
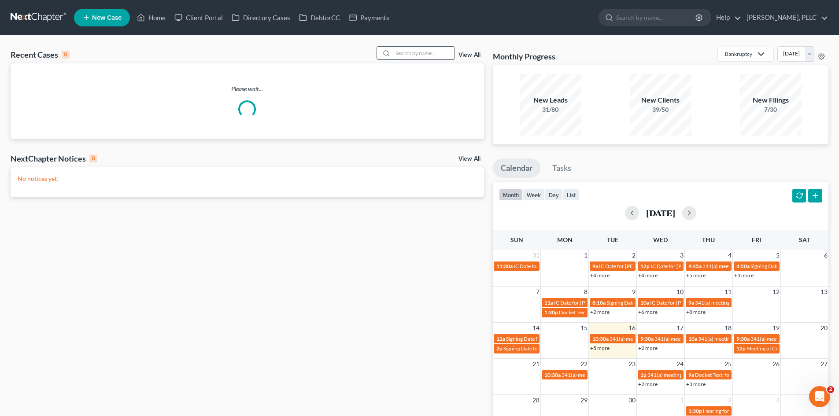
drag, startPoint x: 403, startPoint y: 55, endPoint x: 409, endPoint y: 55, distance: 5.8
click at [405, 55] on input "search" at bounding box center [424, 53] width 62 height 13
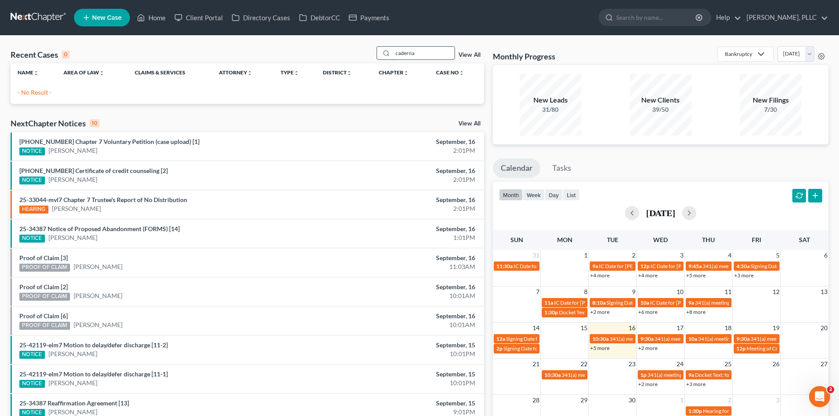
click at [410, 55] on input "caderna" at bounding box center [424, 53] width 62 height 13
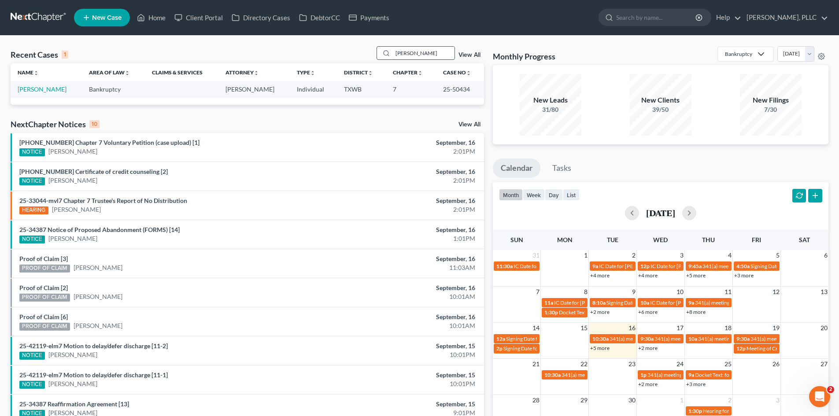
type input "[PERSON_NAME]"
click at [20, 91] on link "[PERSON_NAME]" at bounding box center [42, 88] width 49 height 7
select select "4"
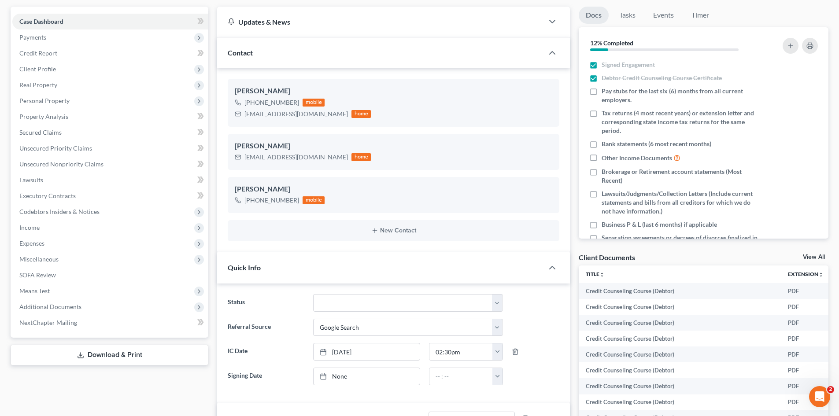
scroll to position [861, 0]
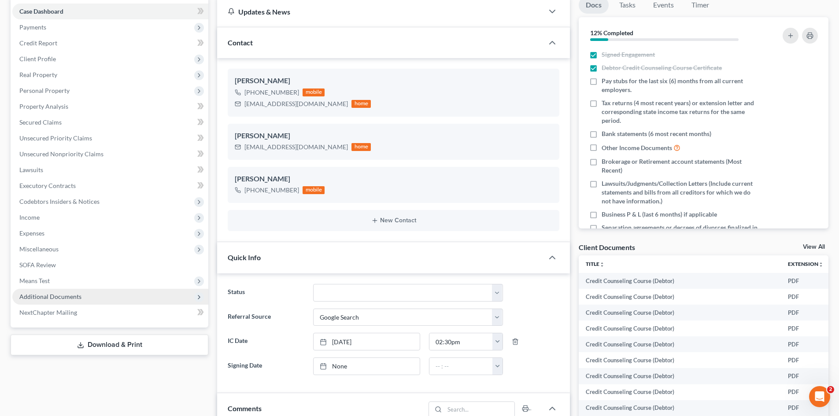
click at [47, 299] on span "Additional Documents" at bounding box center [50, 296] width 62 height 7
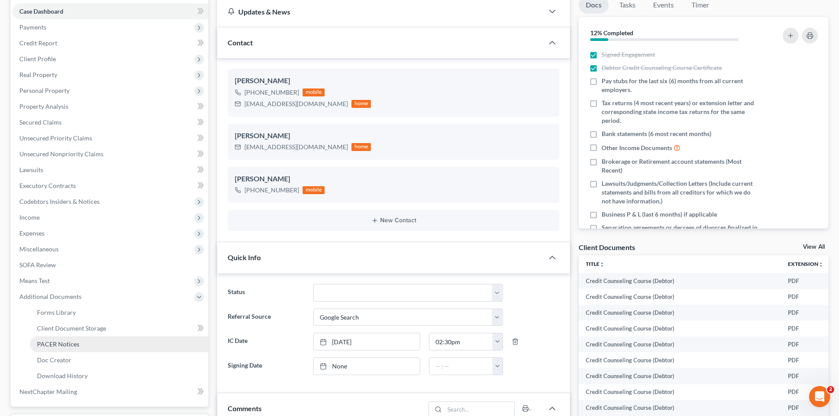
click at [48, 347] on span "PACER Notices" at bounding box center [58, 343] width 42 height 7
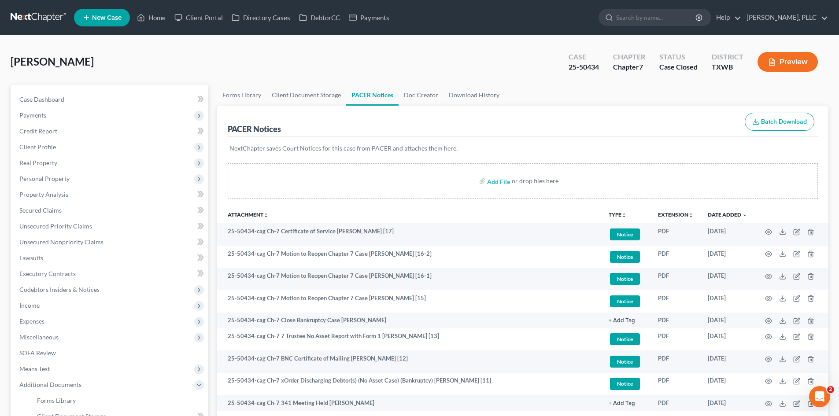
click at [103, 19] on span "New Case" at bounding box center [107, 18] width 30 height 7
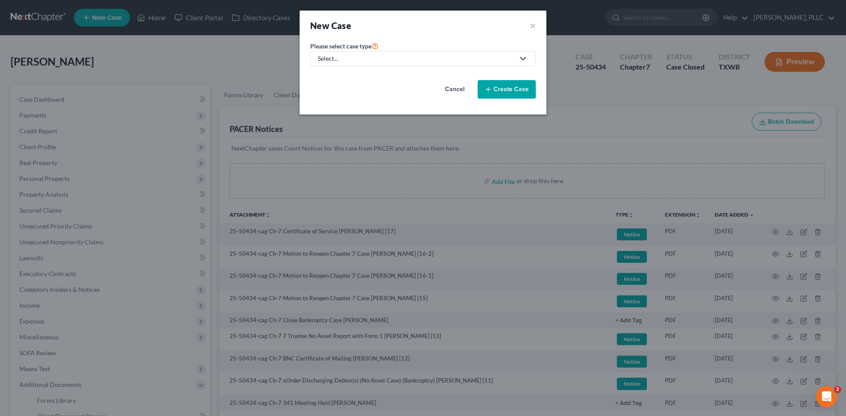
click at [322, 54] on div "Select..." at bounding box center [416, 58] width 196 height 9
click at [361, 78] on div "Bankruptcy" at bounding box center [354, 76] width 72 height 9
select select "78"
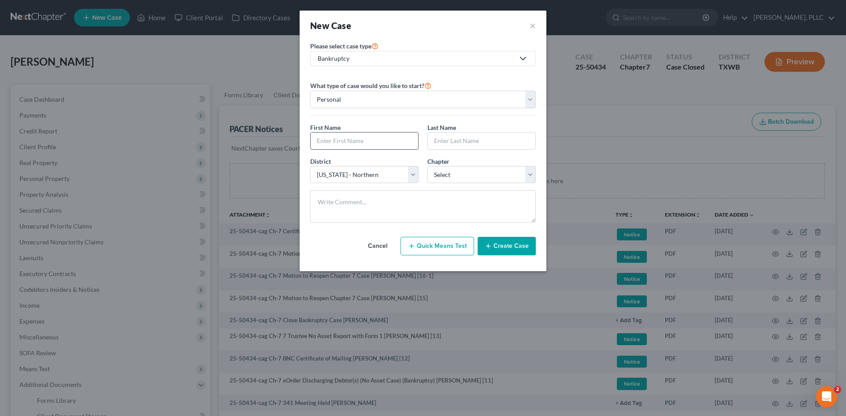
click at [369, 141] on input "text" at bounding box center [363, 141] width 107 height 17
type input "[PERSON_NAME]"
click at [459, 144] on input "text" at bounding box center [481, 141] width 107 height 17
type input "[PERSON_NAME]"
drag, startPoint x: 453, startPoint y: 180, endPoint x: 450, endPoint y: 176, distance: 5.3
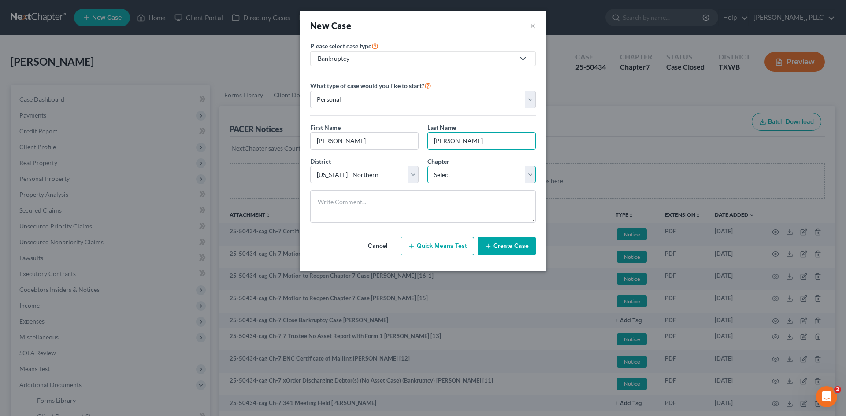
click at [453, 180] on select "Select 7 11 12 13" at bounding box center [481, 175] width 108 height 18
select select "0"
click at [427, 166] on select "Select 7 11 12 13" at bounding box center [481, 175] width 108 height 18
click at [495, 241] on button "Create Case" at bounding box center [506, 246] width 58 height 18
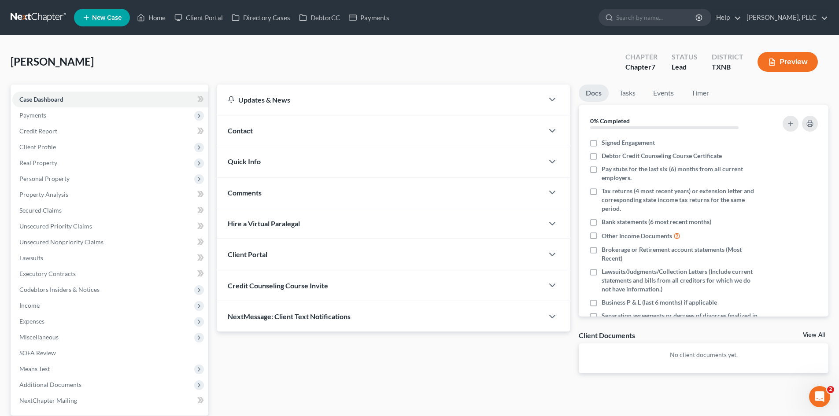
click at [258, 132] on div "Contact" at bounding box center [380, 130] width 326 height 30
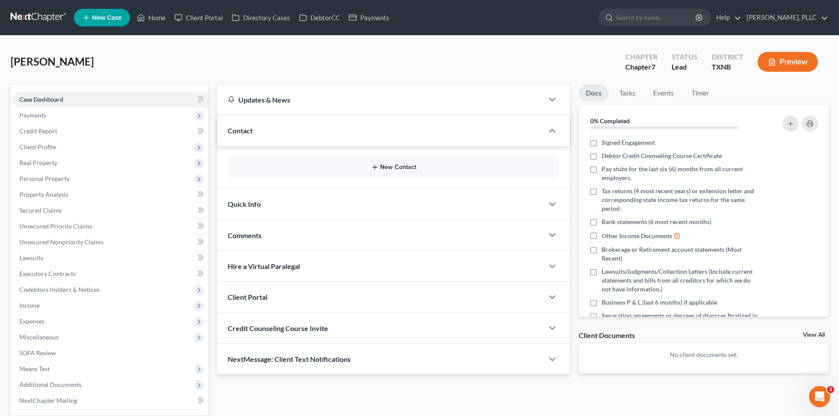
click at [405, 166] on button "New Contact" at bounding box center [394, 167] width 318 height 7
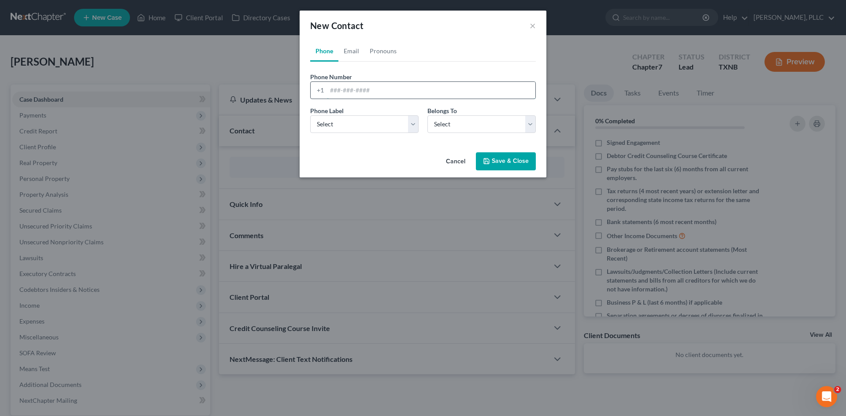
drag, startPoint x: 331, startPoint y: 93, endPoint x: 341, endPoint y: 87, distance: 11.6
click at [331, 93] on input "tel" at bounding box center [431, 90] width 208 height 17
type input "[PHONE_NUMBER]"
drag, startPoint x: 345, startPoint y: 121, endPoint x: 343, endPoint y: 130, distance: 8.9
click at [345, 121] on select "Select Mobile Home Work Other" at bounding box center [364, 124] width 108 height 18
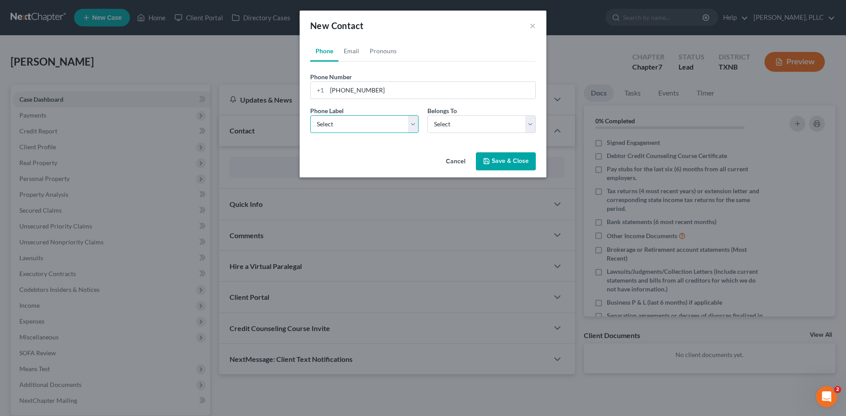
select select "0"
click at [310, 115] on select "Select Mobile Home Work Other" at bounding box center [364, 124] width 108 height 18
click at [473, 128] on select "Select Client Other" at bounding box center [481, 124] width 108 height 18
select select "0"
click at [427, 115] on select "Select Client Other" at bounding box center [481, 124] width 108 height 18
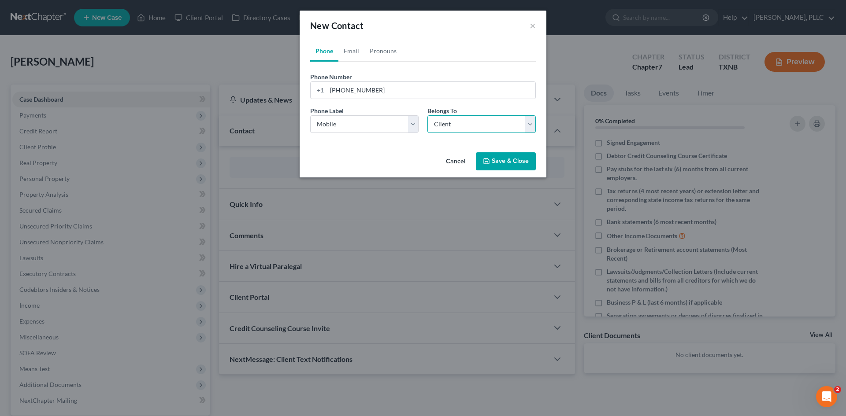
select select "0"
drag, startPoint x: 356, startPoint y: 48, endPoint x: 397, endPoint y: 104, distance: 69.8
click at [356, 48] on link "Email" at bounding box center [351, 51] width 26 height 21
click at [376, 95] on input "email" at bounding box center [431, 90] width 208 height 17
paste input "[EMAIL_ADDRESS][DOMAIN_NAME]"
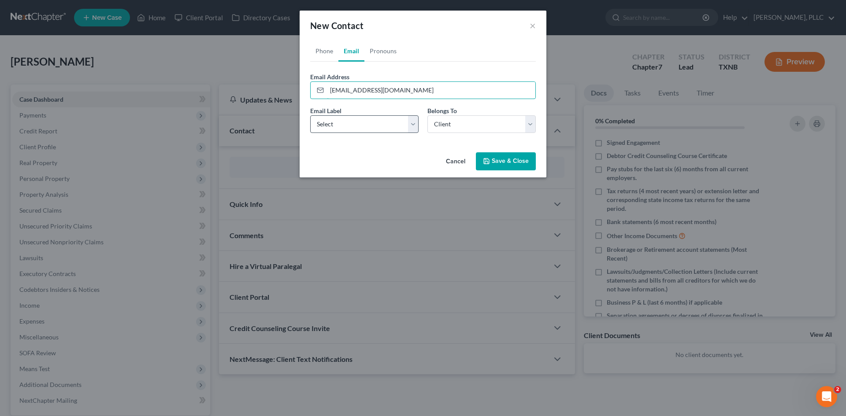
type input "[EMAIL_ADDRESS][DOMAIN_NAME]"
drag, startPoint x: 383, startPoint y: 123, endPoint x: 393, endPoint y: 132, distance: 13.1
click at [383, 123] on select "Select Home Work Other" at bounding box center [364, 124] width 108 height 18
select select "0"
click at [310, 115] on select "Select Home Work Other" at bounding box center [364, 124] width 108 height 18
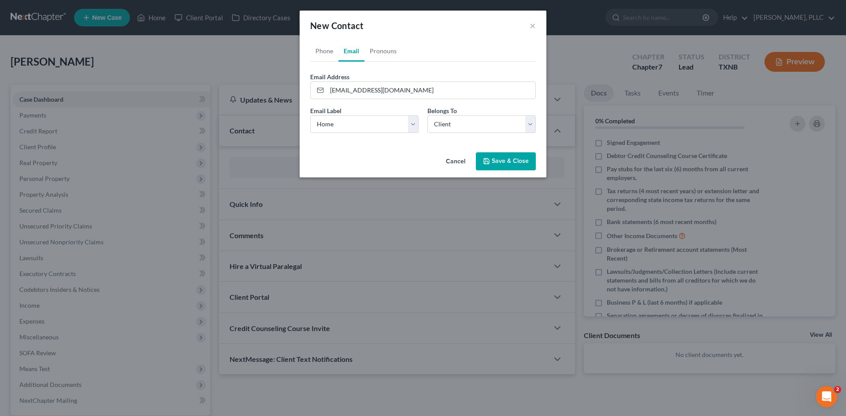
click at [516, 163] on button "Save & Close" at bounding box center [506, 161] width 60 height 18
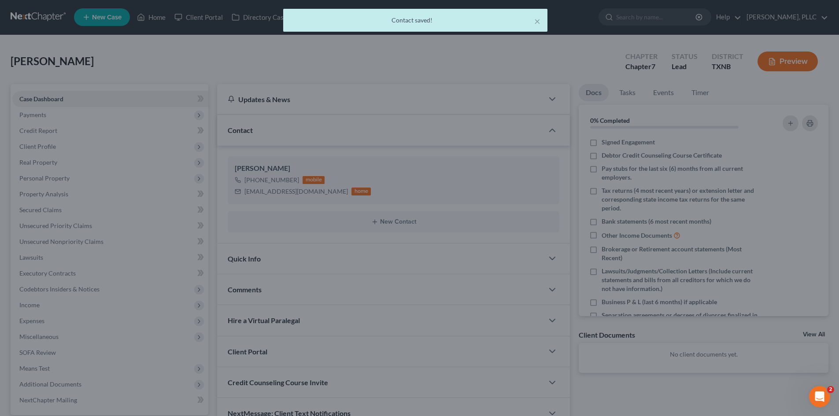
scroll to position [61, 0]
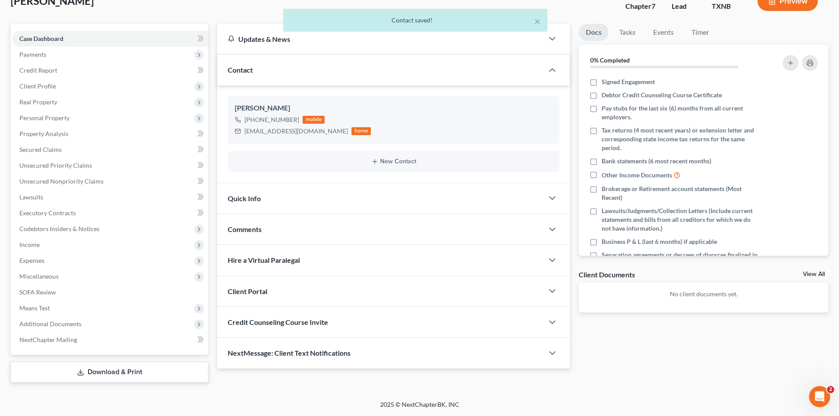
click at [305, 203] on div "Quick Info" at bounding box center [380, 198] width 326 height 30
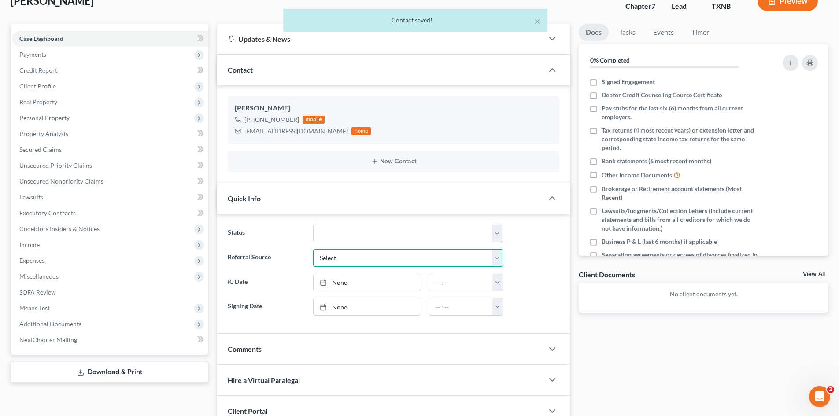
drag, startPoint x: 421, startPoint y: 259, endPoint x: 419, endPoint y: 266, distance: 7.0
click at [421, 259] on select "Select Word Of Mouth Previous Clients Direct Mail Website Google Search Modern …" at bounding box center [408, 258] width 190 height 18
select select "4"
click at [313, 249] on select "Select Word Of Mouth Previous Clients Direct Mail Website Google Search Modern …" at bounding box center [408, 258] width 190 height 18
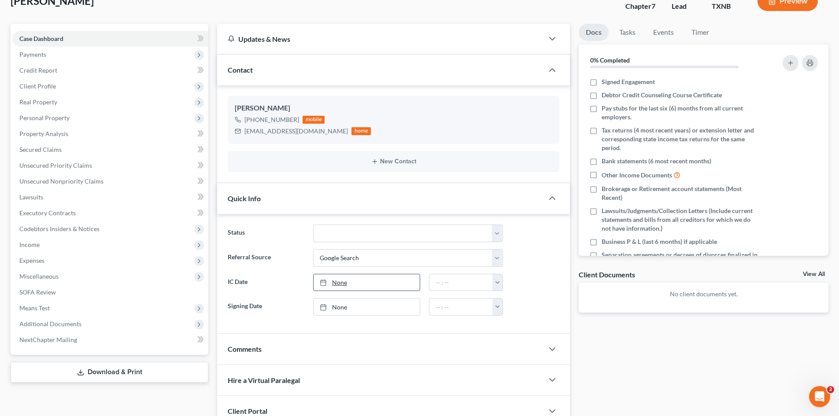
click at [370, 282] on link "None" at bounding box center [367, 282] width 106 height 17
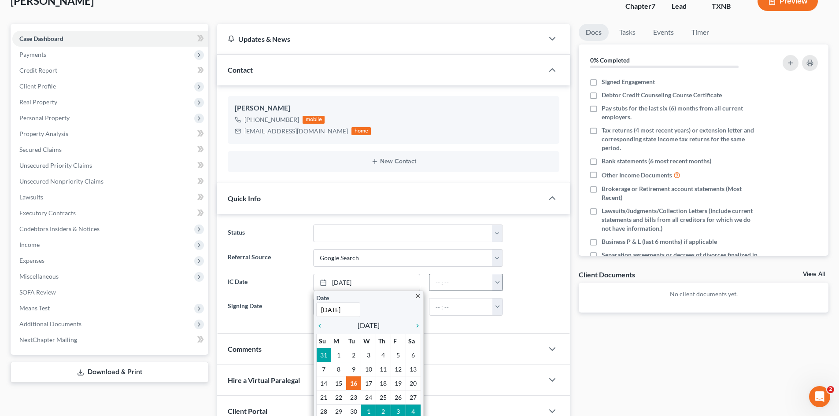
click at [501, 286] on button "button" at bounding box center [497, 282] width 10 height 17
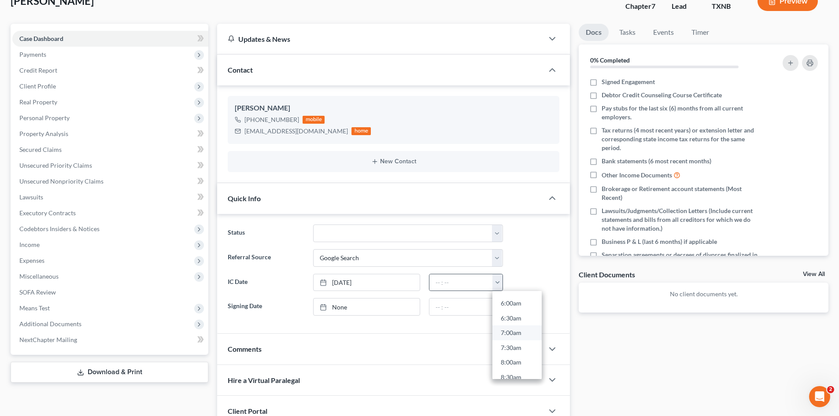
scroll to position [308, 0]
click at [518, 323] on link "11:00am" at bounding box center [516, 319] width 49 height 15
type input "11:00am"
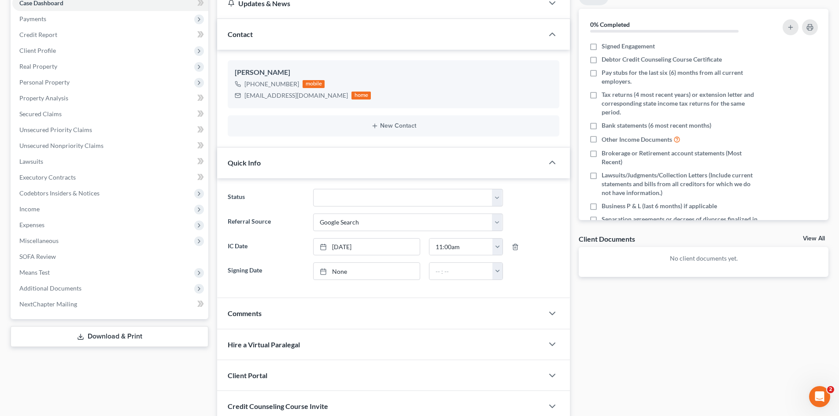
scroll to position [167, 0]
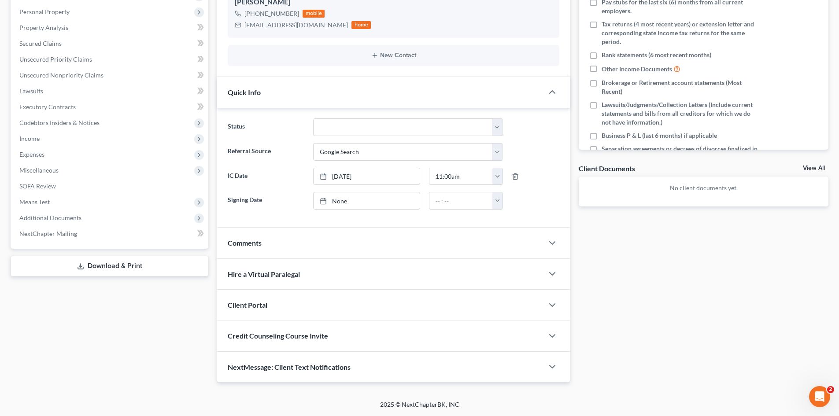
click at [280, 295] on div "Client Portal" at bounding box center [380, 305] width 326 height 30
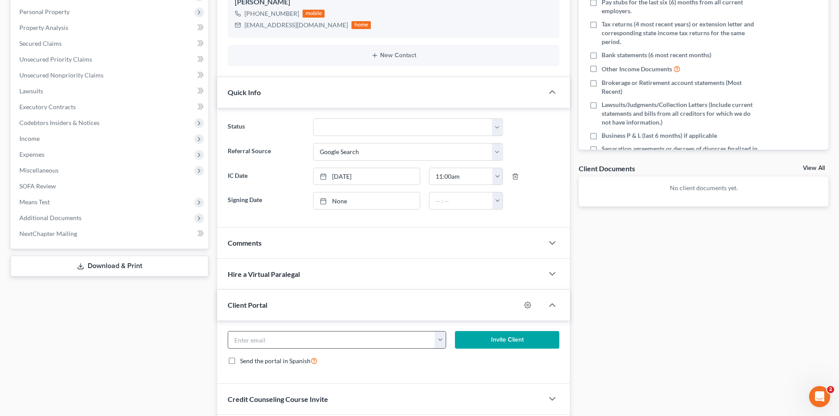
click at [296, 343] on input "email" at bounding box center [331, 340] width 207 height 17
paste input "[EMAIL_ADDRESS][DOMAIN_NAME]"
type input "[EMAIL_ADDRESS][DOMAIN_NAME]"
click at [469, 332] on button "Invite Client" at bounding box center [507, 340] width 105 height 18
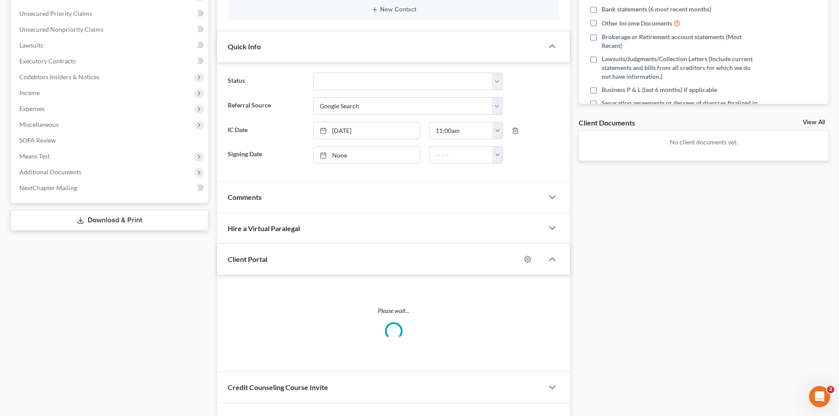
scroll to position [264, 0]
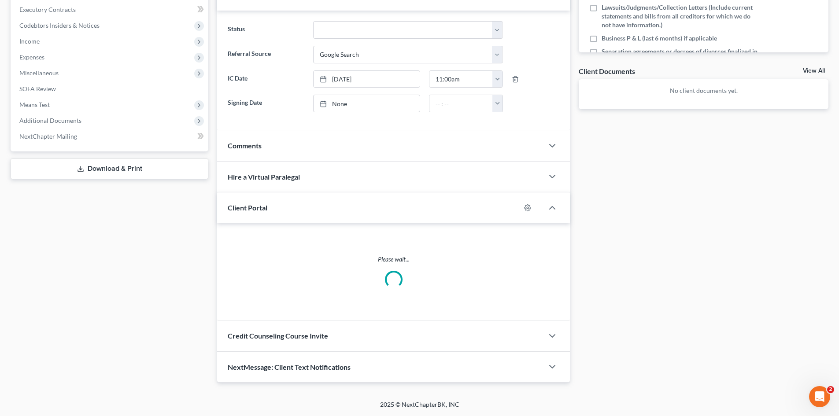
click at [297, 329] on div "Credit Counseling Course Invite" at bounding box center [380, 336] width 326 height 30
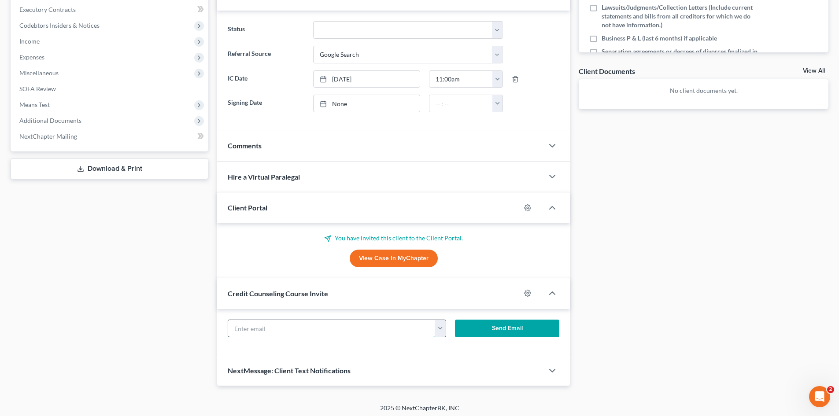
click at [294, 333] on input "text" at bounding box center [331, 328] width 207 height 17
paste input "[EMAIL_ADDRESS][DOMAIN_NAME]"
type input "[EMAIL_ADDRESS][DOMAIN_NAME]"
drag, startPoint x: 539, startPoint y: 327, endPoint x: 62, endPoint y: 257, distance: 482.5
click at [540, 327] on button "Send Email" at bounding box center [507, 329] width 105 height 18
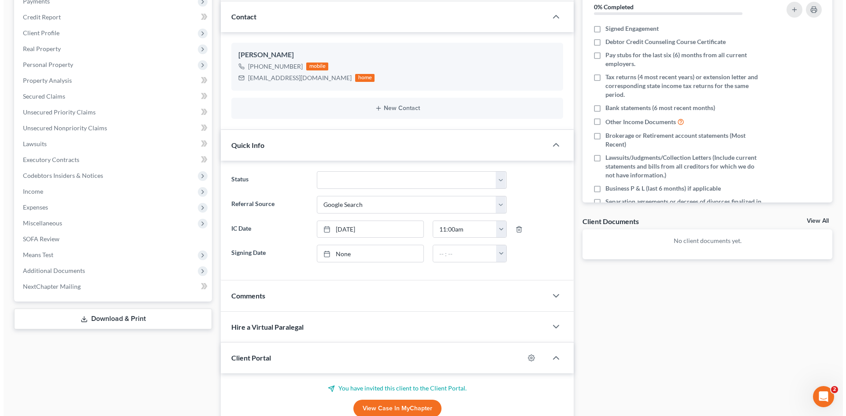
scroll to position [0, 0]
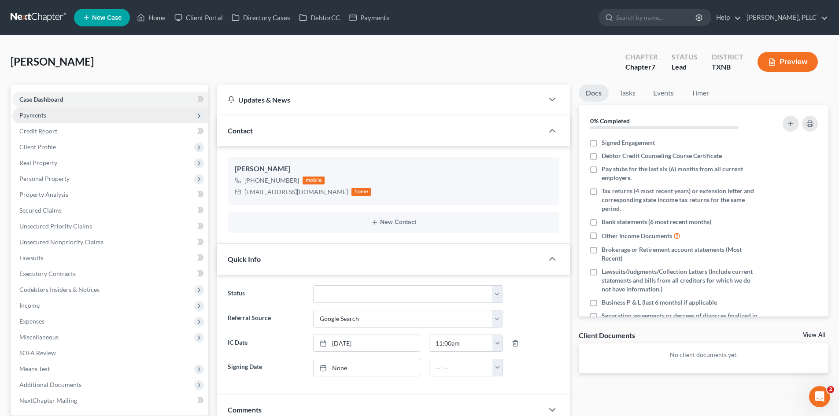
click at [54, 108] on span "Payments" at bounding box center [110, 115] width 196 height 16
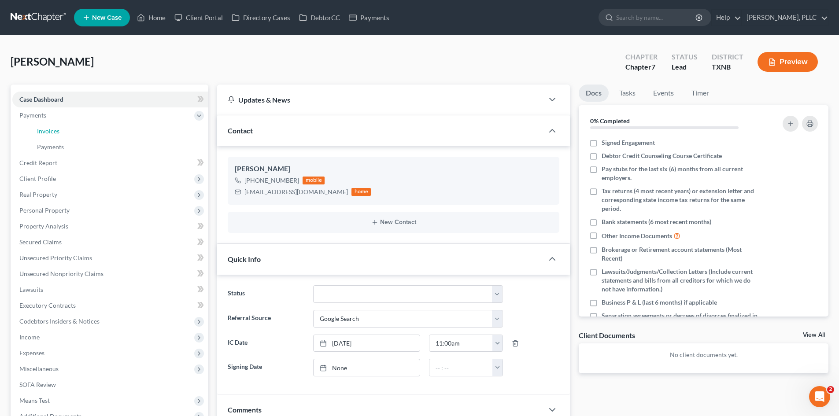
click at [63, 138] on link "Invoices" at bounding box center [119, 131] width 178 height 16
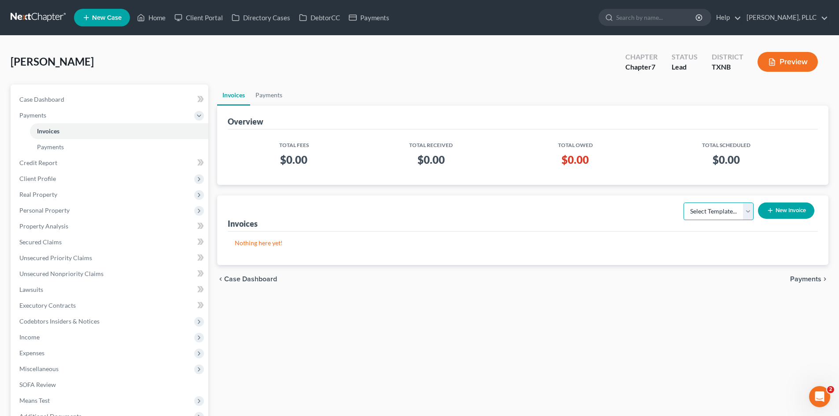
drag, startPoint x: 699, startPoint y: 210, endPoint x: 708, endPoint y: 245, distance: 36.2
click at [700, 210] on select "Select Template... Invoice" at bounding box center [718, 212] width 70 height 18
select select "0"
click at [683, 203] on select "Select Template... Invoice" at bounding box center [718, 212] width 70 height 18
click at [764, 209] on button "New Invoice" at bounding box center [786, 211] width 56 height 16
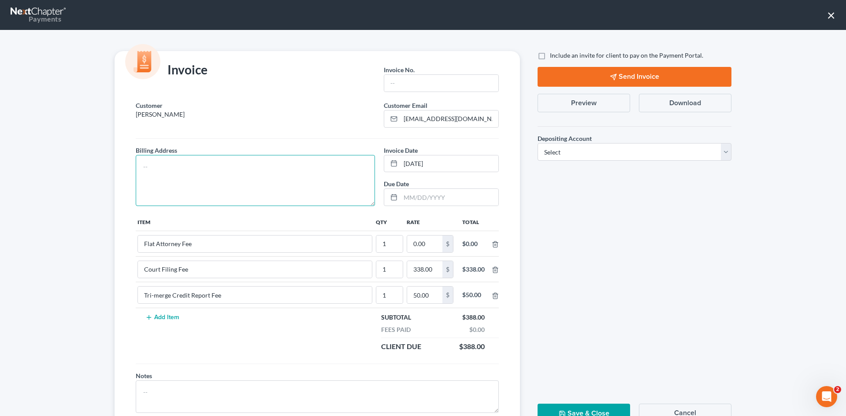
click at [281, 184] on textarea at bounding box center [255, 180] width 239 height 51
type textarea "To be provided."
click at [412, 84] on input "text" at bounding box center [441, 83] width 114 height 17
type input "A0616"
click at [425, 243] on input "0.00" at bounding box center [424, 244] width 35 height 17
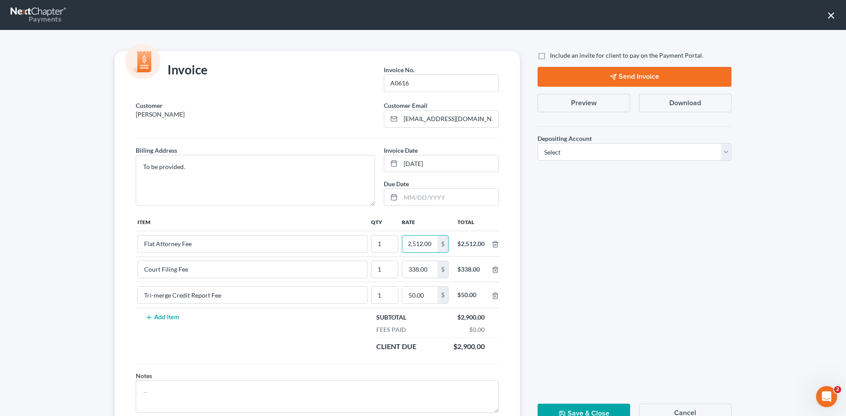
scroll to position [36, 0]
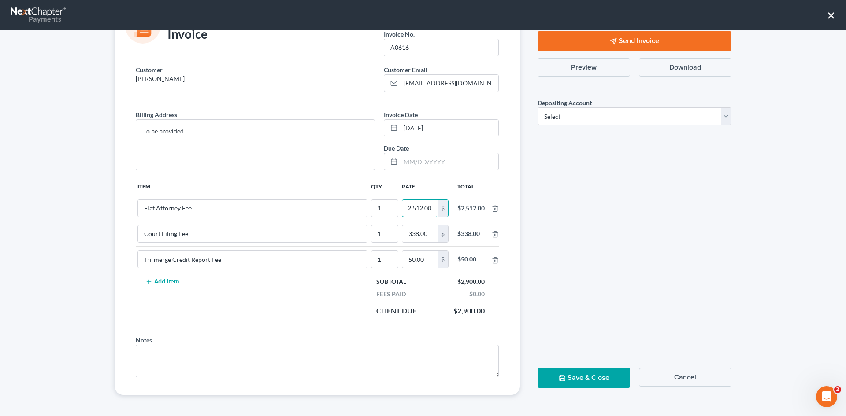
type input "2,512.00"
click at [580, 383] on button "Save & Close" at bounding box center [583, 378] width 92 height 20
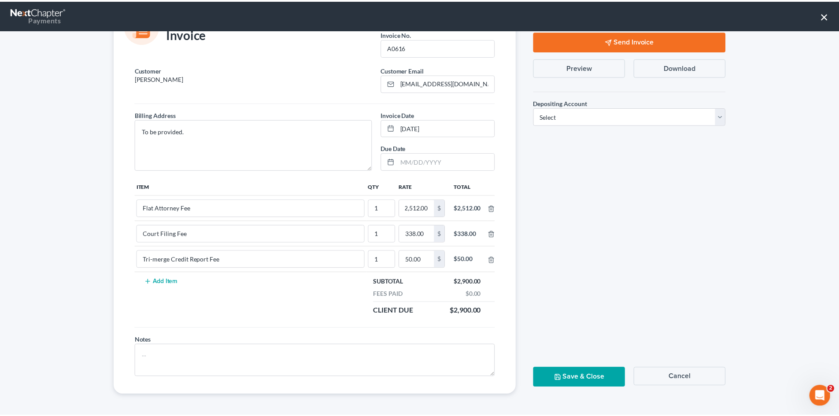
scroll to position [0, 0]
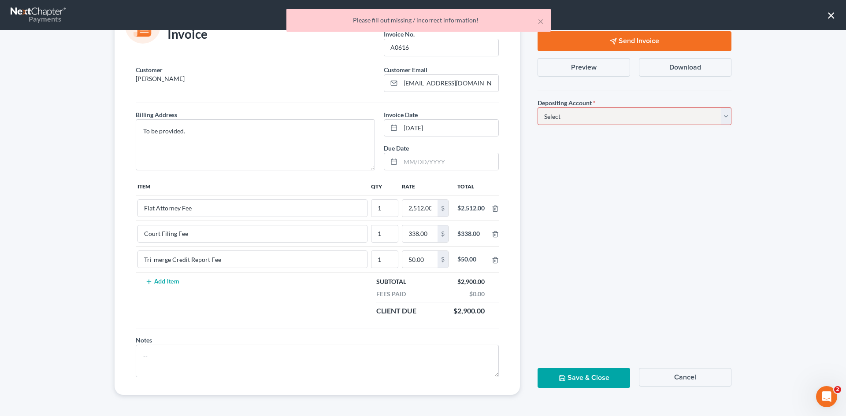
drag, startPoint x: 569, startPoint y: 112, endPoint x: 565, endPoint y: 124, distance: 12.7
click at [569, 112] on select "Select Operation Trust" at bounding box center [634, 116] width 194 height 18
select select "1"
click at [537, 107] on select "Select Operation Trust" at bounding box center [634, 116] width 194 height 18
drag, startPoint x: 580, startPoint y: 370, endPoint x: 542, endPoint y: 358, distance: 40.7
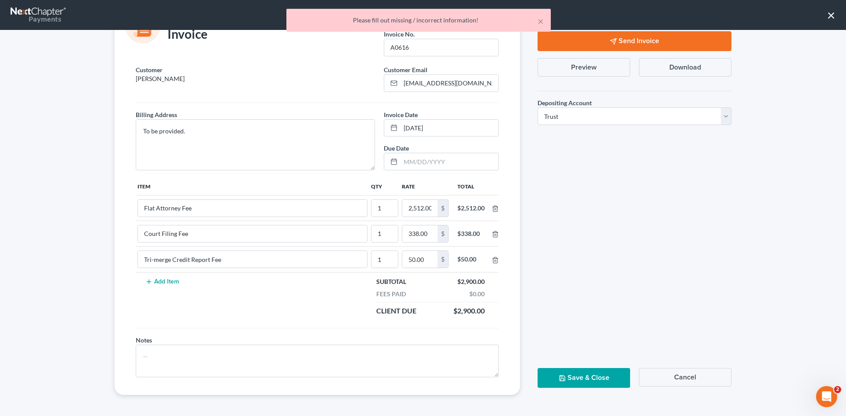
click at [581, 370] on button "Save & Close" at bounding box center [583, 378] width 92 height 20
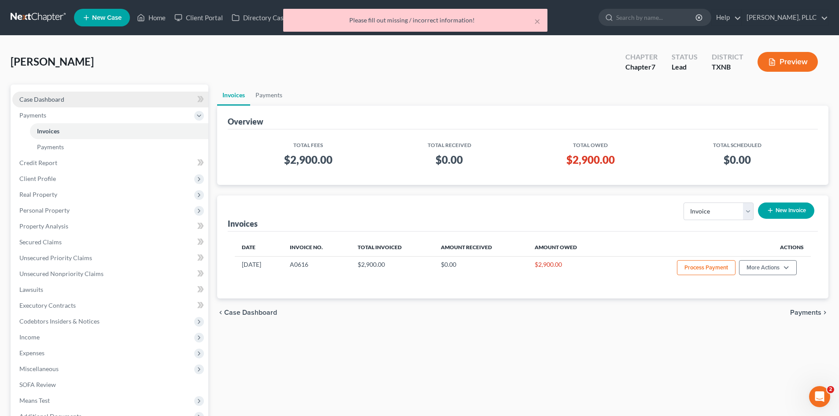
drag, startPoint x: 75, startPoint y: 99, endPoint x: 117, endPoint y: 99, distance: 41.8
click at [75, 99] on link "Case Dashboard" at bounding box center [110, 100] width 196 height 16
select select "4"
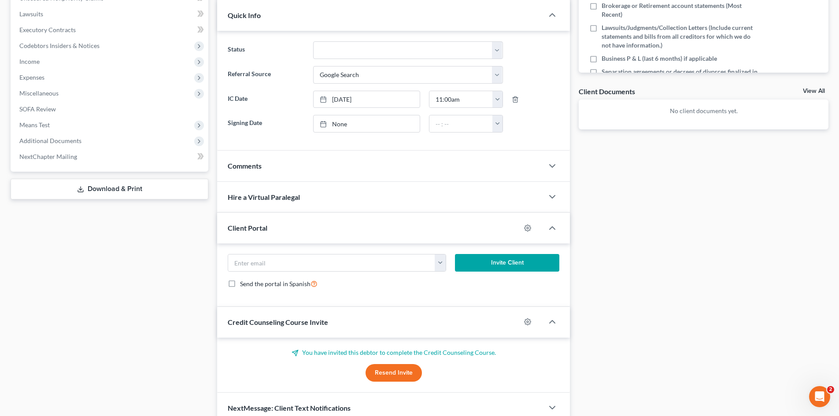
scroll to position [264, 0]
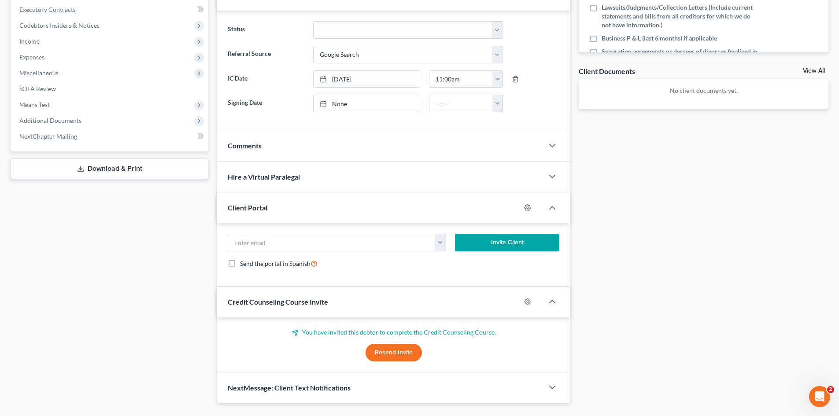
click at [247, 141] on span "Comments" at bounding box center [245, 145] width 34 height 8
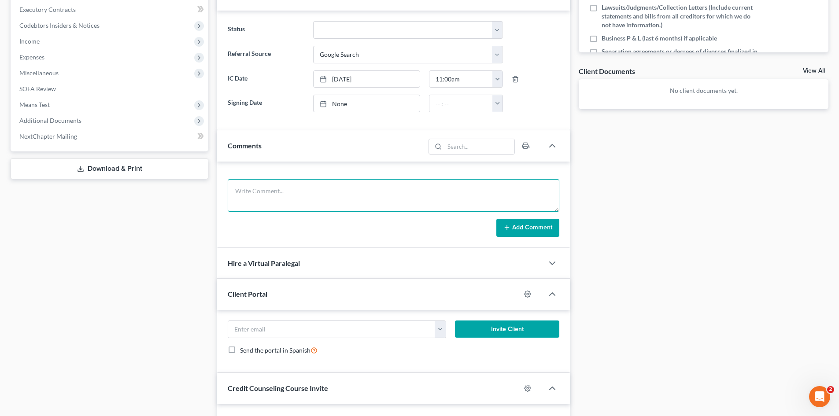
click at [365, 195] on textarea at bounding box center [394, 195] width 332 height 33
type textarea "Will call us when they are interested in bankruptcy. Thinking it over."
click at [517, 228] on button "Add Comment" at bounding box center [527, 228] width 63 height 18
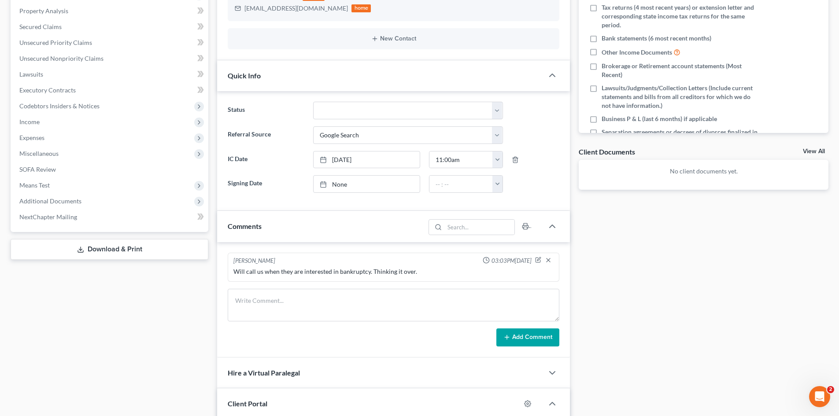
scroll to position [176, 0]
